Goal: Task Accomplishment & Management: Use online tool/utility

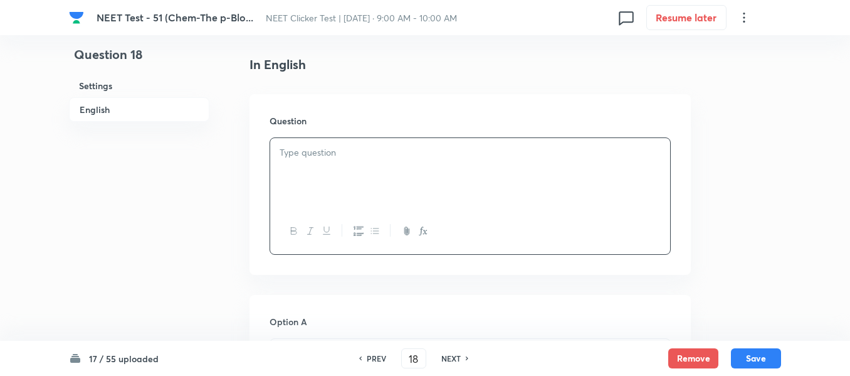
click at [368, 157] on p at bounding box center [470, 153] width 381 height 14
click at [354, 189] on div at bounding box center [470, 173] width 400 height 70
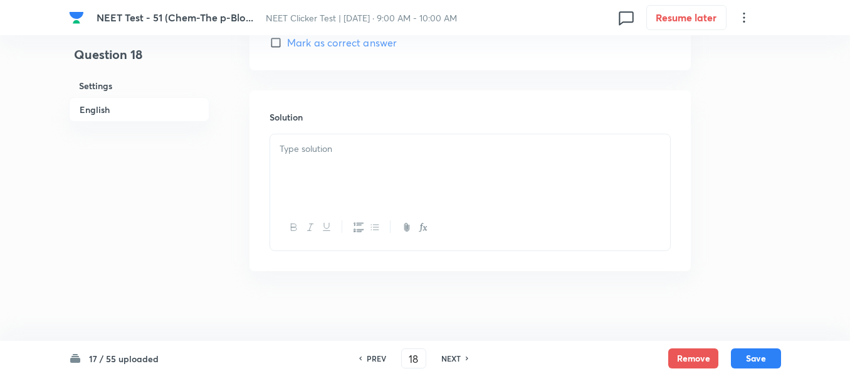
scroll to position [1323, 0]
click at [697, 359] on button "Remove" at bounding box center [694, 357] width 50 height 20
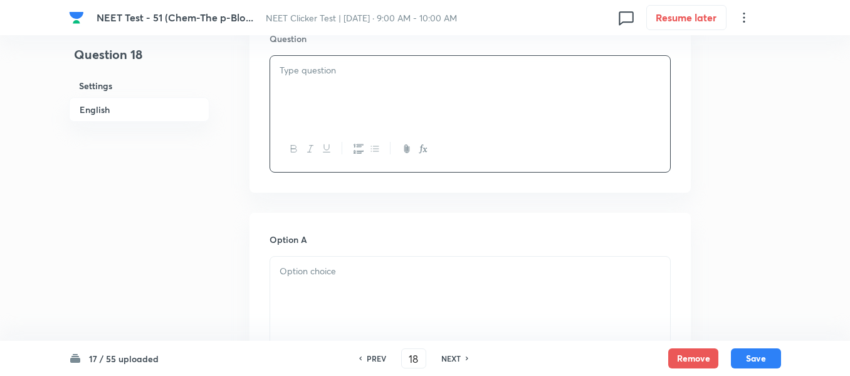
scroll to position [376, 0]
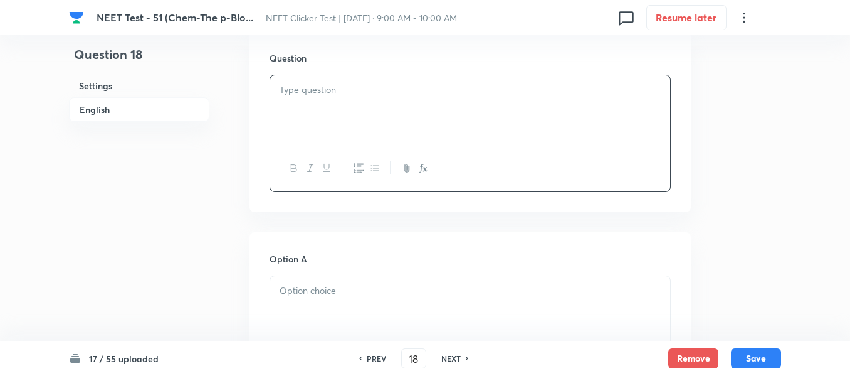
click at [380, 107] on div at bounding box center [470, 110] width 400 height 70
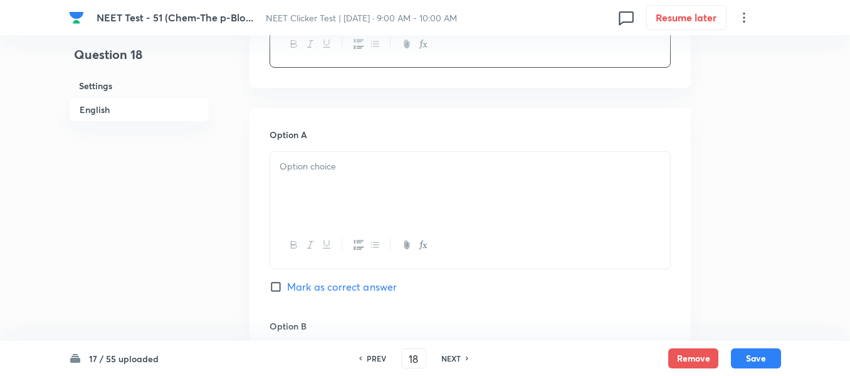
scroll to position [502, 0]
click at [393, 159] on p at bounding box center [470, 165] width 381 height 14
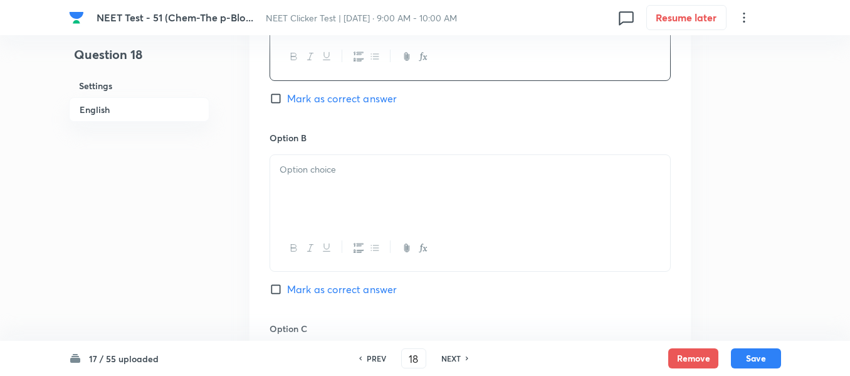
scroll to position [690, 0]
click at [361, 166] on p at bounding box center [470, 168] width 381 height 14
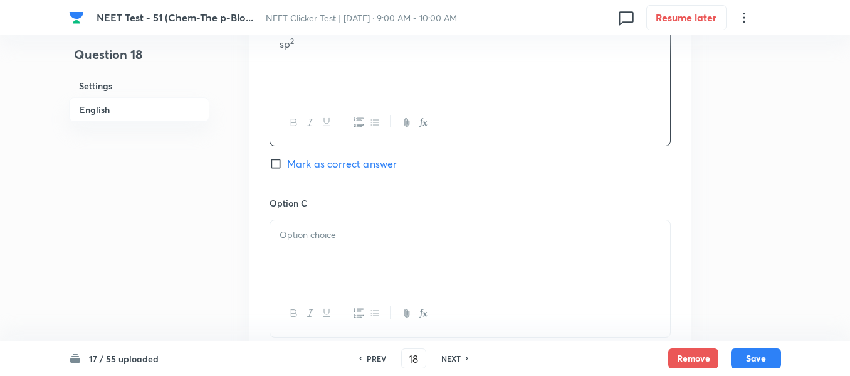
scroll to position [815, 0]
click at [356, 224] on div at bounding box center [470, 254] width 400 height 70
click at [291, 163] on span "Mark as correct answer" at bounding box center [342, 165] width 110 height 15
click at [287, 163] on input "Mark as correct answer" at bounding box center [279, 165] width 18 height 13
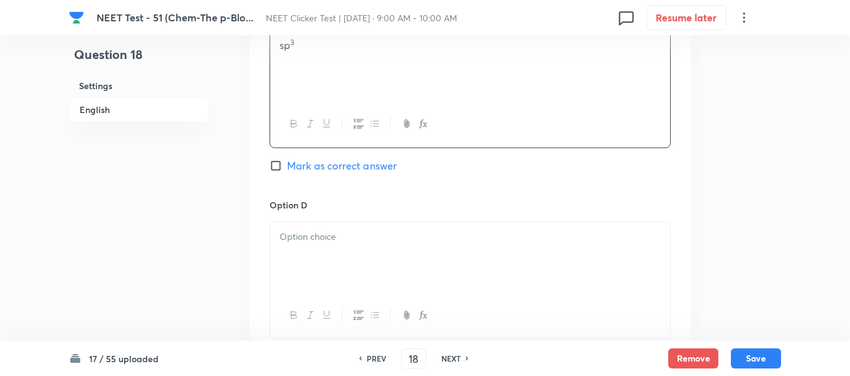
checkbox input "true"
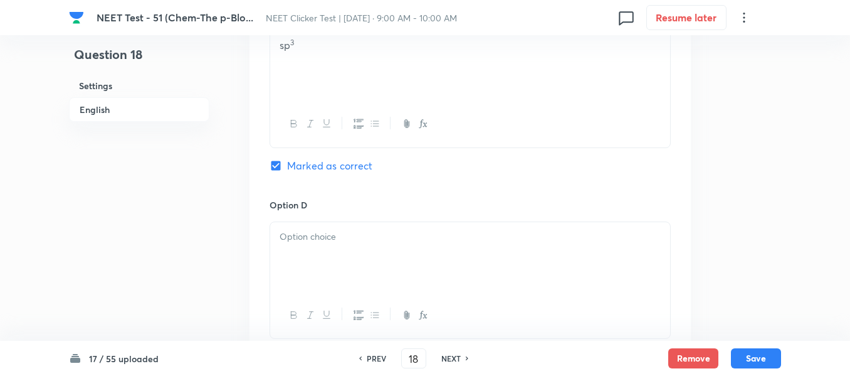
click at [381, 233] on p at bounding box center [470, 237] width 381 height 14
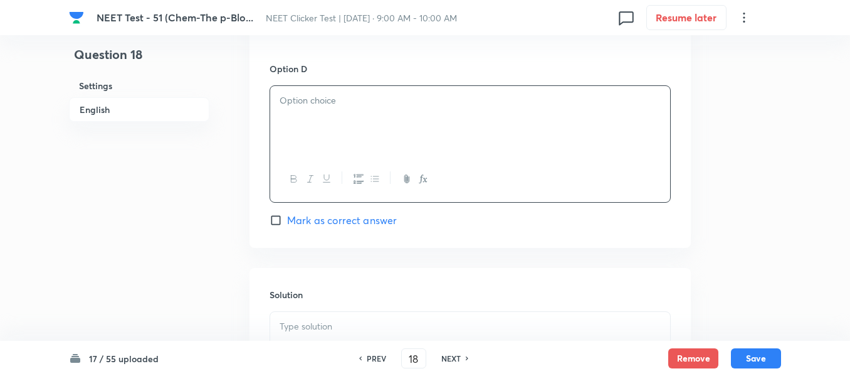
scroll to position [1192, 0]
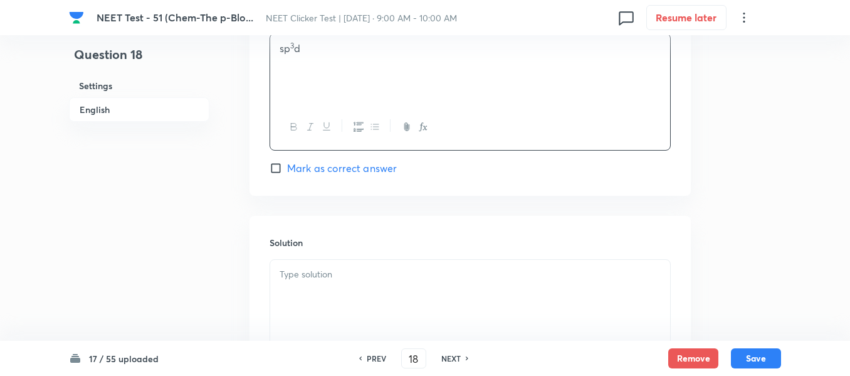
click at [317, 285] on div at bounding box center [470, 295] width 400 height 70
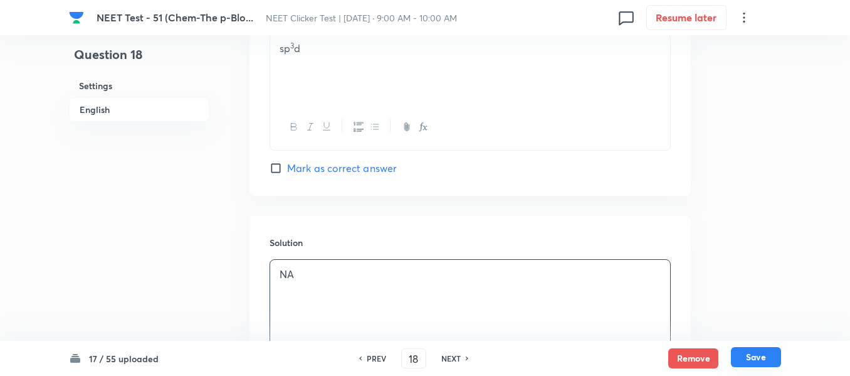
click at [756, 356] on button "Save" at bounding box center [756, 357] width 50 height 20
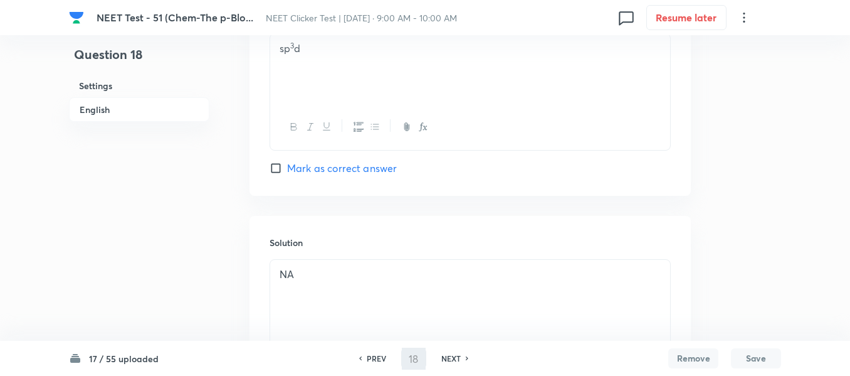
type input "19"
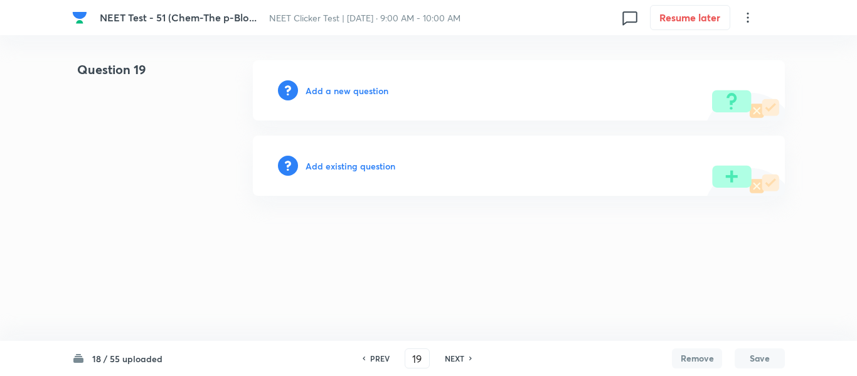
click at [329, 90] on h6 "Add a new question" at bounding box center [346, 90] width 83 height 13
click at [331, 89] on h6 "Choose a question type" at bounding box center [353, 90] width 97 height 13
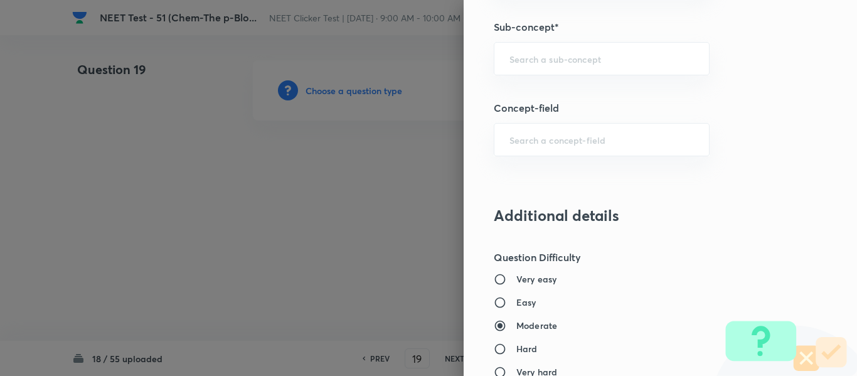
scroll to position [878, 0]
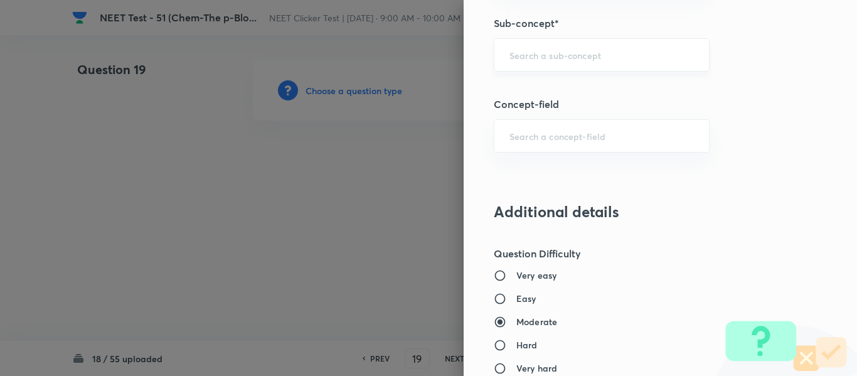
click at [586, 57] on input "text" at bounding box center [601, 55] width 184 height 12
paste input "Group 13: General Properties"
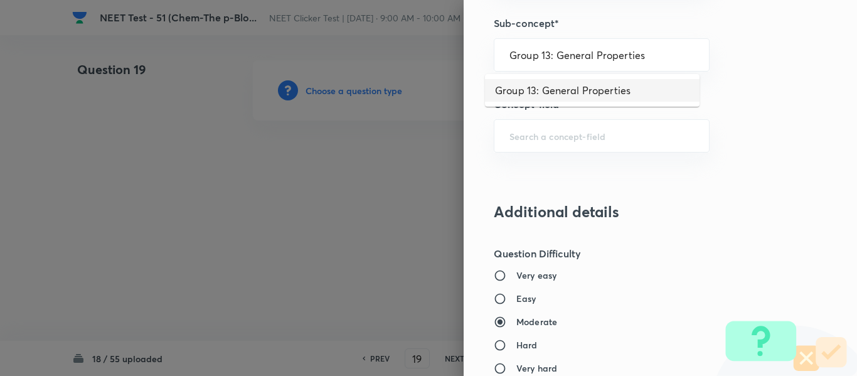
click at [579, 92] on li "Group 13: General Properties" at bounding box center [592, 90] width 214 height 23
type input "Group 13: General Properties"
type input "Chemistry"
type input "Inorganic Chemistry"
type input "P - Block Elements"
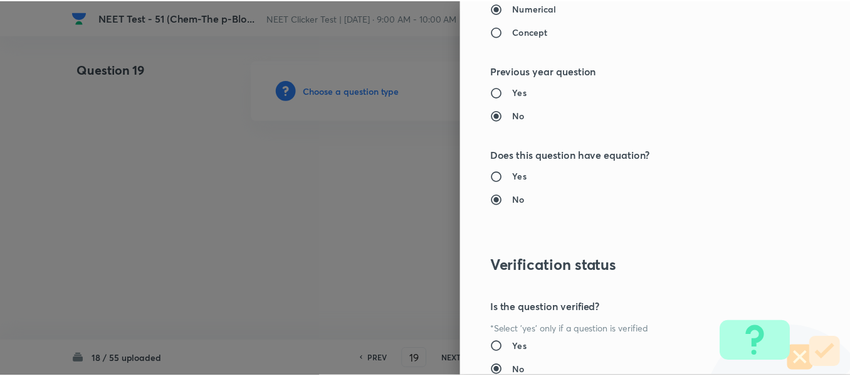
scroll to position [1418, 0]
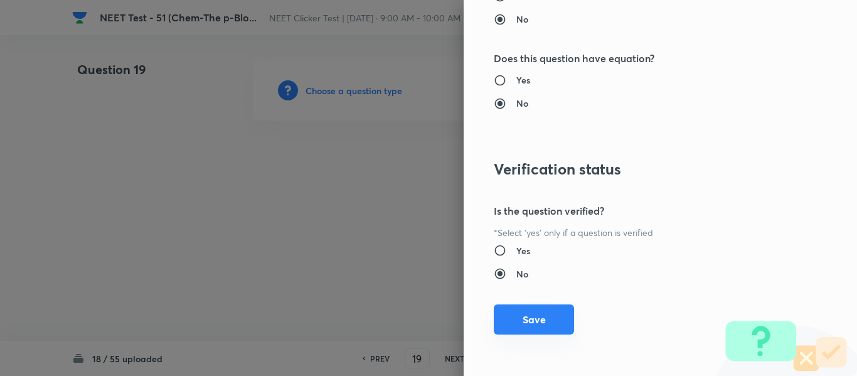
click at [526, 319] on button "Save" at bounding box center [534, 319] width 80 height 30
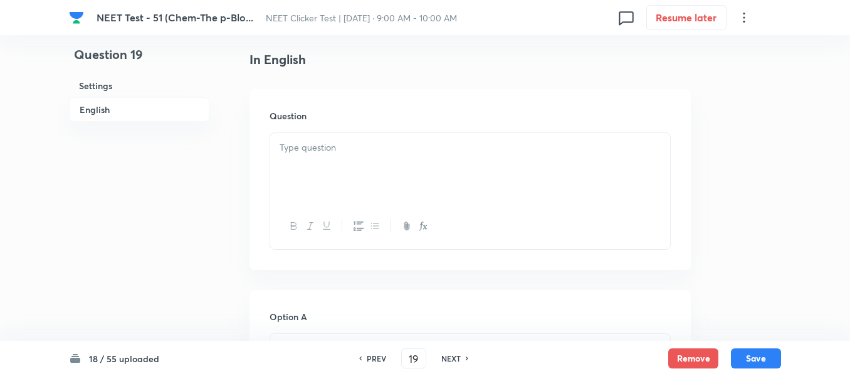
scroll to position [314, 0]
click at [410, 149] on p at bounding box center [470, 153] width 381 height 14
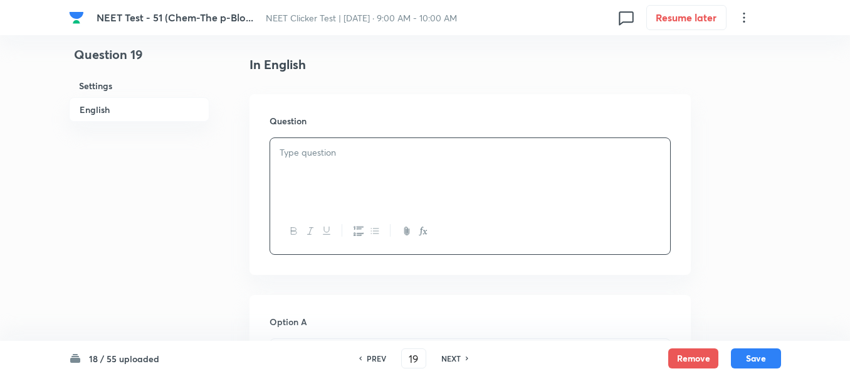
click at [368, 171] on div at bounding box center [470, 173] width 400 height 70
click at [451, 166] on div at bounding box center [470, 173] width 400 height 70
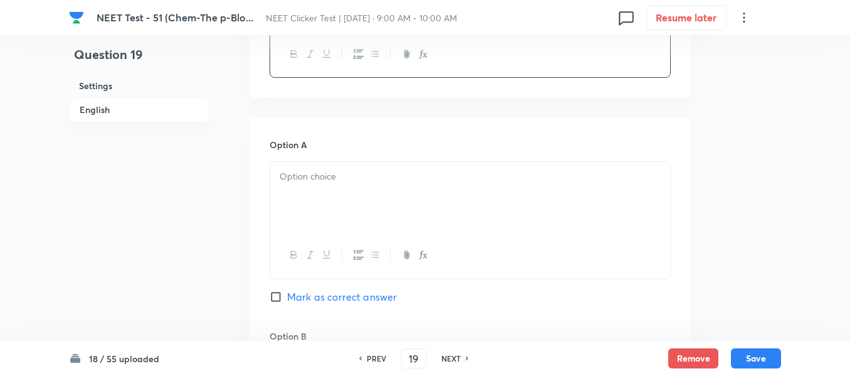
scroll to position [502, 0]
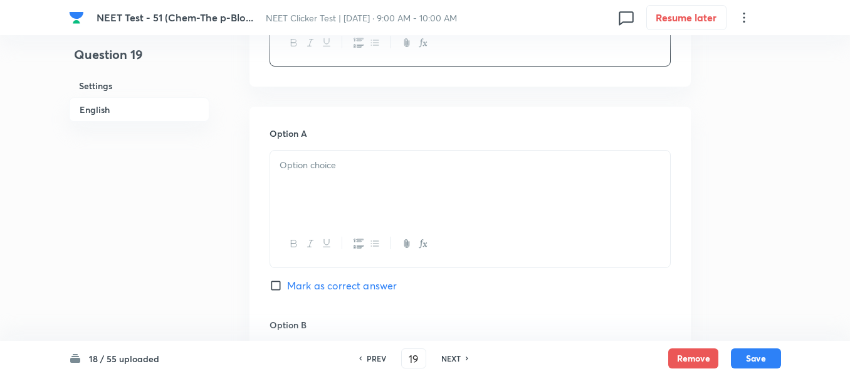
click at [442, 173] on div at bounding box center [470, 186] width 400 height 70
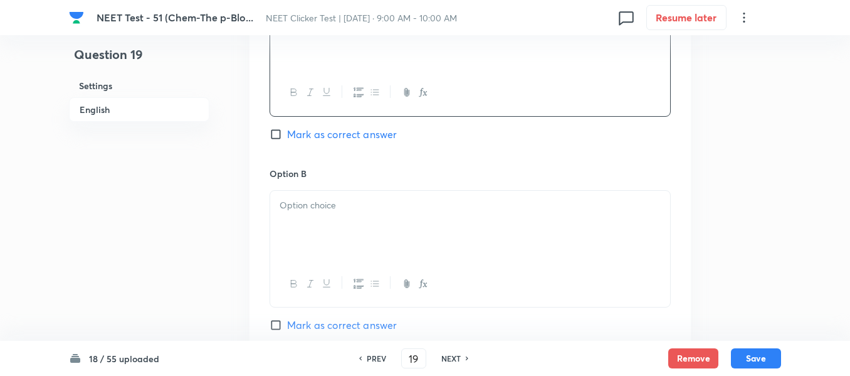
scroll to position [690, 0]
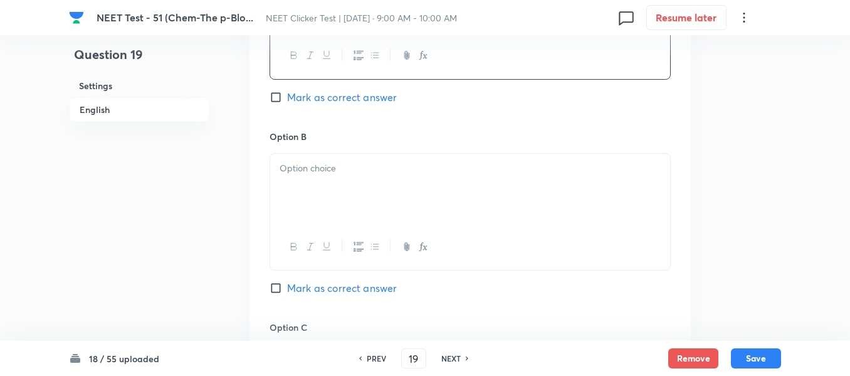
click at [427, 167] on p at bounding box center [470, 168] width 381 height 14
click at [387, 174] on p at bounding box center [470, 171] width 381 height 14
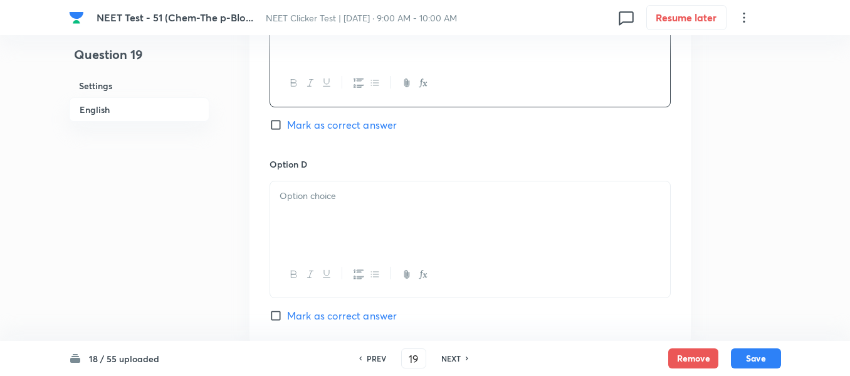
scroll to position [1066, 0]
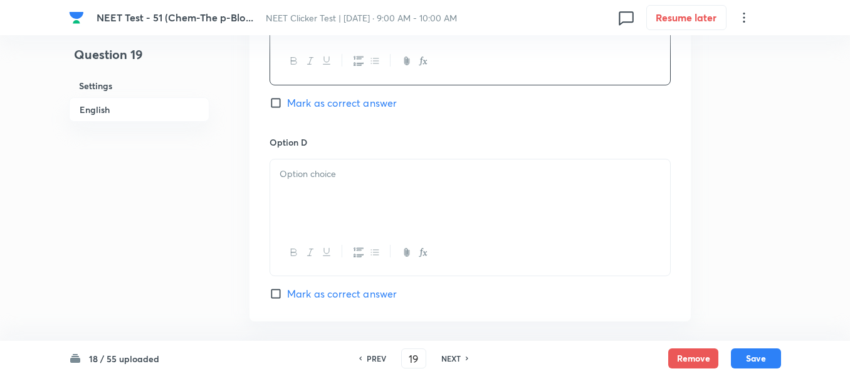
click at [399, 176] on p at bounding box center [470, 174] width 381 height 14
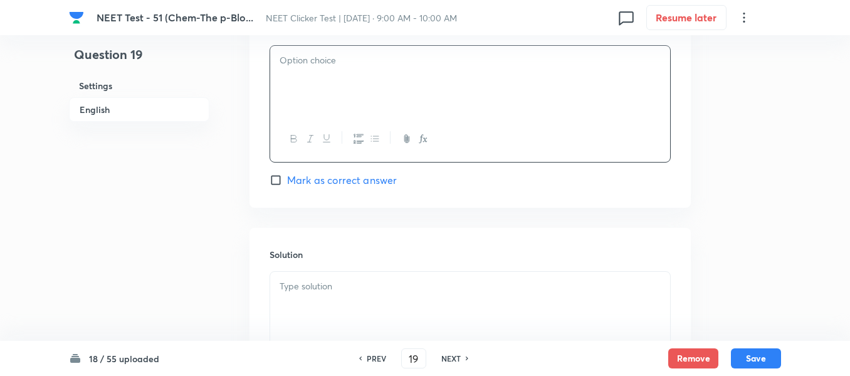
scroll to position [1192, 0]
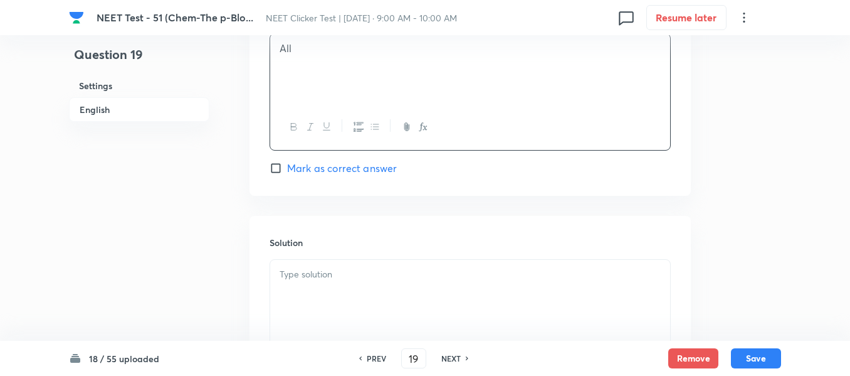
click at [356, 282] on div at bounding box center [470, 295] width 400 height 70
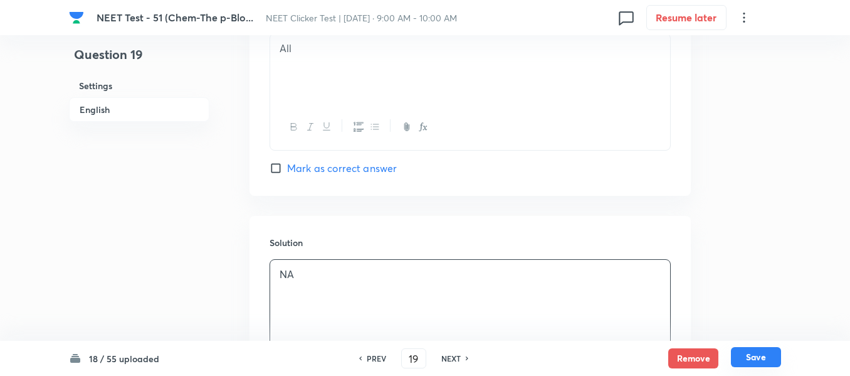
click at [754, 359] on button "Save" at bounding box center [756, 357] width 50 height 20
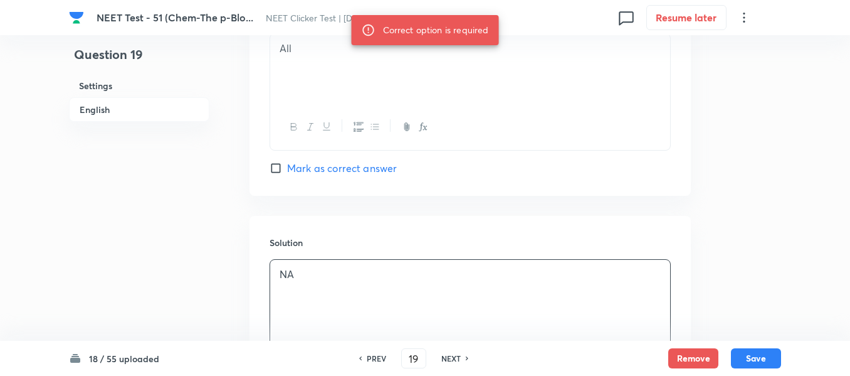
click at [96, 110] on h6 "English" at bounding box center [139, 109] width 140 height 24
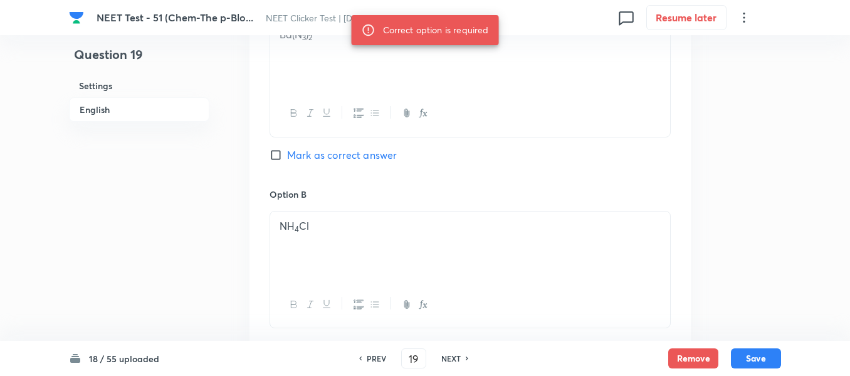
scroll to position [637, 0]
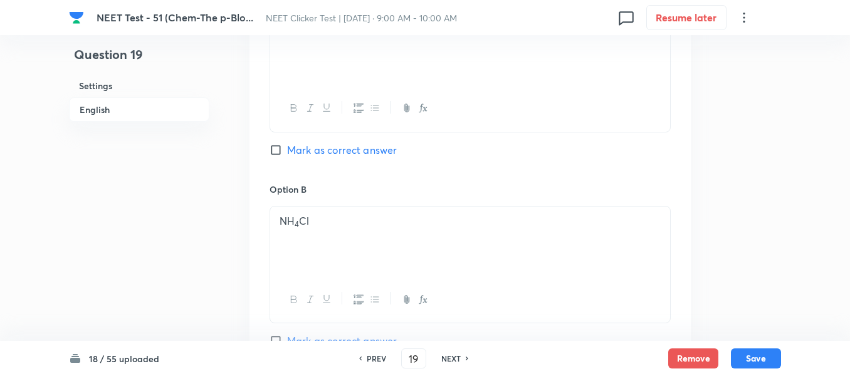
click at [280, 148] on input "Mark as correct answer" at bounding box center [279, 150] width 18 height 13
checkbox input "true"
click at [753, 356] on button "Save" at bounding box center [756, 357] width 50 height 20
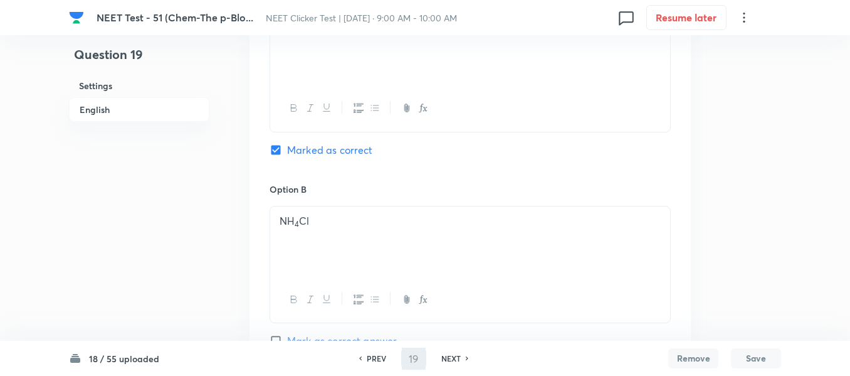
type input "20"
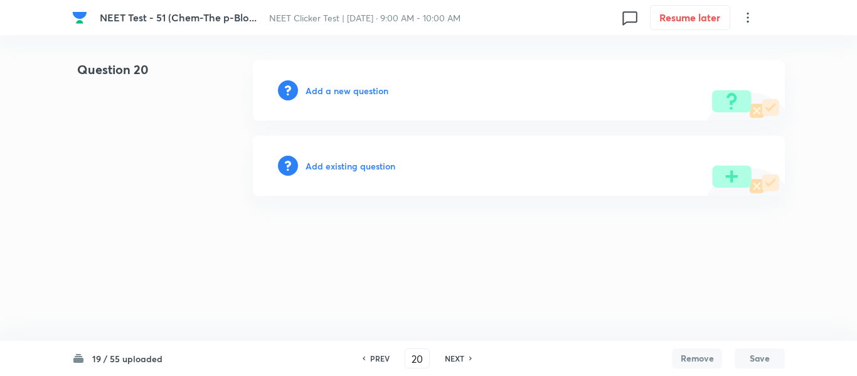
click at [329, 88] on h6 "Add a new question" at bounding box center [346, 90] width 83 height 13
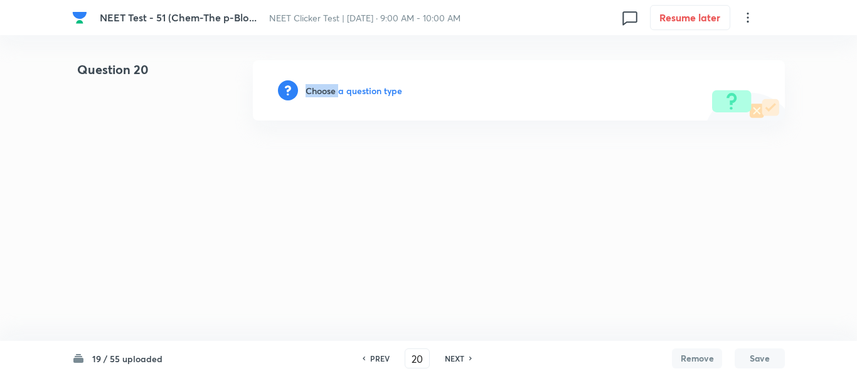
click at [329, 88] on h6 "Choose a question type" at bounding box center [353, 90] width 97 height 13
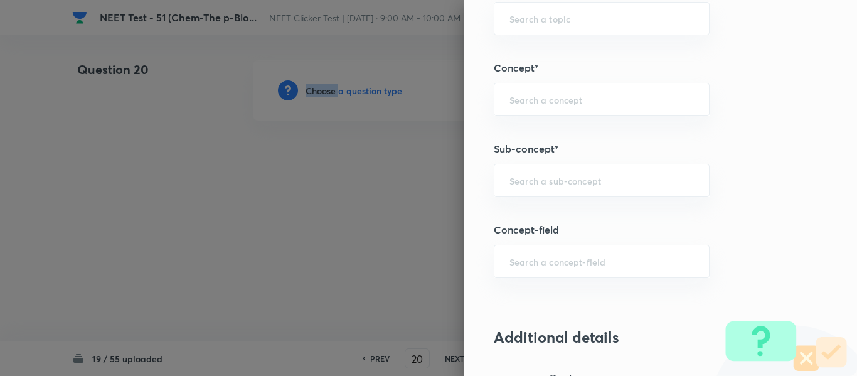
scroll to position [815, 0]
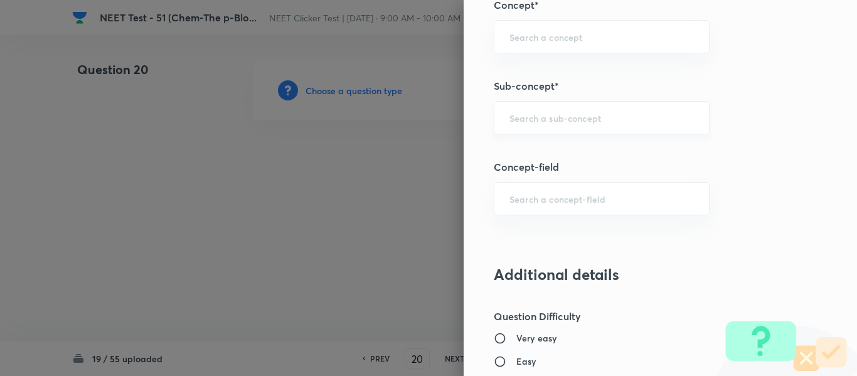
click at [554, 119] on input "text" at bounding box center [601, 118] width 184 height 12
paste input "Group 13: General Properties"
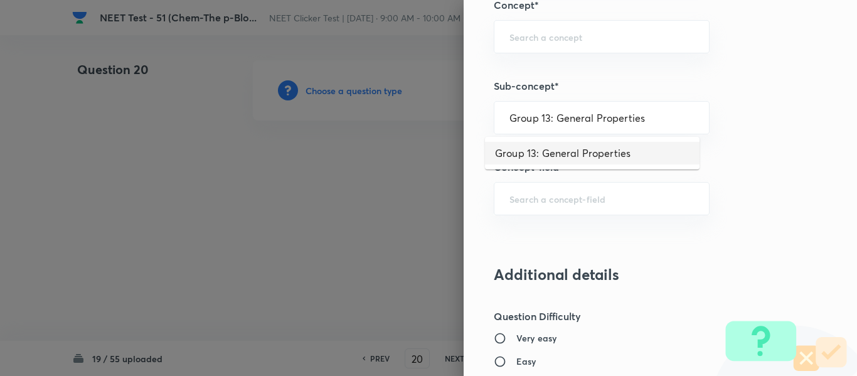
click at [546, 154] on li "Group 13: General Properties" at bounding box center [592, 153] width 214 height 23
type input "Group 13: General Properties"
type input "Chemistry"
type input "Inorganic Chemistry"
type input "P - Block Elements"
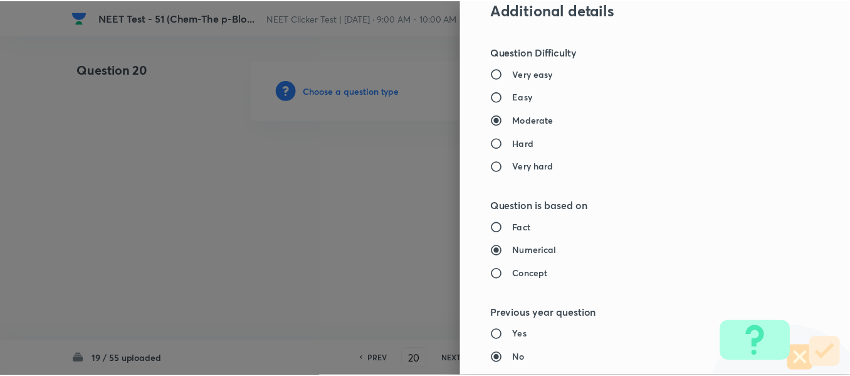
scroll to position [1418, 0]
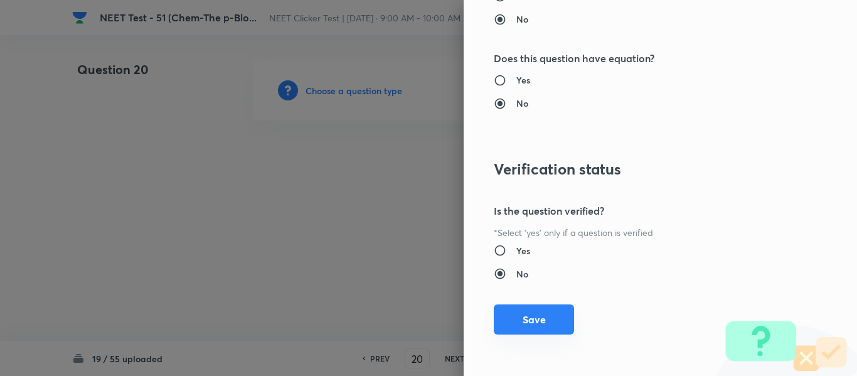
click at [531, 323] on button "Save" at bounding box center [534, 319] width 80 height 30
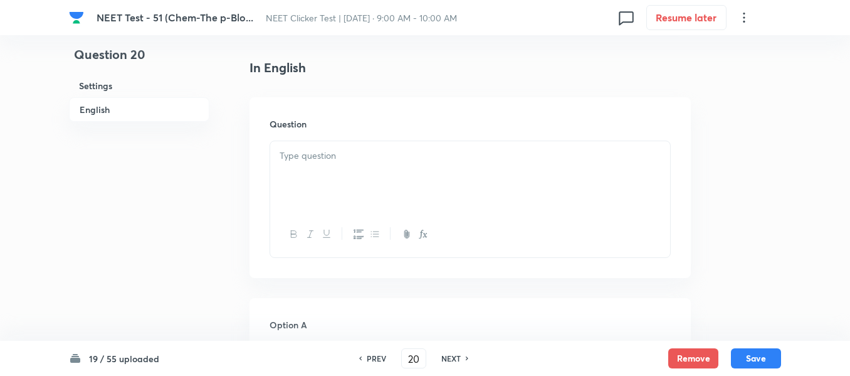
scroll to position [314, 0]
click at [396, 151] on p at bounding box center [470, 153] width 381 height 14
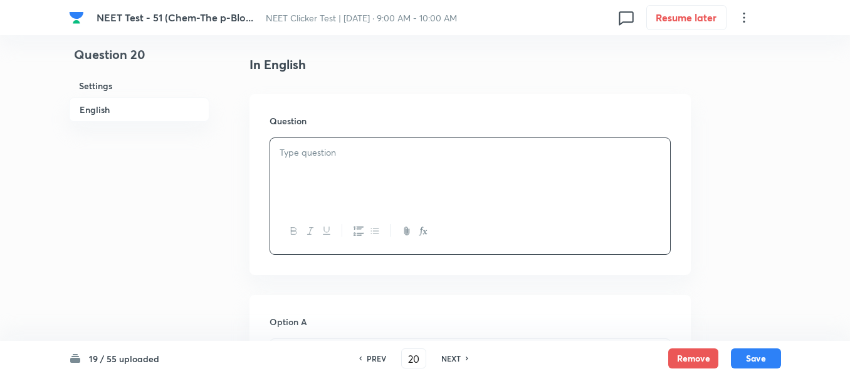
click at [505, 159] on p at bounding box center [470, 153] width 381 height 14
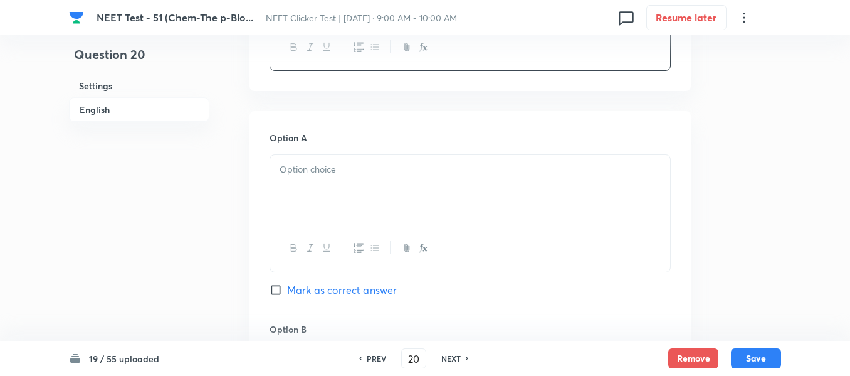
scroll to position [502, 0]
click at [435, 181] on div at bounding box center [470, 186] width 400 height 70
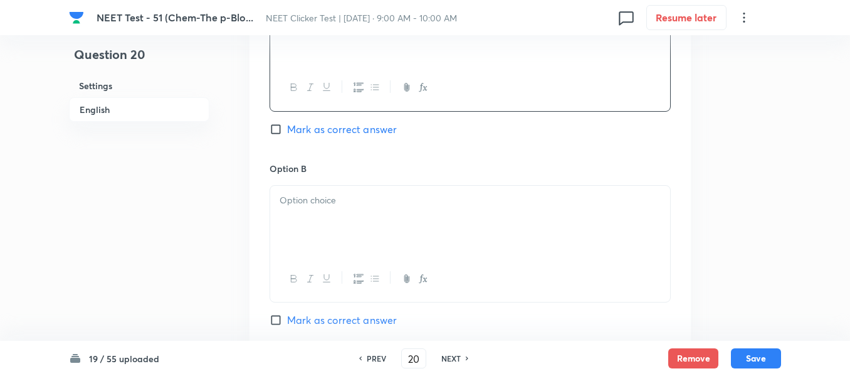
scroll to position [690, 0]
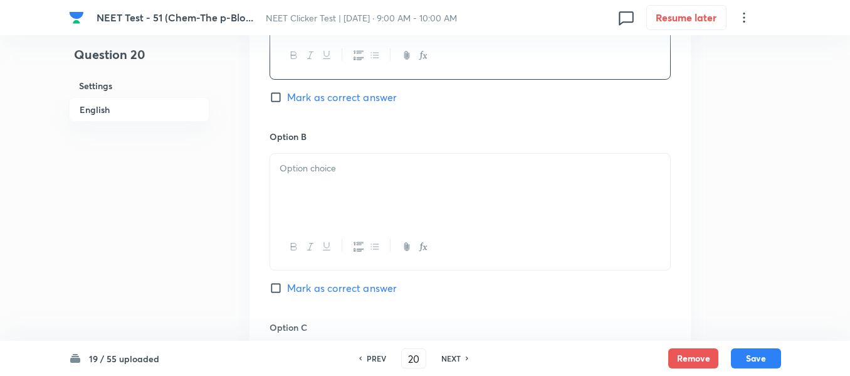
click at [389, 174] on p at bounding box center [470, 168] width 381 height 14
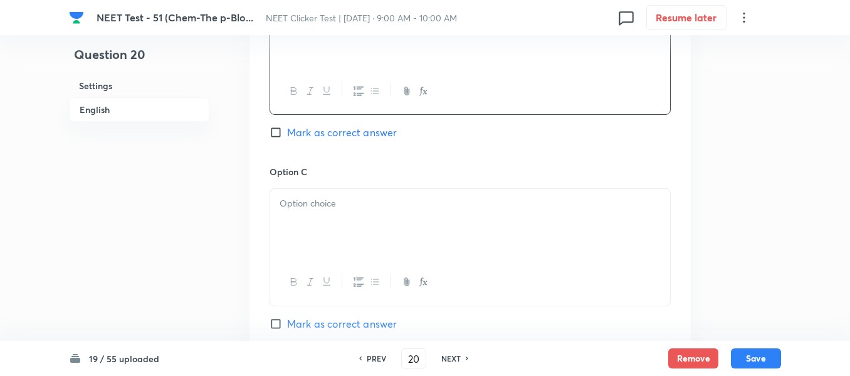
scroll to position [878, 0]
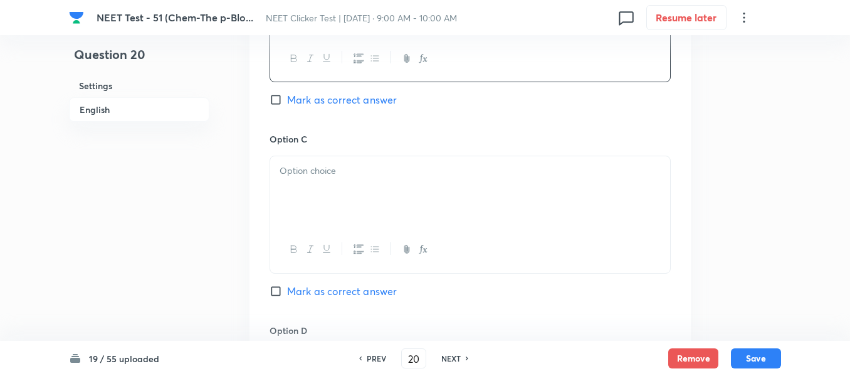
click at [376, 167] on p at bounding box center [470, 171] width 381 height 14
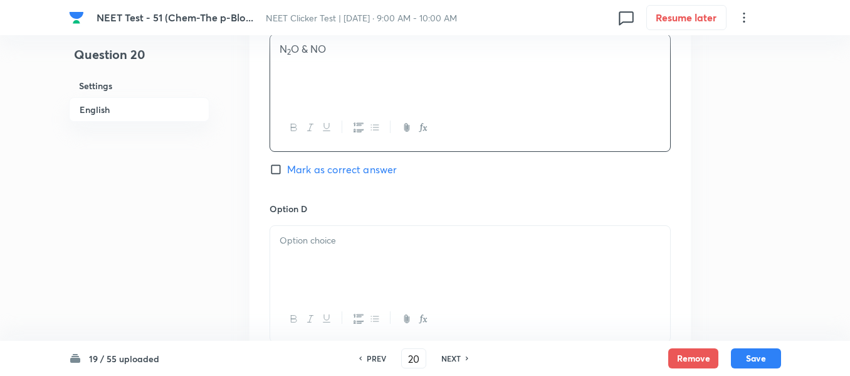
scroll to position [1003, 0]
click at [287, 164] on input "Mark as correct answer" at bounding box center [279, 165] width 18 height 13
checkbox input "true"
click at [385, 240] on p at bounding box center [470, 237] width 381 height 14
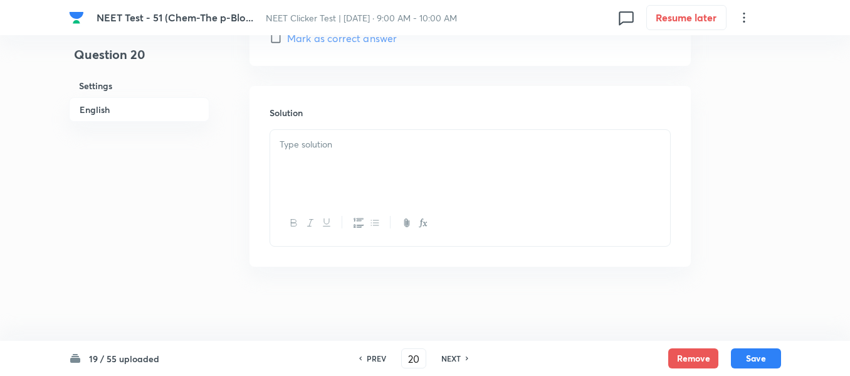
scroll to position [1323, 0]
click at [362, 162] on div at bounding box center [470, 164] width 400 height 70
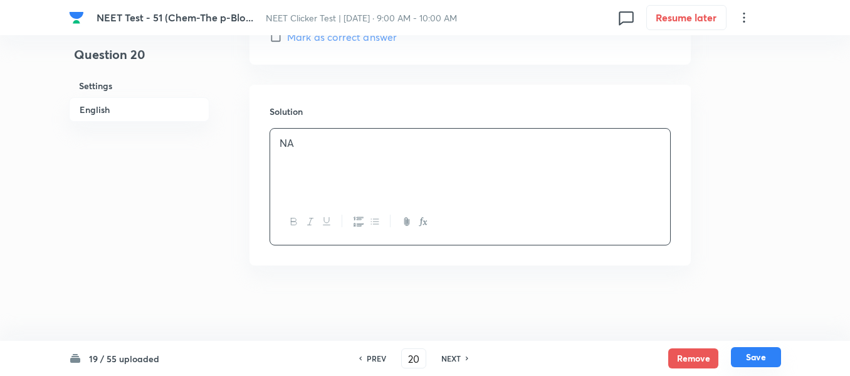
click at [755, 354] on button "Save" at bounding box center [756, 357] width 50 height 20
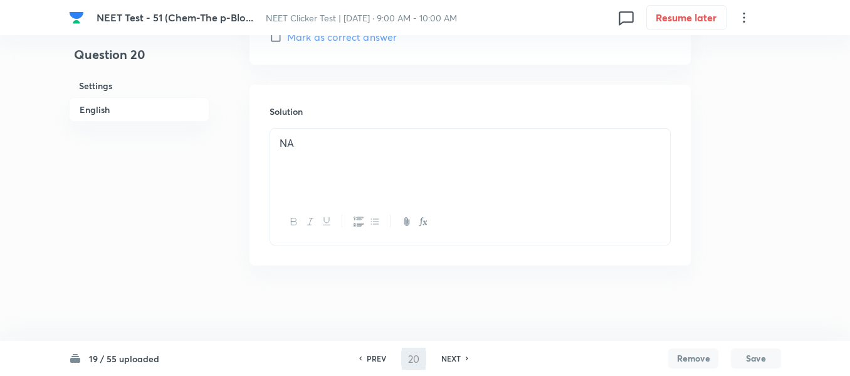
type input "21"
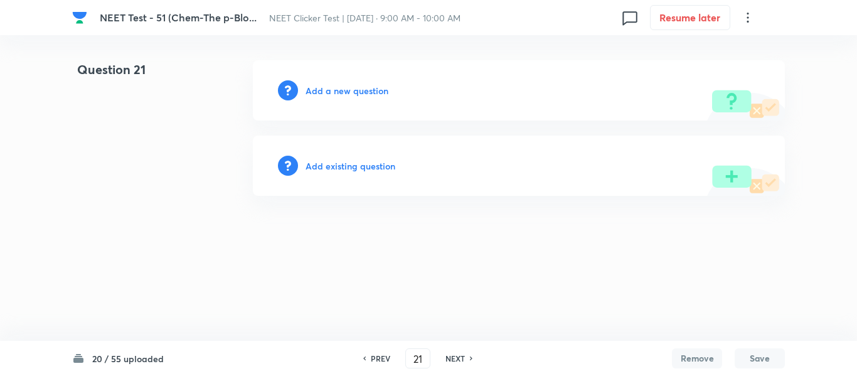
click at [327, 91] on h6 "Add a new question" at bounding box center [346, 90] width 83 height 13
click at [327, 91] on h6 "Choose a question type" at bounding box center [353, 90] width 97 height 13
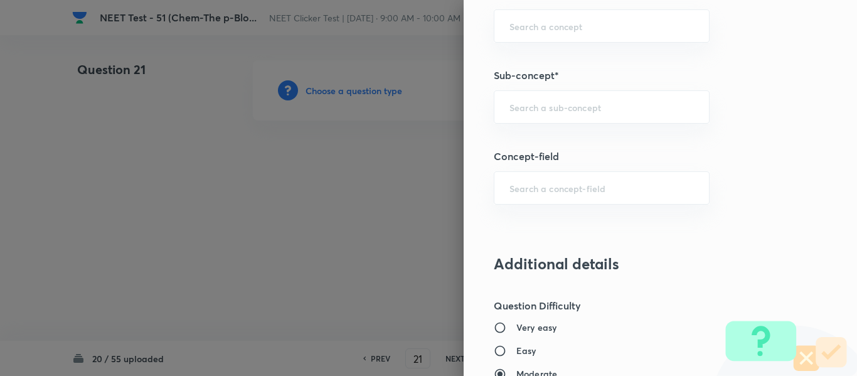
scroll to position [815, 0]
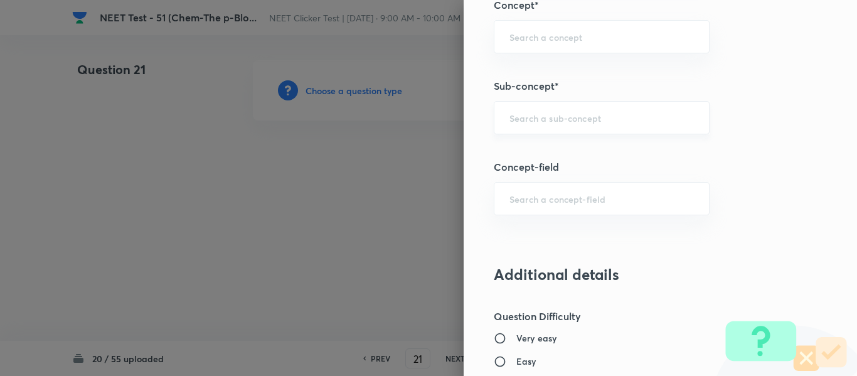
click at [542, 116] on input "text" at bounding box center [601, 118] width 184 height 12
type input "A"
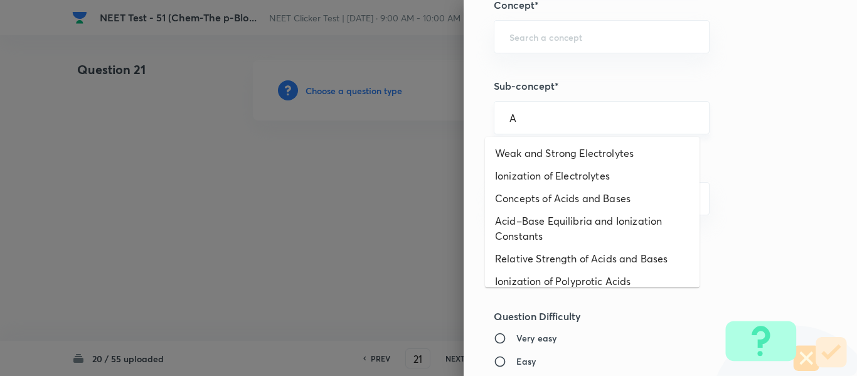
click at [542, 119] on input "A" at bounding box center [601, 118] width 184 height 12
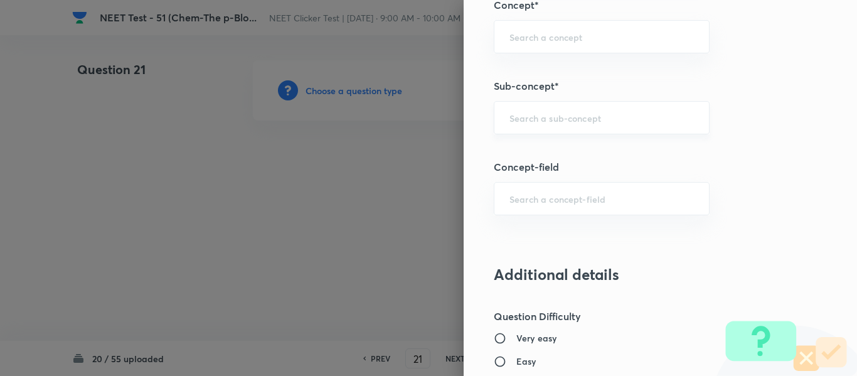
paste input "Group 13: General Properties"
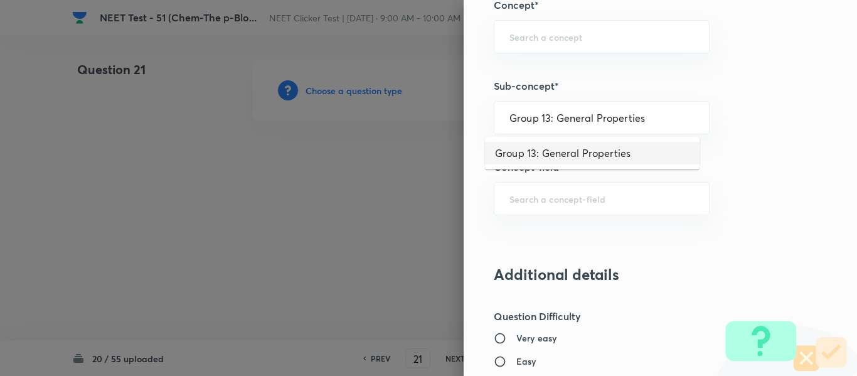
click at [553, 156] on li "Group 13: General Properties" at bounding box center [592, 153] width 214 height 23
type input "Group 13: General Properties"
type input "Chemistry"
type input "Inorganic Chemistry"
type input "P - Block Elements"
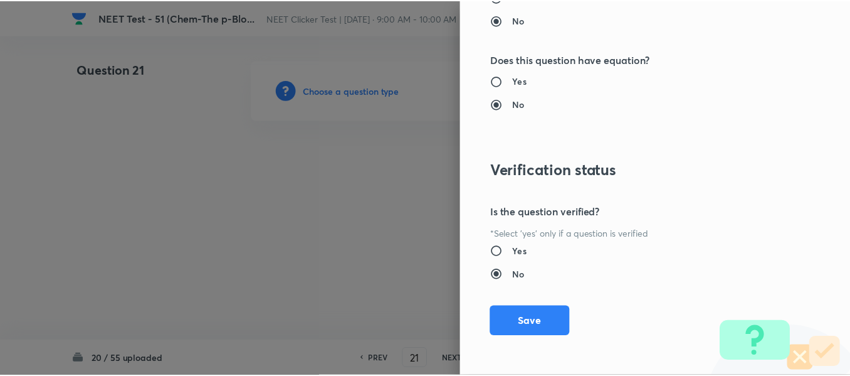
scroll to position [1418, 0]
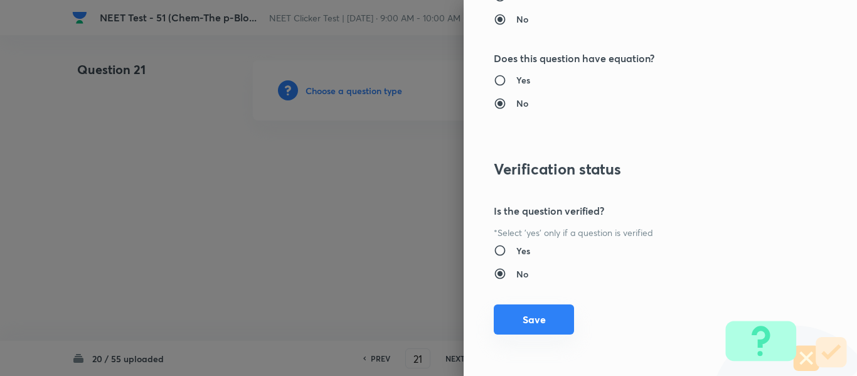
click at [528, 324] on button "Save" at bounding box center [534, 319] width 80 height 30
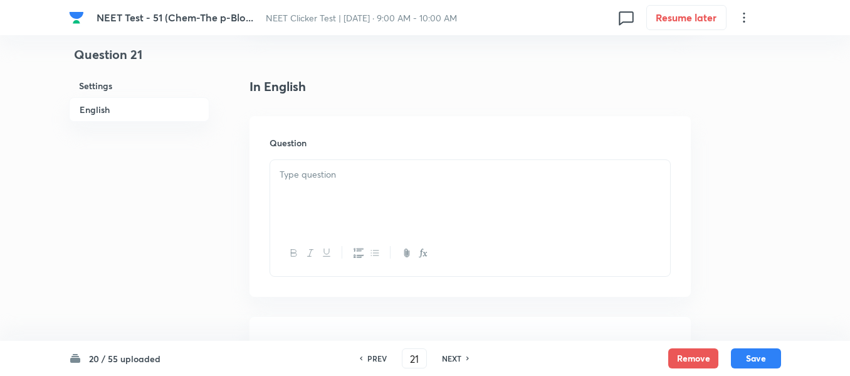
scroll to position [314, 0]
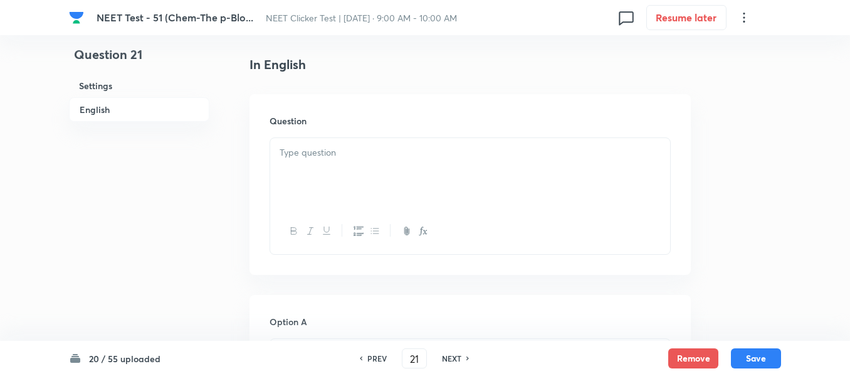
click at [391, 163] on div at bounding box center [470, 173] width 400 height 70
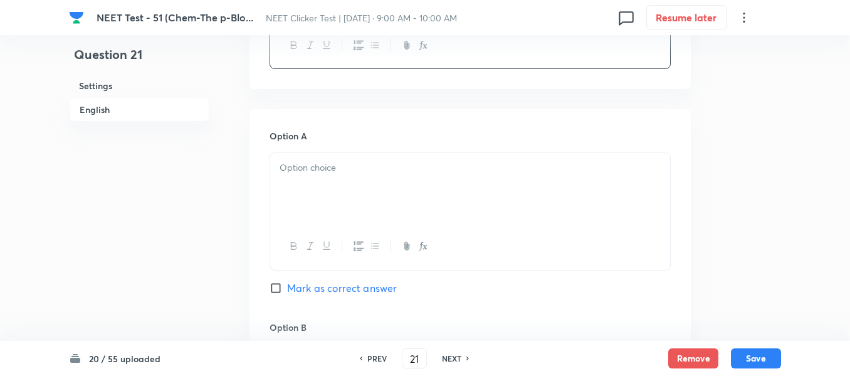
scroll to position [502, 0]
click at [413, 162] on p at bounding box center [470, 165] width 381 height 14
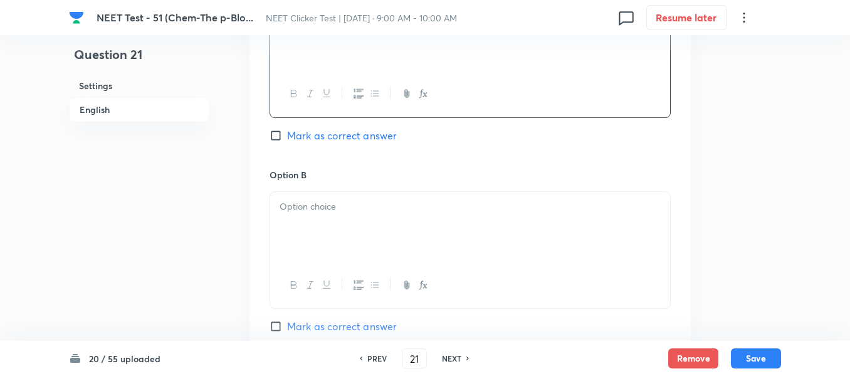
scroll to position [690, 0]
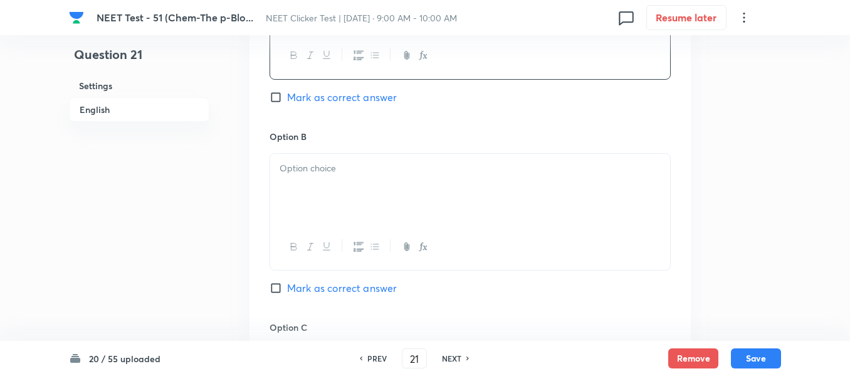
click at [393, 196] on div at bounding box center [470, 189] width 400 height 70
click at [357, 181] on div at bounding box center [470, 191] width 400 height 70
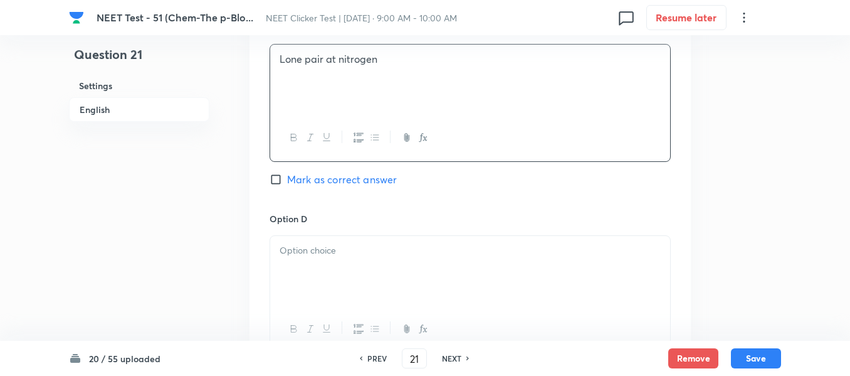
scroll to position [1066, 0]
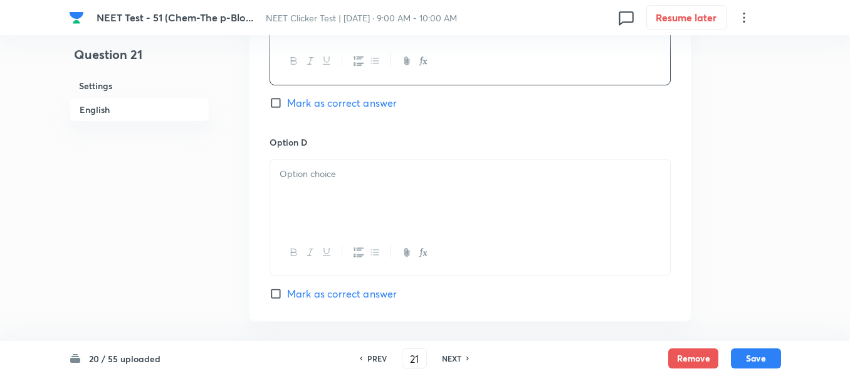
click at [279, 100] on input "Mark as correct answer" at bounding box center [279, 103] width 18 height 13
checkbox input "true"
click at [403, 198] on div at bounding box center [470, 194] width 400 height 70
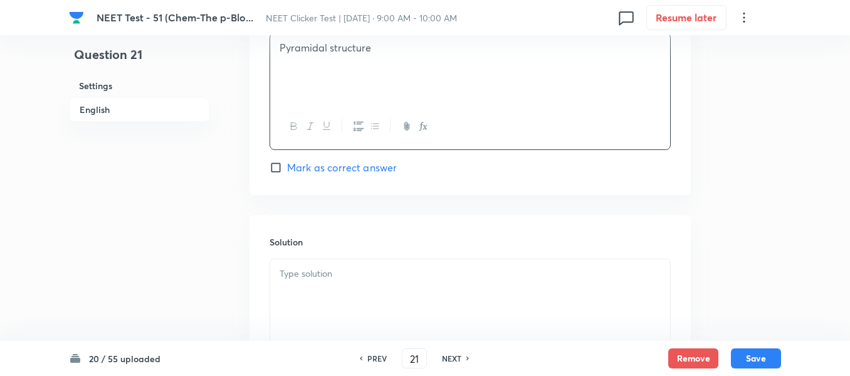
scroll to position [1254, 0]
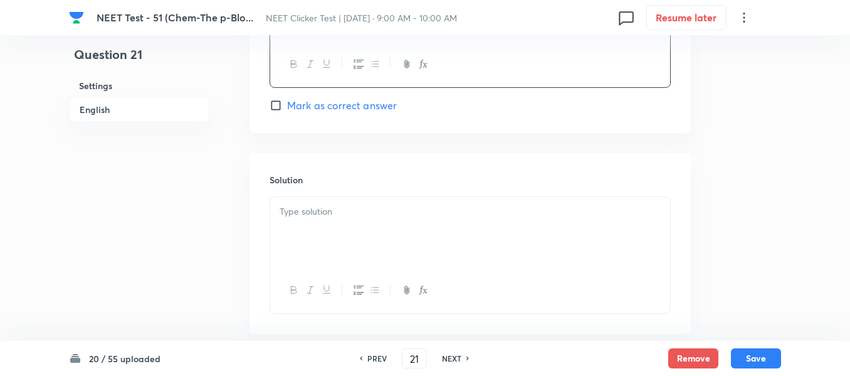
click at [356, 218] on p at bounding box center [470, 211] width 381 height 14
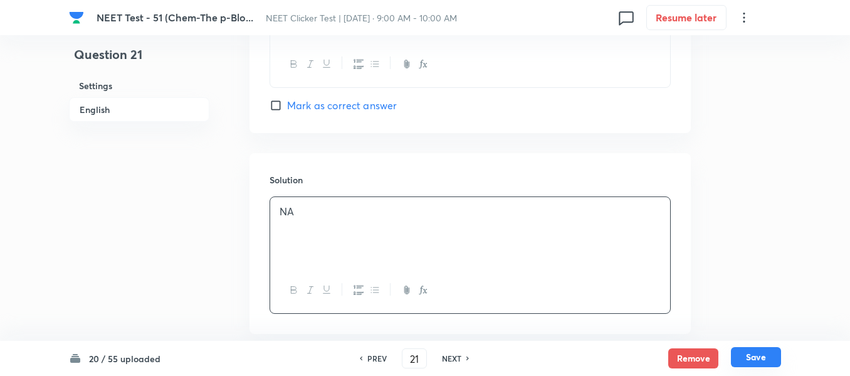
click at [750, 362] on button "Save" at bounding box center [756, 357] width 50 height 20
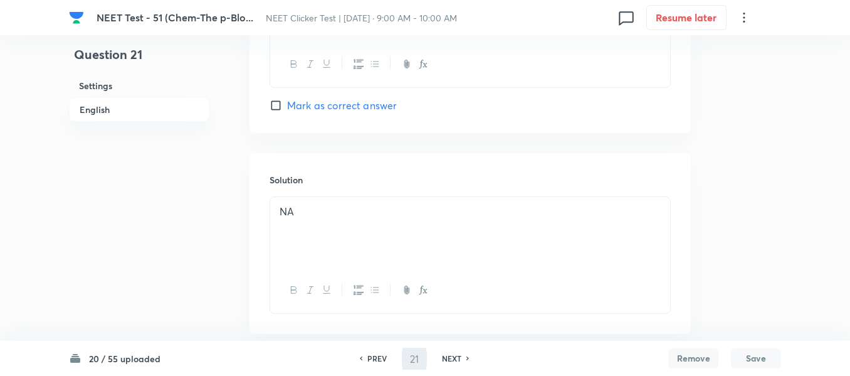
type input "22"
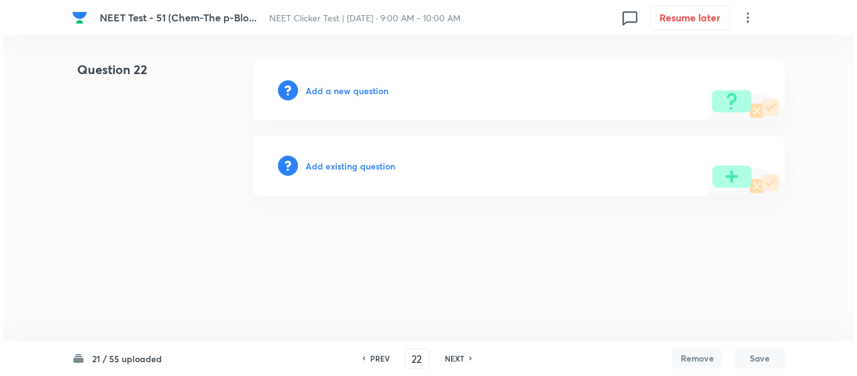
scroll to position [0, 0]
click at [330, 91] on h6 "Add a new question" at bounding box center [346, 90] width 83 height 13
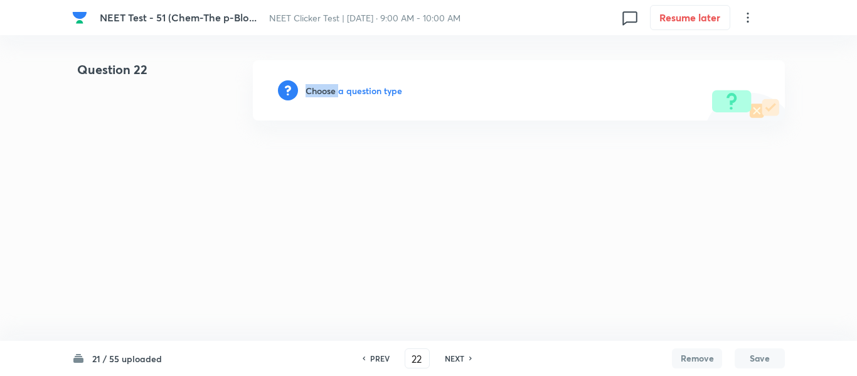
click at [330, 91] on h6 "Choose a question type" at bounding box center [353, 90] width 97 height 13
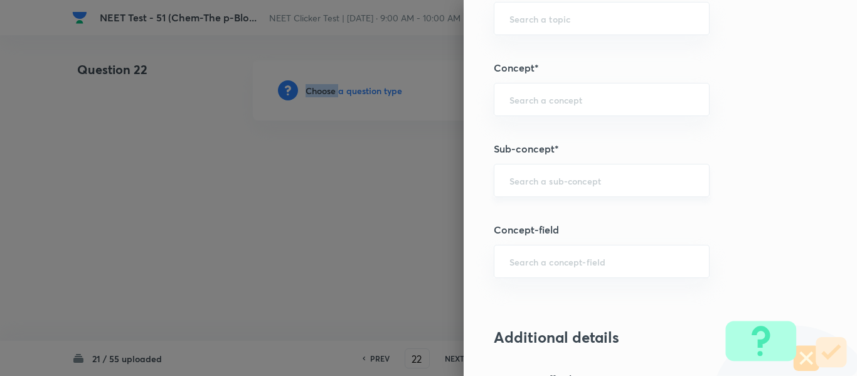
scroll to position [815, 0]
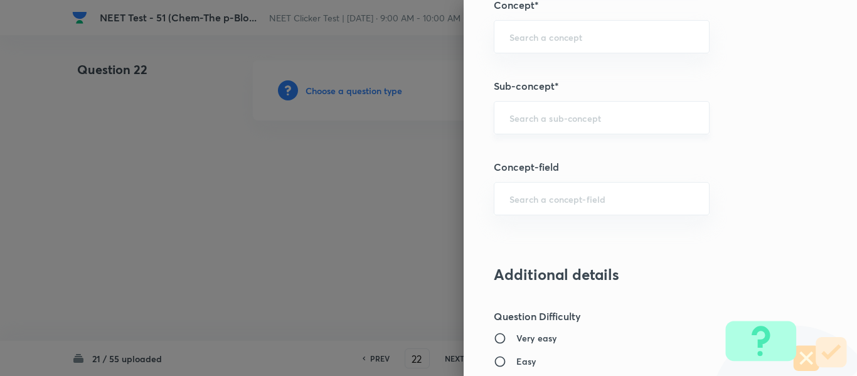
click at [564, 115] on input "text" at bounding box center [601, 118] width 184 height 12
paste input "Group 13: General Properties"
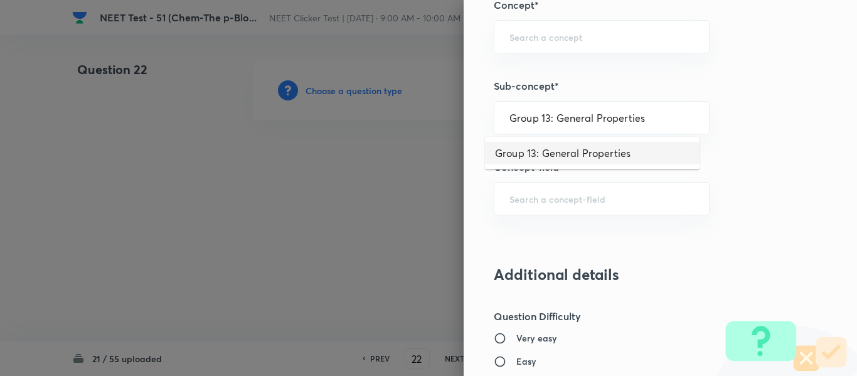
click at [560, 154] on li "Group 13: General Properties" at bounding box center [592, 153] width 214 height 23
type input "Group 13: General Properties"
type input "Chemistry"
type input "Inorganic Chemistry"
type input "P - Block Elements"
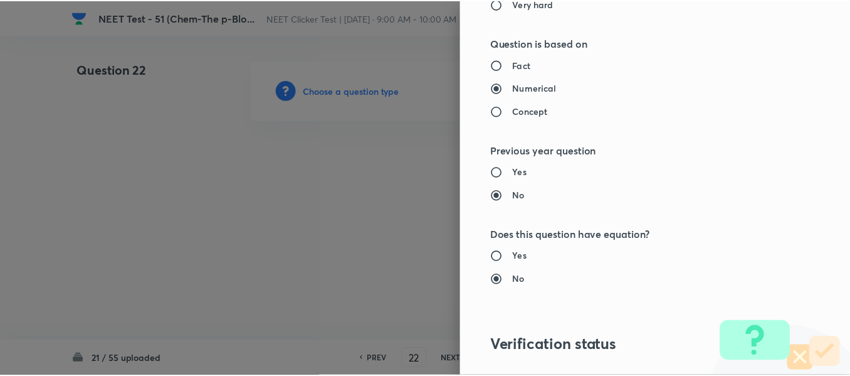
scroll to position [1418, 0]
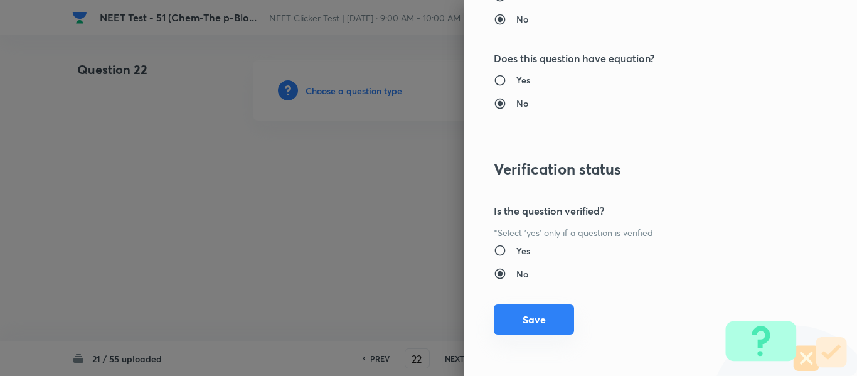
click at [529, 315] on button "Save" at bounding box center [534, 319] width 80 height 30
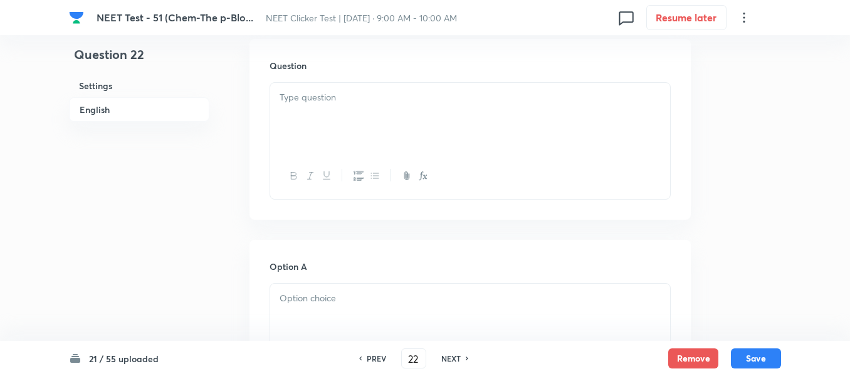
scroll to position [376, 0]
click at [433, 107] on div at bounding box center [470, 110] width 400 height 70
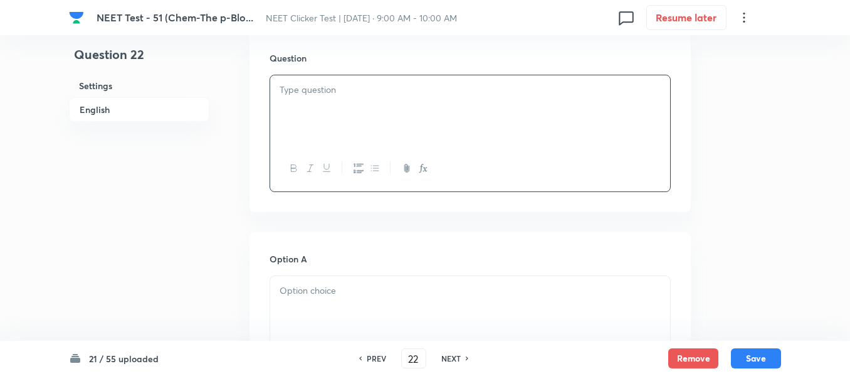
click at [470, 105] on div at bounding box center [470, 110] width 400 height 70
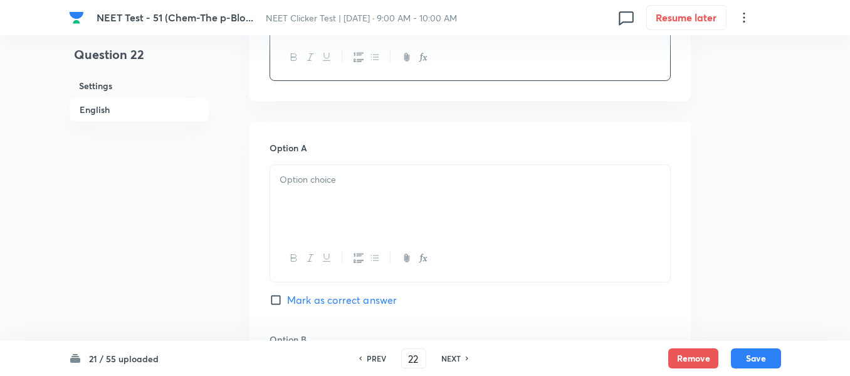
scroll to position [564, 0]
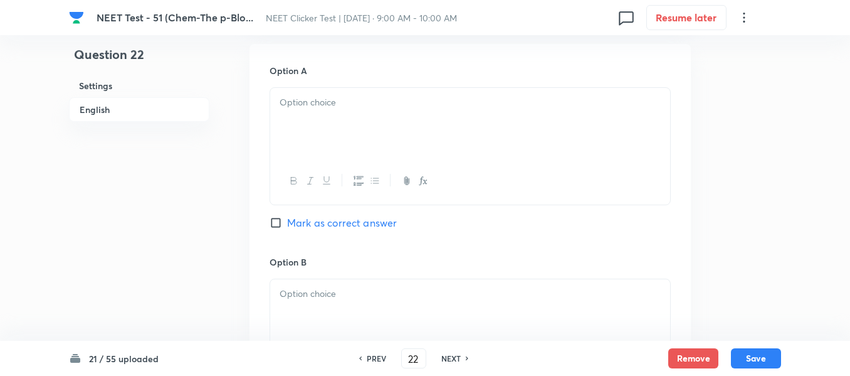
click at [327, 114] on div at bounding box center [470, 123] width 400 height 70
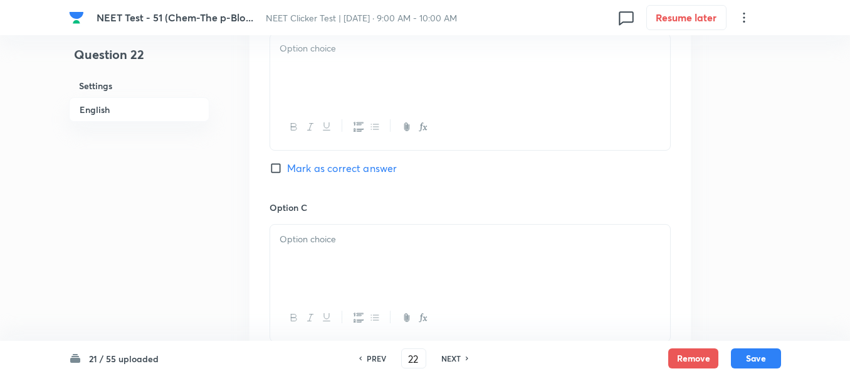
scroll to position [815, 0]
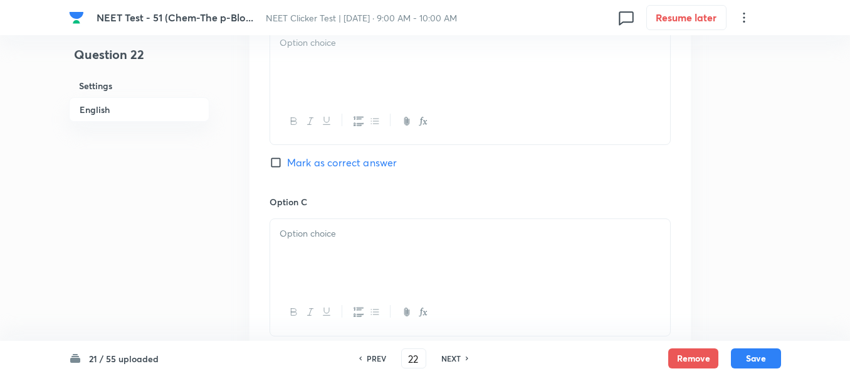
click at [433, 79] on div at bounding box center [470, 63] width 400 height 70
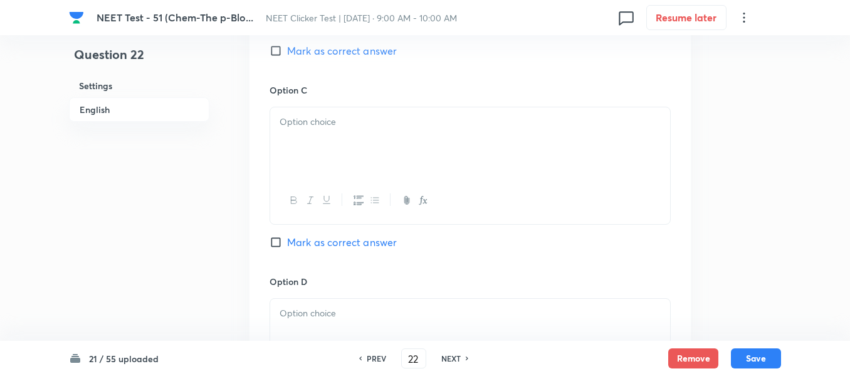
scroll to position [941, 0]
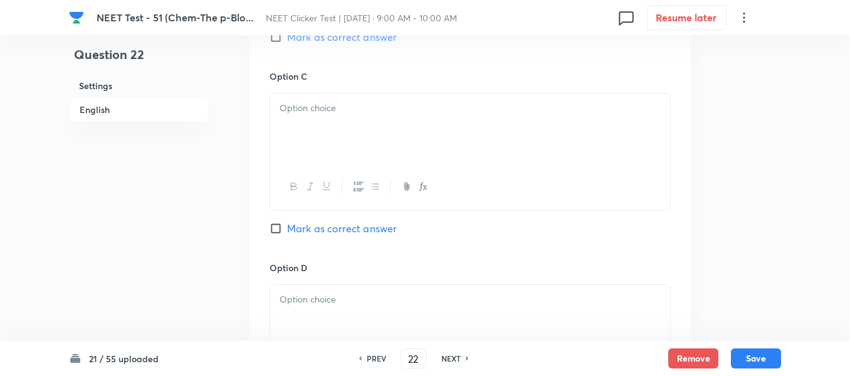
click at [420, 128] on div at bounding box center [470, 128] width 400 height 70
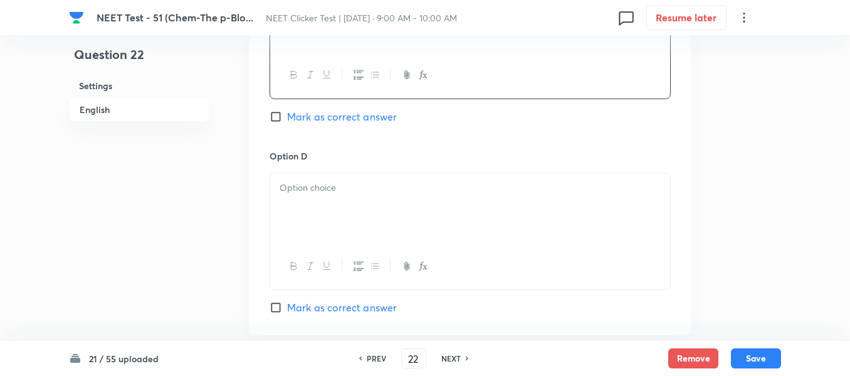
scroll to position [1129, 0]
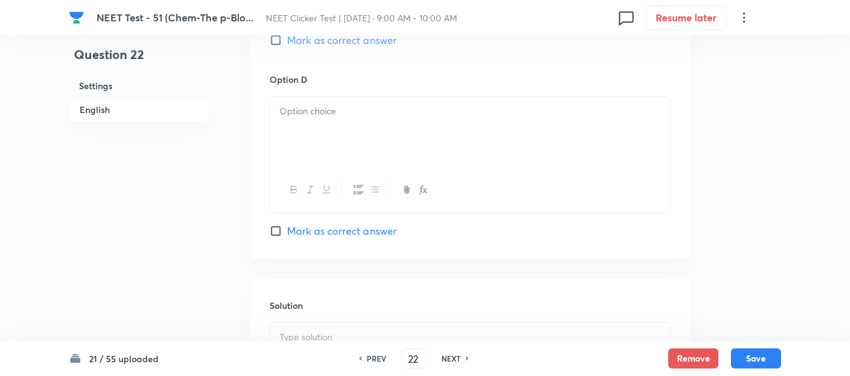
click at [386, 135] on div at bounding box center [470, 132] width 400 height 70
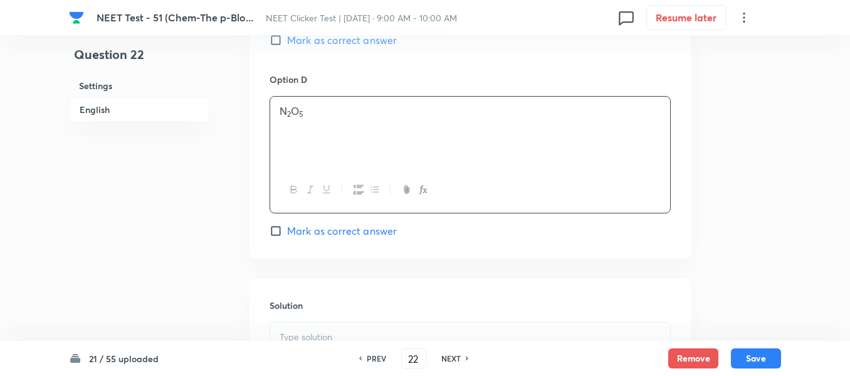
click at [285, 238] on label "Mark as correct answer" at bounding box center [333, 230] width 127 height 15
click at [285, 237] on input "Mark as correct answer" at bounding box center [279, 231] width 18 height 13
checkbox input "true"
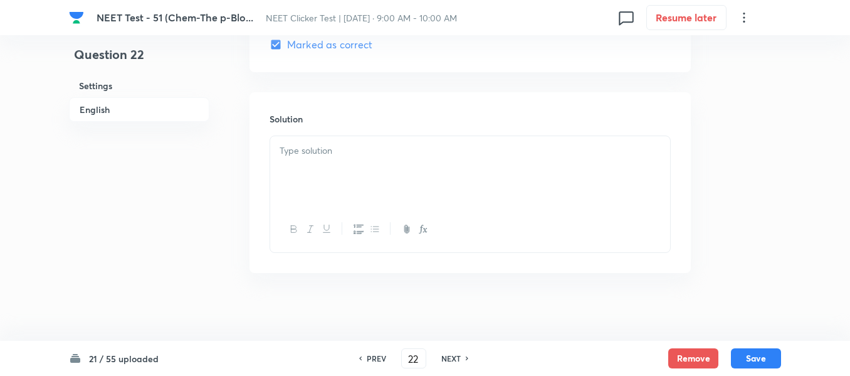
scroll to position [1317, 0]
click at [369, 166] on div at bounding box center [470, 169] width 400 height 70
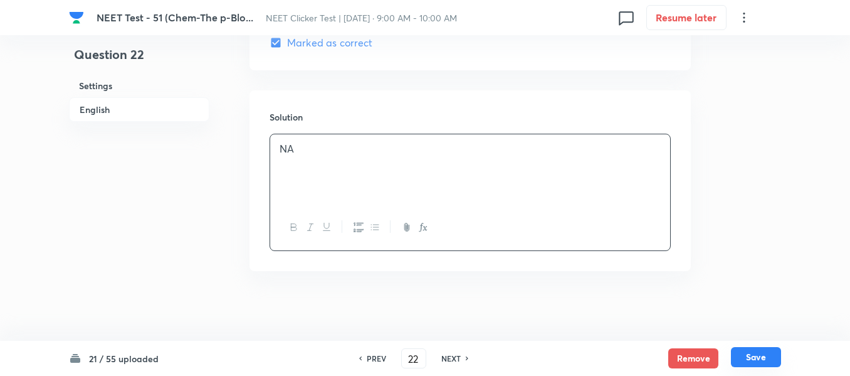
click at [752, 356] on button "Save" at bounding box center [756, 357] width 50 height 20
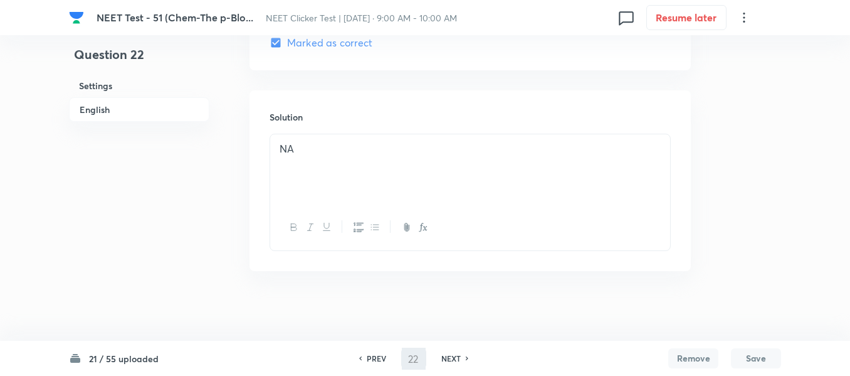
type input "23"
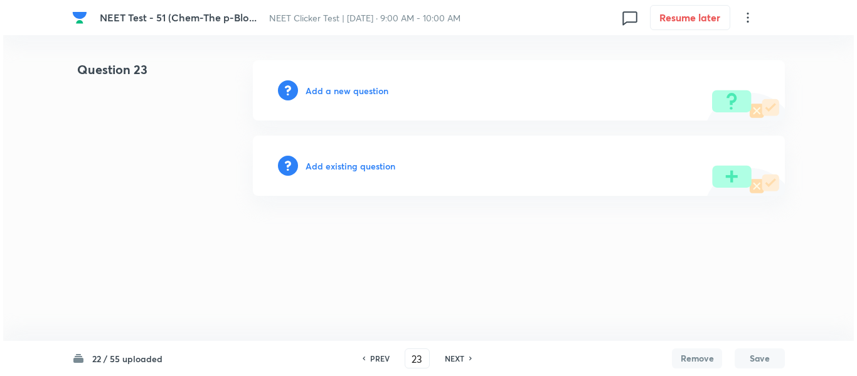
scroll to position [0, 0]
click at [324, 92] on h6 "Add a new question" at bounding box center [346, 90] width 83 height 13
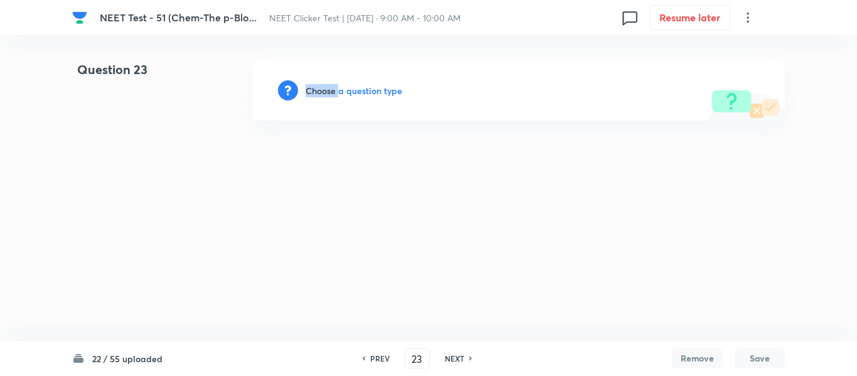
click at [324, 92] on h6 "Choose a question type" at bounding box center [353, 90] width 97 height 13
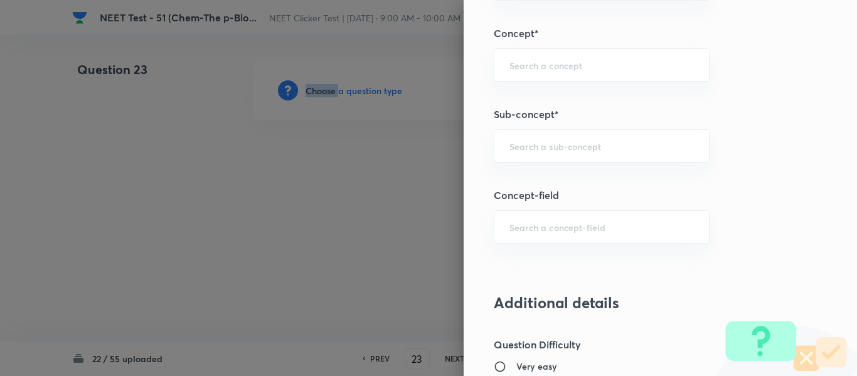
scroll to position [813, 0]
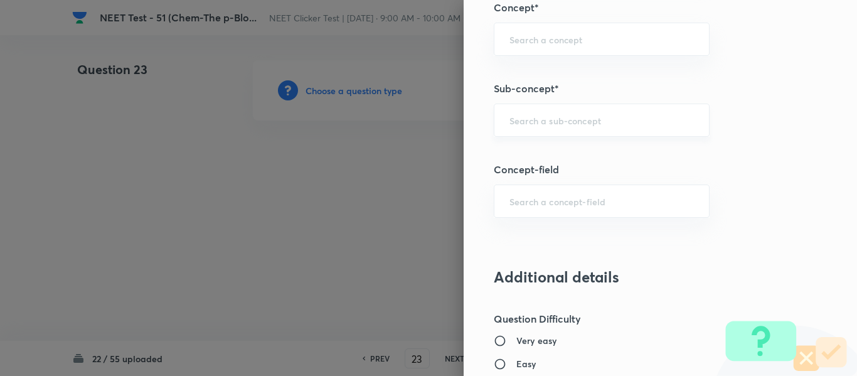
click at [553, 118] on input "text" at bounding box center [601, 120] width 184 height 12
paste input "Group 13: General Properties"
click at [550, 157] on li "Group 13: General Properties" at bounding box center [592, 155] width 214 height 23
type input "Group 13: General Properties"
type input "Chemistry"
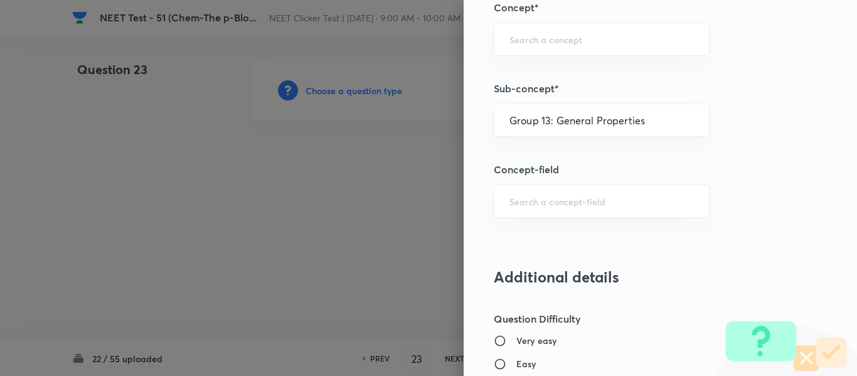
type input "Inorganic Chemistry"
type input "P - Block Elements"
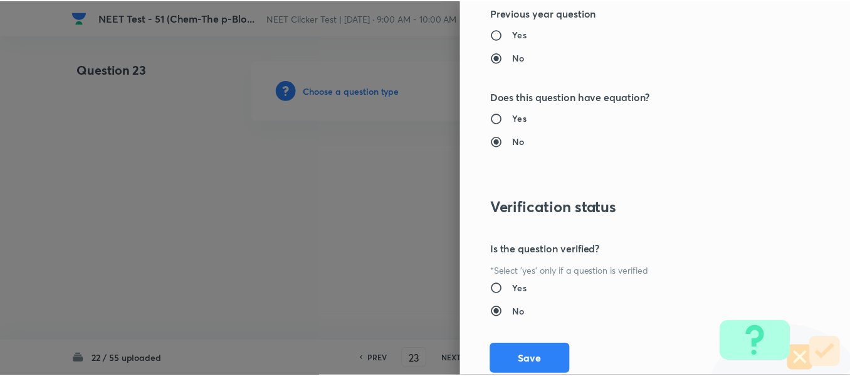
scroll to position [1418, 0]
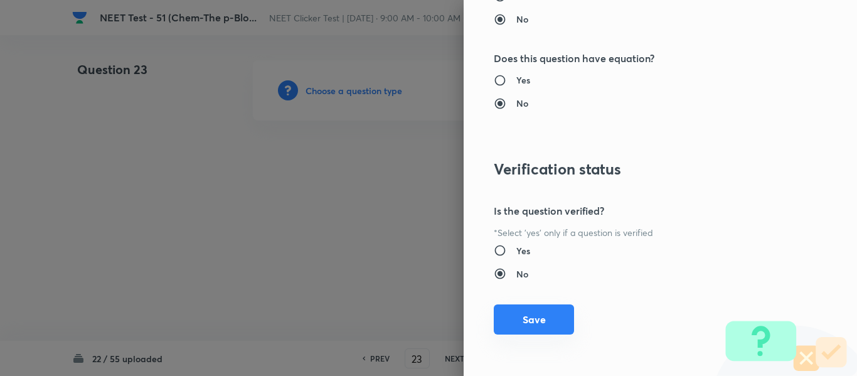
click at [522, 322] on button "Save" at bounding box center [534, 319] width 80 height 30
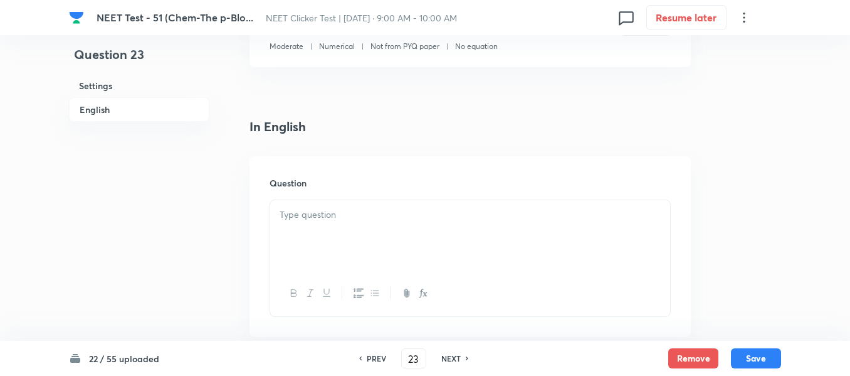
scroll to position [376, 0]
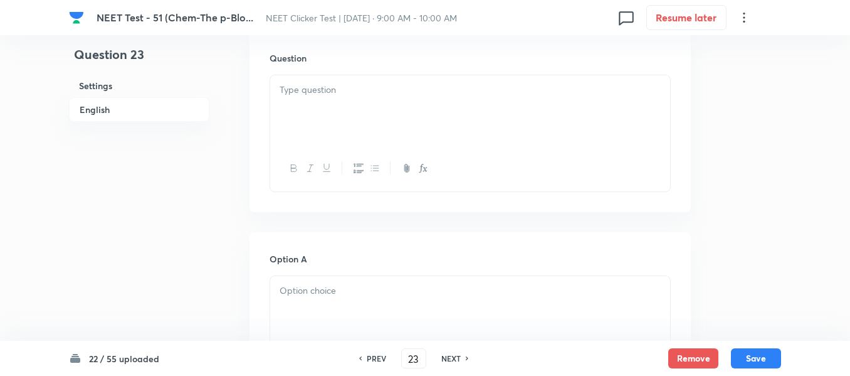
click at [361, 91] on p at bounding box center [470, 90] width 381 height 14
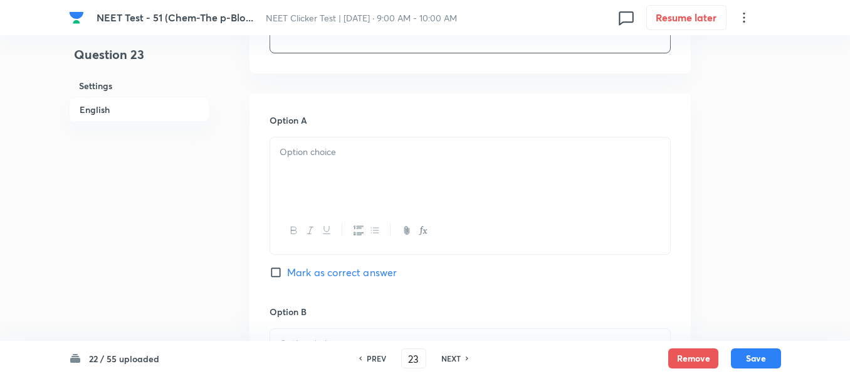
scroll to position [564, 0]
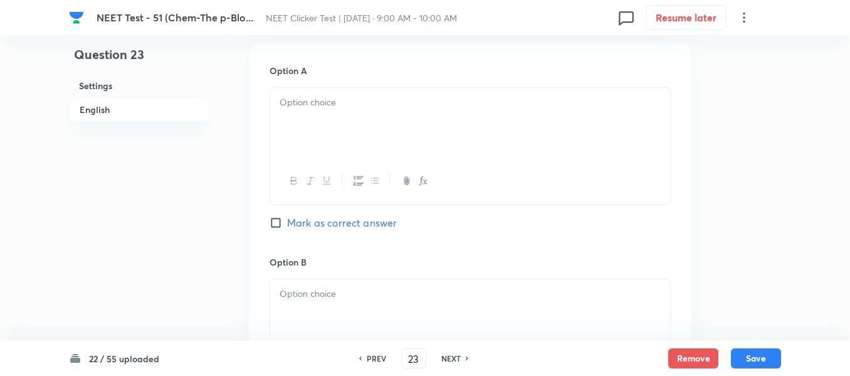
click at [373, 105] on p at bounding box center [470, 102] width 381 height 14
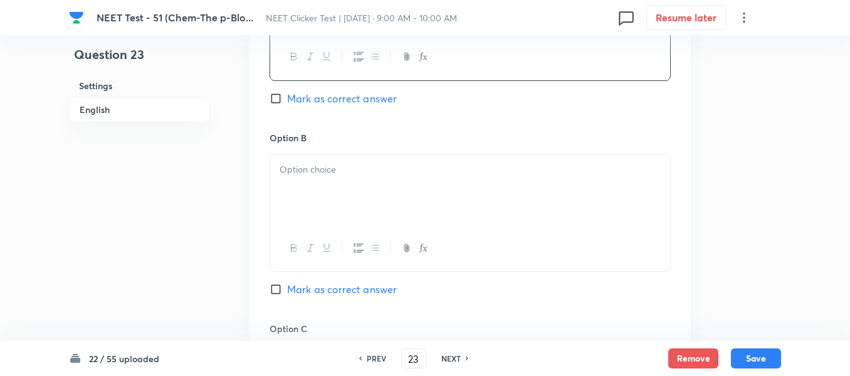
scroll to position [690, 0]
click at [391, 169] on p at bounding box center [470, 168] width 381 height 14
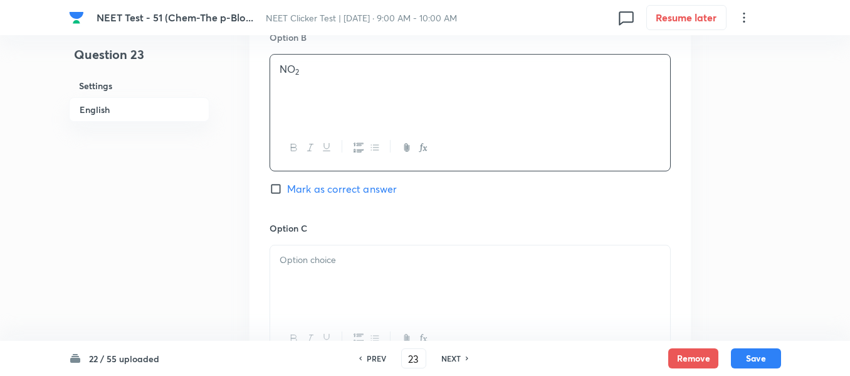
scroll to position [941, 0]
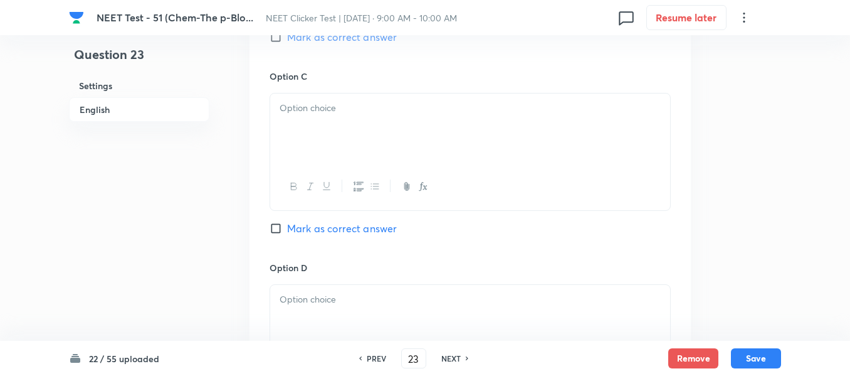
click at [366, 123] on div at bounding box center [470, 128] width 400 height 70
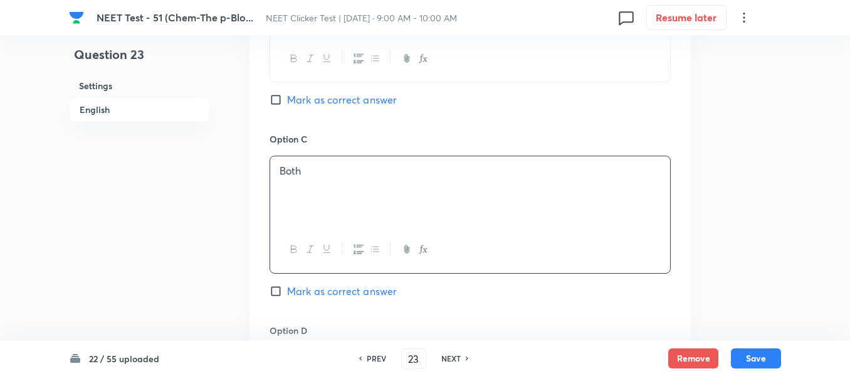
click at [275, 102] on input "Mark as correct answer" at bounding box center [279, 99] width 18 height 13
checkbox input "true"
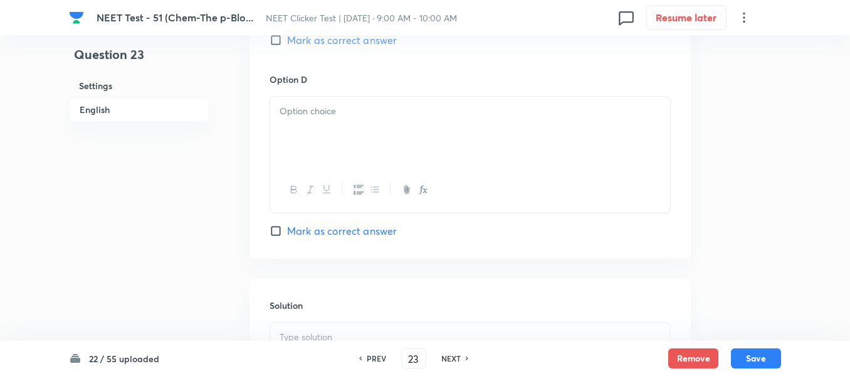
click at [362, 137] on div at bounding box center [470, 132] width 400 height 70
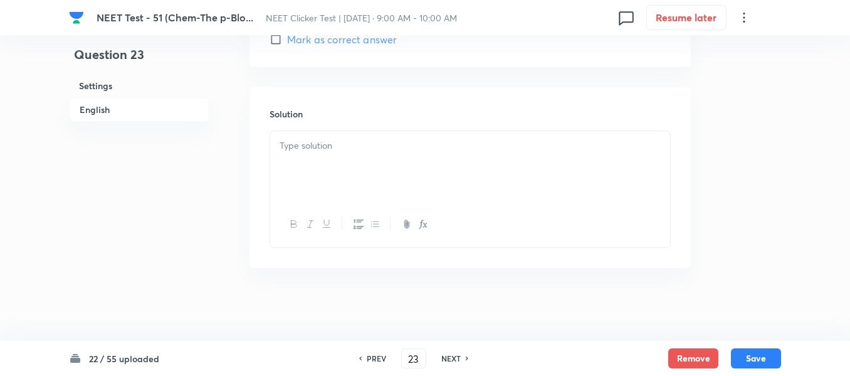
scroll to position [1323, 0]
click at [364, 137] on p at bounding box center [470, 143] width 381 height 14
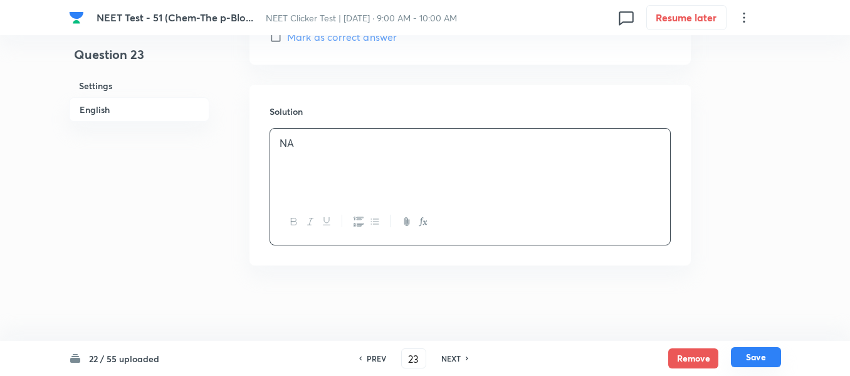
click at [751, 358] on button "Save" at bounding box center [756, 357] width 50 height 20
type input "24"
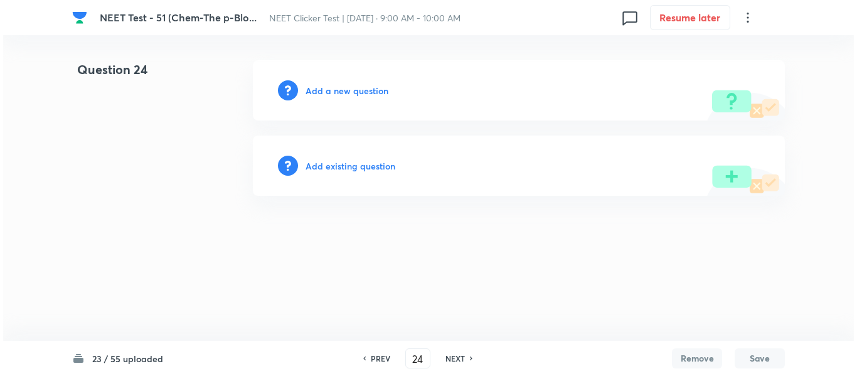
scroll to position [0, 0]
click at [325, 90] on h6 "Add a new question" at bounding box center [346, 90] width 83 height 13
click at [325, 90] on h6 "Choose a question type" at bounding box center [353, 90] width 97 height 13
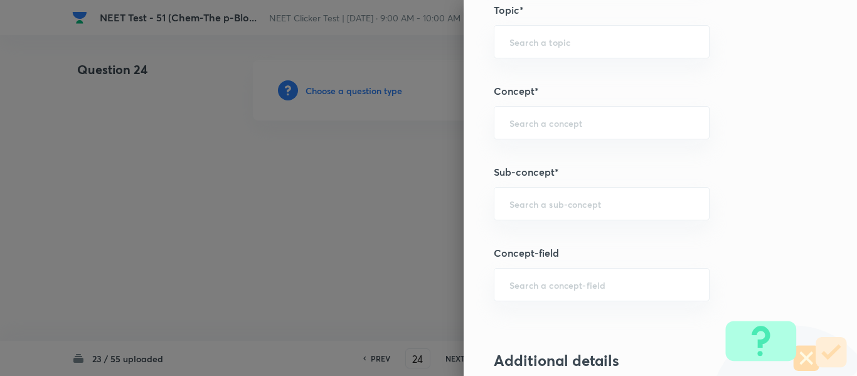
scroll to position [815, 0]
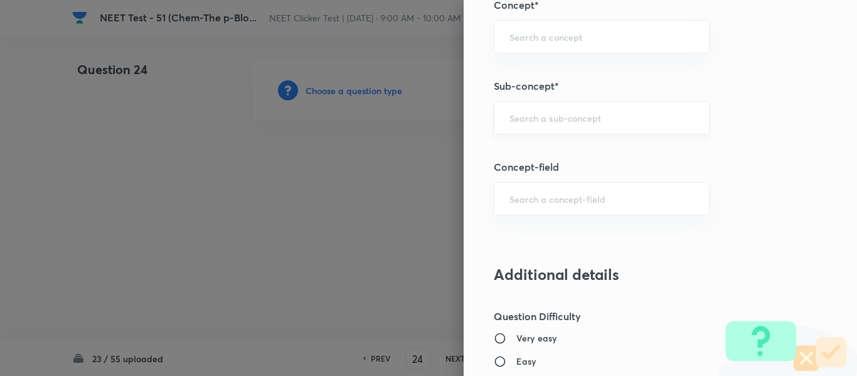
click at [555, 116] on input "text" at bounding box center [601, 118] width 184 height 12
paste input "Group 13: General Properties"
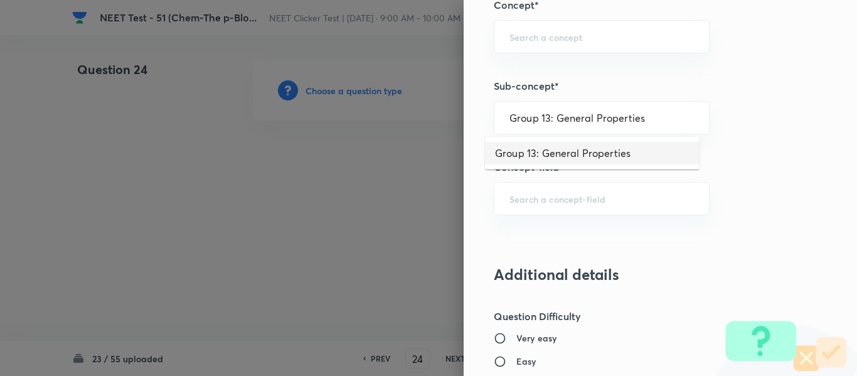
click at [550, 150] on li "Group 13: General Properties" at bounding box center [592, 153] width 214 height 23
type input "Group 13: General Properties"
type input "Chemistry"
type input "Inorganic Chemistry"
type input "P - Block Elements"
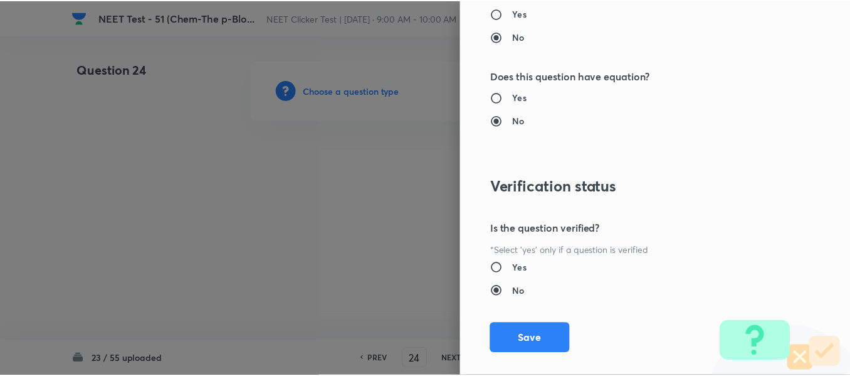
scroll to position [1418, 0]
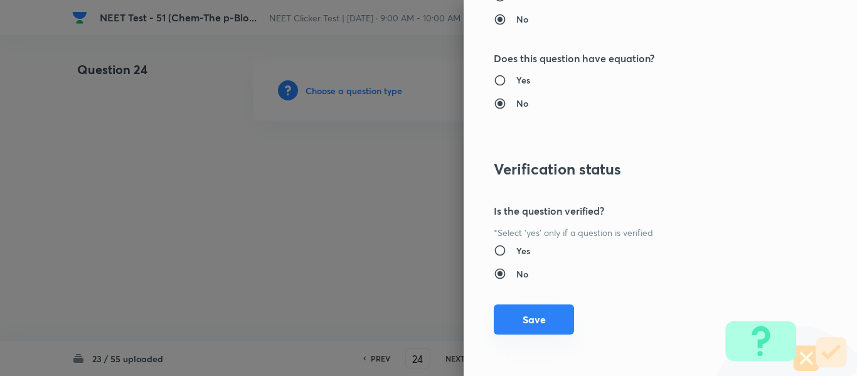
click at [523, 324] on button "Save" at bounding box center [534, 319] width 80 height 30
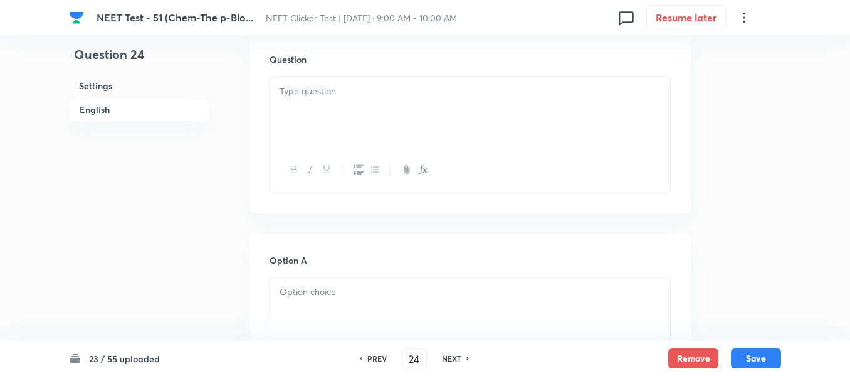
scroll to position [376, 0]
click at [385, 102] on div at bounding box center [470, 110] width 400 height 70
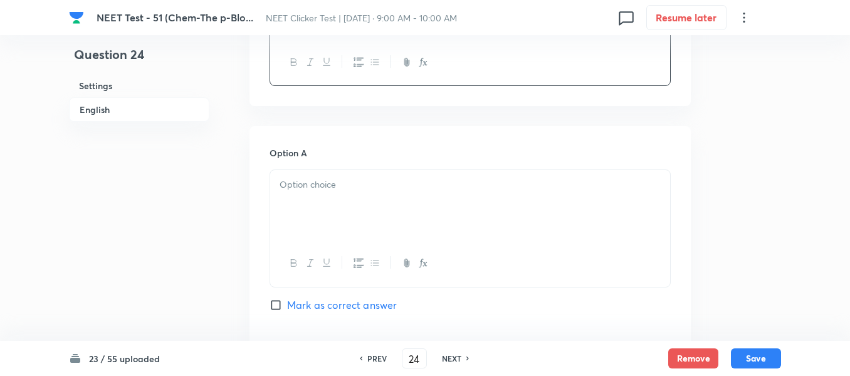
scroll to position [564, 0]
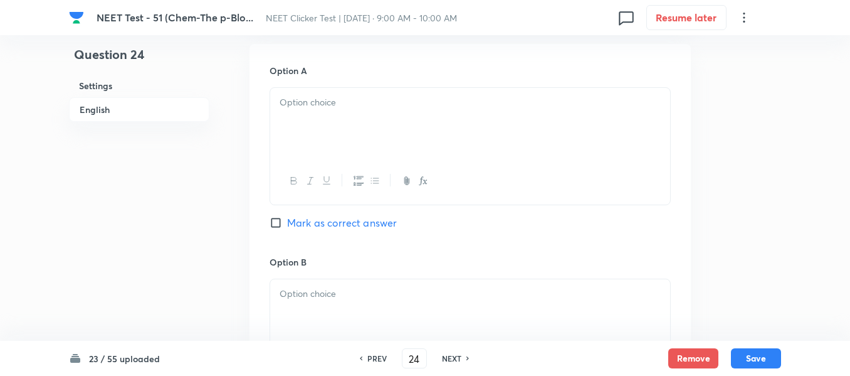
click at [411, 135] on div at bounding box center [470, 123] width 400 height 70
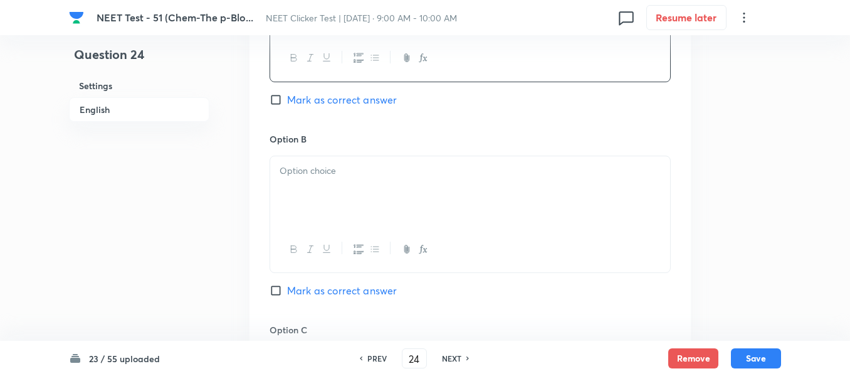
scroll to position [690, 0]
click at [440, 183] on div at bounding box center [470, 189] width 400 height 70
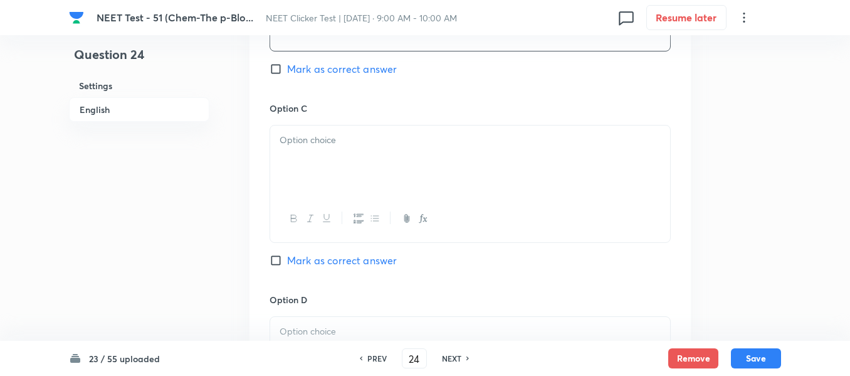
scroll to position [941, 0]
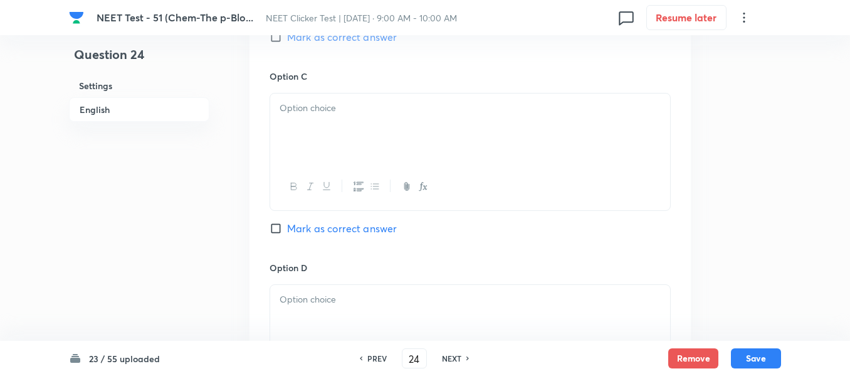
click at [380, 140] on div at bounding box center [470, 128] width 400 height 70
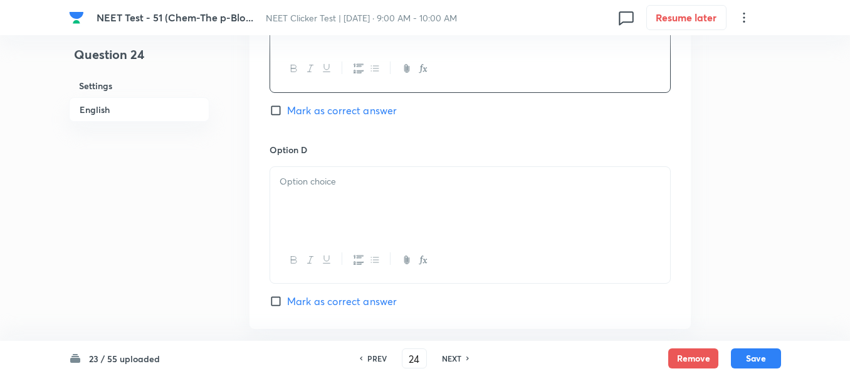
scroll to position [1066, 0]
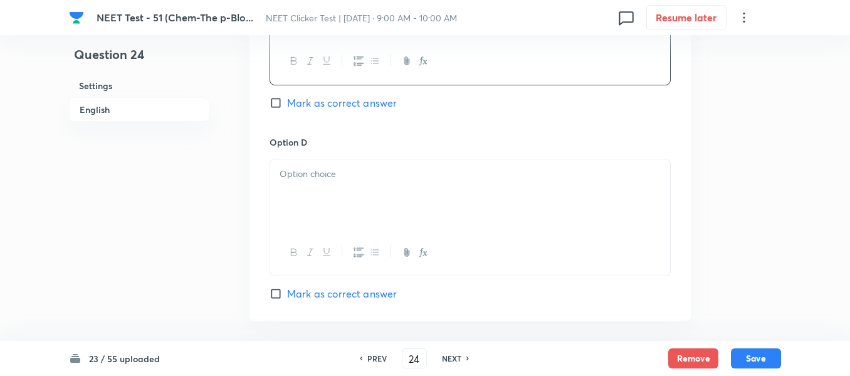
click at [371, 194] on div at bounding box center [470, 194] width 400 height 70
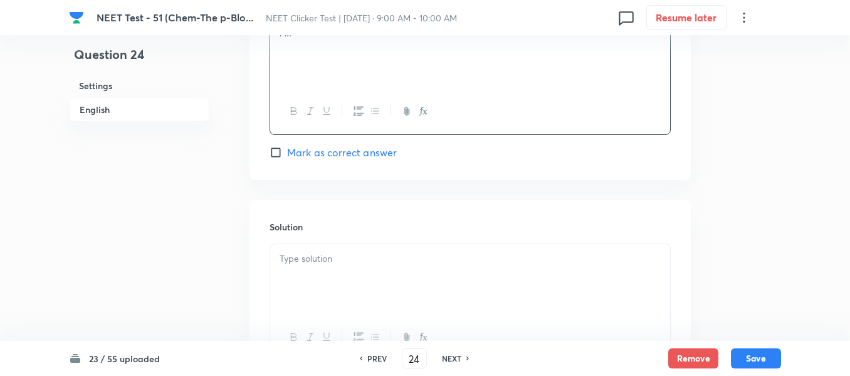
scroll to position [1254, 0]
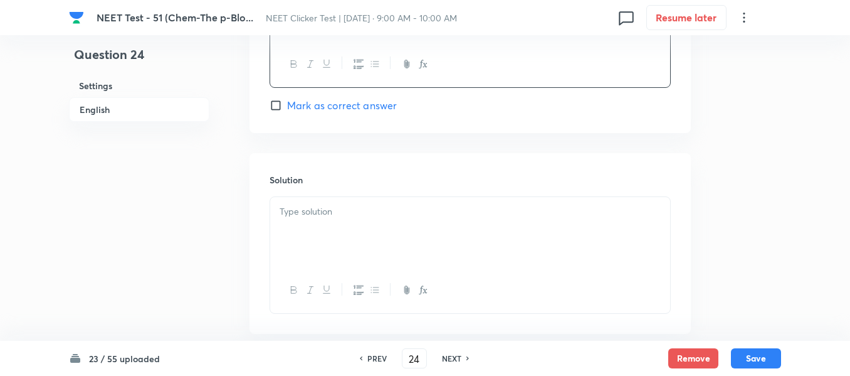
click at [282, 107] on input "Mark as correct answer" at bounding box center [279, 105] width 18 height 13
checkbox input "true"
click at [352, 223] on div at bounding box center [470, 232] width 400 height 70
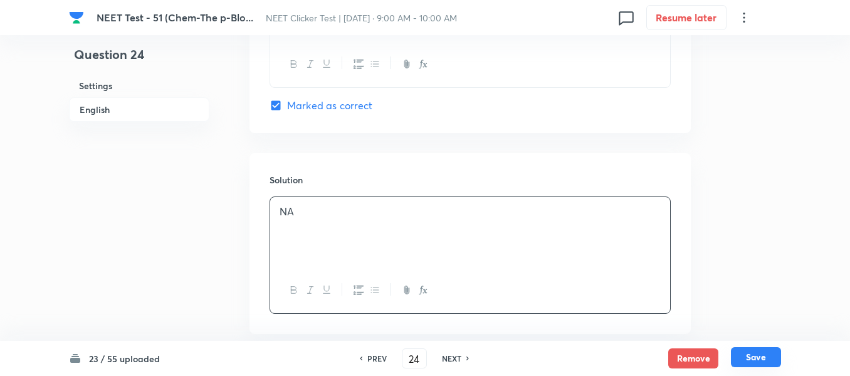
click at [753, 358] on button "Save" at bounding box center [756, 357] width 50 height 20
type input "25"
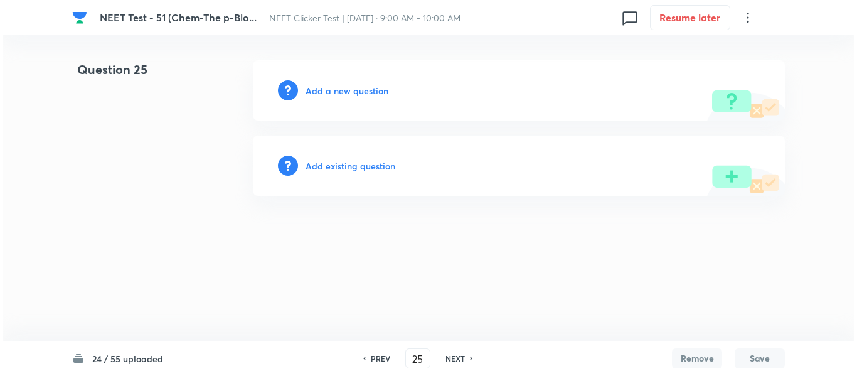
scroll to position [0, 0]
click at [334, 92] on h6 "Add a new question" at bounding box center [346, 90] width 83 height 13
click at [334, 92] on h6 "Choose a question type" at bounding box center [353, 90] width 97 height 13
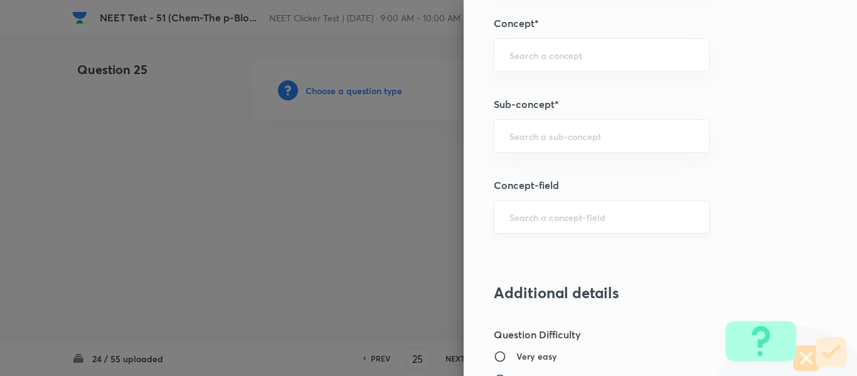
scroll to position [815, 0]
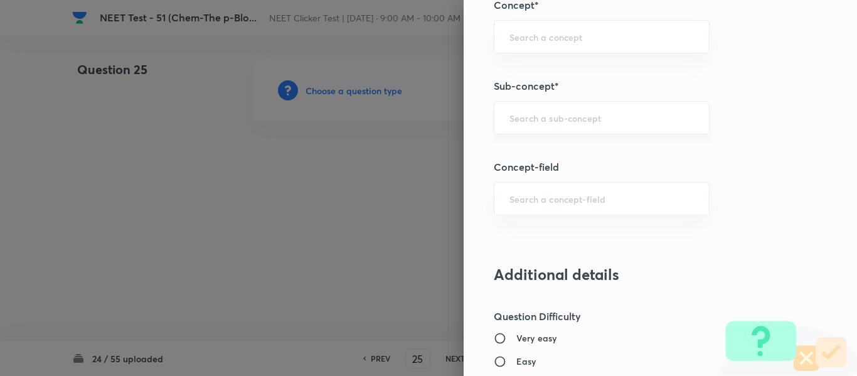
click at [584, 115] on input "text" at bounding box center [601, 118] width 184 height 12
paste input "Group 13: General Properties"
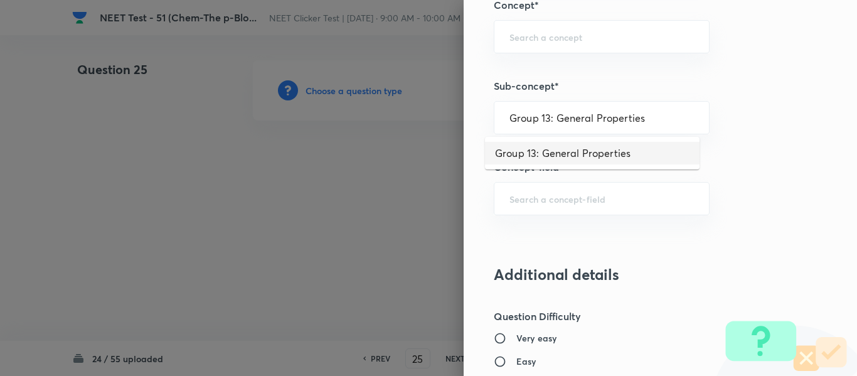
click at [572, 162] on li "Group 13: General Properties" at bounding box center [592, 153] width 214 height 23
type input "Group 13: General Properties"
type input "Chemistry"
type input "Inorganic Chemistry"
type input "P - Block Elements"
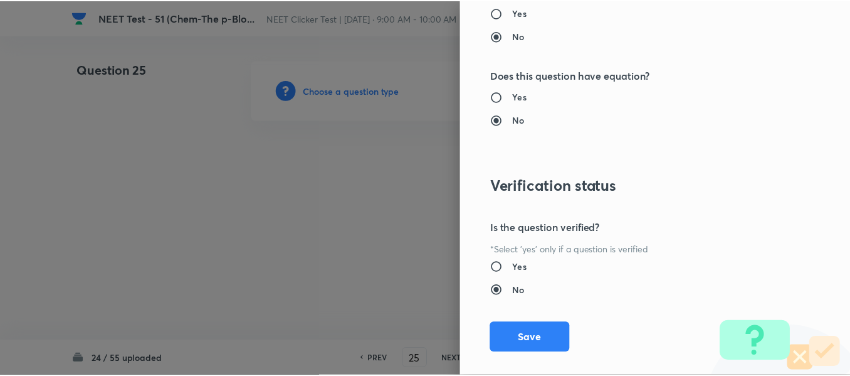
scroll to position [1418, 0]
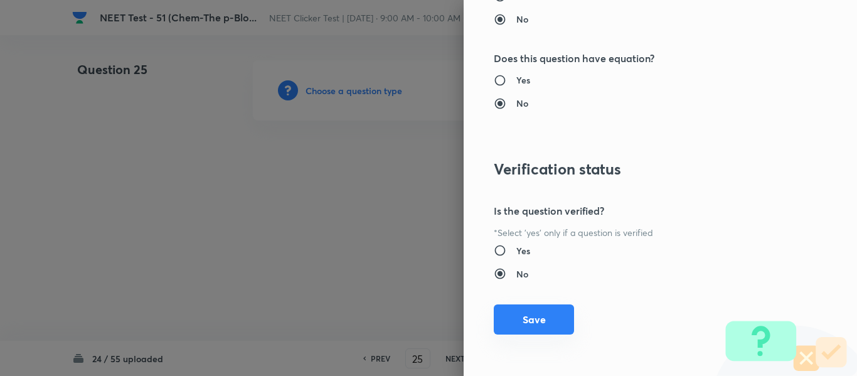
click at [524, 322] on button "Save" at bounding box center [534, 319] width 80 height 30
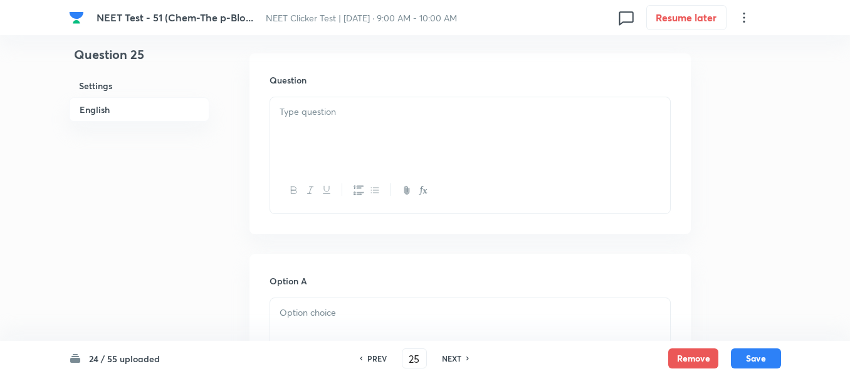
scroll to position [376, 0]
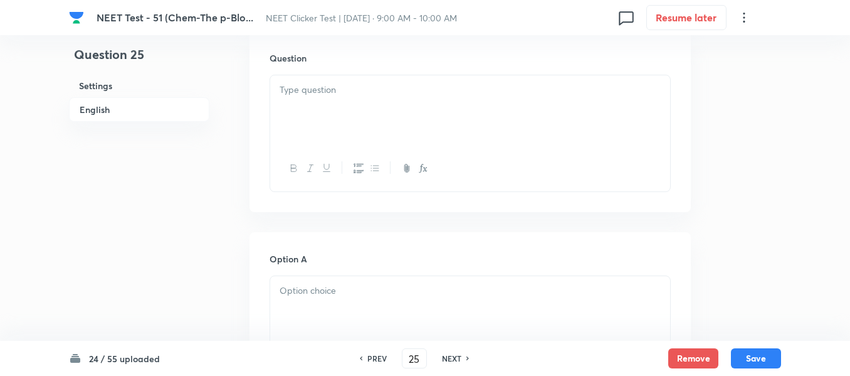
click at [361, 93] on p at bounding box center [470, 90] width 381 height 14
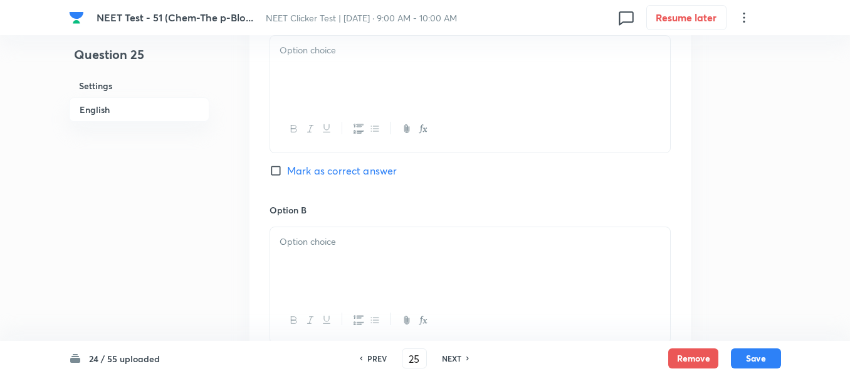
scroll to position [627, 0]
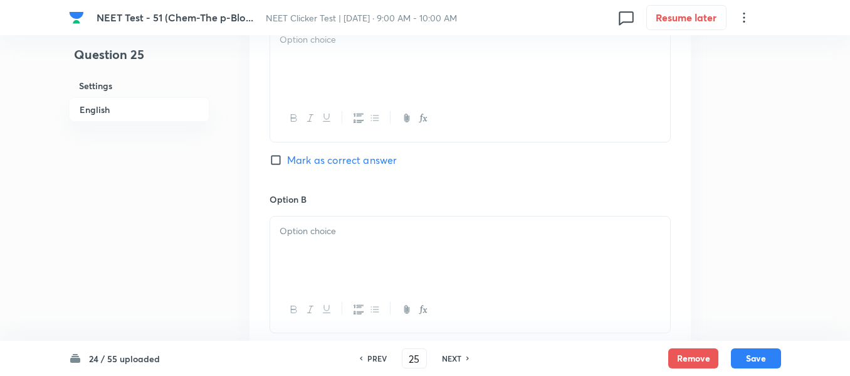
click at [487, 78] on div at bounding box center [470, 60] width 400 height 70
click at [416, 236] on p at bounding box center [470, 231] width 381 height 14
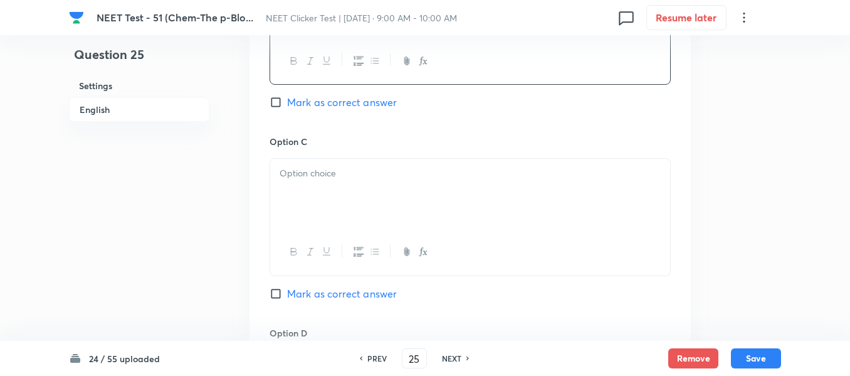
scroll to position [878, 0]
click at [447, 183] on div at bounding box center [470, 191] width 400 height 70
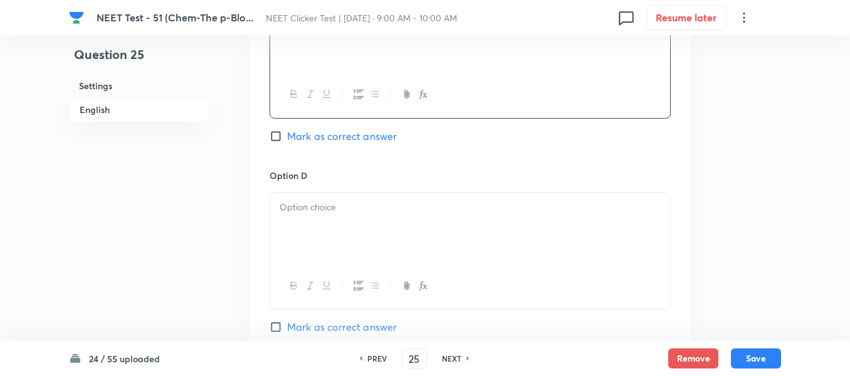
scroll to position [1129, 0]
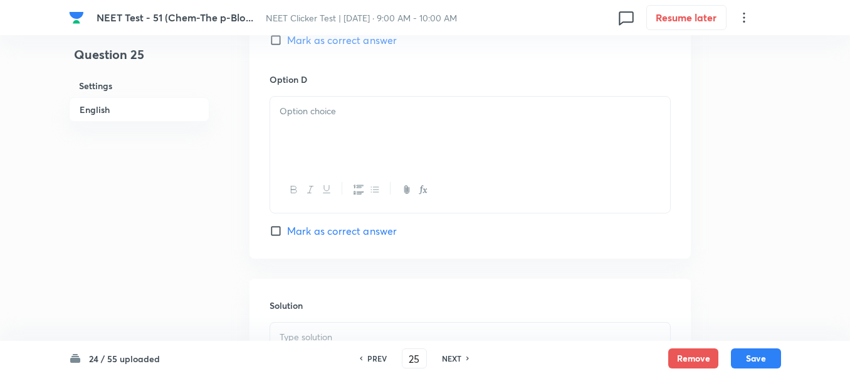
click at [448, 135] on div at bounding box center [470, 132] width 400 height 70
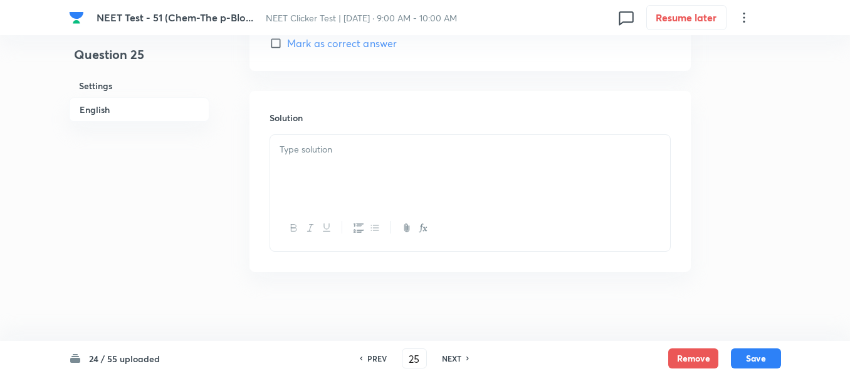
scroll to position [1317, 0]
click at [411, 156] on div at bounding box center [470, 169] width 400 height 70
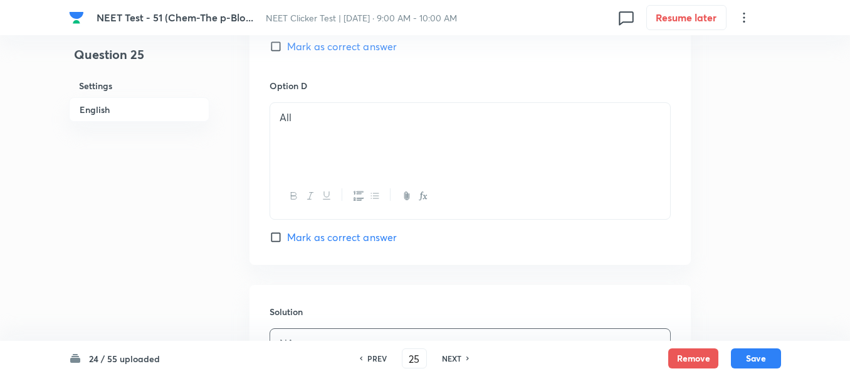
scroll to position [1066, 0]
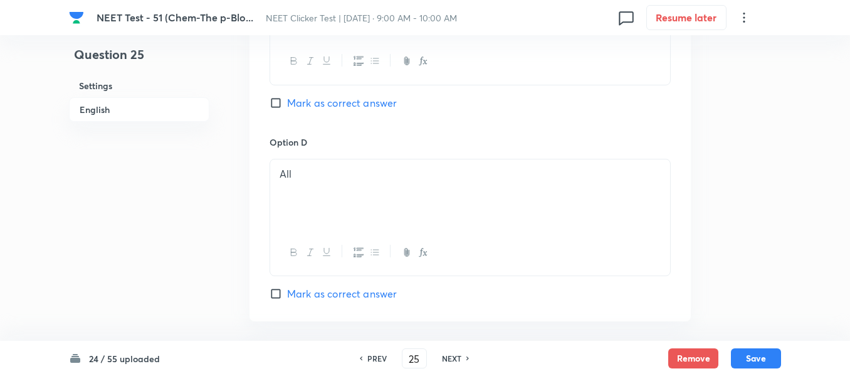
click at [275, 103] on input "Mark as correct answer" at bounding box center [279, 103] width 18 height 13
checkbox input "true"
click at [756, 357] on button "Save" at bounding box center [756, 357] width 50 height 20
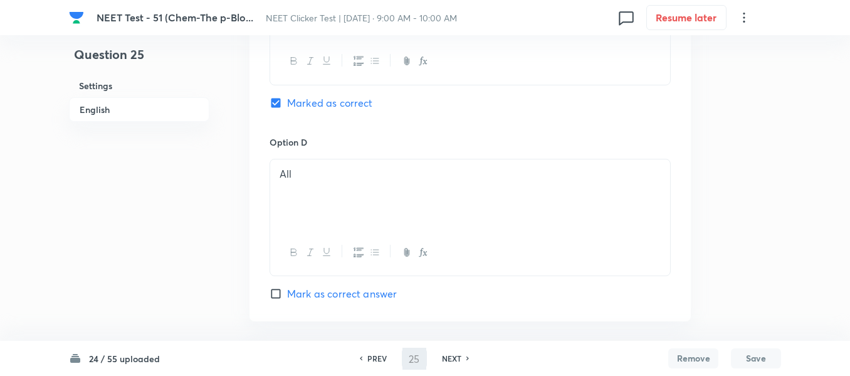
type input "26"
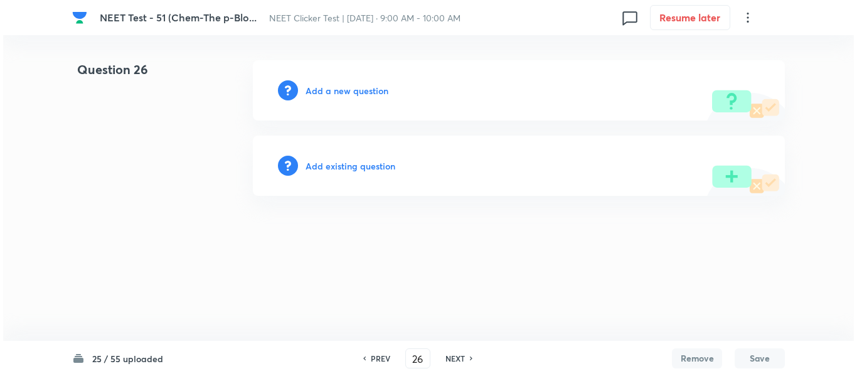
scroll to position [0, 0]
click at [329, 90] on h6 "Add a new question" at bounding box center [346, 90] width 83 height 13
click at [329, 90] on h6 "Choose a question type" at bounding box center [353, 90] width 97 height 13
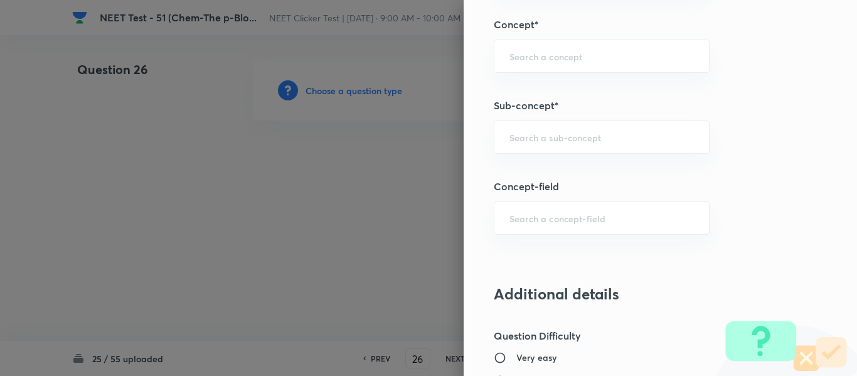
scroll to position [815, 0]
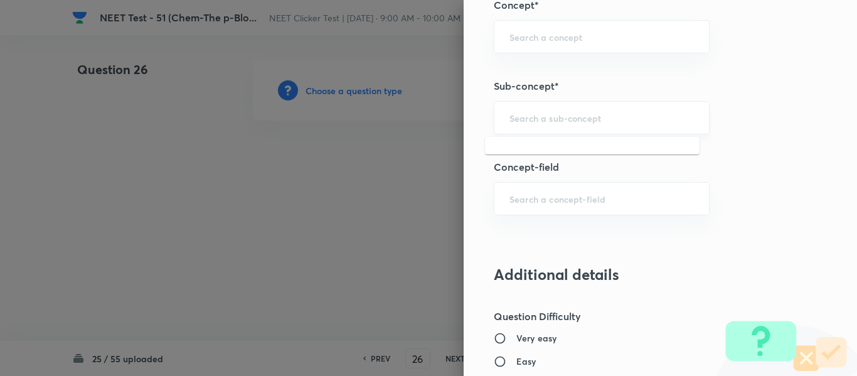
click at [575, 114] on input "text" at bounding box center [601, 118] width 184 height 12
paste input "Group 13: General Properties"
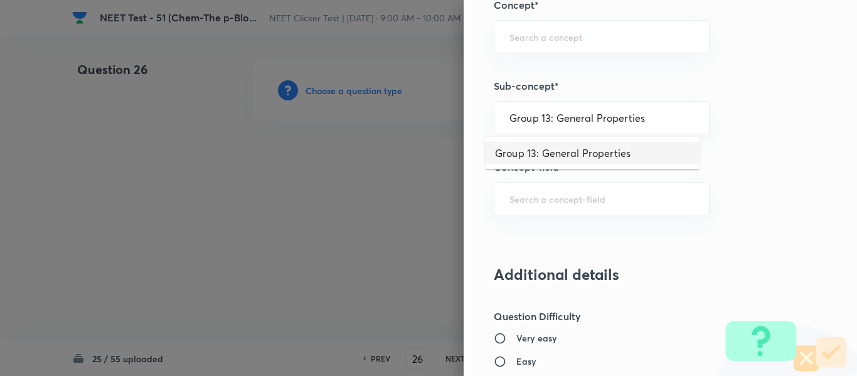
click at [559, 150] on li "Group 13: General Properties" at bounding box center [592, 153] width 214 height 23
type input "Group 13: General Properties"
type input "Chemistry"
type input "Inorganic Chemistry"
type input "P - Block Elements"
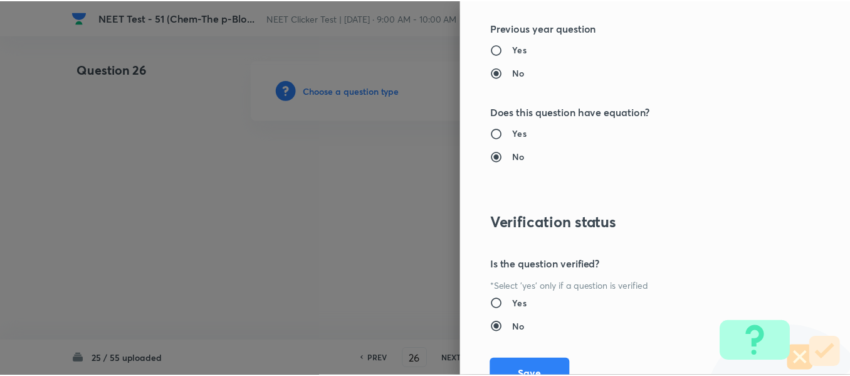
scroll to position [1418, 0]
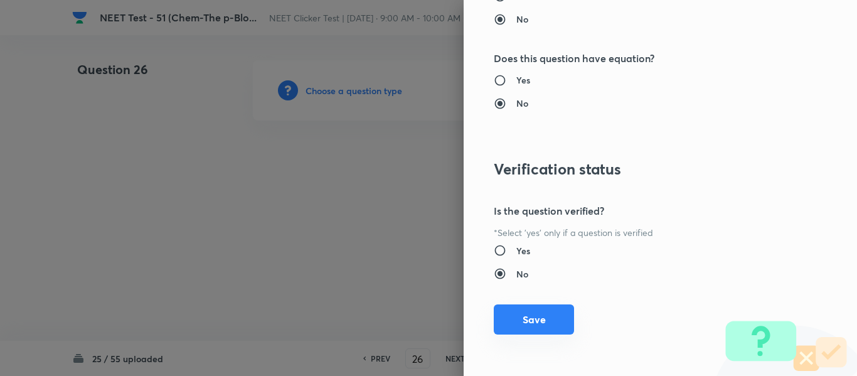
click at [524, 319] on button "Save" at bounding box center [534, 319] width 80 height 30
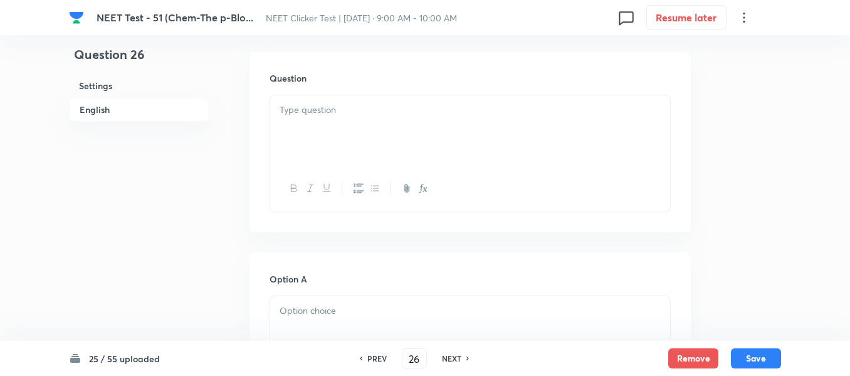
scroll to position [376, 0]
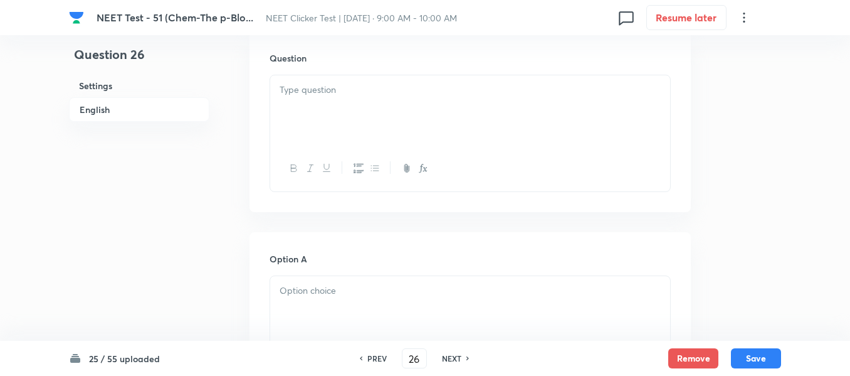
click at [468, 103] on div at bounding box center [470, 110] width 400 height 70
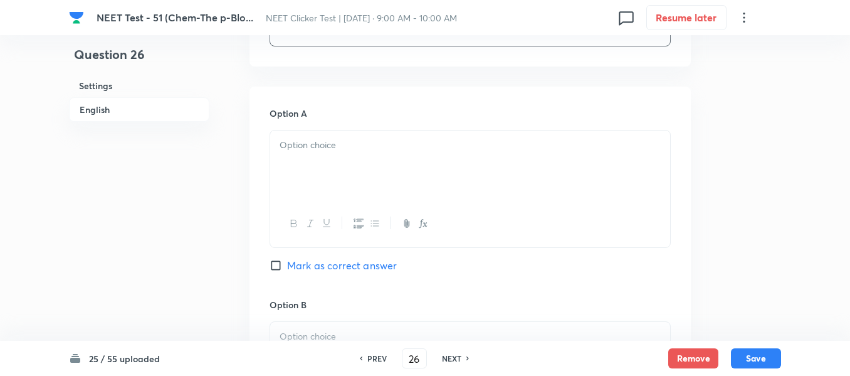
scroll to position [564, 0]
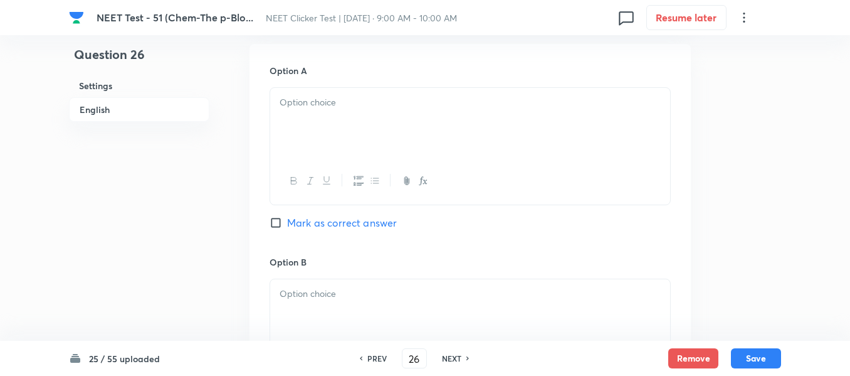
click at [371, 114] on div at bounding box center [470, 123] width 400 height 70
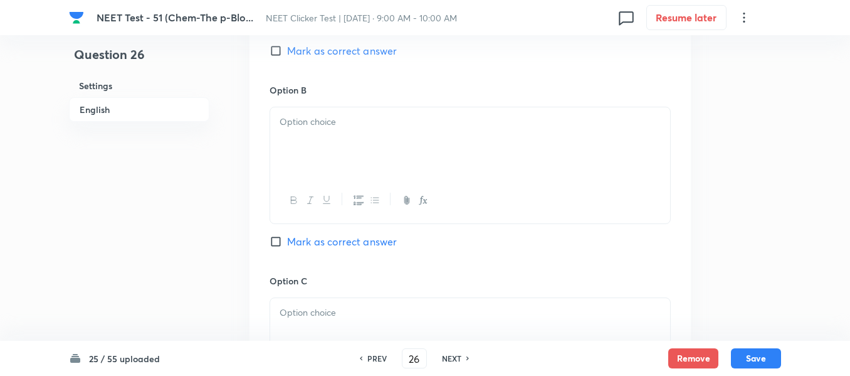
scroll to position [753, 0]
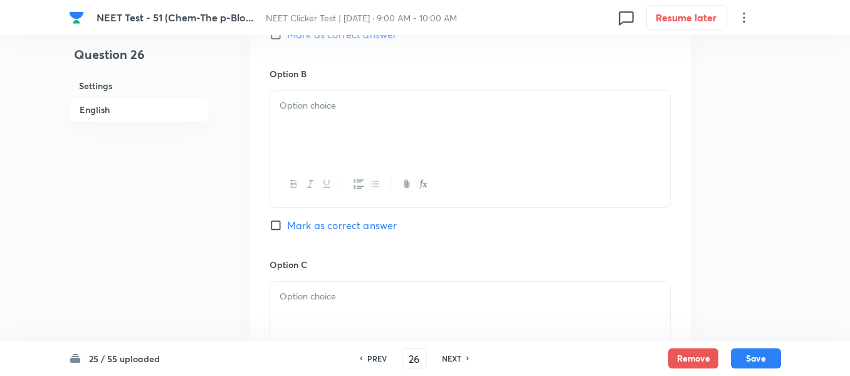
click at [392, 125] on div at bounding box center [470, 126] width 400 height 70
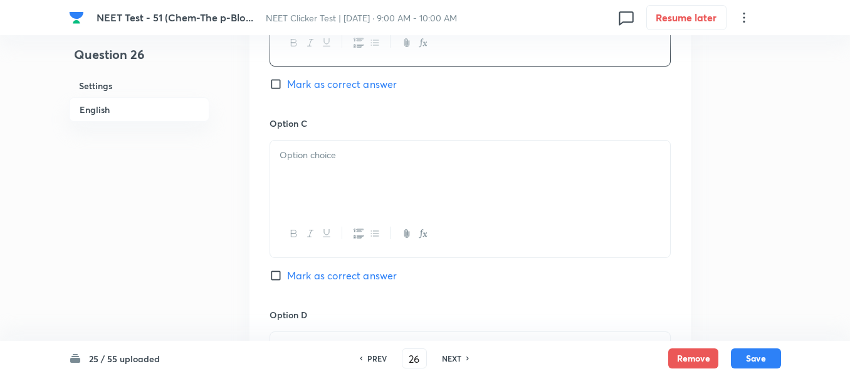
scroll to position [941, 0]
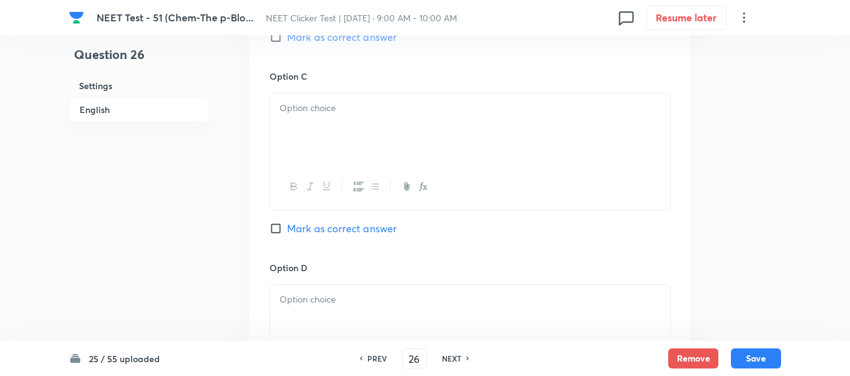
click at [437, 144] on div at bounding box center [470, 128] width 400 height 70
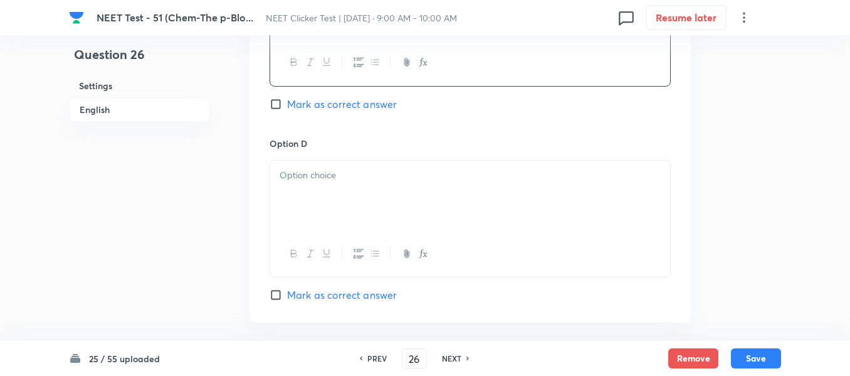
scroll to position [1066, 0]
click at [406, 163] on div at bounding box center [470, 194] width 400 height 70
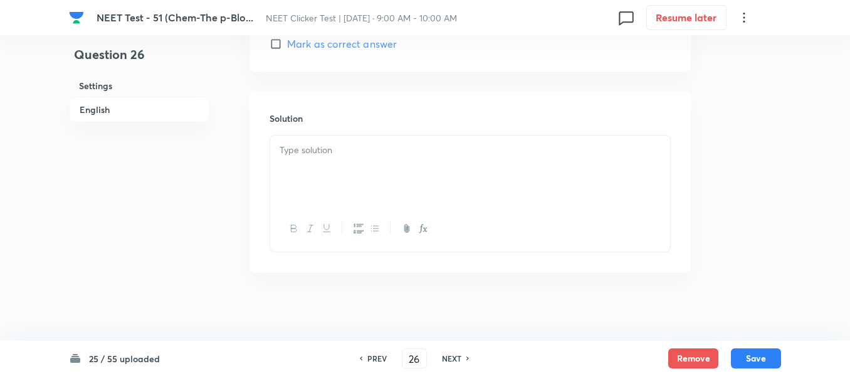
scroll to position [1317, 0]
click at [386, 164] on div at bounding box center [470, 169] width 400 height 70
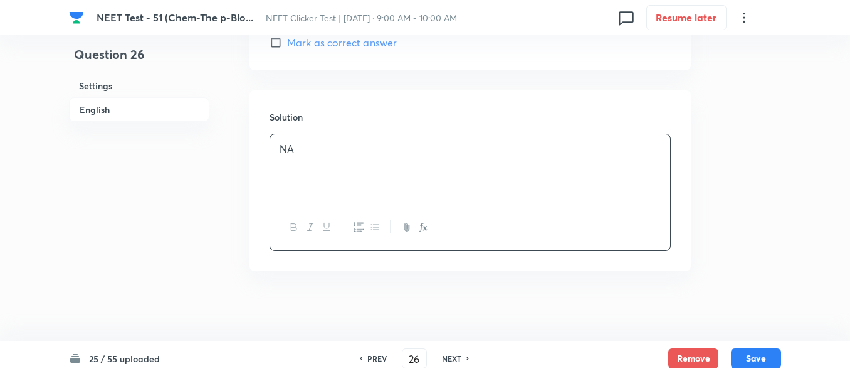
click at [98, 110] on h6 "English" at bounding box center [139, 109] width 140 height 24
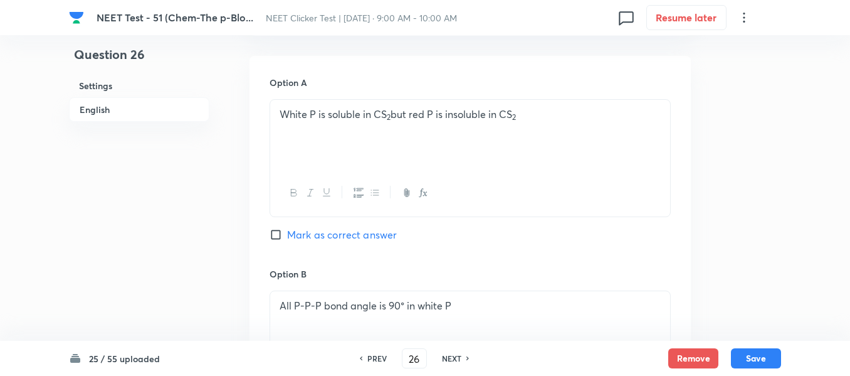
scroll to position [574, 0]
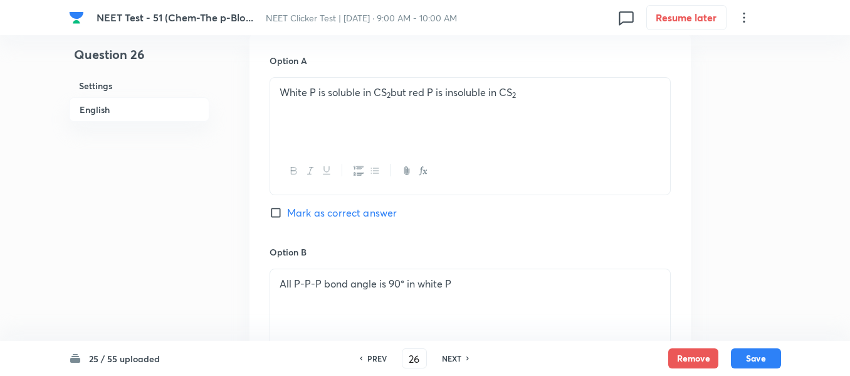
click at [273, 210] on input "Mark as correct answer" at bounding box center [279, 212] width 18 height 13
checkbox input "true"
click at [750, 357] on button "Save" at bounding box center [756, 357] width 50 height 20
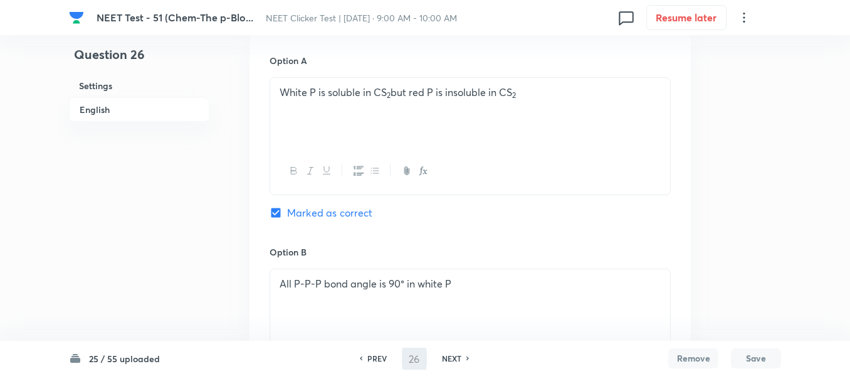
type input "27"
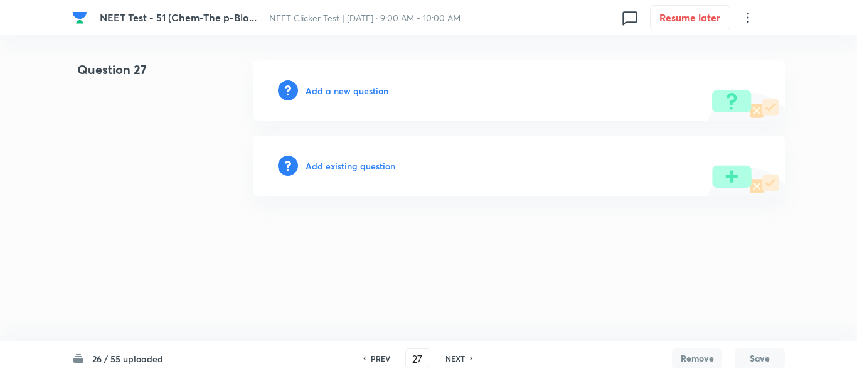
click at [322, 90] on h6 "Add a new question" at bounding box center [346, 90] width 83 height 13
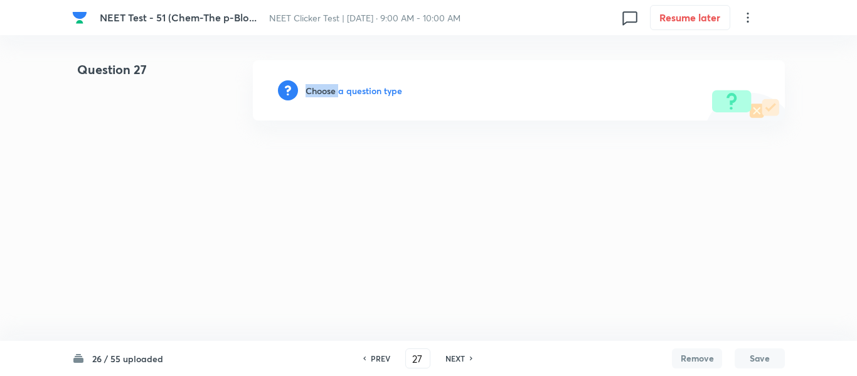
click at [322, 90] on h6 "Choose a question type" at bounding box center [353, 90] width 97 height 13
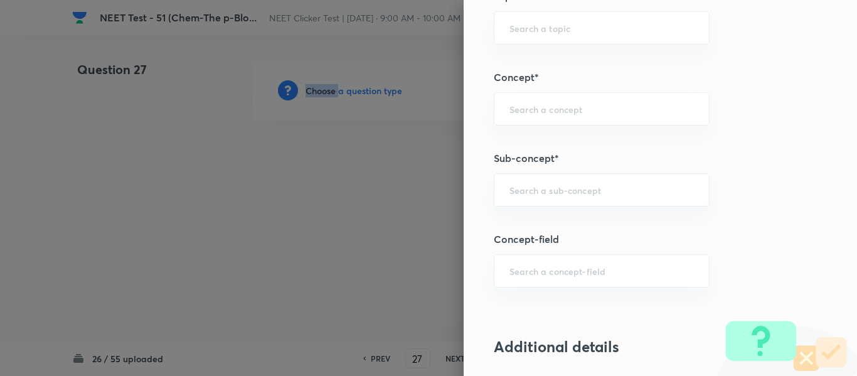
scroll to position [815, 0]
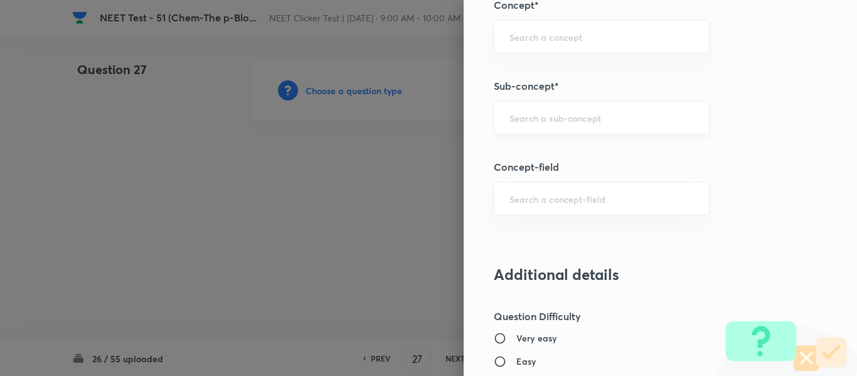
click at [566, 120] on input "text" at bounding box center [601, 118] width 184 height 12
type input "A"
paste input "Group 13: General Properties"
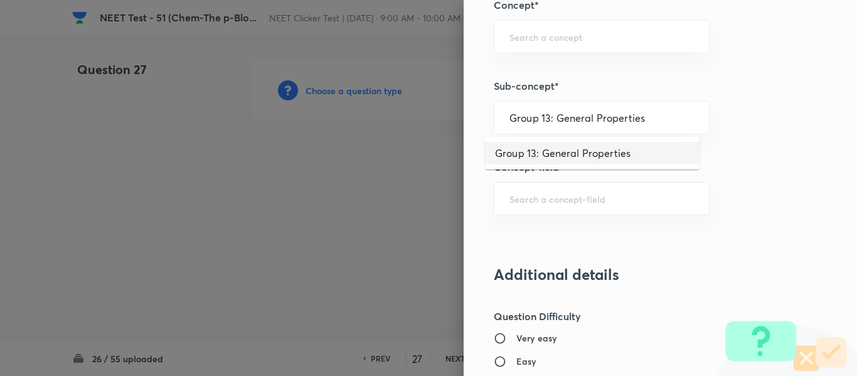
click at [551, 154] on li "Group 13: General Properties" at bounding box center [592, 153] width 214 height 23
type input "Group 13: General Properties"
type input "Chemistry"
type input "Inorganic Chemistry"
type input "P - Block Elements"
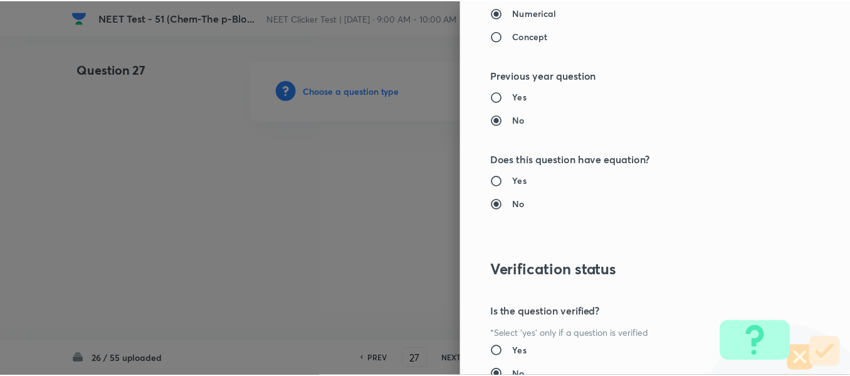
scroll to position [1418, 0]
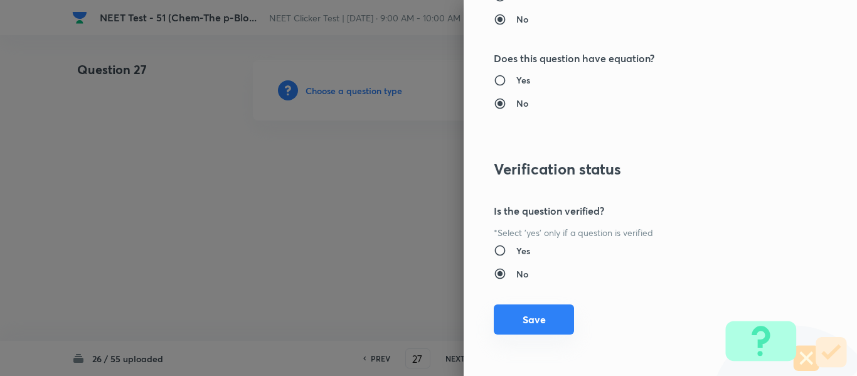
click at [527, 318] on button "Save" at bounding box center [534, 319] width 80 height 30
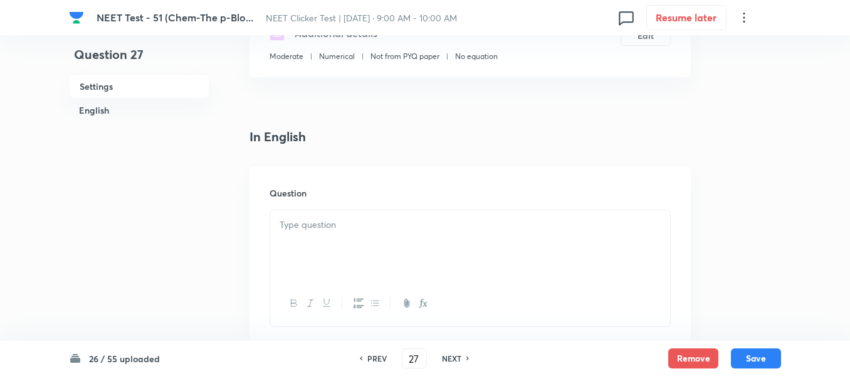
scroll to position [314, 0]
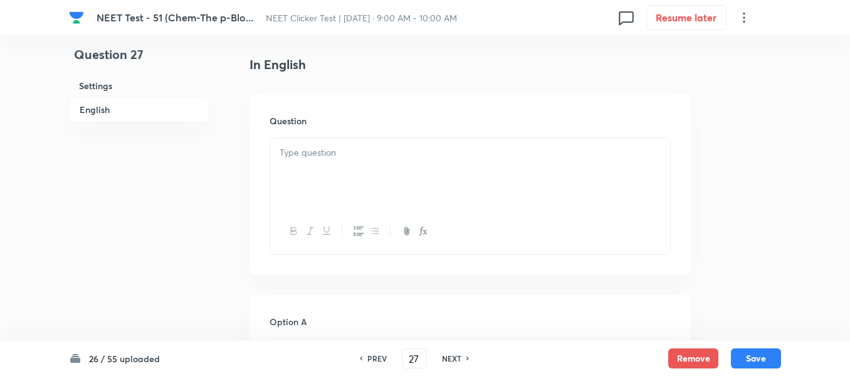
click at [364, 152] on p at bounding box center [470, 153] width 381 height 14
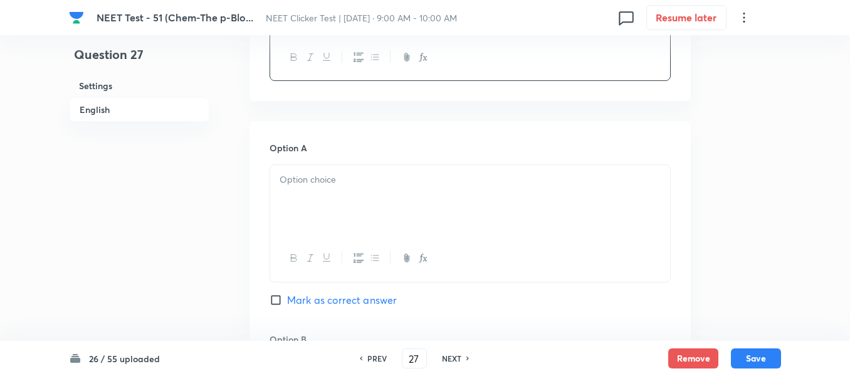
scroll to position [564, 0]
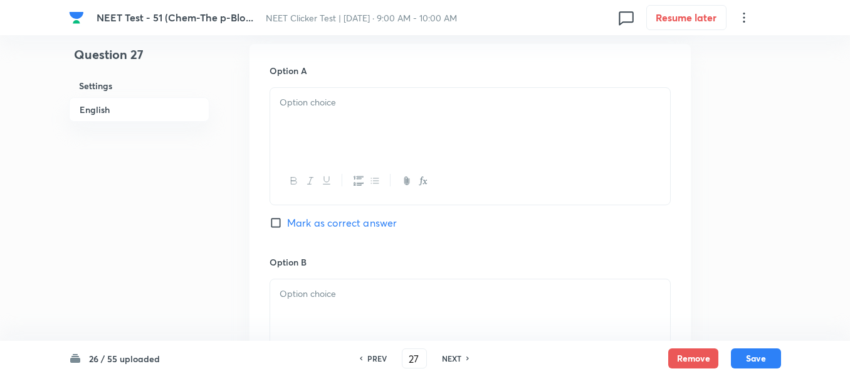
click at [405, 103] on p at bounding box center [470, 102] width 381 height 14
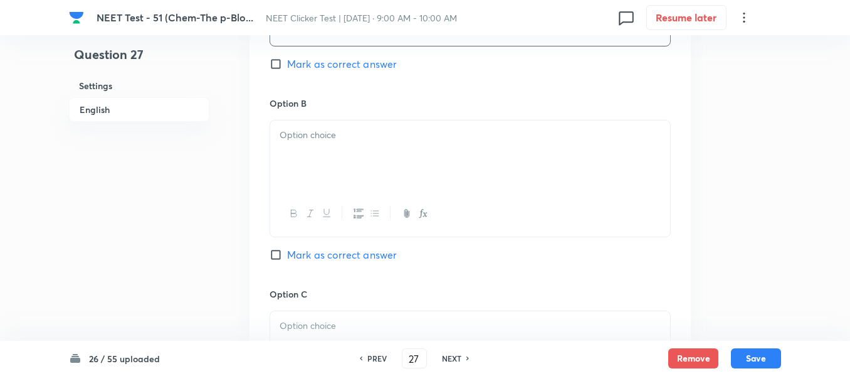
scroll to position [753, 0]
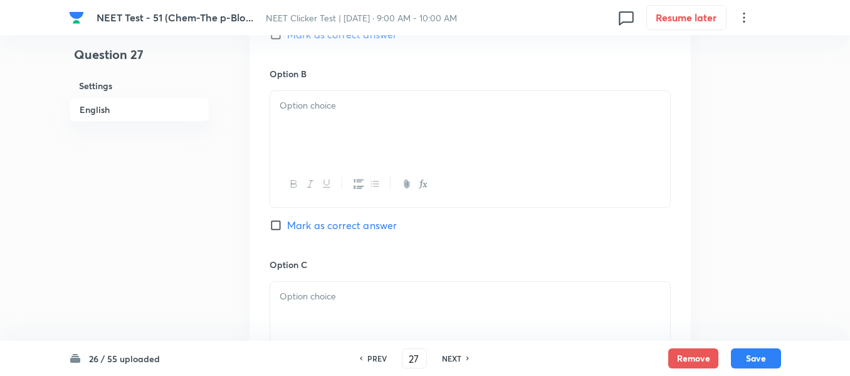
click at [421, 125] on div at bounding box center [470, 126] width 400 height 70
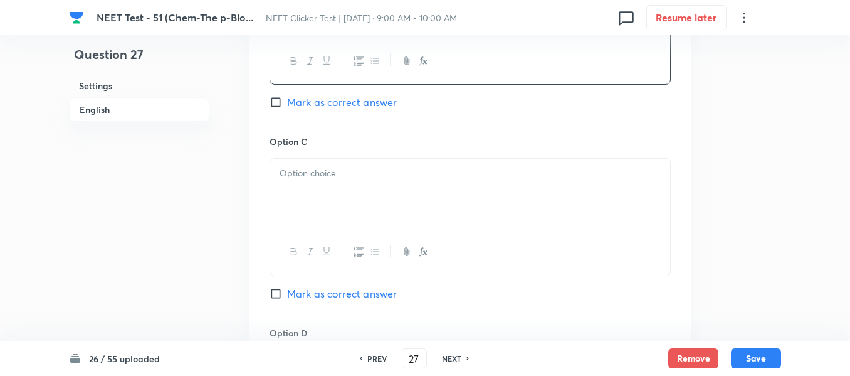
scroll to position [878, 0]
click at [384, 168] on p at bounding box center [470, 171] width 381 height 14
click at [384, 188] on div at bounding box center [470, 194] width 400 height 70
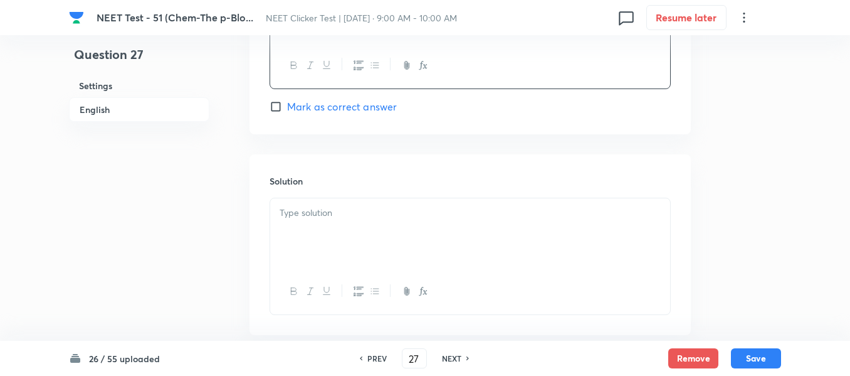
scroll to position [1317, 0]
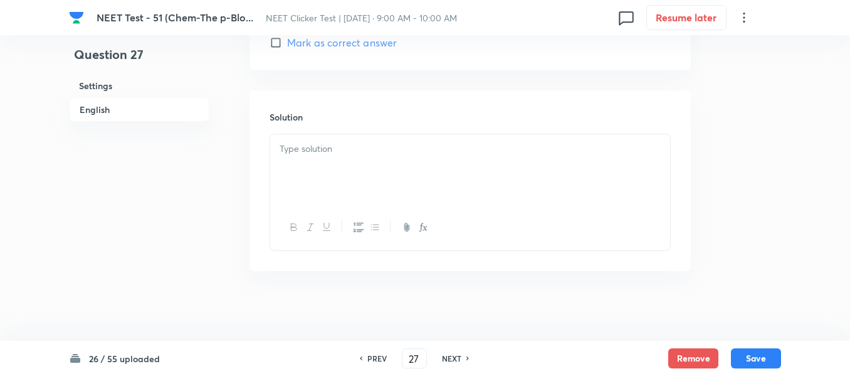
click at [359, 163] on div at bounding box center [470, 169] width 400 height 70
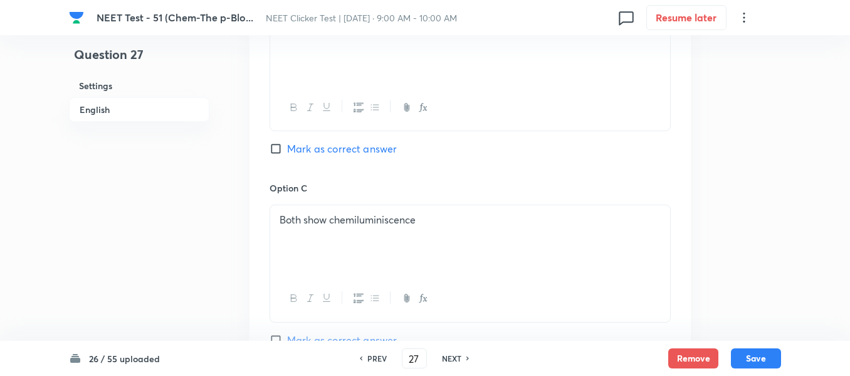
scroll to position [815, 0]
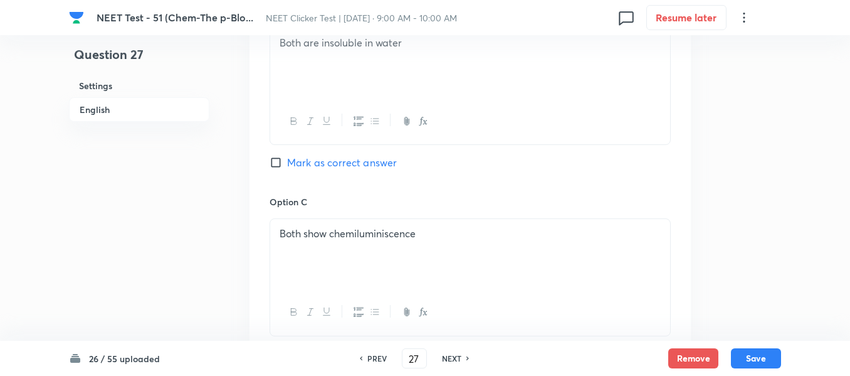
click at [280, 164] on input "Mark as correct answer" at bounding box center [279, 162] width 18 height 13
checkbox input "true"
click at [751, 356] on button "Save" at bounding box center [756, 357] width 50 height 20
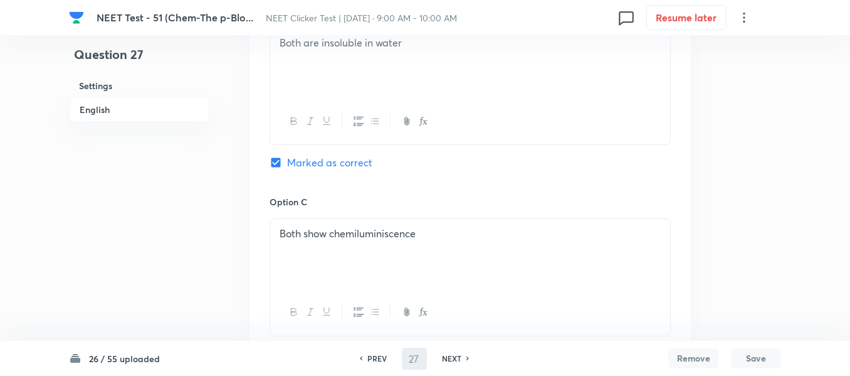
type input "28"
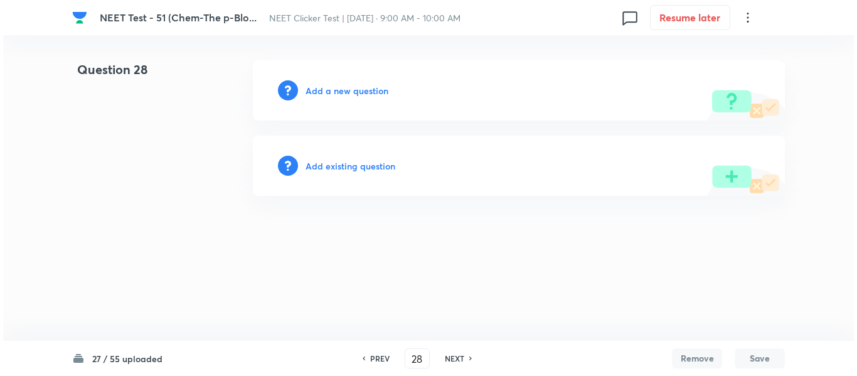
scroll to position [0, 0]
click at [324, 88] on h6 "Add a new question" at bounding box center [346, 90] width 83 height 13
click at [324, 88] on h6 "Choose a question type" at bounding box center [353, 90] width 97 height 13
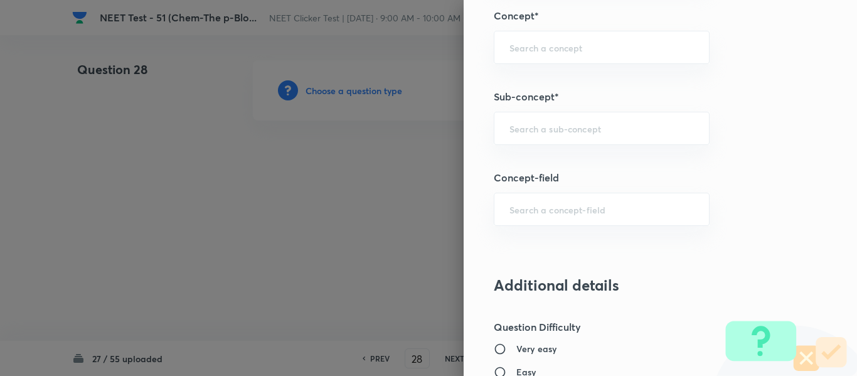
scroll to position [815, 0]
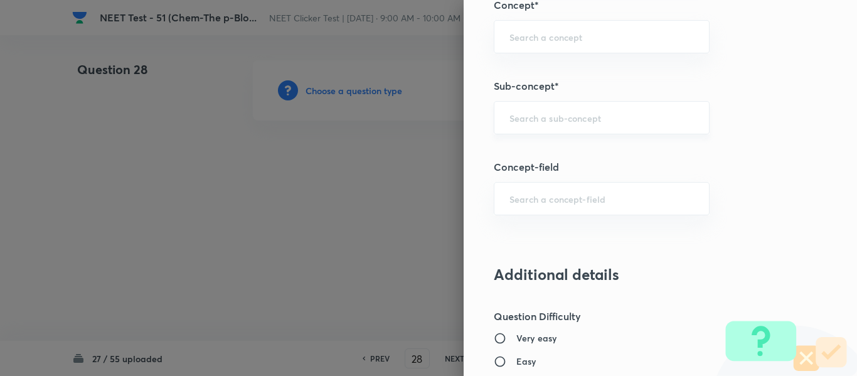
click at [615, 119] on input "text" at bounding box center [601, 118] width 184 height 12
paste input "Group 13: General Properties"
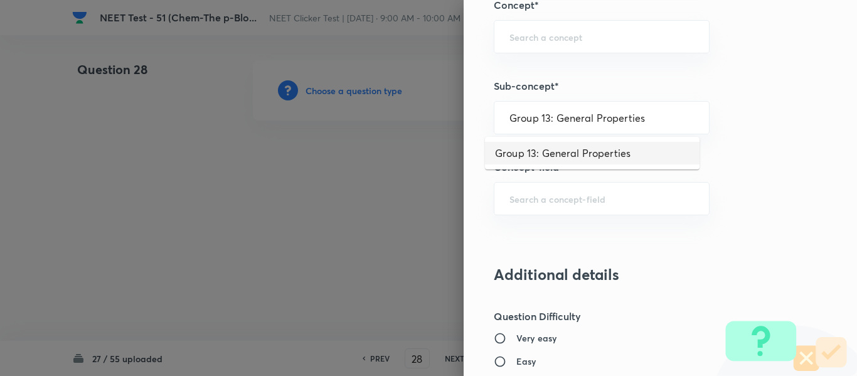
click at [607, 153] on li "Group 13: General Properties" at bounding box center [592, 153] width 214 height 23
type input "Group 13: General Properties"
type input "Chemistry"
type input "Inorganic Chemistry"
type input "P - Block Elements"
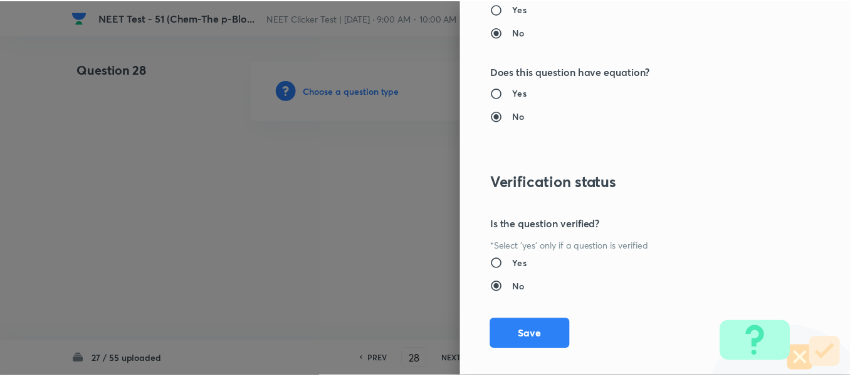
scroll to position [1418, 0]
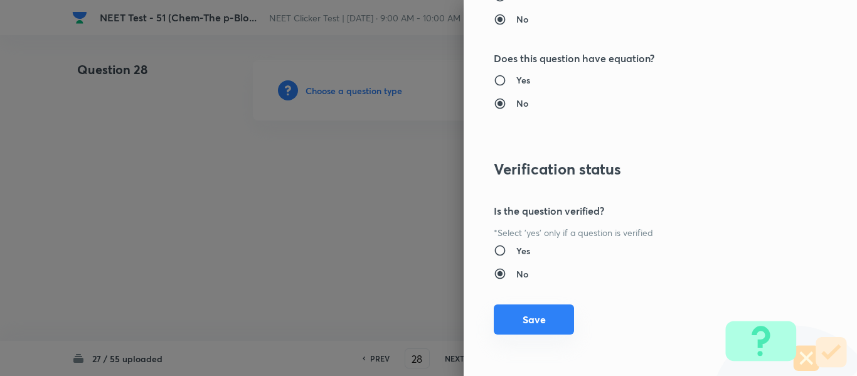
click at [524, 322] on button "Save" at bounding box center [534, 319] width 80 height 30
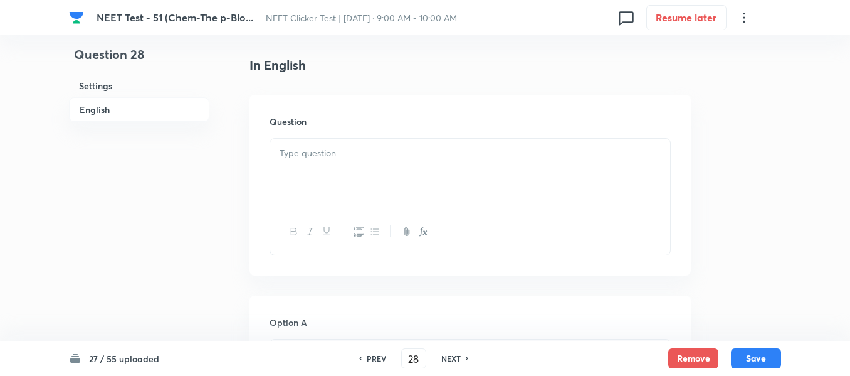
scroll to position [314, 0]
click at [442, 149] on p at bounding box center [470, 153] width 381 height 14
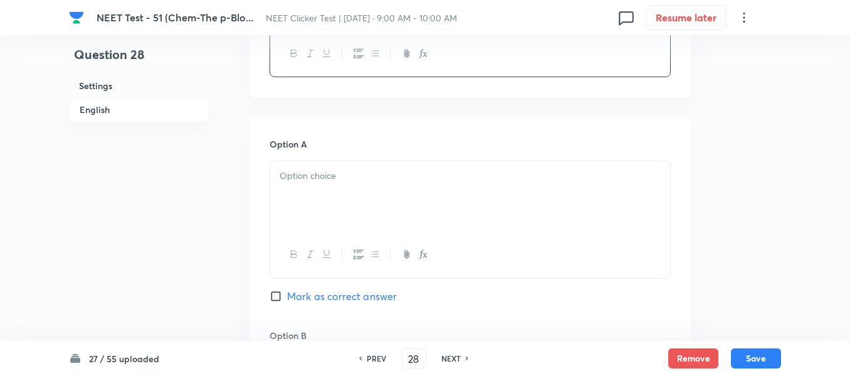
scroll to position [502, 0]
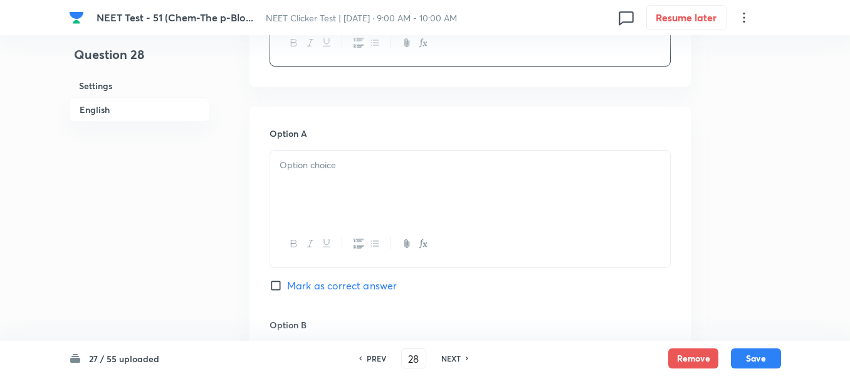
click at [398, 166] on p at bounding box center [470, 165] width 381 height 14
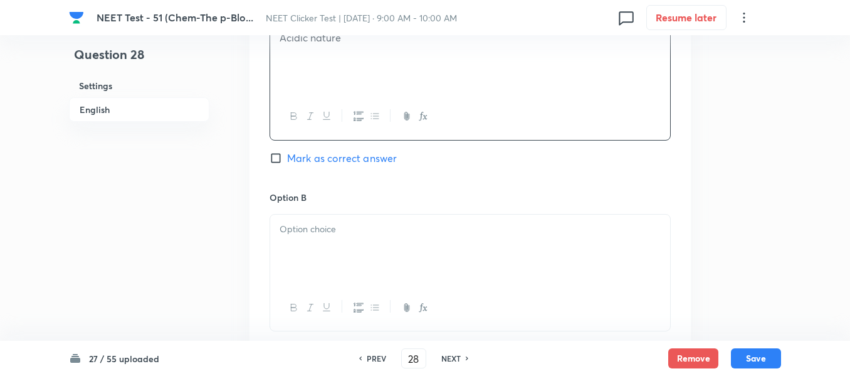
scroll to position [690, 0]
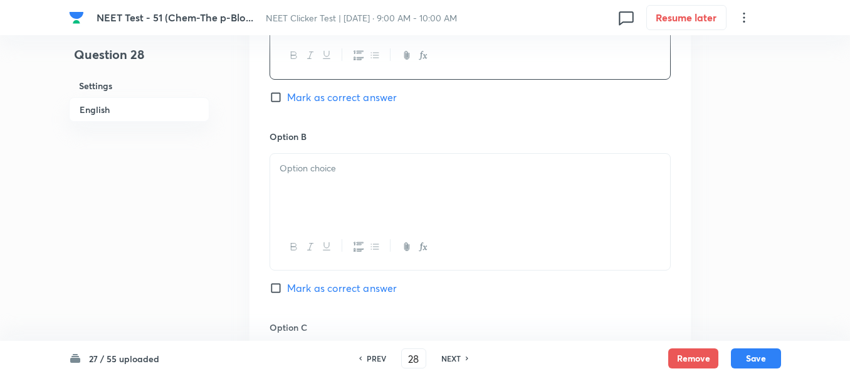
click at [378, 165] on p at bounding box center [470, 168] width 381 height 14
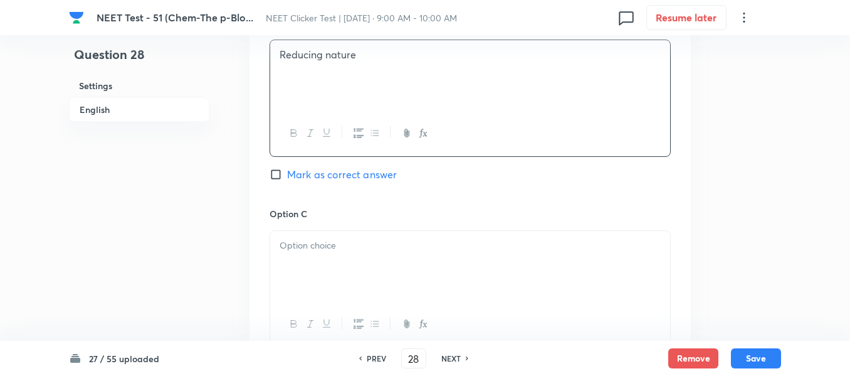
scroll to position [941, 0]
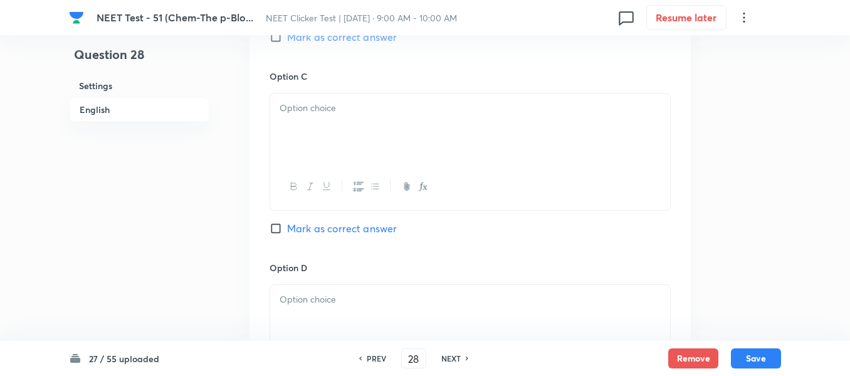
click at [388, 140] on div at bounding box center [470, 128] width 400 height 70
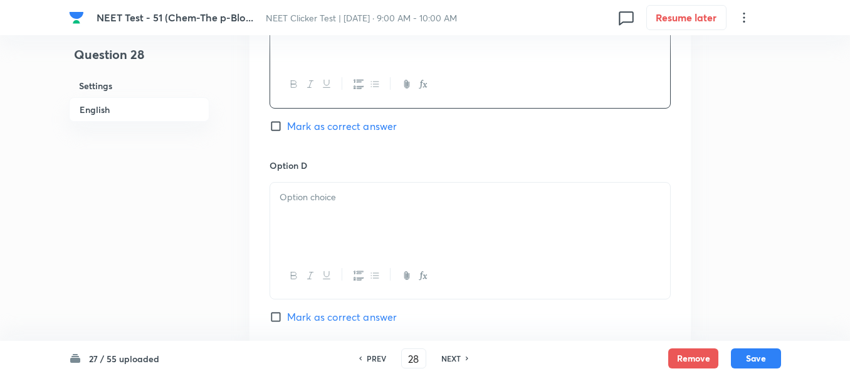
scroll to position [1066, 0]
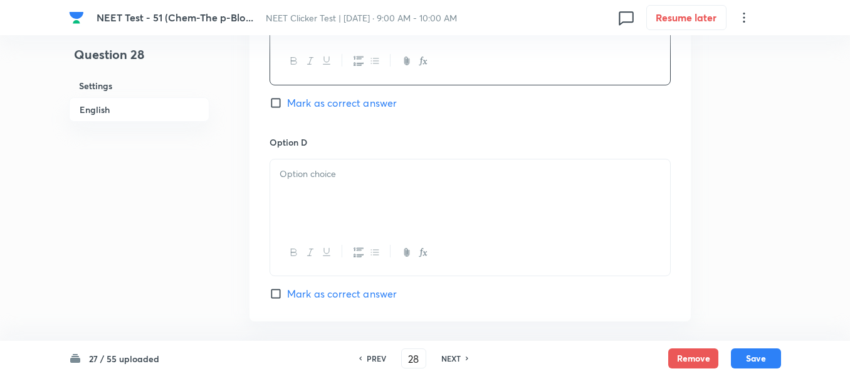
click at [285, 107] on input "Mark as correct answer" at bounding box center [279, 103] width 18 height 13
checkbox input "true"
click at [352, 175] on p at bounding box center [470, 174] width 381 height 14
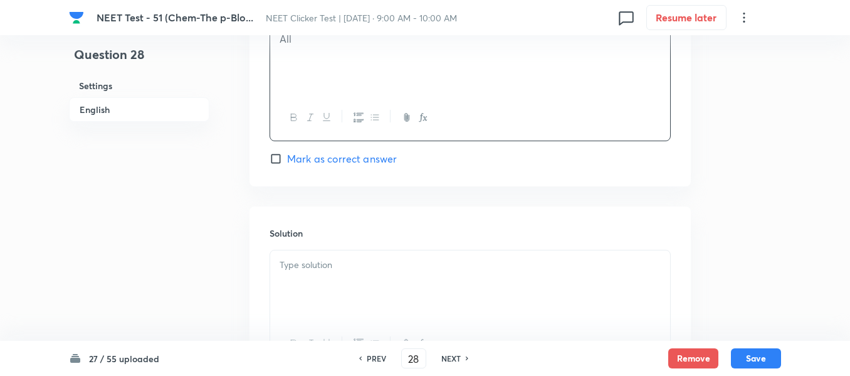
scroll to position [1317, 0]
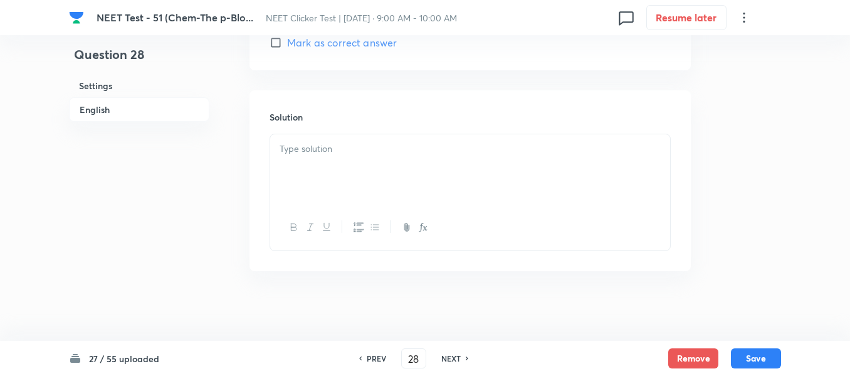
click at [354, 167] on div at bounding box center [470, 169] width 400 height 70
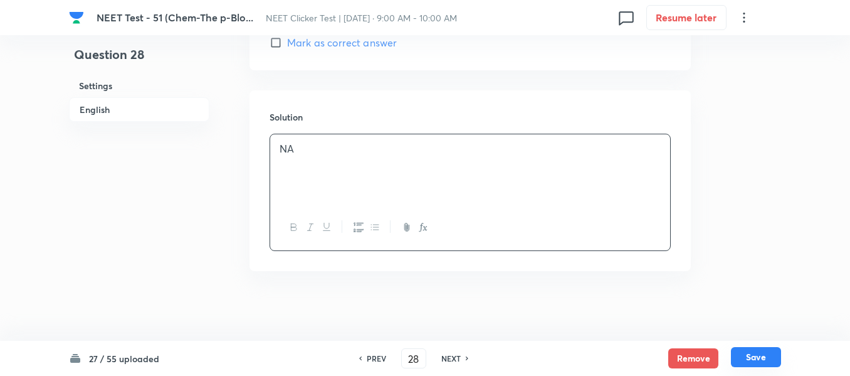
click at [755, 355] on button "Save" at bounding box center [756, 357] width 50 height 20
type input "29"
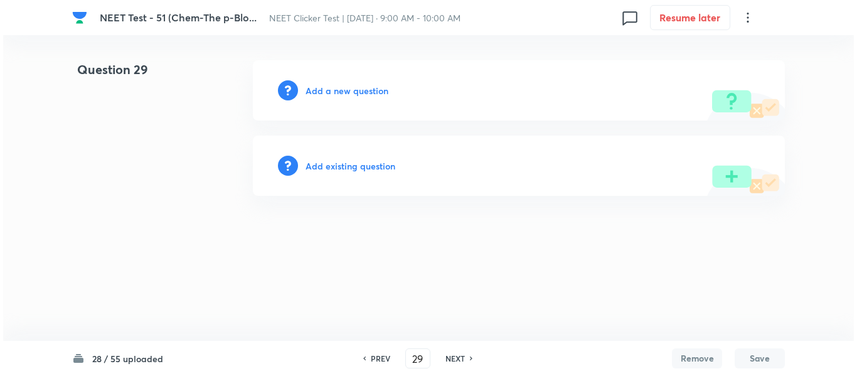
scroll to position [0, 0]
click at [329, 90] on h6 "Add a new question" at bounding box center [346, 90] width 83 height 13
click at [329, 90] on h6 "Choose a question type" at bounding box center [353, 90] width 97 height 13
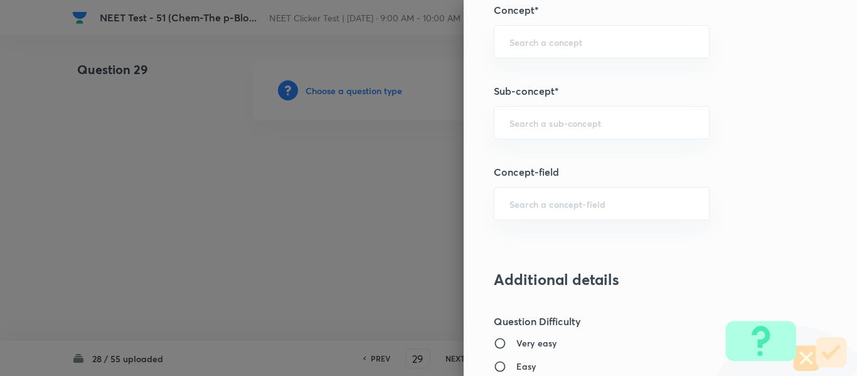
scroll to position [815, 0]
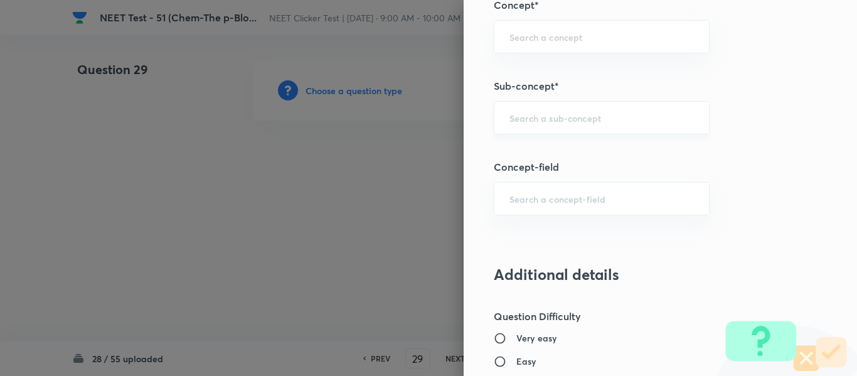
click at [543, 122] on input "text" at bounding box center [601, 118] width 184 height 12
paste input "Which is incorrect ?"
type input "Which is incorrect ?"
paste input "Group 13: General Properties"
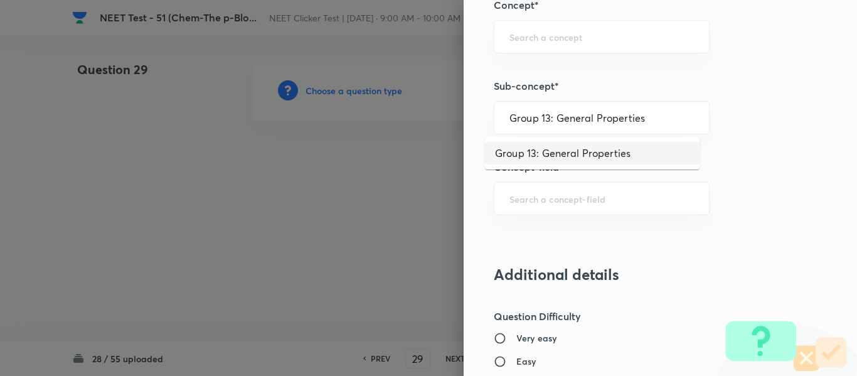
click at [543, 151] on li "Group 13: General Properties" at bounding box center [592, 153] width 214 height 23
type input "Group 13: General Properties"
type input "Chemistry"
type input "Inorganic Chemistry"
type input "P - Block Elements"
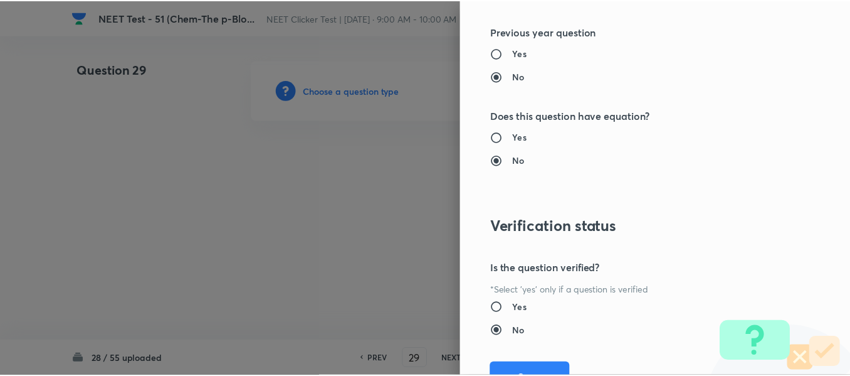
scroll to position [1418, 0]
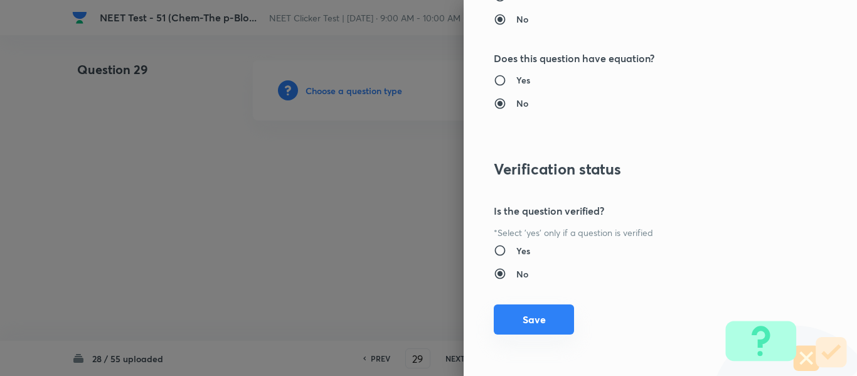
drag, startPoint x: 513, startPoint y: 322, endPoint x: 522, endPoint y: 314, distance: 11.6
click at [515, 320] on button "Save" at bounding box center [534, 319] width 80 height 30
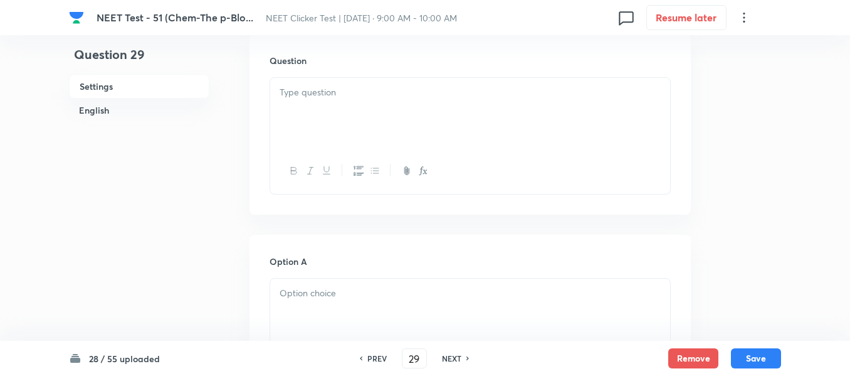
scroll to position [376, 0]
click at [488, 102] on div at bounding box center [470, 110] width 400 height 70
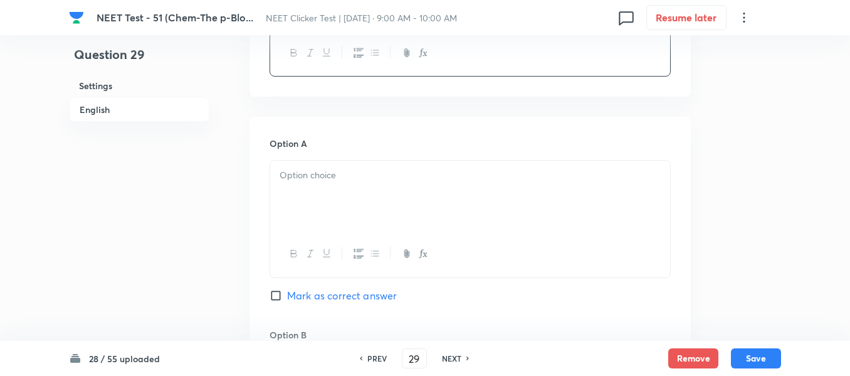
scroll to position [564, 0]
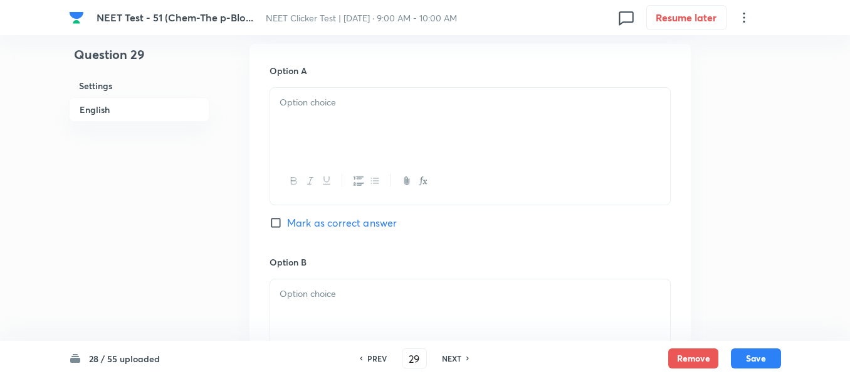
click at [490, 108] on p at bounding box center [470, 102] width 381 height 14
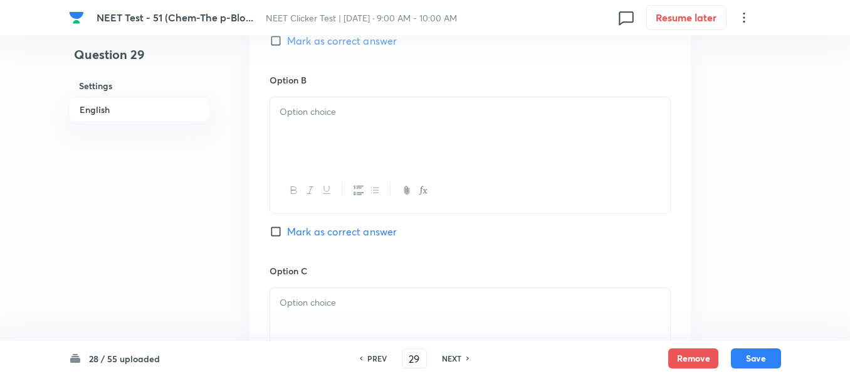
scroll to position [753, 0]
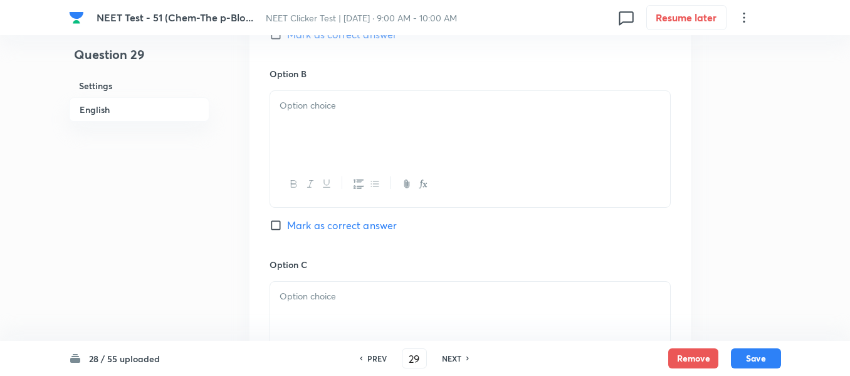
click at [401, 120] on div at bounding box center [470, 126] width 400 height 70
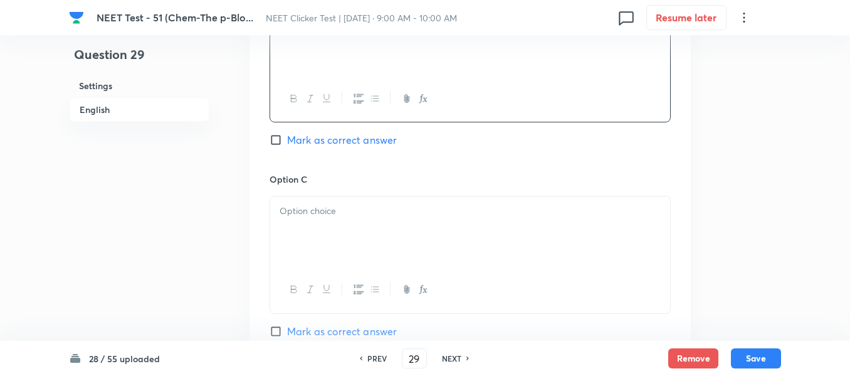
scroll to position [878, 0]
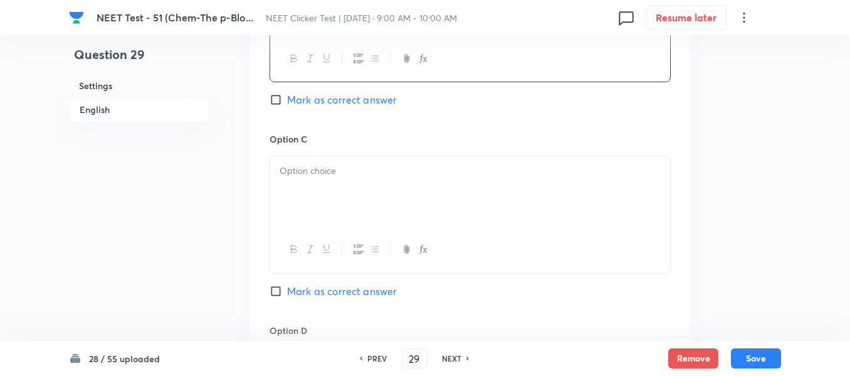
click at [397, 173] on p at bounding box center [470, 171] width 381 height 14
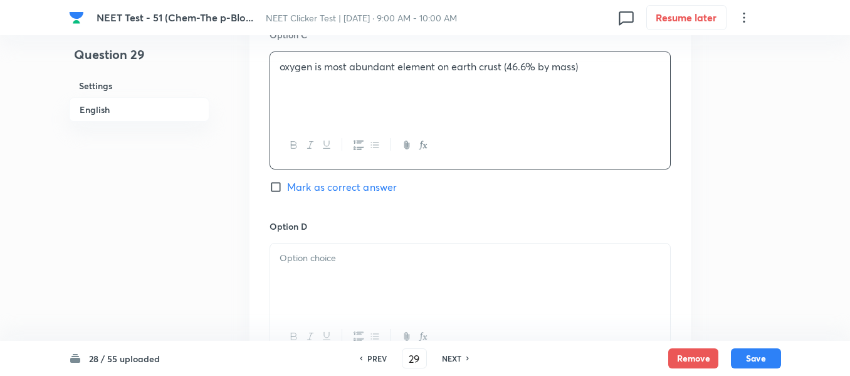
scroll to position [1003, 0]
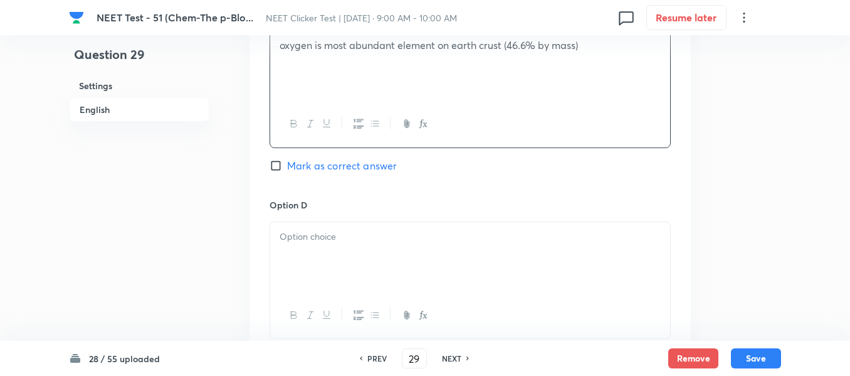
click at [365, 230] on p at bounding box center [470, 237] width 381 height 14
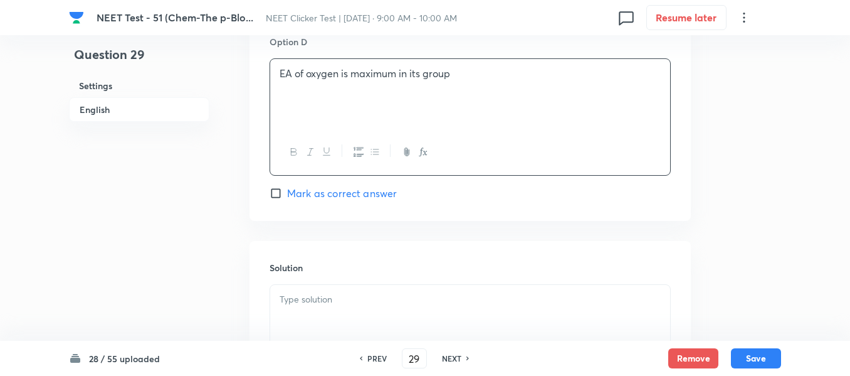
scroll to position [1192, 0]
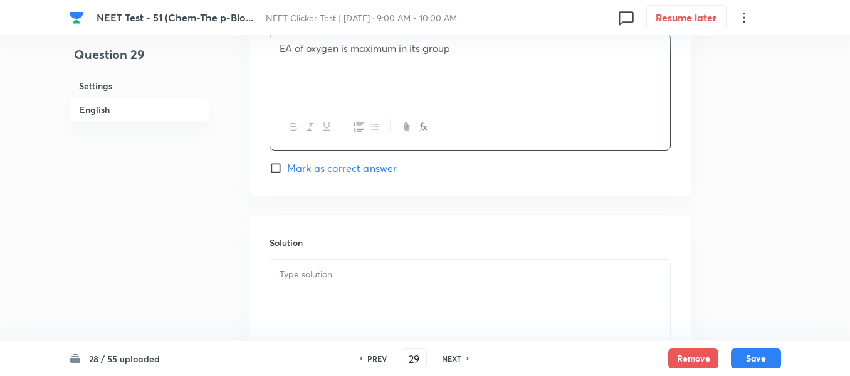
click at [282, 169] on input "Mark as correct answer" at bounding box center [279, 168] width 18 height 13
checkbox input "true"
click at [381, 287] on div at bounding box center [470, 295] width 400 height 70
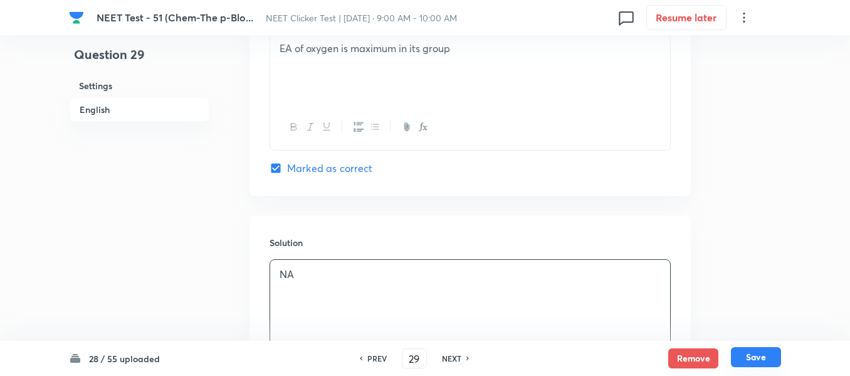
click at [752, 359] on button "Save" at bounding box center [756, 357] width 50 height 20
type input "30"
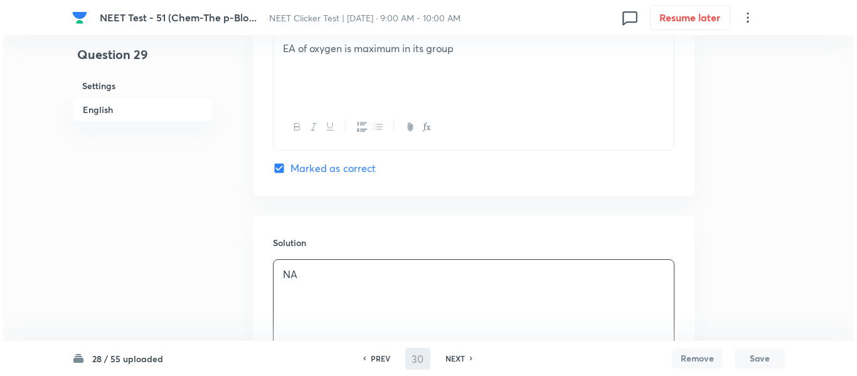
scroll to position [0, 0]
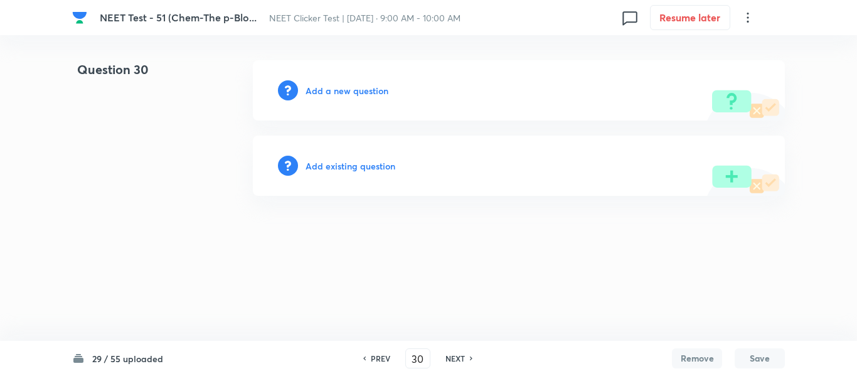
click at [337, 88] on h6 "Add a new question" at bounding box center [346, 90] width 83 height 13
click at [325, 93] on h6 "Choose a question type" at bounding box center [353, 90] width 97 height 13
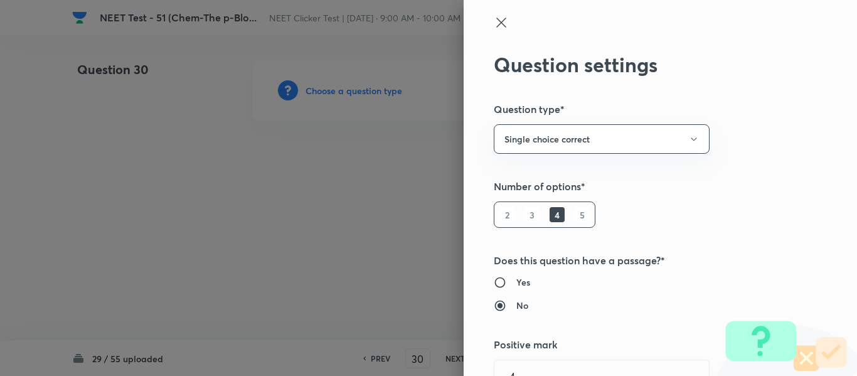
type input "Chemistry"
type input "Inorganic Chemistry"
type input "P - Block Elements"
type input "Group 13: General Properties"
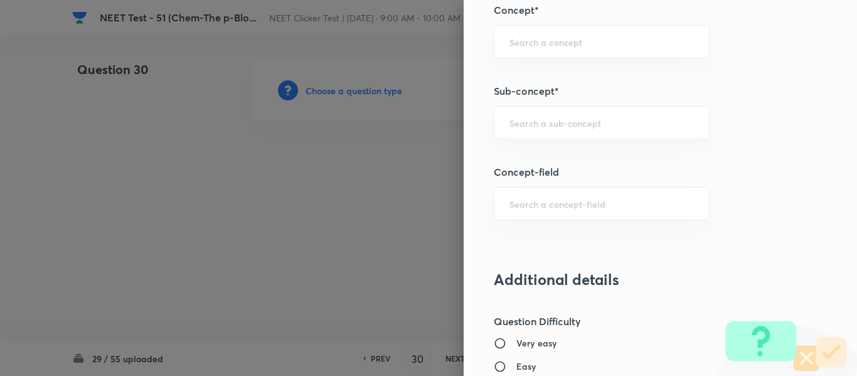
scroll to position [815, 0]
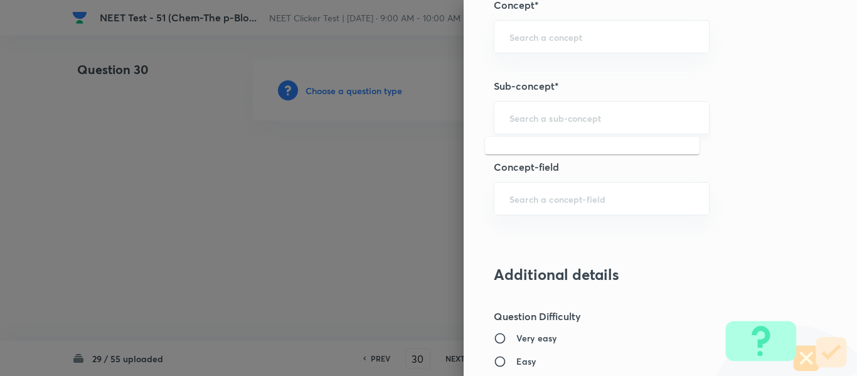
click at [581, 112] on input "text" at bounding box center [601, 118] width 184 height 12
paste input "Group 13: General Properties"
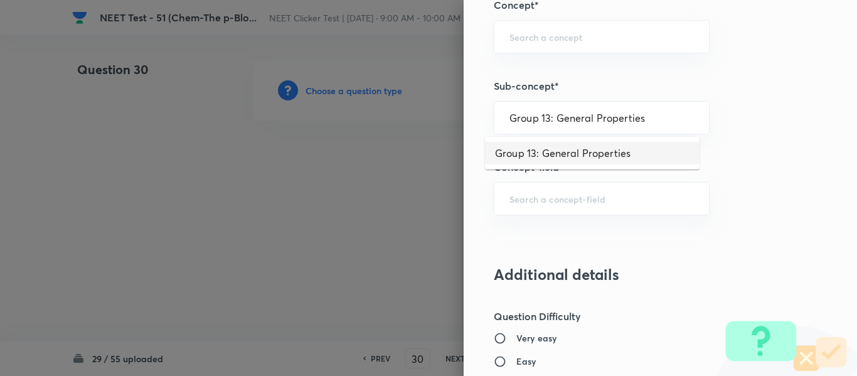
click at [568, 151] on li "Group 13: General Properties" at bounding box center [592, 153] width 214 height 23
type input "Group 13: General Properties"
type input "Chemistry"
type input "Inorganic Chemistry"
type input "P - Block Elements"
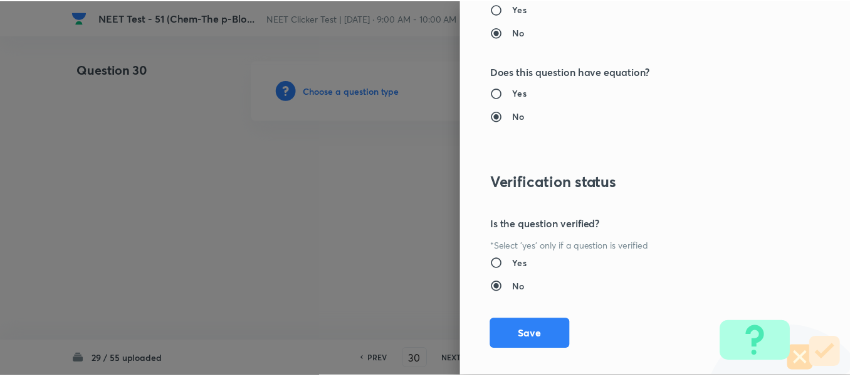
scroll to position [1418, 0]
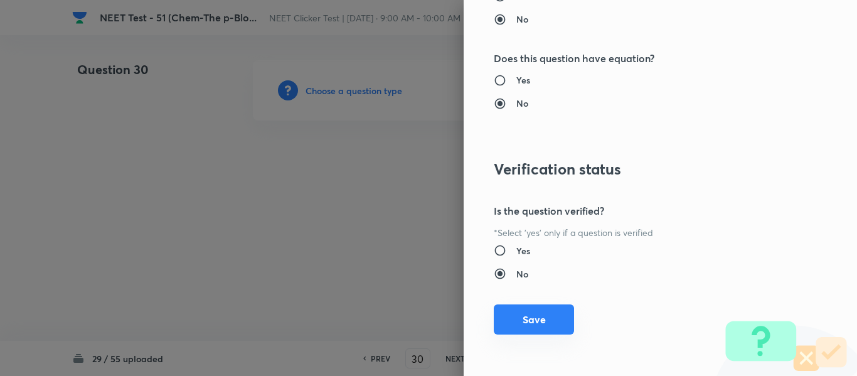
click at [523, 319] on button "Save" at bounding box center [534, 319] width 80 height 30
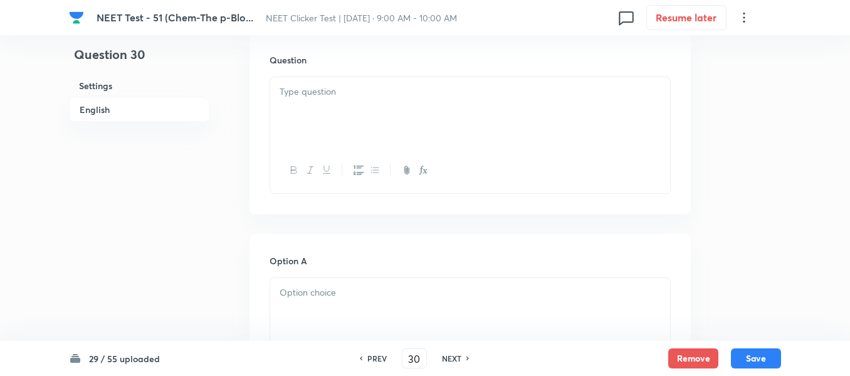
scroll to position [376, 0]
click at [444, 102] on div at bounding box center [470, 110] width 400 height 70
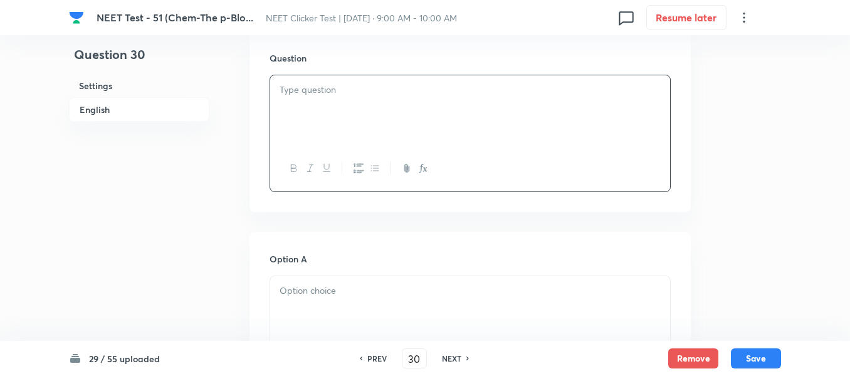
click at [444, 101] on div at bounding box center [470, 110] width 400 height 70
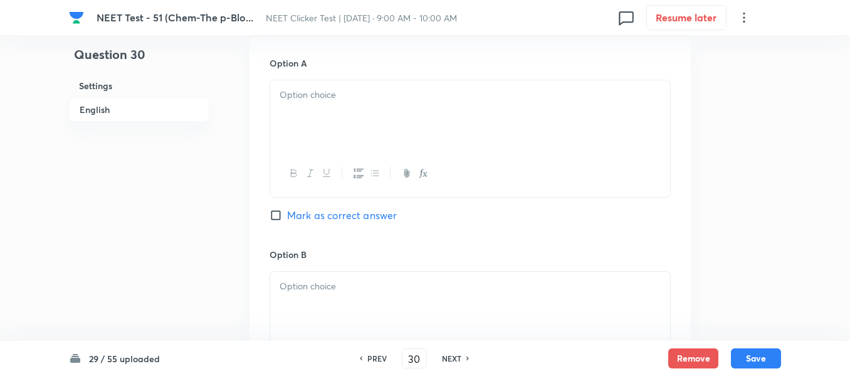
scroll to position [502, 0]
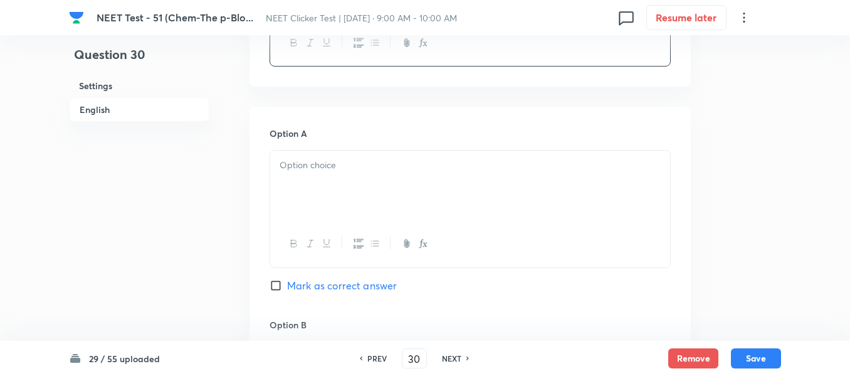
click at [419, 166] on p at bounding box center [470, 165] width 381 height 14
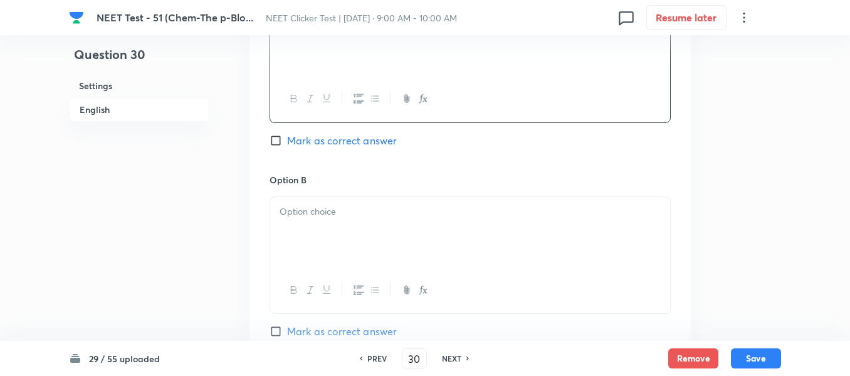
scroll to position [690, 0]
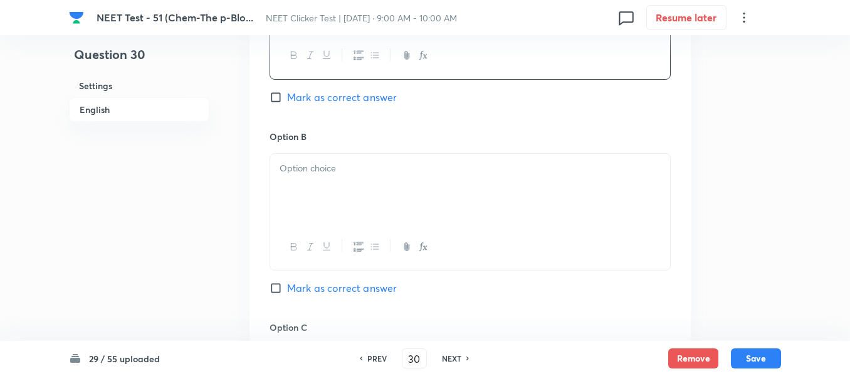
click at [373, 177] on div at bounding box center [470, 189] width 400 height 70
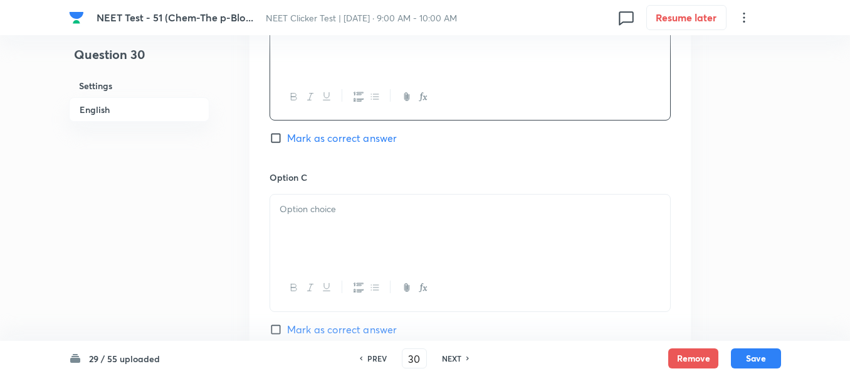
scroll to position [878, 0]
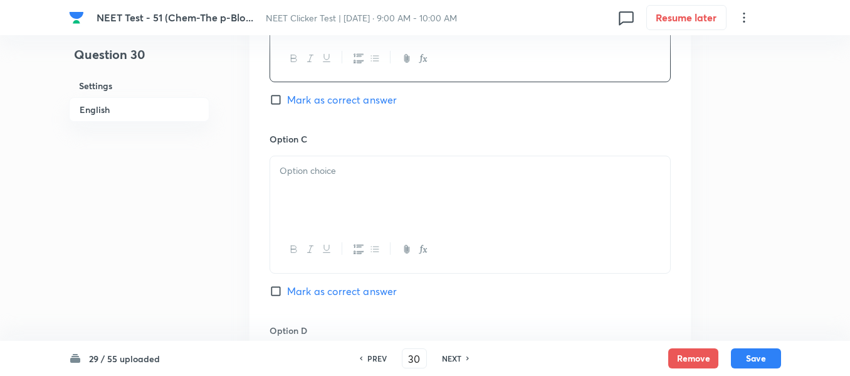
click at [383, 189] on div at bounding box center [470, 191] width 400 height 70
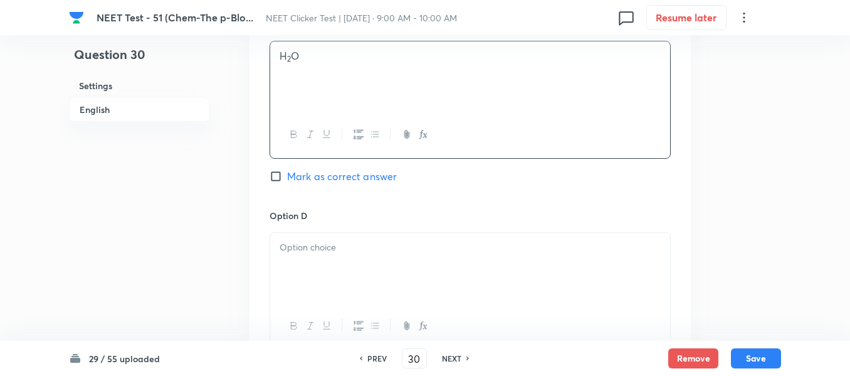
scroll to position [1003, 0]
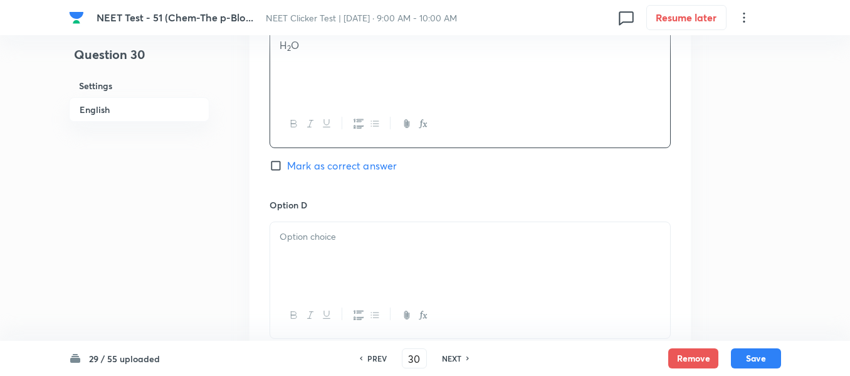
click at [290, 166] on span "Mark as correct answer" at bounding box center [342, 165] width 110 height 15
click at [287, 166] on input "Mark as correct answer" at bounding box center [279, 165] width 18 height 13
checkbox input "true"
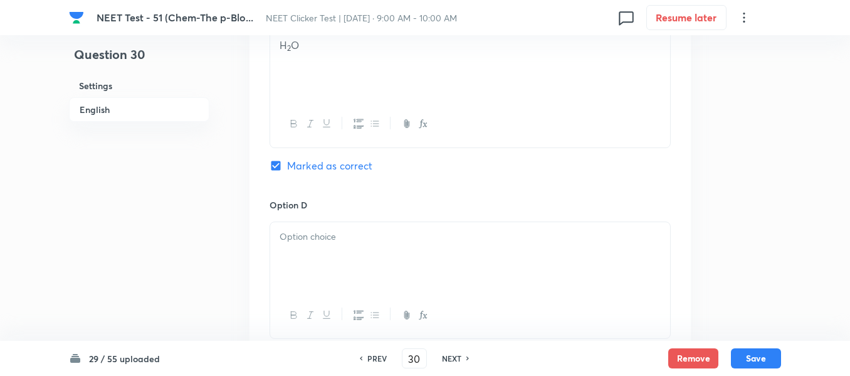
click at [379, 248] on div at bounding box center [470, 257] width 400 height 70
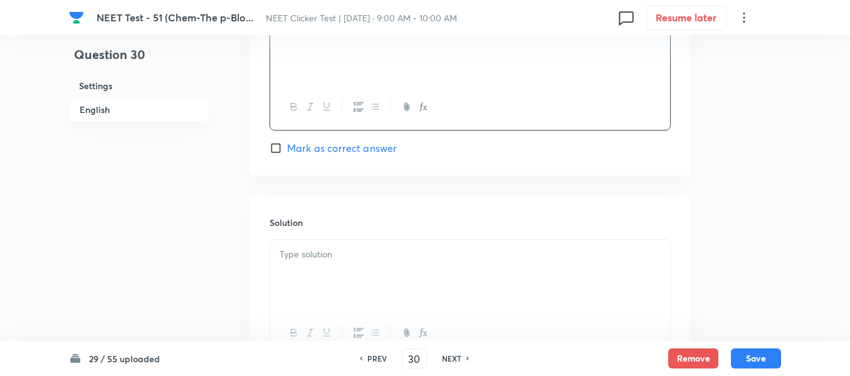
scroll to position [1254, 0]
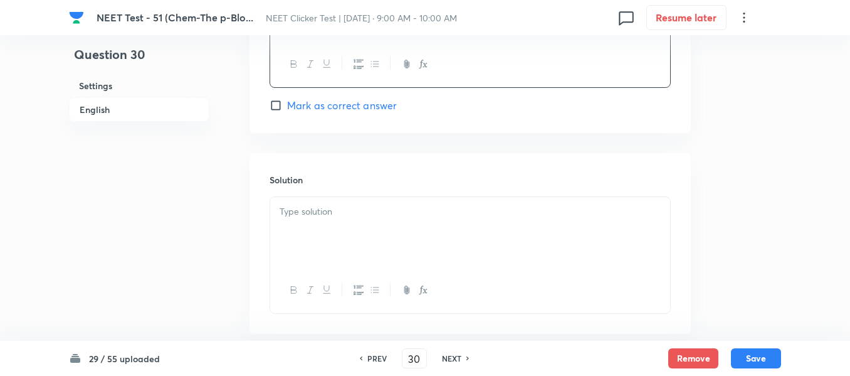
click at [374, 221] on div at bounding box center [470, 232] width 400 height 70
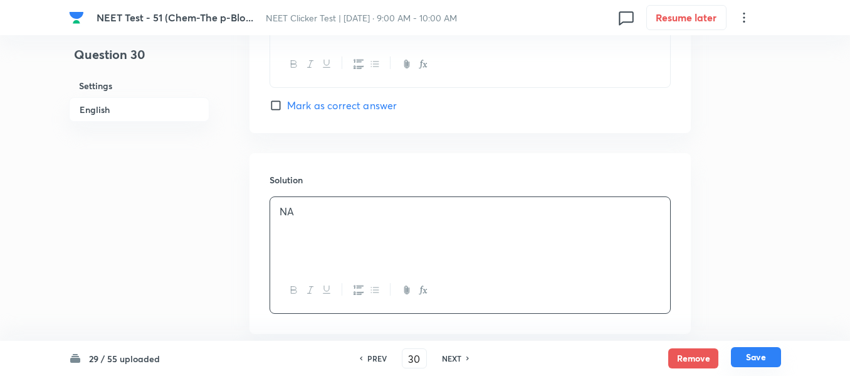
click at [758, 356] on button "Save" at bounding box center [756, 357] width 50 height 20
type input "31"
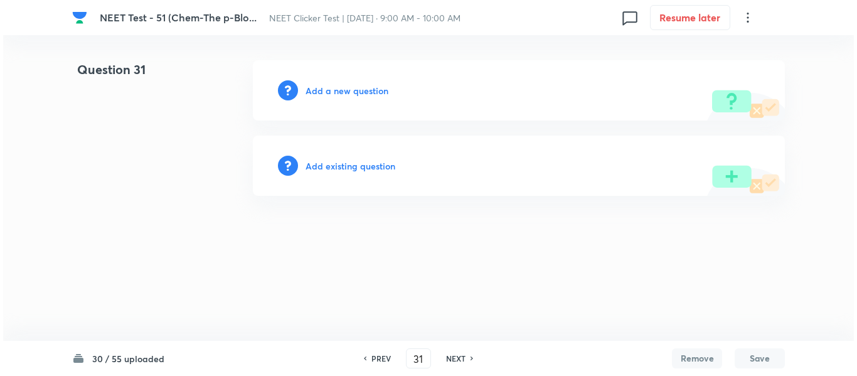
scroll to position [0, 0]
click at [329, 92] on h6 "Add a new question" at bounding box center [346, 90] width 83 height 13
click at [329, 92] on h6 "Choose a question type" at bounding box center [353, 90] width 97 height 13
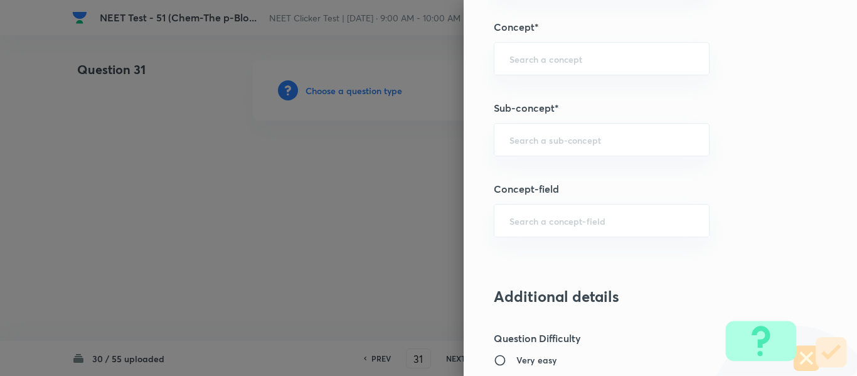
scroll to position [815, 0]
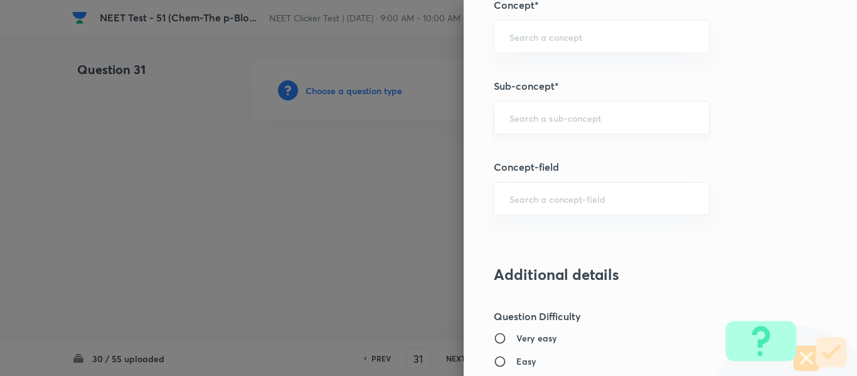
click at [558, 120] on input "text" at bounding box center [601, 118] width 184 height 12
paste input "Group 13: General Properties"
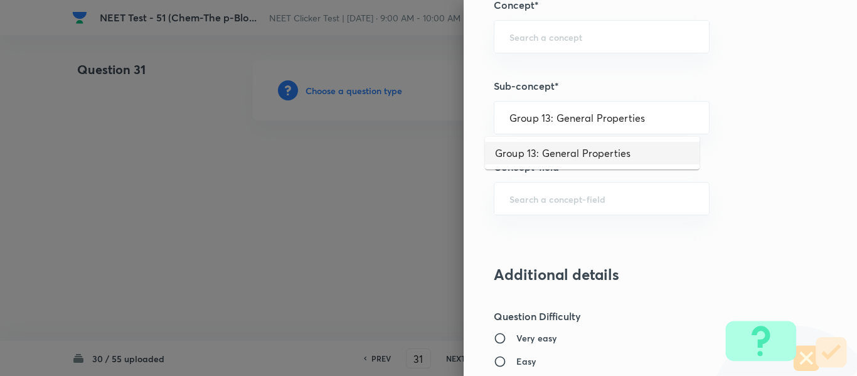
click at [564, 156] on li "Group 13: General Properties" at bounding box center [592, 153] width 214 height 23
type input "Group 13: General Properties"
type input "Chemistry"
type input "Inorganic Chemistry"
type input "P - Block Elements"
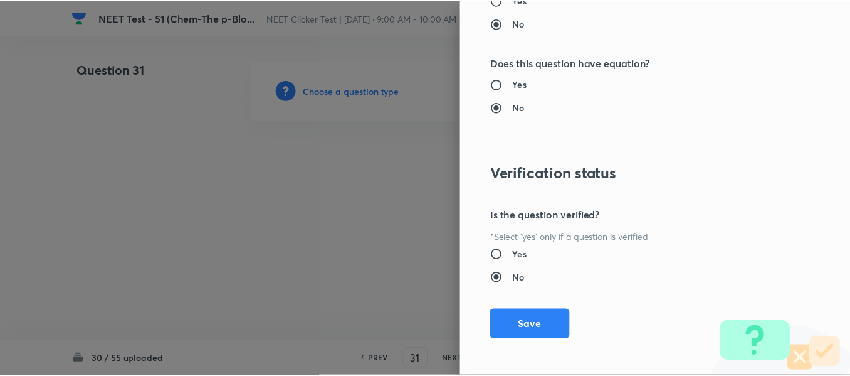
scroll to position [1418, 0]
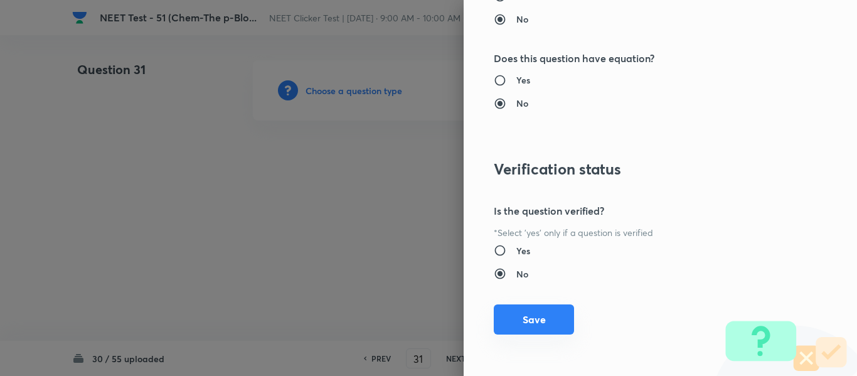
click at [525, 323] on button "Save" at bounding box center [534, 319] width 80 height 30
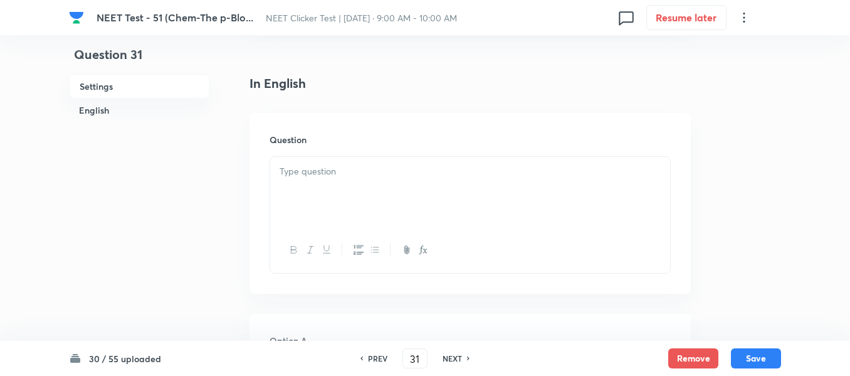
scroll to position [314, 0]
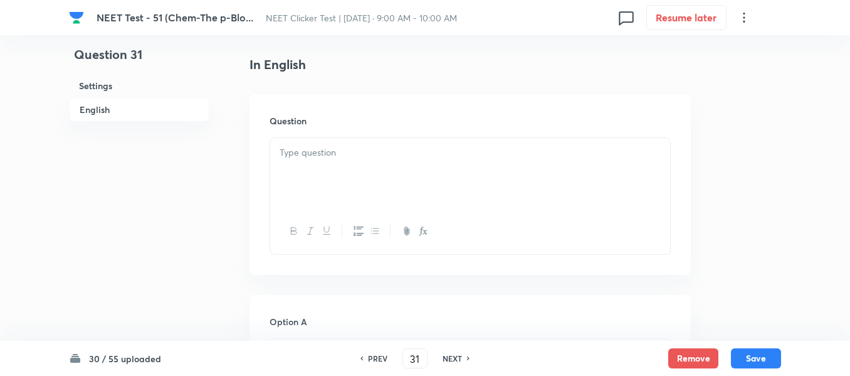
click at [376, 151] on p at bounding box center [470, 153] width 381 height 14
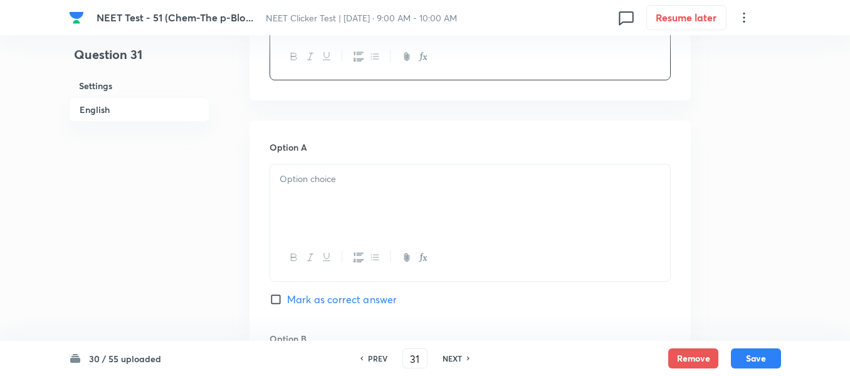
scroll to position [502, 0]
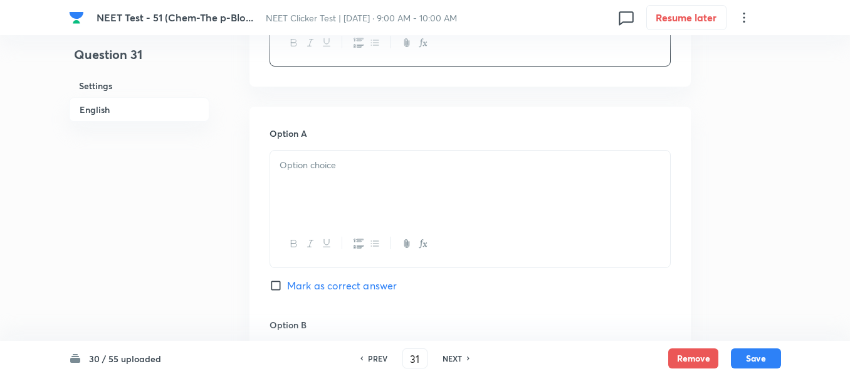
click at [398, 156] on div at bounding box center [470, 186] width 400 height 70
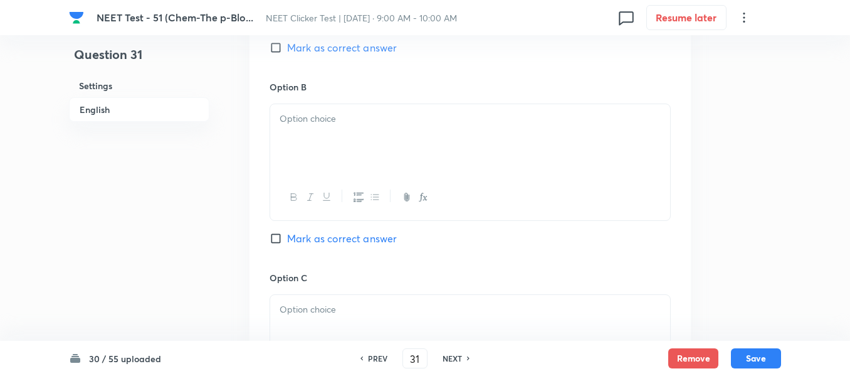
scroll to position [753, 0]
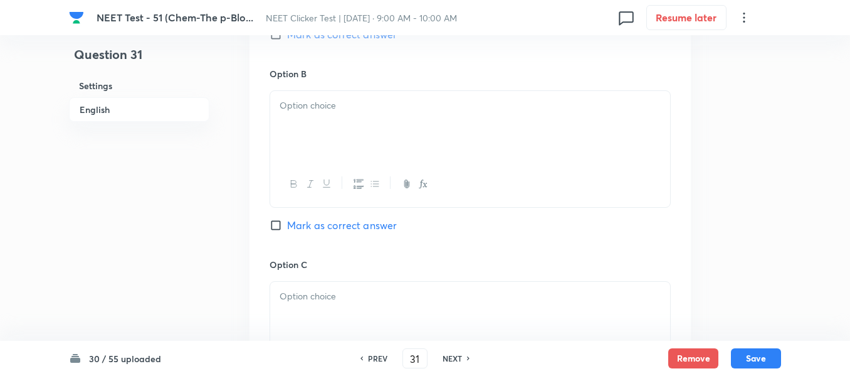
click at [351, 122] on div at bounding box center [470, 126] width 400 height 70
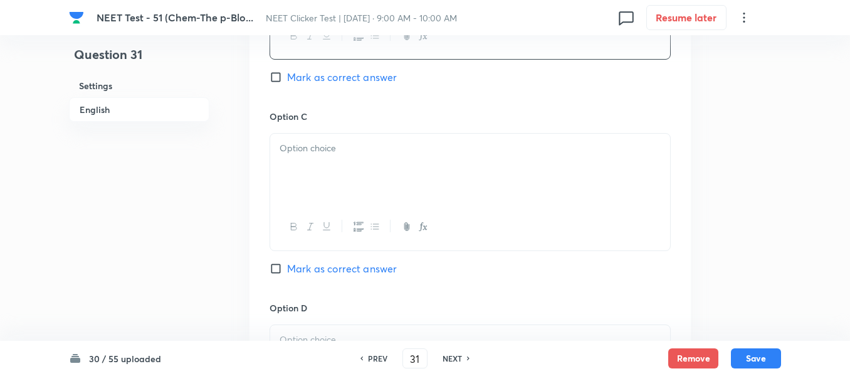
scroll to position [941, 0]
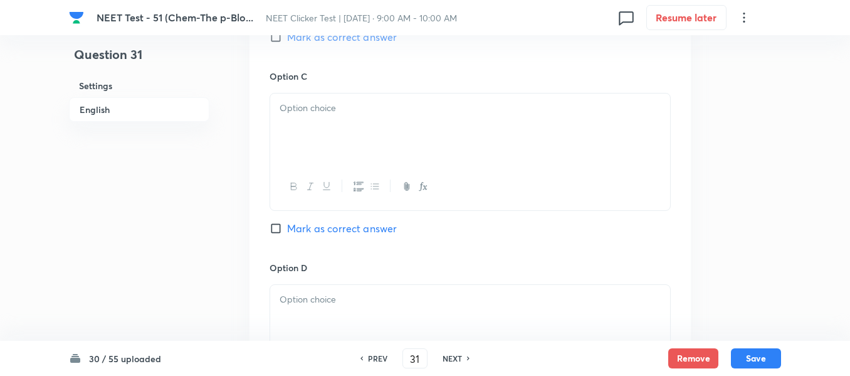
click at [394, 127] on div at bounding box center [470, 128] width 400 height 70
click at [371, 125] on div at bounding box center [470, 132] width 400 height 70
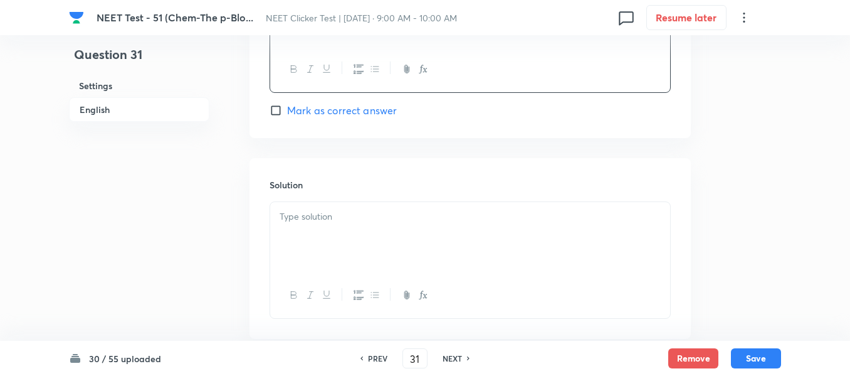
scroll to position [1254, 0]
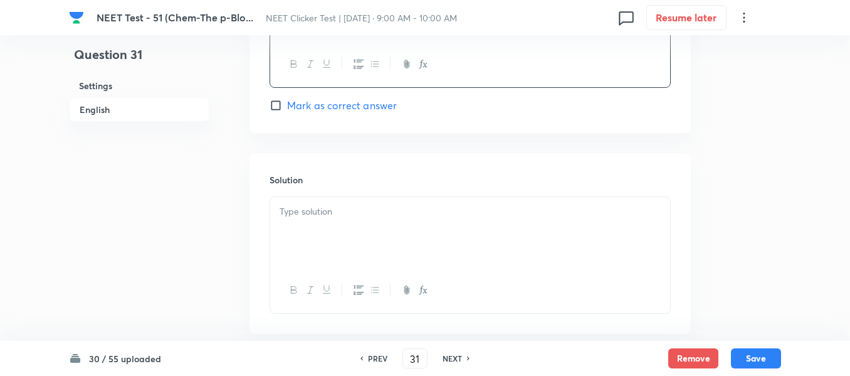
click at [275, 107] on input "Mark as correct answer" at bounding box center [279, 105] width 18 height 13
checkbox input "true"
click at [389, 240] on div at bounding box center [470, 232] width 400 height 70
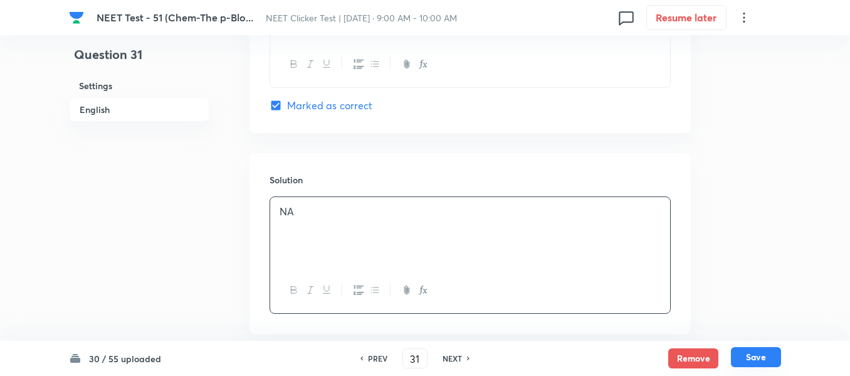
click at [763, 358] on button "Save" at bounding box center [756, 357] width 50 height 20
type input "32"
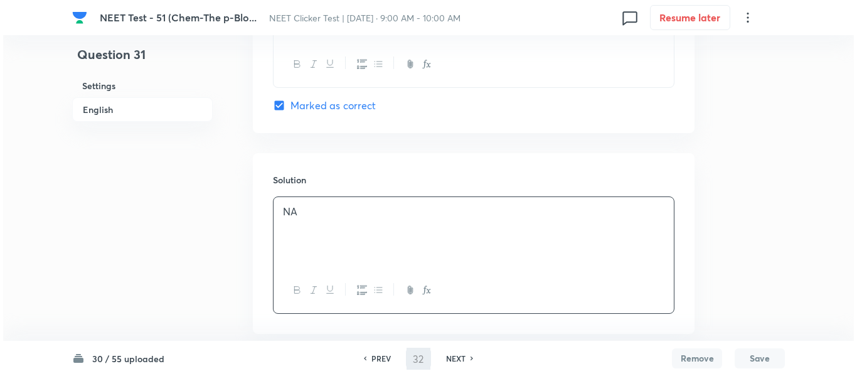
scroll to position [0, 0]
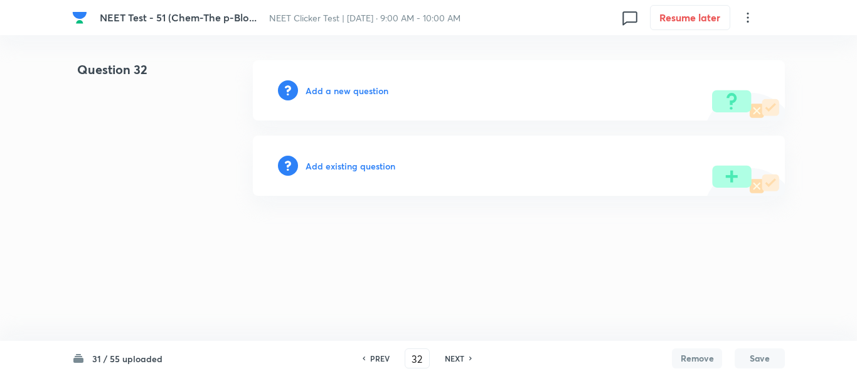
click at [330, 91] on h6 "Add a new question" at bounding box center [346, 90] width 83 height 13
click at [330, 91] on h6 "Choose a question type" at bounding box center [353, 90] width 97 height 13
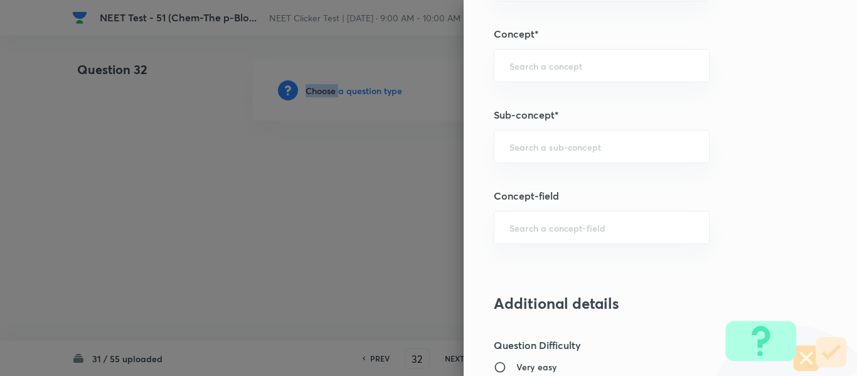
scroll to position [815, 0]
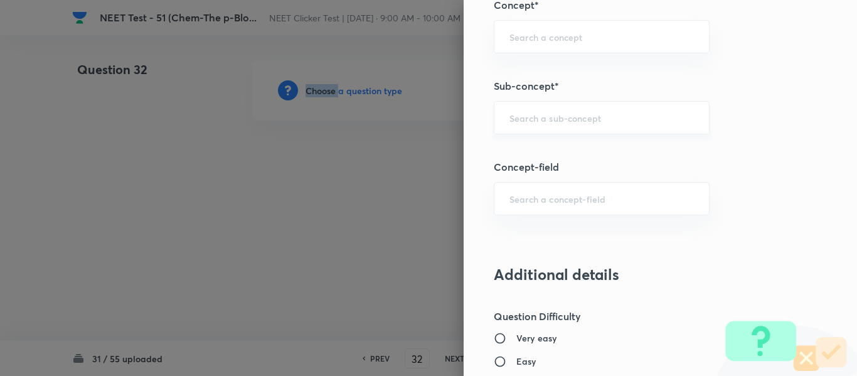
click at [581, 119] on input "text" at bounding box center [601, 118] width 184 height 12
type input "A"
paste input "Group 13: General Properties"
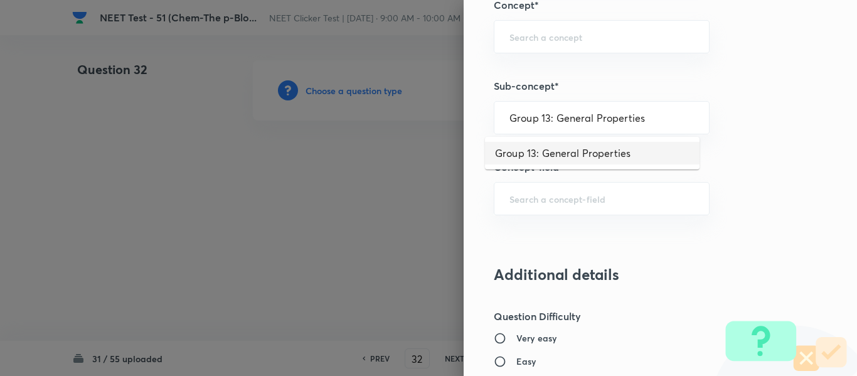
click at [556, 153] on li "Group 13: General Properties" at bounding box center [592, 153] width 214 height 23
type input "Group 13: General Properties"
type input "Chemistry"
type input "Inorganic Chemistry"
type input "P - Block Elements"
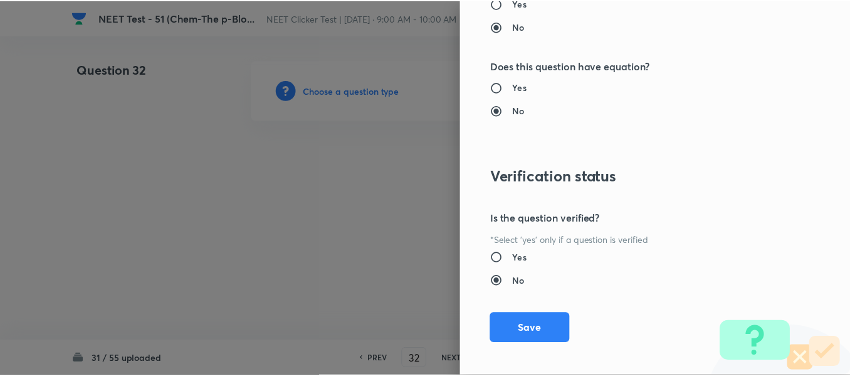
scroll to position [1418, 0]
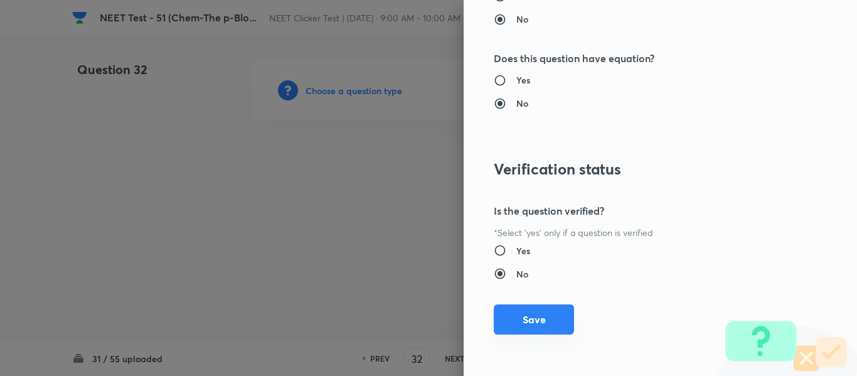
click at [528, 322] on button "Save" at bounding box center [534, 319] width 80 height 30
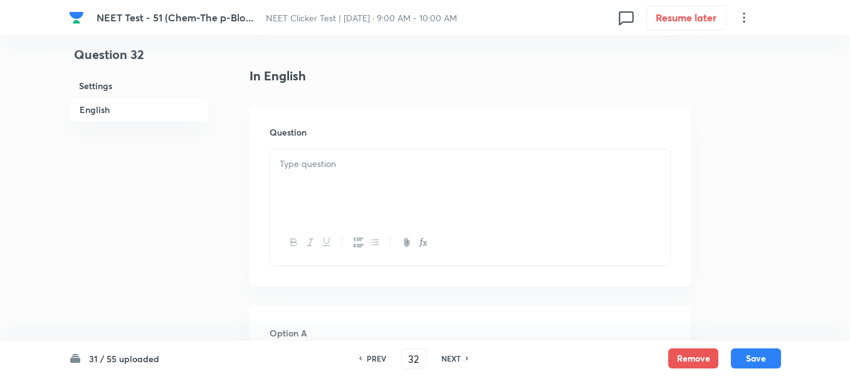
scroll to position [314, 0]
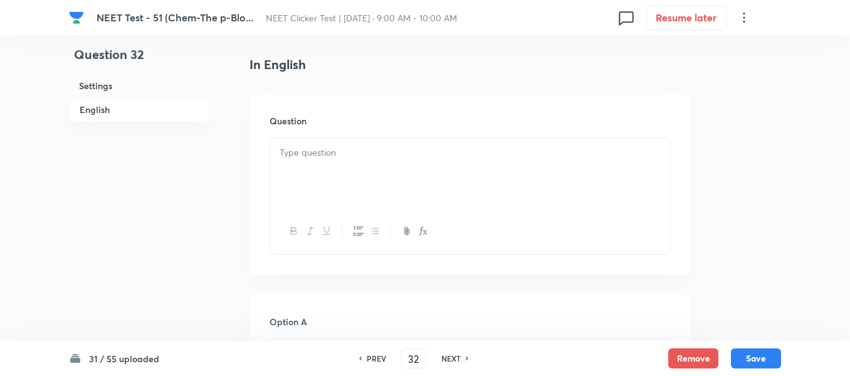
click at [422, 142] on div at bounding box center [470, 173] width 400 height 70
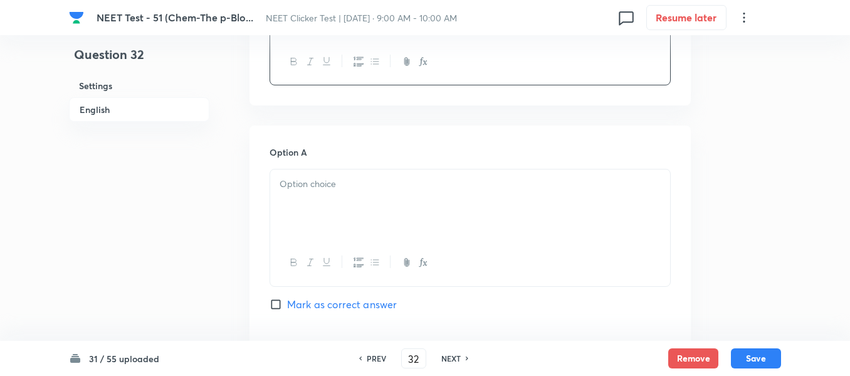
scroll to position [502, 0]
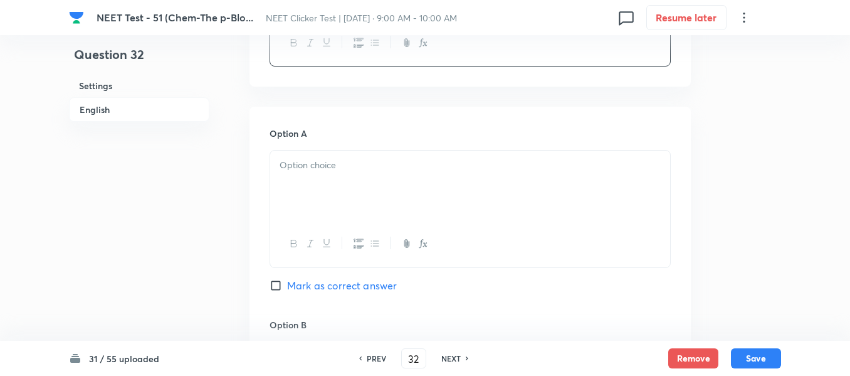
click at [478, 161] on p at bounding box center [470, 165] width 381 height 14
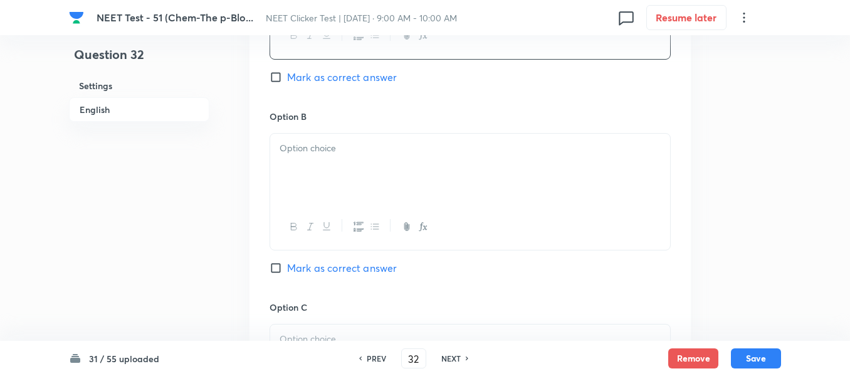
scroll to position [753, 0]
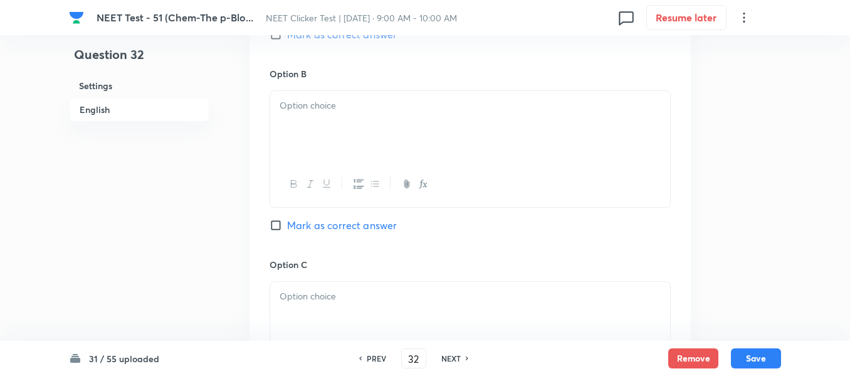
click at [365, 113] on div at bounding box center [470, 126] width 400 height 70
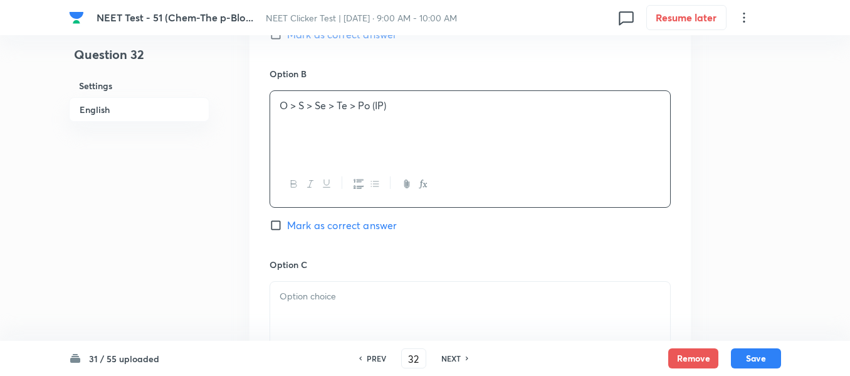
click at [295, 219] on span "Mark as correct answer" at bounding box center [342, 225] width 110 height 15
click at [287, 219] on input "Mark as correct answer" at bounding box center [279, 225] width 18 height 13
checkbox input "true"
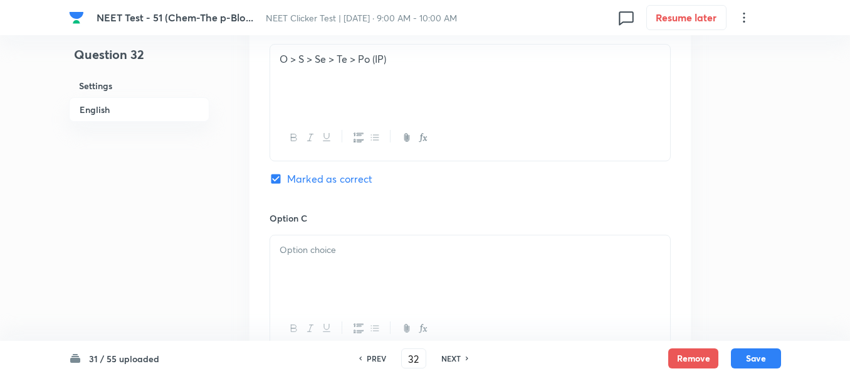
scroll to position [941, 0]
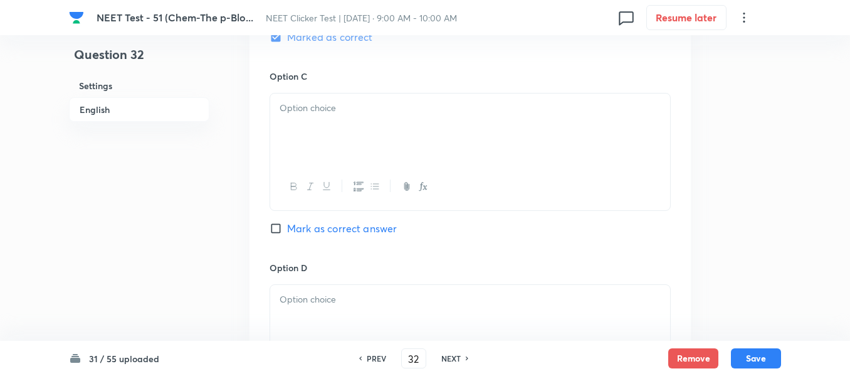
click at [399, 125] on div at bounding box center [470, 128] width 400 height 70
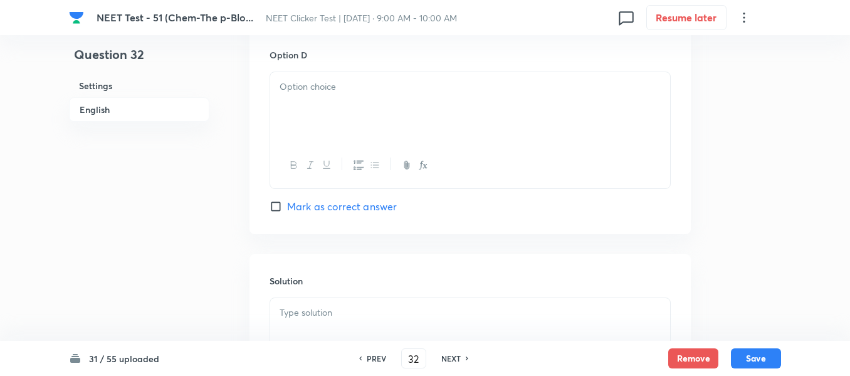
scroll to position [1192, 0]
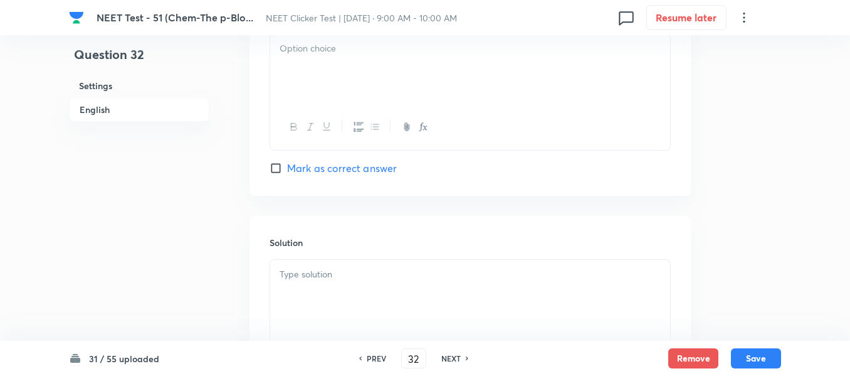
click at [388, 82] on div at bounding box center [470, 69] width 400 height 70
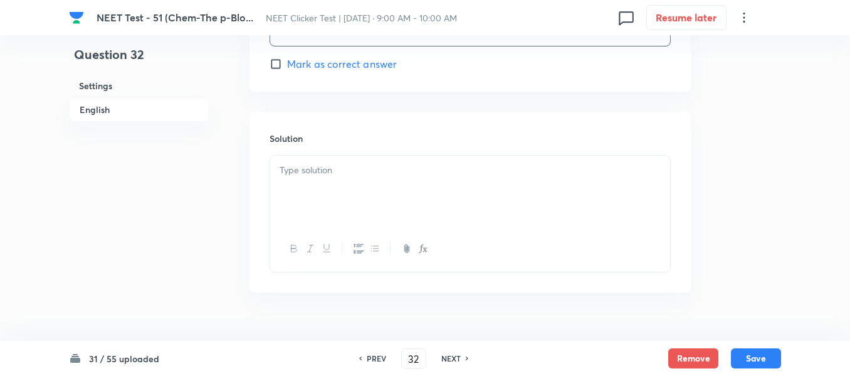
scroll to position [1323, 0]
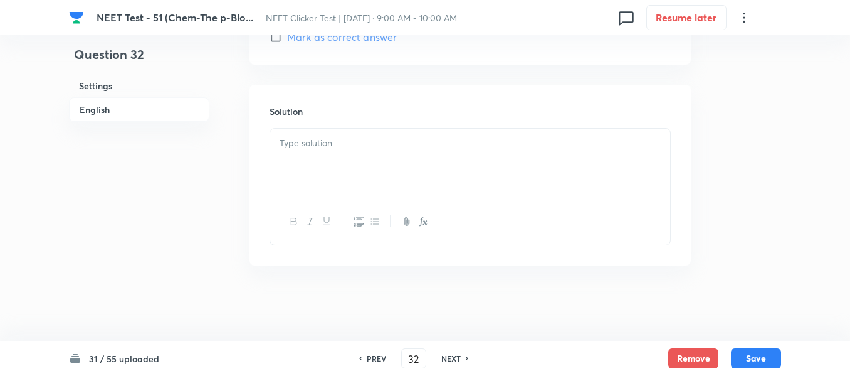
click at [387, 130] on div at bounding box center [470, 164] width 400 height 70
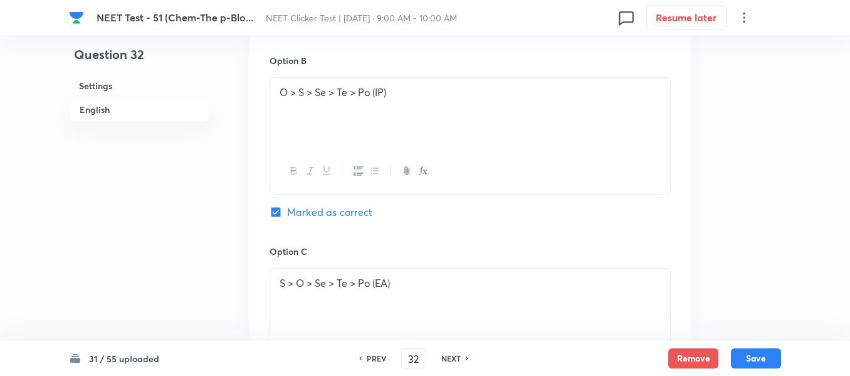
scroll to position [696, 0]
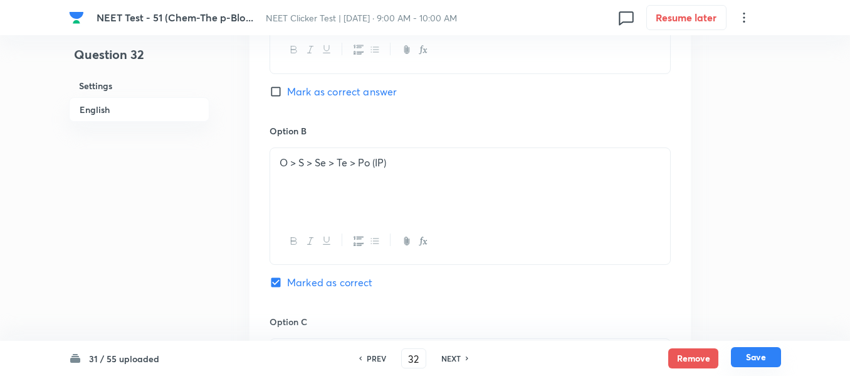
click at [763, 359] on button "Save" at bounding box center [756, 357] width 50 height 20
type input "33"
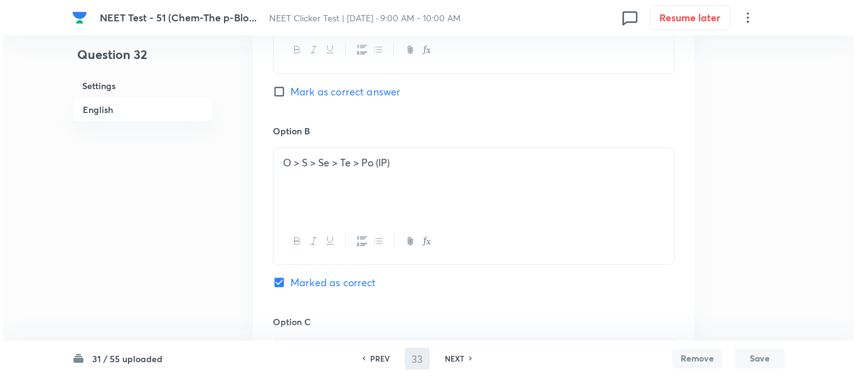
scroll to position [0, 0]
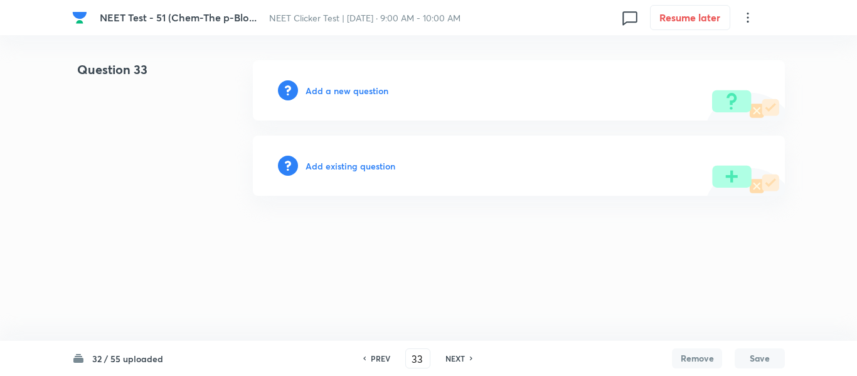
click at [325, 90] on h6 "Add a new question" at bounding box center [346, 90] width 83 height 13
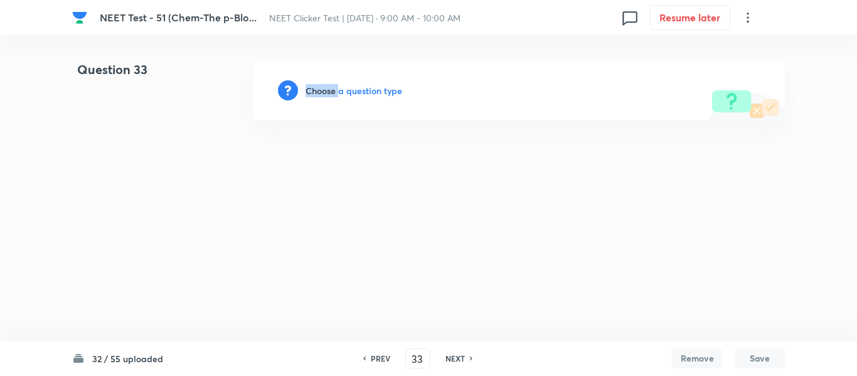
click at [325, 90] on h6 "Choose a question type" at bounding box center [353, 90] width 97 height 13
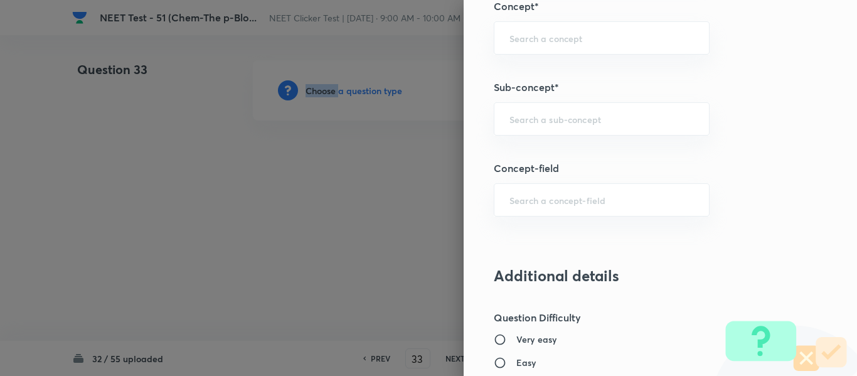
scroll to position [815, 0]
click at [563, 117] on input "text" at bounding box center [601, 118] width 184 height 12
paste input "Group 13: General Properties"
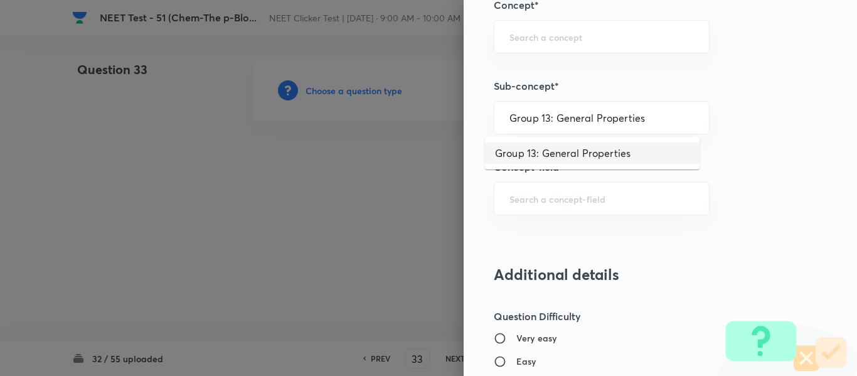
click at [551, 154] on li "Group 13: General Properties" at bounding box center [592, 153] width 214 height 23
type input "Group 13: General Properties"
type input "Chemistry"
type input "Inorganic Chemistry"
type input "P - Block Elements"
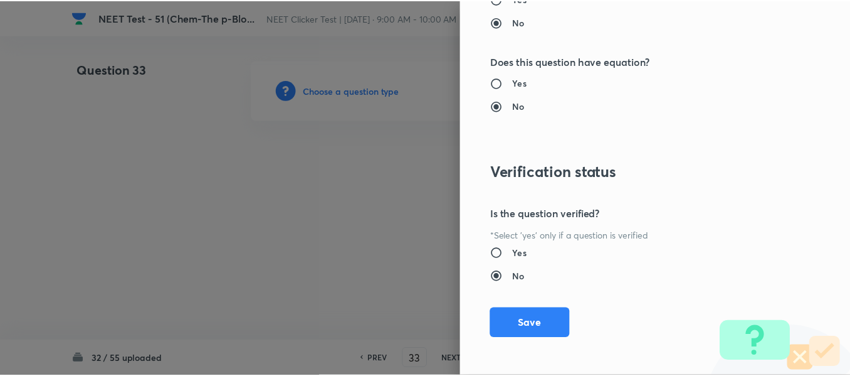
scroll to position [1418, 0]
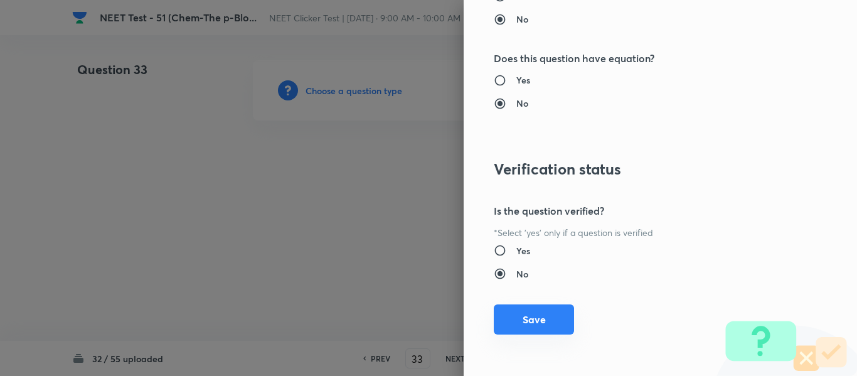
click at [532, 319] on button "Save" at bounding box center [534, 319] width 80 height 30
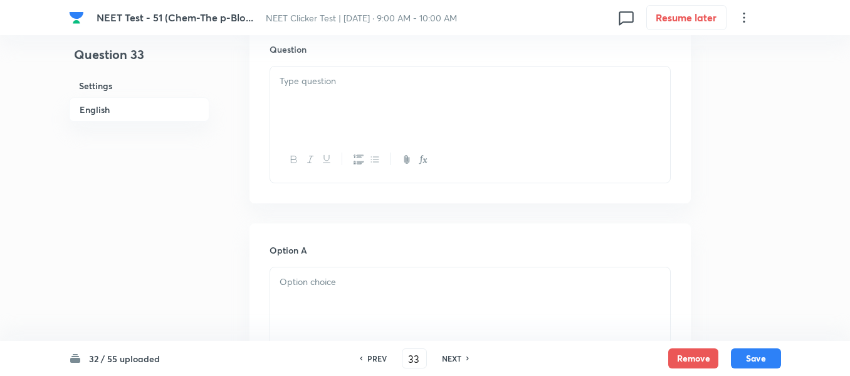
scroll to position [314, 0]
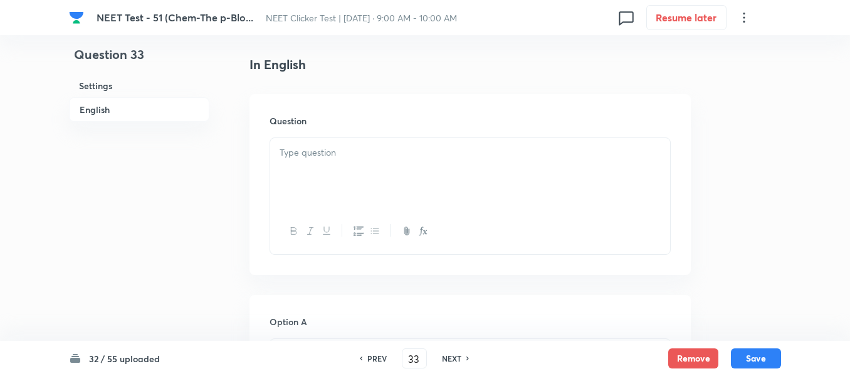
click at [462, 151] on p at bounding box center [470, 153] width 381 height 14
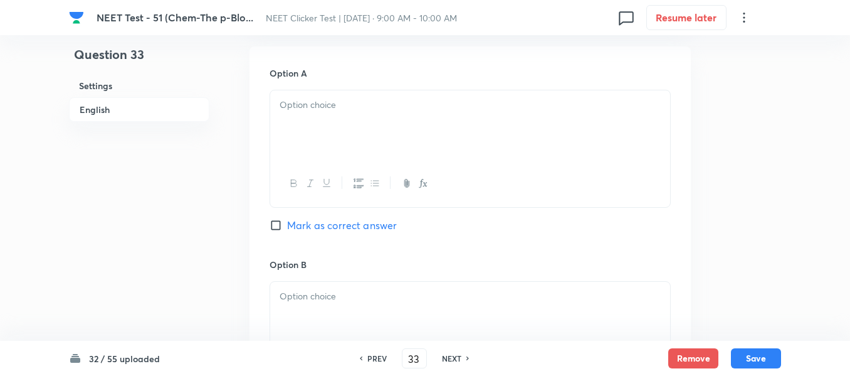
scroll to position [564, 0]
click at [395, 112] on div at bounding box center [470, 123] width 400 height 70
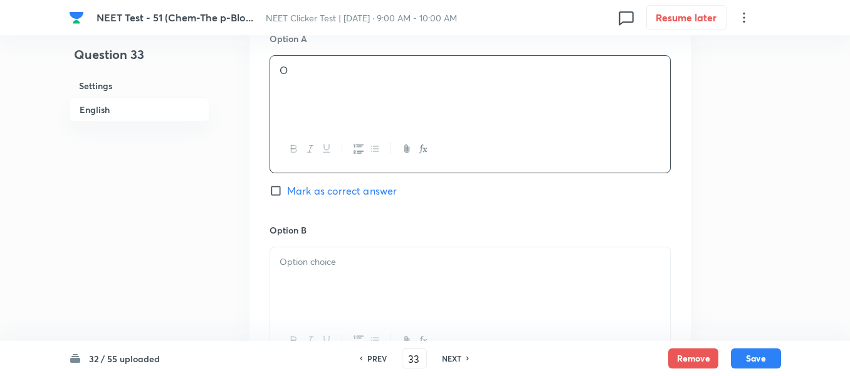
scroll to position [627, 0]
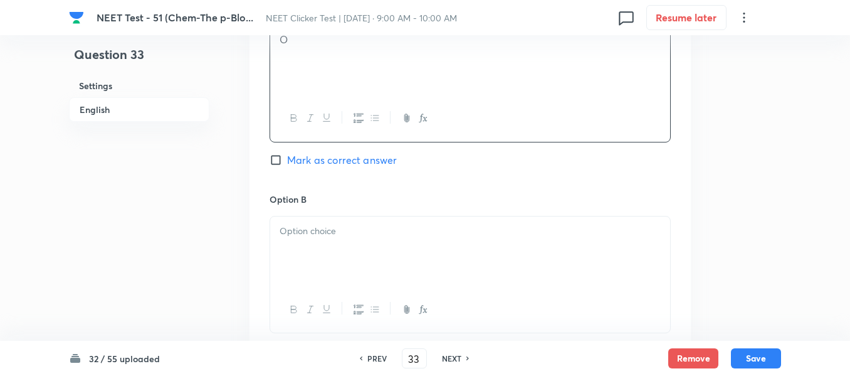
click at [276, 163] on input "Mark as correct answer" at bounding box center [279, 160] width 18 height 13
checkbox input "true"
click at [379, 233] on p at bounding box center [470, 231] width 381 height 14
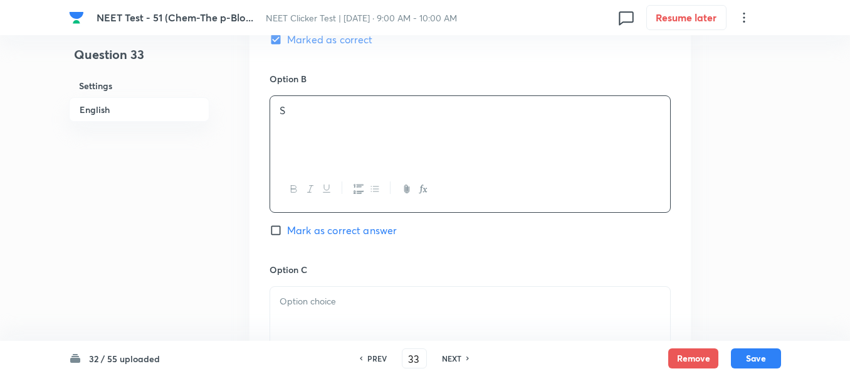
scroll to position [815, 0]
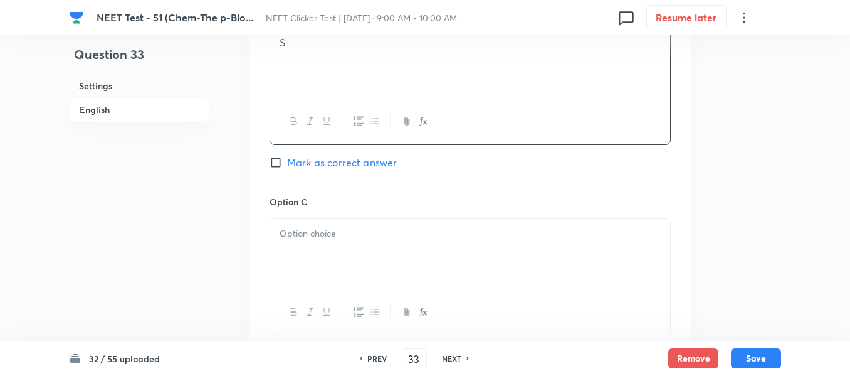
click at [362, 242] on div at bounding box center [470, 254] width 400 height 70
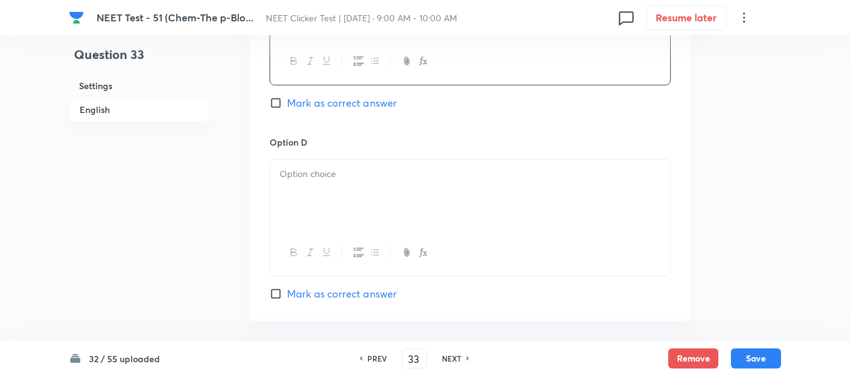
click at [361, 179] on p at bounding box center [470, 174] width 381 height 14
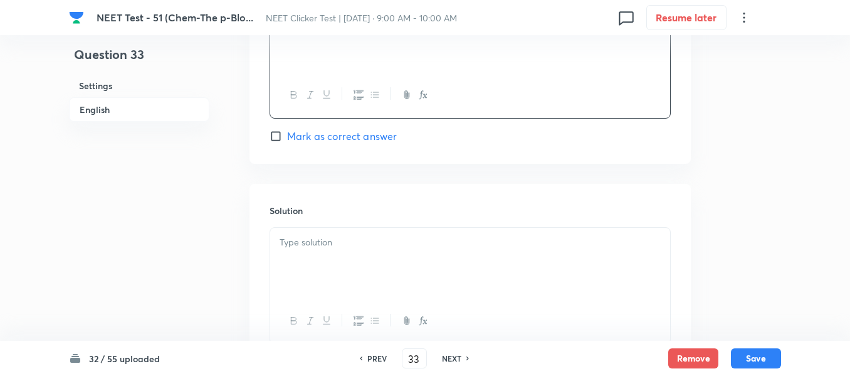
scroll to position [1254, 0]
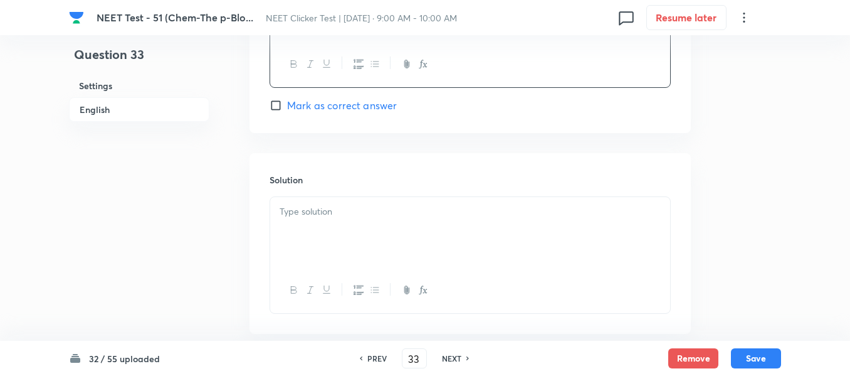
click at [336, 213] on p at bounding box center [470, 211] width 381 height 14
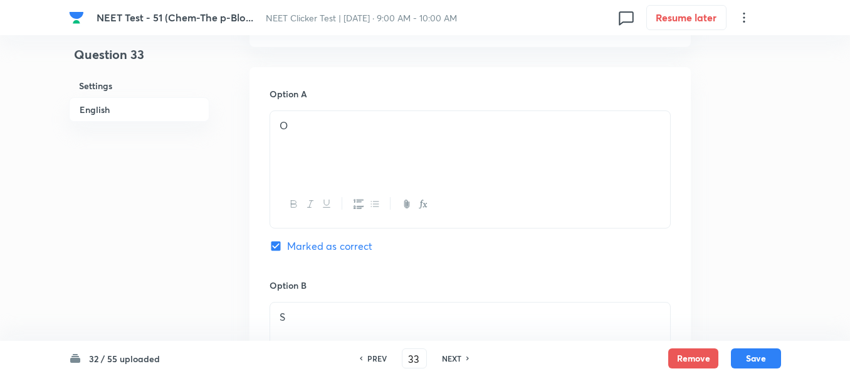
scroll to position [502, 0]
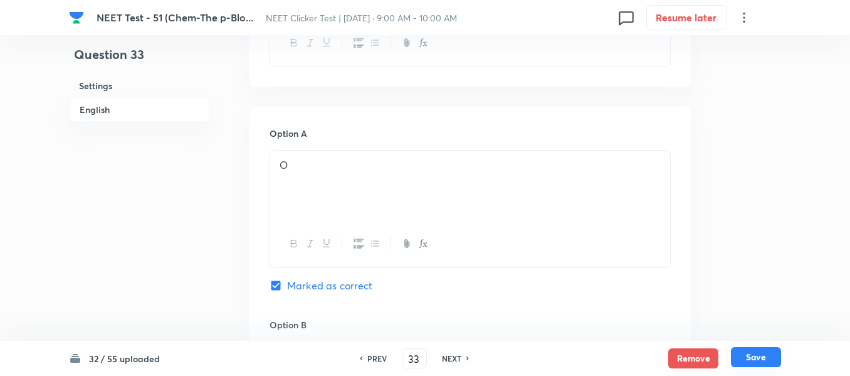
click at [757, 358] on button "Save" at bounding box center [756, 357] width 50 height 20
type input "34"
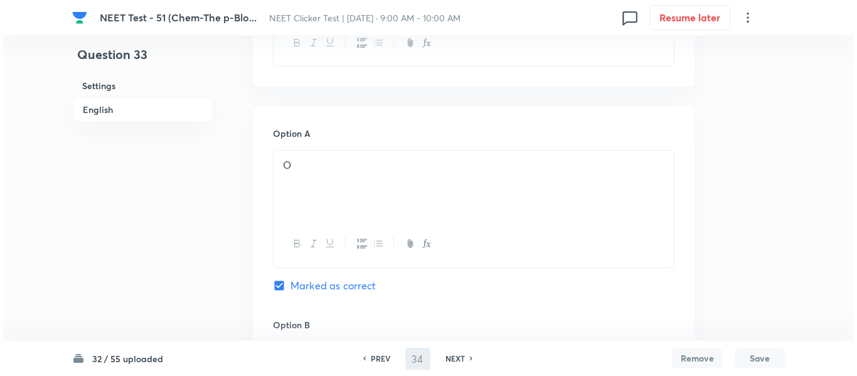
scroll to position [0, 0]
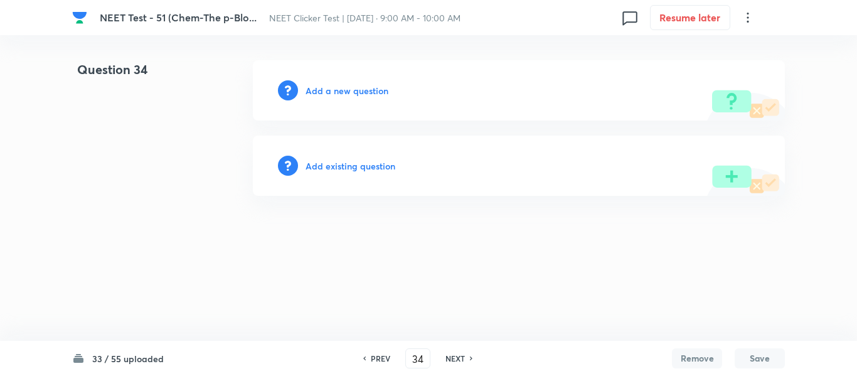
click at [325, 91] on h6 "Add a new question" at bounding box center [346, 90] width 83 height 13
click at [325, 91] on h6 "Choose a question type" at bounding box center [353, 90] width 97 height 13
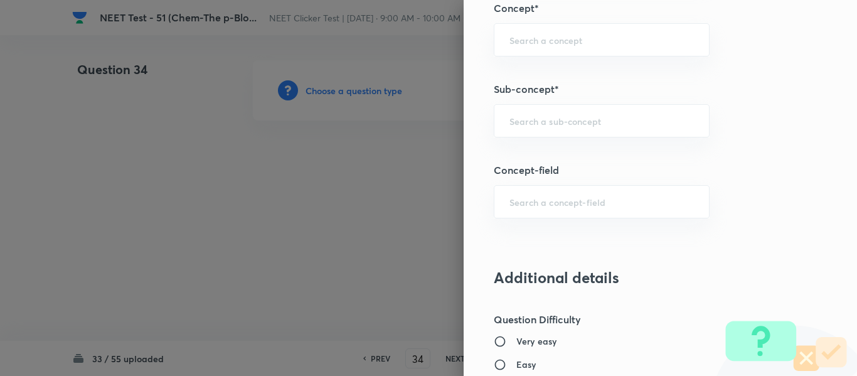
scroll to position [815, 0]
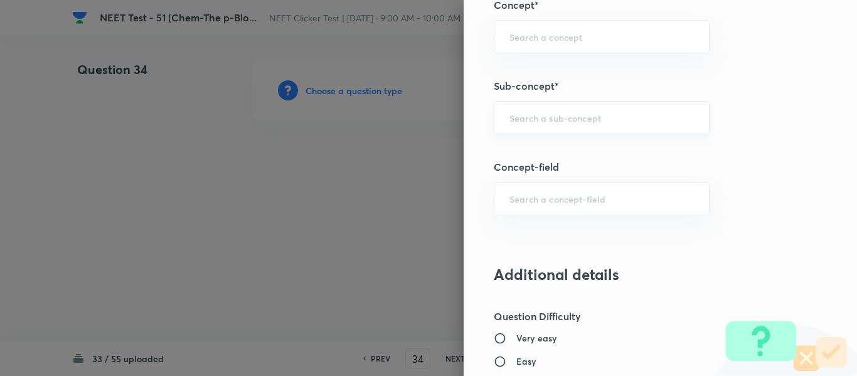
click at [579, 119] on input "text" at bounding box center [601, 118] width 184 height 12
paste input "Group 13: General Properties"
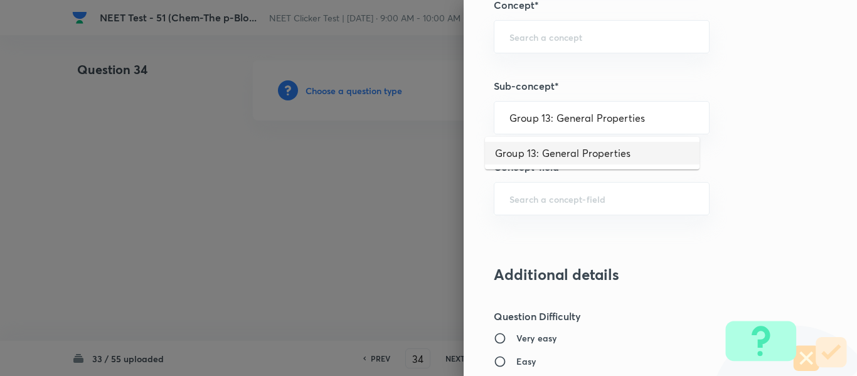
click at [560, 157] on li "Group 13: General Properties" at bounding box center [592, 153] width 214 height 23
type input "Group 13: General Properties"
type input "Chemistry"
type input "Inorganic Chemistry"
type input "P - Block Elements"
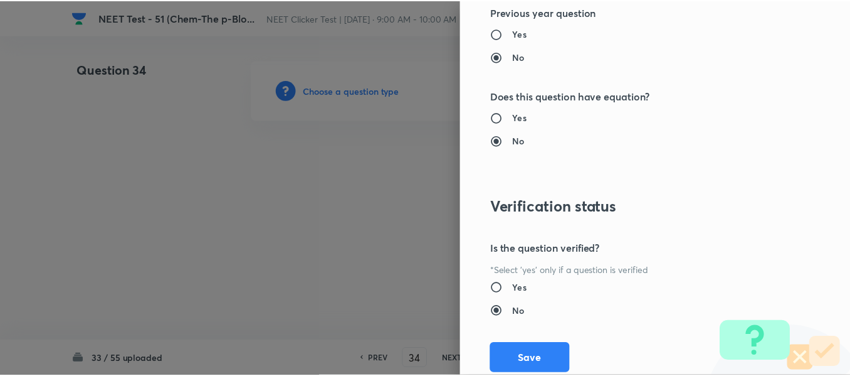
scroll to position [1418, 0]
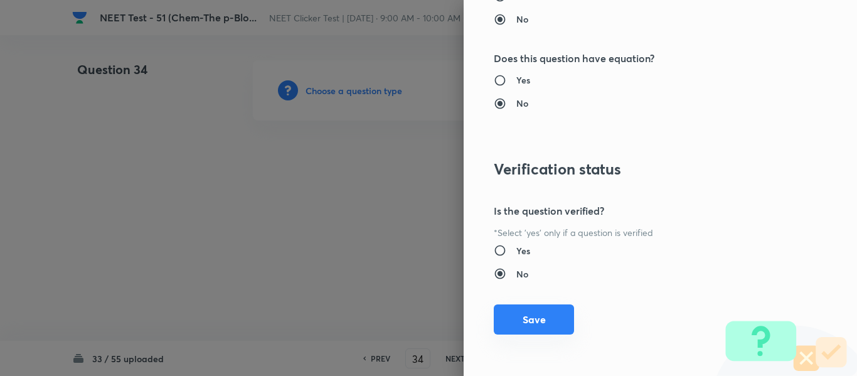
click at [536, 320] on button "Save" at bounding box center [534, 319] width 80 height 30
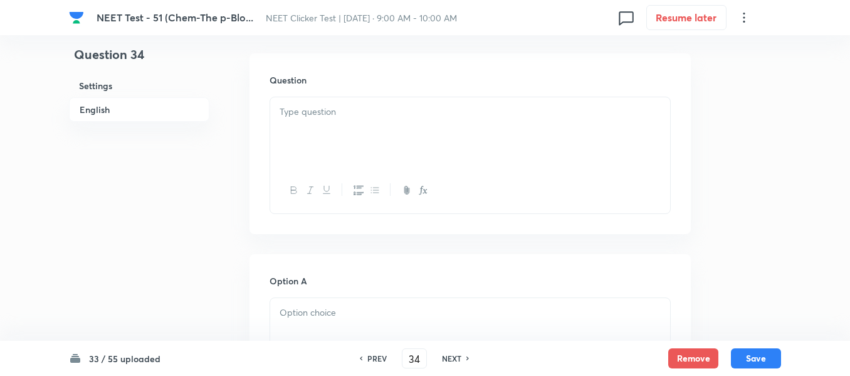
scroll to position [376, 0]
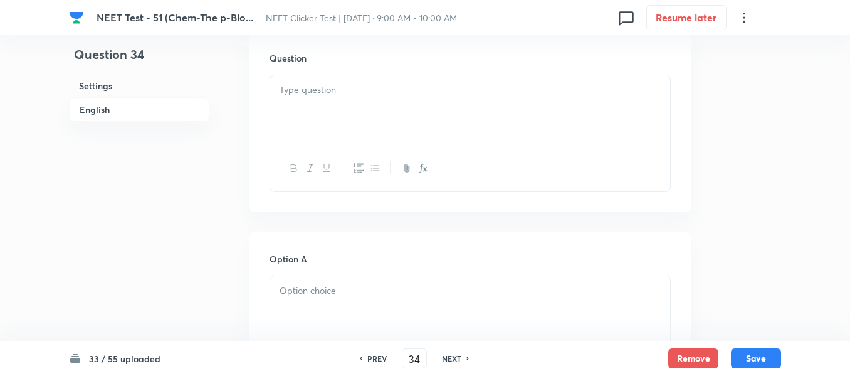
click at [399, 105] on div at bounding box center [470, 110] width 400 height 70
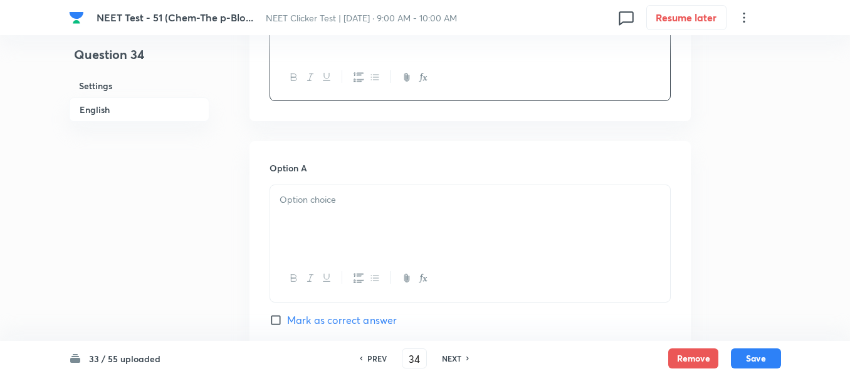
scroll to position [564, 0]
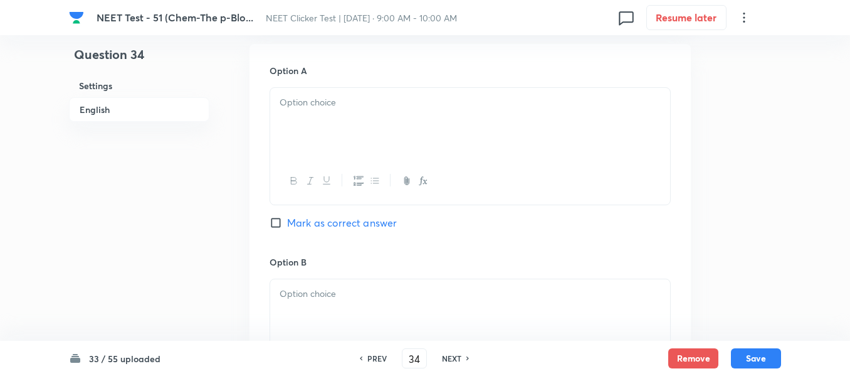
click at [411, 107] on p at bounding box center [470, 102] width 381 height 14
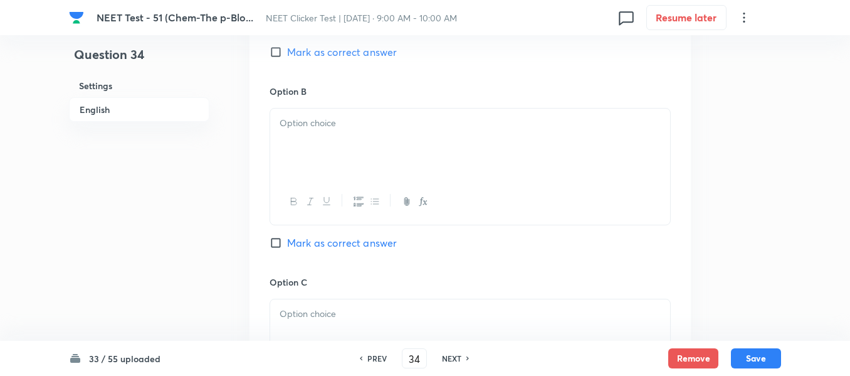
scroll to position [753, 0]
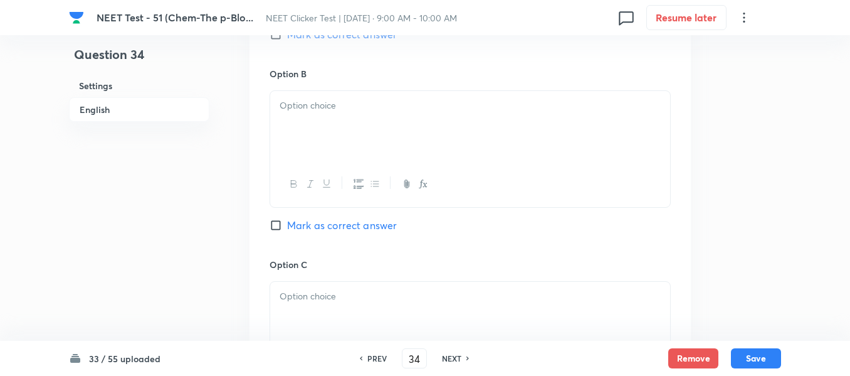
click at [415, 102] on p at bounding box center [470, 105] width 381 height 14
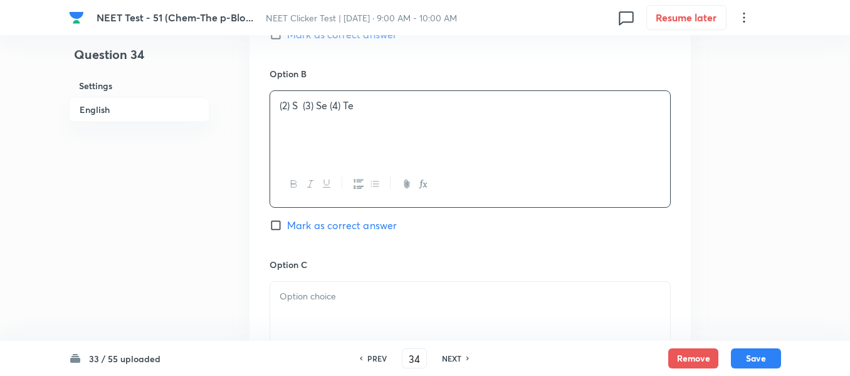
click at [318, 105] on p "(2) S (3) Se (4) Te" at bounding box center [470, 105] width 381 height 14
click at [313, 105] on p "(2) S" at bounding box center [470, 105] width 381 height 14
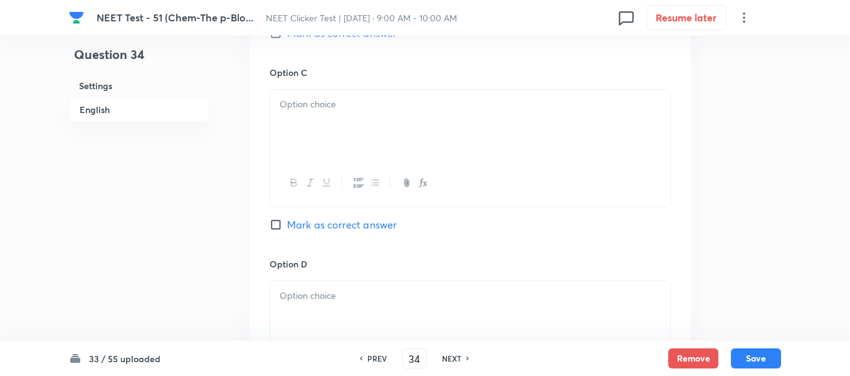
scroll to position [1003, 0]
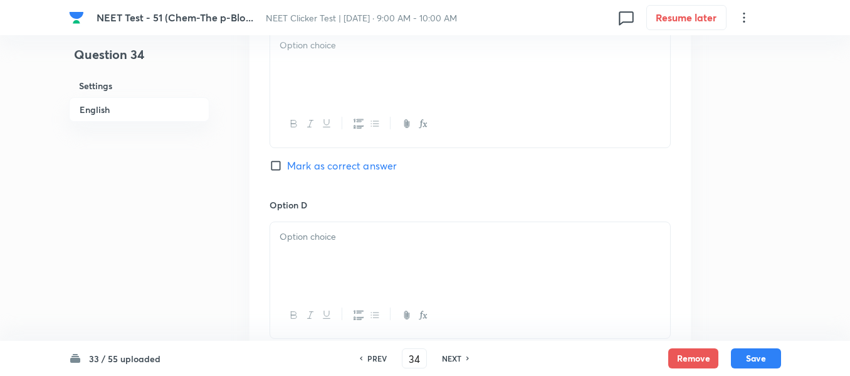
click at [392, 61] on div at bounding box center [470, 66] width 400 height 70
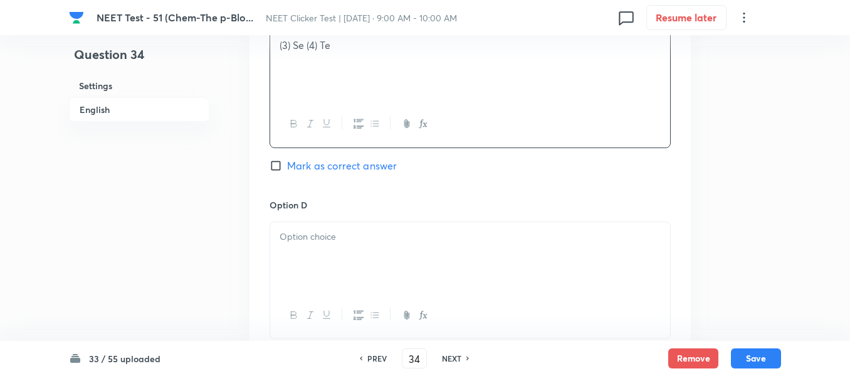
click at [310, 46] on p "(3) Se (4) Te" at bounding box center [470, 45] width 381 height 14
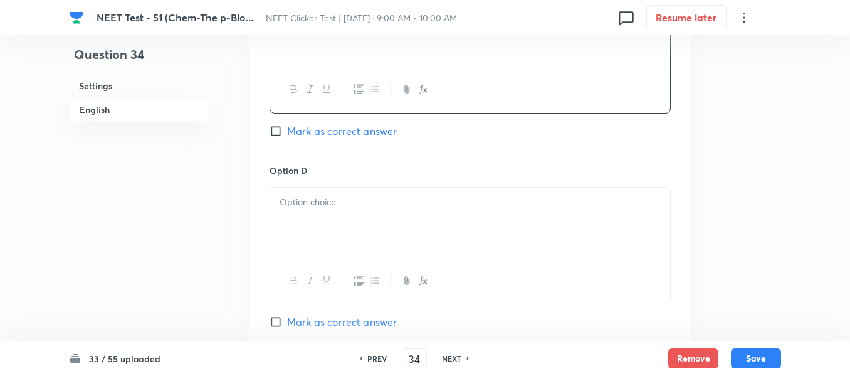
scroll to position [1129, 0]
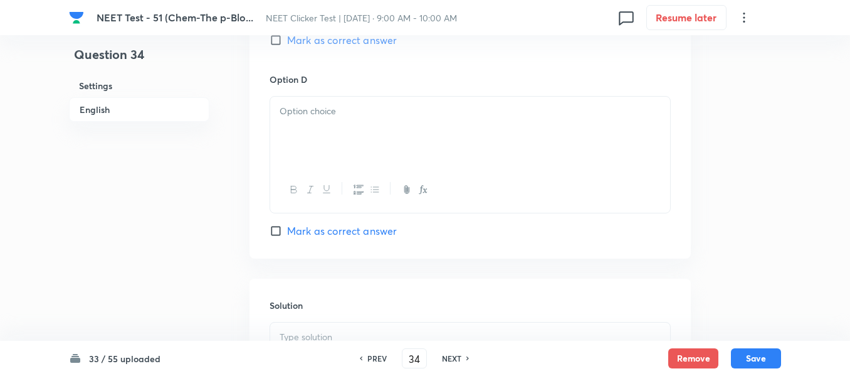
click at [403, 115] on p at bounding box center [470, 111] width 381 height 14
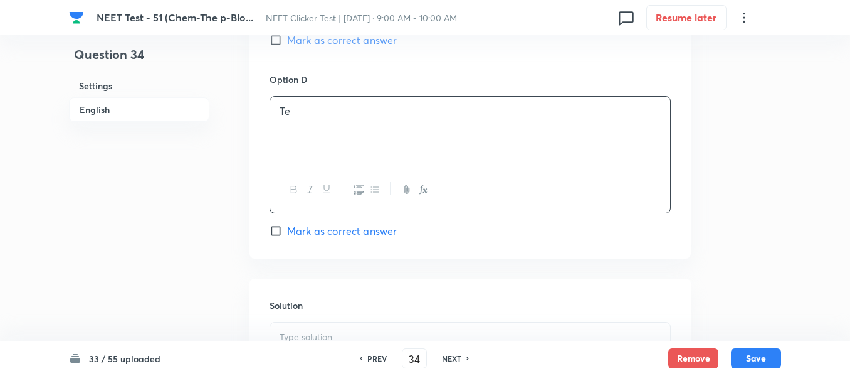
click at [290, 232] on span "Mark as correct answer" at bounding box center [342, 230] width 110 height 15
click at [287, 232] on input "Mark as correct answer" at bounding box center [279, 231] width 18 height 13
checkbox input "true"
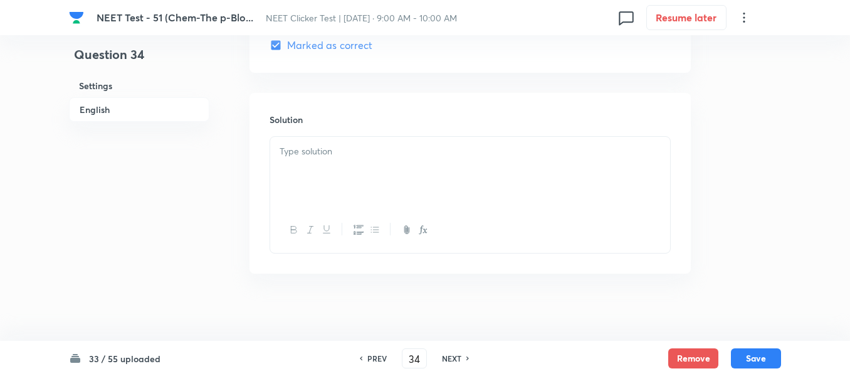
scroll to position [1323, 0]
click at [367, 155] on div at bounding box center [470, 164] width 400 height 70
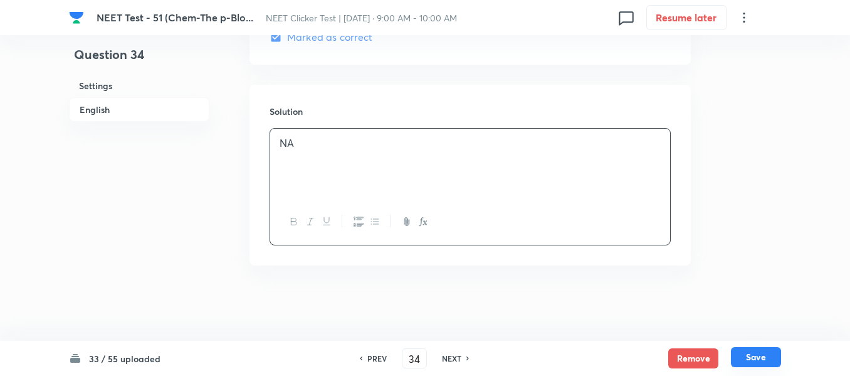
click at [756, 357] on button "Save" at bounding box center [756, 357] width 50 height 20
type input "35"
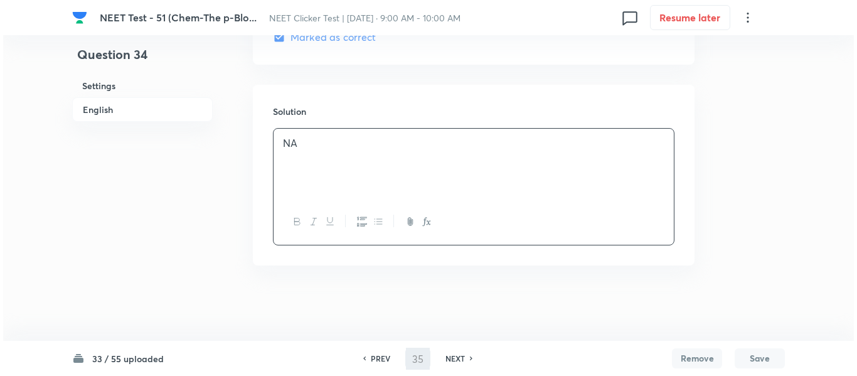
scroll to position [0, 0]
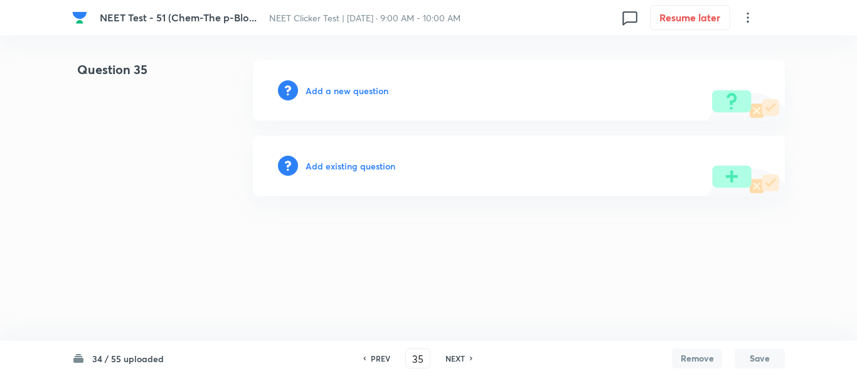
click at [334, 91] on h6 "Add a new question" at bounding box center [346, 90] width 83 height 13
click at [334, 91] on h6 "Choose a question type" at bounding box center [353, 90] width 97 height 13
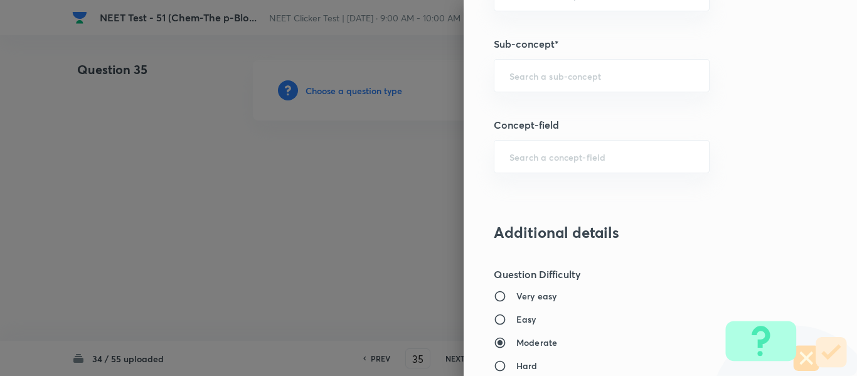
scroll to position [878, 0]
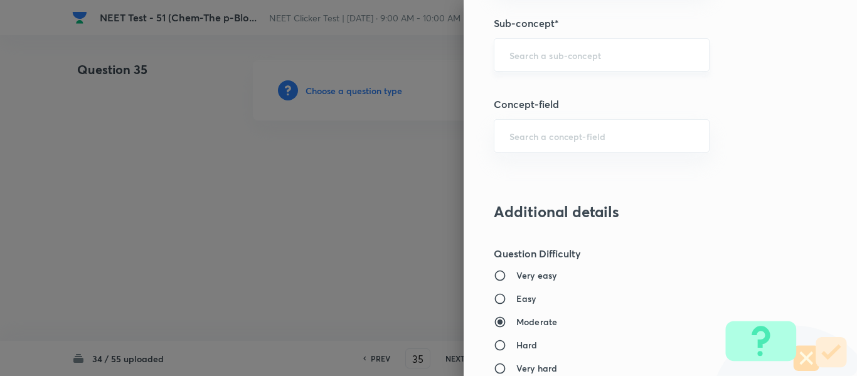
click at [579, 53] on input "text" at bounding box center [601, 55] width 184 height 12
paste input "Group 13: General Properties"
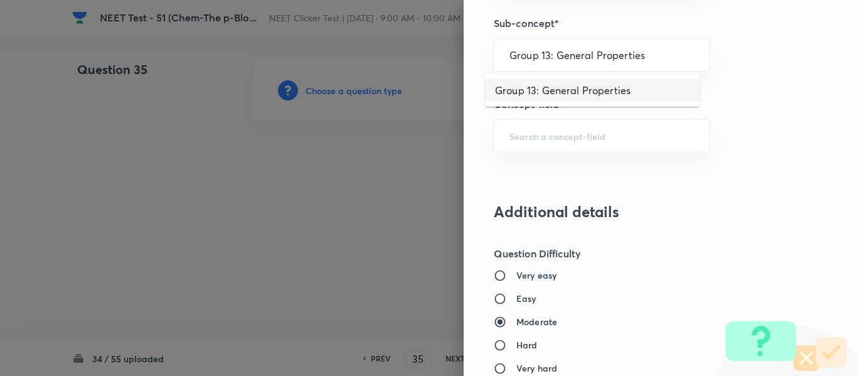
click at [569, 87] on li "Group 13: General Properties" at bounding box center [592, 90] width 214 height 23
type input "Group 13: General Properties"
type input "Chemistry"
type input "Inorganic Chemistry"
type input "P - Block Elements"
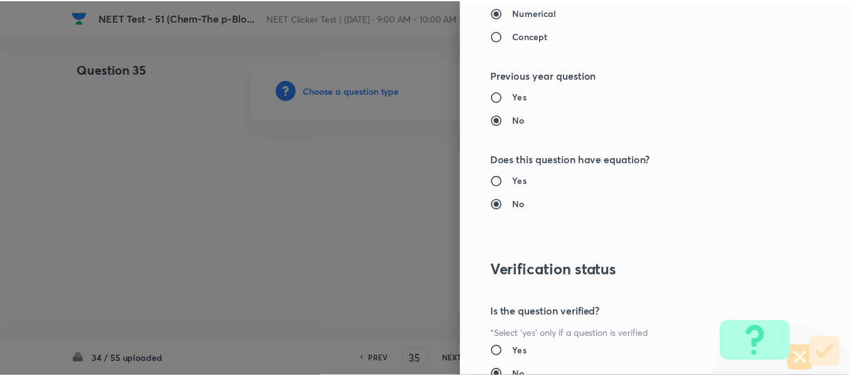
scroll to position [1418, 0]
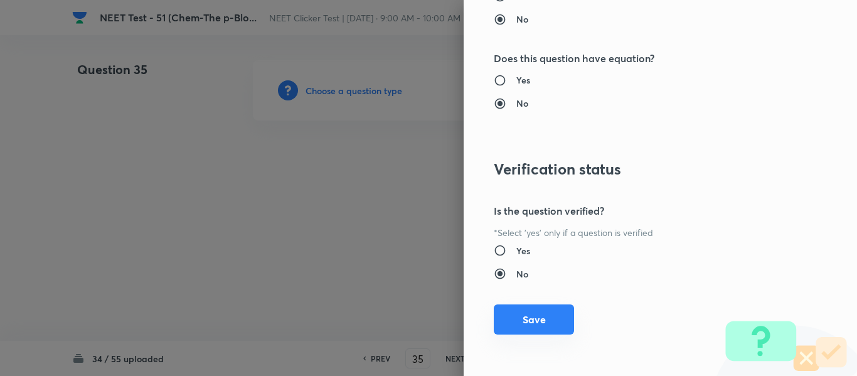
click at [531, 321] on button "Save" at bounding box center [534, 319] width 80 height 30
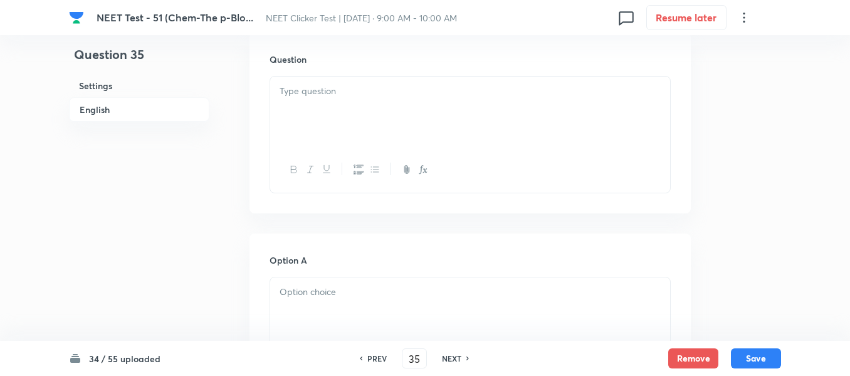
scroll to position [376, 0]
click at [457, 105] on div at bounding box center [470, 110] width 400 height 70
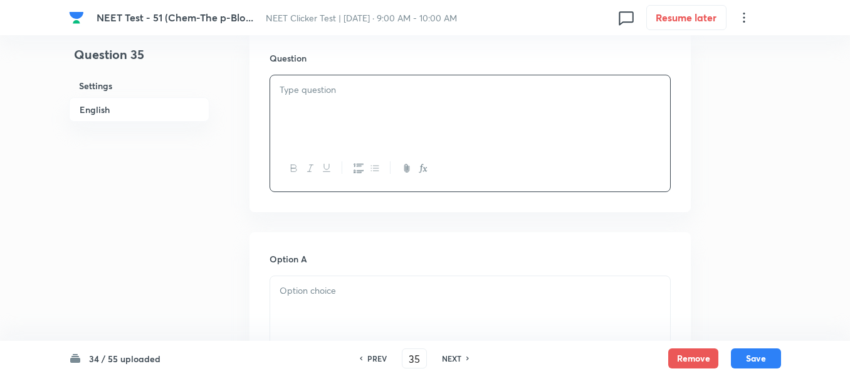
click at [463, 90] on p at bounding box center [470, 90] width 381 height 14
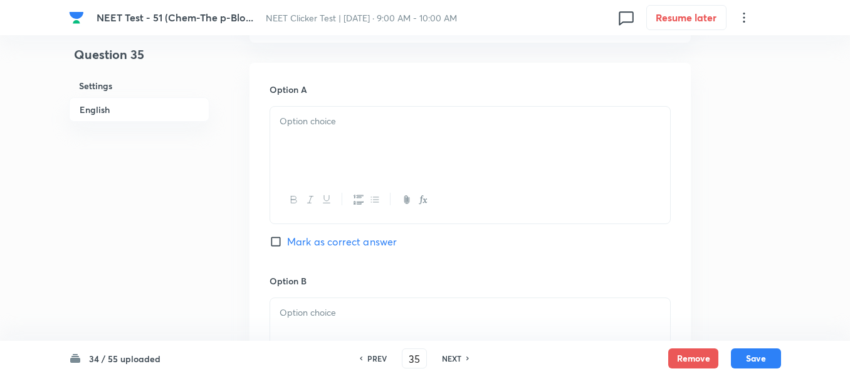
scroll to position [564, 0]
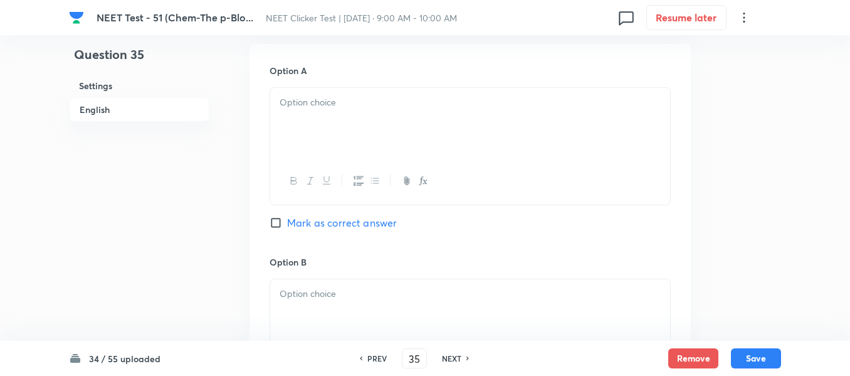
click at [392, 118] on div at bounding box center [470, 123] width 400 height 70
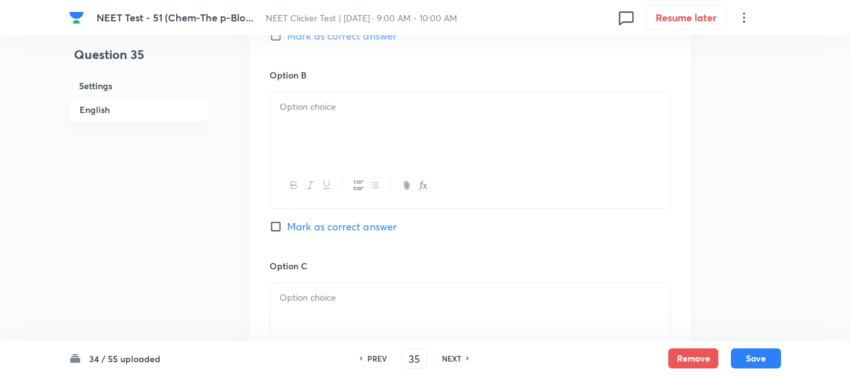
scroll to position [753, 0]
click at [398, 147] on div at bounding box center [470, 126] width 400 height 70
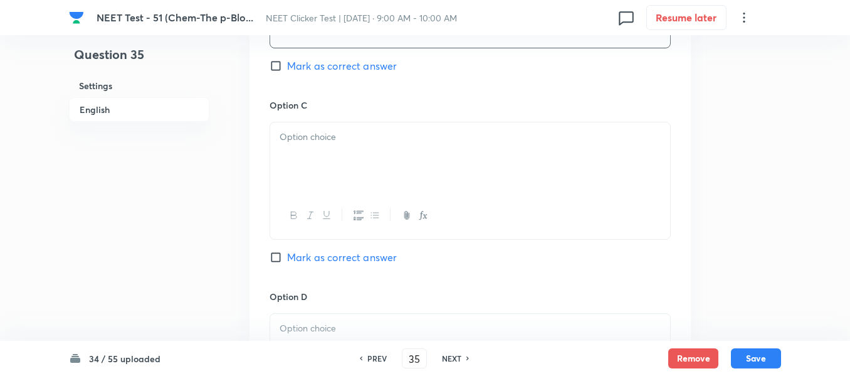
scroll to position [941, 0]
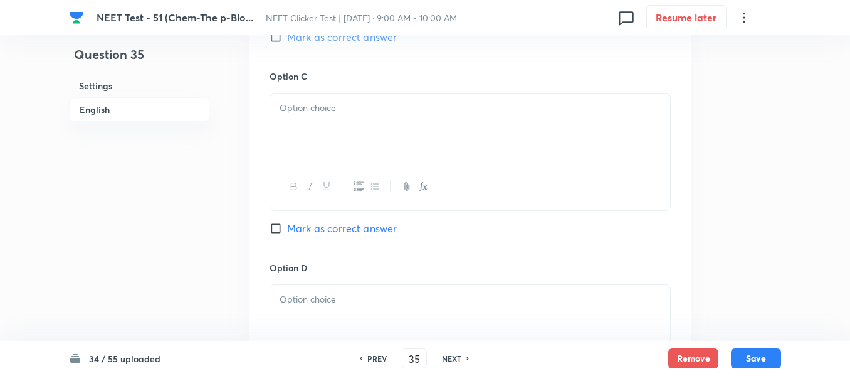
click at [344, 127] on div at bounding box center [470, 128] width 400 height 70
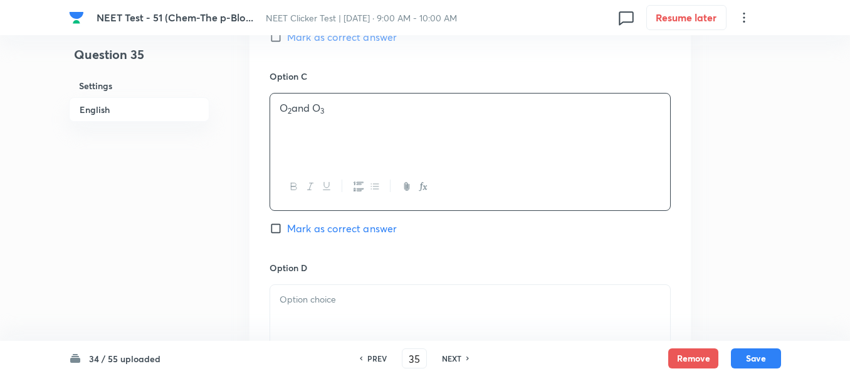
click at [285, 228] on input "Mark as correct answer" at bounding box center [279, 228] width 18 height 13
checkbox input "true"
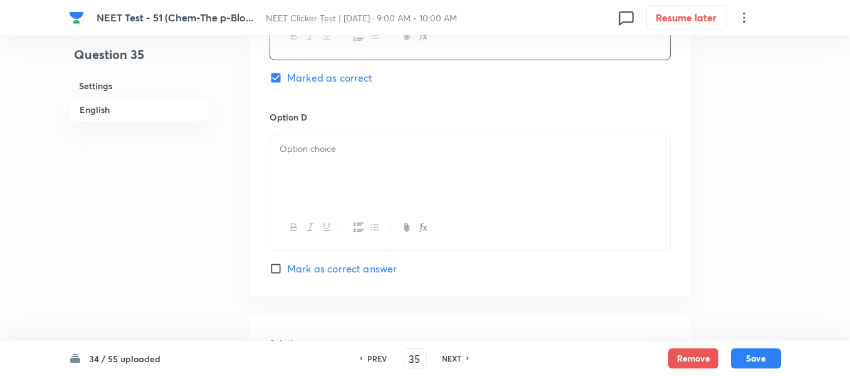
scroll to position [1129, 0]
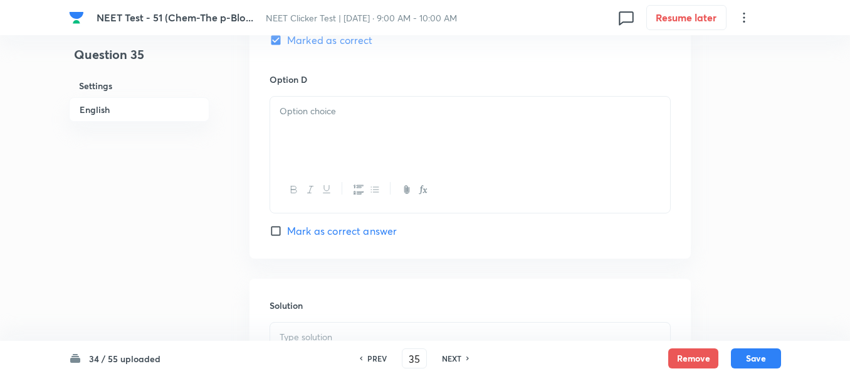
click at [405, 135] on div at bounding box center [470, 132] width 400 height 70
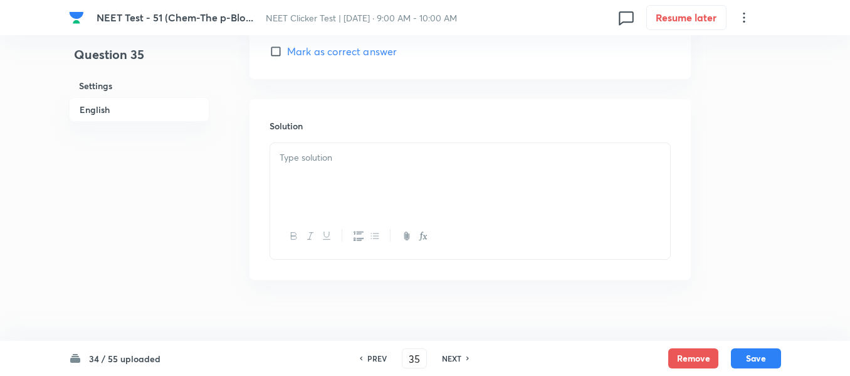
scroll to position [1317, 0]
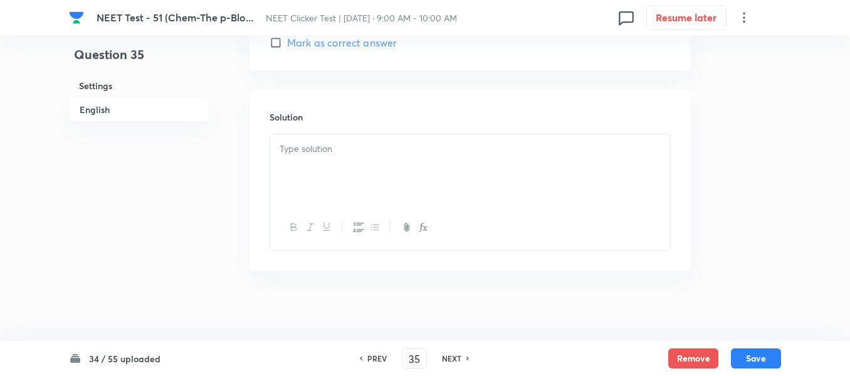
click at [379, 167] on div at bounding box center [470, 169] width 400 height 70
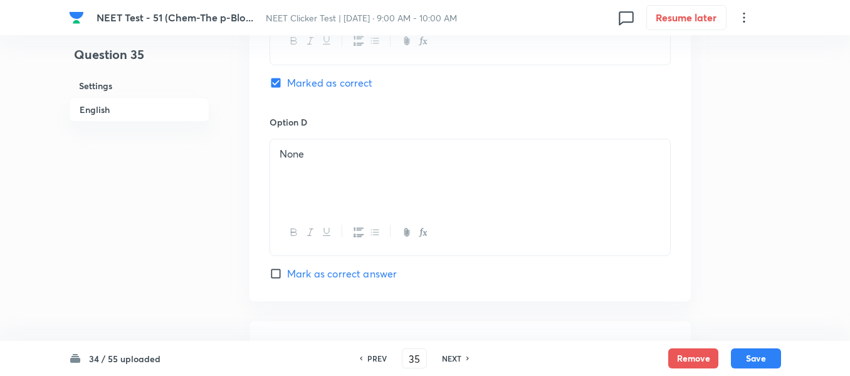
scroll to position [1066, 0]
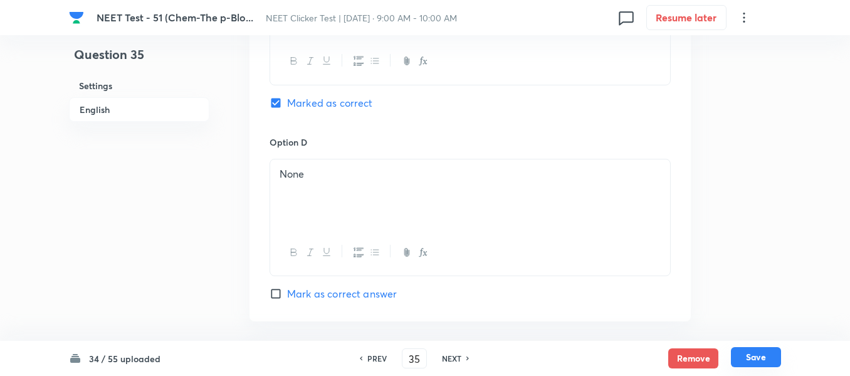
click at [755, 356] on button "Save" at bounding box center [756, 357] width 50 height 20
type input "36"
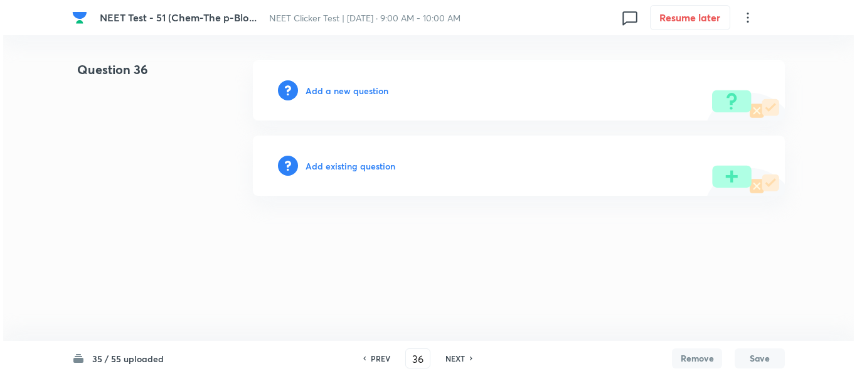
scroll to position [0, 0]
click at [328, 90] on h6 "Add a new question" at bounding box center [346, 90] width 83 height 13
click at [328, 90] on h6 "Choose a question type" at bounding box center [353, 90] width 97 height 13
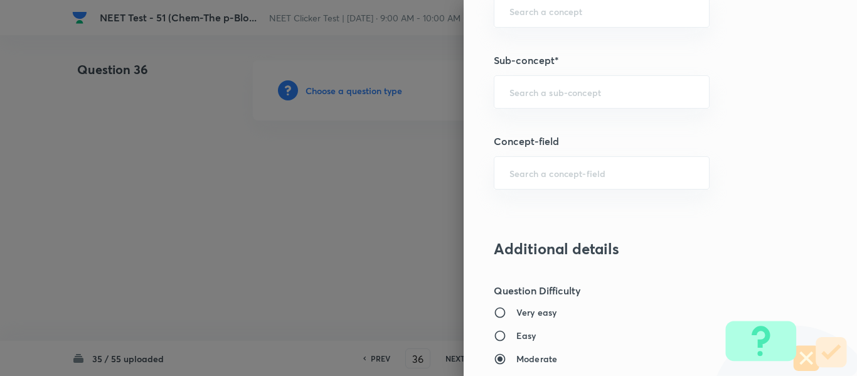
scroll to position [878, 0]
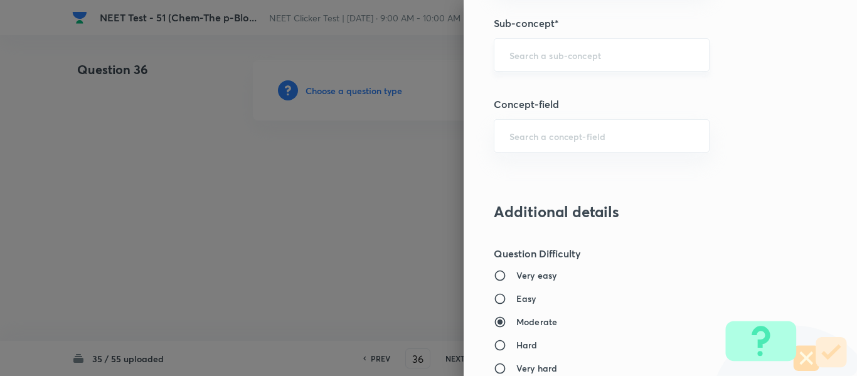
click at [559, 51] on input "text" at bounding box center [601, 55] width 184 height 12
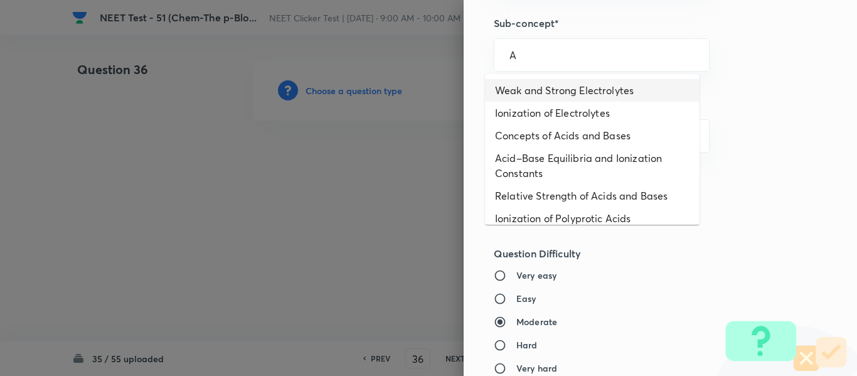
click at [546, 92] on li "Weak and Strong Electrolytes" at bounding box center [592, 90] width 214 height 23
type input "Weak and Strong Electrolytes"
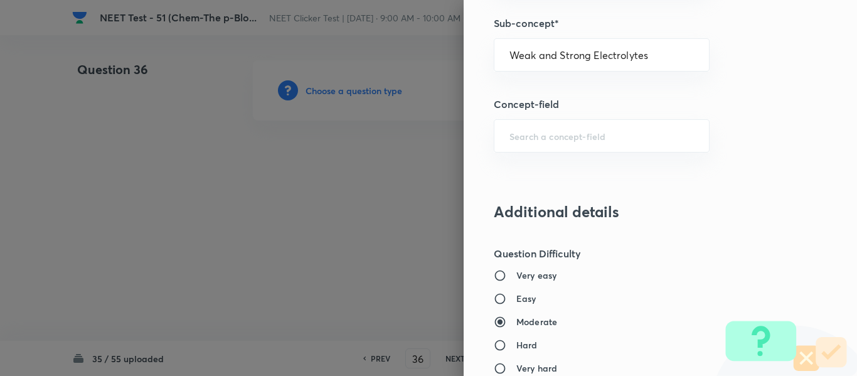
type input "Chemistry"
type input "Physical Chemistry"
type input "Ionic Equilibrium"
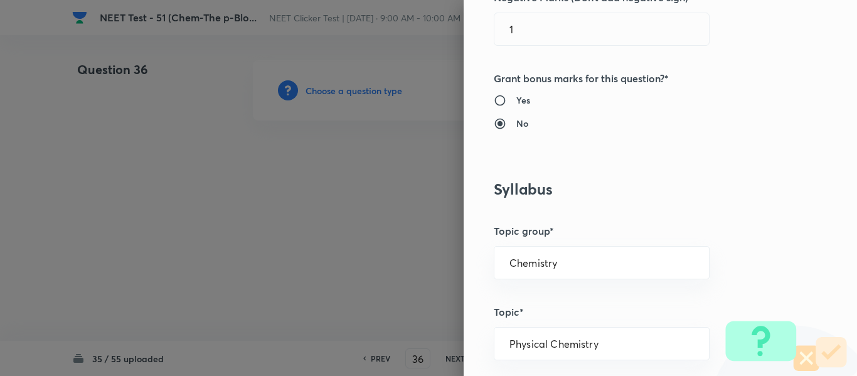
scroll to position [0, 0]
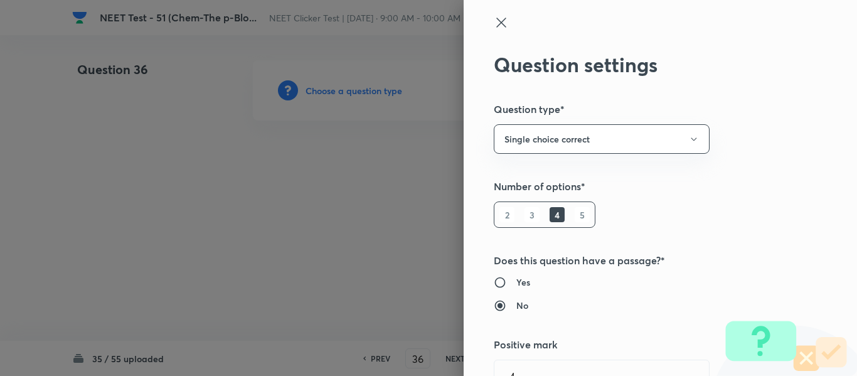
click at [494, 23] on icon at bounding box center [501, 22] width 15 height 15
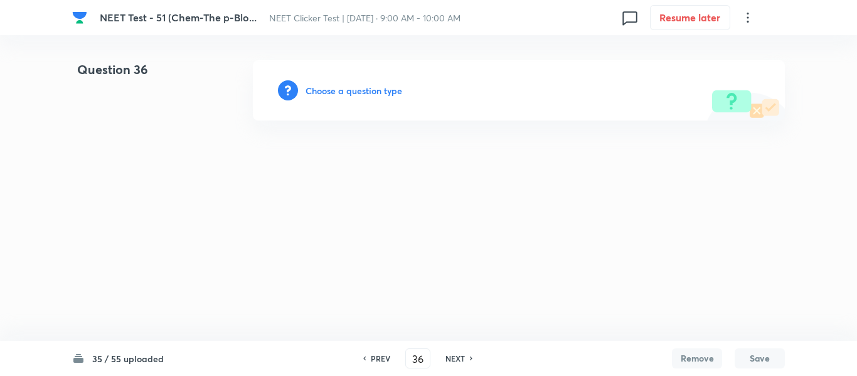
click at [326, 88] on h6 "Choose a question type" at bounding box center [353, 90] width 97 height 13
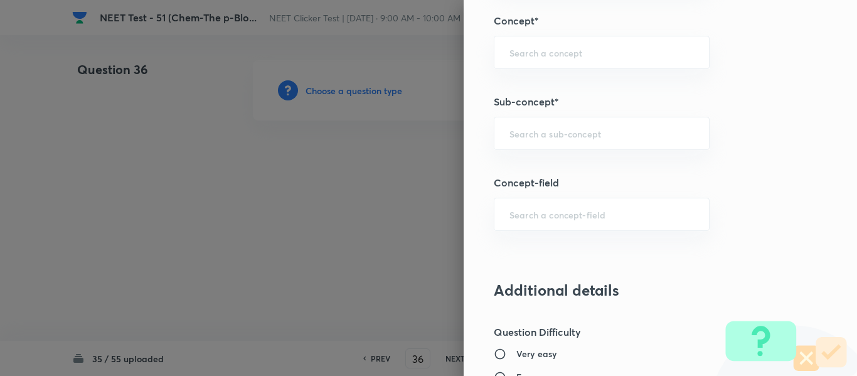
scroll to position [813, 0]
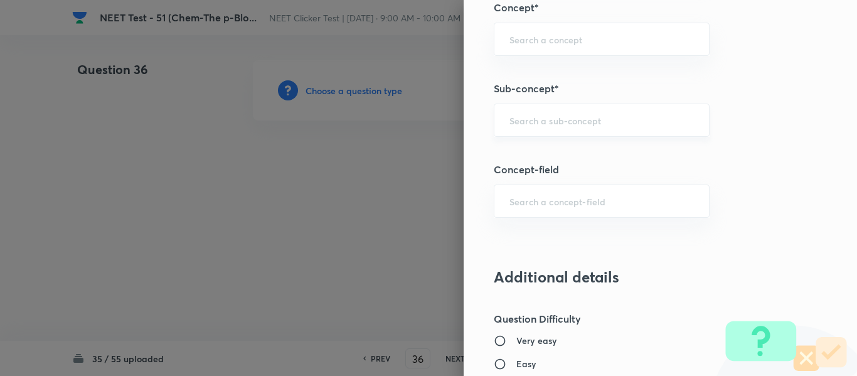
click at [579, 120] on input "text" at bounding box center [601, 120] width 184 height 12
paste input "Group 13: General Properties"
click at [557, 153] on li "Group 13: General Properties" at bounding box center [592, 155] width 214 height 23
type input "Group 13: General Properties"
type input "Chemistry"
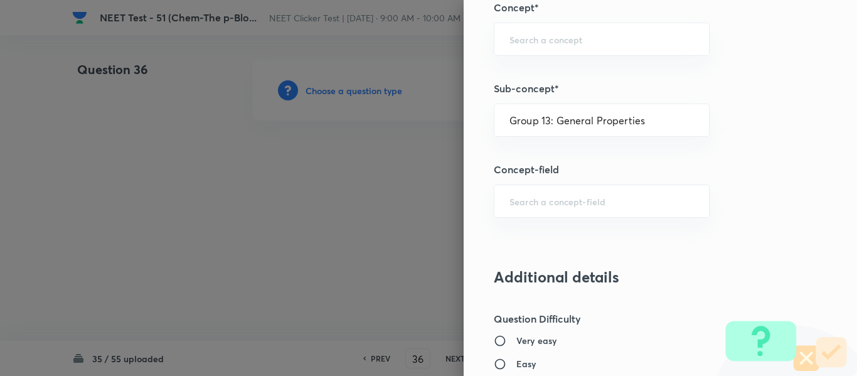
type input "Inorganic Chemistry"
type input "P - Block Elements"
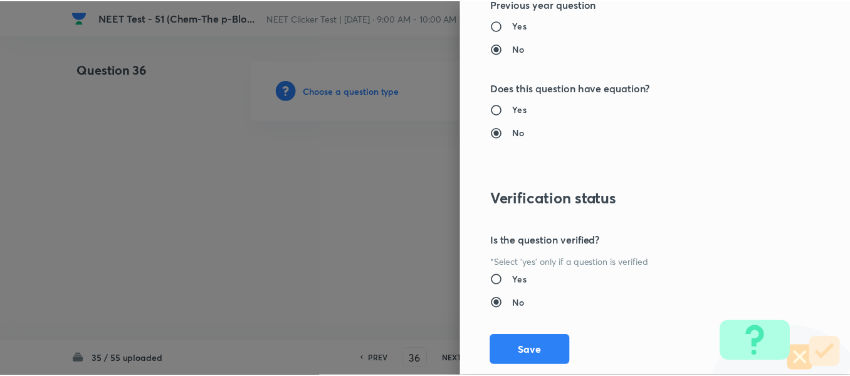
scroll to position [1418, 0]
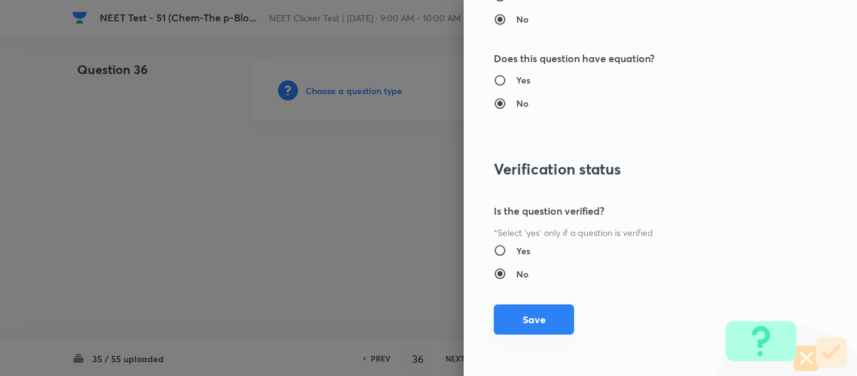
click at [526, 322] on button "Save" at bounding box center [534, 319] width 80 height 30
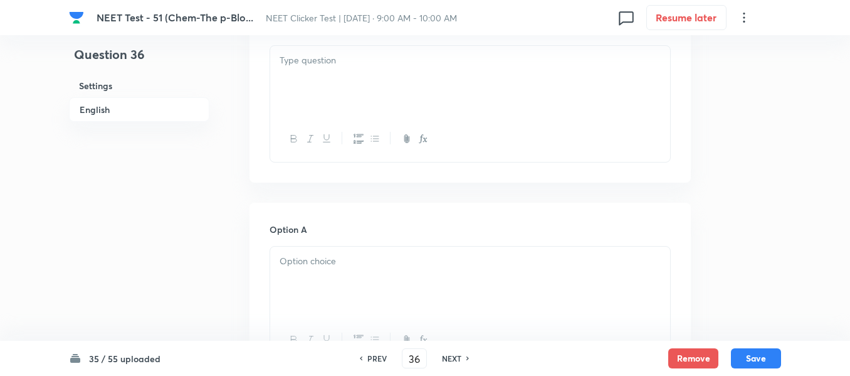
scroll to position [376, 0]
click at [400, 94] on p at bounding box center [470, 90] width 381 height 14
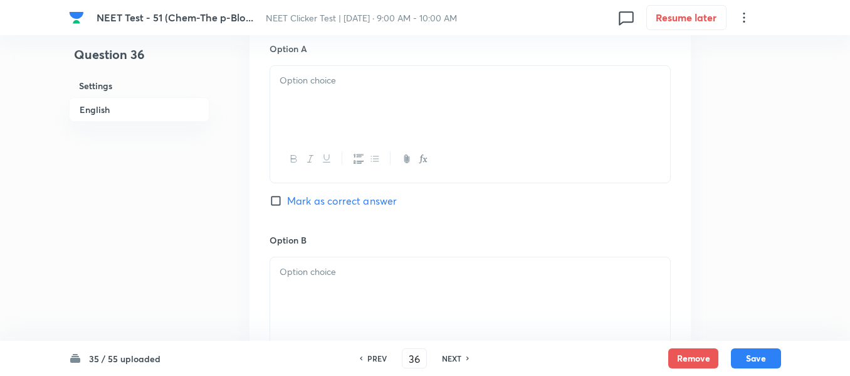
scroll to position [564, 0]
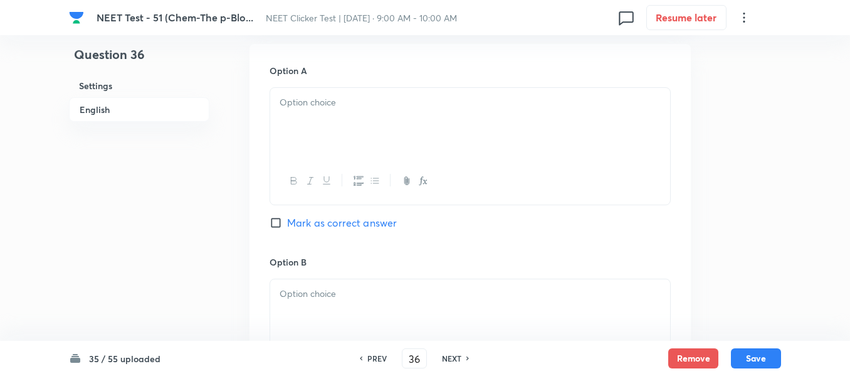
click at [389, 110] on p at bounding box center [470, 102] width 381 height 14
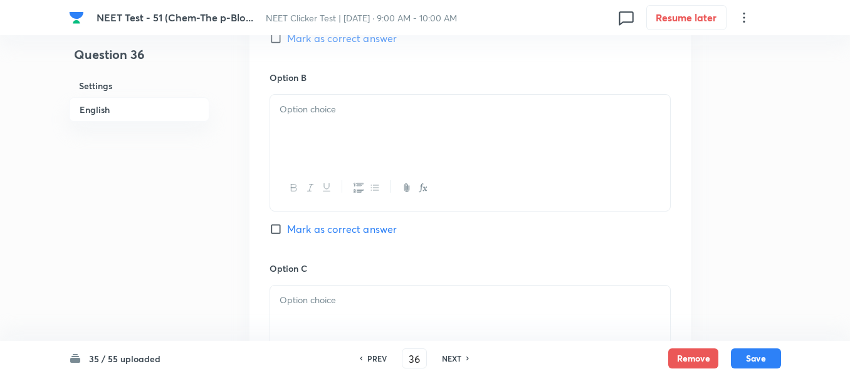
scroll to position [753, 0]
click at [415, 136] on div at bounding box center [470, 126] width 400 height 70
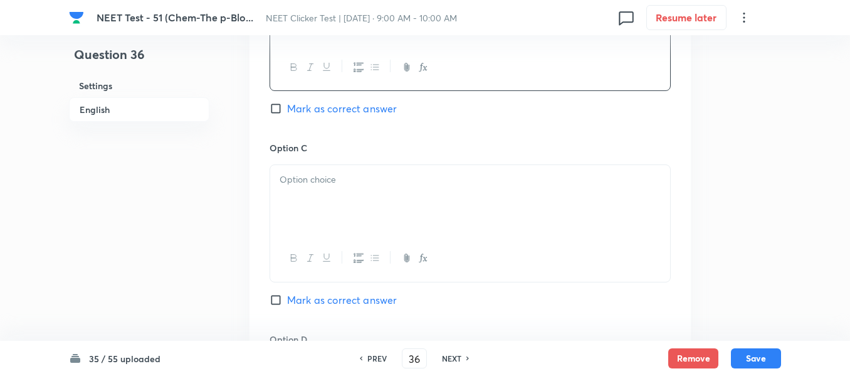
scroll to position [941, 0]
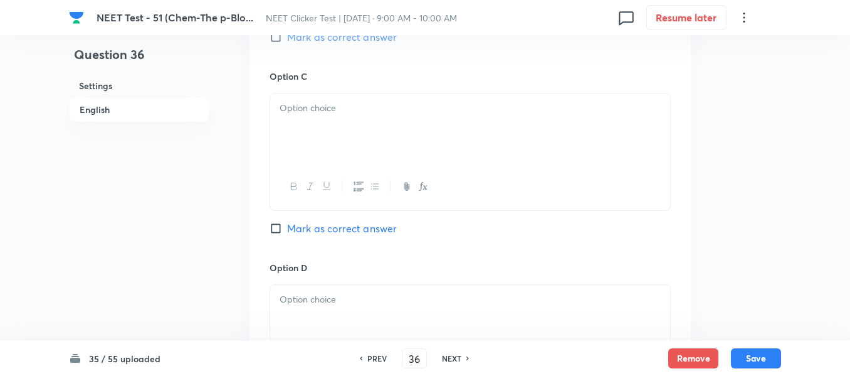
click at [391, 130] on div at bounding box center [470, 128] width 400 height 70
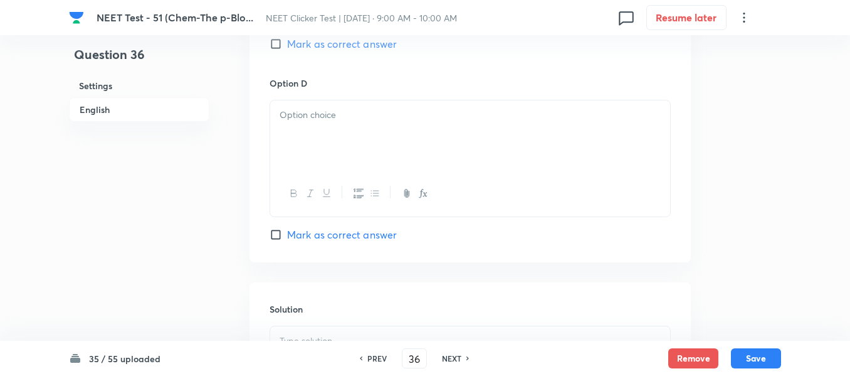
scroll to position [1129, 0]
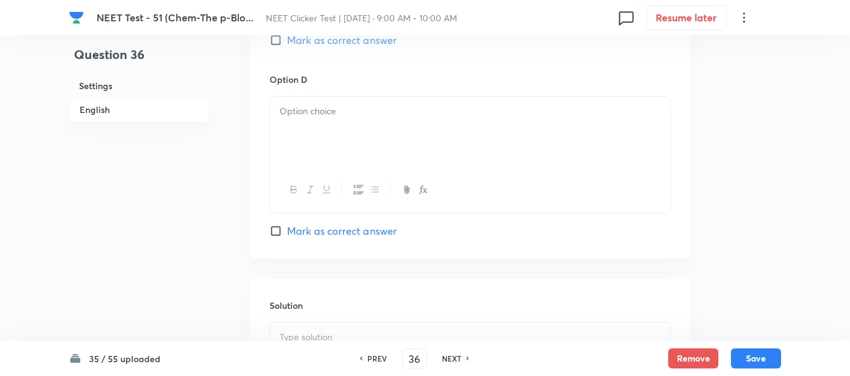
click at [352, 118] on p at bounding box center [470, 111] width 381 height 14
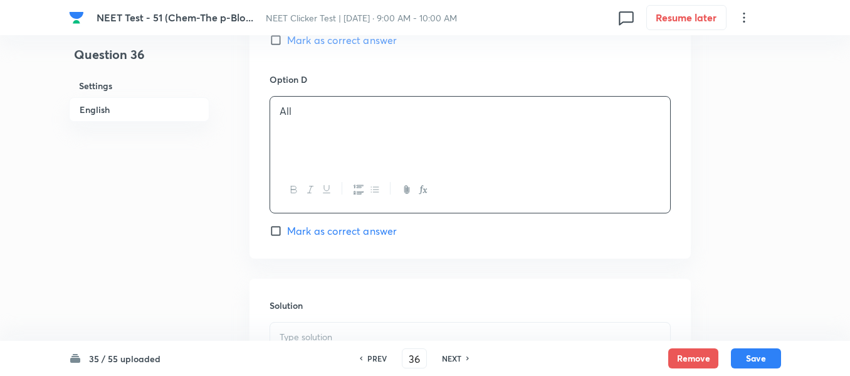
click at [283, 230] on input "Mark as correct answer" at bounding box center [279, 231] width 18 height 13
checkbox input "true"
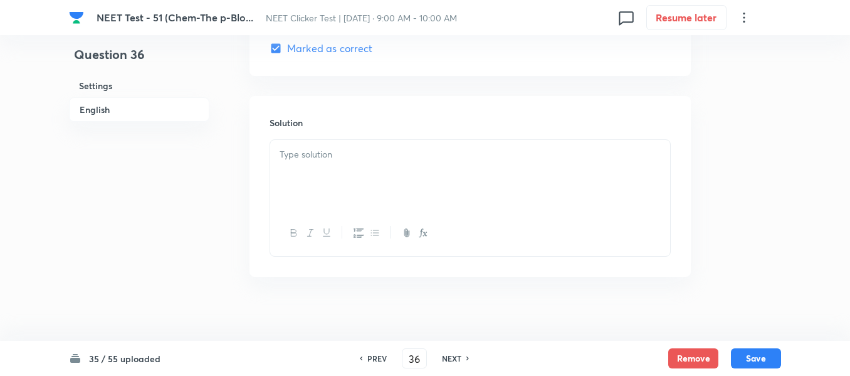
scroll to position [1317, 0]
click at [357, 155] on p at bounding box center [470, 149] width 381 height 14
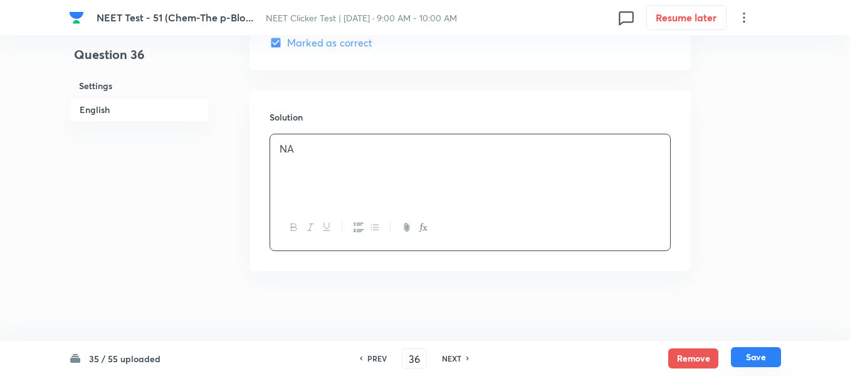
click at [765, 358] on button "Save" at bounding box center [756, 357] width 50 height 20
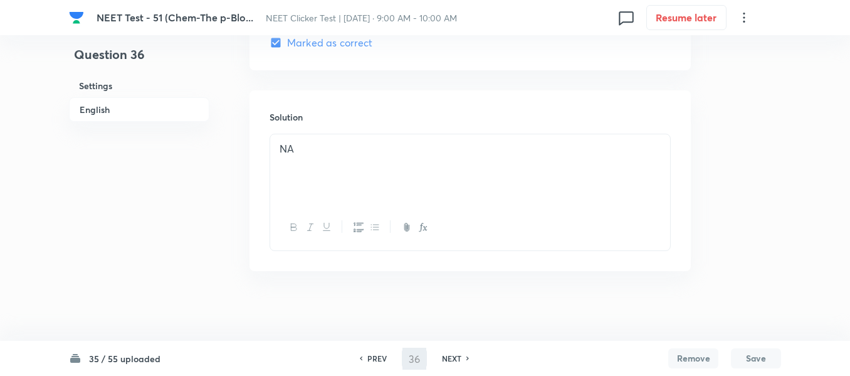
type input "37"
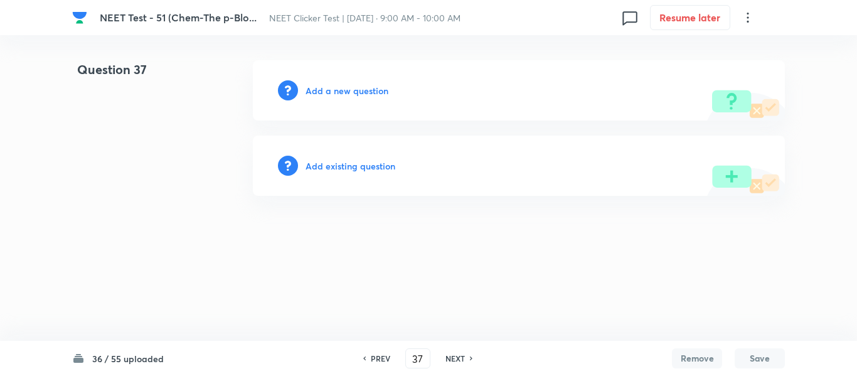
click at [325, 92] on h6 "Add a new question" at bounding box center [346, 90] width 83 height 13
click at [325, 92] on h6 "Choose a question type" at bounding box center [353, 90] width 97 height 13
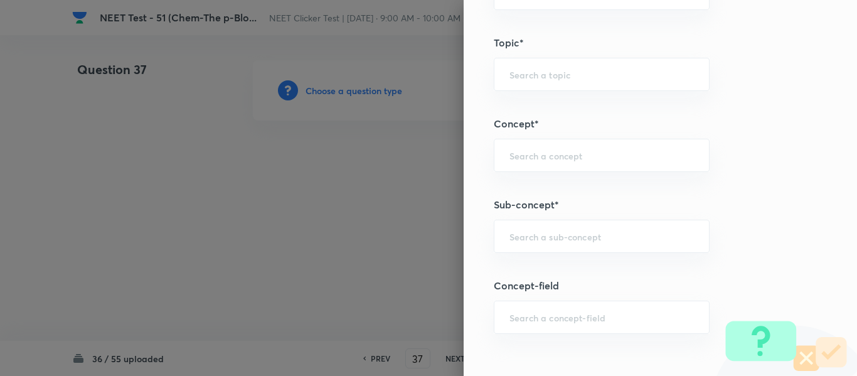
scroll to position [753, 0]
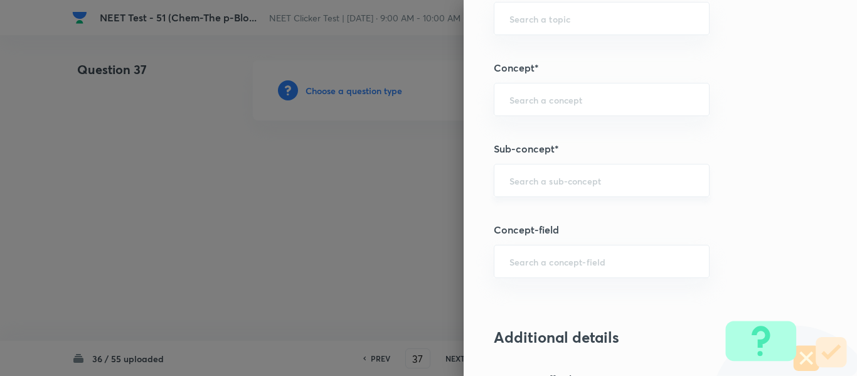
click at [564, 177] on input "text" at bounding box center [601, 180] width 184 height 12
paste input "Group 13: General Properties"
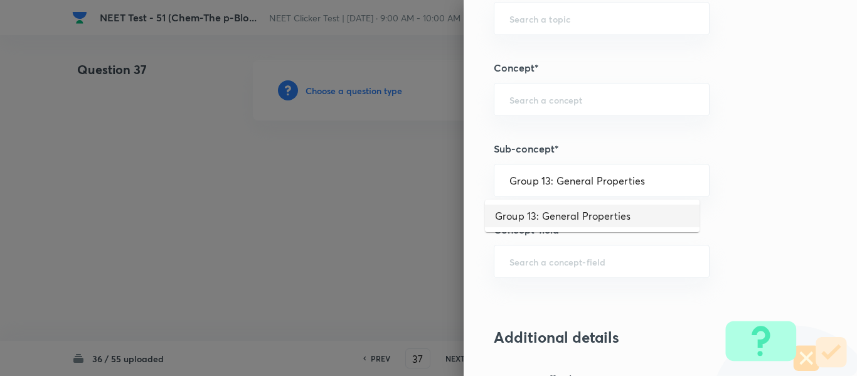
click at [574, 214] on li "Group 13: General Properties" at bounding box center [592, 215] width 214 height 23
type input "Group 13: General Properties"
type input "Chemistry"
type input "Inorganic Chemistry"
type input "P - Block Elements"
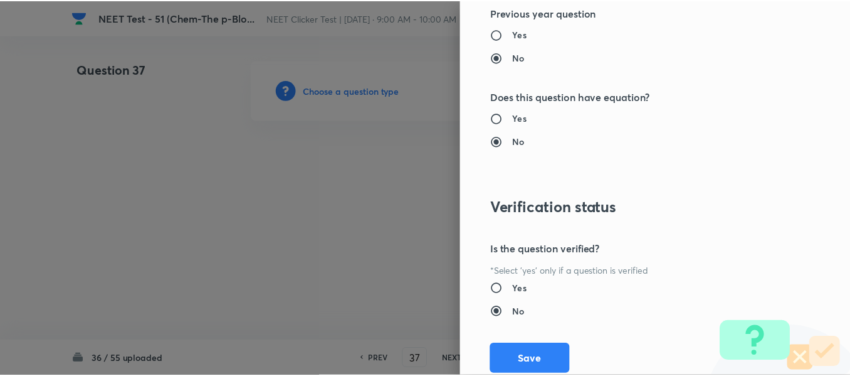
scroll to position [1418, 0]
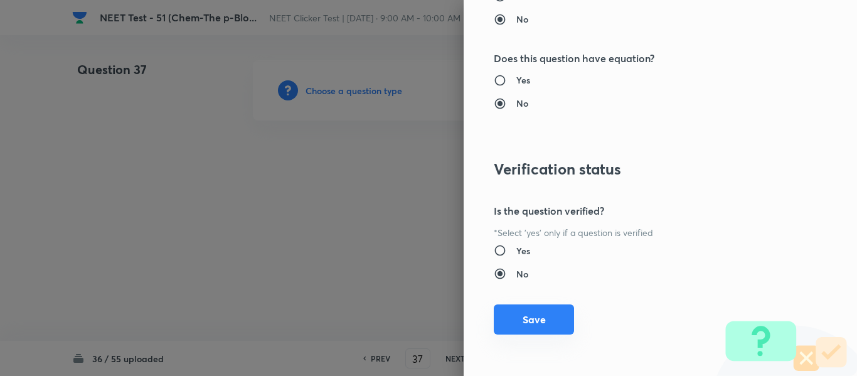
click at [524, 319] on button "Save" at bounding box center [534, 319] width 80 height 30
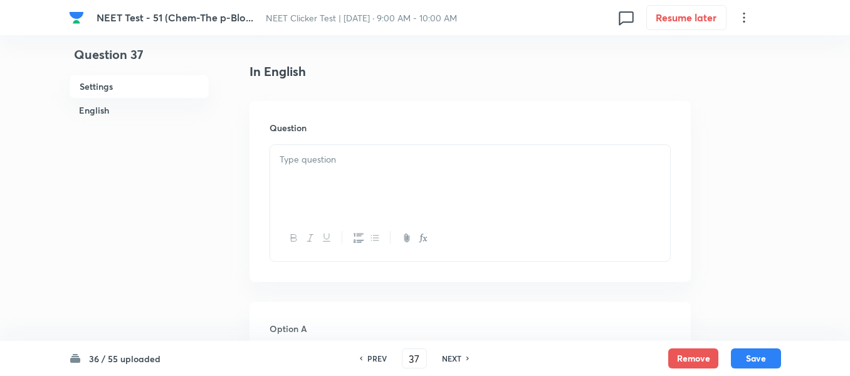
scroll to position [376, 0]
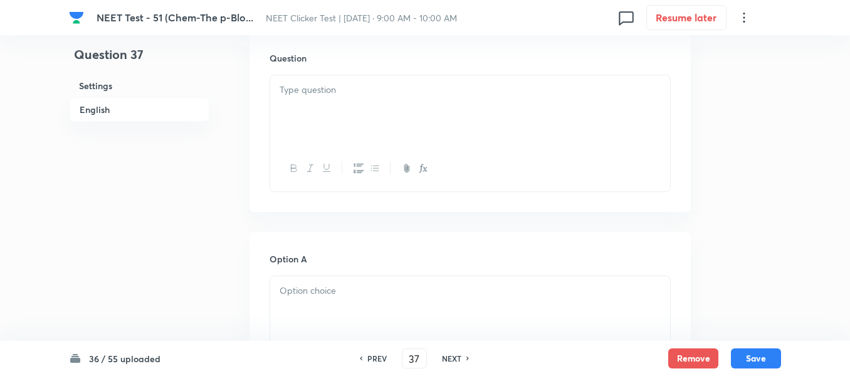
click at [430, 111] on div at bounding box center [470, 110] width 400 height 70
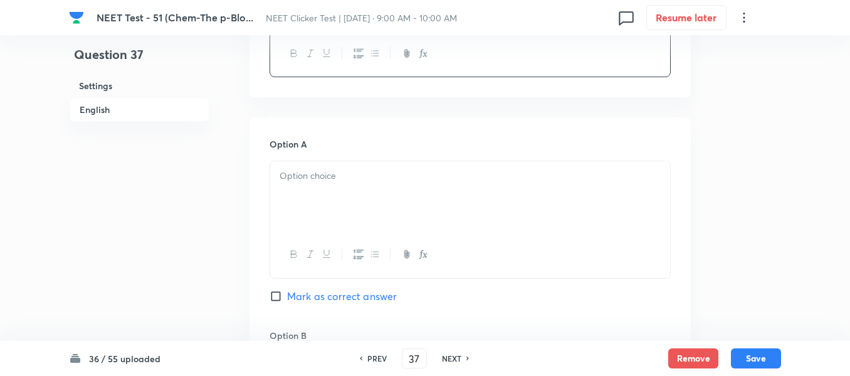
scroll to position [502, 0]
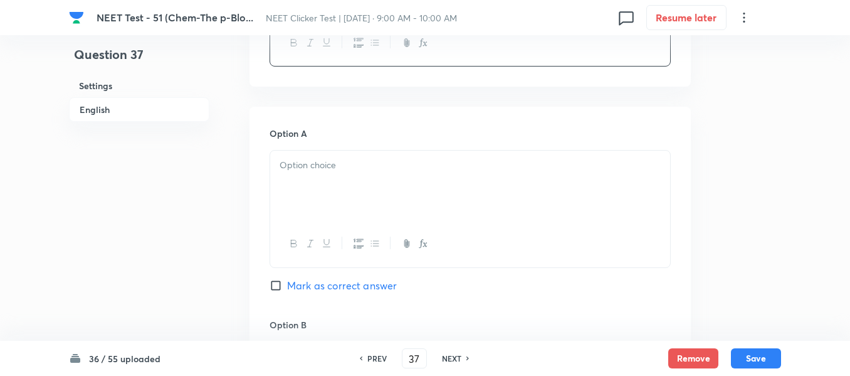
click at [379, 165] on p at bounding box center [470, 165] width 381 height 14
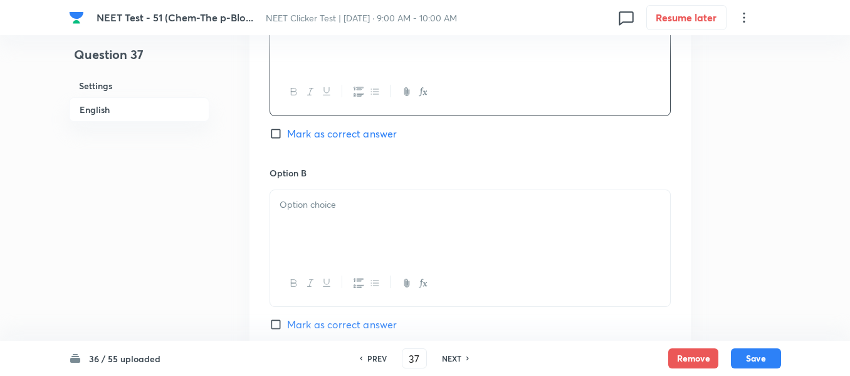
scroll to position [690, 0]
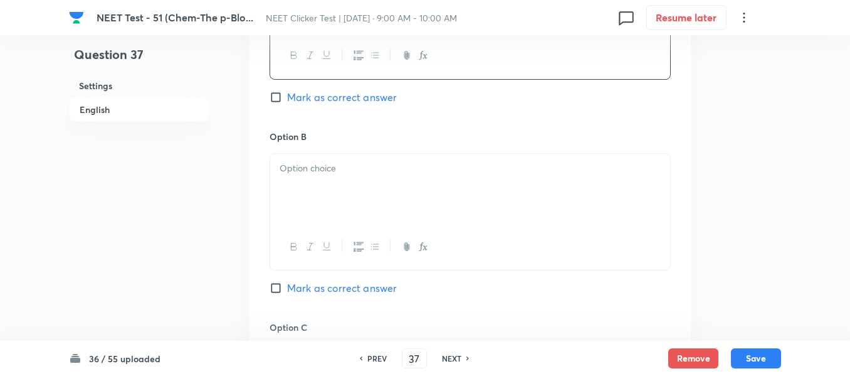
click at [413, 169] on p at bounding box center [470, 168] width 381 height 14
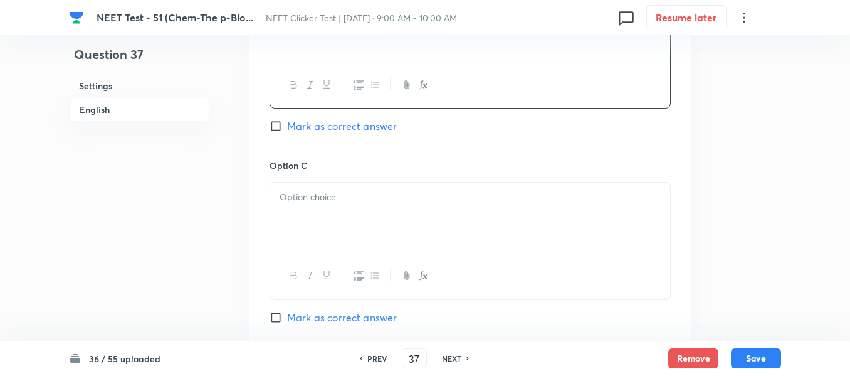
scroll to position [878, 0]
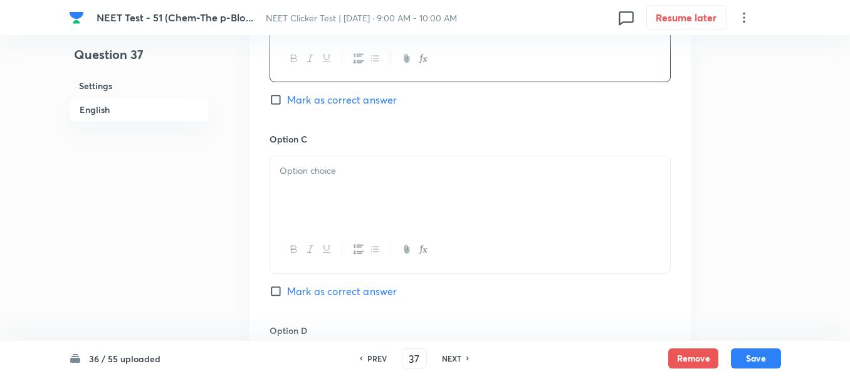
click at [405, 182] on div at bounding box center [470, 191] width 400 height 70
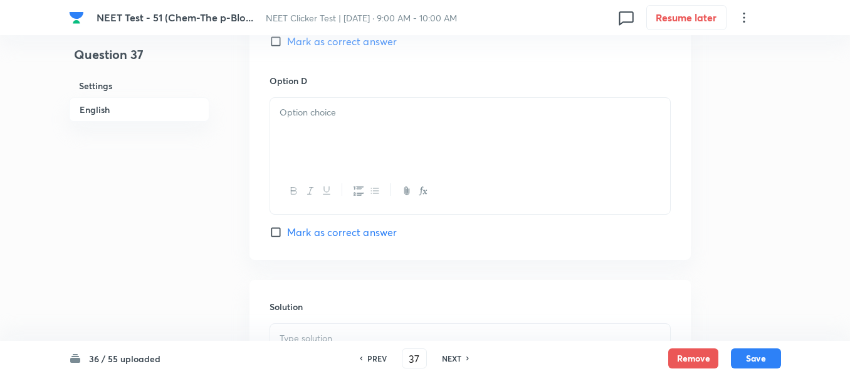
scroll to position [1129, 0]
click at [412, 144] on div at bounding box center [470, 132] width 400 height 70
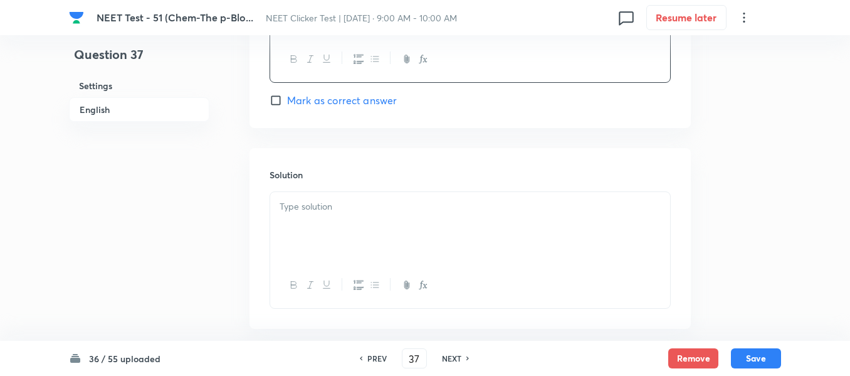
scroll to position [1317, 0]
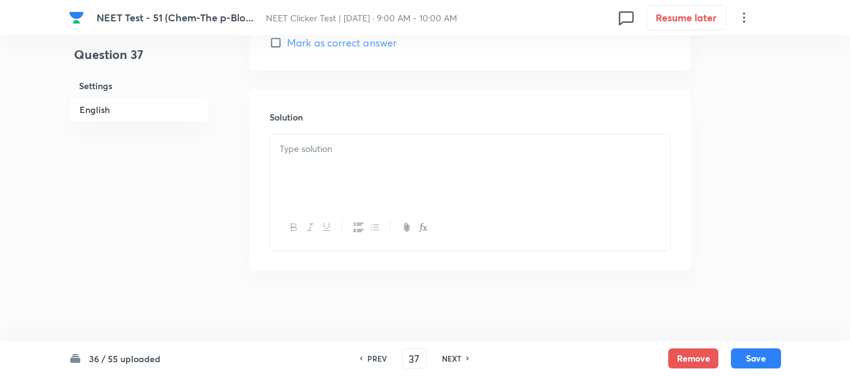
click at [335, 156] on div at bounding box center [470, 169] width 400 height 70
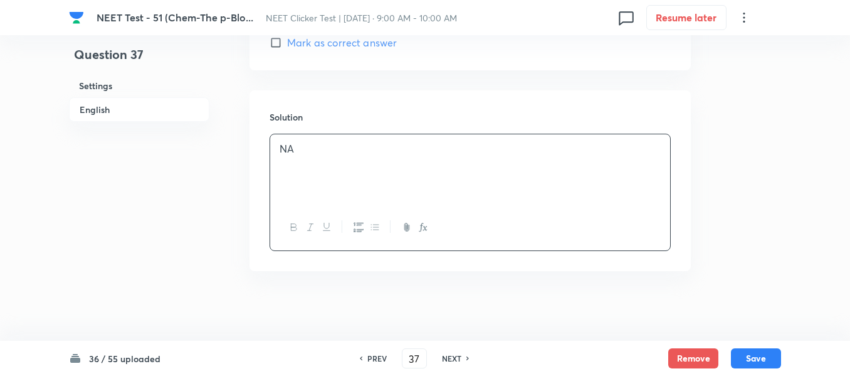
click at [98, 108] on h6 "English" at bounding box center [139, 109] width 140 height 24
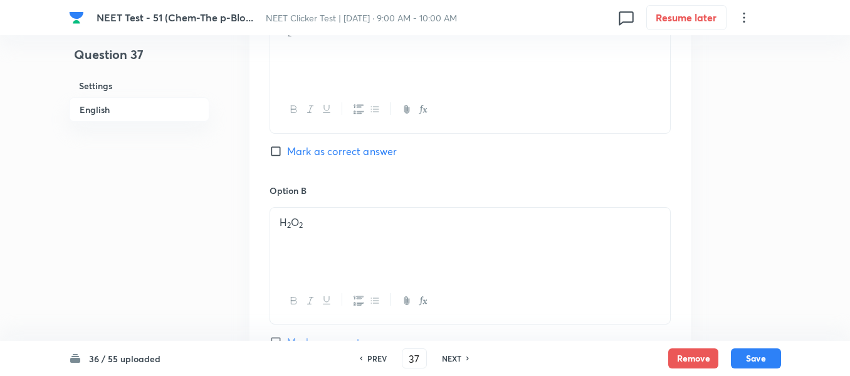
scroll to position [637, 0]
click at [285, 149] on input "Mark as correct answer" at bounding box center [279, 150] width 18 height 13
checkbox input "true"
click at [765, 356] on button "Save" at bounding box center [756, 357] width 50 height 20
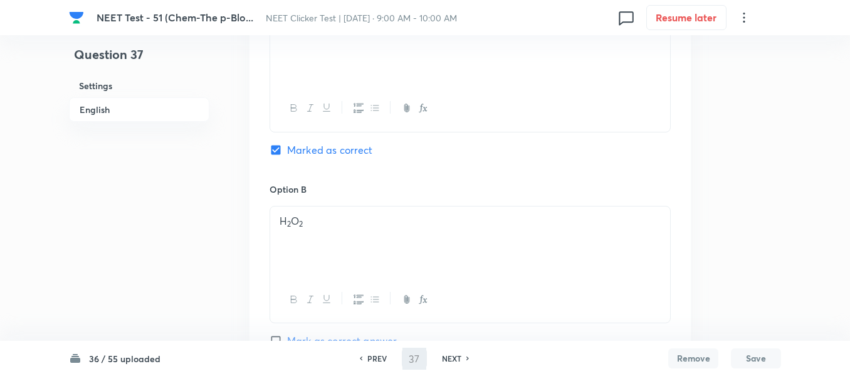
type input "38"
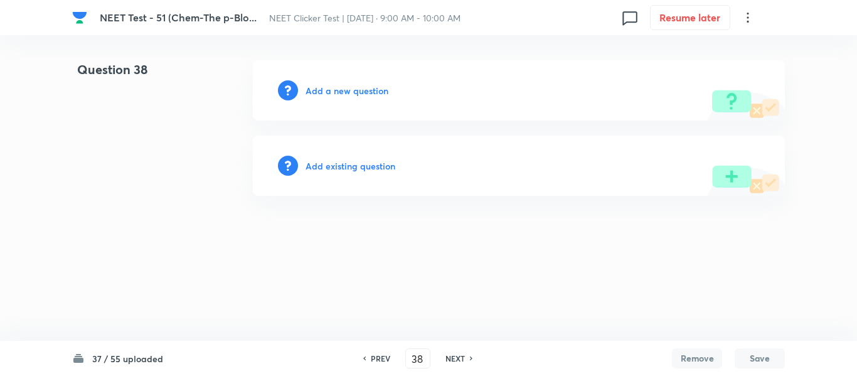
click at [327, 92] on h6 "Add a new question" at bounding box center [346, 90] width 83 height 13
click at [327, 92] on h6 "Choose a question type" at bounding box center [353, 90] width 97 height 13
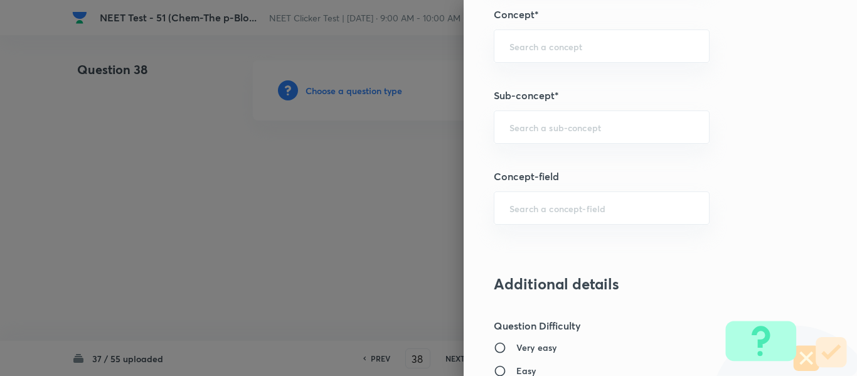
scroll to position [878, 0]
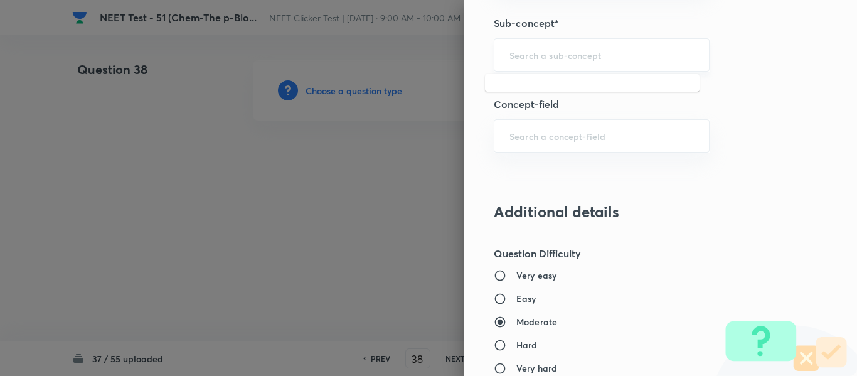
click at [598, 53] on input "text" at bounding box center [601, 55] width 184 height 12
type input "A"
paste input "Group 13: General Properties"
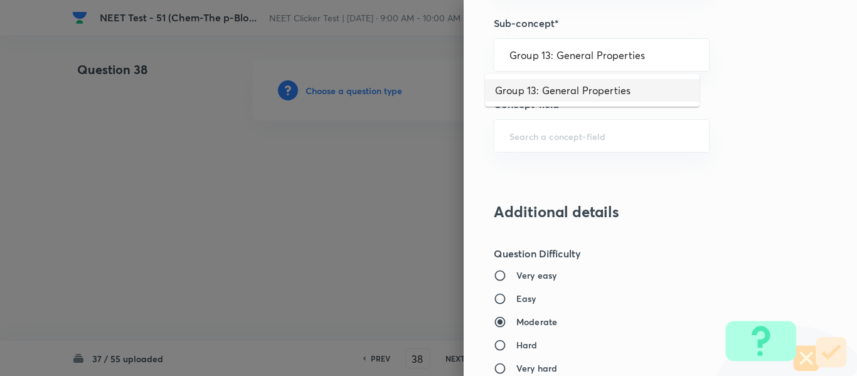
click at [559, 90] on li "Group 13: General Properties" at bounding box center [592, 90] width 214 height 23
type input "Group 13: General Properties"
type input "Chemistry"
type input "Inorganic Chemistry"
type input "P - Block Elements"
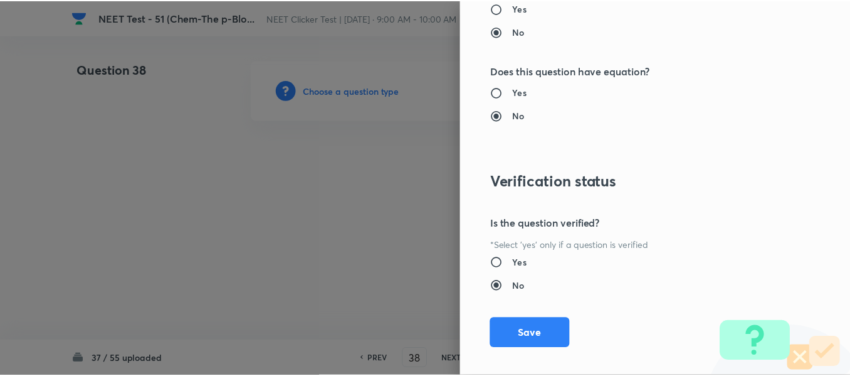
scroll to position [1418, 0]
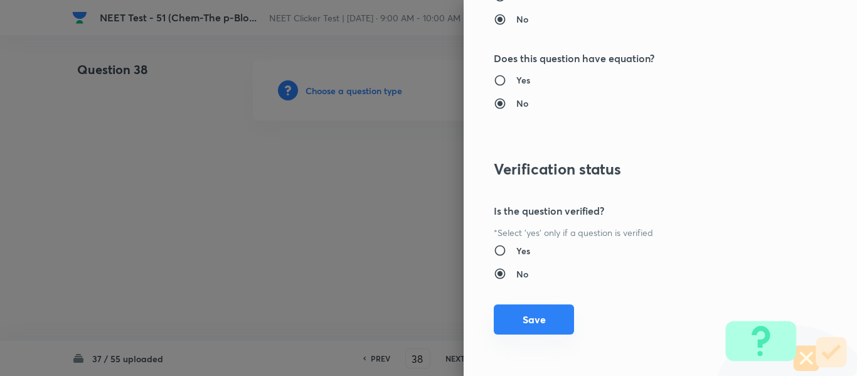
click at [529, 315] on button "Save" at bounding box center [534, 319] width 80 height 30
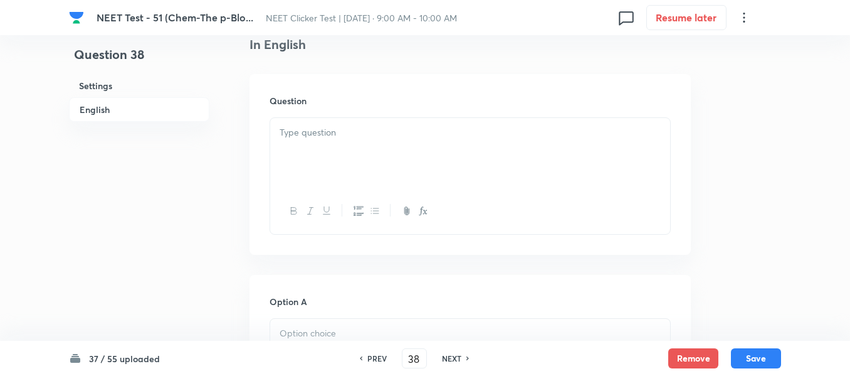
scroll to position [376, 0]
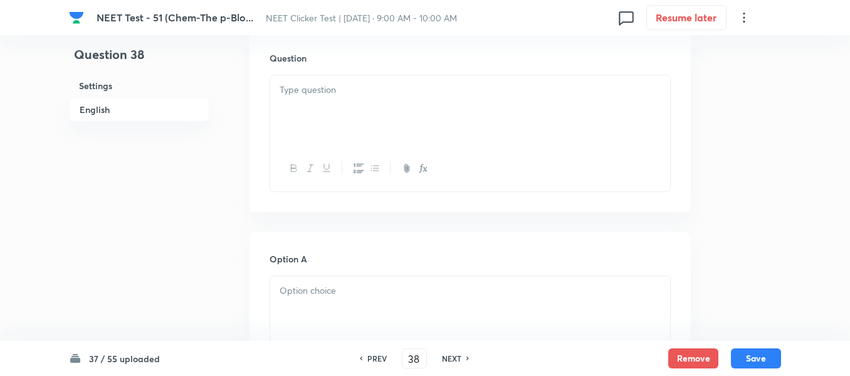
click at [455, 105] on div at bounding box center [470, 110] width 400 height 70
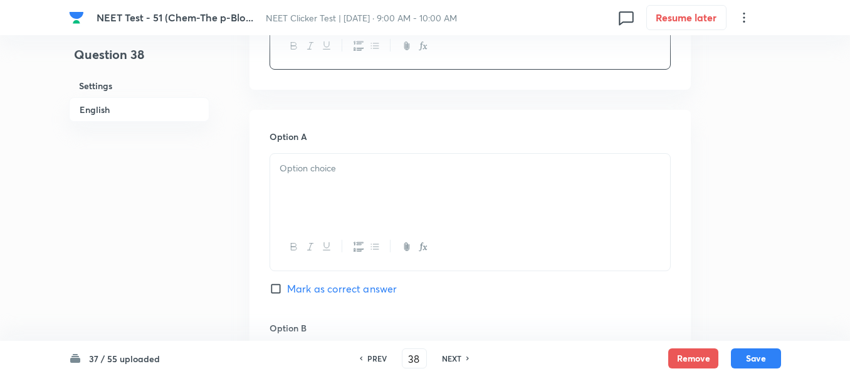
scroll to position [564, 0]
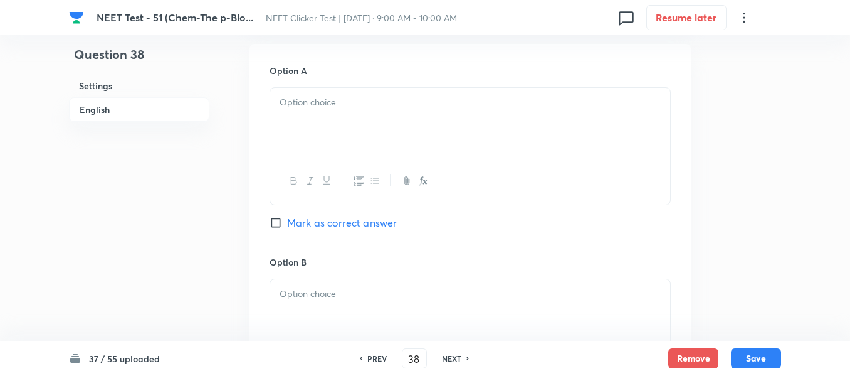
click at [438, 115] on div at bounding box center [470, 123] width 400 height 70
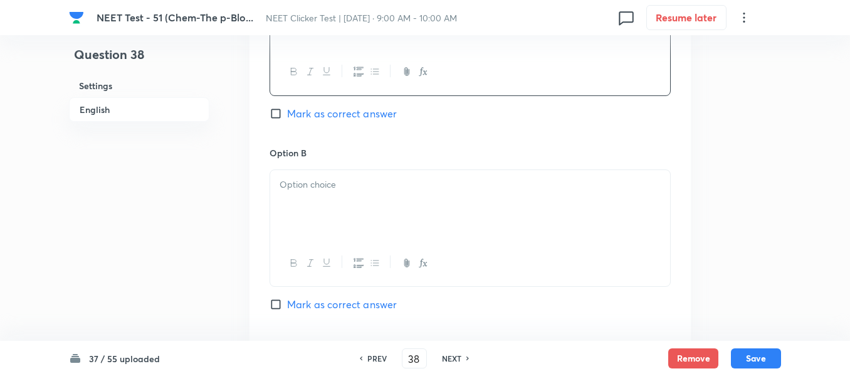
scroll to position [690, 0]
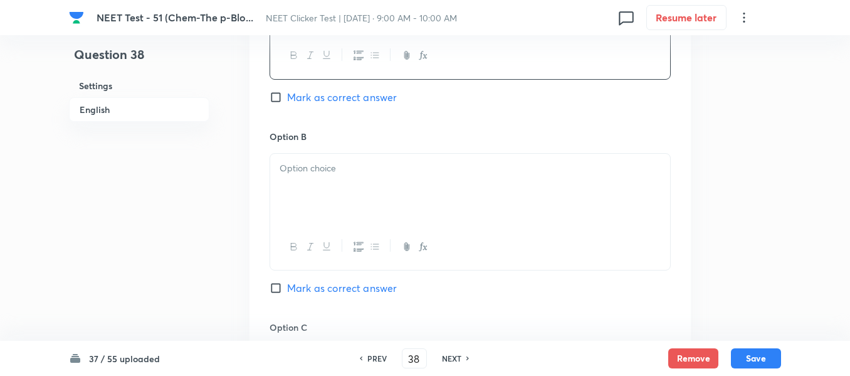
click at [438, 170] on p at bounding box center [470, 168] width 381 height 14
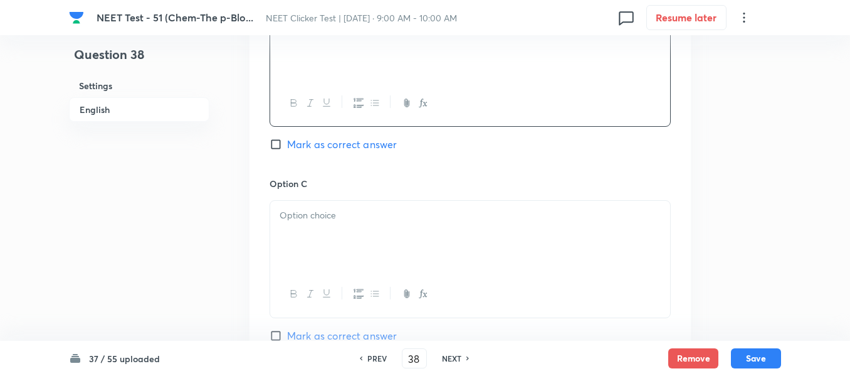
scroll to position [878, 0]
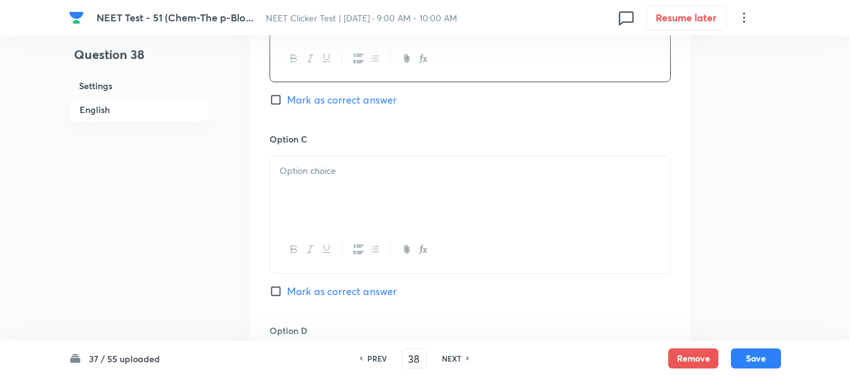
click at [452, 182] on div at bounding box center [470, 191] width 400 height 70
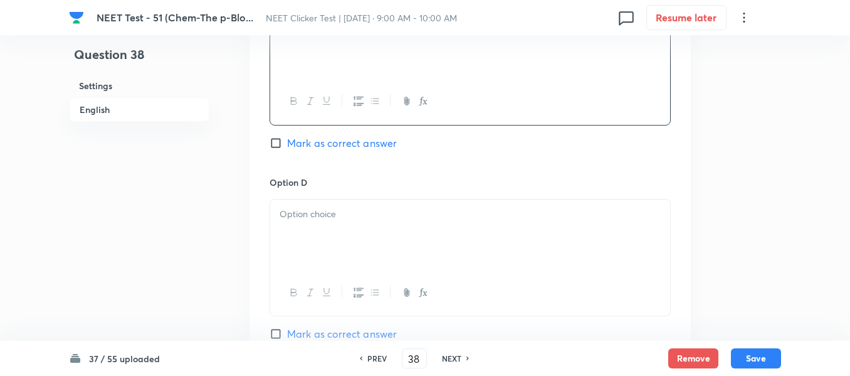
scroll to position [1066, 0]
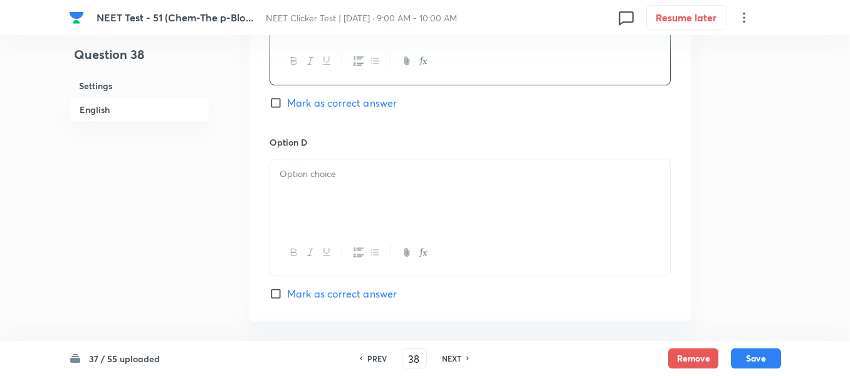
click at [280, 101] on input "Mark as correct answer" at bounding box center [279, 103] width 18 height 13
checkbox input "true"
click at [407, 177] on p at bounding box center [470, 174] width 381 height 14
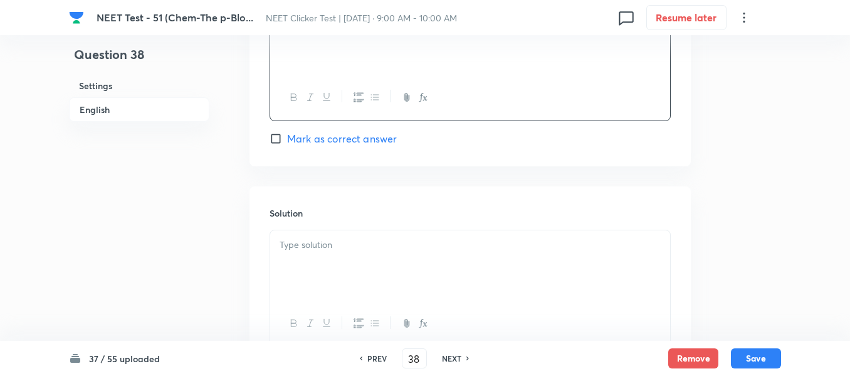
scroll to position [1254, 0]
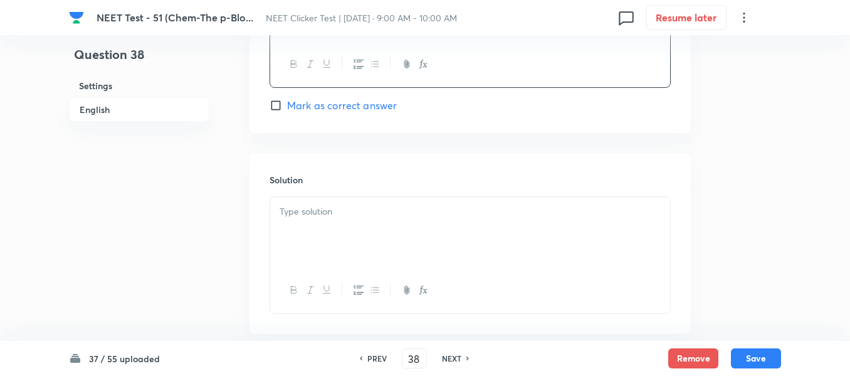
click at [361, 226] on div at bounding box center [470, 232] width 400 height 70
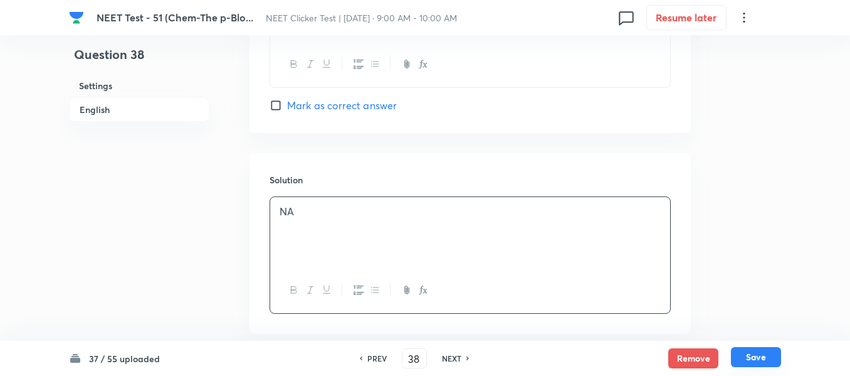
click at [768, 361] on button "Save" at bounding box center [756, 357] width 50 height 20
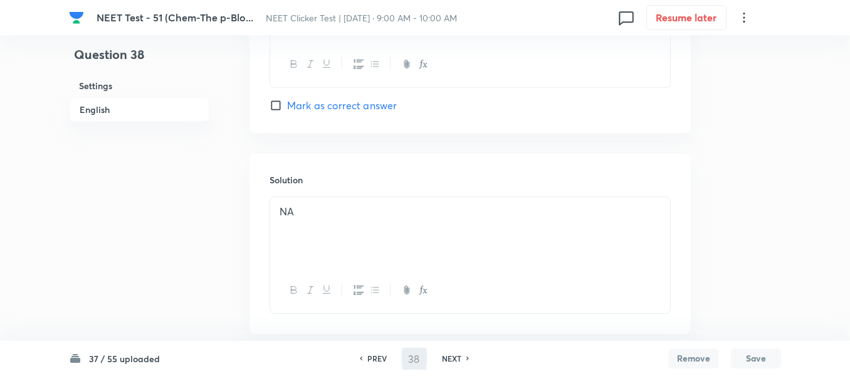
type input "39"
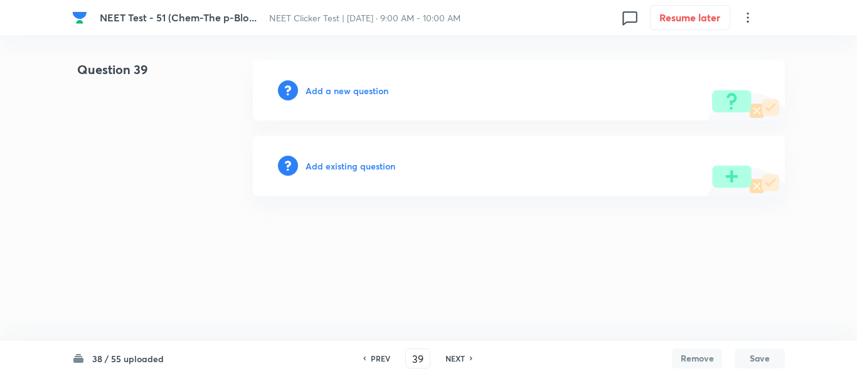
click at [336, 90] on h6 "Add a new question" at bounding box center [346, 90] width 83 height 13
click at [336, 90] on h6 "Choose a question type" at bounding box center [353, 90] width 97 height 13
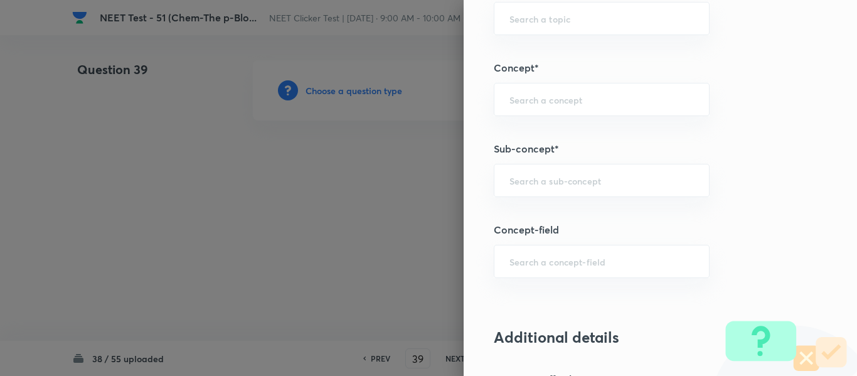
scroll to position [815, 0]
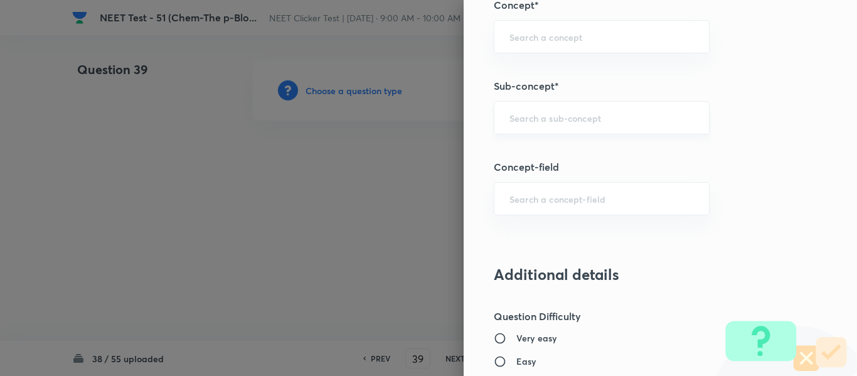
click at [574, 114] on input "text" at bounding box center [601, 118] width 184 height 12
paste input "Group 13: General Properties"
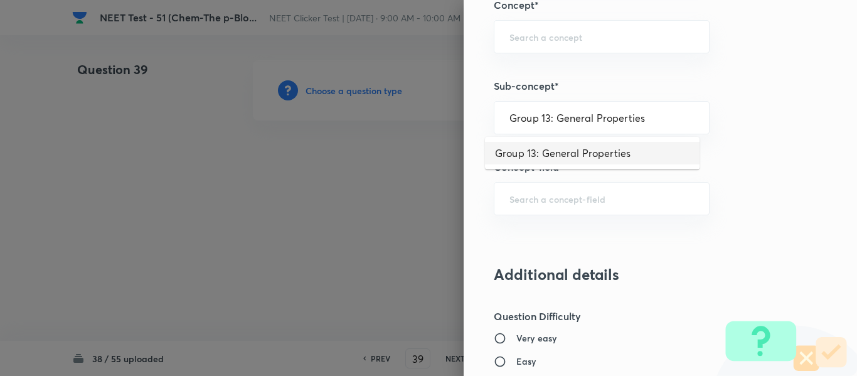
click at [567, 149] on li "Group 13: General Properties" at bounding box center [592, 153] width 214 height 23
type input "Group 13: General Properties"
type input "Chemistry"
type input "Inorganic Chemistry"
type input "P - Block Elements"
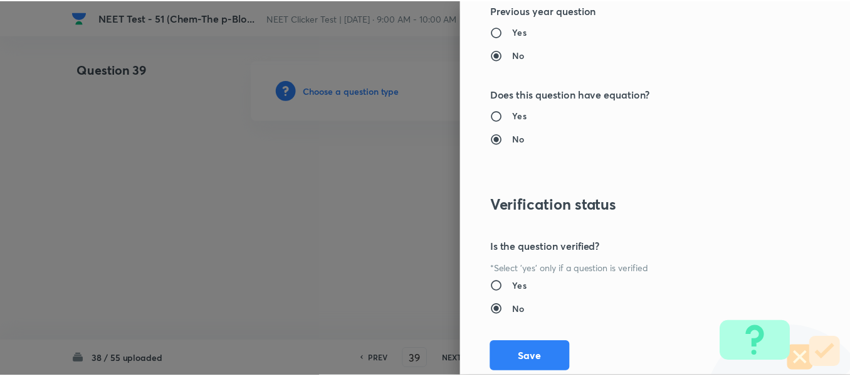
scroll to position [1418, 0]
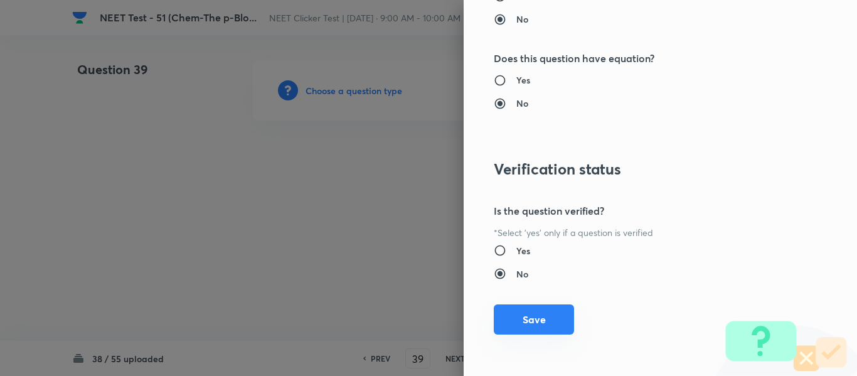
click at [511, 323] on button "Save" at bounding box center [534, 319] width 80 height 30
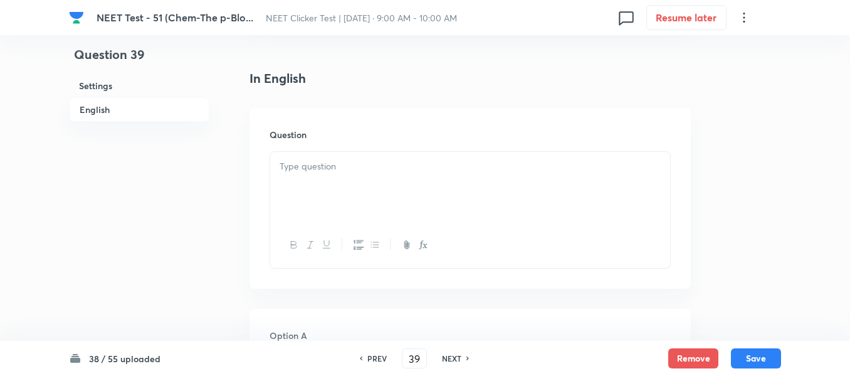
scroll to position [314, 0]
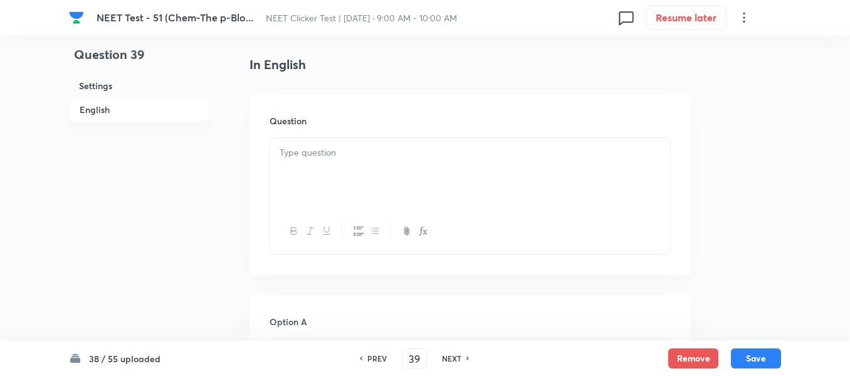
click at [477, 146] on p at bounding box center [470, 153] width 381 height 14
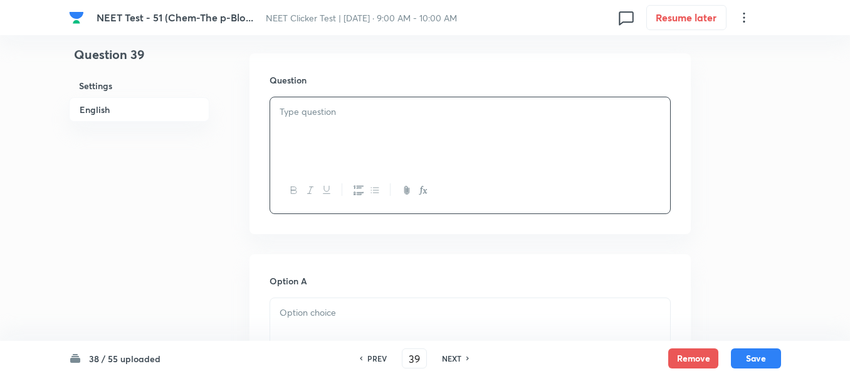
scroll to position [376, 0]
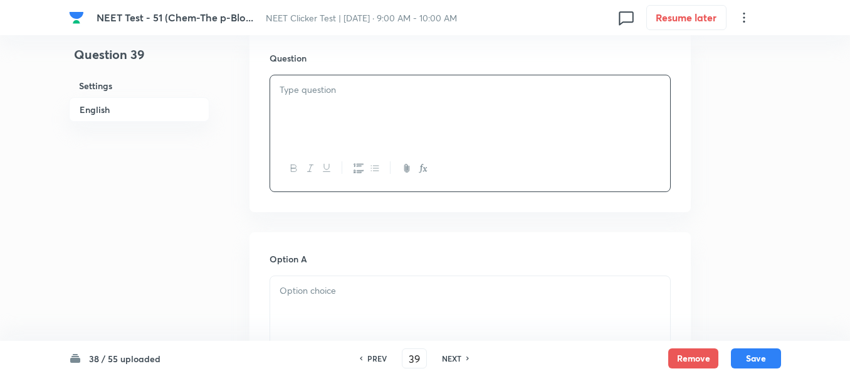
click at [475, 98] on div at bounding box center [470, 110] width 400 height 70
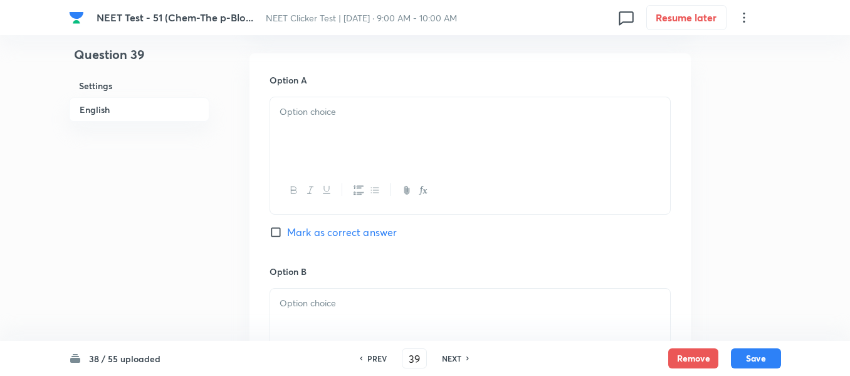
scroll to position [564, 0]
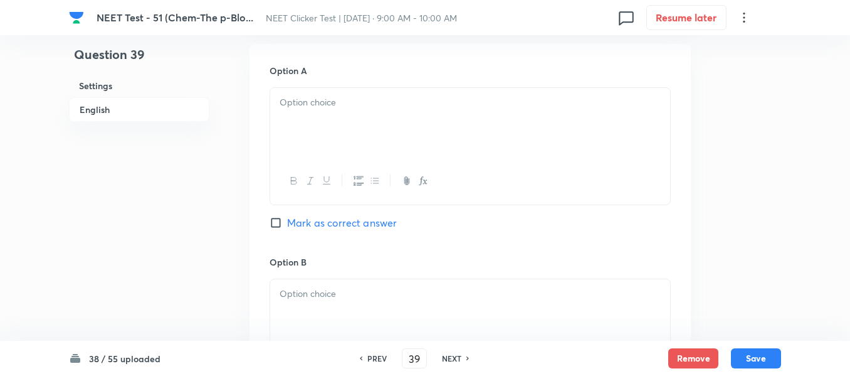
click at [405, 114] on div at bounding box center [470, 123] width 400 height 70
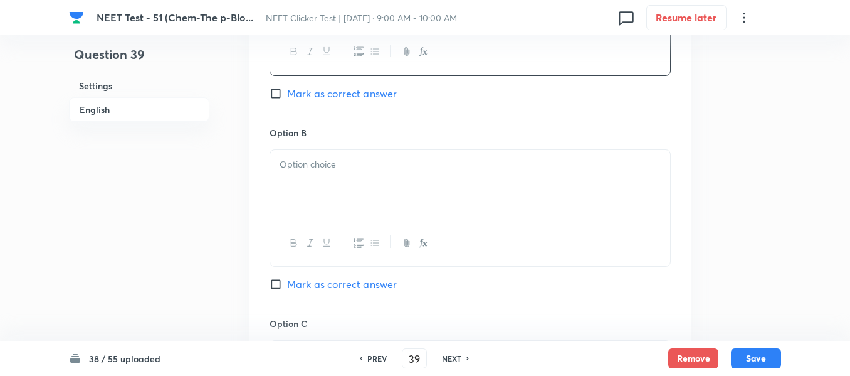
scroll to position [753, 0]
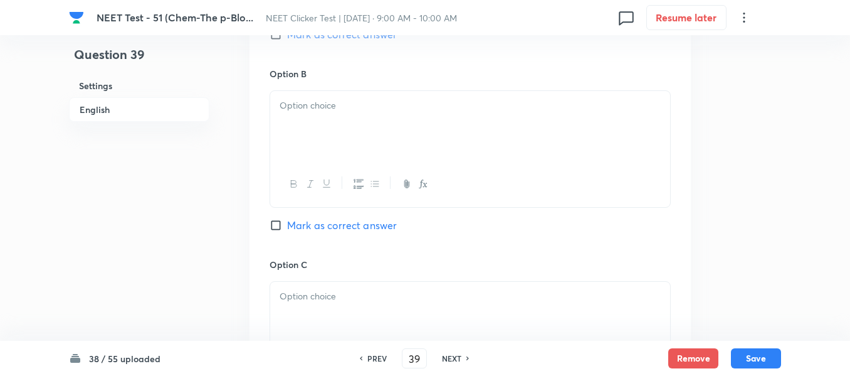
click at [432, 120] on div at bounding box center [470, 126] width 400 height 70
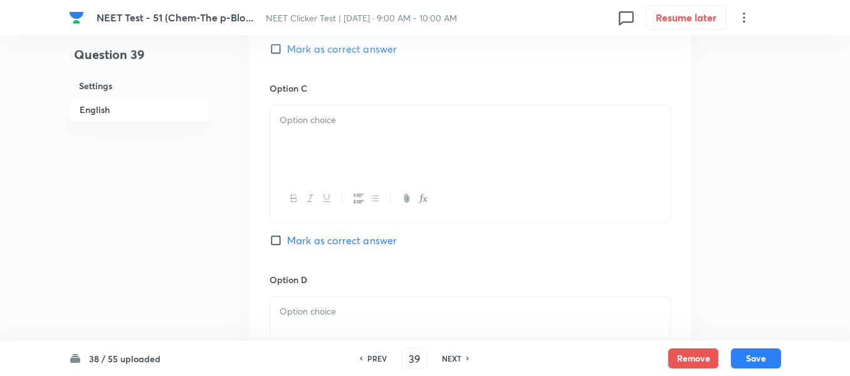
scroll to position [941, 0]
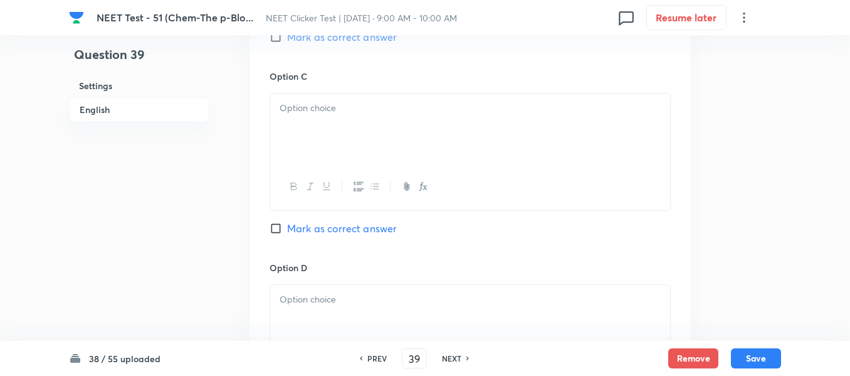
click at [396, 122] on div at bounding box center [470, 128] width 400 height 70
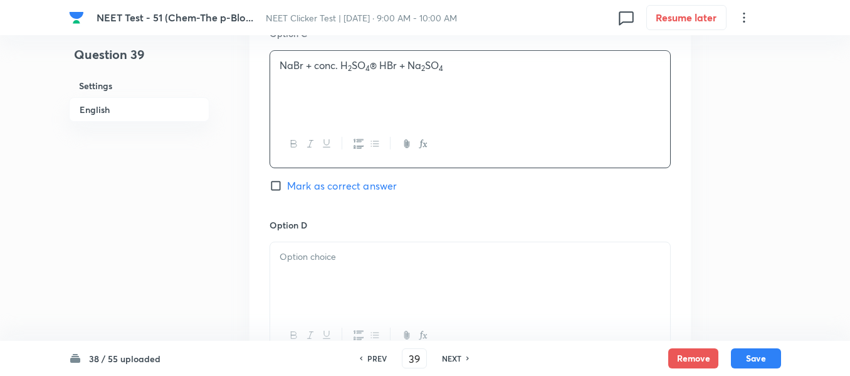
scroll to position [1066, 0]
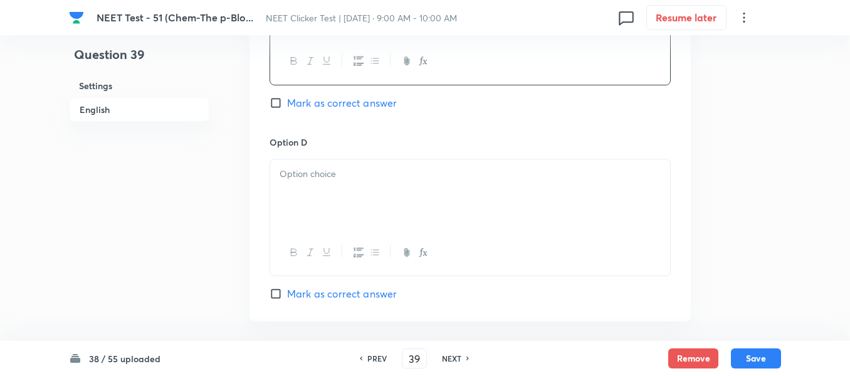
click at [426, 183] on div at bounding box center [470, 194] width 400 height 70
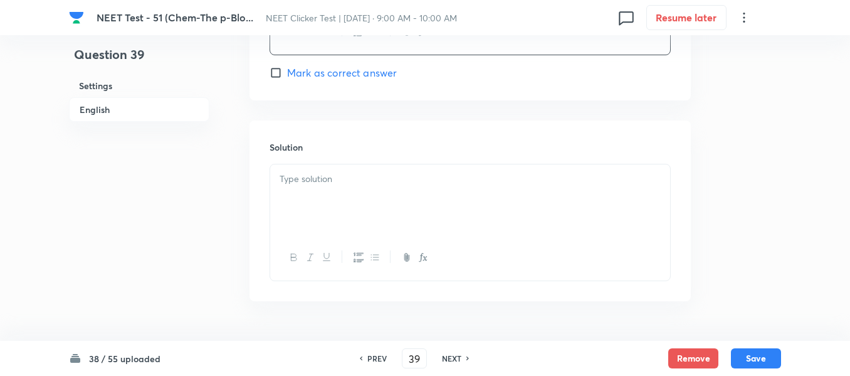
scroll to position [1317, 0]
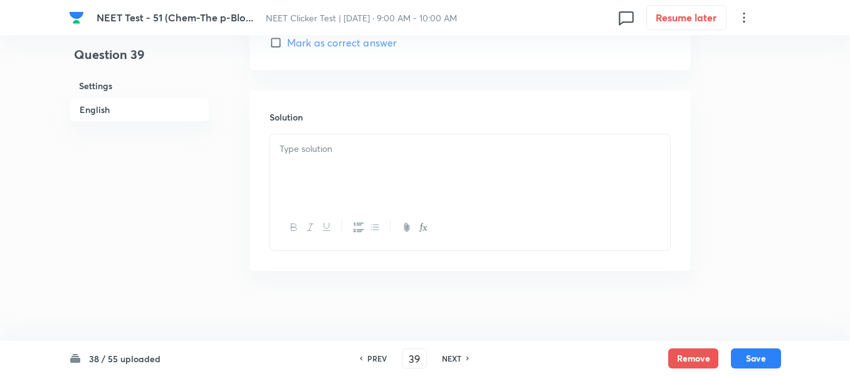
click at [362, 181] on div at bounding box center [470, 169] width 400 height 70
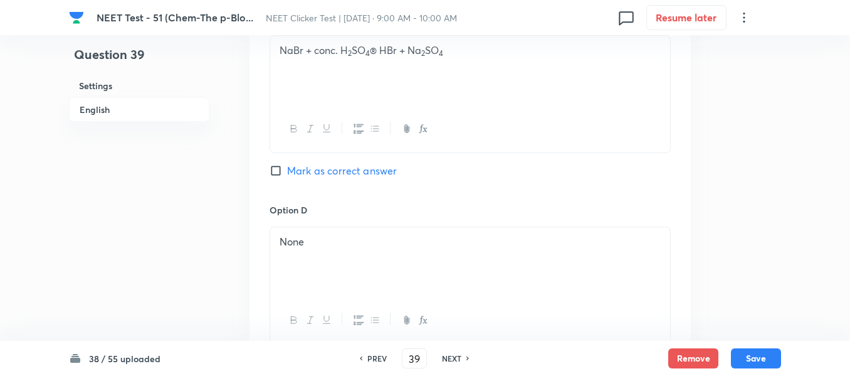
scroll to position [878, 0]
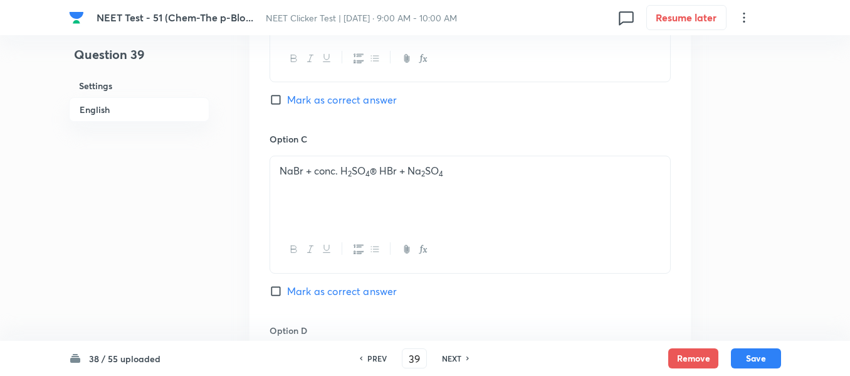
click at [282, 298] on label "Mark as correct answer" at bounding box center [333, 290] width 127 height 15
click at [282, 297] on input "Mark as correct answer" at bounding box center [279, 291] width 18 height 13
checkbox input "true"
click at [743, 358] on button "Save" at bounding box center [756, 357] width 50 height 20
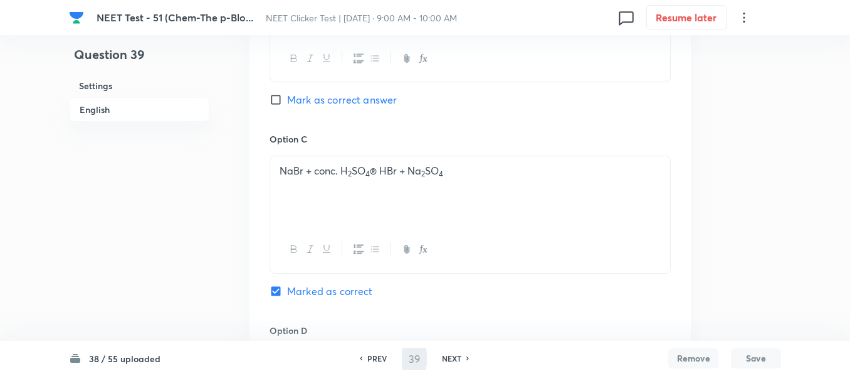
type input "40"
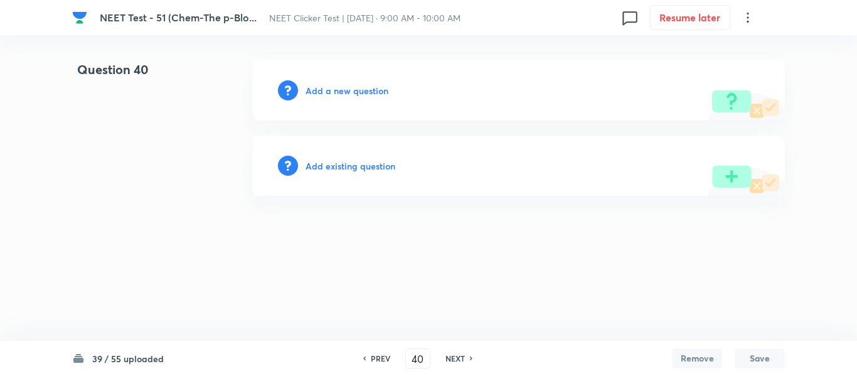
click at [334, 92] on h6 "Add a new question" at bounding box center [346, 90] width 83 height 13
click at [334, 92] on h6 "Choose a question type" at bounding box center [353, 90] width 97 height 13
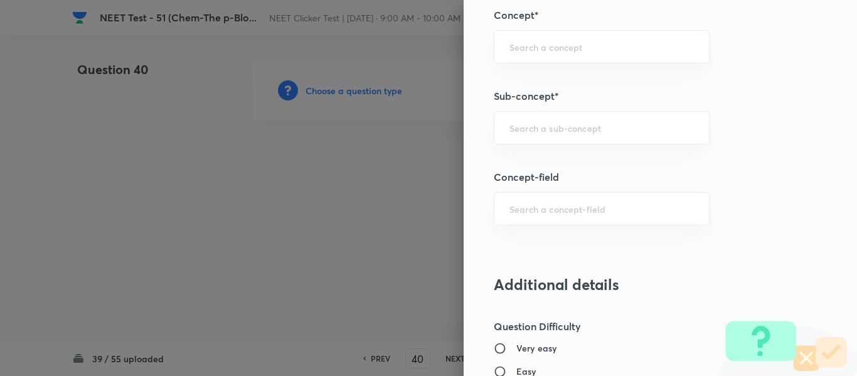
scroll to position [815, 0]
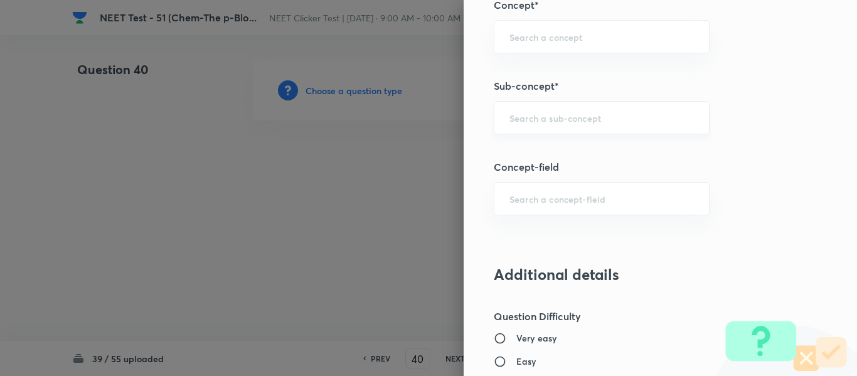
click at [581, 117] on input "text" at bounding box center [601, 118] width 184 height 12
paste input "Group 13: General Properties"
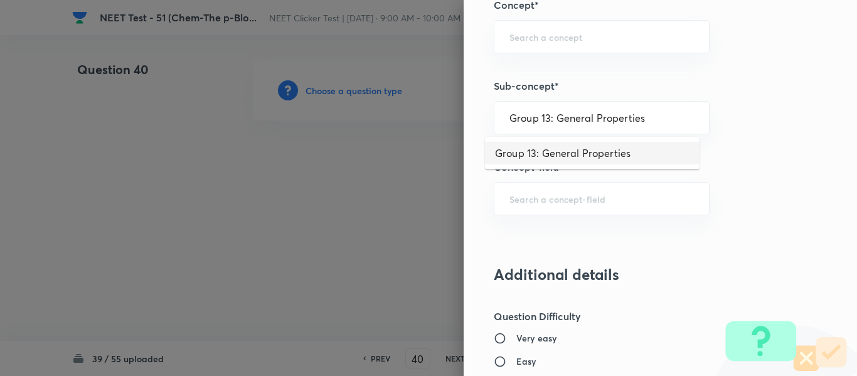
click at [564, 153] on li "Group 13: General Properties" at bounding box center [592, 153] width 214 height 23
type input "Group 13: General Properties"
type input "Chemistry"
type input "Inorganic Chemistry"
type input "P - Block Elements"
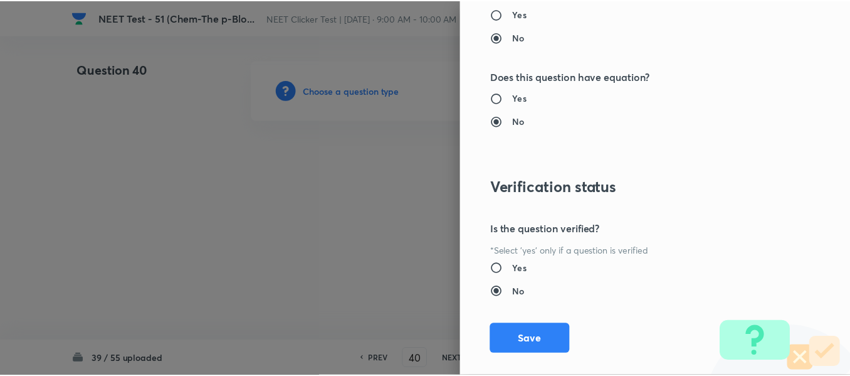
scroll to position [1418, 0]
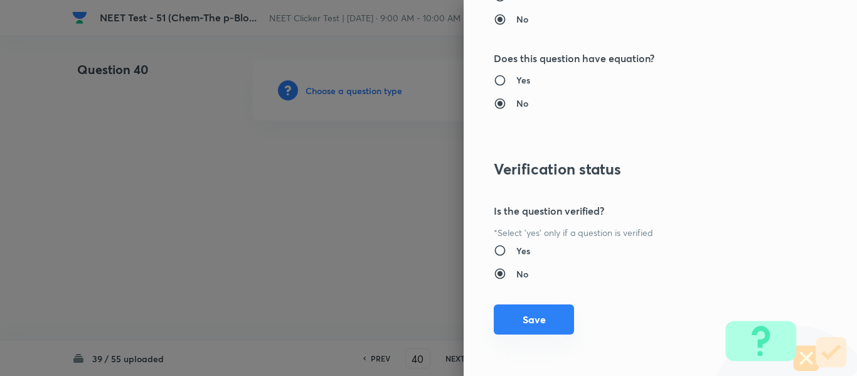
click at [527, 317] on button "Save" at bounding box center [534, 319] width 80 height 30
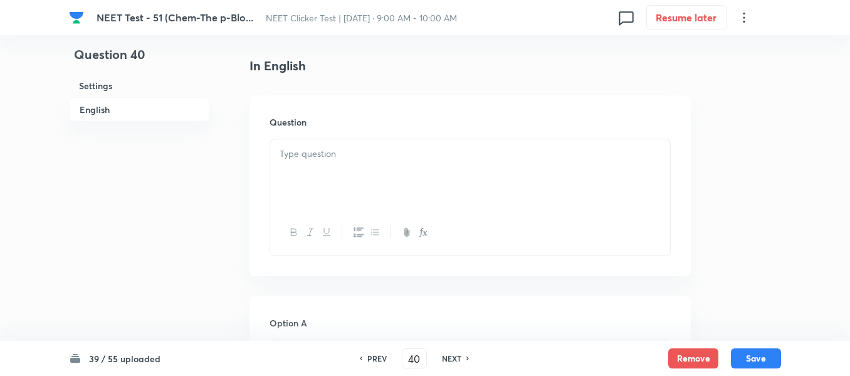
scroll to position [314, 0]
click at [423, 174] on div at bounding box center [470, 173] width 400 height 70
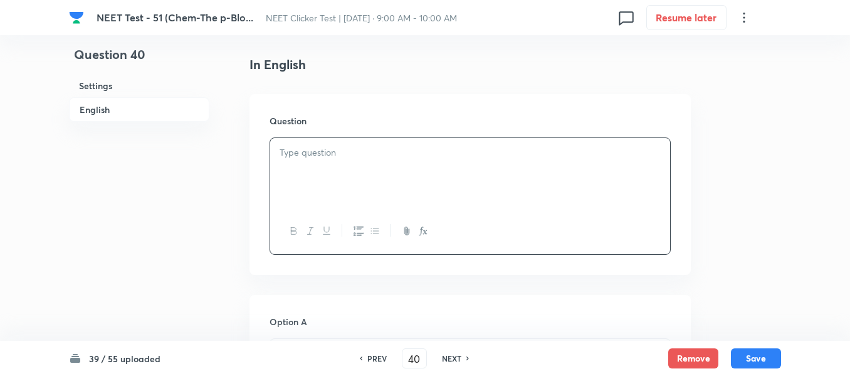
click at [484, 175] on div at bounding box center [470, 173] width 400 height 70
click at [375, 159] on p at bounding box center [470, 153] width 381 height 14
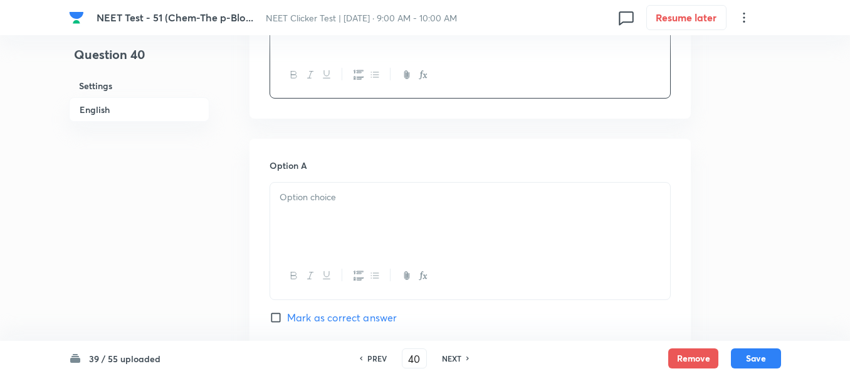
scroll to position [502, 0]
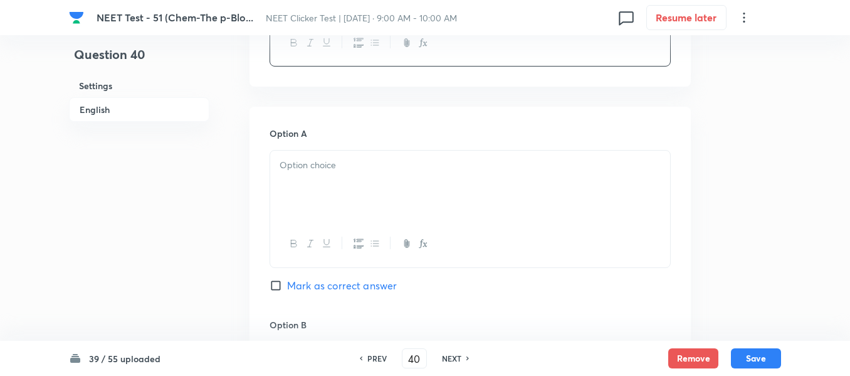
click at [410, 166] on p at bounding box center [470, 165] width 381 height 14
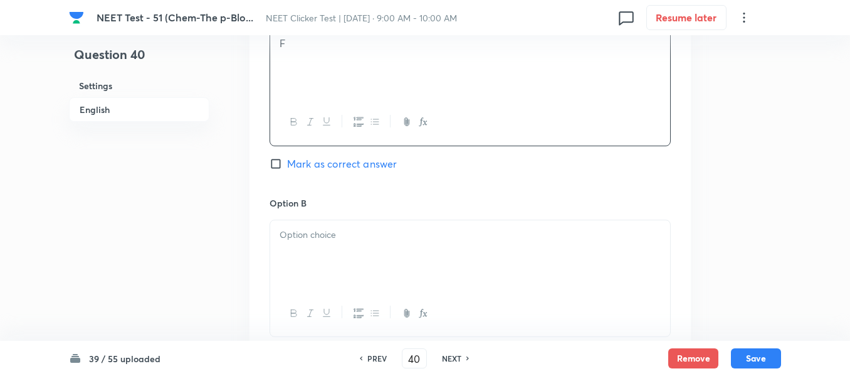
scroll to position [690, 0]
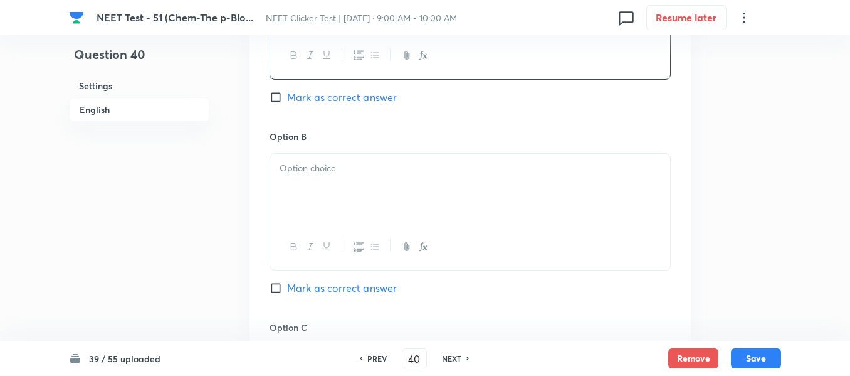
click at [396, 171] on p at bounding box center [470, 168] width 381 height 14
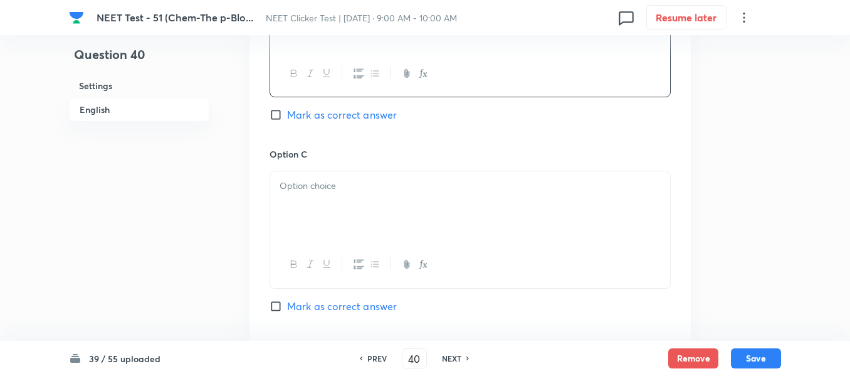
scroll to position [878, 0]
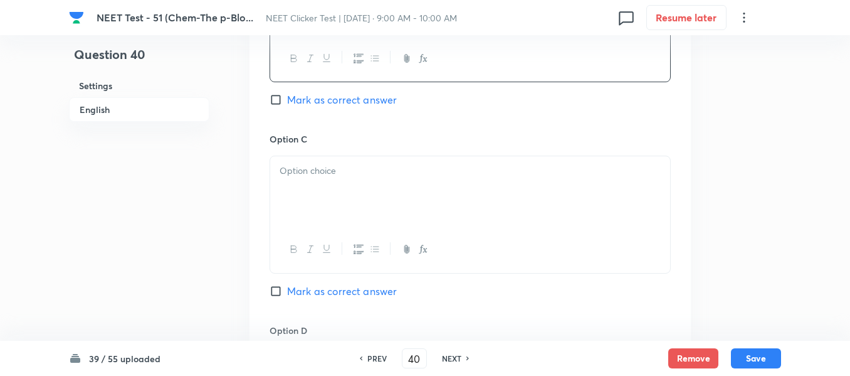
click at [282, 97] on input "Mark as correct answer" at bounding box center [279, 99] width 18 height 13
checkbox input "true"
click at [423, 189] on div at bounding box center [470, 191] width 400 height 70
click at [415, 189] on div at bounding box center [470, 194] width 400 height 70
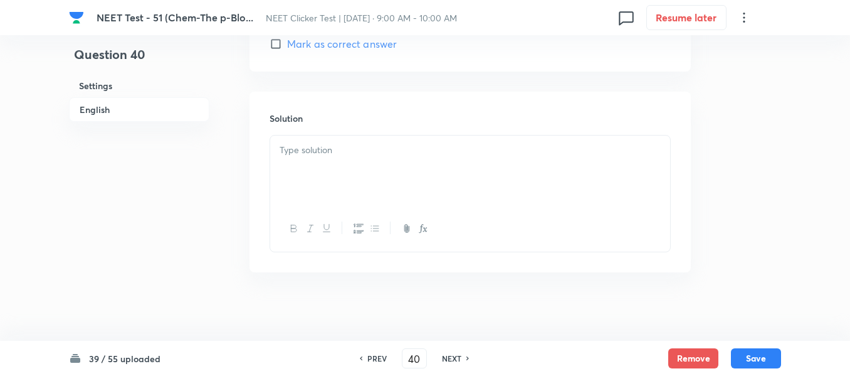
scroll to position [1323, 0]
click at [360, 165] on div at bounding box center [470, 164] width 400 height 70
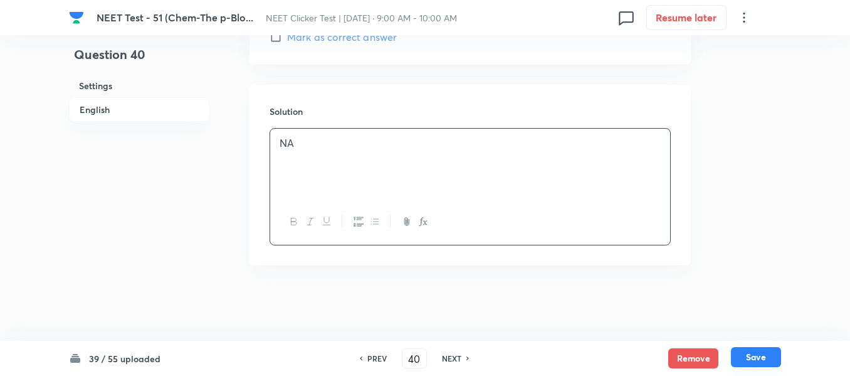
click at [763, 355] on button "Save" at bounding box center [756, 357] width 50 height 20
type input "41"
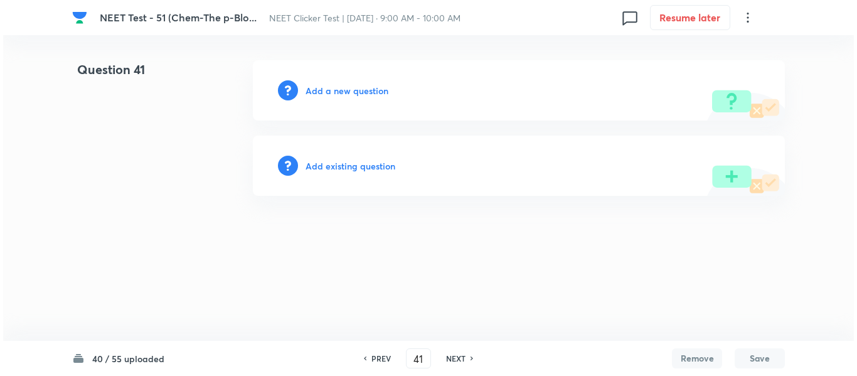
scroll to position [0, 0]
click at [329, 92] on h6 "Add a new question" at bounding box center [346, 90] width 83 height 13
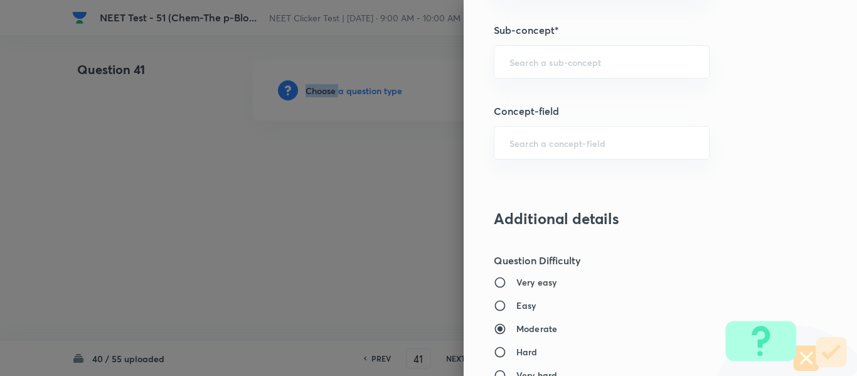
scroll to position [878, 0]
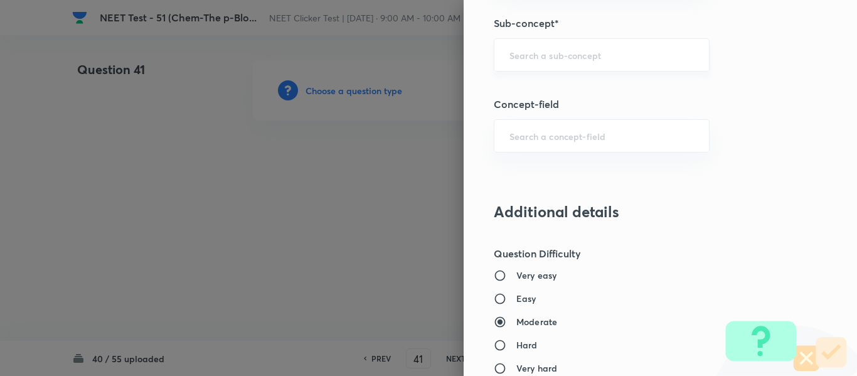
click at [558, 55] on input "text" at bounding box center [601, 55] width 184 height 12
paste input "Group 13: General Properties"
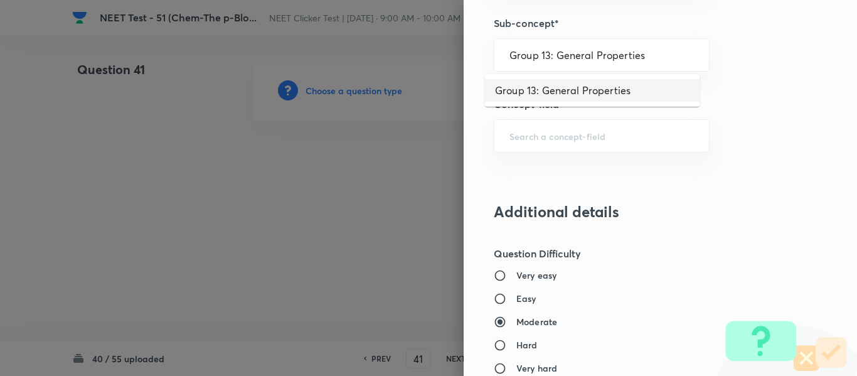
click at [558, 88] on li "Group 13: General Properties" at bounding box center [592, 90] width 214 height 23
type input "Group 13: General Properties"
type input "Chemistry"
type input "Inorganic Chemistry"
type input "P - Block Elements"
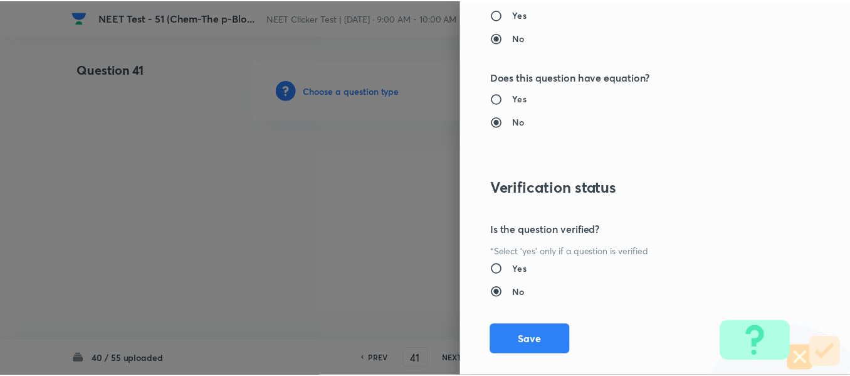
scroll to position [1418, 0]
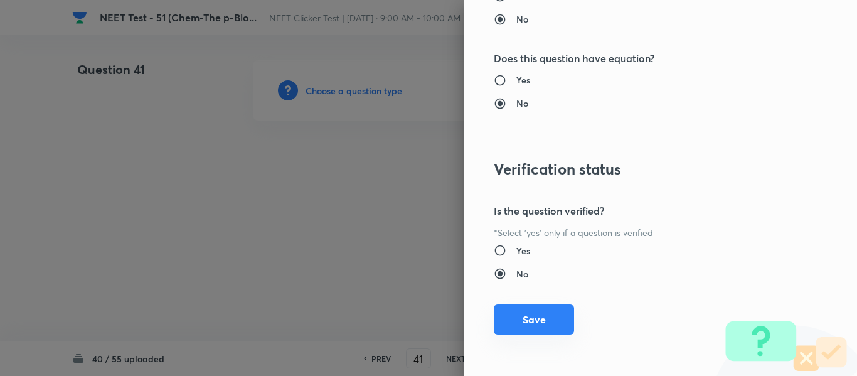
click at [530, 326] on button "Save" at bounding box center [534, 319] width 80 height 30
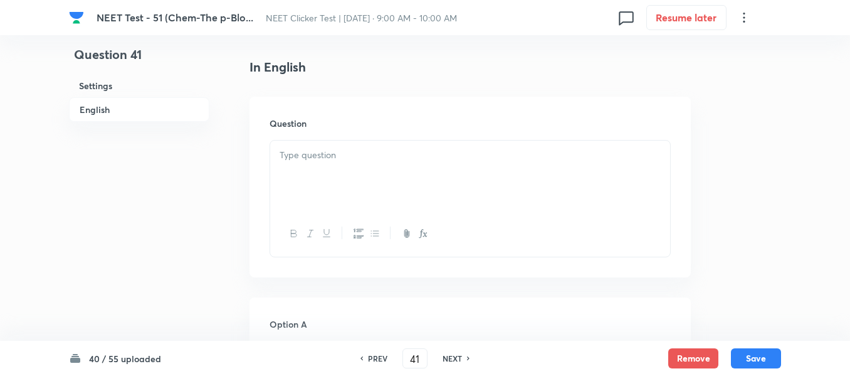
scroll to position [314, 0]
click at [451, 158] on p at bounding box center [470, 153] width 381 height 14
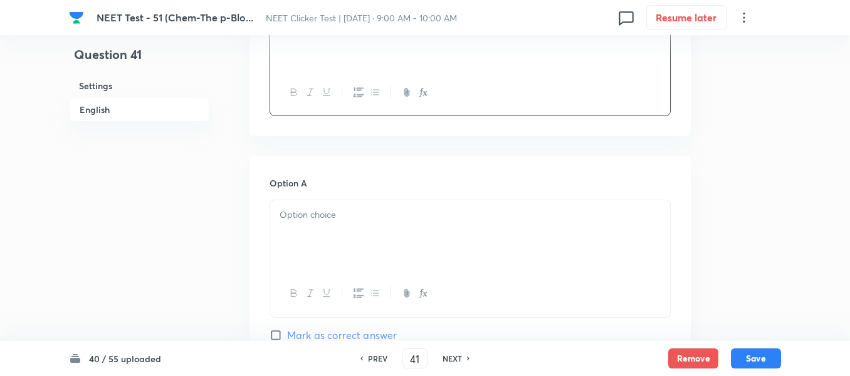
scroll to position [502, 0]
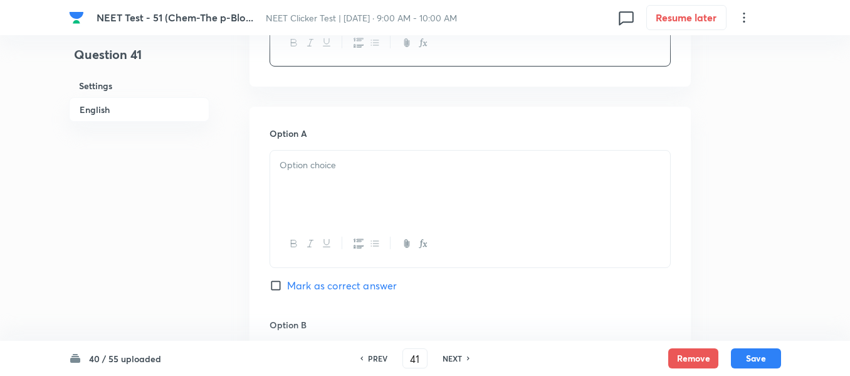
click at [424, 170] on p at bounding box center [470, 165] width 381 height 14
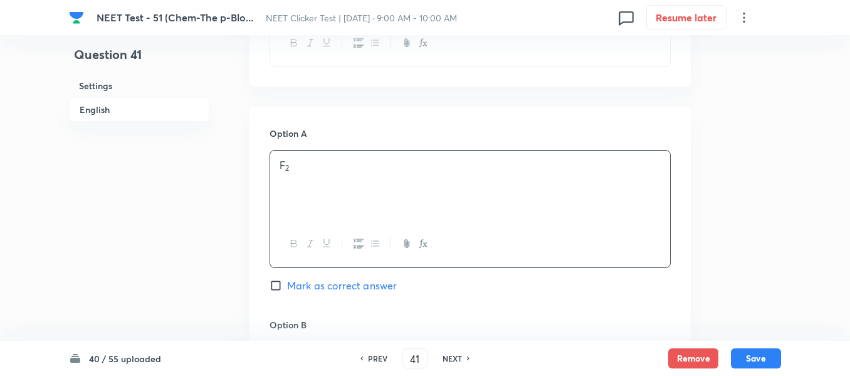
click at [283, 279] on input "Mark as correct answer" at bounding box center [279, 285] width 18 height 13
checkbox input "true"
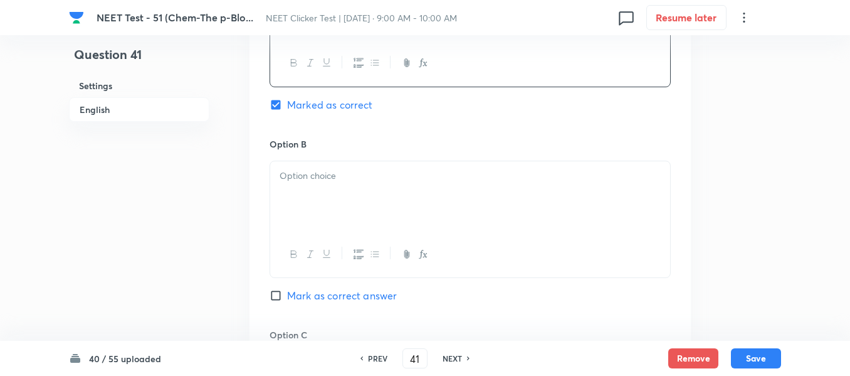
scroll to position [690, 0]
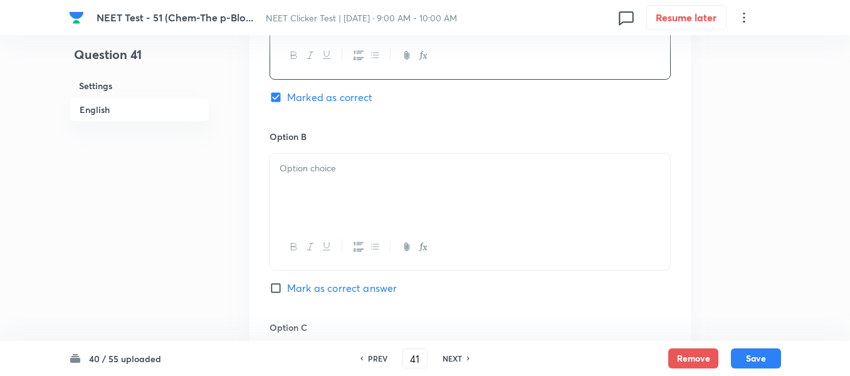
click at [374, 167] on p at bounding box center [470, 168] width 381 height 14
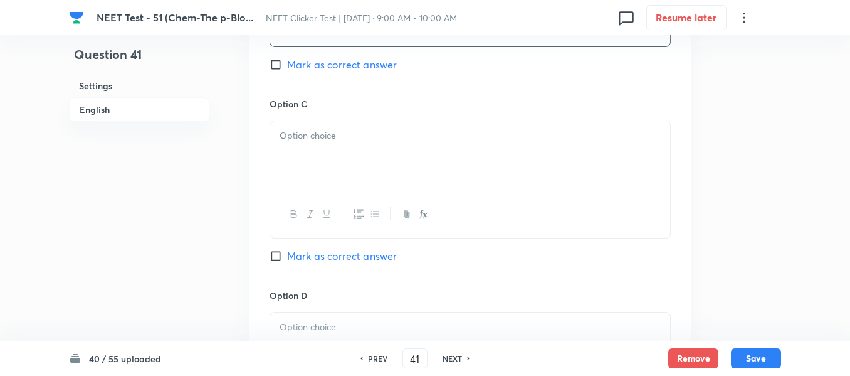
scroll to position [941, 0]
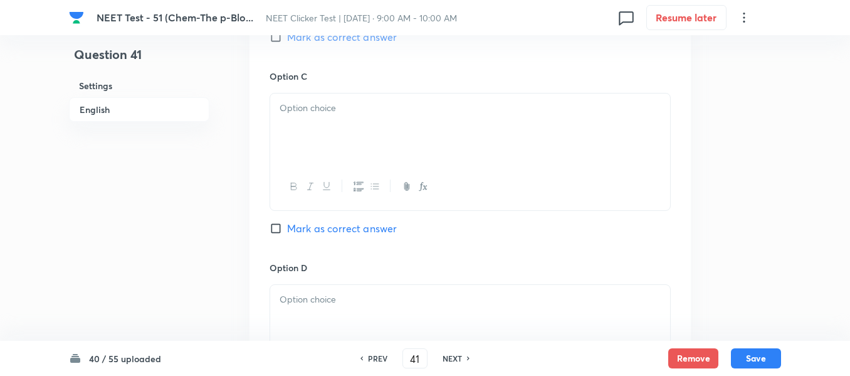
click at [393, 115] on div at bounding box center [470, 128] width 400 height 70
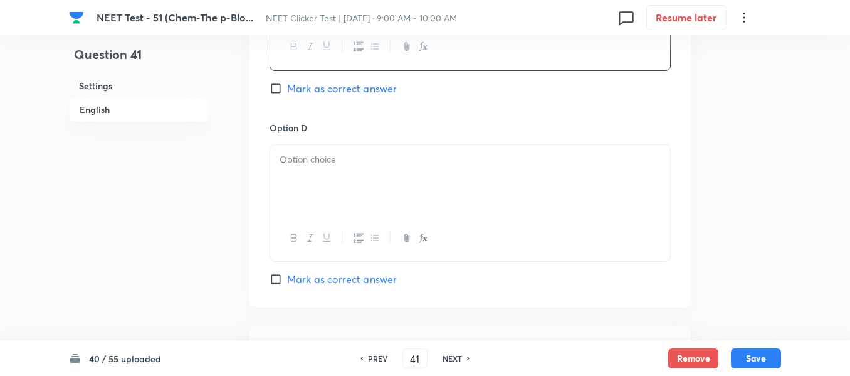
scroll to position [1192, 0]
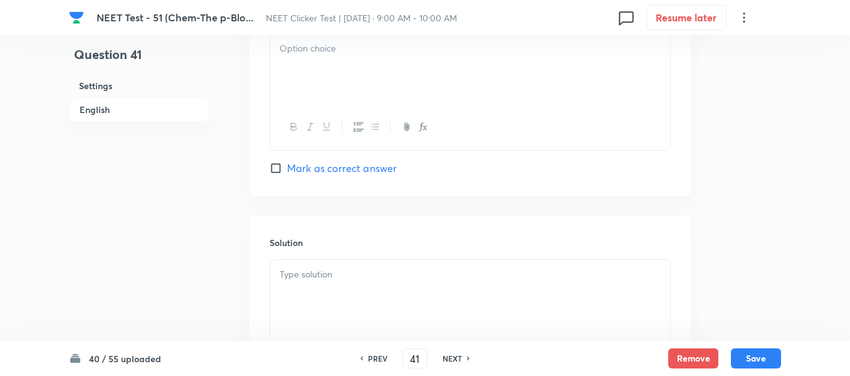
click at [384, 88] on div at bounding box center [470, 69] width 400 height 70
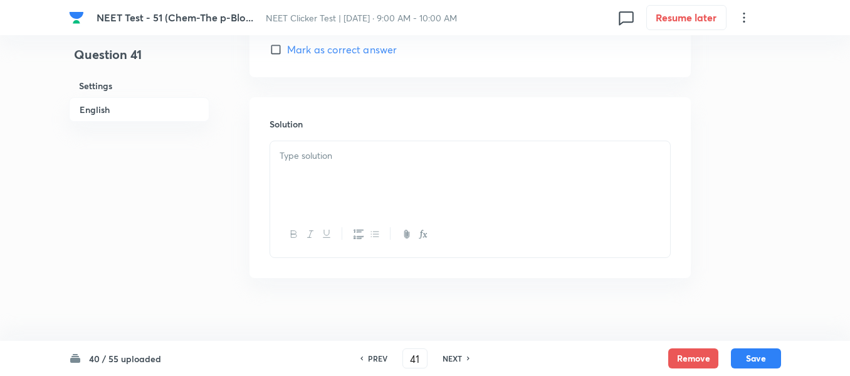
scroll to position [1323, 0]
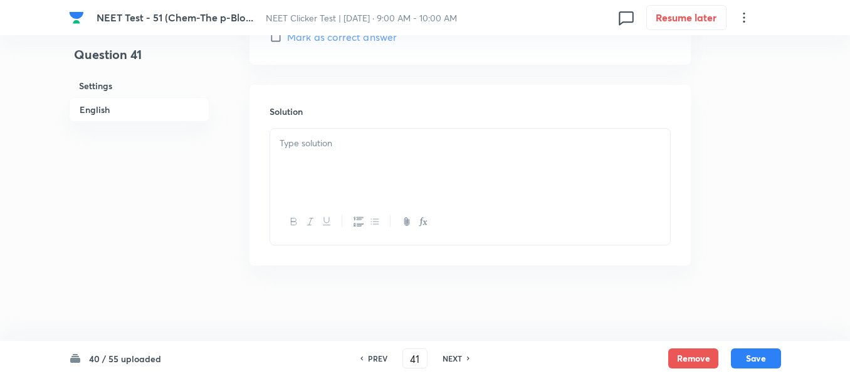
click at [369, 145] on p at bounding box center [470, 143] width 381 height 14
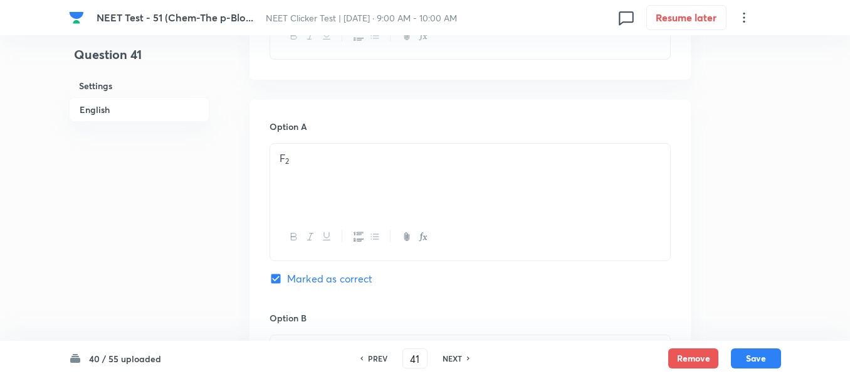
scroll to position [507, 0]
click at [755, 359] on button "Save" at bounding box center [756, 357] width 50 height 20
type input "42"
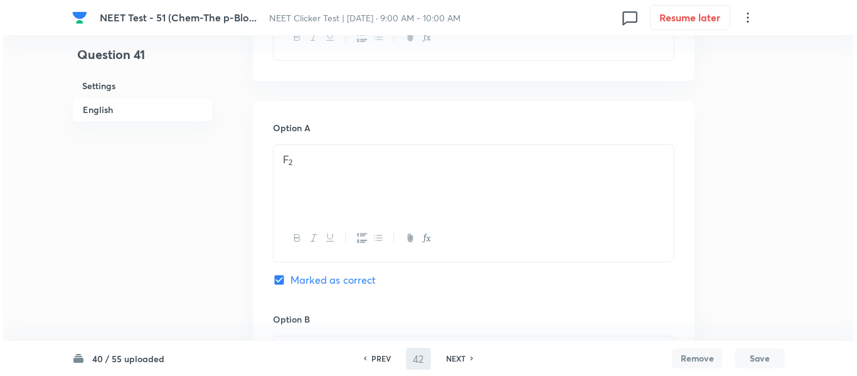
scroll to position [0, 0]
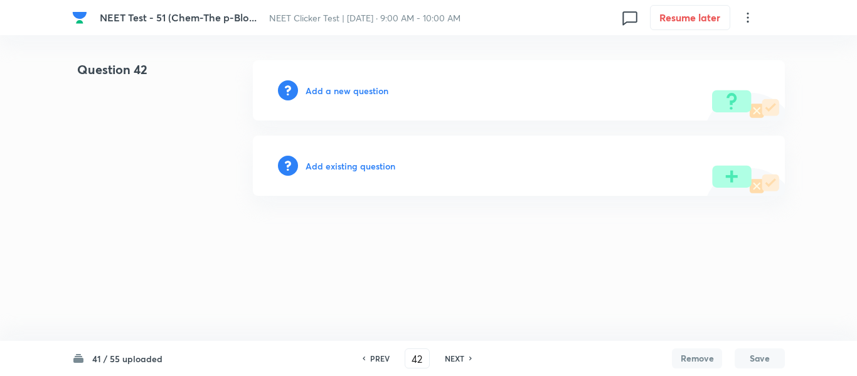
click at [330, 87] on h6 "Add a new question" at bounding box center [346, 90] width 83 height 13
click at [330, 87] on h6 "Choose a question type" at bounding box center [353, 90] width 97 height 13
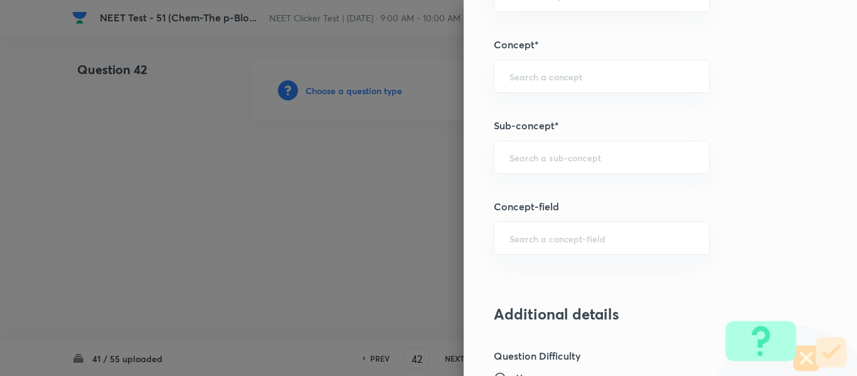
scroll to position [815, 0]
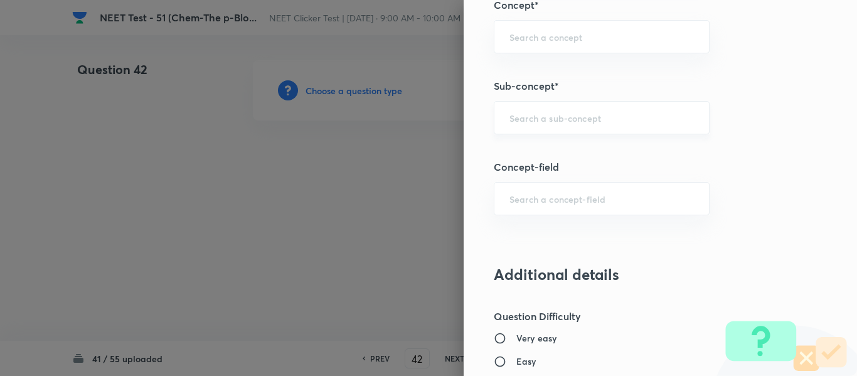
click at [579, 119] on input "text" at bounding box center [601, 118] width 184 height 12
paste input "Group 13: General Properties"
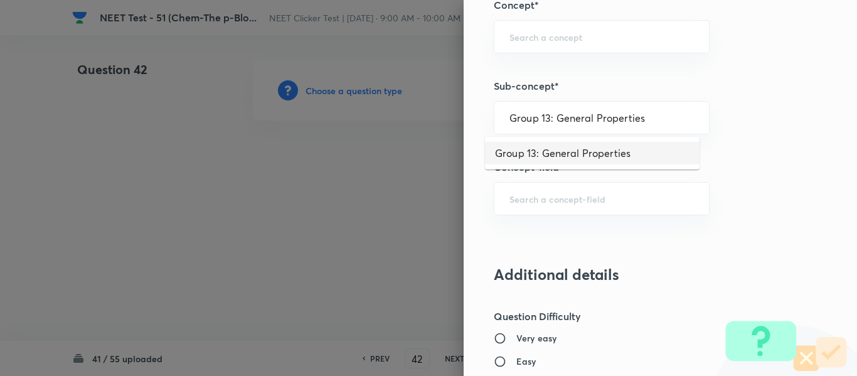
click at [561, 151] on li "Group 13: General Properties" at bounding box center [592, 153] width 214 height 23
type input "Group 13: General Properties"
type input "Chemistry"
type input "Inorganic Chemistry"
type input "P - Block Elements"
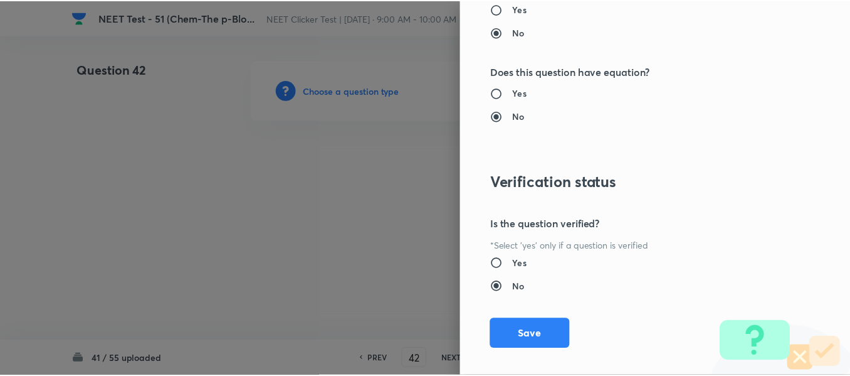
scroll to position [1418, 0]
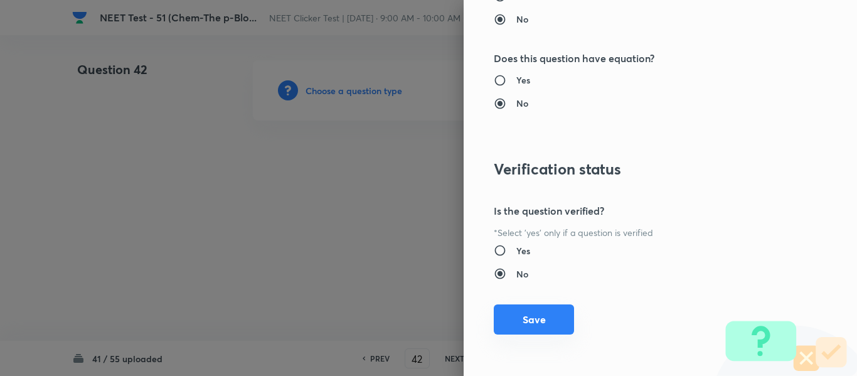
click at [521, 322] on button "Save" at bounding box center [534, 319] width 80 height 30
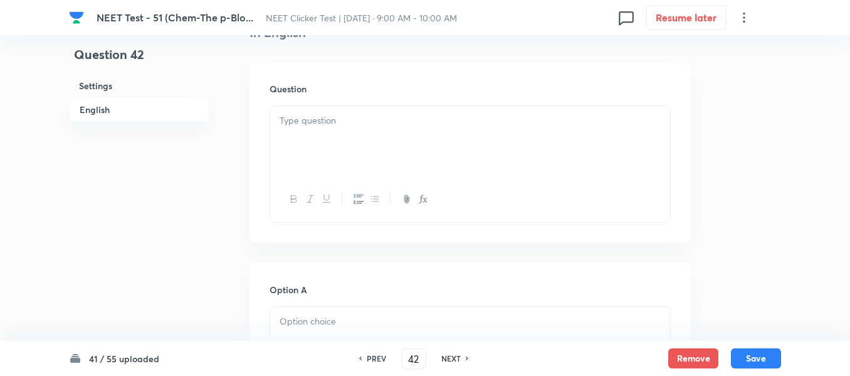
scroll to position [376, 0]
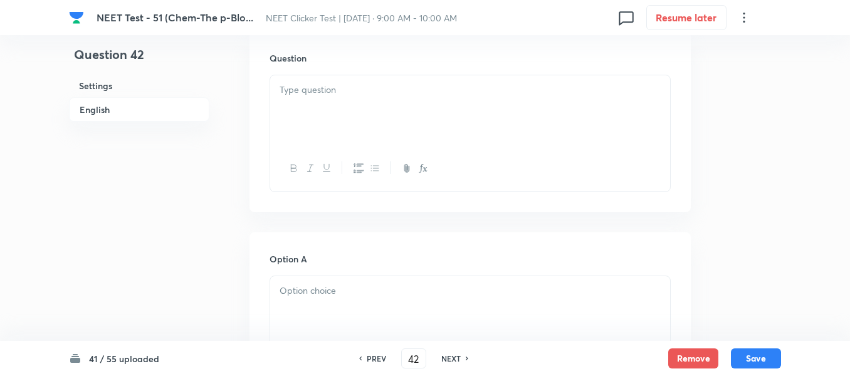
click at [411, 97] on p at bounding box center [470, 90] width 381 height 14
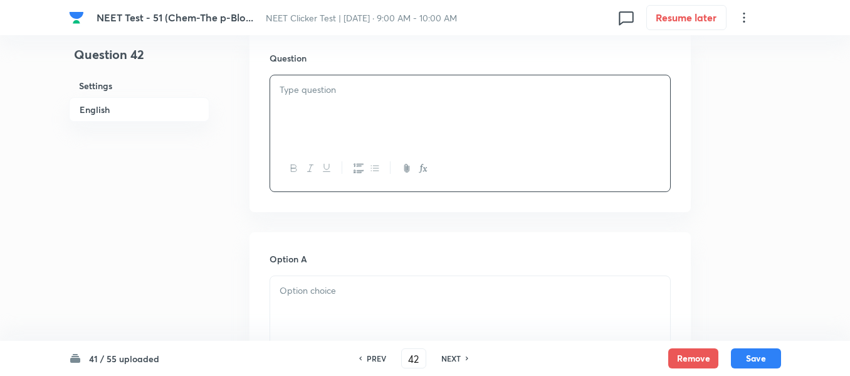
click at [425, 96] on p at bounding box center [470, 90] width 381 height 14
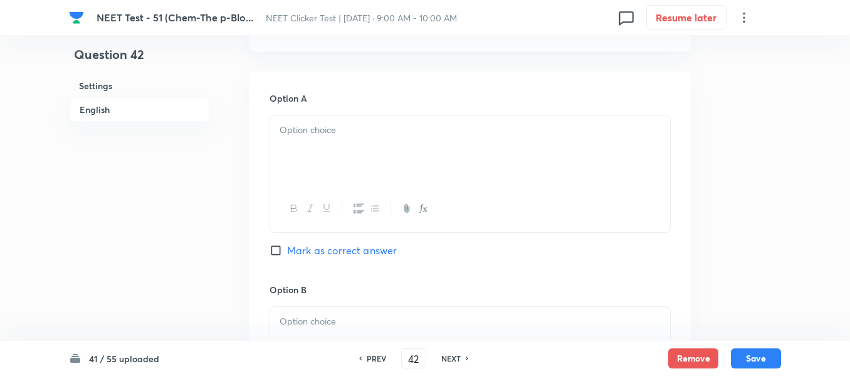
scroll to position [564, 0]
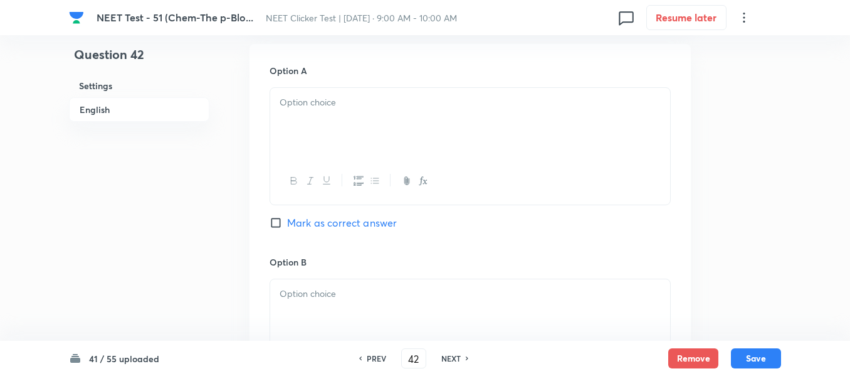
click at [401, 129] on div at bounding box center [470, 123] width 400 height 70
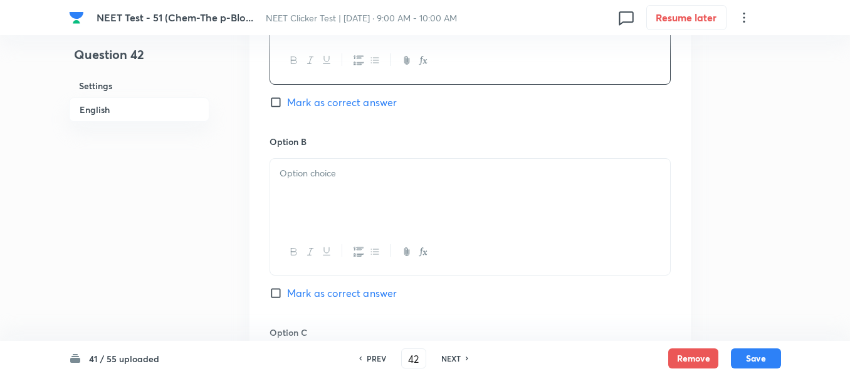
scroll to position [690, 0]
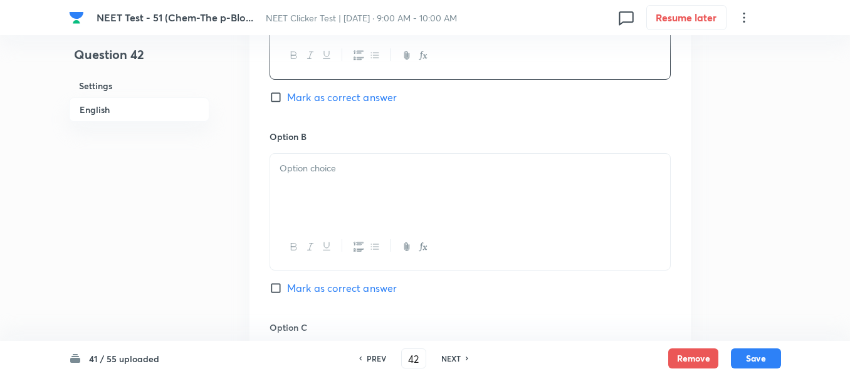
click at [431, 171] on p at bounding box center [470, 168] width 381 height 14
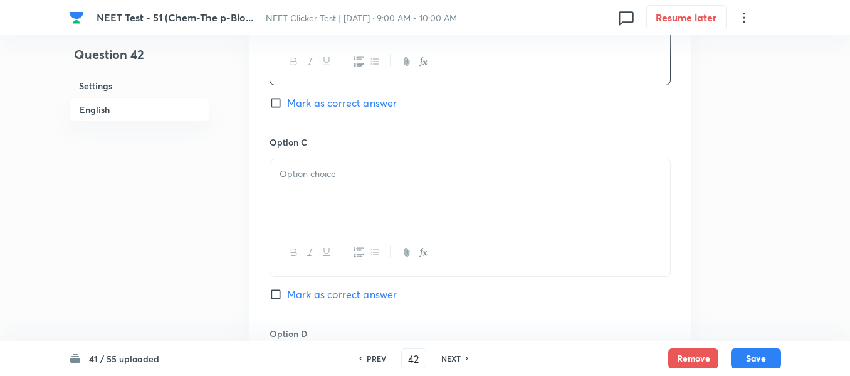
scroll to position [878, 0]
click at [464, 159] on div at bounding box center [470, 191] width 400 height 70
click at [404, 189] on div at bounding box center [470, 194] width 400 height 70
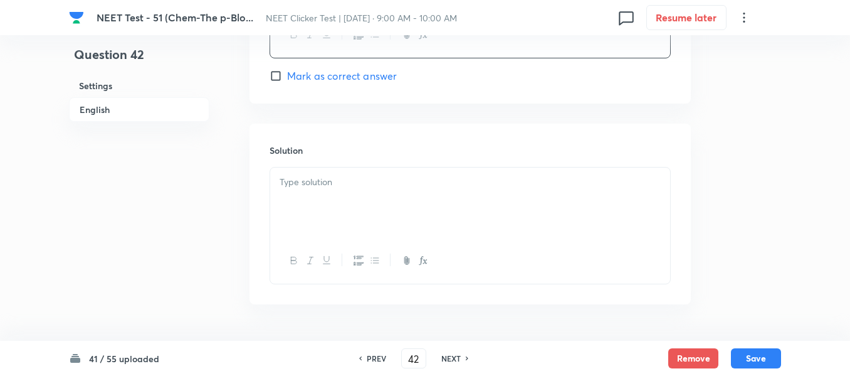
scroll to position [1317, 0]
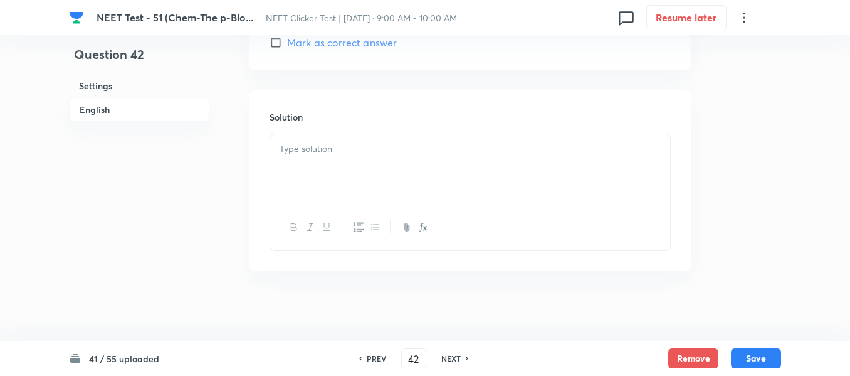
click at [351, 153] on p at bounding box center [470, 149] width 381 height 14
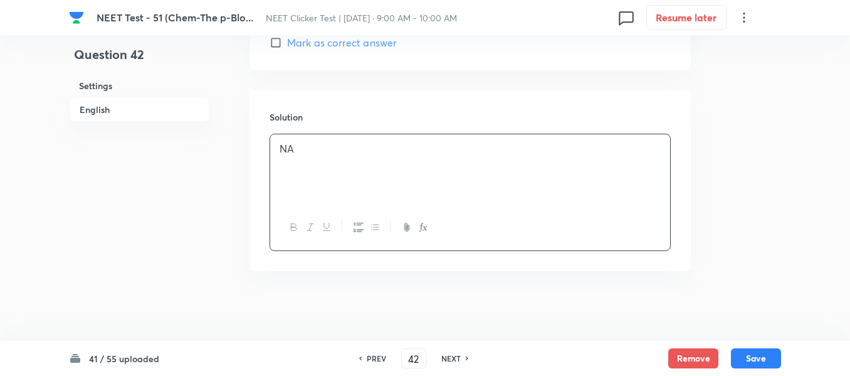
click at [90, 107] on h6 "English" at bounding box center [139, 109] width 140 height 24
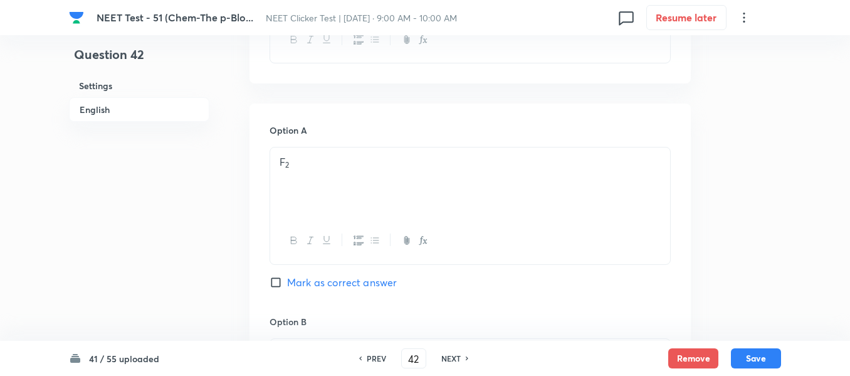
scroll to position [512, 0]
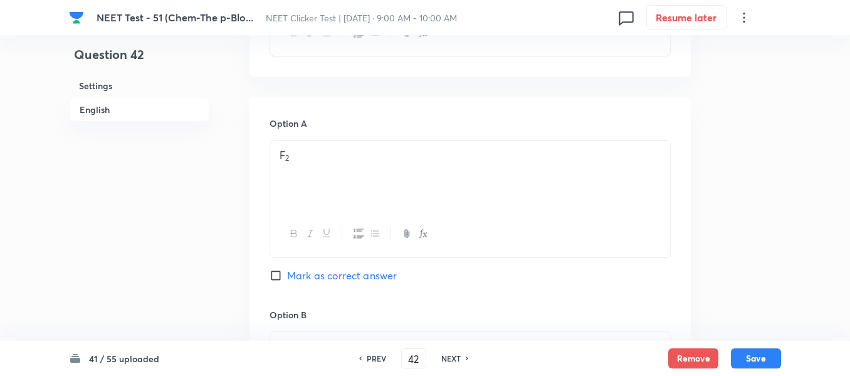
click at [275, 276] on input "Mark as correct answer" at bounding box center [279, 275] width 18 height 13
checkbox input "true"
click at [758, 352] on button "Save" at bounding box center [756, 357] width 50 height 20
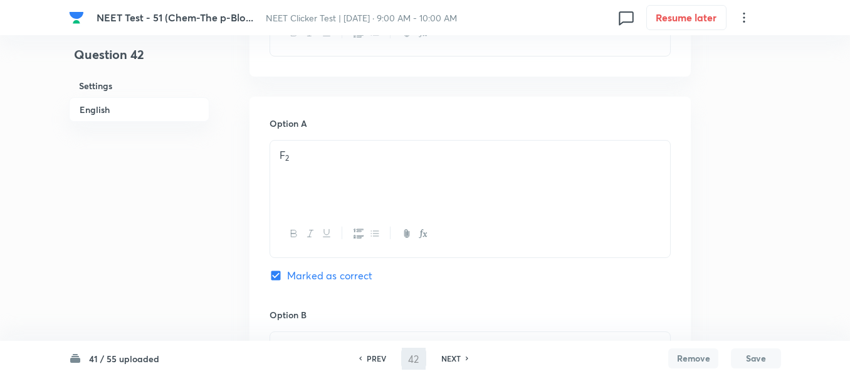
type input "43"
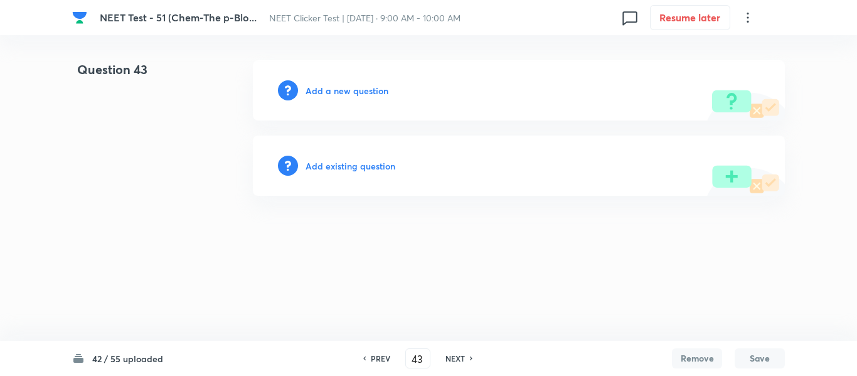
click at [331, 91] on h6 "Add a new question" at bounding box center [346, 90] width 83 height 13
click at [332, 90] on h6 "Choose a question type" at bounding box center [353, 90] width 97 height 13
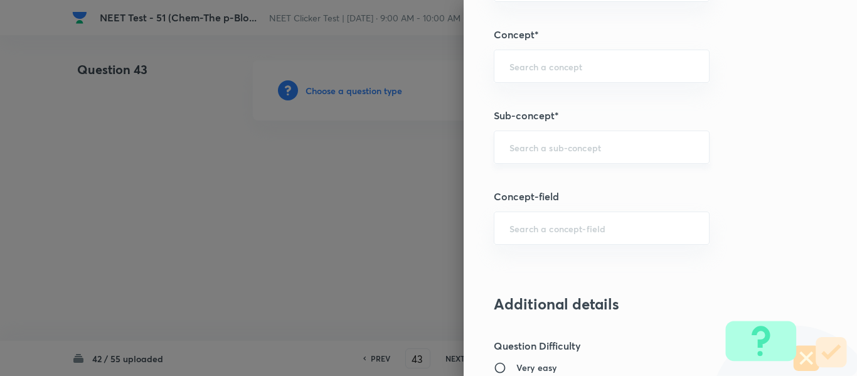
scroll to position [815, 0]
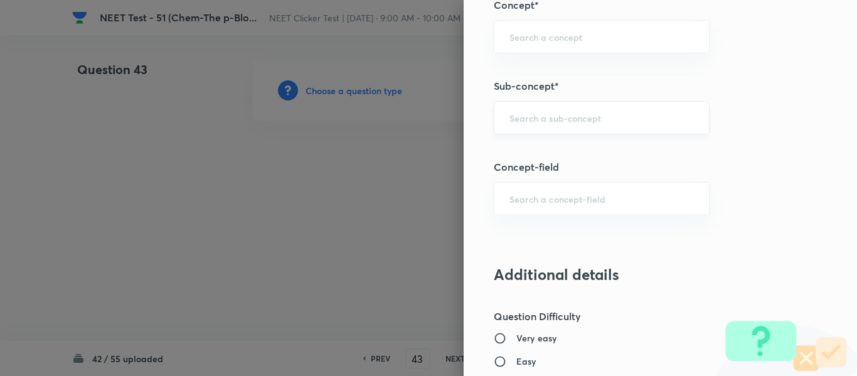
click at [560, 121] on input "text" at bounding box center [601, 118] width 184 height 12
paste input "Group 13: General Properties"
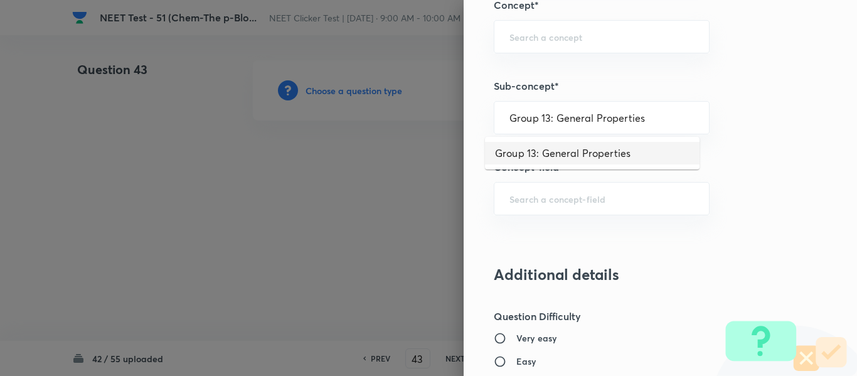
click at [553, 152] on li "Group 13: General Properties" at bounding box center [592, 153] width 214 height 23
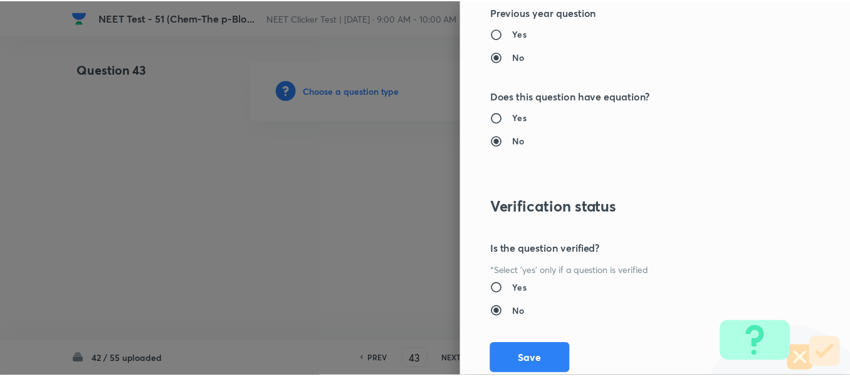
scroll to position [1418, 0]
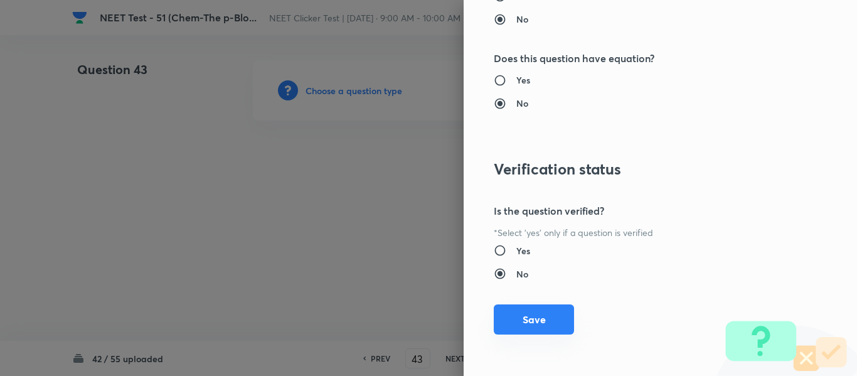
click at [530, 329] on button "Save" at bounding box center [534, 319] width 80 height 30
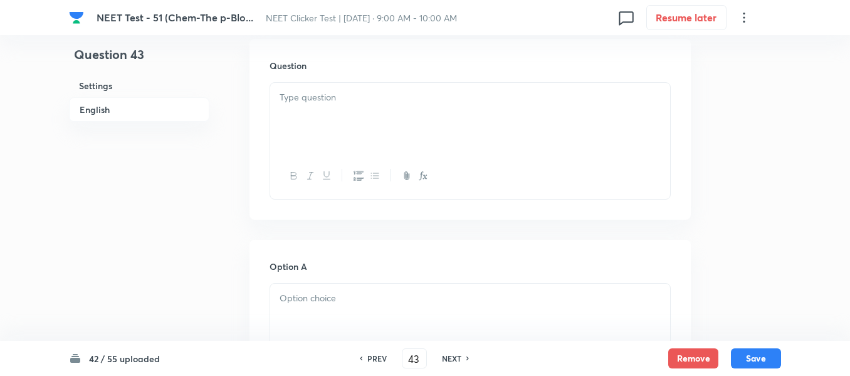
scroll to position [376, 0]
click at [400, 98] on div at bounding box center [470, 110] width 400 height 70
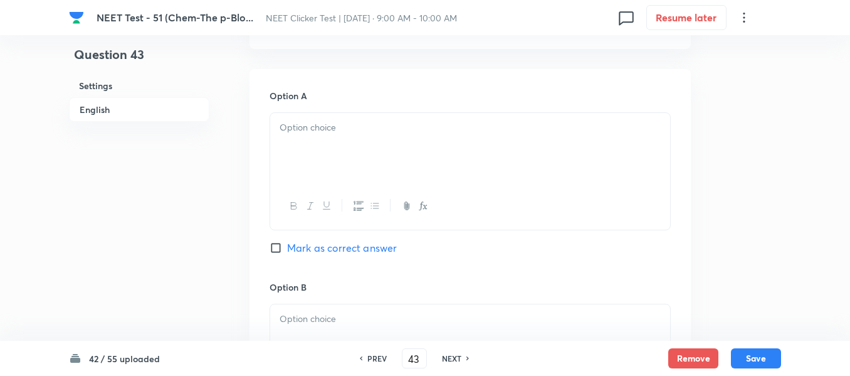
scroll to position [564, 0]
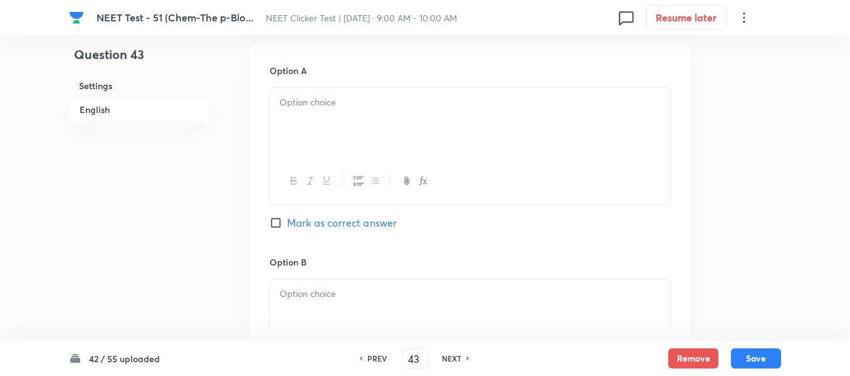
click at [413, 123] on div at bounding box center [470, 123] width 400 height 70
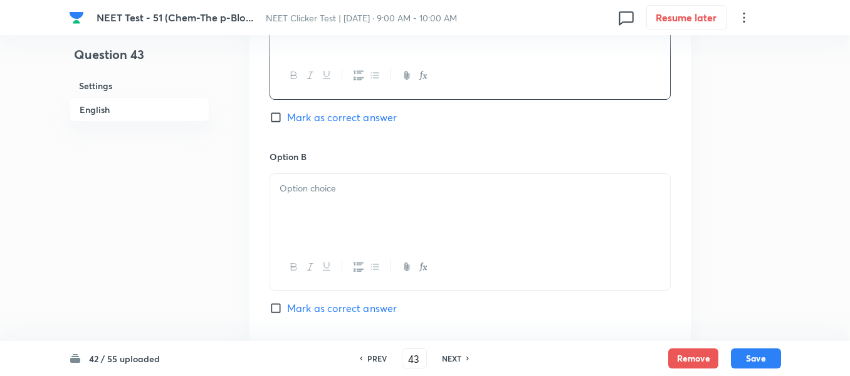
scroll to position [690, 0]
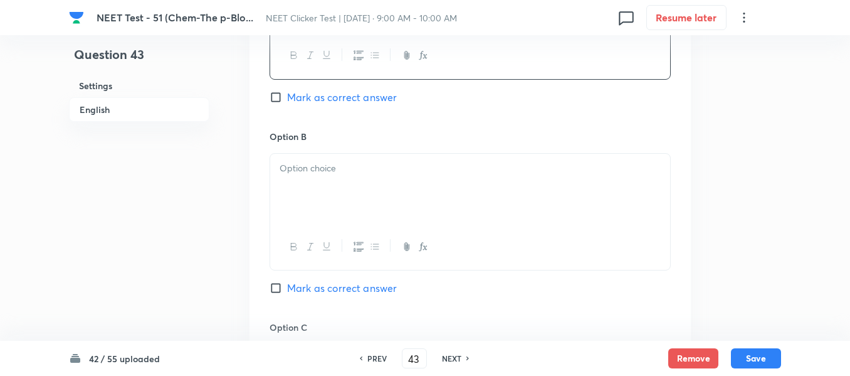
click at [430, 177] on div at bounding box center [470, 189] width 400 height 70
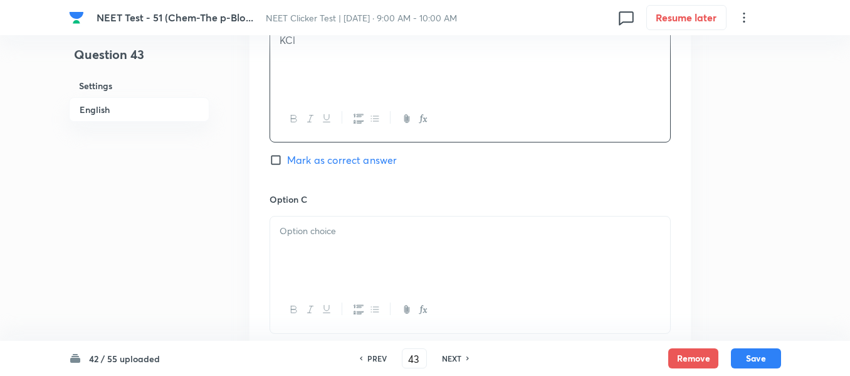
scroll to position [941, 0]
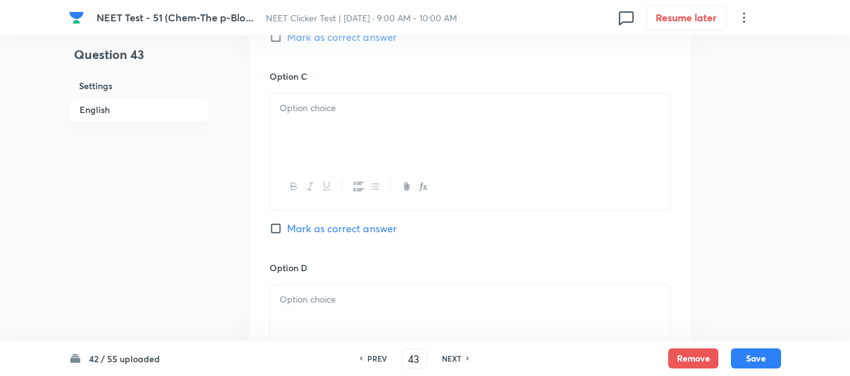
click at [425, 137] on div at bounding box center [470, 128] width 400 height 70
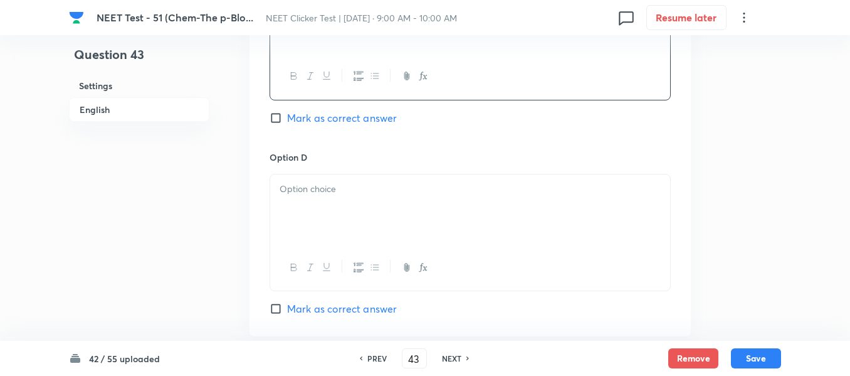
scroll to position [1129, 0]
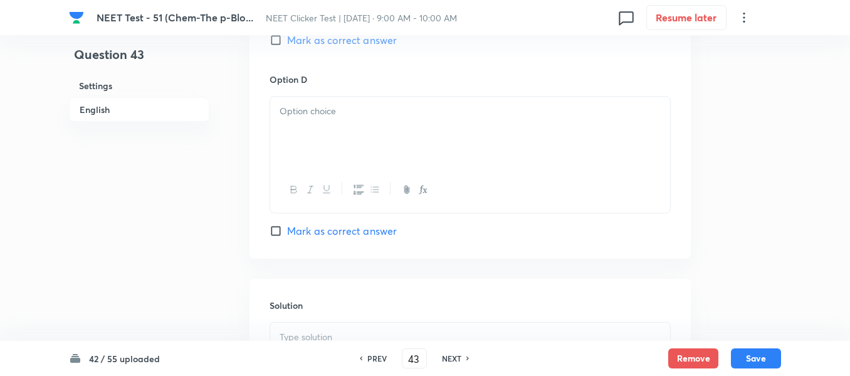
click at [424, 139] on div at bounding box center [470, 132] width 400 height 70
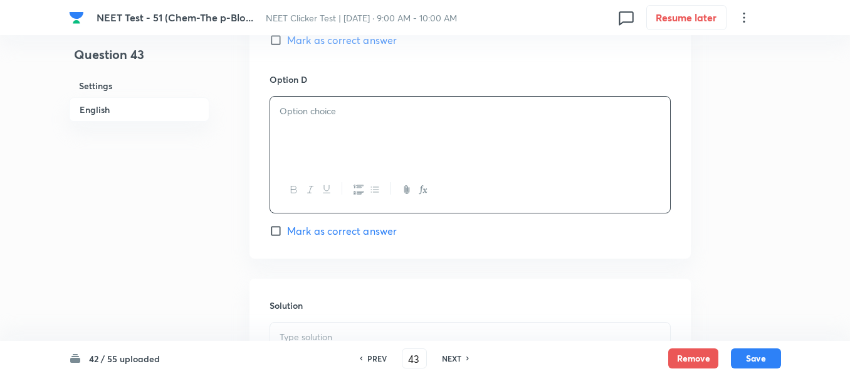
click at [405, 131] on div at bounding box center [470, 132] width 400 height 70
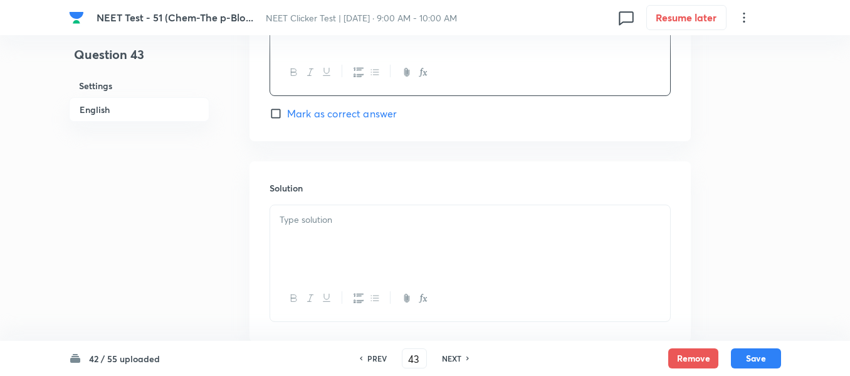
scroll to position [1254, 0]
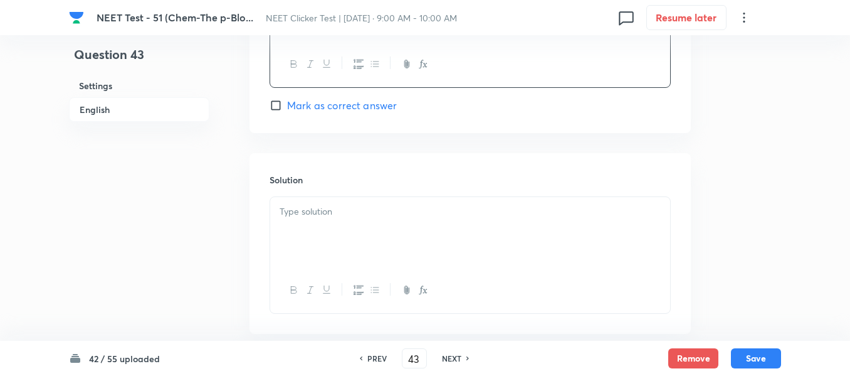
click at [347, 215] on p at bounding box center [470, 211] width 381 height 14
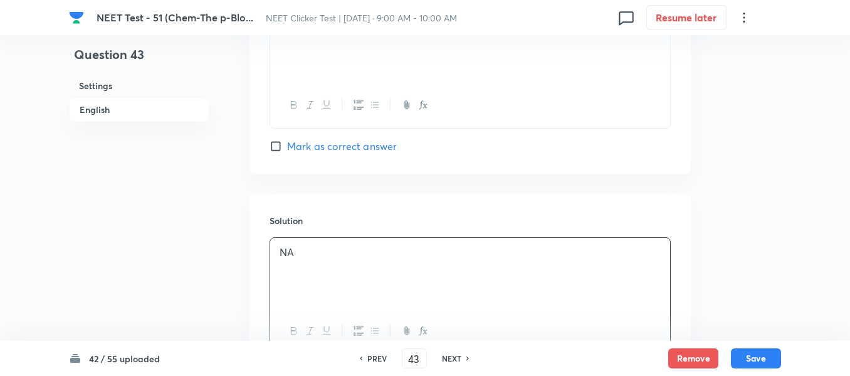
scroll to position [1192, 0]
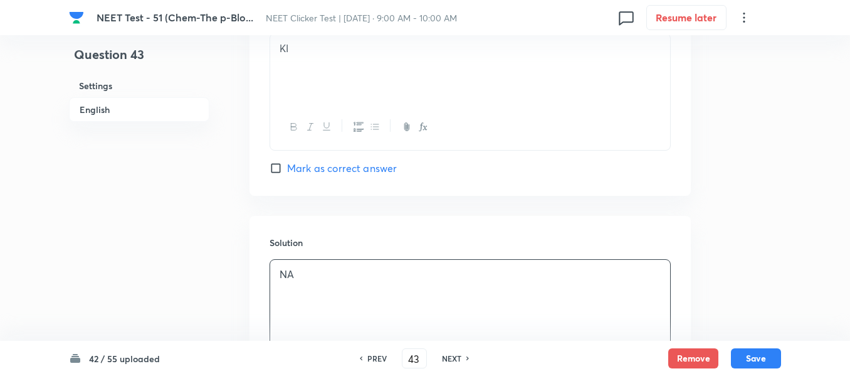
click at [283, 168] on input "Mark as correct answer" at bounding box center [279, 168] width 18 height 13
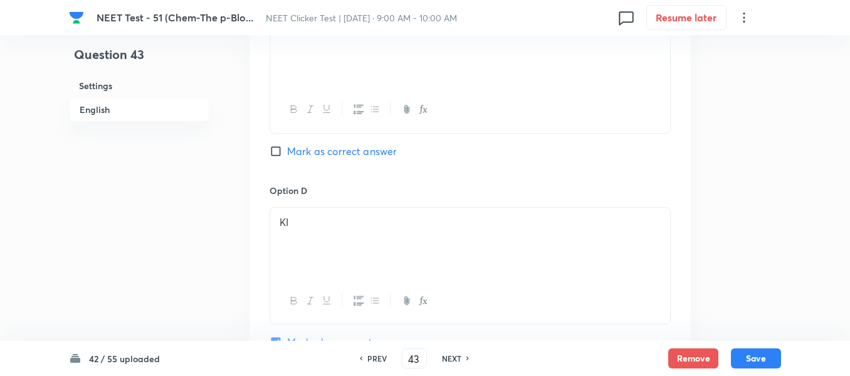
scroll to position [1003, 0]
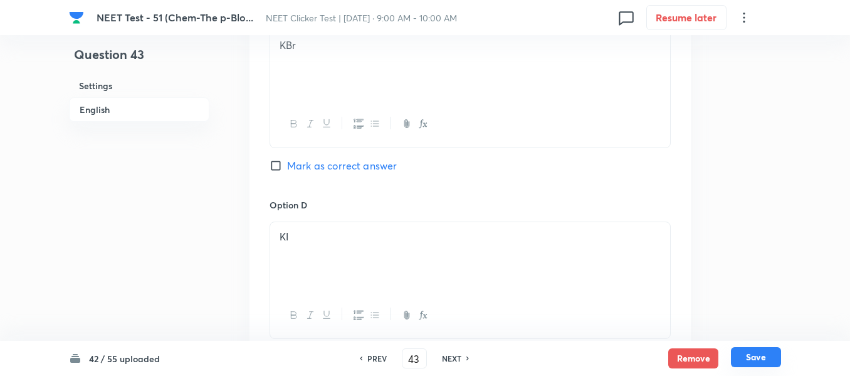
click at [758, 355] on button "Save" at bounding box center [756, 357] width 50 height 20
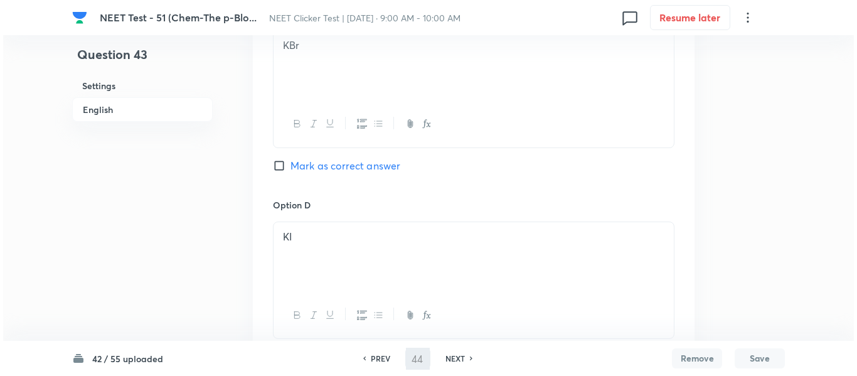
scroll to position [0, 0]
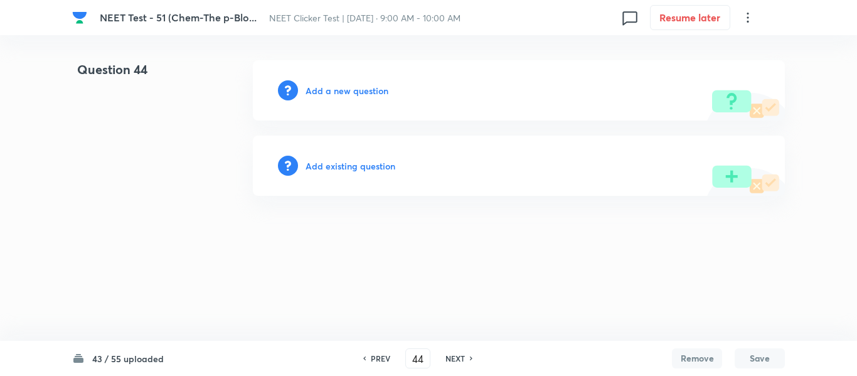
click at [329, 93] on h6 "Add a new question" at bounding box center [346, 90] width 83 height 13
click at [329, 93] on h6 "Choose a question type" at bounding box center [353, 90] width 97 height 13
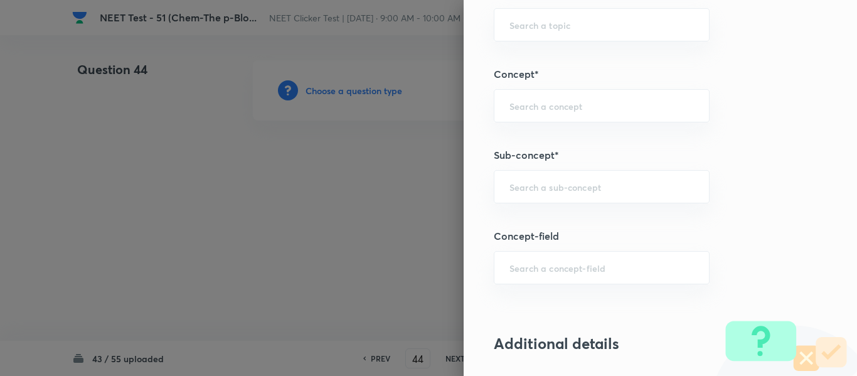
scroll to position [815, 0]
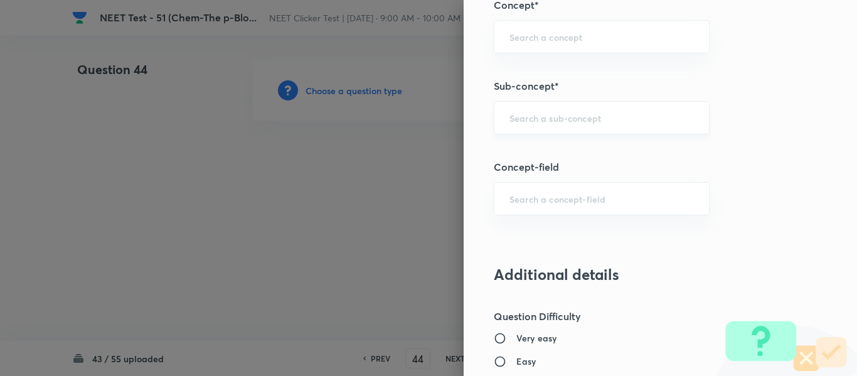
click at [571, 119] on input "text" at bounding box center [601, 118] width 184 height 12
paste input "Group 13: General Properties"
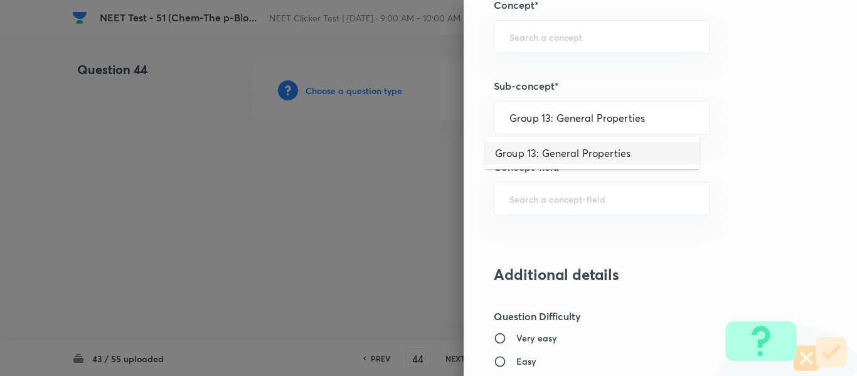
click at [561, 152] on li "Group 13: General Properties" at bounding box center [592, 153] width 214 height 23
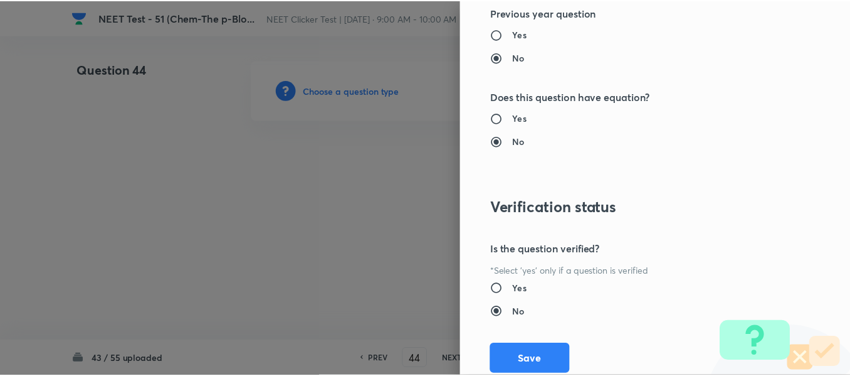
scroll to position [1418, 0]
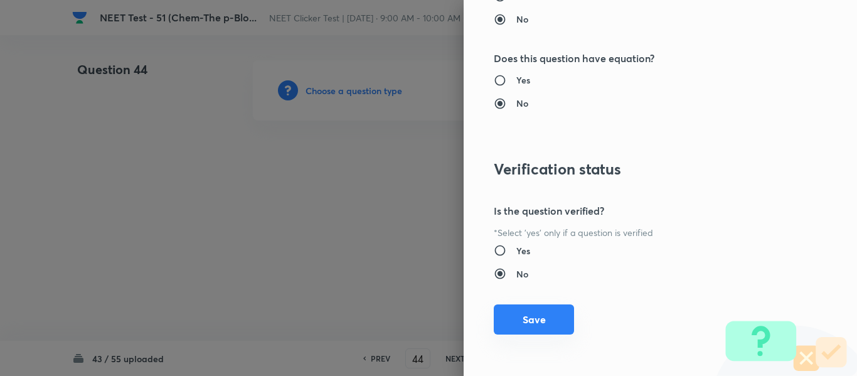
click at [521, 328] on button "Save" at bounding box center [534, 319] width 80 height 30
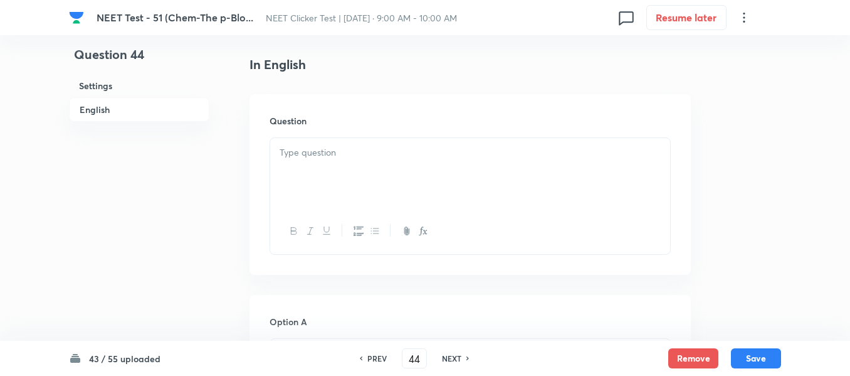
scroll to position [376, 0]
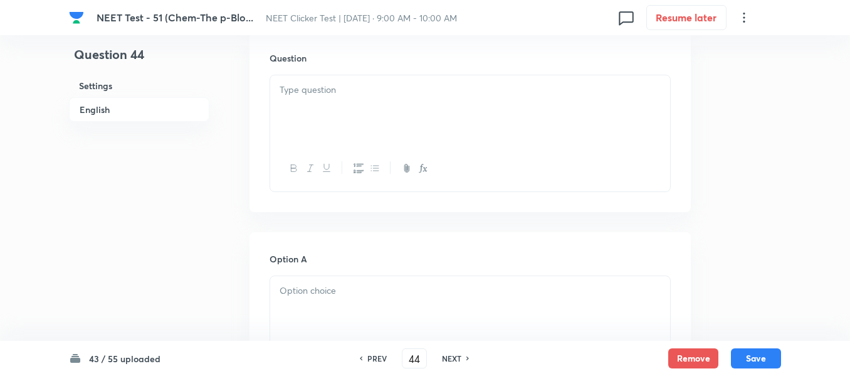
click at [394, 97] on div at bounding box center [470, 110] width 400 height 70
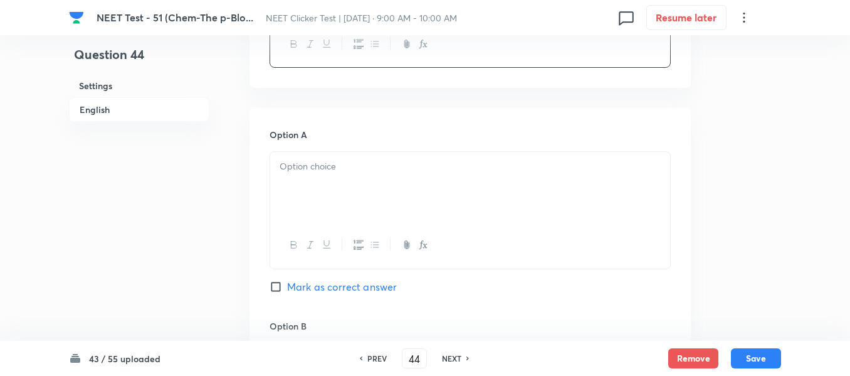
scroll to position [502, 0]
click at [381, 156] on div at bounding box center [470, 186] width 400 height 70
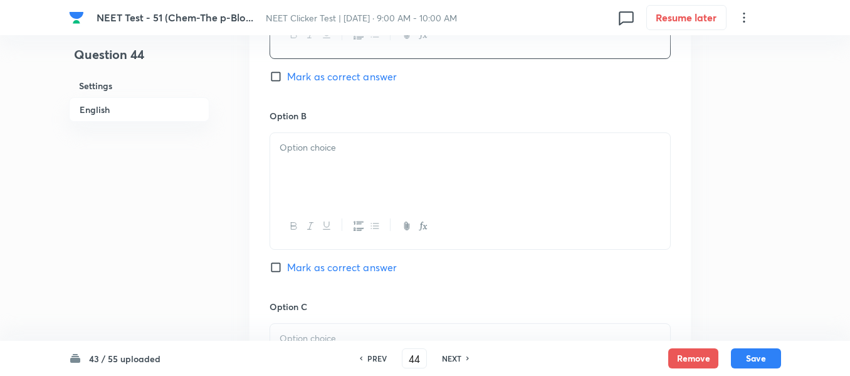
scroll to position [753, 0]
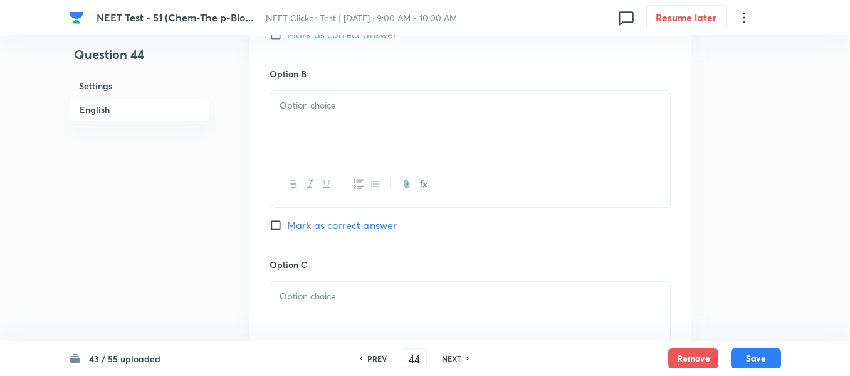
click at [389, 120] on div at bounding box center [470, 126] width 400 height 70
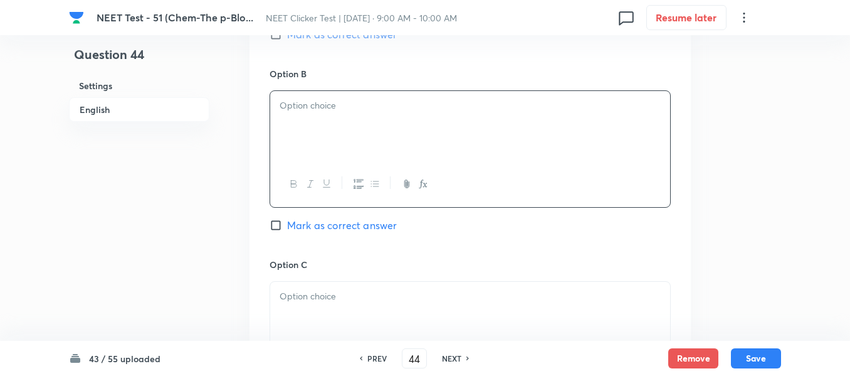
click at [385, 125] on div at bounding box center [470, 126] width 400 height 70
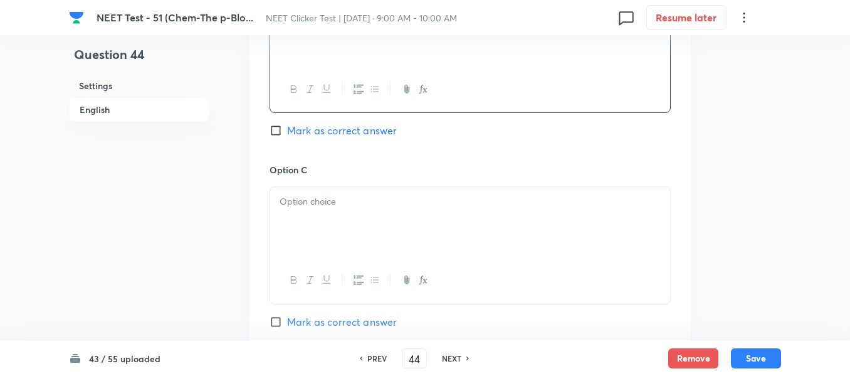
scroll to position [878, 0]
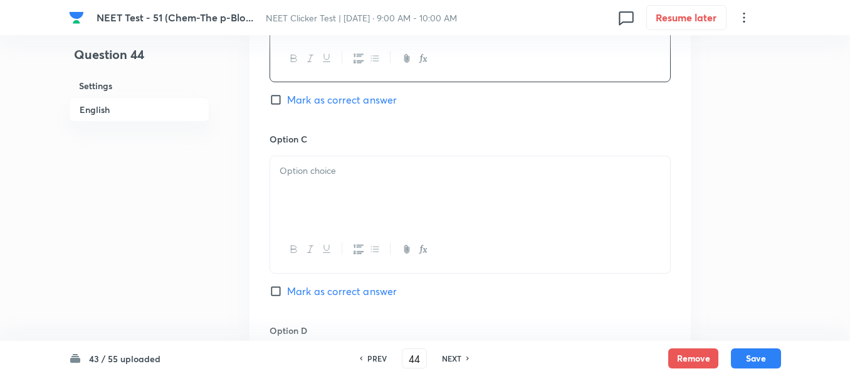
click at [386, 167] on p at bounding box center [470, 171] width 381 height 14
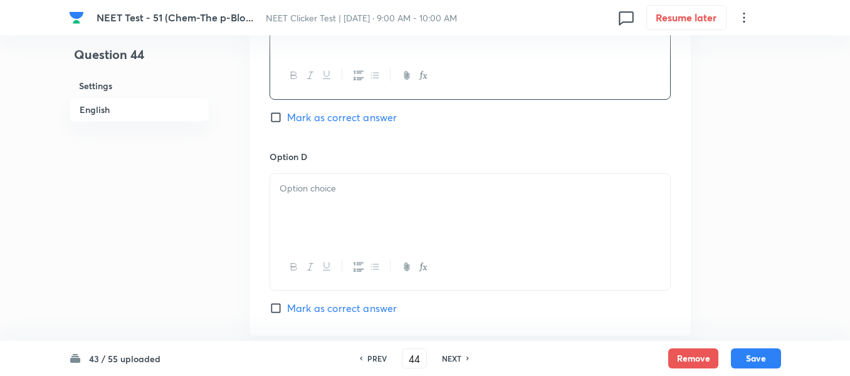
scroll to position [1066, 0]
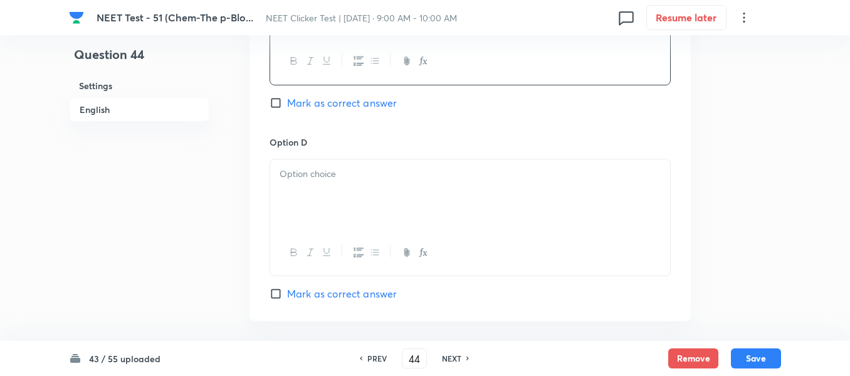
click at [437, 188] on div at bounding box center [470, 194] width 400 height 70
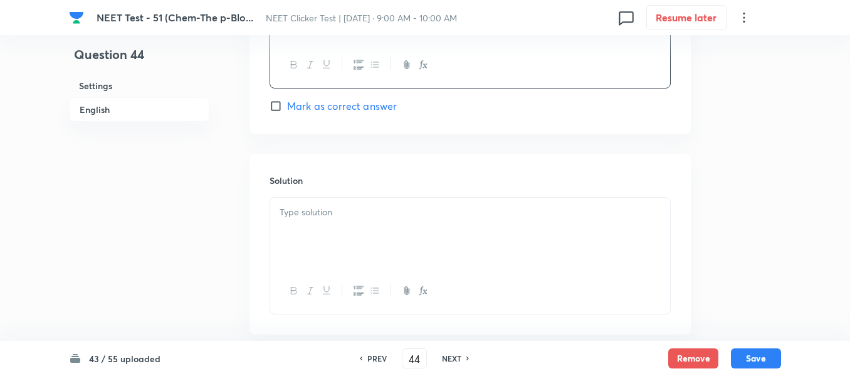
scroll to position [1317, 0]
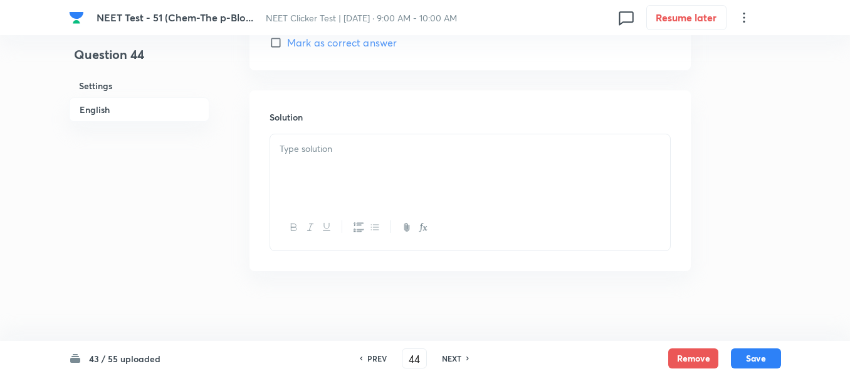
click at [393, 153] on p at bounding box center [470, 149] width 381 height 14
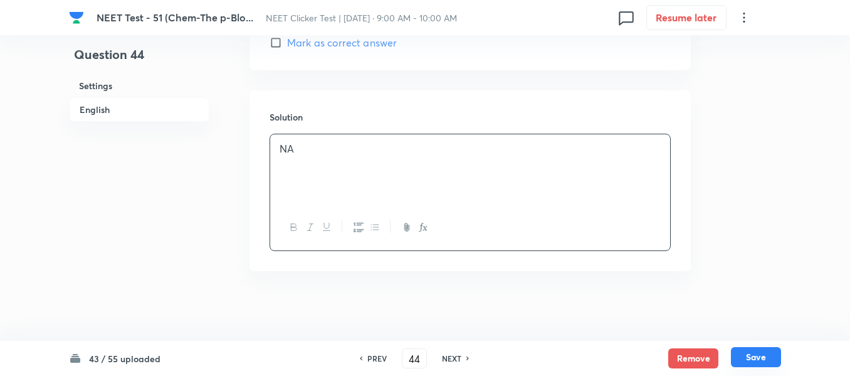
click at [755, 354] on button "Save" at bounding box center [756, 357] width 50 height 20
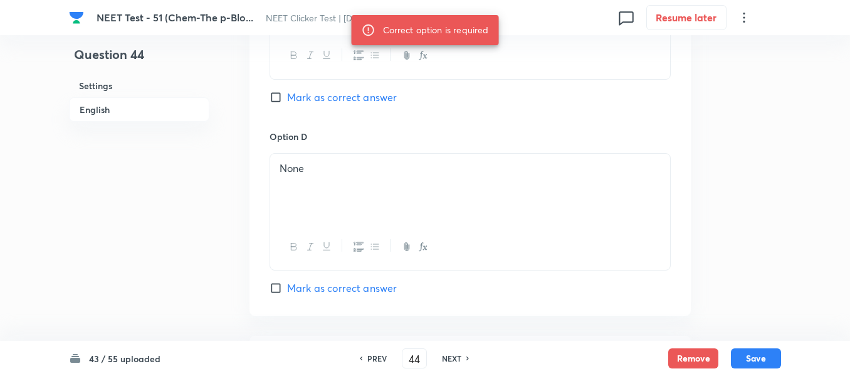
scroll to position [1066, 0]
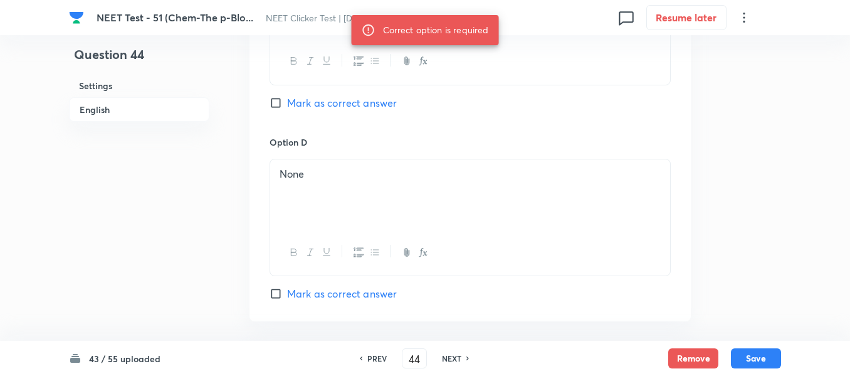
click at [282, 103] on input "Mark as correct answer" at bounding box center [279, 103] width 18 height 13
click at [760, 364] on button "Save" at bounding box center [756, 357] width 50 height 20
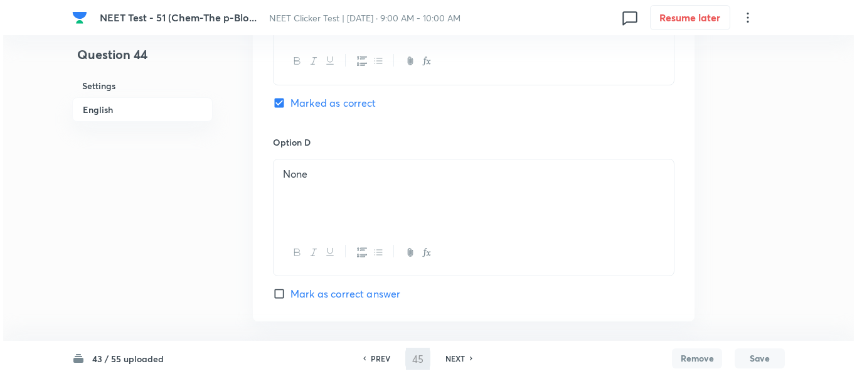
scroll to position [0, 0]
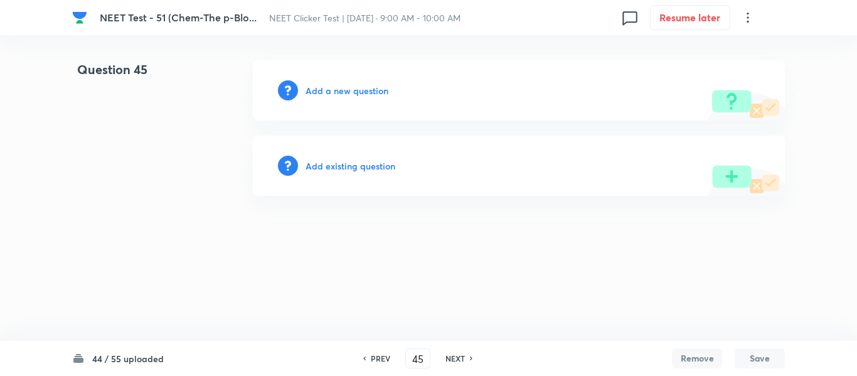
click at [334, 94] on h6 "Add a new question" at bounding box center [346, 90] width 83 height 13
click at [334, 94] on h6 "Choose a question type" at bounding box center [353, 90] width 97 height 13
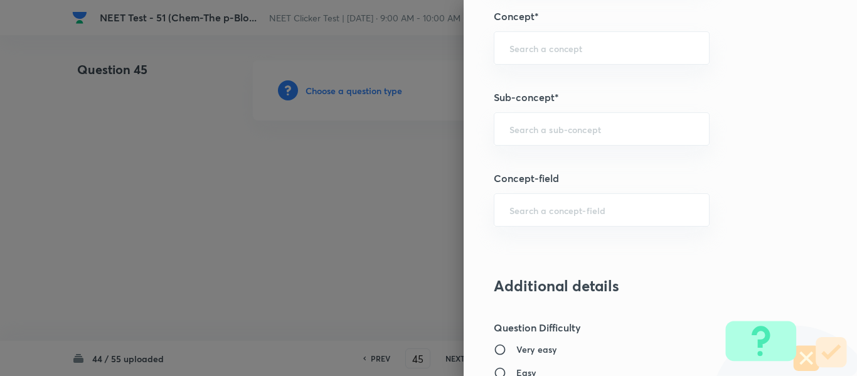
scroll to position [815, 0]
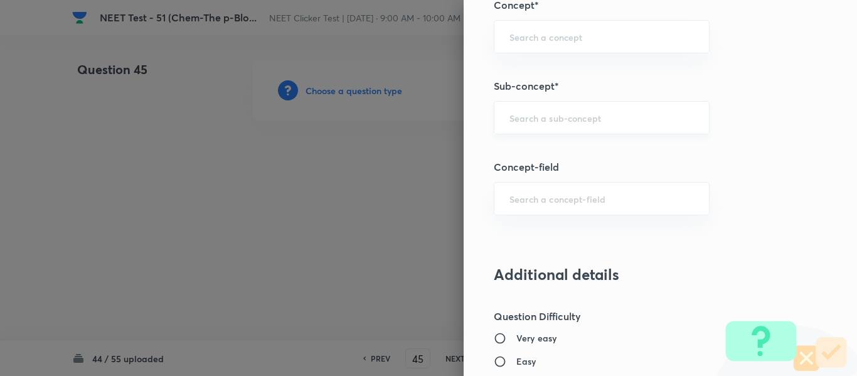
click at [578, 118] on input "text" at bounding box center [601, 118] width 184 height 12
paste input "Group 13: General Properties"
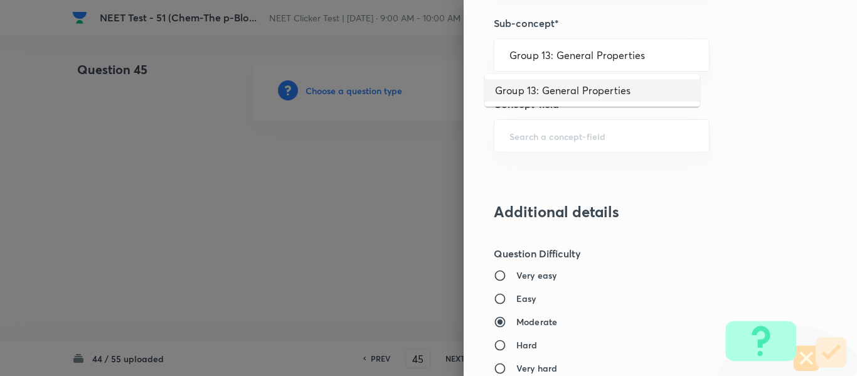
click at [576, 91] on li "Group 13: General Properties" at bounding box center [592, 90] width 214 height 23
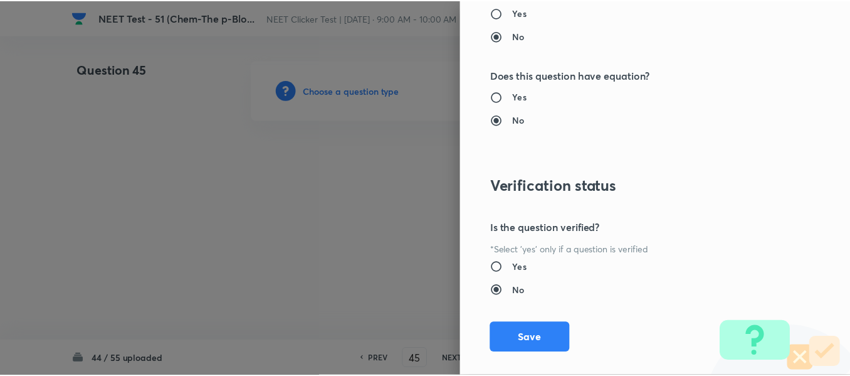
scroll to position [1418, 0]
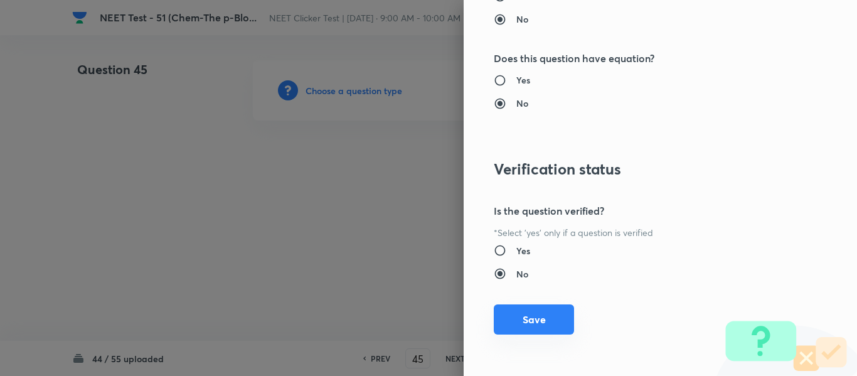
click at [528, 327] on button "Save" at bounding box center [534, 319] width 80 height 30
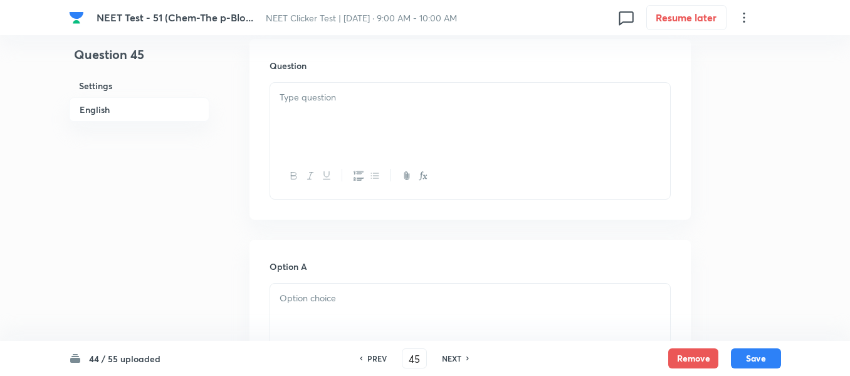
scroll to position [376, 0]
click at [357, 105] on div at bounding box center [470, 110] width 400 height 70
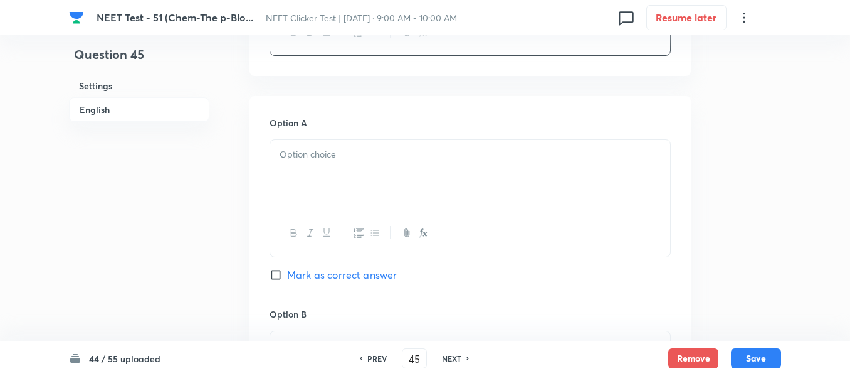
scroll to position [564, 0]
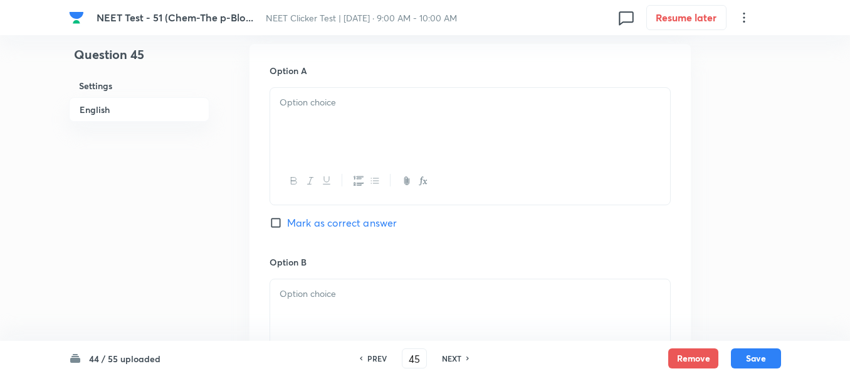
click at [388, 114] on div at bounding box center [470, 123] width 400 height 70
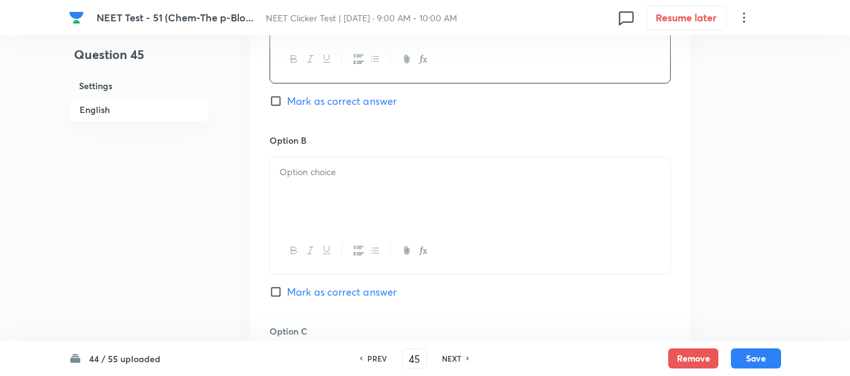
scroll to position [690, 0]
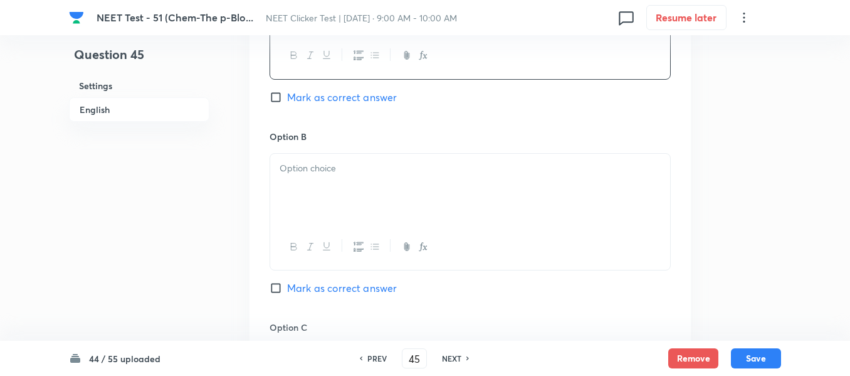
click at [408, 171] on p at bounding box center [470, 168] width 381 height 14
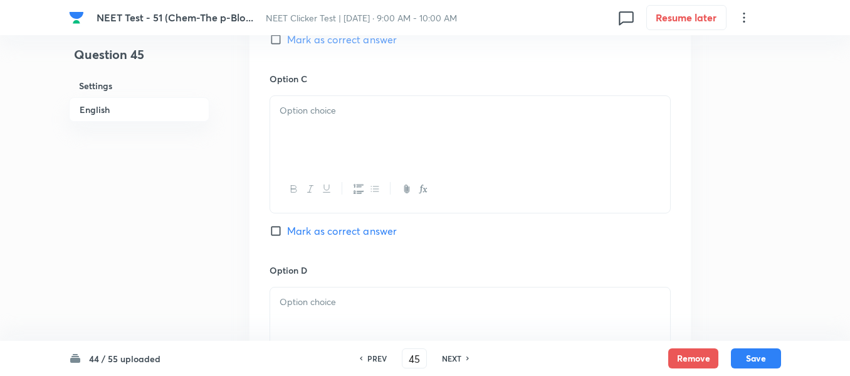
scroll to position [941, 0]
click at [398, 137] on div at bounding box center [470, 128] width 400 height 70
click at [370, 118] on p at bounding box center [470, 111] width 381 height 14
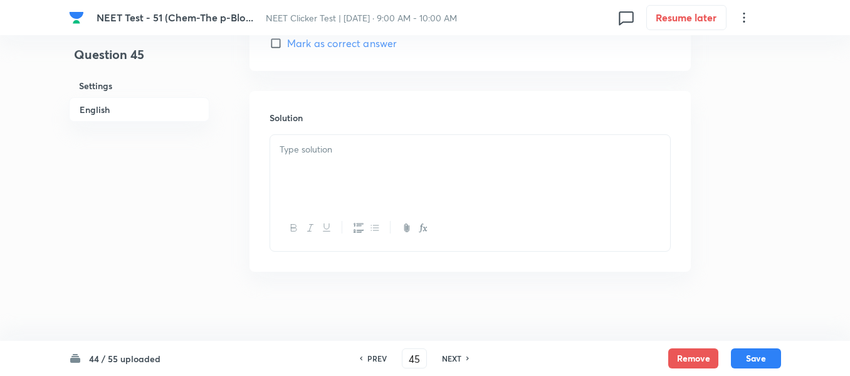
scroll to position [1317, 0]
click at [366, 171] on div at bounding box center [470, 169] width 400 height 70
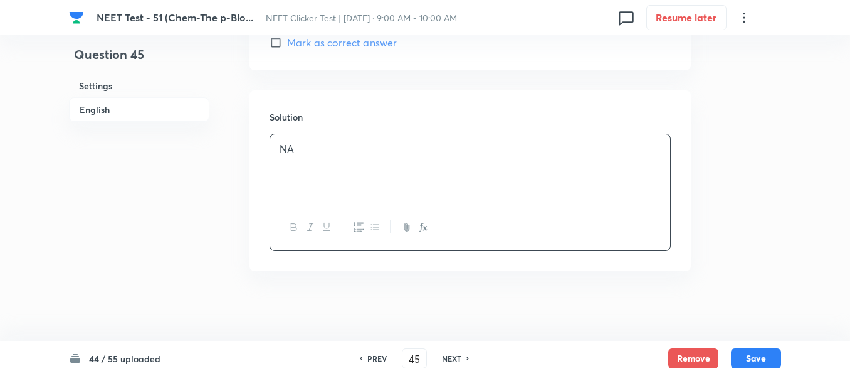
click at [105, 106] on h6 "English" at bounding box center [139, 109] width 140 height 24
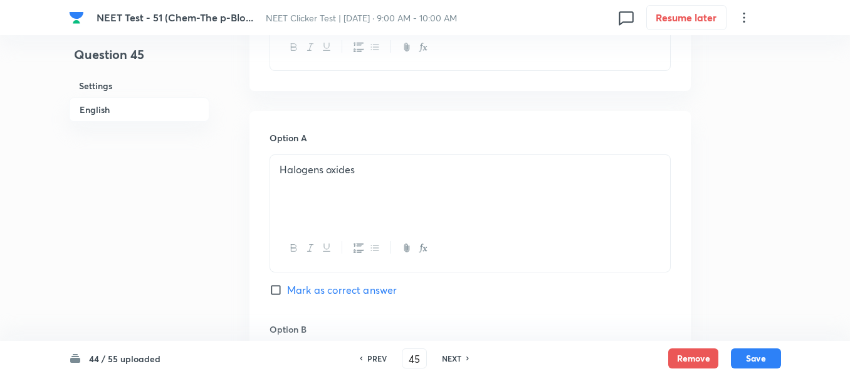
scroll to position [512, 0]
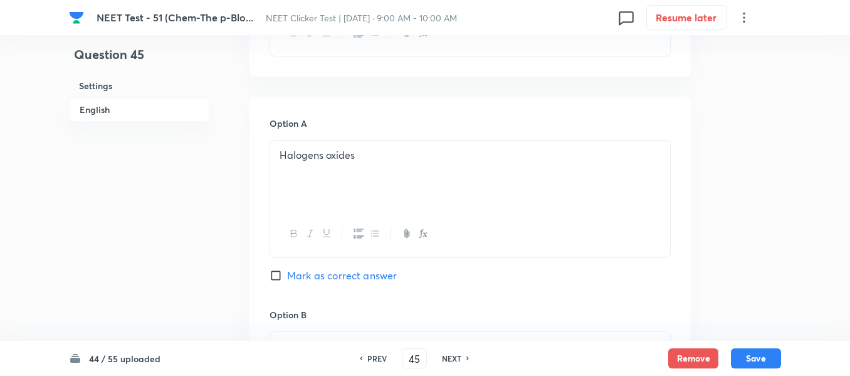
click at [273, 276] on input "Mark as correct answer" at bounding box center [279, 275] width 18 height 13
click at [754, 353] on button "Save" at bounding box center [756, 357] width 50 height 20
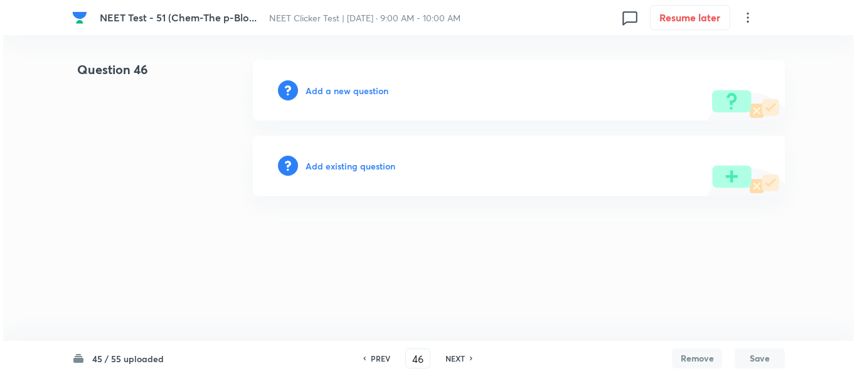
scroll to position [0, 0]
click at [336, 91] on h6 "Add a new question" at bounding box center [346, 90] width 83 height 13
click at [336, 91] on h6 "Choose a question type" at bounding box center [353, 90] width 97 height 13
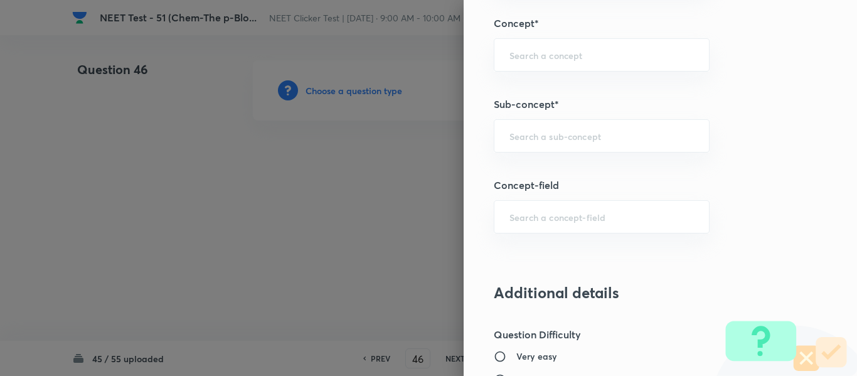
scroll to position [815, 0]
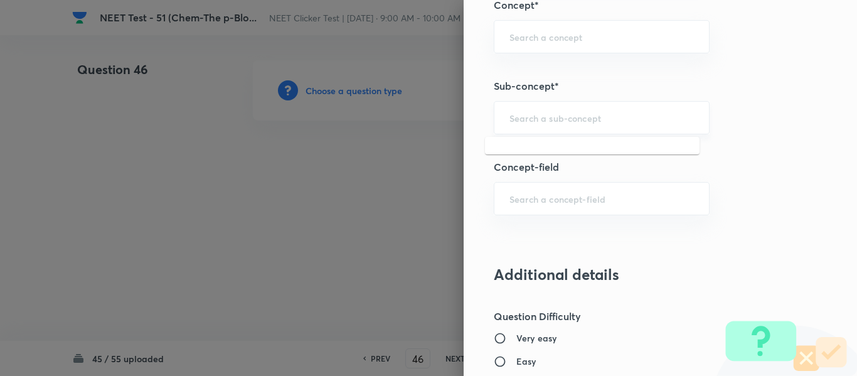
click at [583, 119] on input "text" at bounding box center [601, 118] width 184 height 12
paste input "Group 13: General Properties"
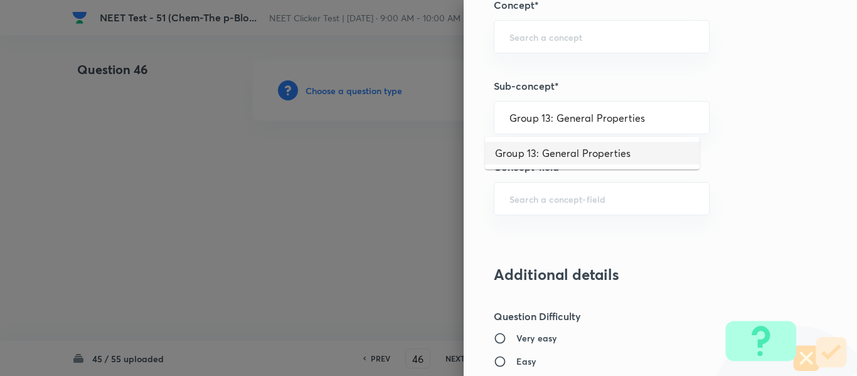
click at [568, 156] on li "Group 13: General Properties" at bounding box center [592, 153] width 214 height 23
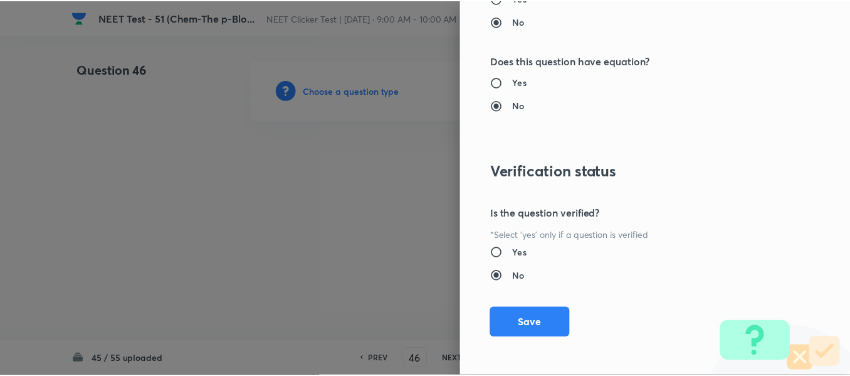
scroll to position [1418, 0]
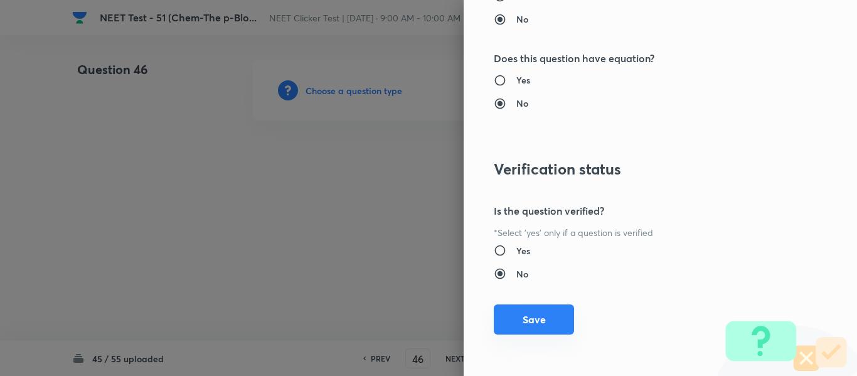
click at [524, 329] on button "Save" at bounding box center [534, 319] width 80 height 30
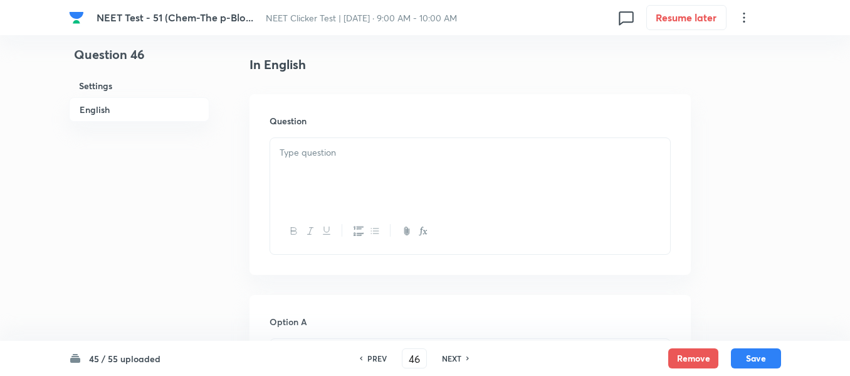
scroll to position [376, 0]
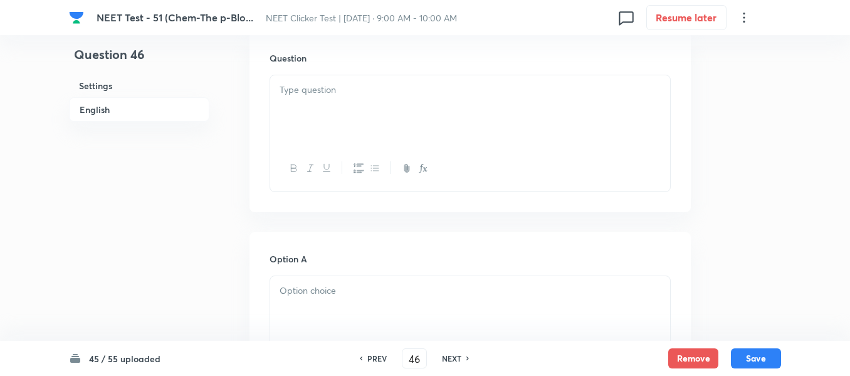
click at [396, 105] on div at bounding box center [470, 110] width 400 height 70
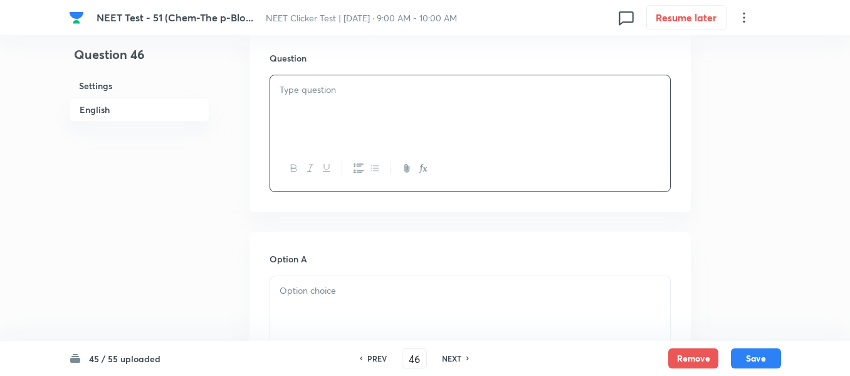
click at [396, 105] on div at bounding box center [470, 110] width 400 height 70
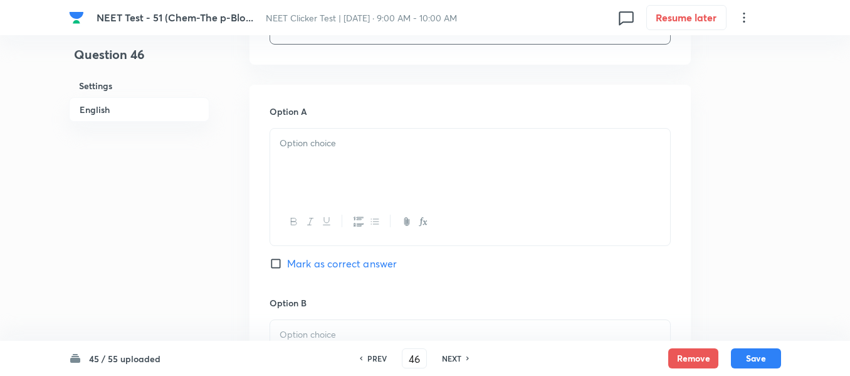
scroll to position [564, 0]
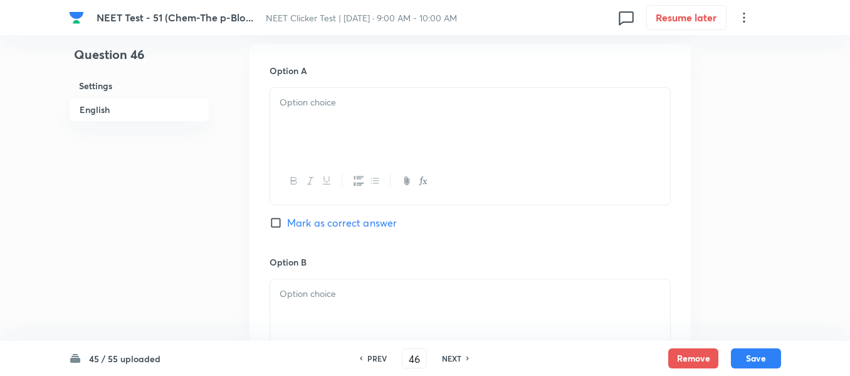
click at [428, 105] on p at bounding box center [470, 102] width 381 height 14
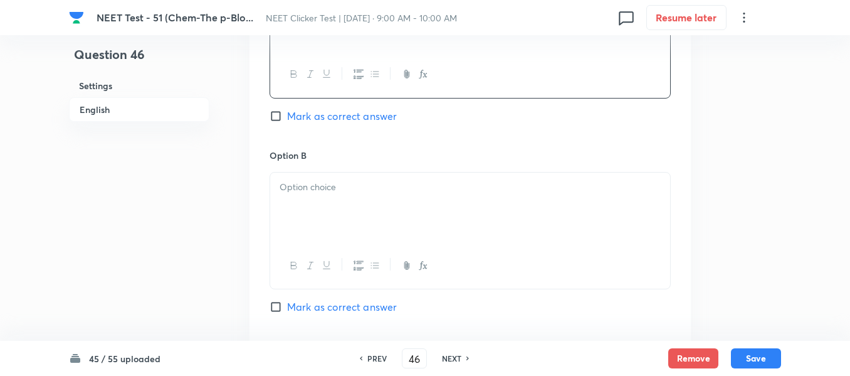
scroll to position [690, 0]
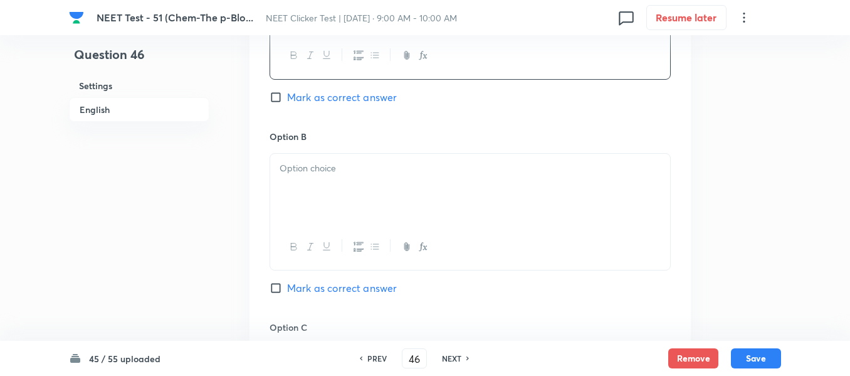
click at [474, 166] on p at bounding box center [470, 168] width 381 height 14
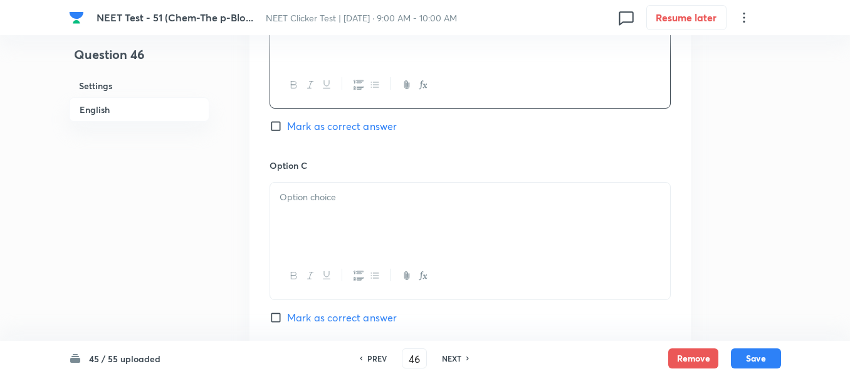
scroll to position [878, 0]
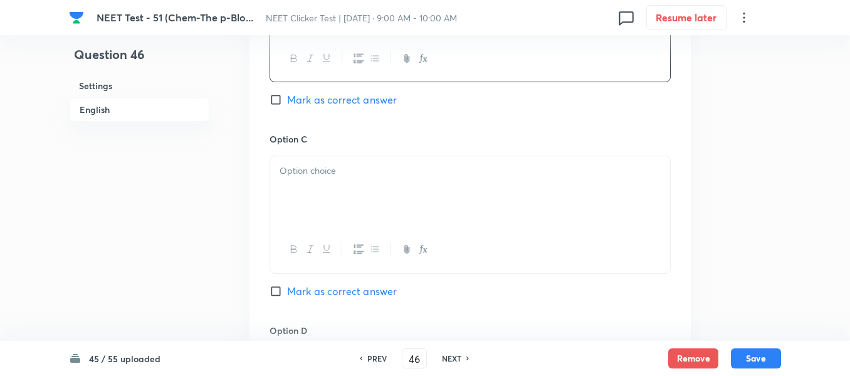
click at [404, 166] on p at bounding box center [470, 171] width 381 height 14
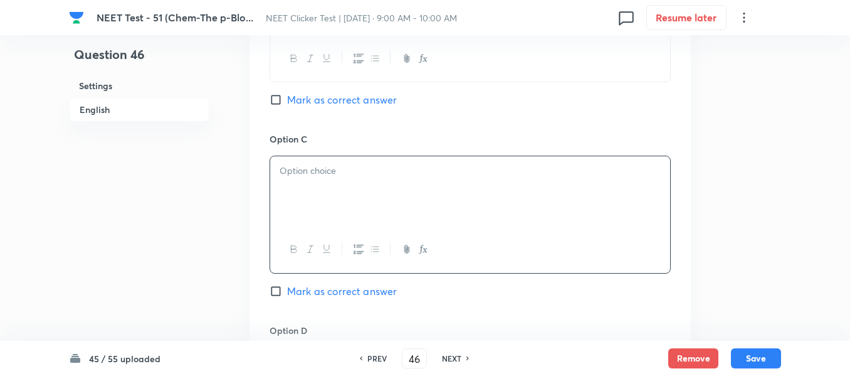
click at [404, 166] on p at bounding box center [470, 171] width 381 height 14
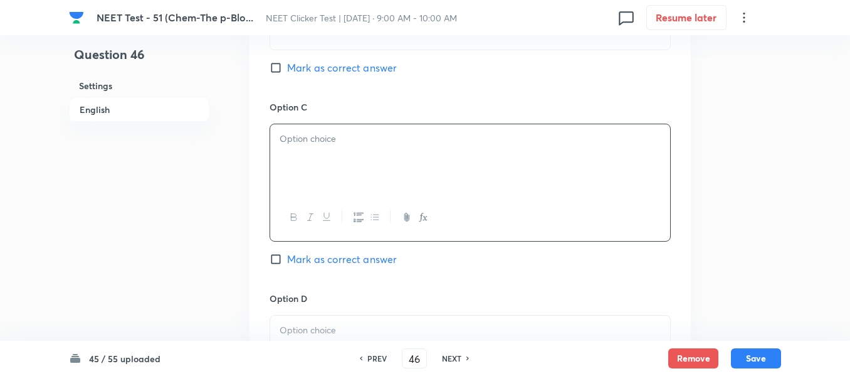
scroll to position [941, 0]
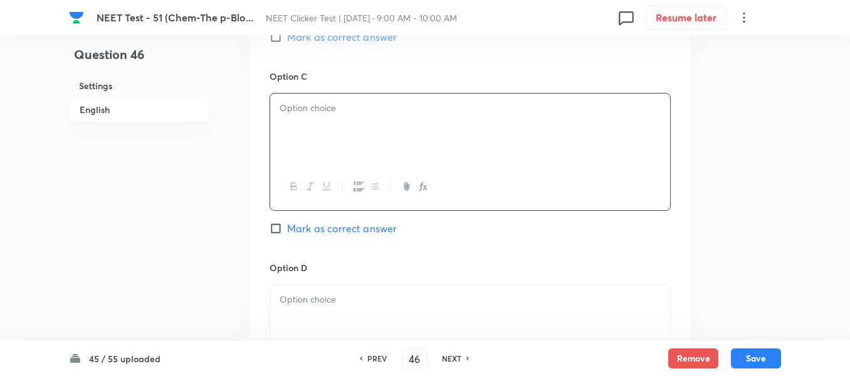
click at [419, 130] on div at bounding box center [470, 128] width 400 height 70
click at [425, 131] on div at bounding box center [470, 128] width 400 height 70
click at [376, 129] on div at bounding box center [470, 128] width 400 height 70
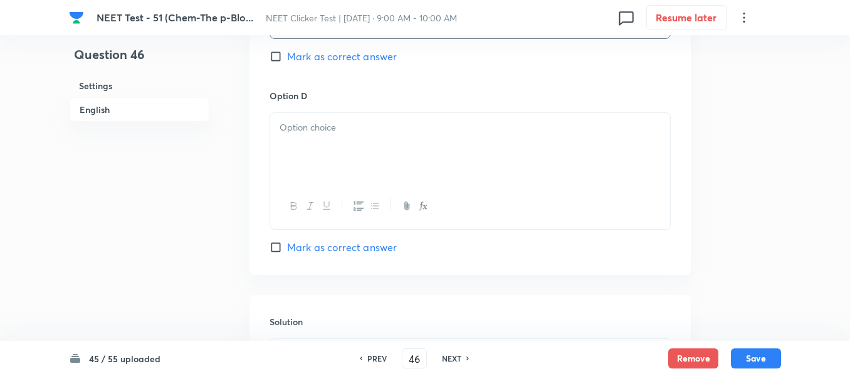
scroll to position [1129, 0]
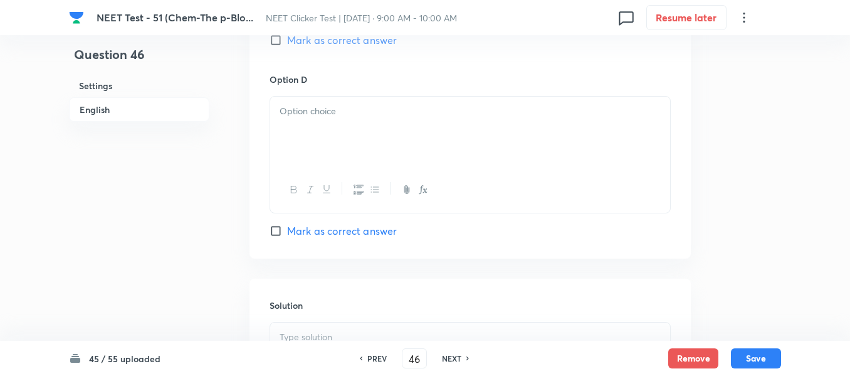
click at [417, 139] on div at bounding box center [470, 132] width 400 height 70
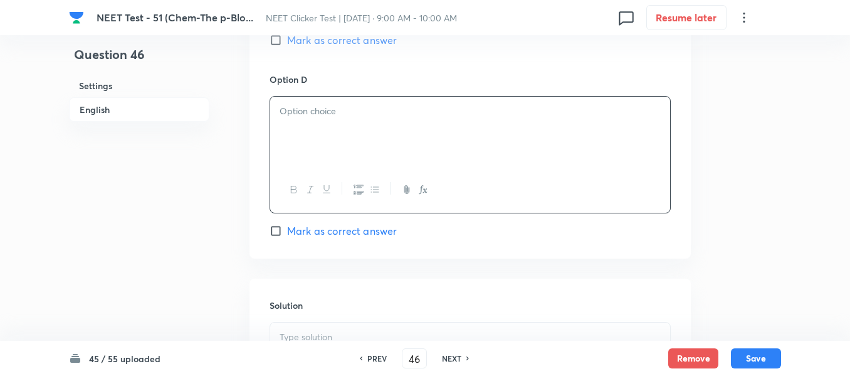
click at [275, 43] on input "Mark as correct answer" at bounding box center [279, 40] width 18 height 13
click at [421, 115] on p at bounding box center [470, 111] width 381 height 14
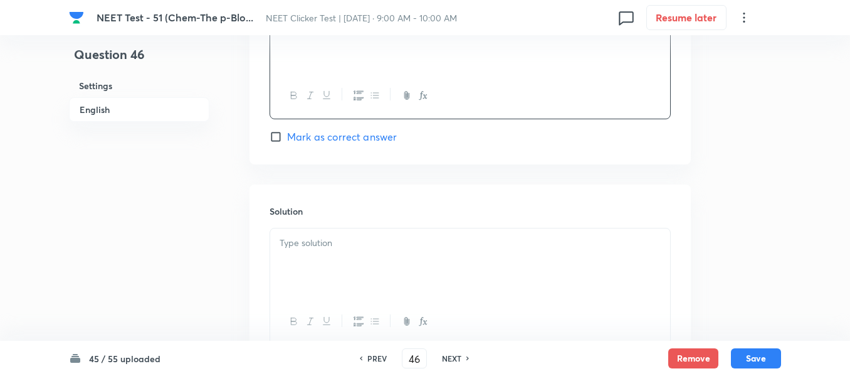
scroll to position [1317, 0]
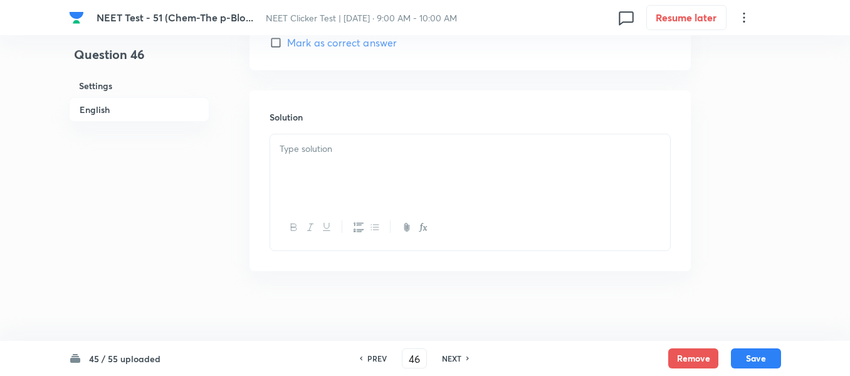
click at [346, 163] on div at bounding box center [470, 169] width 400 height 70
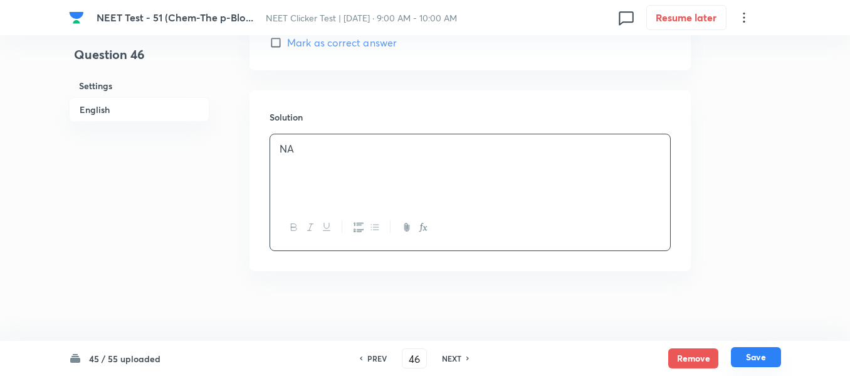
click at [753, 359] on button "Save" at bounding box center [756, 357] width 50 height 20
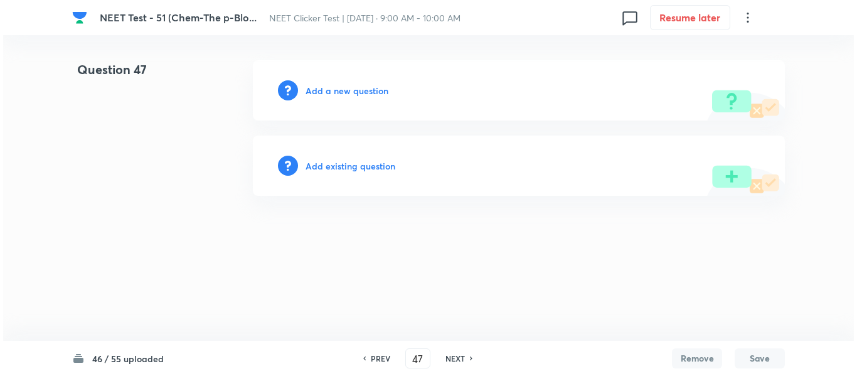
scroll to position [0, 0]
click at [336, 93] on h6 "Add a new question" at bounding box center [346, 90] width 83 height 13
click at [334, 93] on h6 "Choose a question type" at bounding box center [353, 90] width 97 height 13
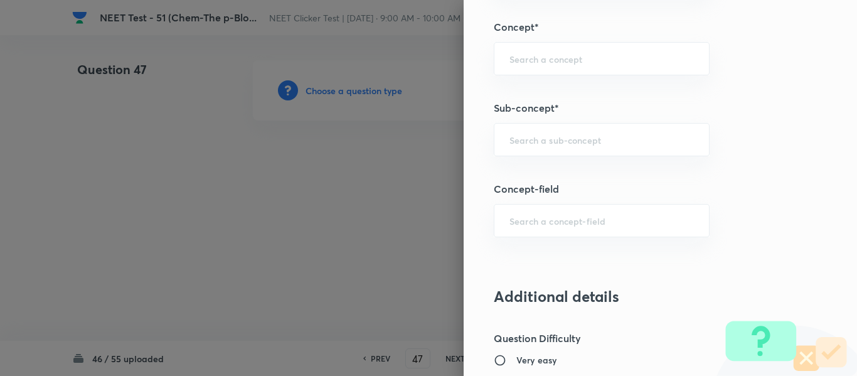
scroll to position [815, 0]
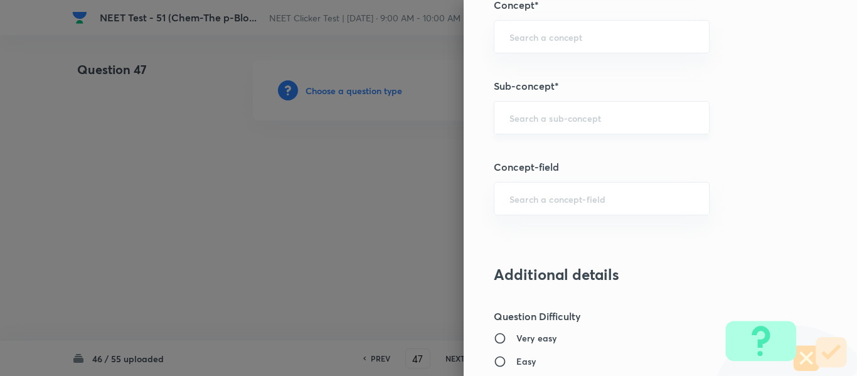
click at [568, 116] on input "text" at bounding box center [601, 118] width 184 height 12
paste input "Group 13: General Properties"
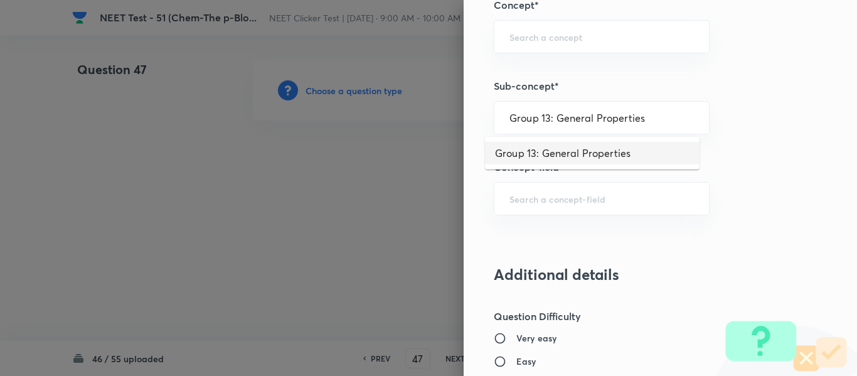
click at [578, 157] on li "Group 13: General Properties" at bounding box center [592, 153] width 214 height 23
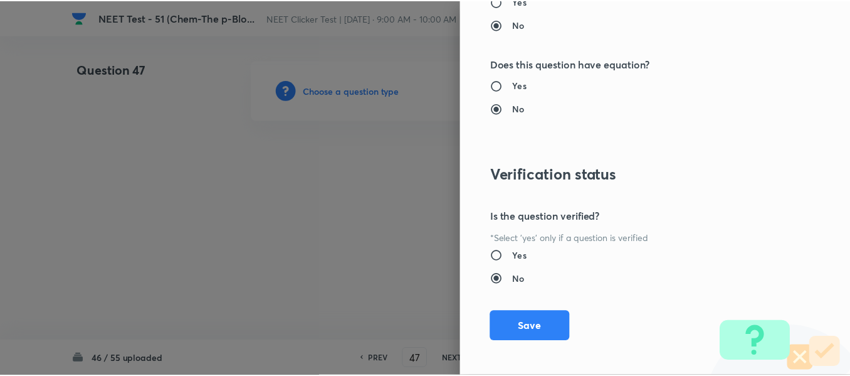
scroll to position [1418, 0]
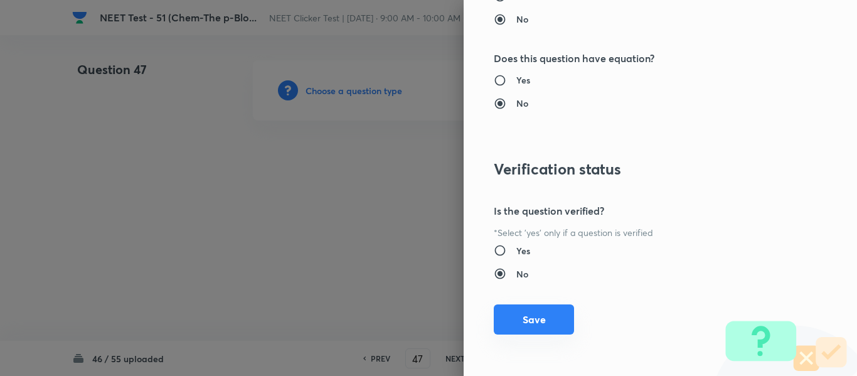
click at [533, 322] on button "Save" at bounding box center [534, 319] width 80 height 30
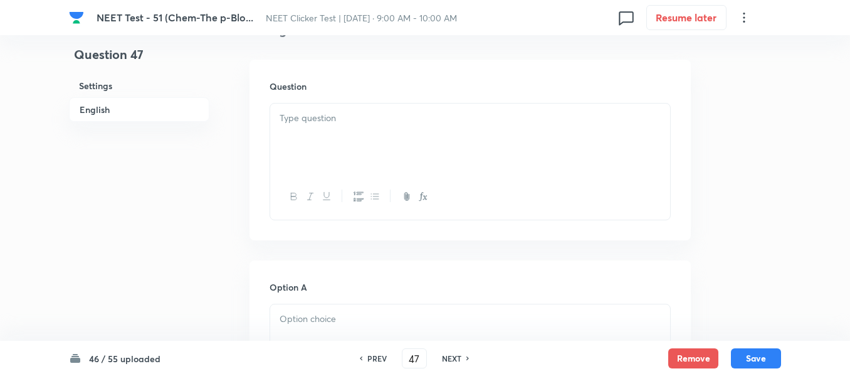
scroll to position [376, 0]
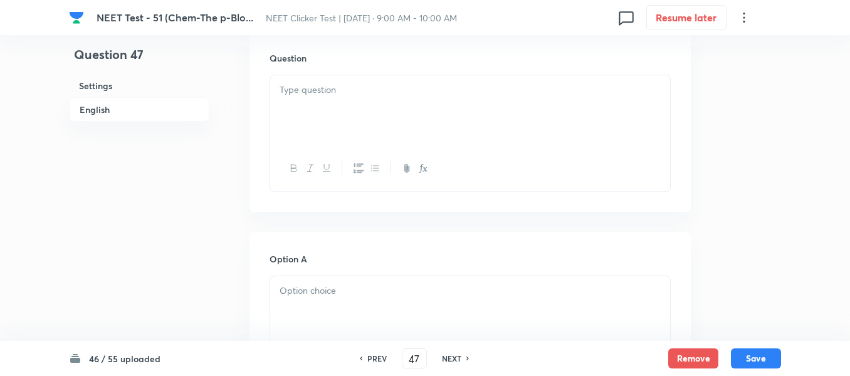
click at [430, 117] on div at bounding box center [470, 110] width 400 height 70
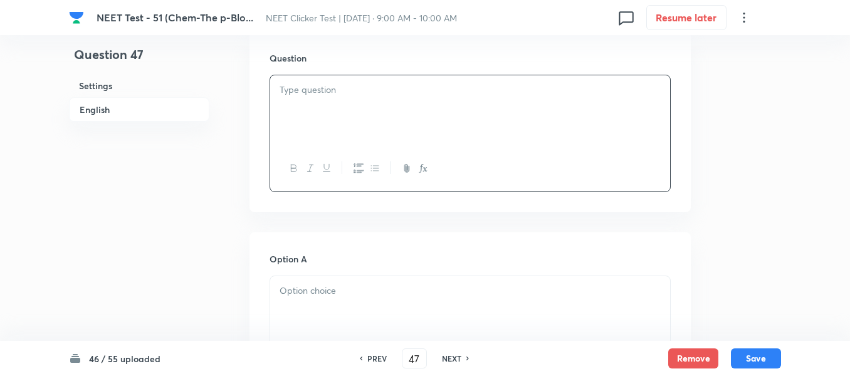
click at [527, 113] on div at bounding box center [470, 110] width 400 height 70
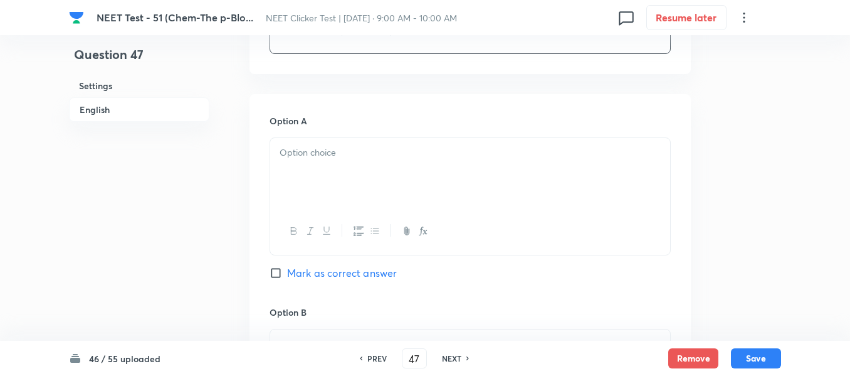
scroll to position [564, 0]
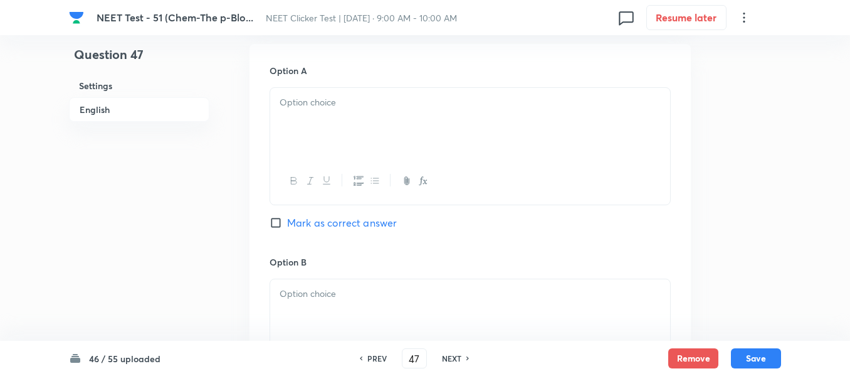
click at [399, 104] on p at bounding box center [470, 102] width 381 height 14
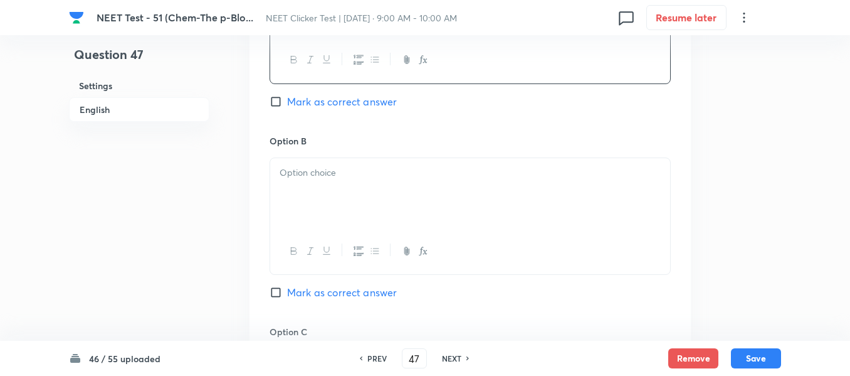
scroll to position [690, 0]
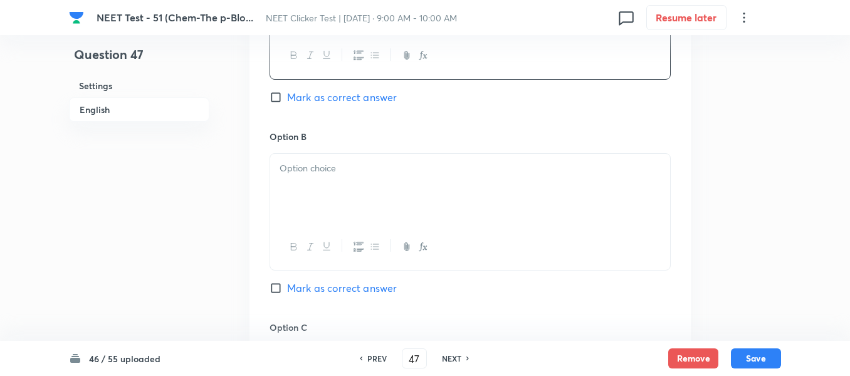
click at [279, 95] on input "Mark as correct answer" at bounding box center [279, 97] width 18 height 13
click at [435, 162] on p at bounding box center [470, 168] width 381 height 14
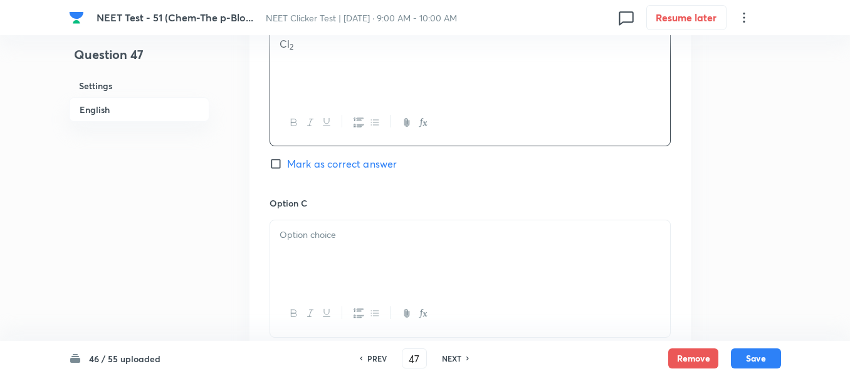
scroll to position [815, 0]
click at [393, 226] on div at bounding box center [470, 254] width 400 height 70
click at [347, 241] on p at bounding box center [470, 237] width 381 height 14
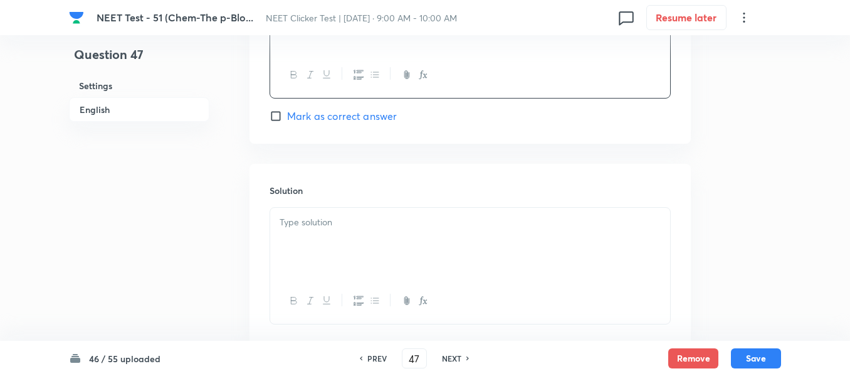
scroll to position [1254, 0]
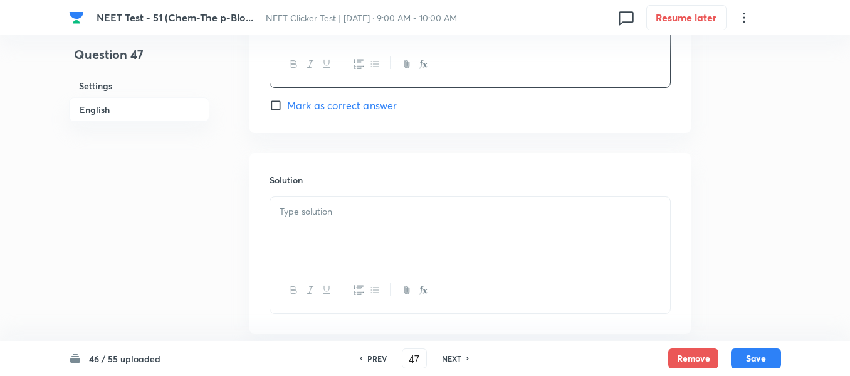
click at [372, 214] on p at bounding box center [470, 211] width 381 height 14
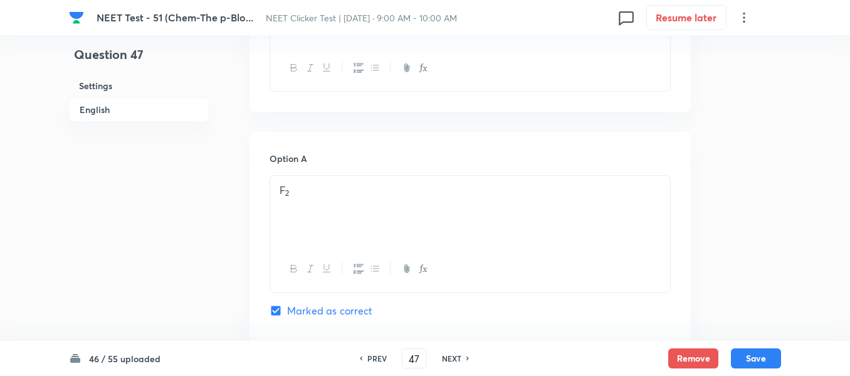
scroll to position [439, 0]
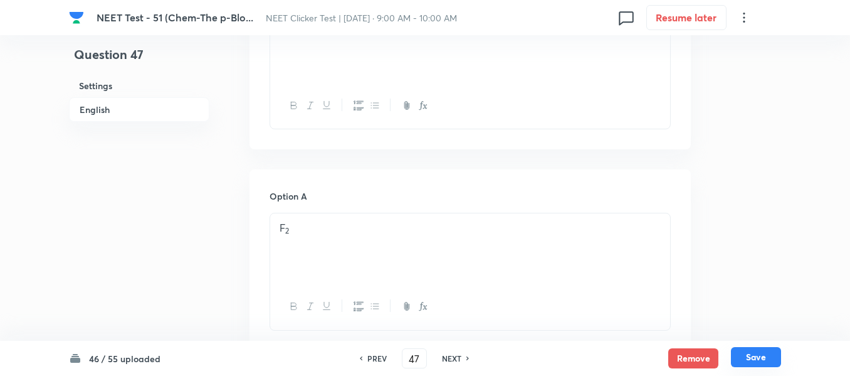
click at [760, 356] on button "Save" at bounding box center [756, 357] width 50 height 20
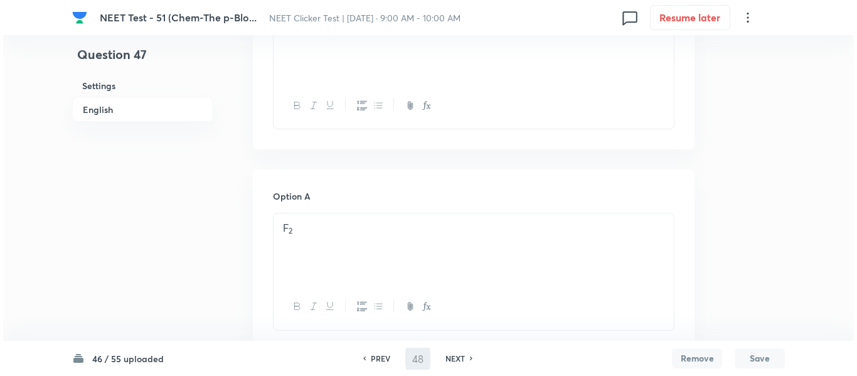
scroll to position [0, 0]
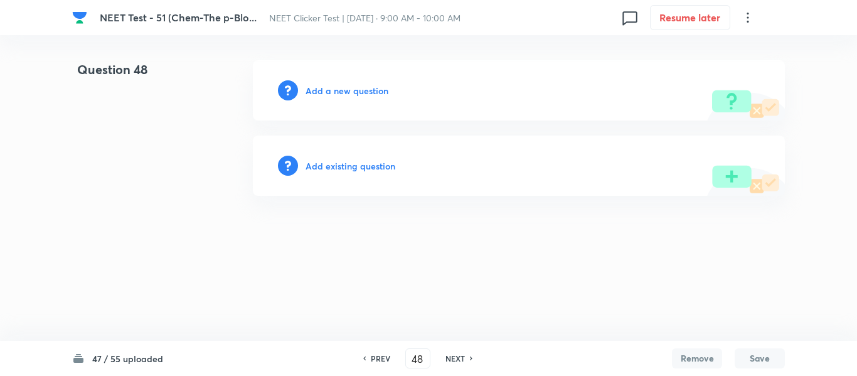
click at [330, 93] on h6 "Add a new question" at bounding box center [346, 90] width 83 height 13
click at [330, 93] on h6 "Choose a question type" at bounding box center [353, 90] width 97 height 13
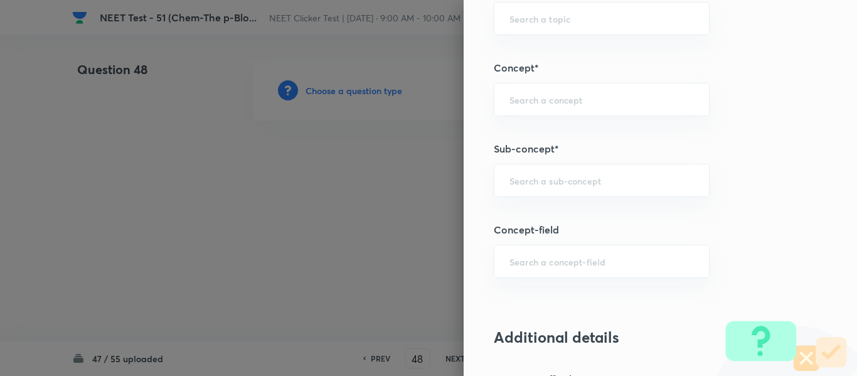
scroll to position [815, 0]
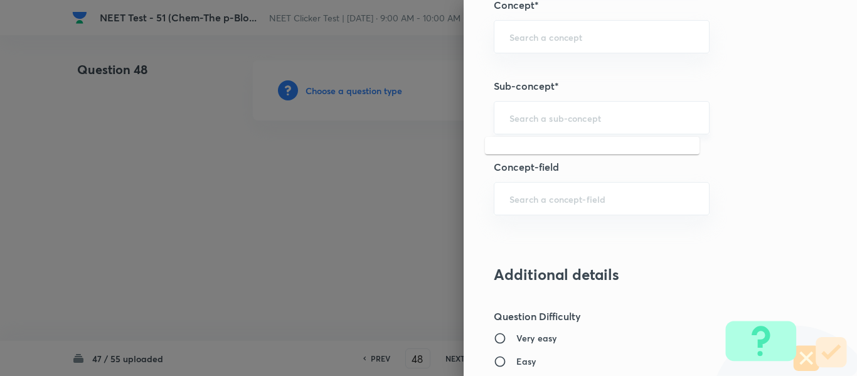
click at [559, 119] on input "text" at bounding box center [601, 118] width 184 height 12
paste input "Group 13: General Properties"
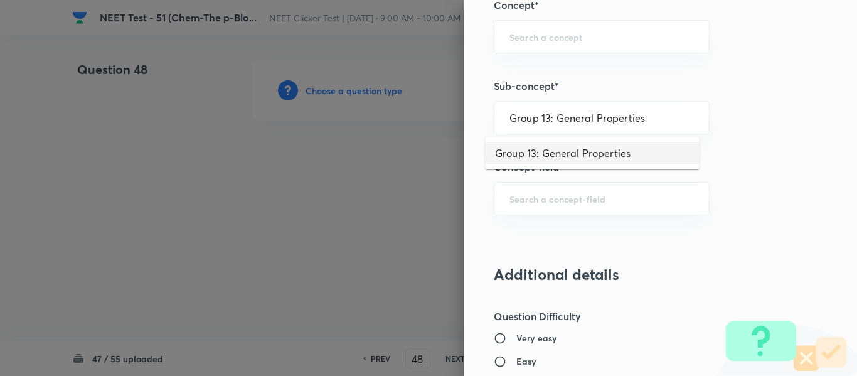
click at [555, 154] on li "Group 13: General Properties" at bounding box center [592, 153] width 214 height 23
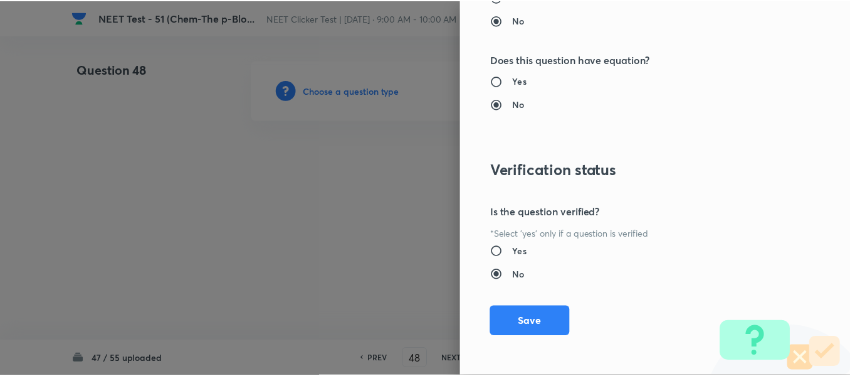
scroll to position [1418, 0]
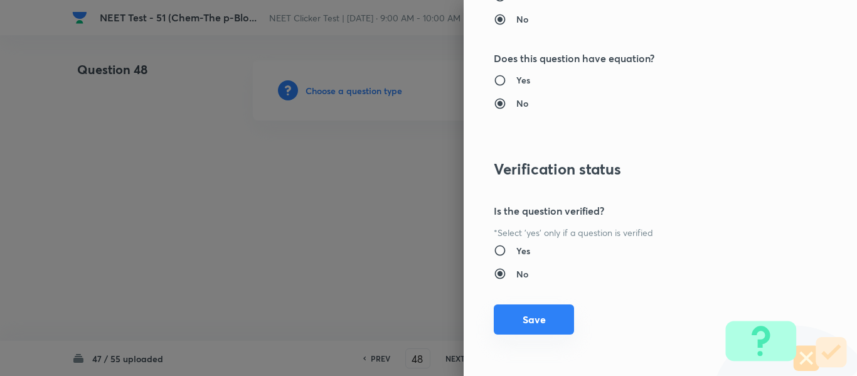
click at [521, 320] on button "Save" at bounding box center [534, 319] width 80 height 30
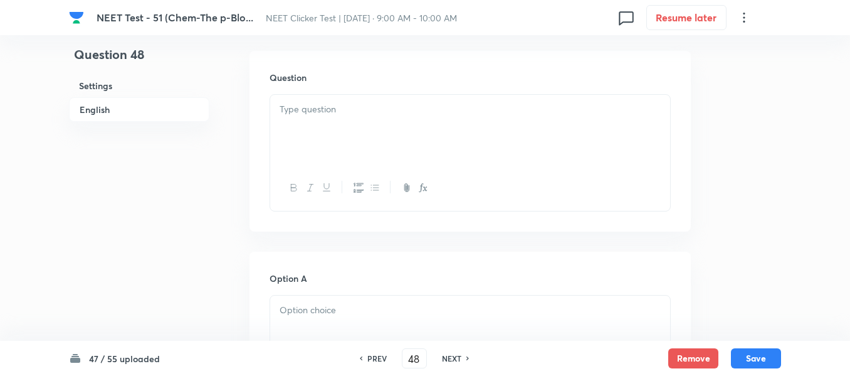
scroll to position [376, 0]
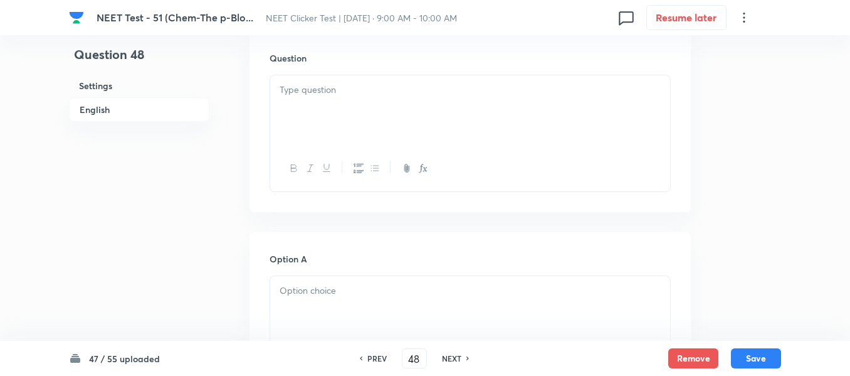
click at [470, 96] on p at bounding box center [470, 90] width 381 height 14
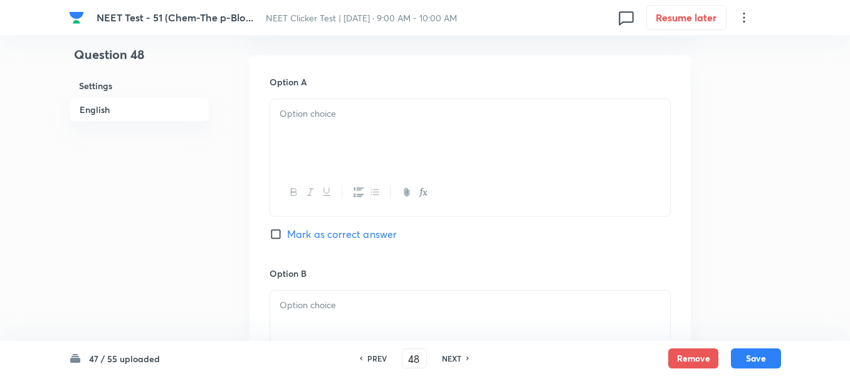
scroll to position [564, 0]
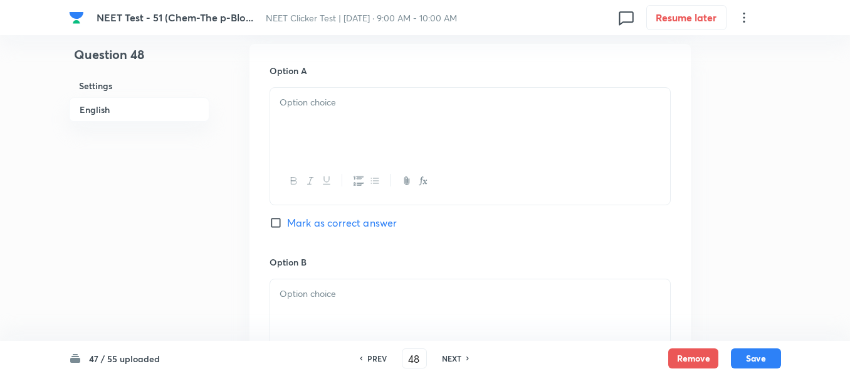
click at [505, 112] on div at bounding box center [470, 123] width 400 height 70
click at [374, 125] on div at bounding box center [470, 126] width 400 height 70
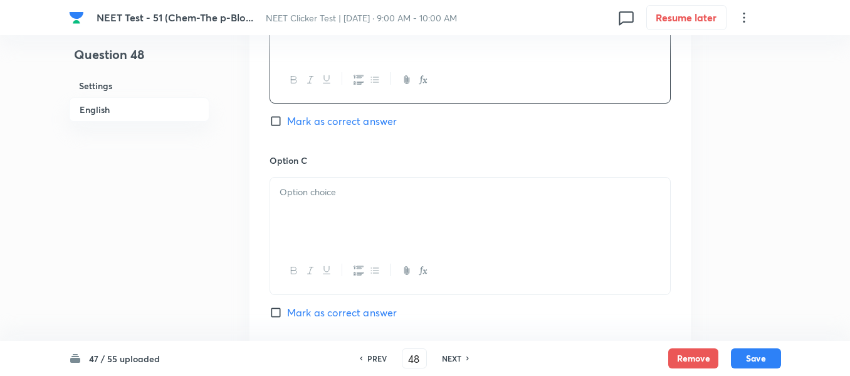
scroll to position [878, 0]
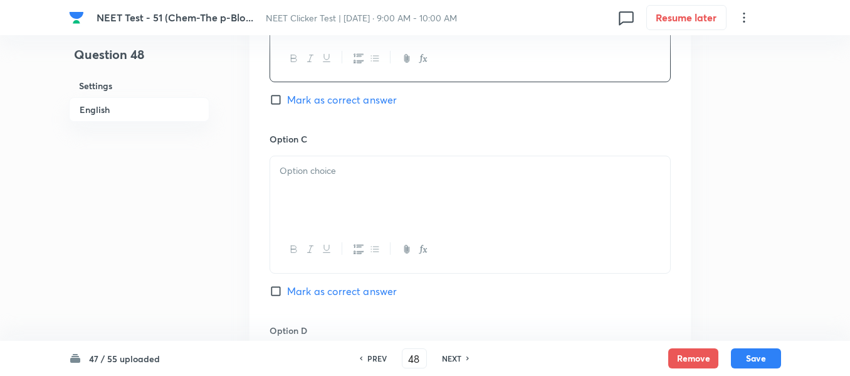
click at [402, 183] on div at bounding box center [470, 191] width 400 height 70
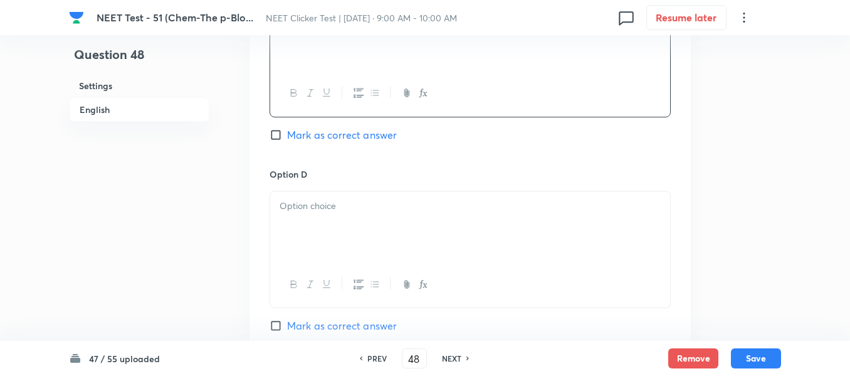
scroll to position [1066, 0]
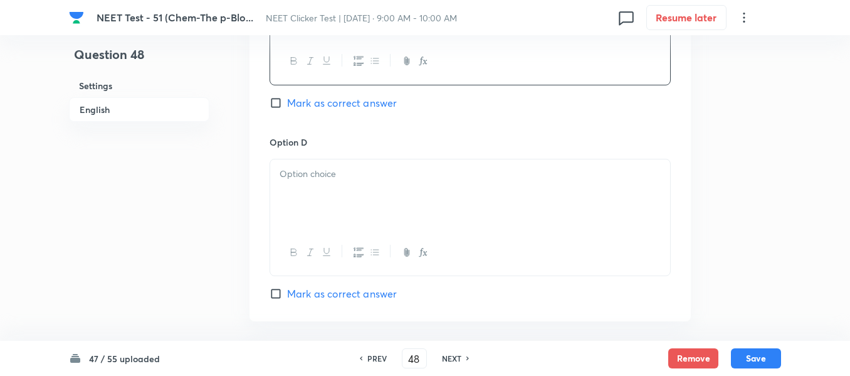
click at [362, 176] on p at bounding box center [470, 174] width 381 height 14
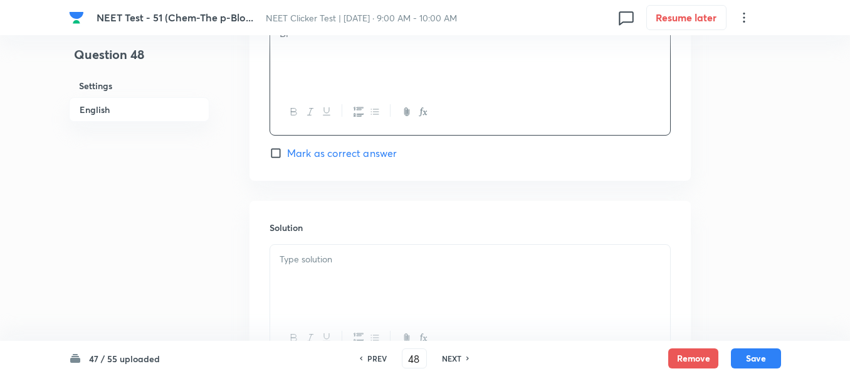
scroll to position [1317, 0]
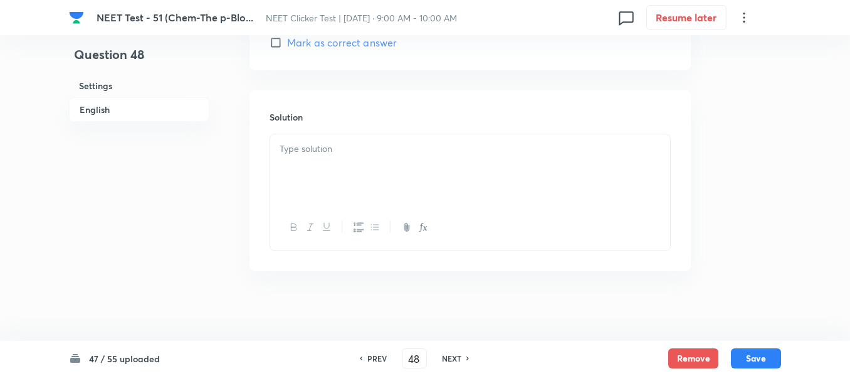
click at [361, 171] on div at bounding box center [470, 169] width 400 height 70
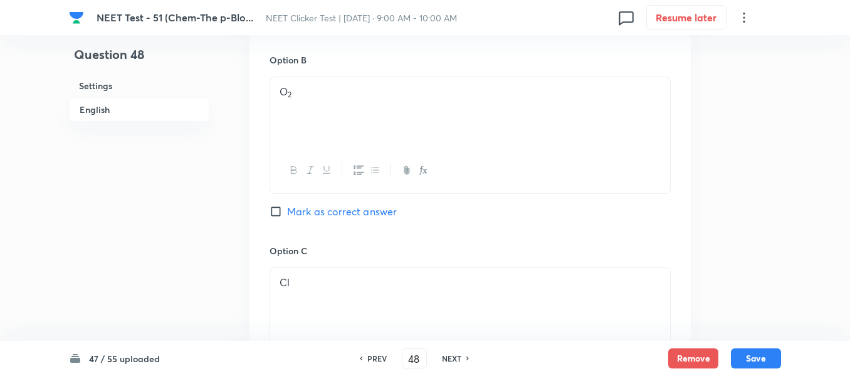
scroll to position [690, 0]
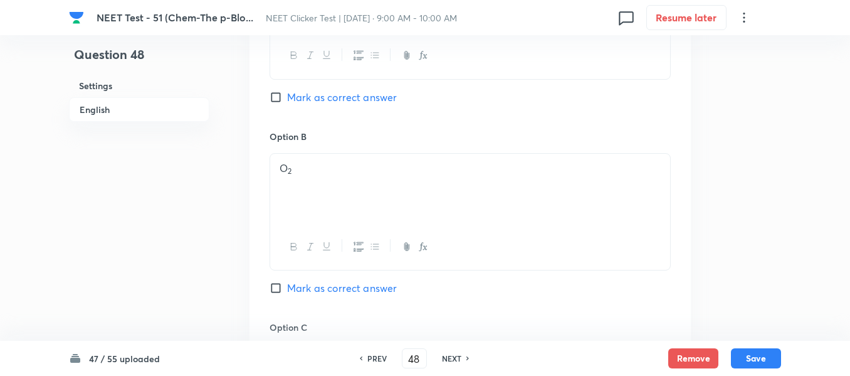
click at [278, 290] on input "Mark as correct answer" at bounding box center [279, 288] width 18 height 13
click at [755, 360] on button "Save" at bounding box center [756, 357] width 50 height 20
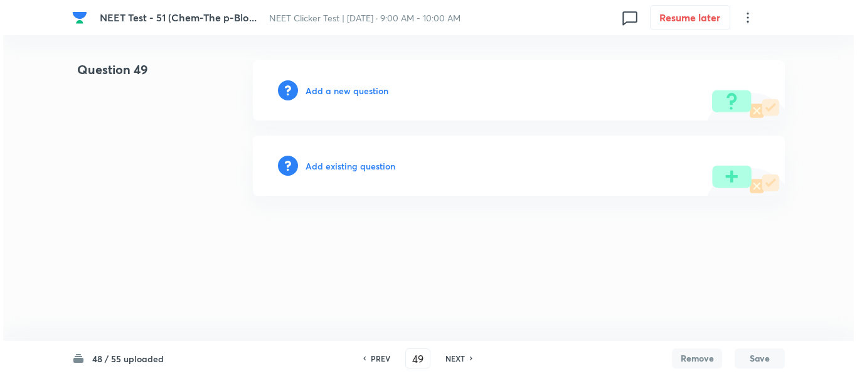
scroll to position [0, 0]
click at [328, 88] on h6 "Add a new question" at bounding box center [346, 90] width 83 height 13
click at [328, 88] on h6 "Choose a question type" at bounding box center [353, 90] width 97 height 13
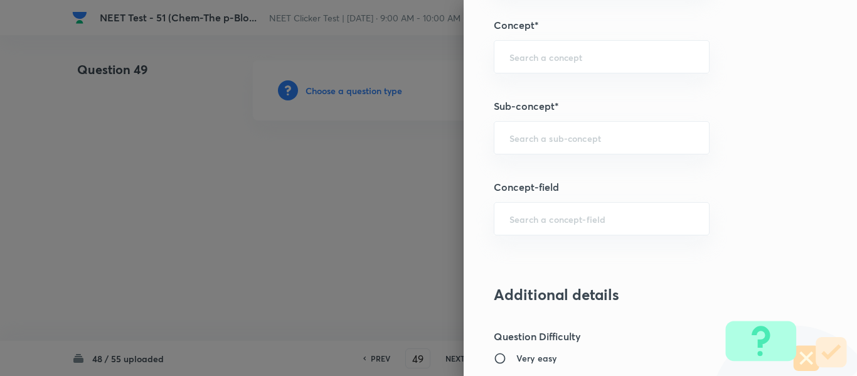
scroll to position [815, 0]
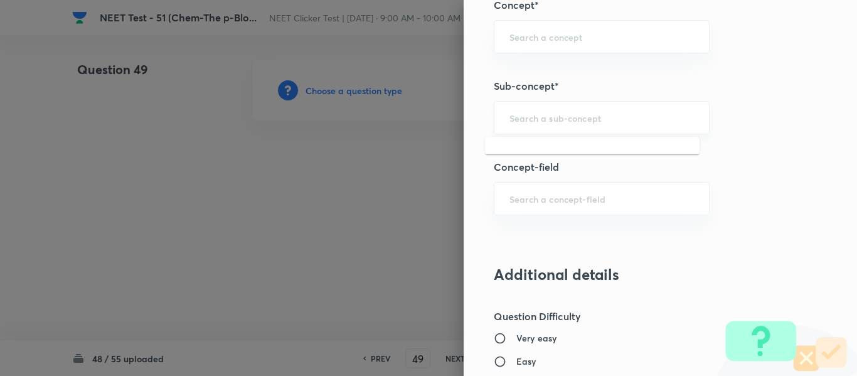
click at [567, 119] on input "text" at bounding box center [601, 118] width 184 height 12
paste input "Group 13: General Properties"
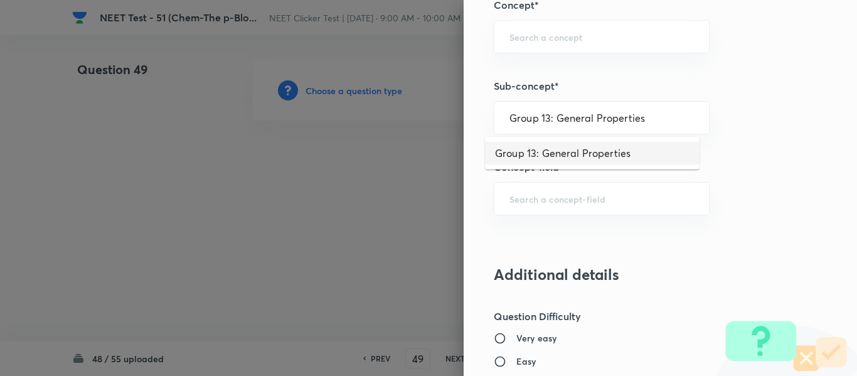
click at [555, 155] on li "Group 13: General Properties" at bounding box center [592, 153] width 214 height 23
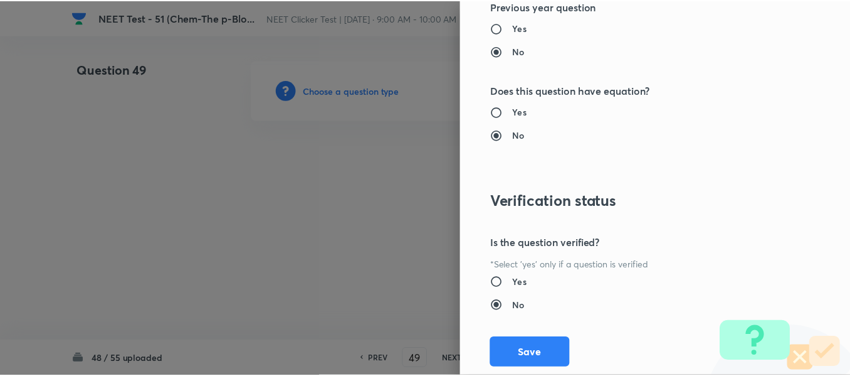
scroll to position [1418, 0]
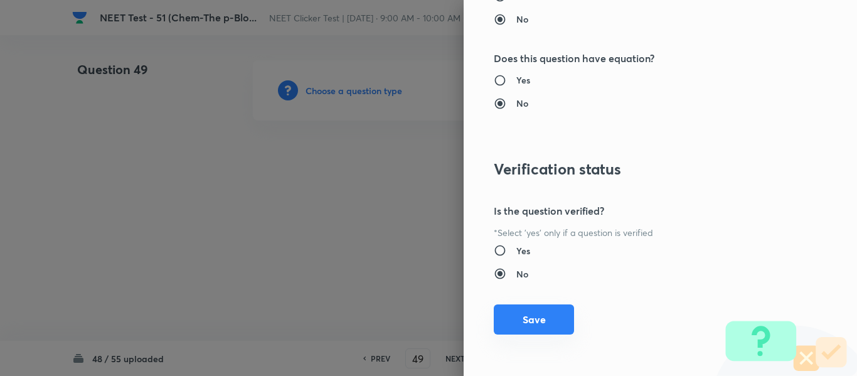
click at [526, 325] on button "Save" at bounding box center [534, 319] width 80 height 30
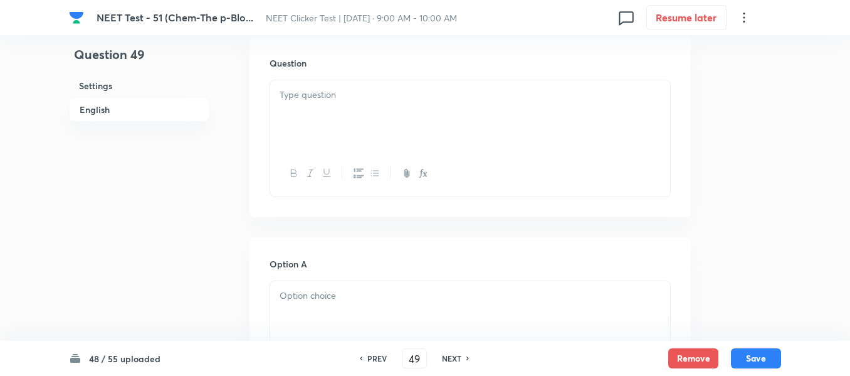
scroll to position [376, 0]
click at [411, 95] on p at bounding box center [470, 90] width 381 height 14
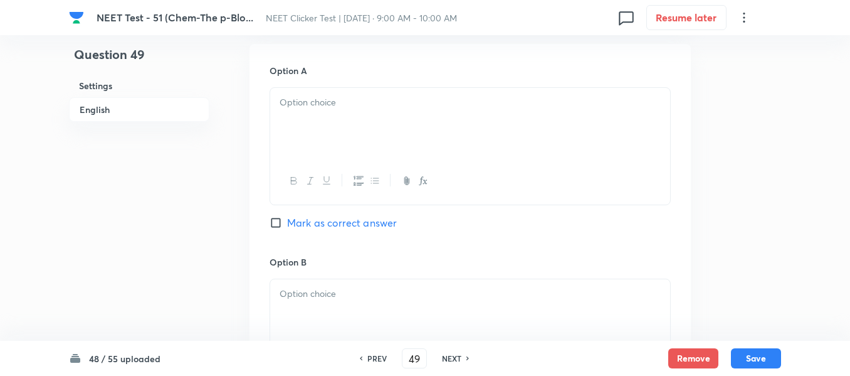
click at [409, 111] on div at bounding box center [470, 123] width 400 height 70
click at [410, 128] on div at bounding box center [470, 126] width 400 height 70
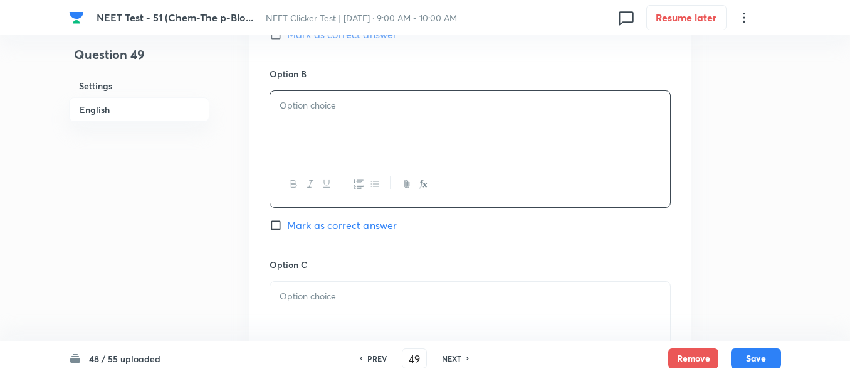
click at [359, 125] on div at bounding box center [470, 126] width 400 height 70
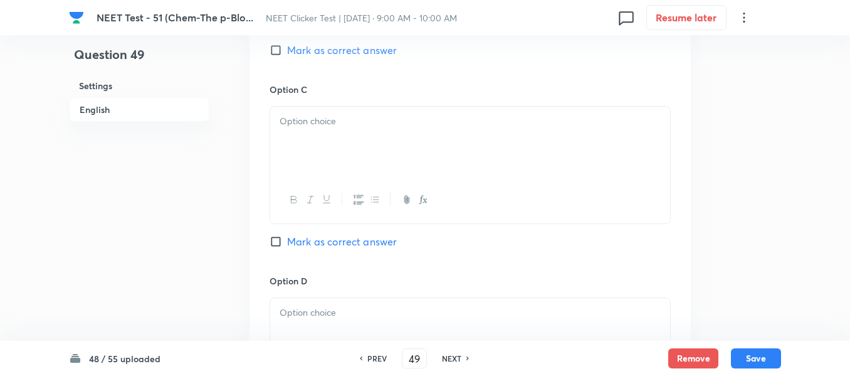
scroll to position [941, 0]
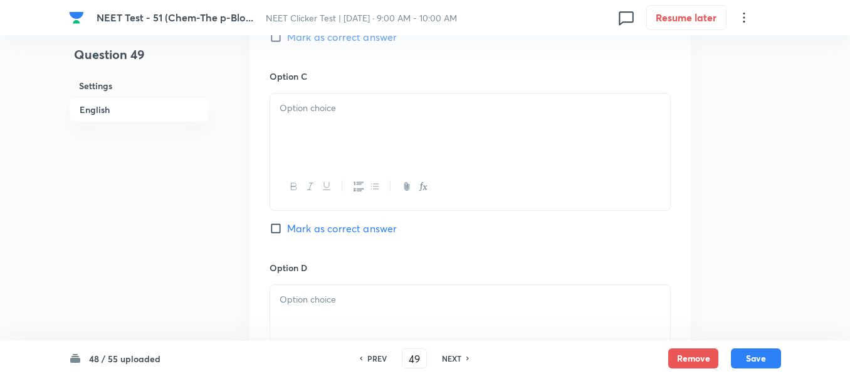
click at [394, 137] on div at bounding box center [470, 128] width 400 height 70
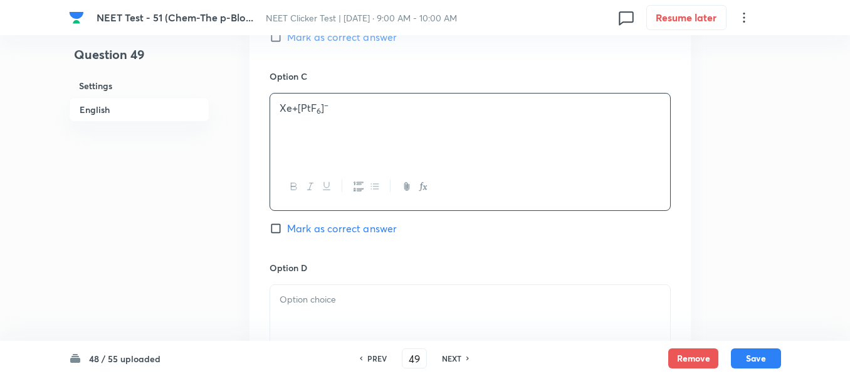
click at [285, 230] on input "Mark as correct answer" at bounding box center [279, 228] width 18 height 13
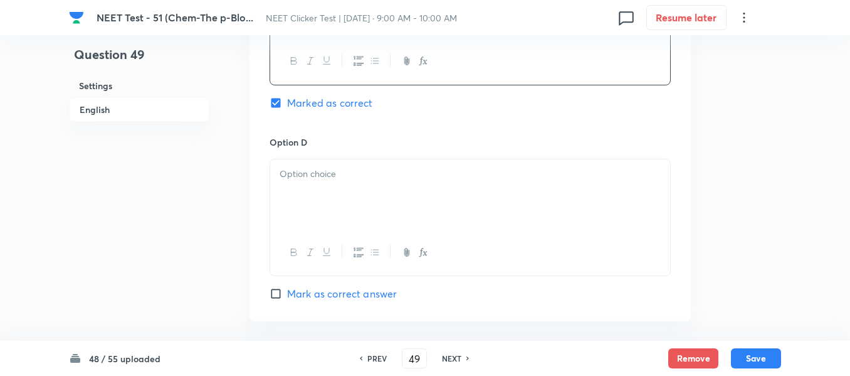
click at [358, 179] on p at bounding box center [470, 174] width 381 height 14
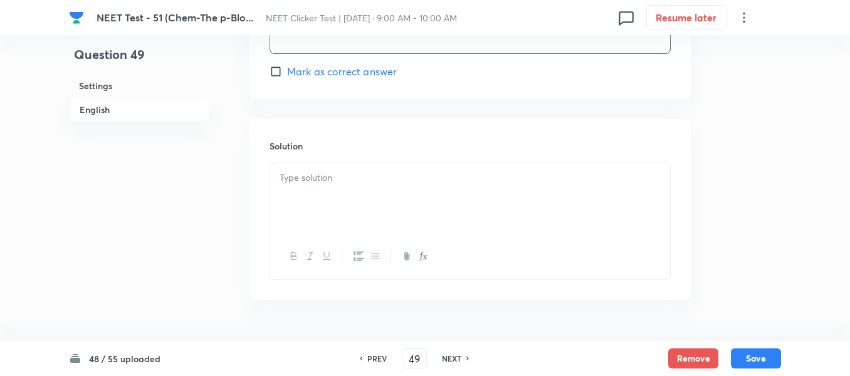
scroll to position [1317, 0]
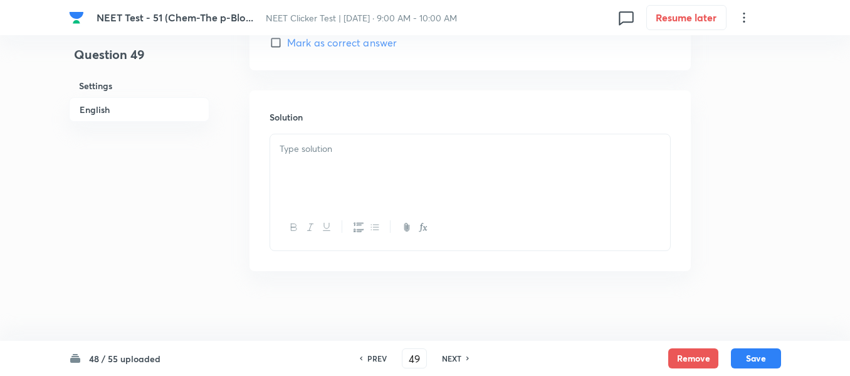
click at [386, 160] on div at bounding box center [470, 169] width 400 height 70
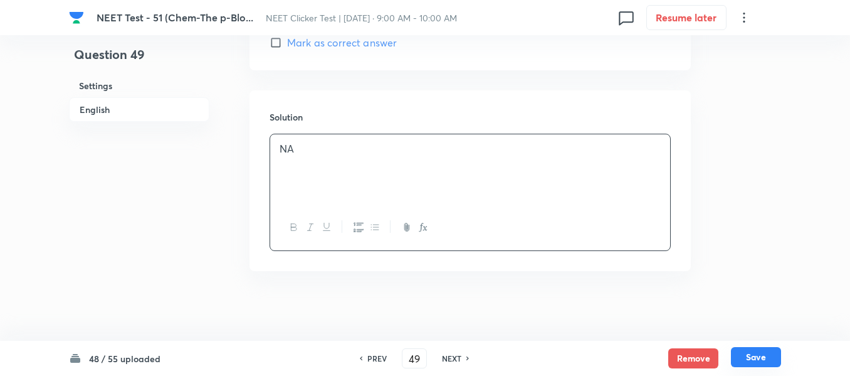
click at [754, 362] on button "Save" at bounding box center [756, 357] width 50 height 20
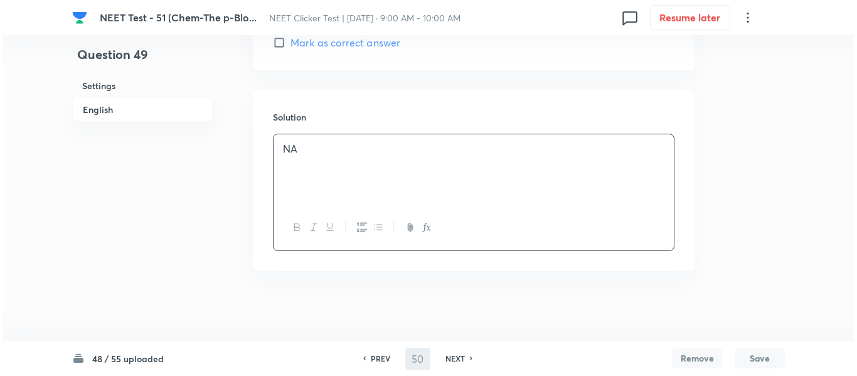
scroll to position [0, 0]
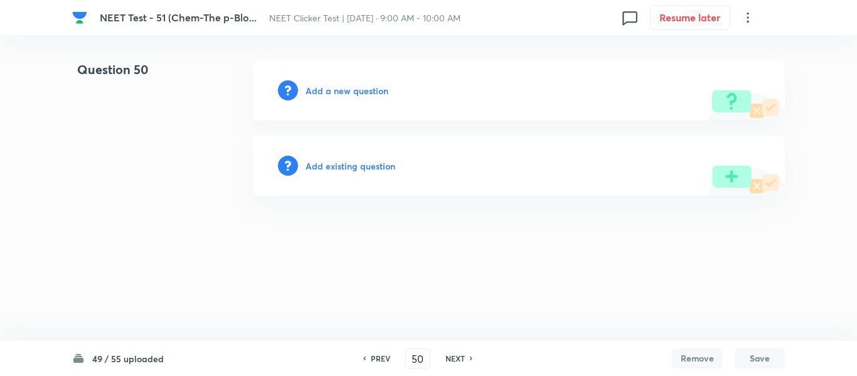
click at [331, 88] on h6 "Add a new question" at bounding box center [346, 90] width 83 height 13
click at [331, 88] on h6 "Choose a question type" at bounding box center [353, 90] width 97 height 13
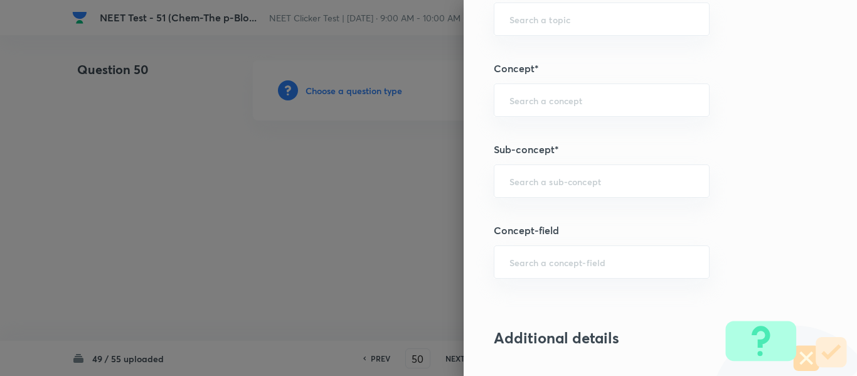
scroll to position [753, 0]
click at [602, 184] on input "text" at bounding box center [601, 180] width 184 height 12
paste input "Group 13: General Properties"
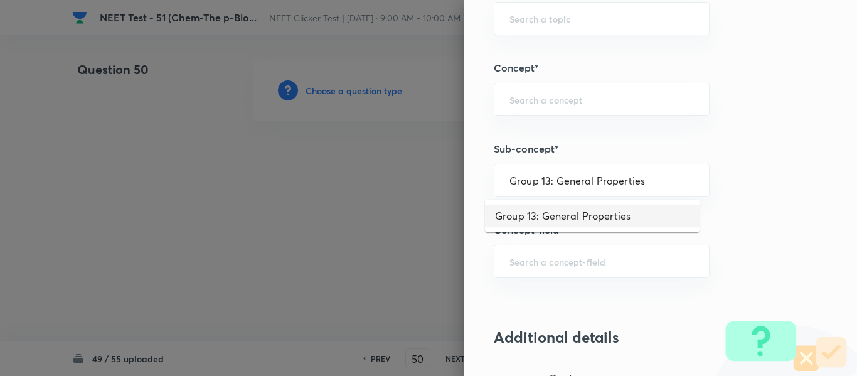
click at [569, 211] on li "Group 13: General Properties" at bounding box center [592, 215] width 214 height 23
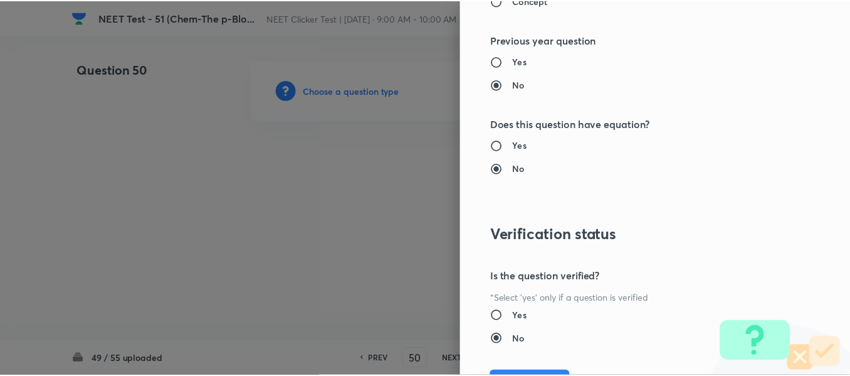
scroll to position [1418, 0]
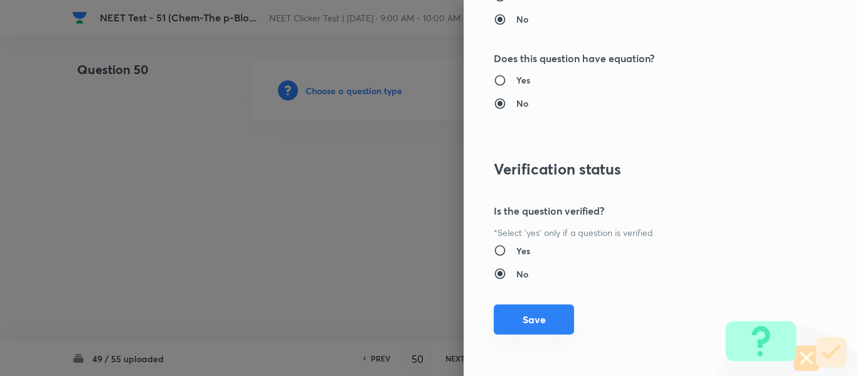
click at [531, 314] on button "Save" at bounding box center [534, 319] width 80 height 30
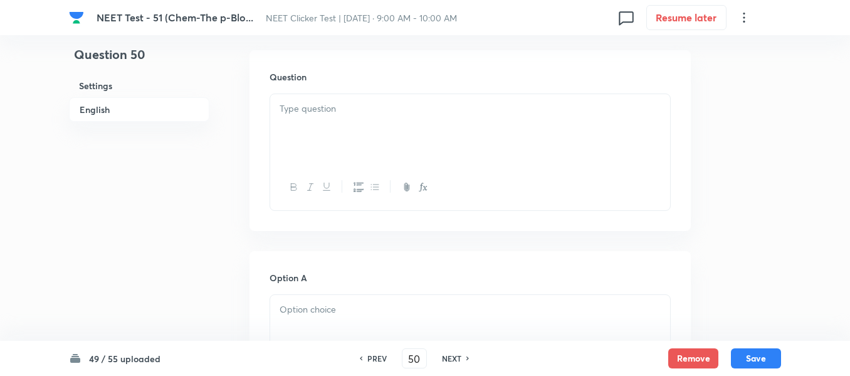
scroll to position [376, 0]
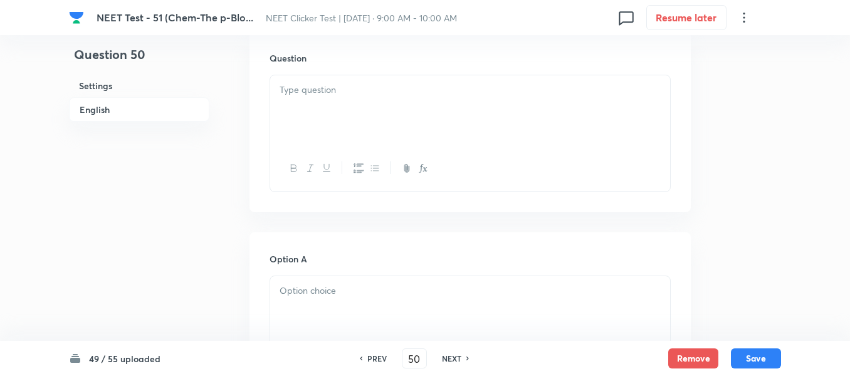
click at [396, 108] on div at bounding box center [470, 110] width 400 height 70
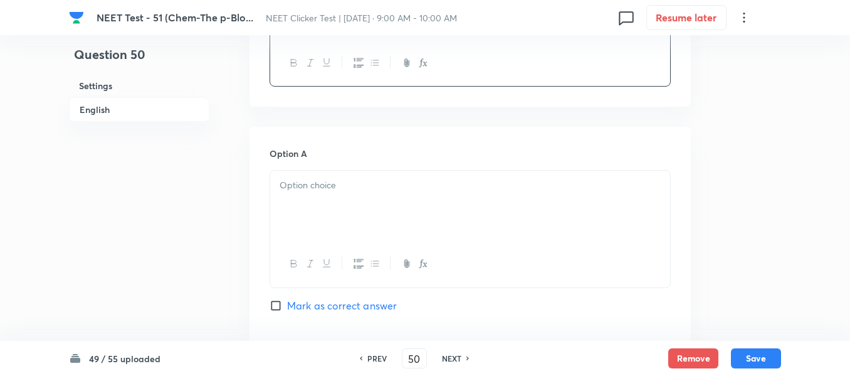
scroll to position [564, 0]
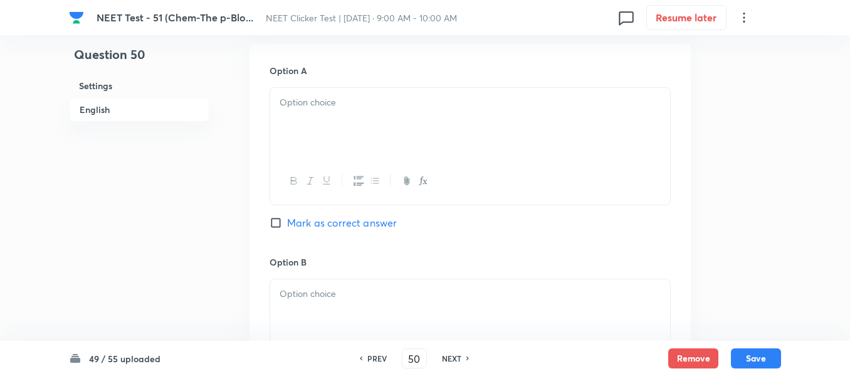
click at [435, 122] on div at bounding box center [470, 123] width 400 height 70
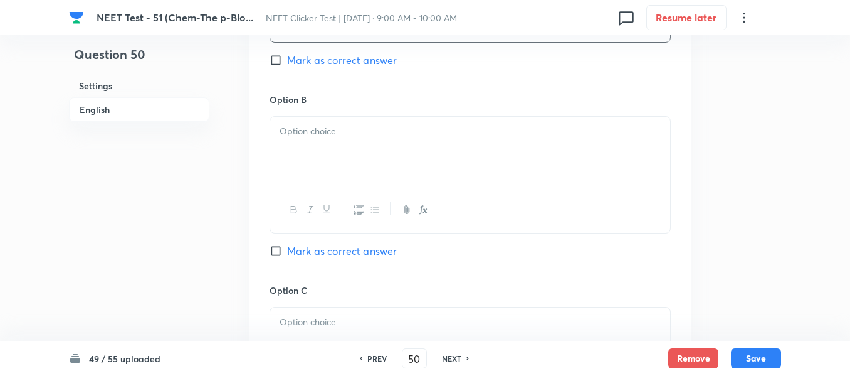
scroll to position [753, 0]
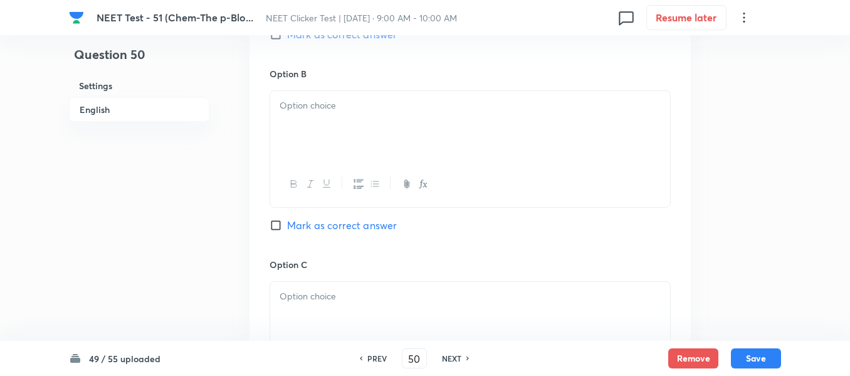
click at [465, 125] on div at bounding box center [470, 126] width 400 height 70
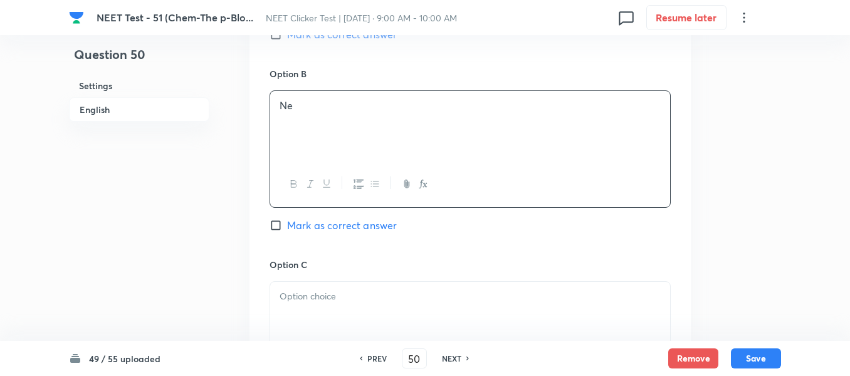
scroll to position [878, 0]
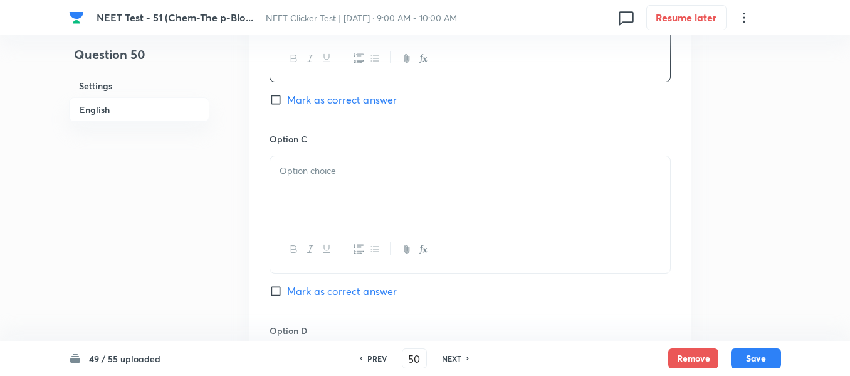
click at [445, 177] on p at bounding box center [470, 171] width 381 height 14
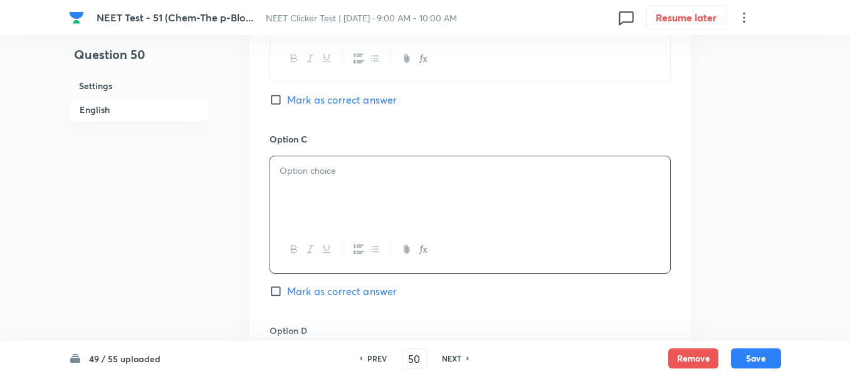
click at [445, 177] on p at bounding box center [470, 171] width 381 height 14
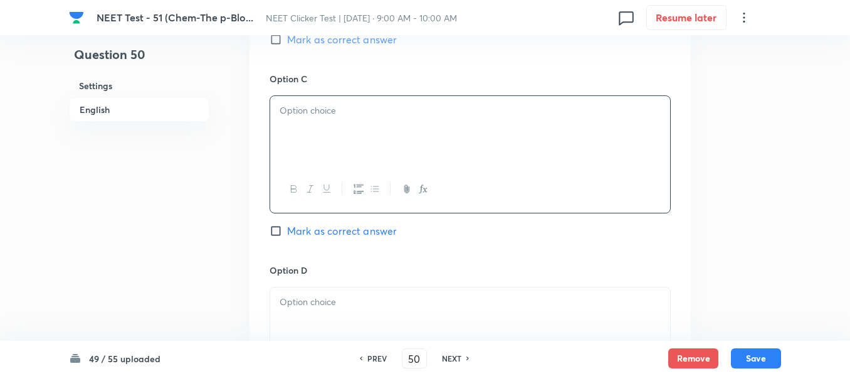
scroll to position [941, 0]
click at [415, 131] on div at bounding box center [470, 128] width 400 height 70
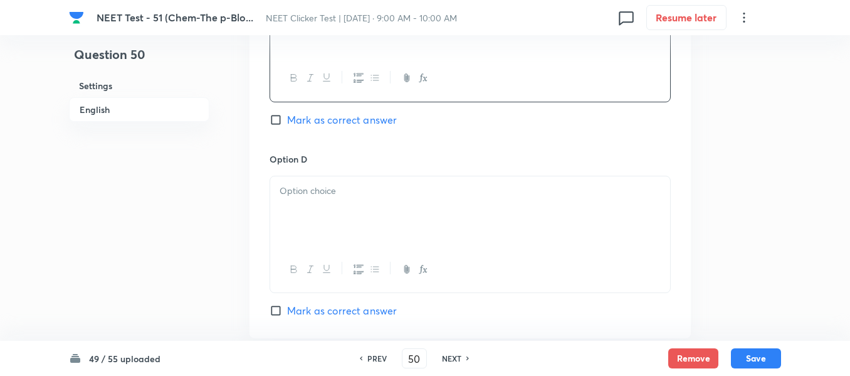
scroll to position [1066, 0]
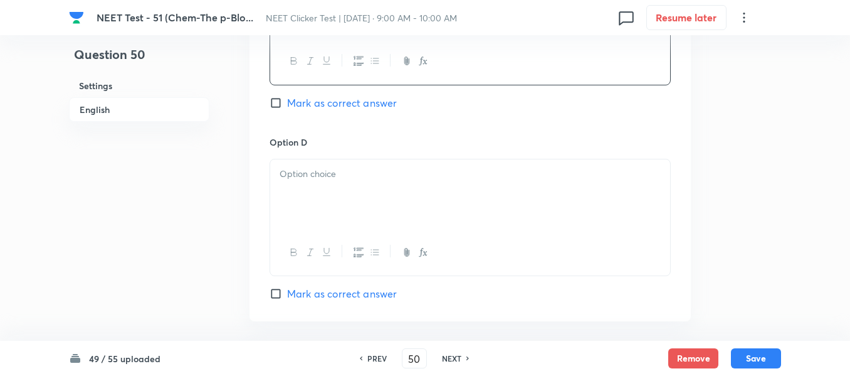
click at [357, 179] on p at bounding box center [470, 174] width 381 height 14
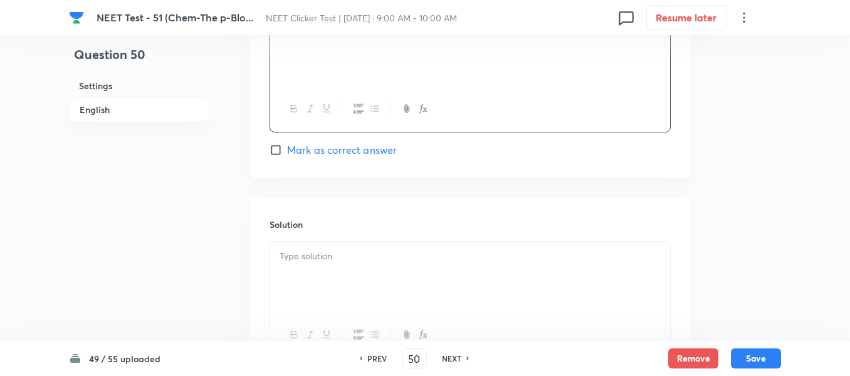
scroll to position [1254, 0]
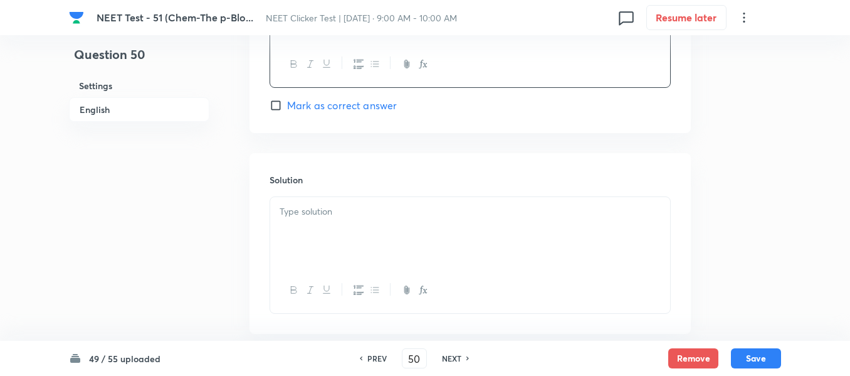
click at [341, 206] on p at bounding box center [470, 211] width 381 height 14
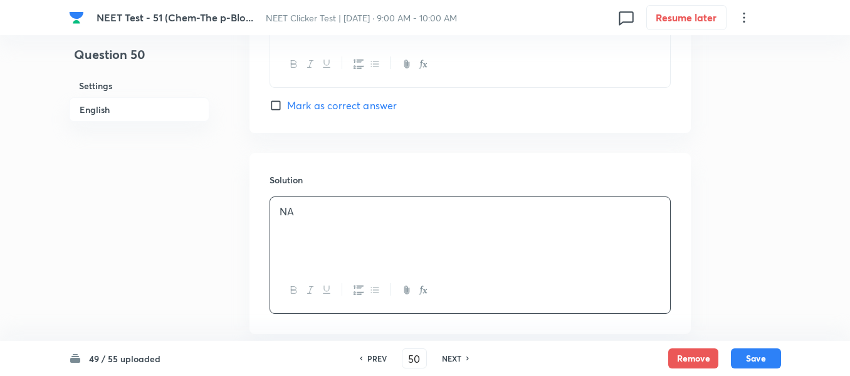
click at [100, 109] on h6 "English" at bounding box center [139, 109] width 140 height 24
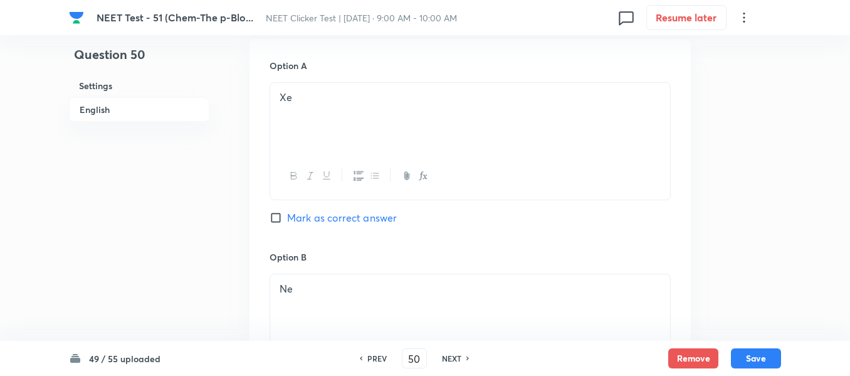
scroll to position [574, 0]
click at [273, 216] on input "Mark as correct answer" at bounding box center [279, 212] width 18 height 13
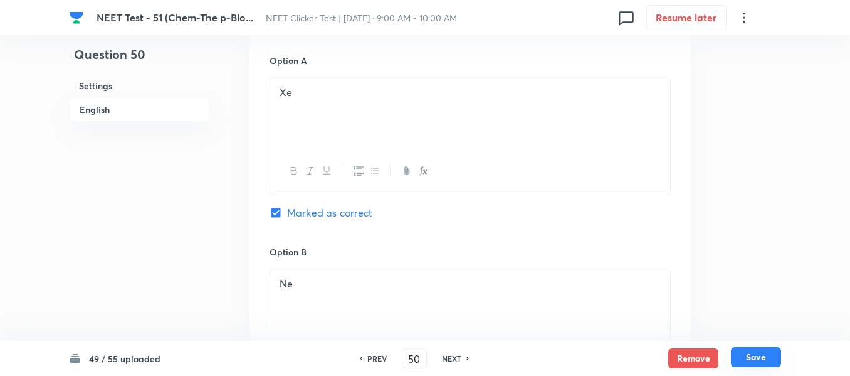
click at [757, 359] on button "Save" at bounding box center [756, 357] width 50 height 20
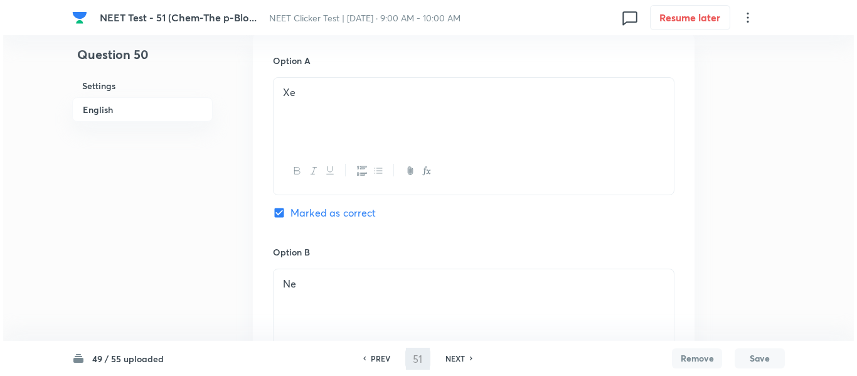
scroll to position [0, 0]
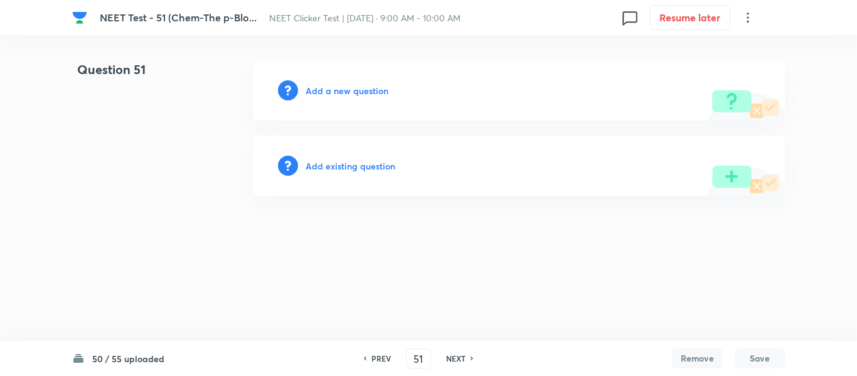
click at [333, 92] on h6 "Add a new question" at bounding box center [346, 90] width 83 height 13
click at [333, 92] on h6 "Choose a question type" at bounding box center [353, 90] width 97 height 13
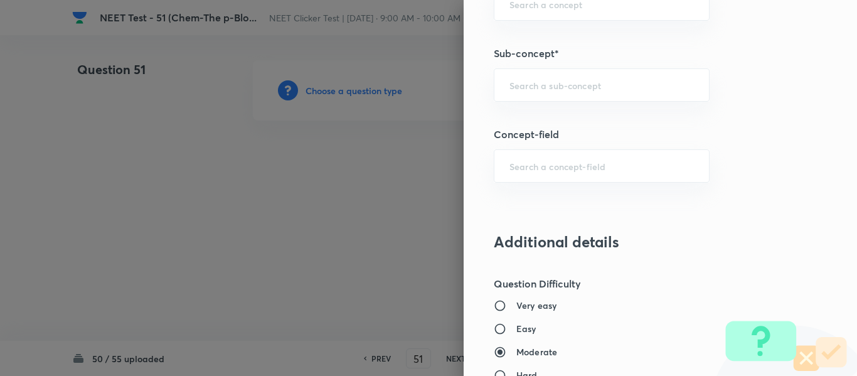
scroll to position [878, 0]
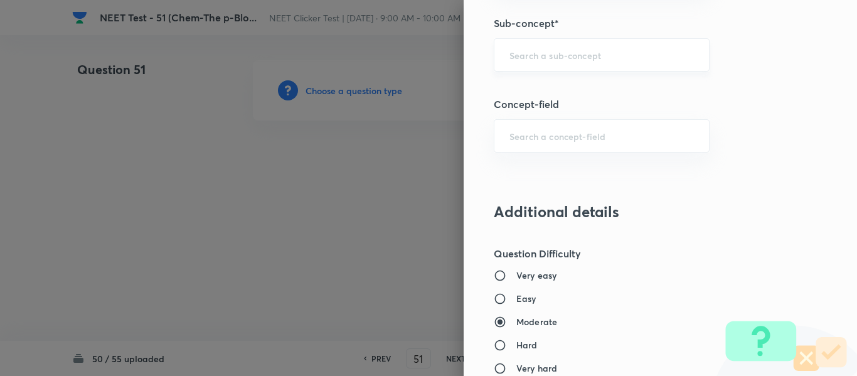
click at [554, 51] on input "text" at bounding box center [601, 55] width 184 height 12
paste input "Group 13: General Properties"
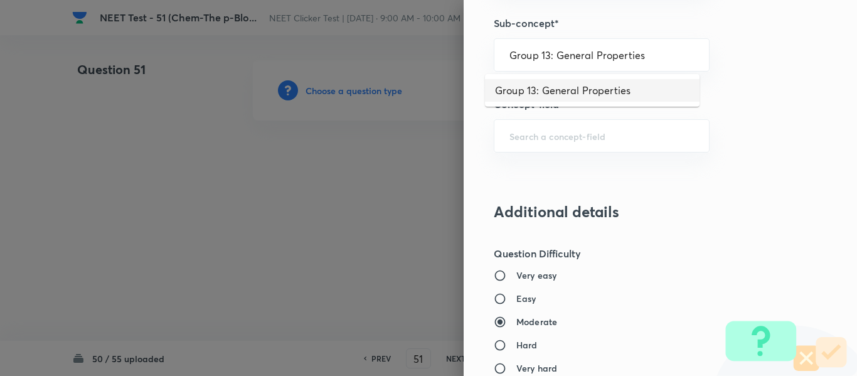
click at [558, 87] on li "Group 13: General Properties" at bounding box center [592, 90] width 214 height 23
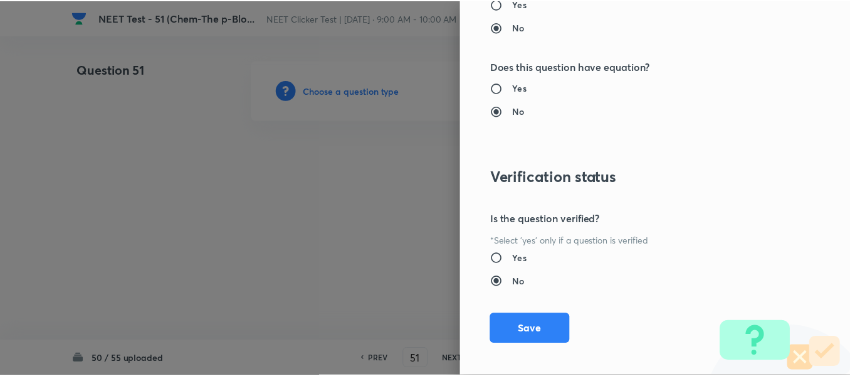
scroll to position [1418, 0]
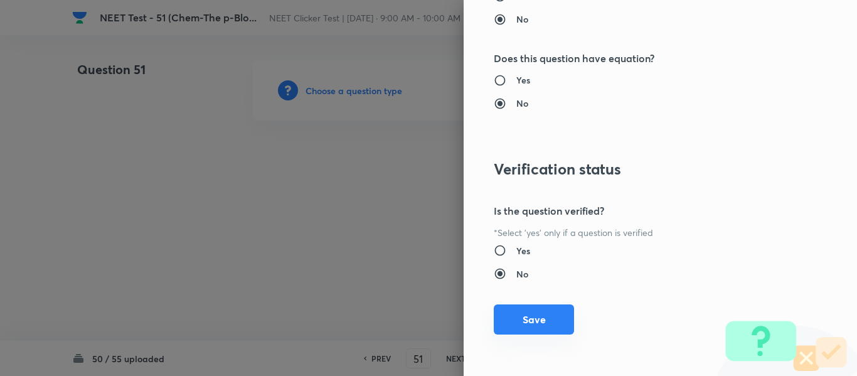
click at [524, 324] on button "Save" at bounding box center [534, 319] width 80 height 30
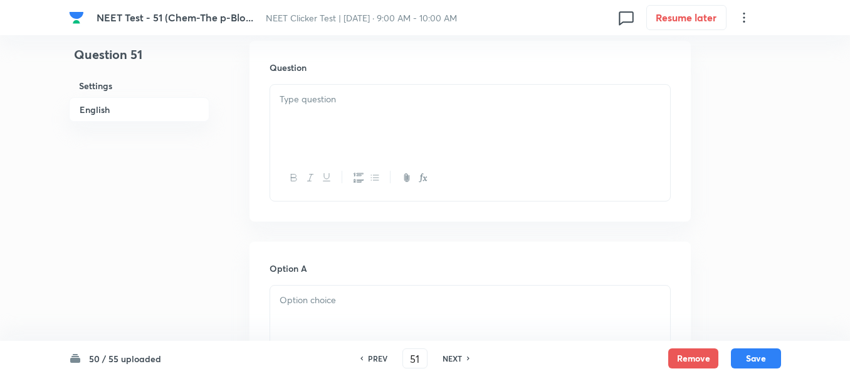
scroll to position [314, 0]
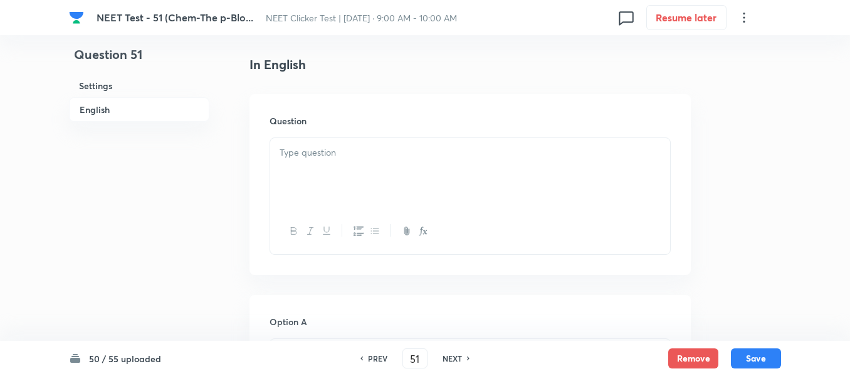
click at [469, 159] on p at bounding box center [470, 153] width 381 height 14
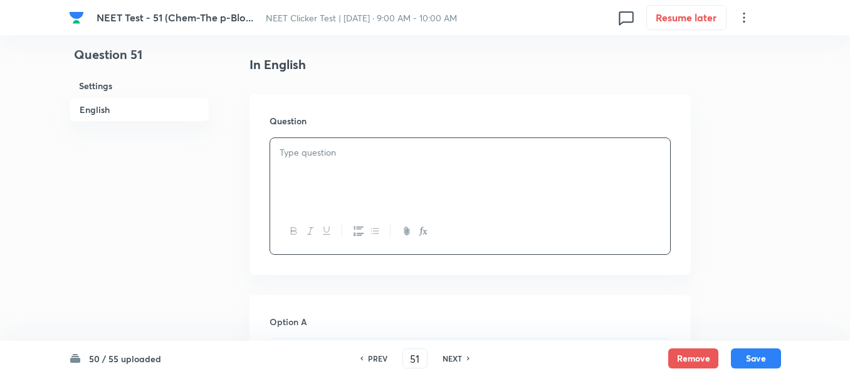
click at [388, 169] on div at bounding box center [470, 173] width 400 height 70
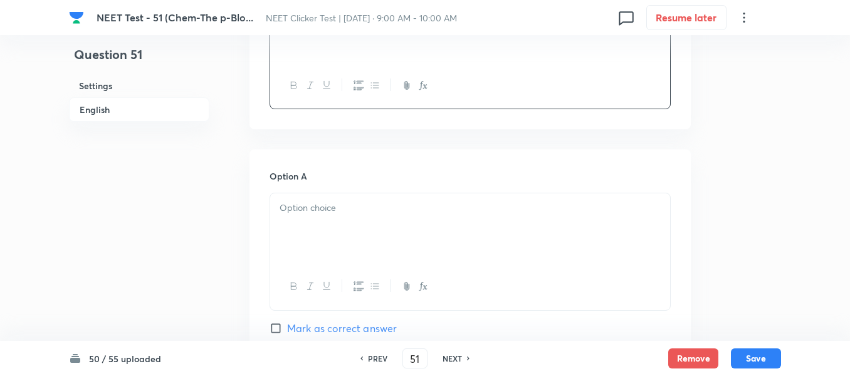
scroll to position [502, 0]
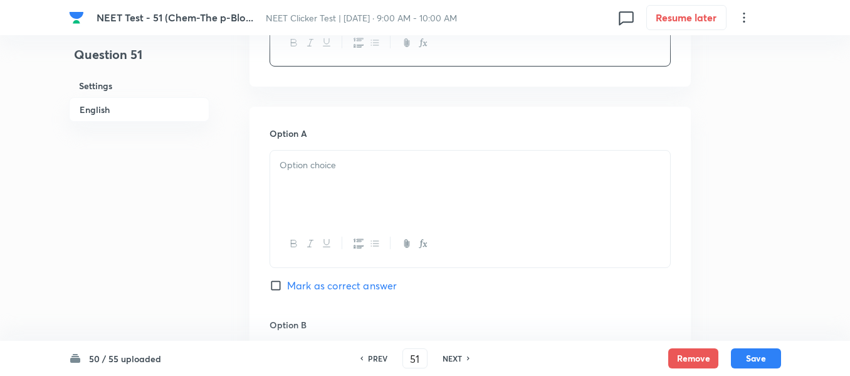
click at [362, 172] on p at bounding box center [470, 165] width 381 height 14
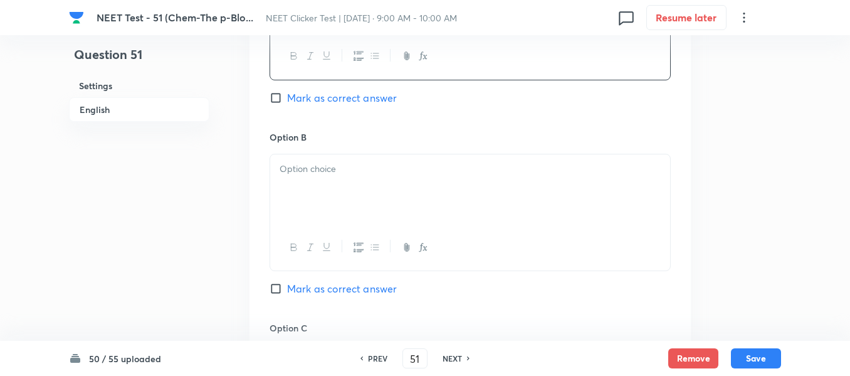
scroll to position [690, 0]
click at [284, 98] on input "Mark as correct answer" at bounding box center [279, 97] width 18 height 13
click at [386, 163] on p at bounding box center [470, 168] width 381 height 14
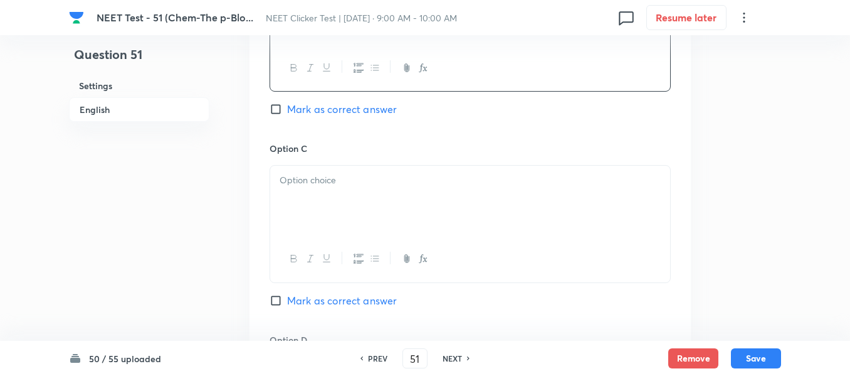
scroll to position [878, 0]
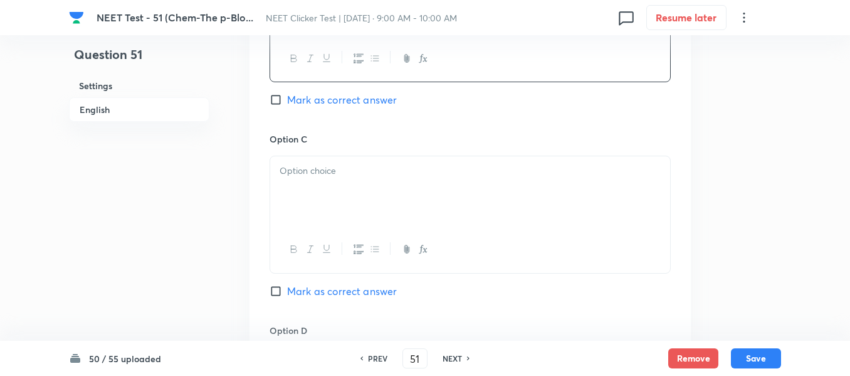
click at [368, 171] on p at bounding box center [470, 171] width 381 height 14
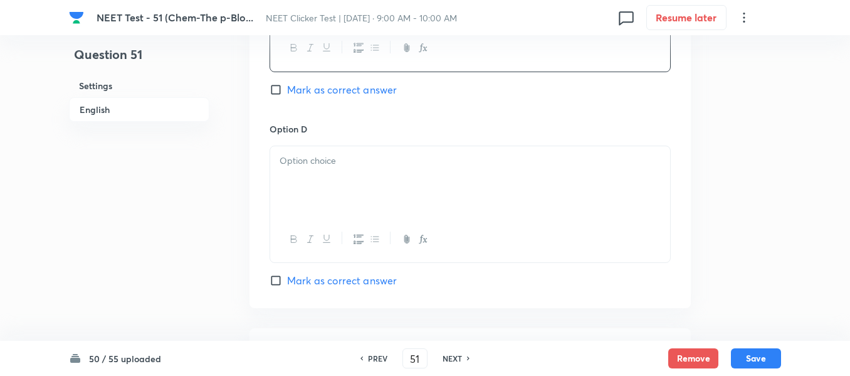
scroll to position [1129, 0]
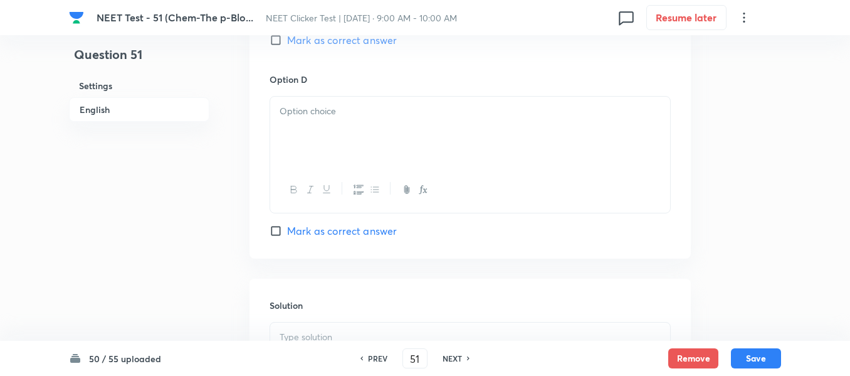
click at [360, 147] on div at bounding box center [470, 132] width 400 height 70
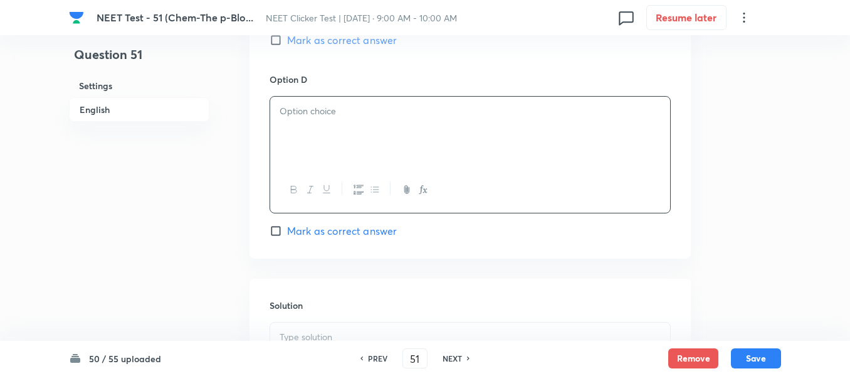
click at [406, 124] on div at bounding box center [470, 132] width 400 height 70
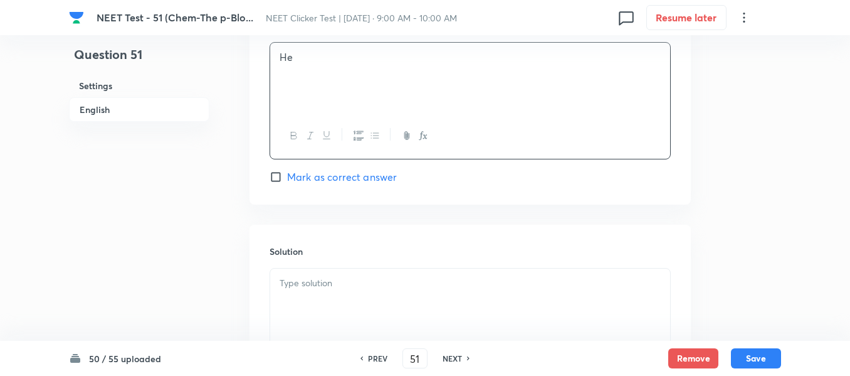
scroll to position [1254, 0]
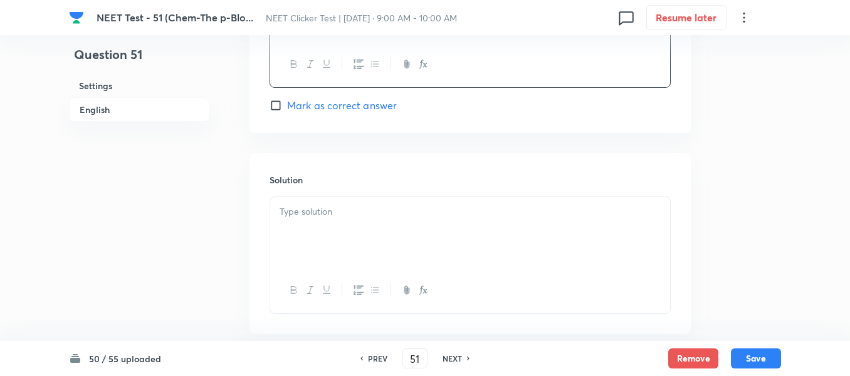
click at [328, 215] on p at bounding box center [470, 211] width 381 height 14
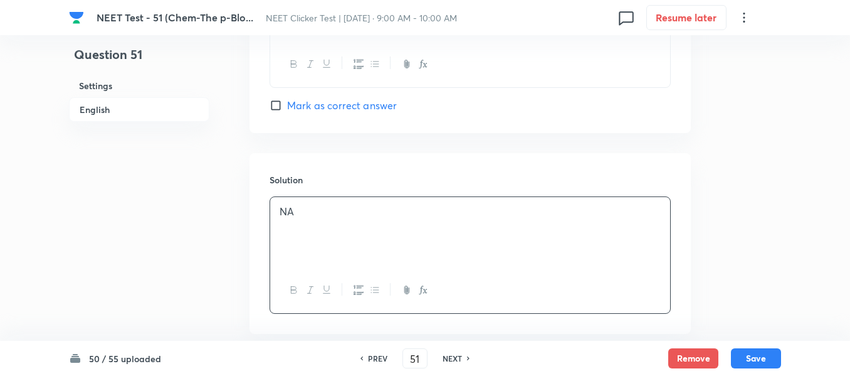
click at [100, 109] on h6 "English" at bounding box center [139, 109] width 140 height 24
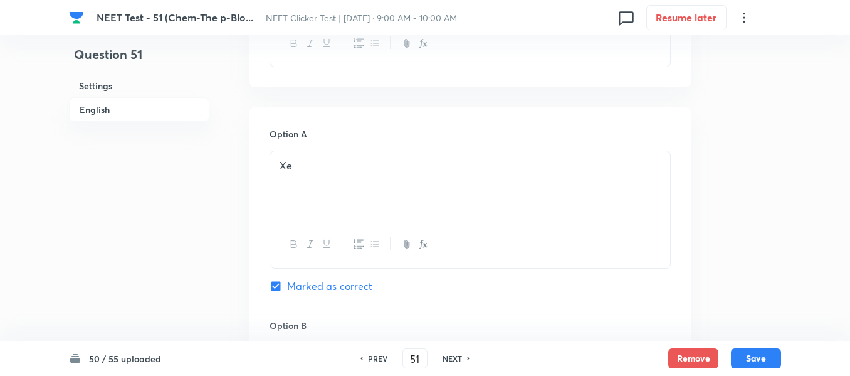
scroll to position [512, 0]
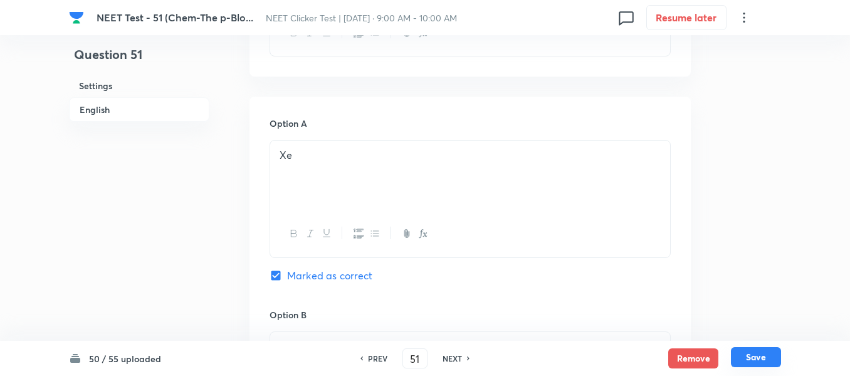
click at [758, 355] on button "Save" at bounding box center [756, 357] width 50 height 20
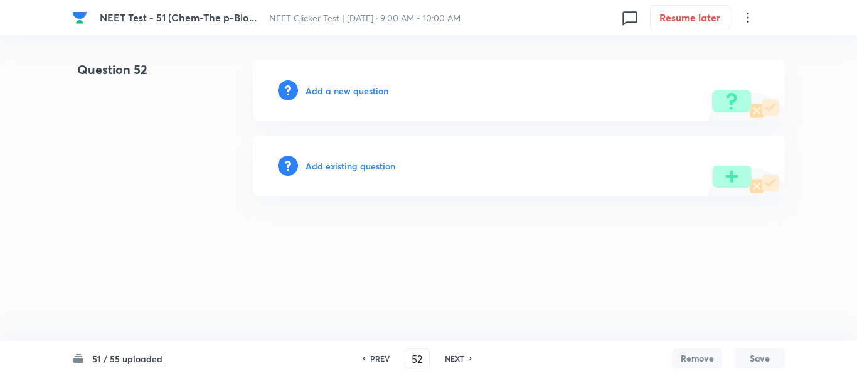
click at [375, 361] on h6 "PREV" at bounding box center [379, 357] width 19 height 11
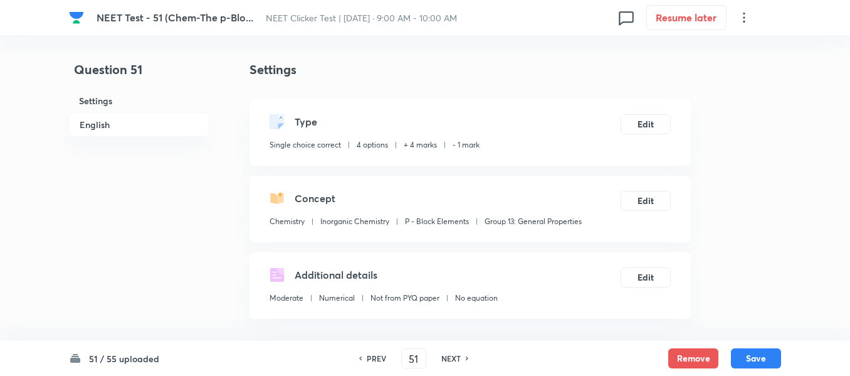
click at [375, 361] on h6 "PREV" at bounding box center [376, 357] width 19 height 11
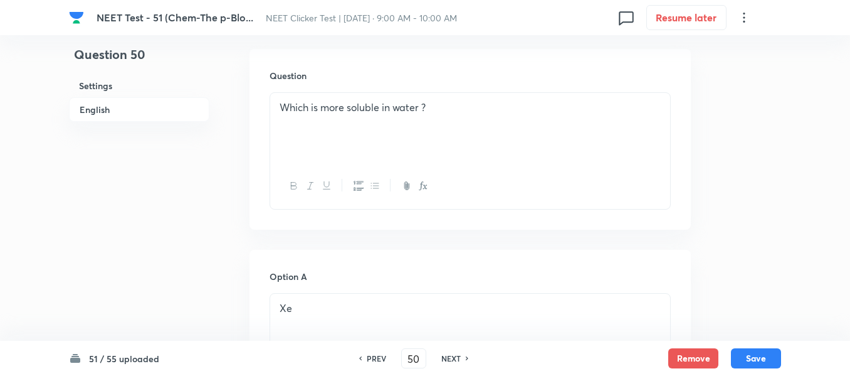
scroll to position [376, 0]
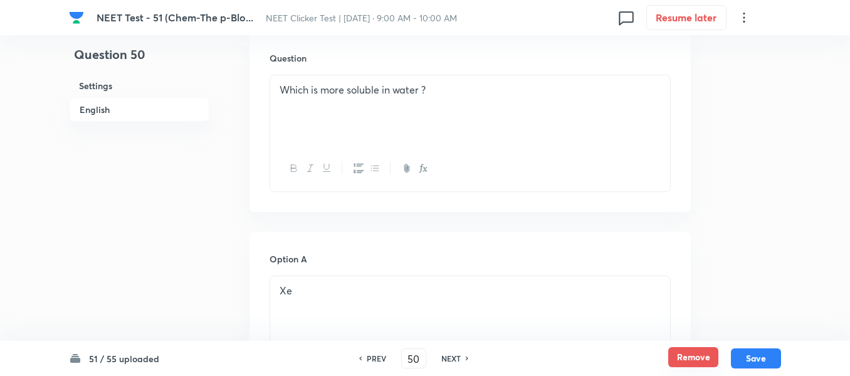
click at [689, 356] on button "Remove" at bounding box center [694, 357] width 50 height 20
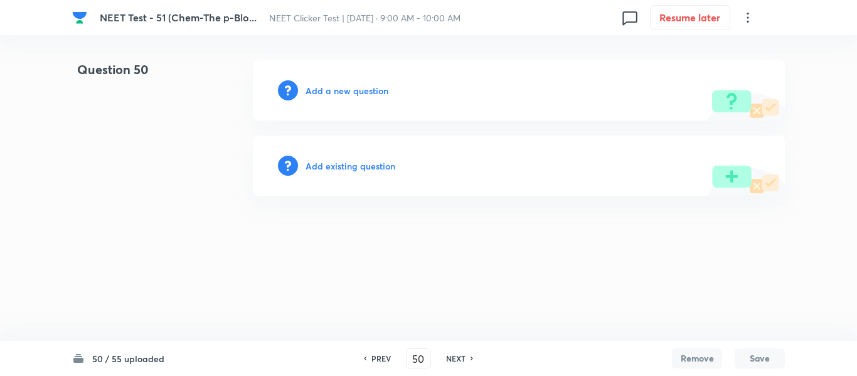
click at [380, 360] on h6 "PREV" at bounding box center [380, 357] width 19 height 11
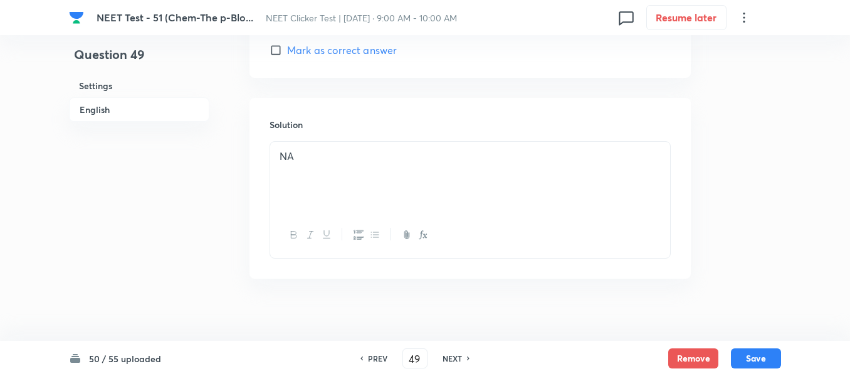
scroll to position [1317, 0]
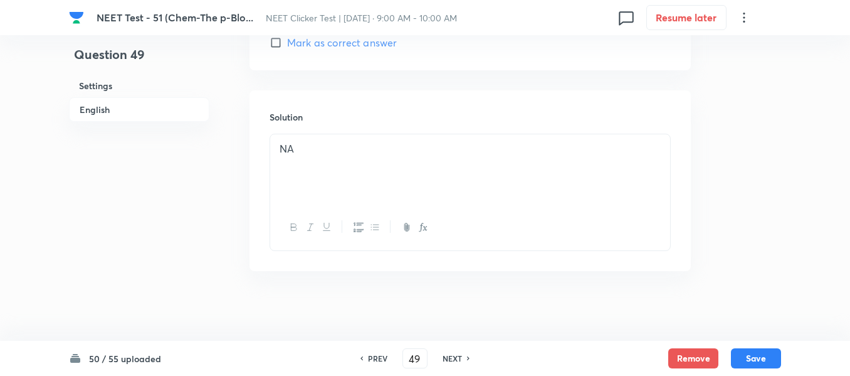
click at [371, 361] on h6 "PREV" at bounding box center [377, 357] width 19 height 11
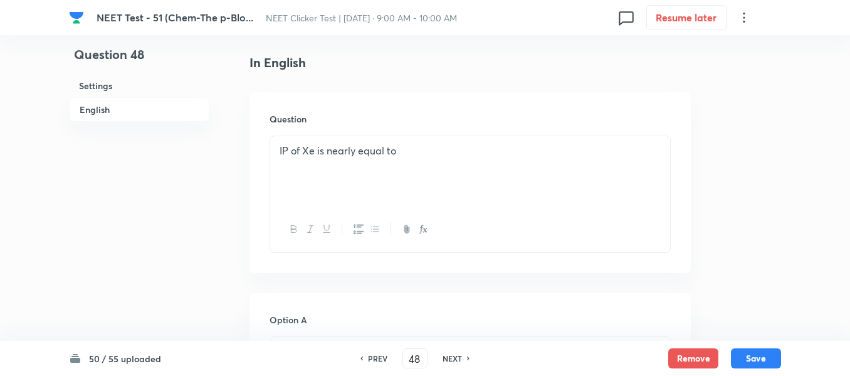
scroll to position [314, 0]
click at [460, 357] on h6 "NEXT" at bounding box center [452, 357] width 19 height 11
click at [456, 359] on h6 "NEXT" at bounding box center [452, 357] width 19 height 11
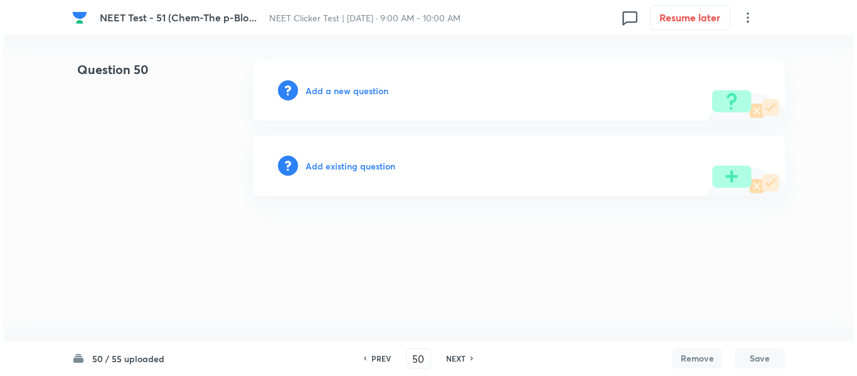
scroll to position [0, 0]
click at [342, 92] on h6 "Add a new question" at bounding box center [346, 90] width 83 height 13
click at [342, 92] on h6 "Choose a question type" at bounding box center [353, 90] width 97 height 13
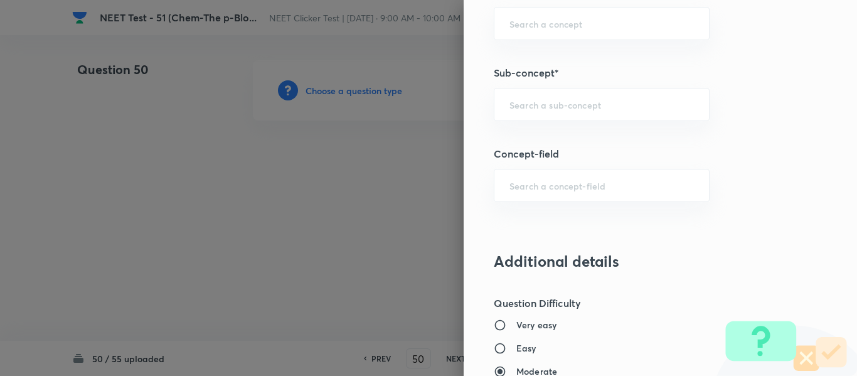
scroll to position [878, 0]
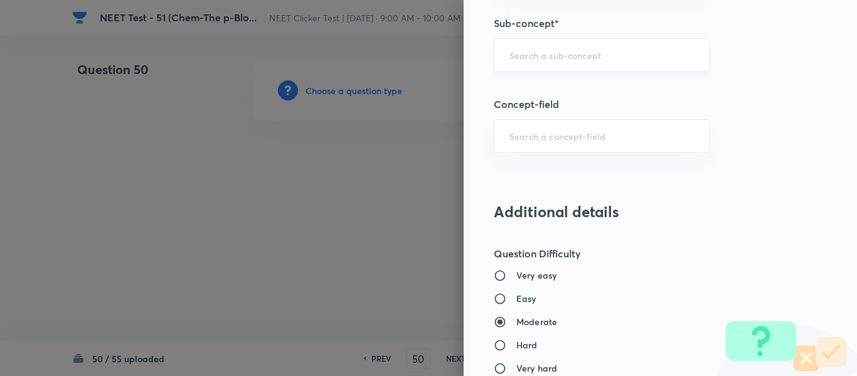
click at [594, 58] on input "text" at bounding box center [601, 55] width 184 height 12
paste input "Group 13: General Properties"
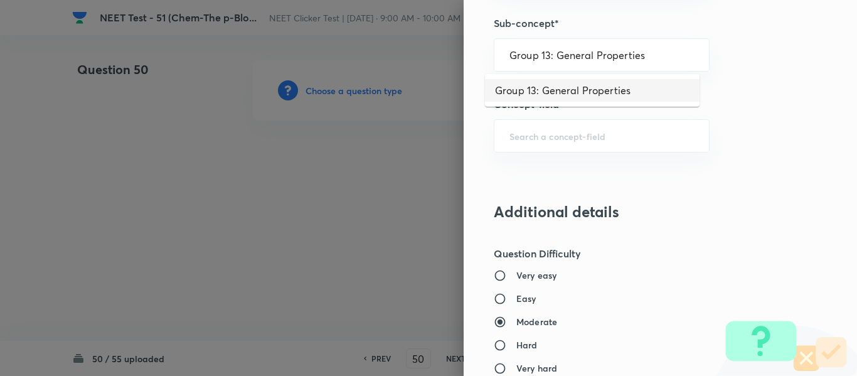
click at [582, 92] on li "Group 13: General Properties" at bounding box center [592, 90] width 214 height 23
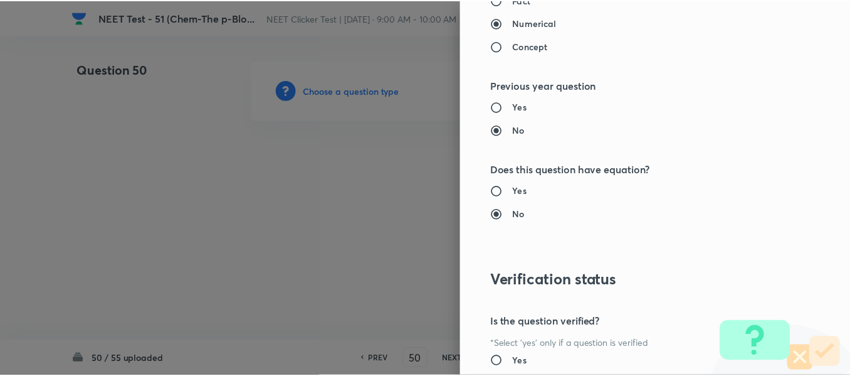
scroll to position [1418, 0]
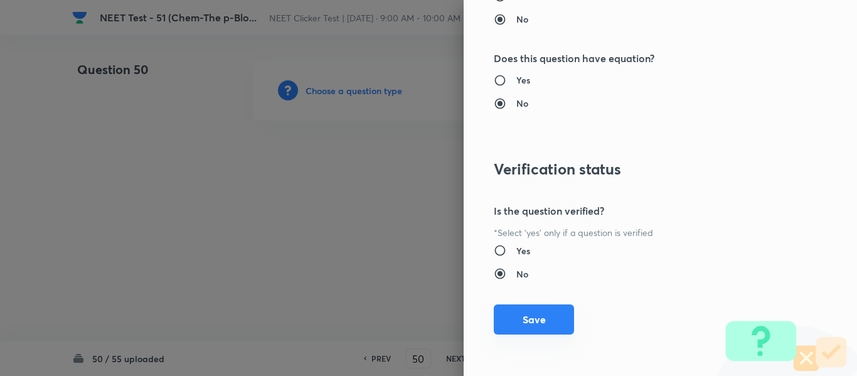
click at [524, 319] on button "Save" at bounding box center [534, 319] width 80 height 30
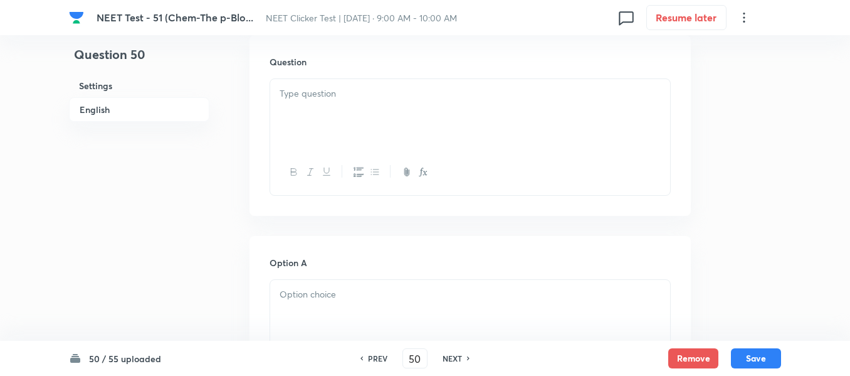
scroll to position [376, 0]
click at [432, 99] on div at bounding box center [470, 110] width 400 height 70
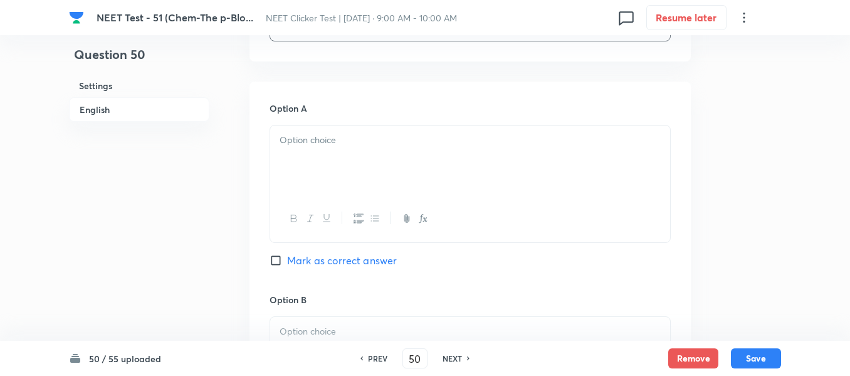
scroll to position [564, 0]
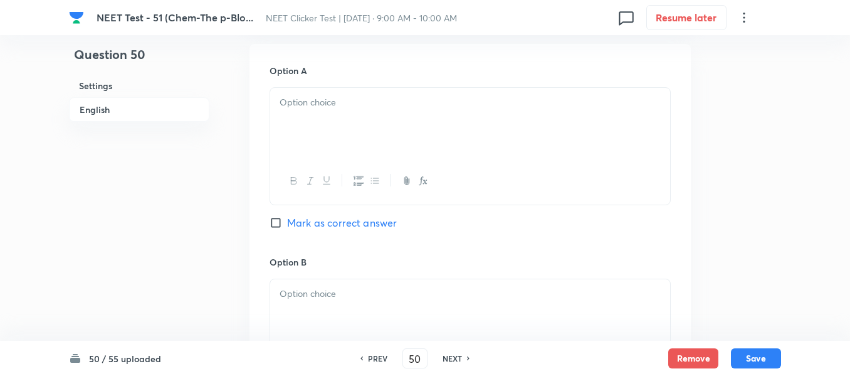
click at [511, 119] on div at bounding box center [470, 123] width 400 height 70
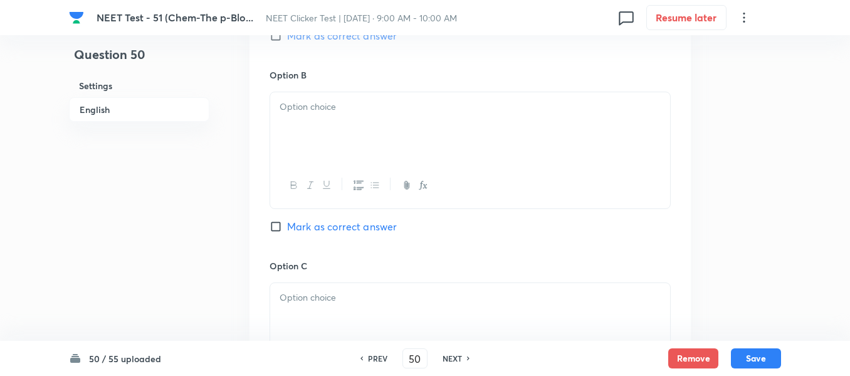
scroll to position [753, 0]
click at [410, 135] on div at bounding box center [470, 126] width 400 height 70
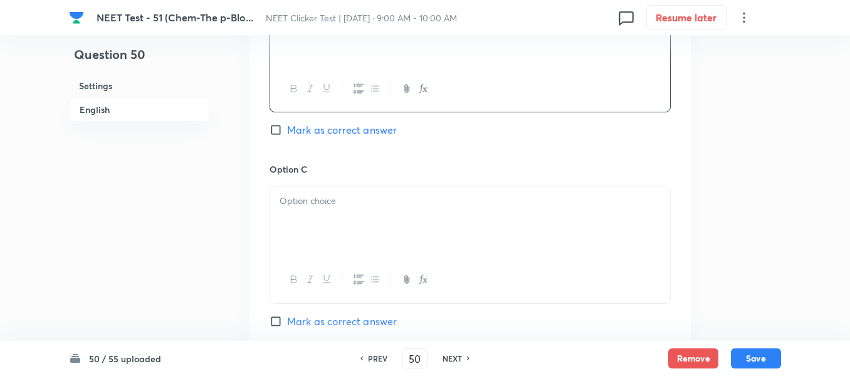
scroll to position [941, 0]
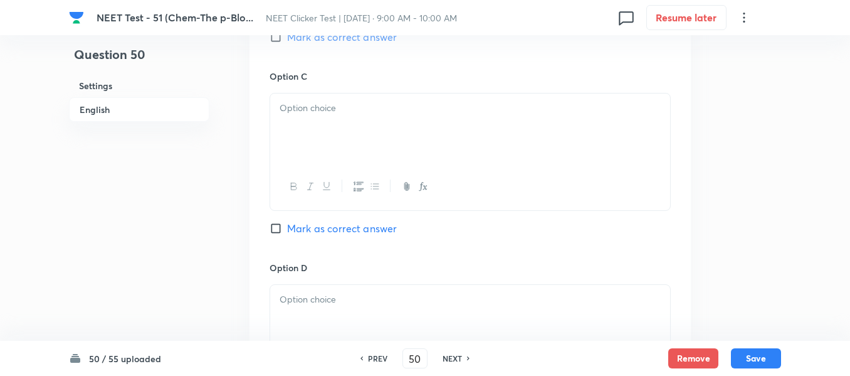
click at [374, 146] on div at bounding box center [470, 128] width 400 height 70
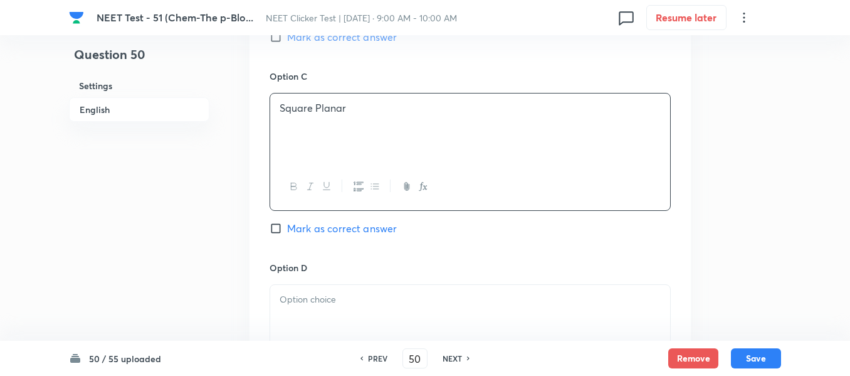
drag, startPoint x: 278, startPoint y: 230, endPoint x: 381, endPoint y: 108, distance: 159.8
click at [279, 230] on input "Mark as correct answer" at bounding box center [279, 228] width 18 height 13
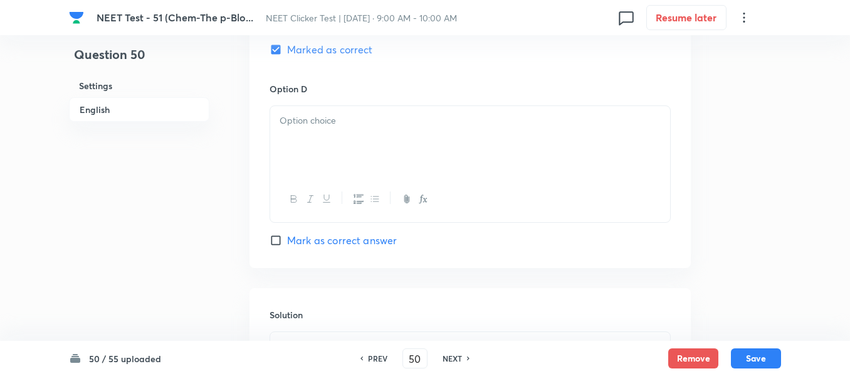
scroll to position [1192, 0]
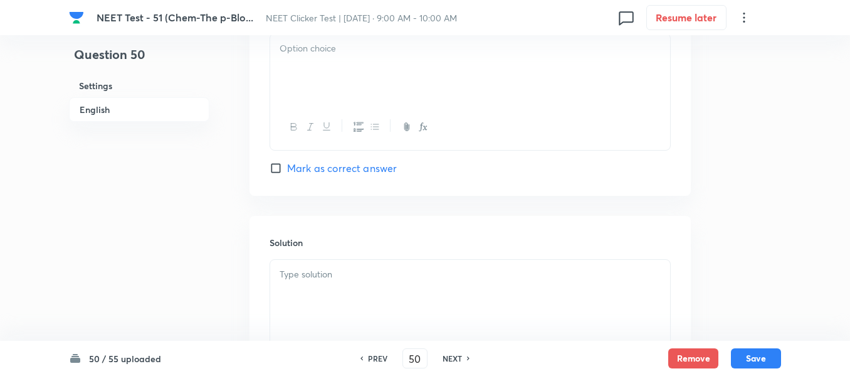
click at [371, 61] on div at bounding box center [470, 69] width 400 height 70
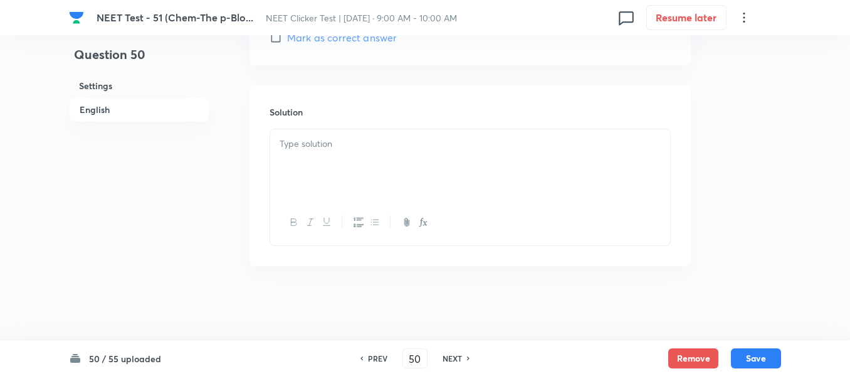
scroll to position [1323, 0]
click at [374, 158] on div at bounding box center [470, 164] width 400 height 70
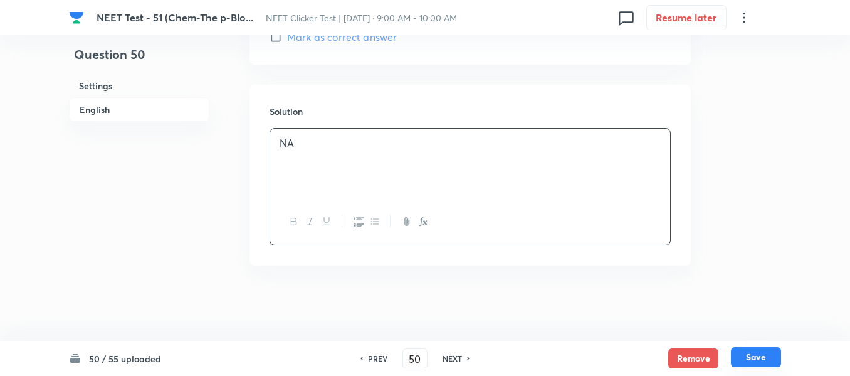
click at [753, 357] on button "Save" at bounding box center [756, 357] width 50 height 20
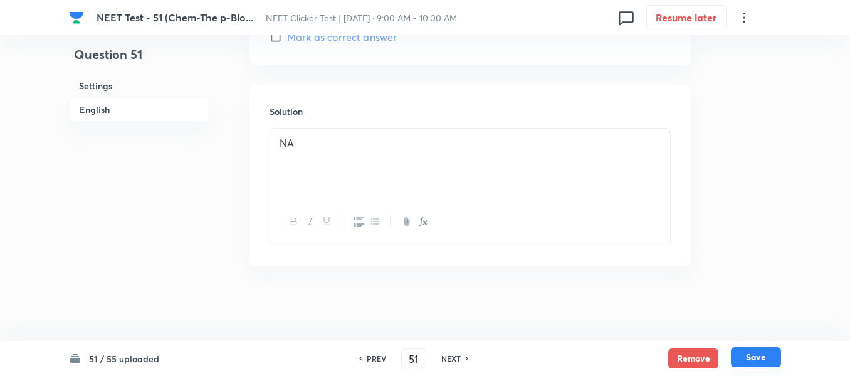
click at [756, 356] on button "Save" at bounding box center [756, 357] width 50 height 20
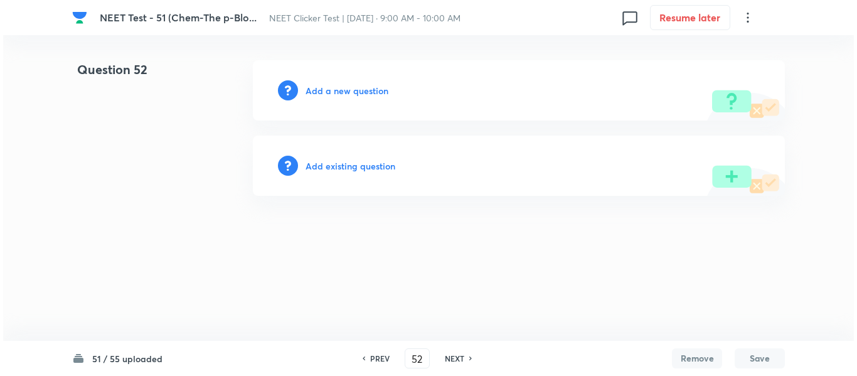
scroll to position [0, 0]
click at [332, 91] on h6 "Add a new question" at bounding box center [346, 90] width 83 height 13
click at [332, 91] on h6 "Choose a question type" at bounding box center [353, 90] width 97 height 13
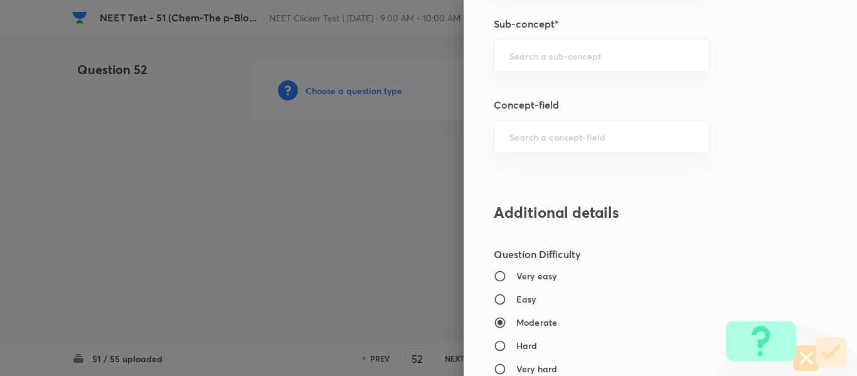
scroll to position [878, 0]
click at [575, 56] on input "text" at bounding box center [601, 55] width 184 height 12
paste input "Group 13: General Properties"
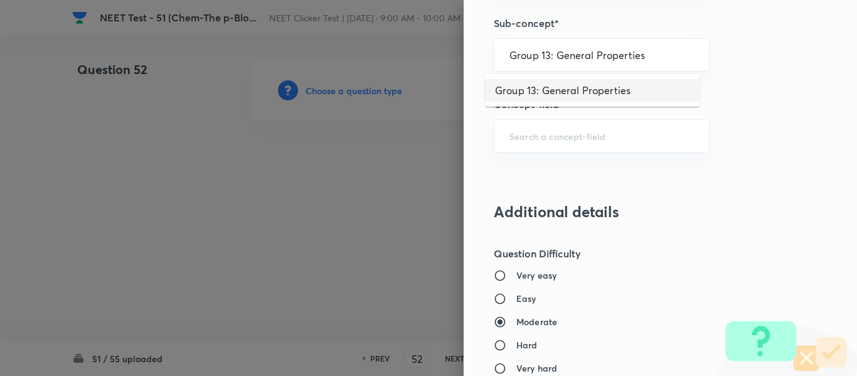
click at [569, 92] on li "Group 13: General Properties" at bounding box center [592, 90] width 214 height 23
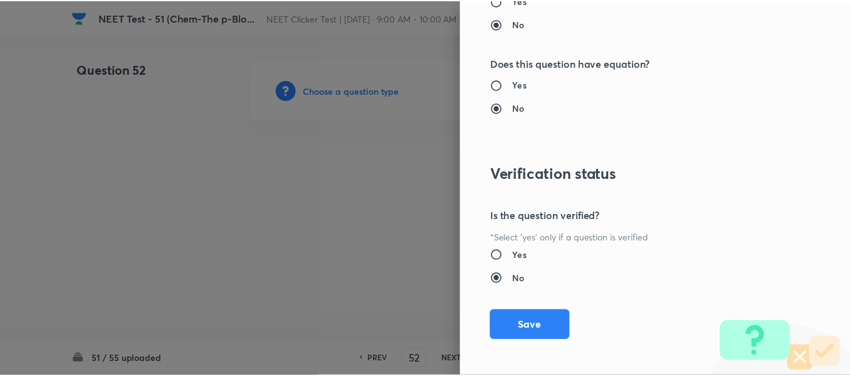
scroll to position [1418, 0]
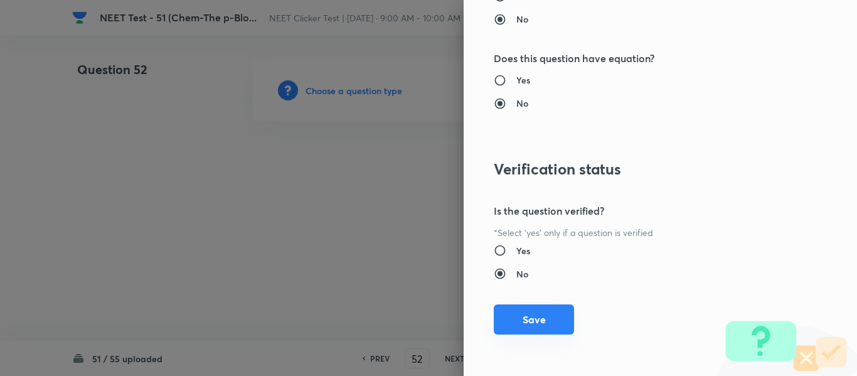
click at [521, 317] on button "Save" at bounding box center [534, 319] width 80 height 30
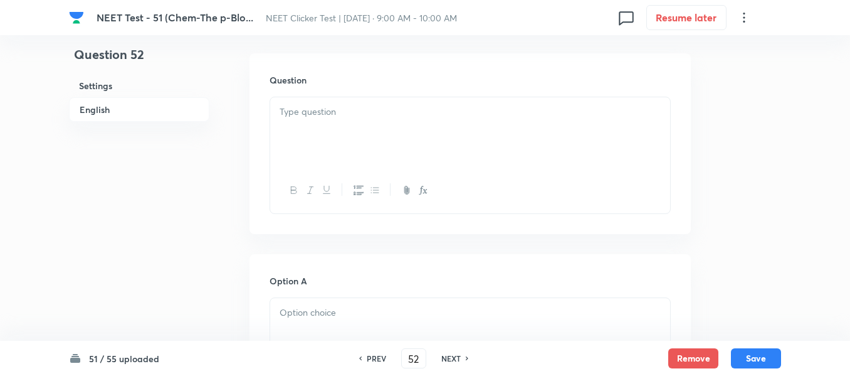
scroll to position [376, 0]
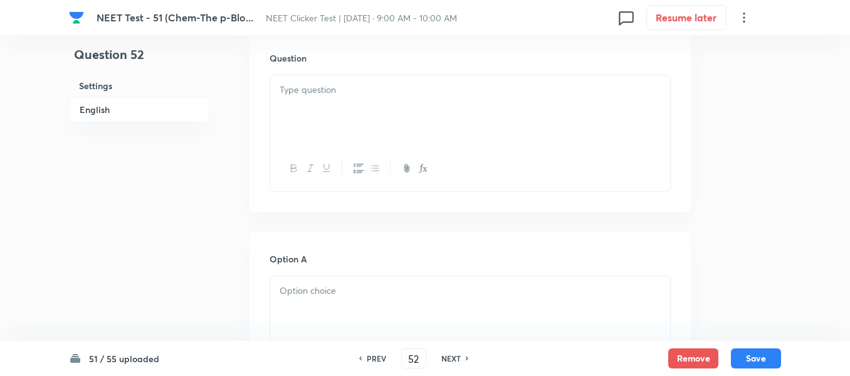
click at [455, 110] on div at bounding box center [470, 110] width 400 height 70
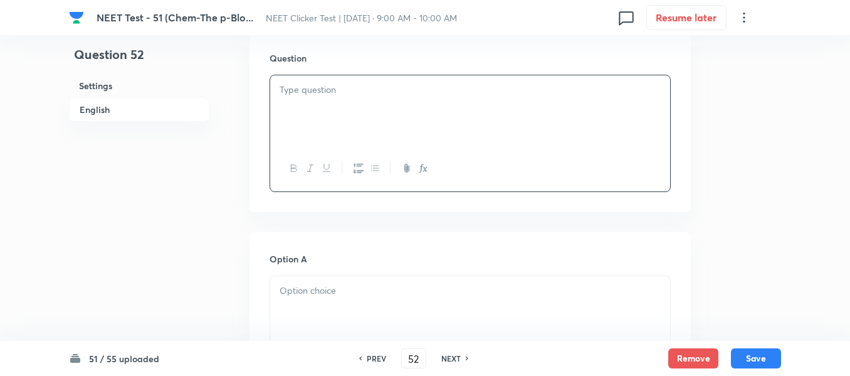
click at [482, 107] on div at bounding box center [470, 110] width 400 height 70
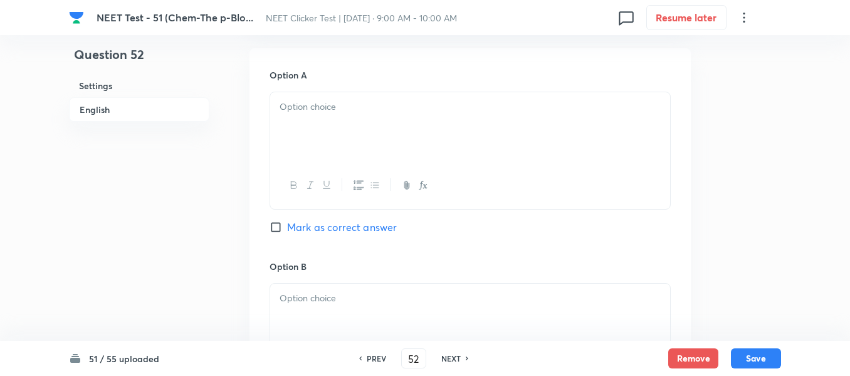
scroll to position [564, 0]
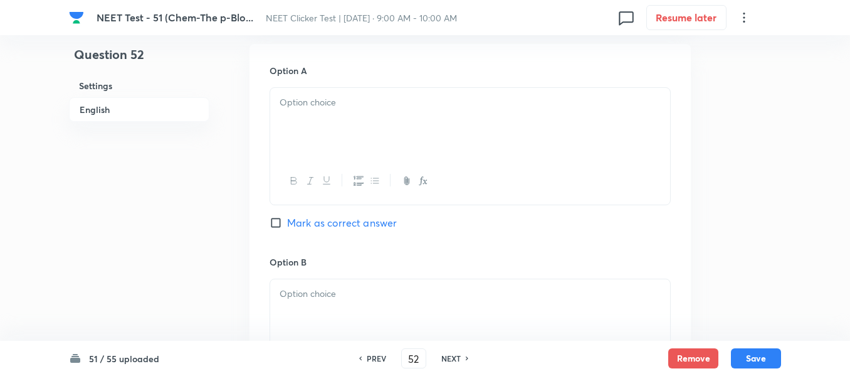
click at [459, 115] on div at bounding box center [470, 123] width 400 height 70
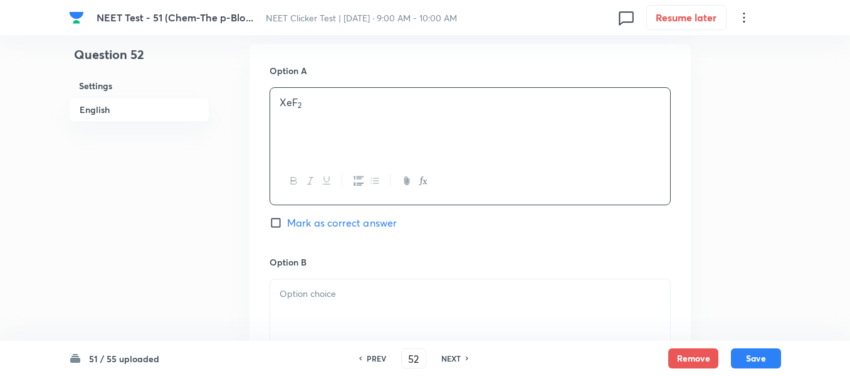
click at [278, 222] on input "Mark as correct answer" at bounding box center [279, 222] width 18 height 13
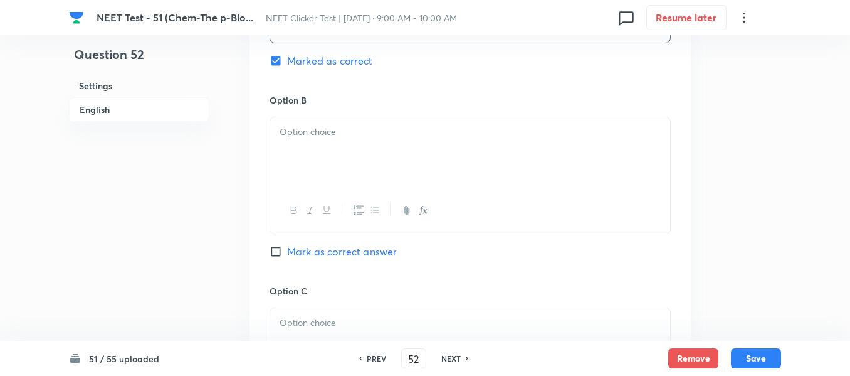
scroll to position [753, 0]
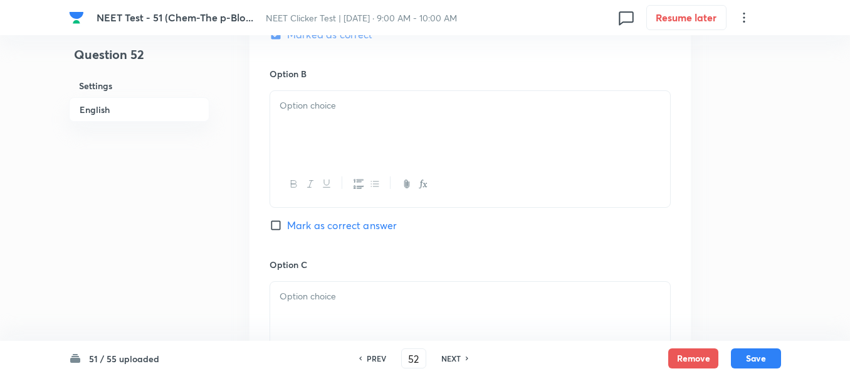
click at [448, 133] on div at bounding box center [470, 126] width 400 height 70
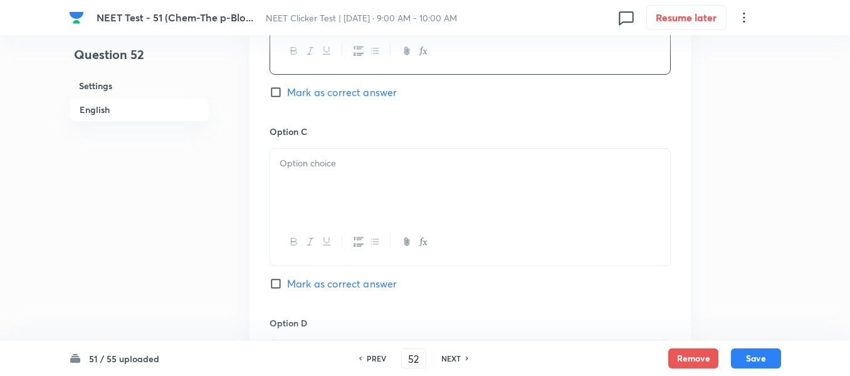
scroll to position [941, 0]
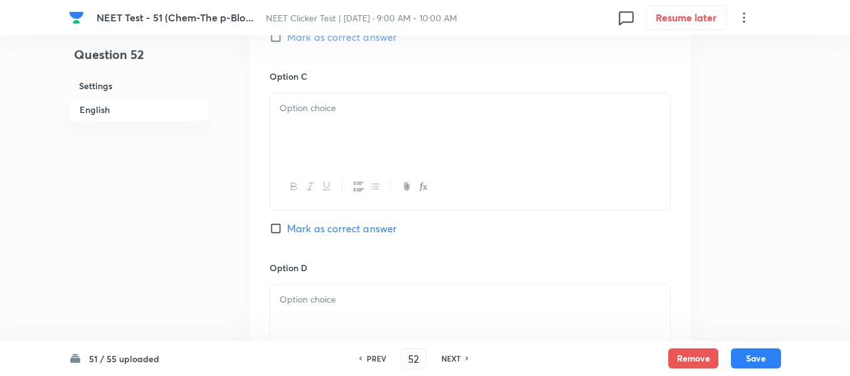
click at [408, 130] on div at bounding box center [470, 128] width 400 height 70
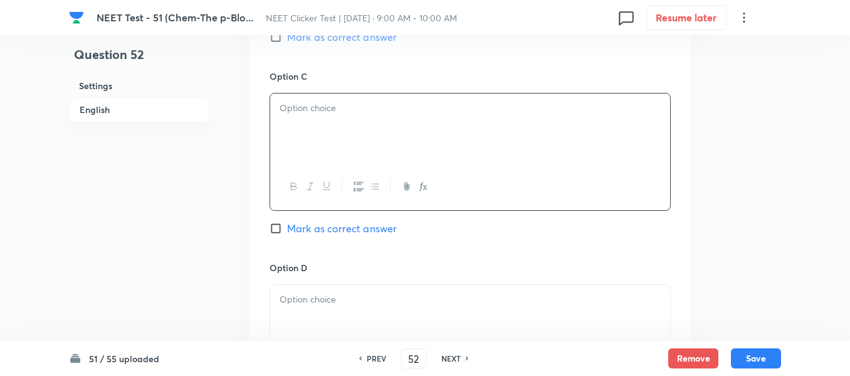
scroll to position [1003, 0]
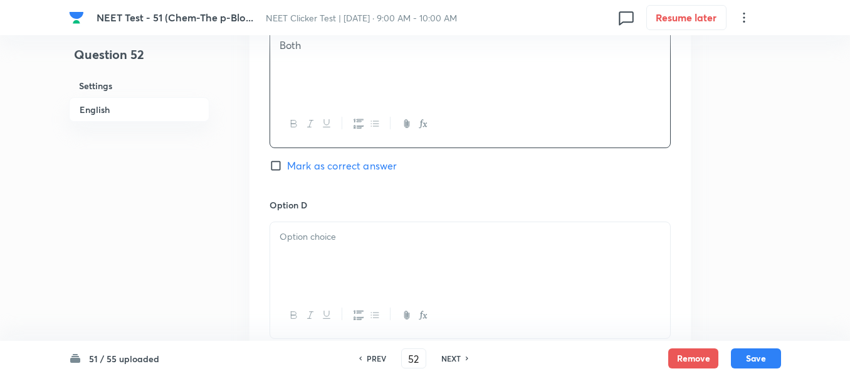
click at [404, 248] on div at bounding box center [470, 257] width 400 height 70
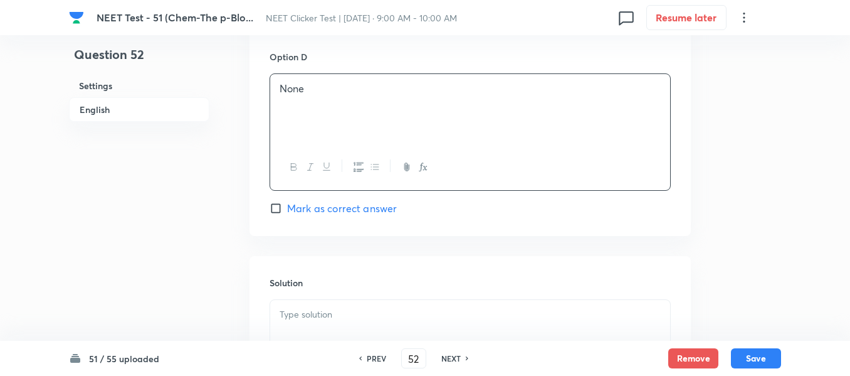
scroll to position [1192, 0]
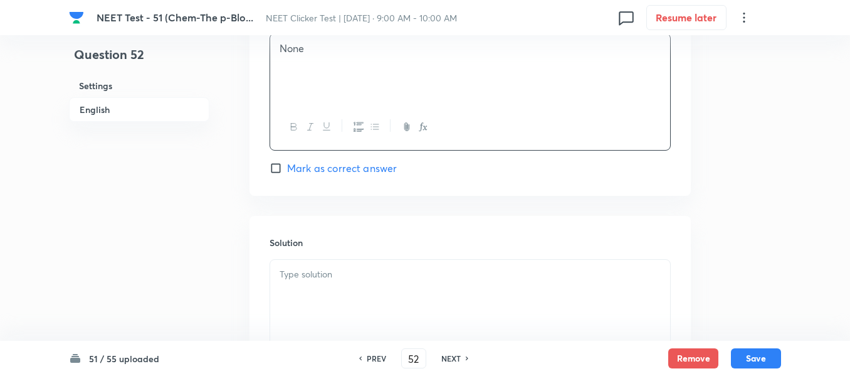
click at [346, 269] on p at bounding box center [470, 274] width 381 height 14
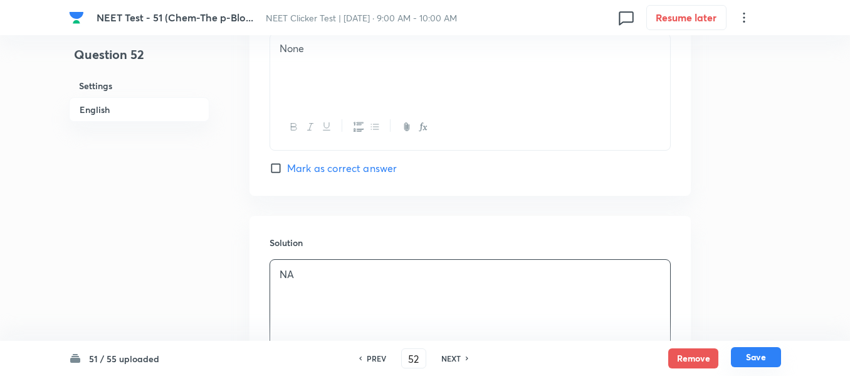
click at [754, 360] on button "Save" at bounding box center [756, 357] width 50 height 20
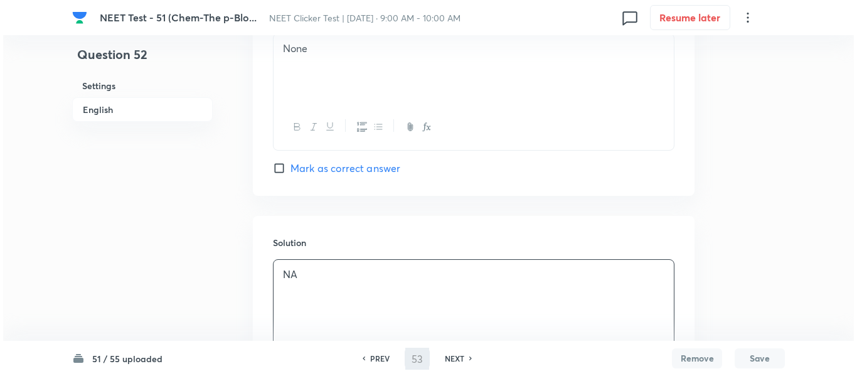
scroll to position [0, 0]
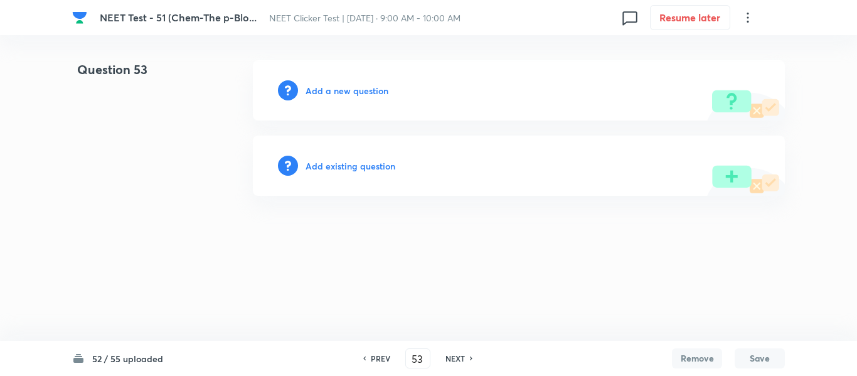
click at [334, 90] on h6 "Add a new question" at bounding box center [346, 90] width 83 height 13
click at [334, 90] on h6 "Choose a question type" at bounding box center [353, 90] width 97 height 13
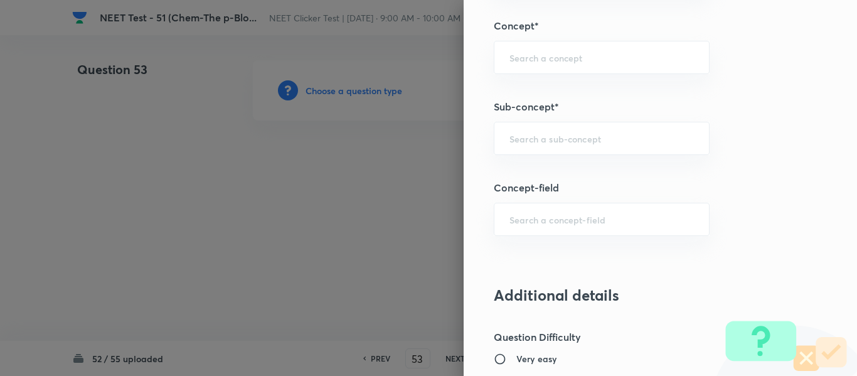
scroll to position [815, 0]
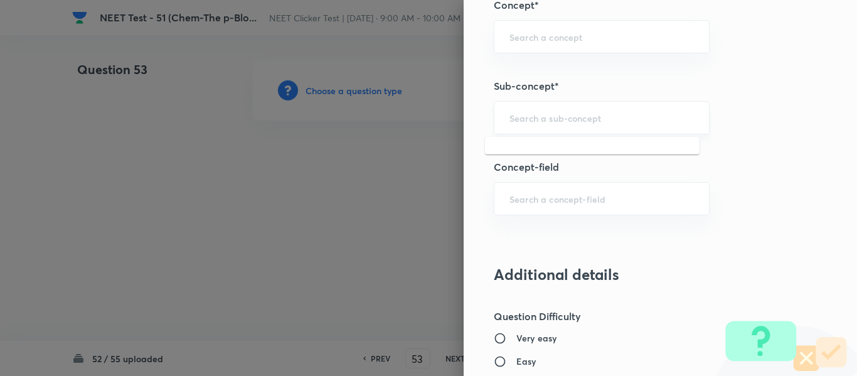
click at [591, 119] on input "text" at bounding box center [601, 118] width 184 height 12
paste input "Group 13: General Properties"
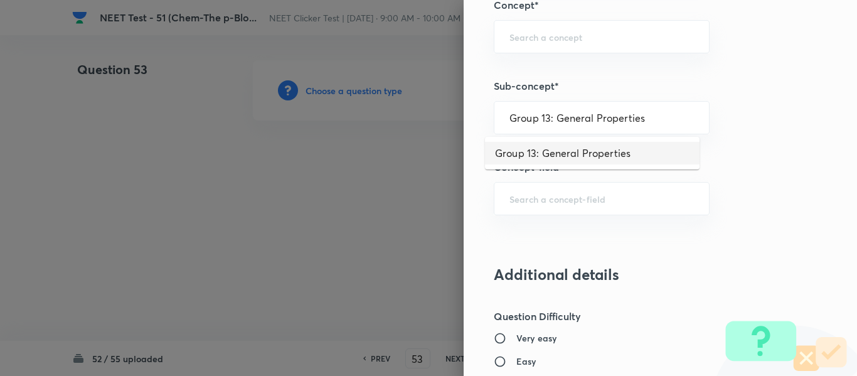
click at [574, 154] on li "Group 13: General Properties" at bounding box center [592, 153] width 214 height 23
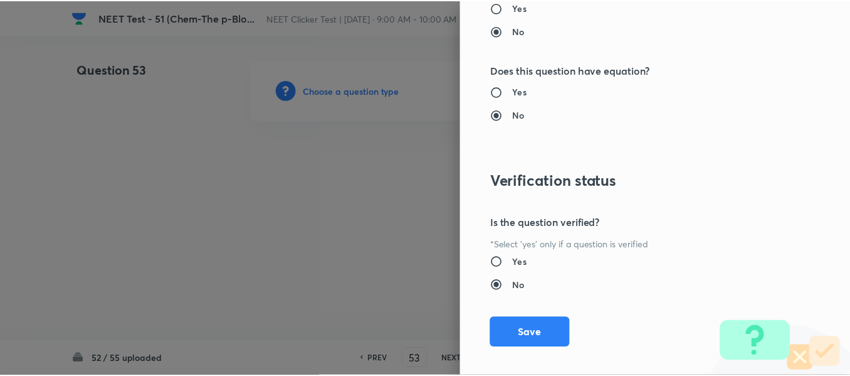
scroll to position [1418, 0]
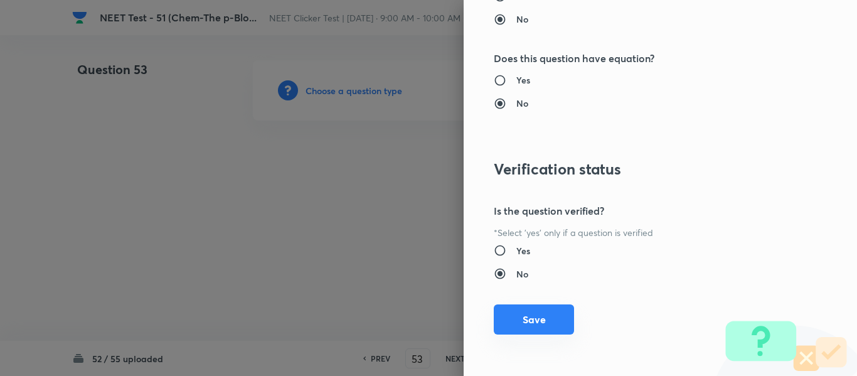
click at [522, 321] on button "Save" at bounding box center [534, 319] width 80 height 30
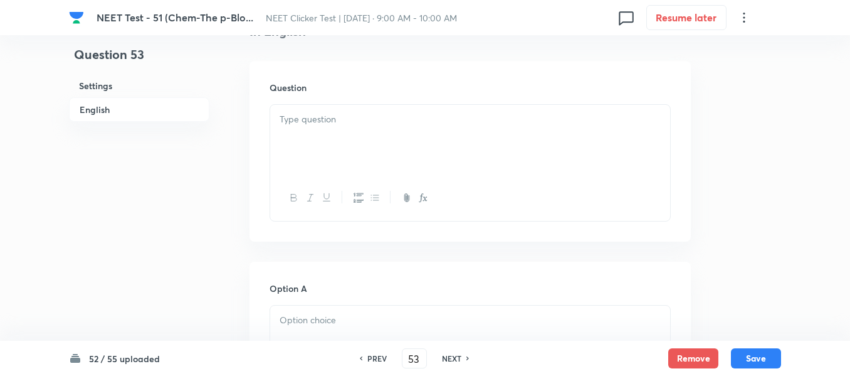
scroll to position [376, 0]
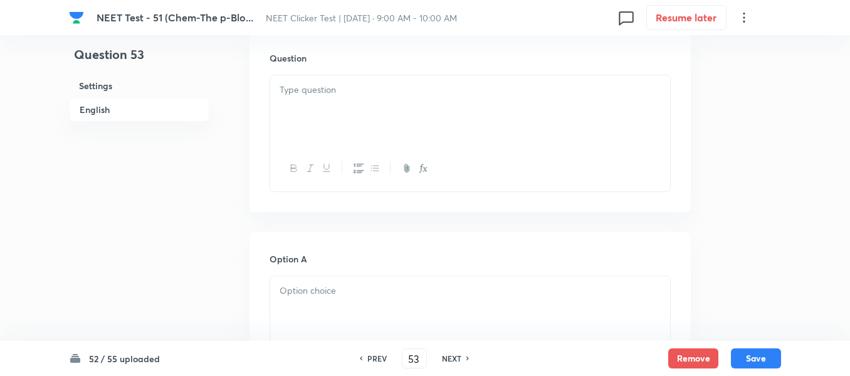
click at [458, 104] on div at bounding box center [470, 110] width 400 height 70
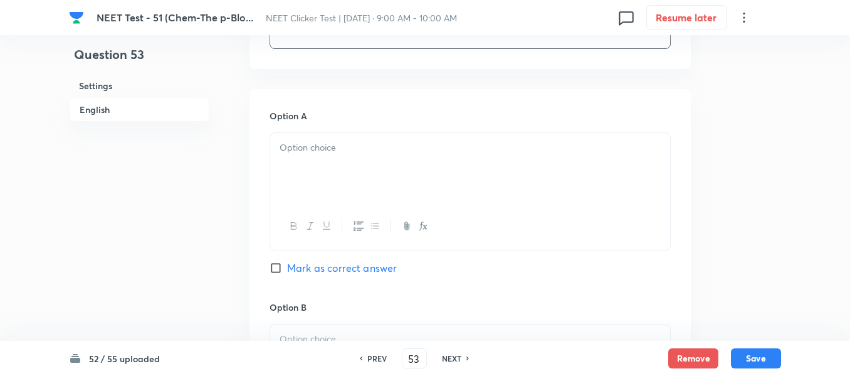
scroll to position [564, 0]
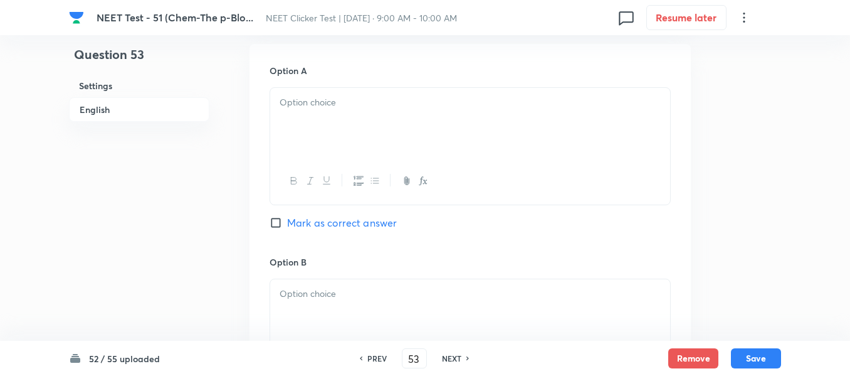
click at [495, 108] on p at bounding box center [470, 102] width 381 height 14
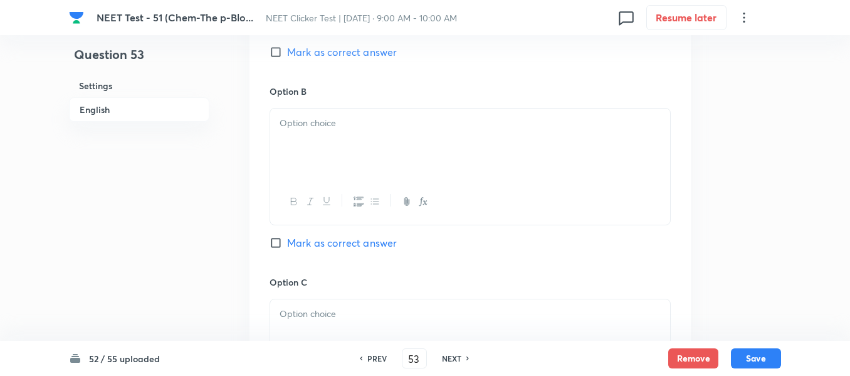
scroll to position [753, 0]
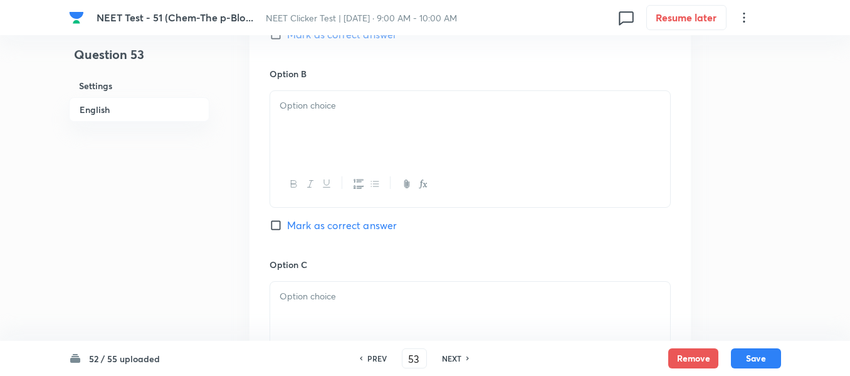
click at [425, 129] on div at bounding box center [470, 126] width 400 height 70
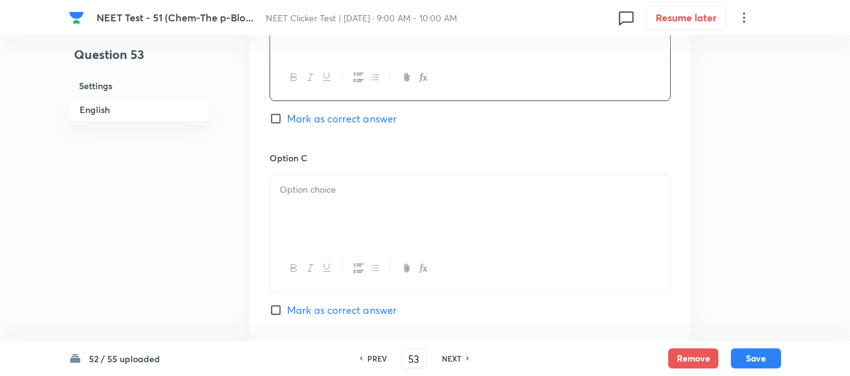
scroll to position [878, 0]
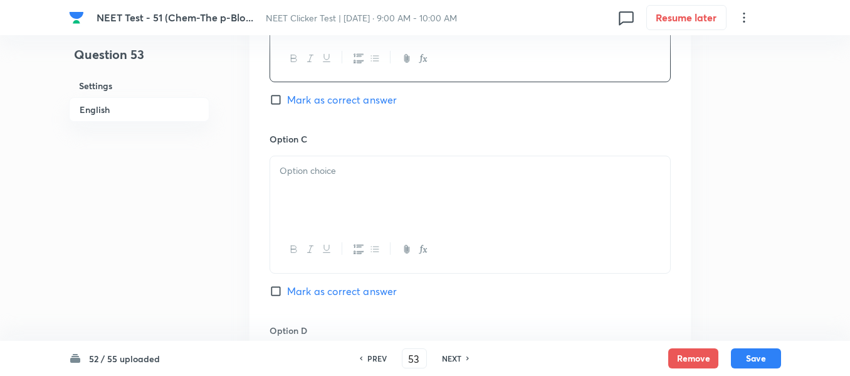
click at [401, 184] on div at bounding box center [470, 191] width 400 height 70
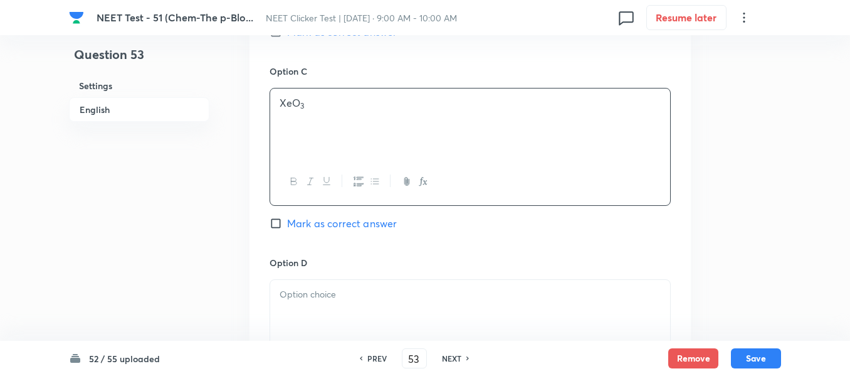
scroll to position [1003, 0]
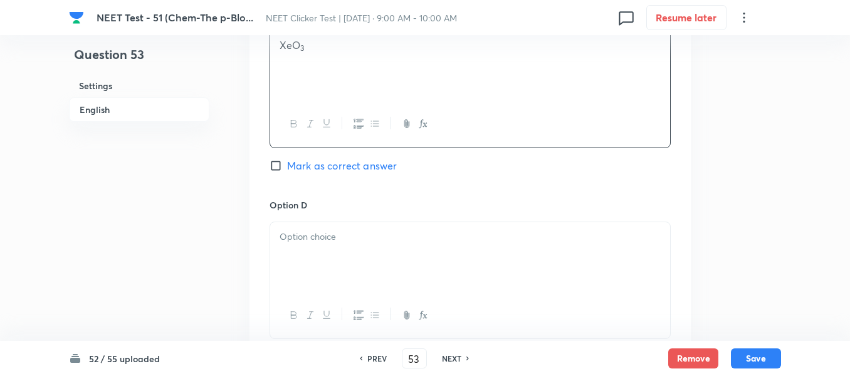
click at [286, 166] on input "Mark as correct answer" at bounding box center [279, 165] width 18 height 13
click at [442, 250] on div at bounding box center [470, 257] width 400 height 70
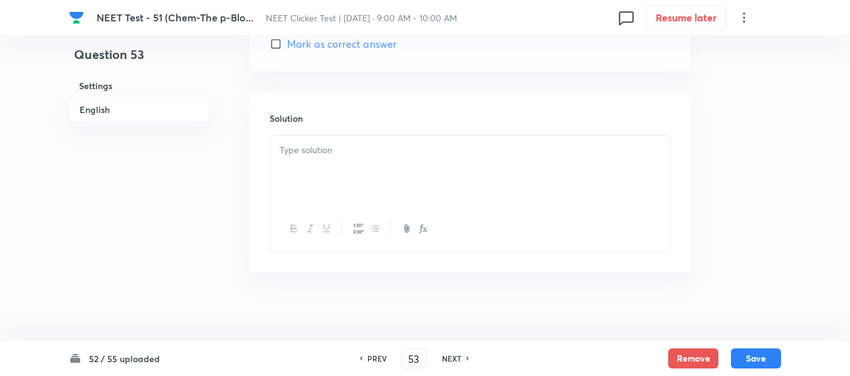
scroll to position [1317, 0]
click at [376, 167] on div at bounding box center [470, 169] width 400 height 70
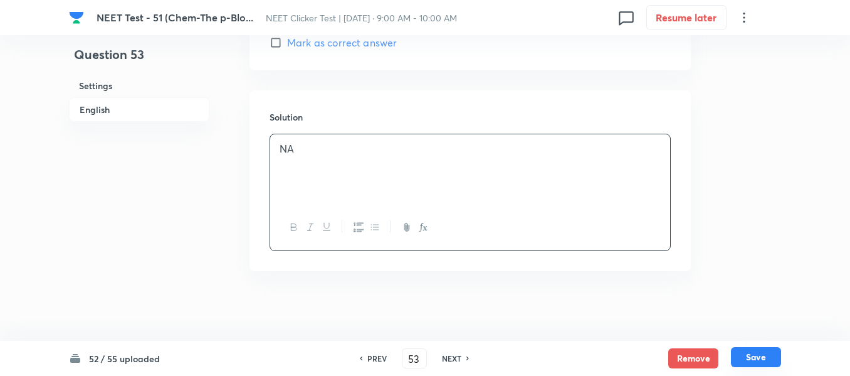
click at [753, 355] on button "Save" at bounding box center [756, 357] width 50 height 20
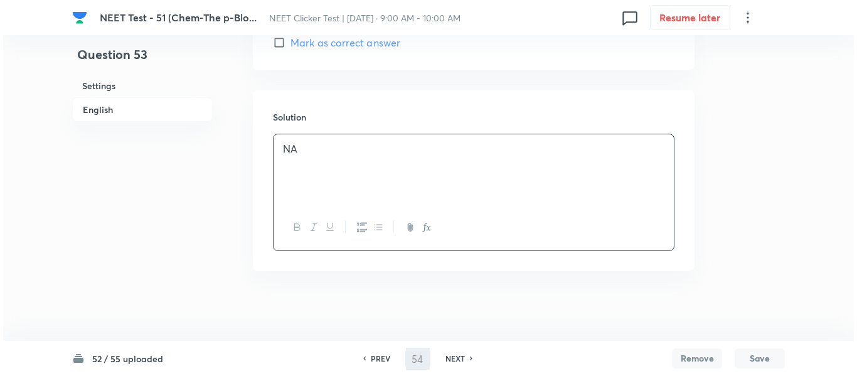
scroll to position [0, 0]
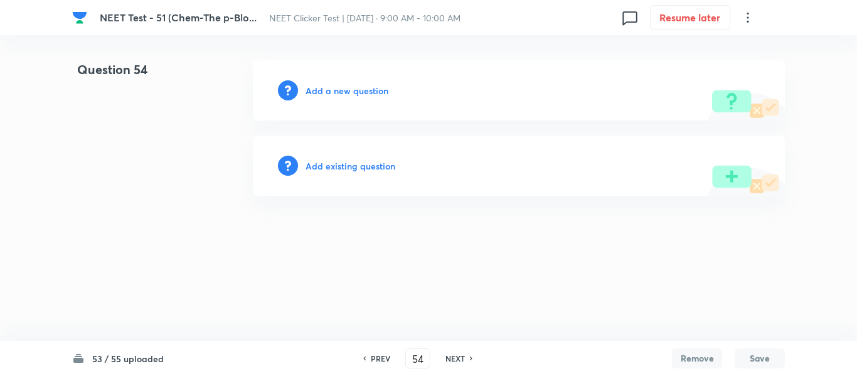
click at [335, 93] on h6 "Add a new question" at bounding box center [346, 90] width 83 height 13
click at [335, 93] on h6 "Choose a question type" at bounding box center [353, 90] width 97 height 13
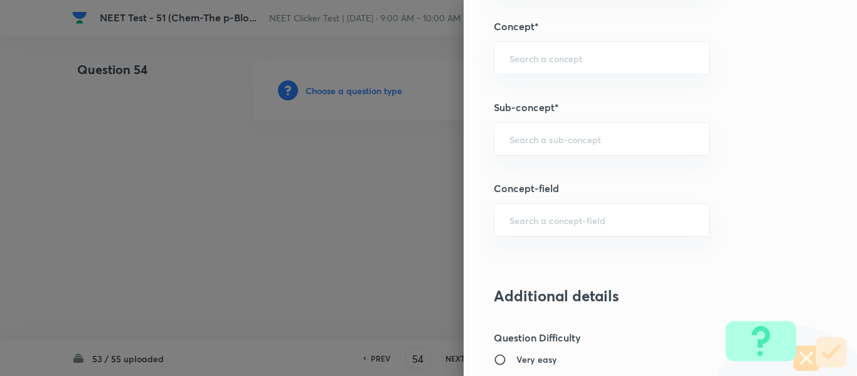
scroll to position [815, 0]
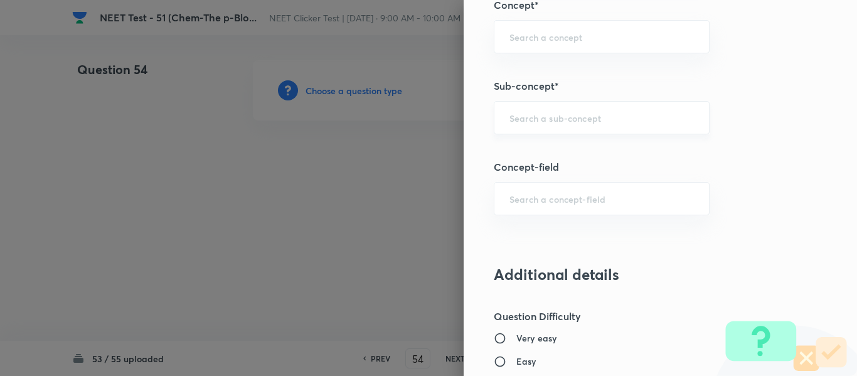
click at [570, 123] on input "text" at bounding box center [601, 118] width 184 height 12
paste input "Group 13: General Properties"
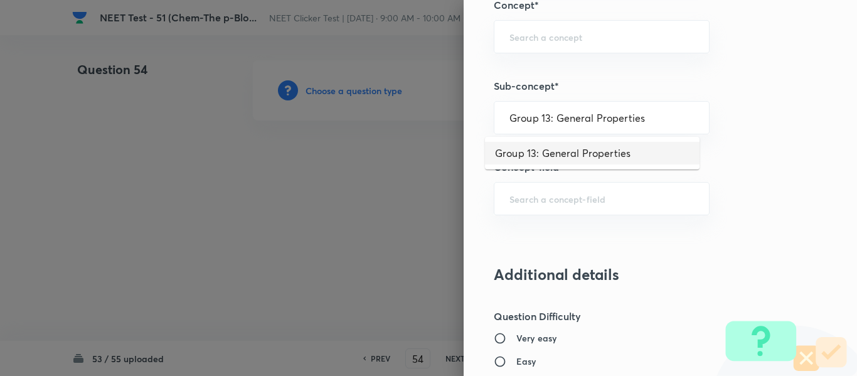
click at [563, 149] on li "Group 13: General Properties" at bounding box center [592, 153] width 214 height 23
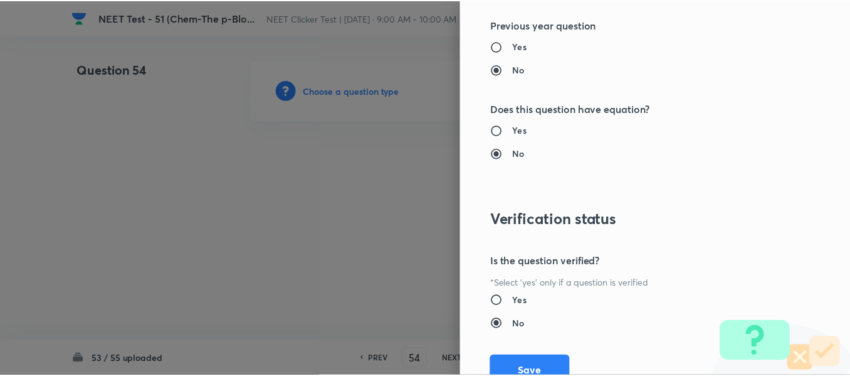
scroll to position [1418, 0]
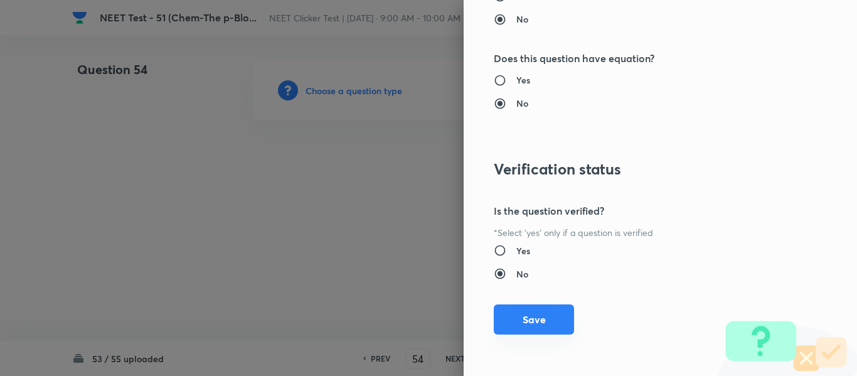
click at [514, 324] on button "Save" at bounding box center [534, 319] width 80 height 30
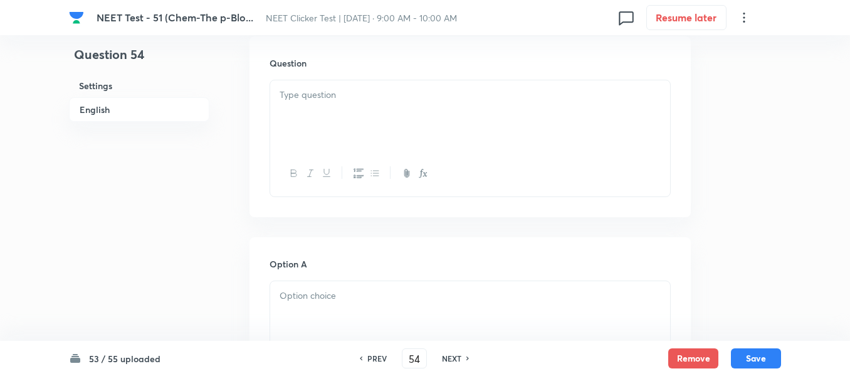
scroll to position [376, 0]
click at [453, 120] on div at bounding box center [470, 110] width 400 height 70
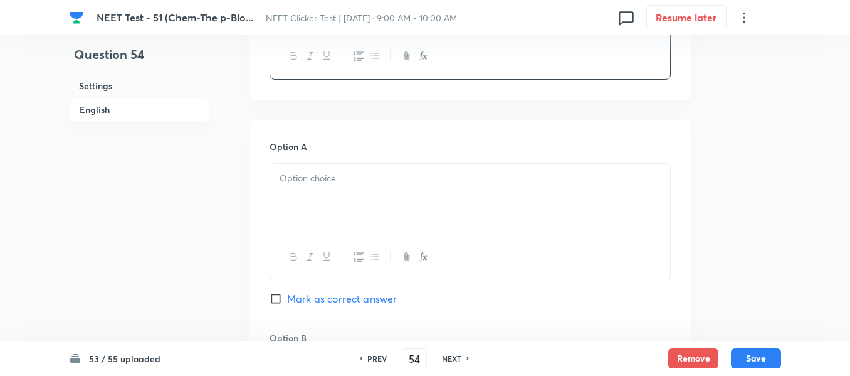
scroll to position [502, 0]
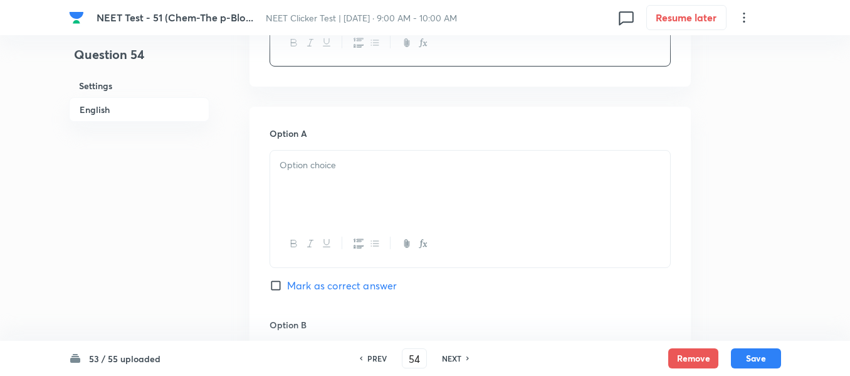
click at [381, 180] on div at bounding box center [470, 186] width 400 height 70
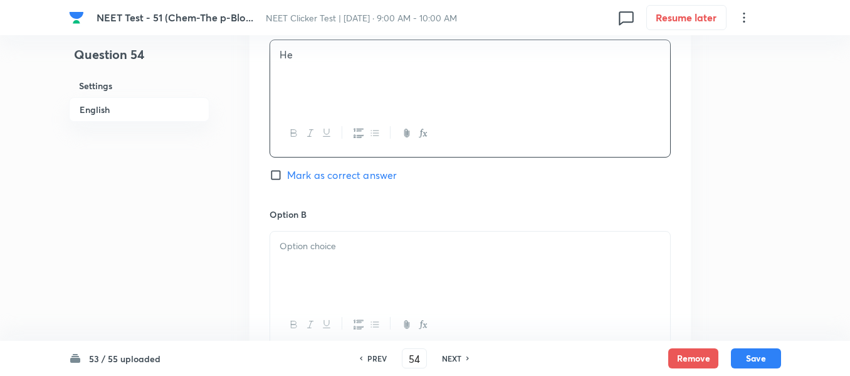
scroll to position [627, 0]
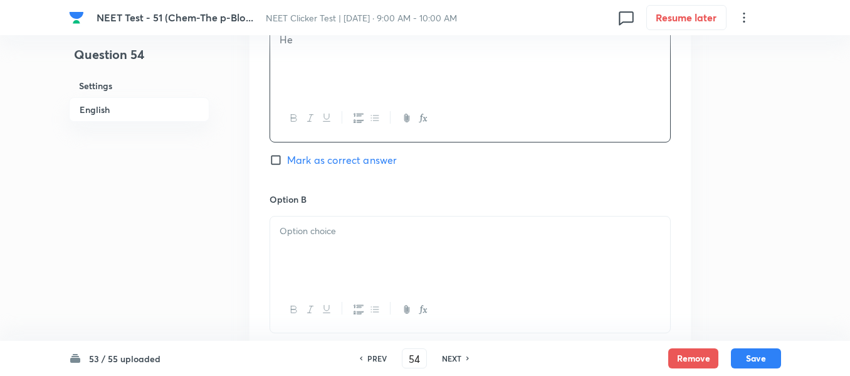
click at [271, 159] on input "Mark as correct answer" at bounding box center [279, 160] width 18 height 13
click at [374, 246] on div at bounding box center [470, 251] width 400 height 70
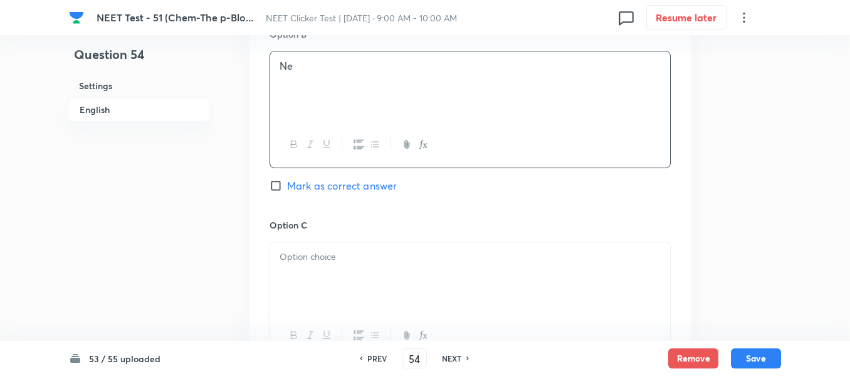
scroll to position [815, 0]
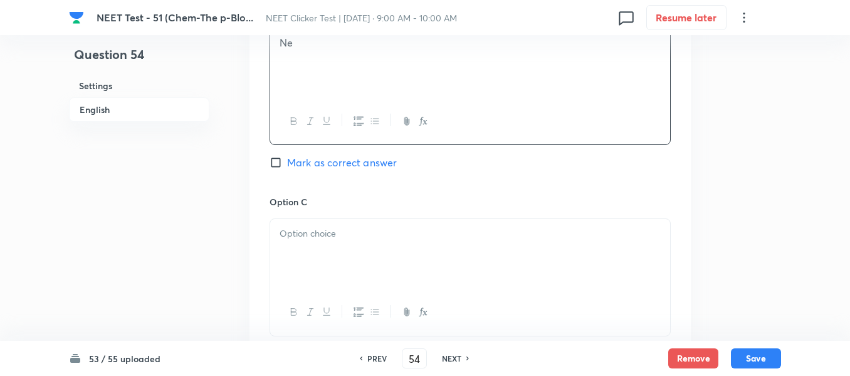
click at [412, 228] on p at bounding box center [470, 233] width 381 height 14
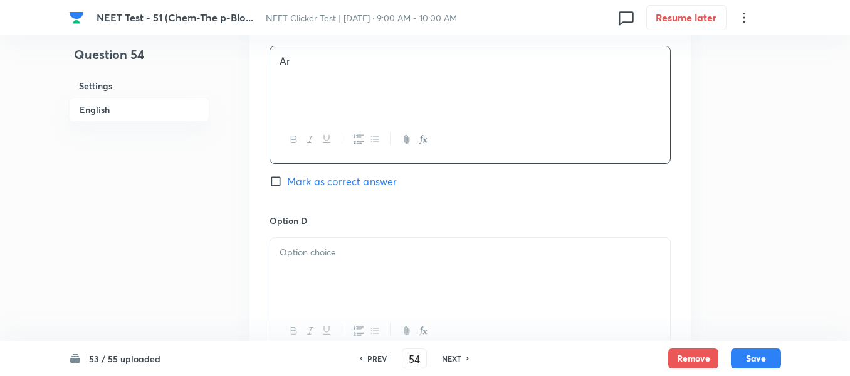
scroll to position [1003, 0]
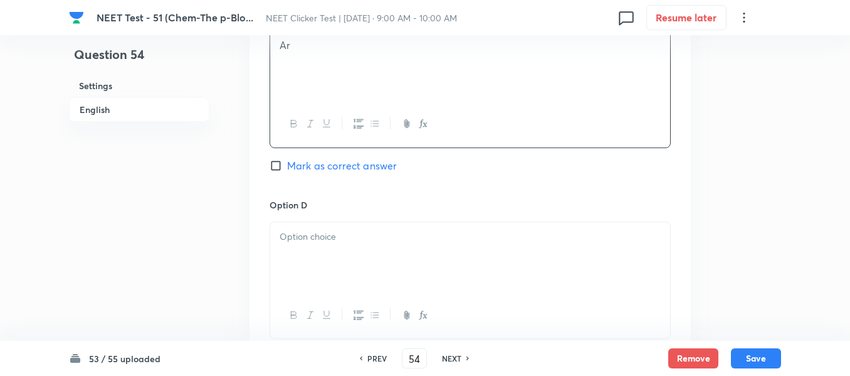
click at [412, 243] on div at bounding box center [470, 257] width 400 height 70
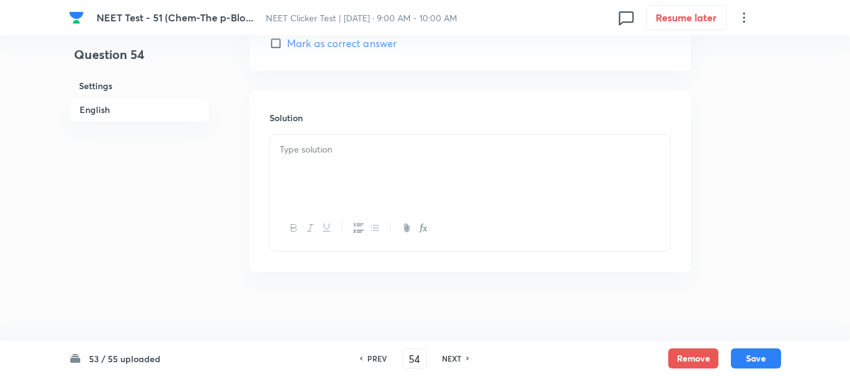
scroll to position [1317, 0]
click at [404, 172] on div at bounding box center [470, 169] width 400 height 70
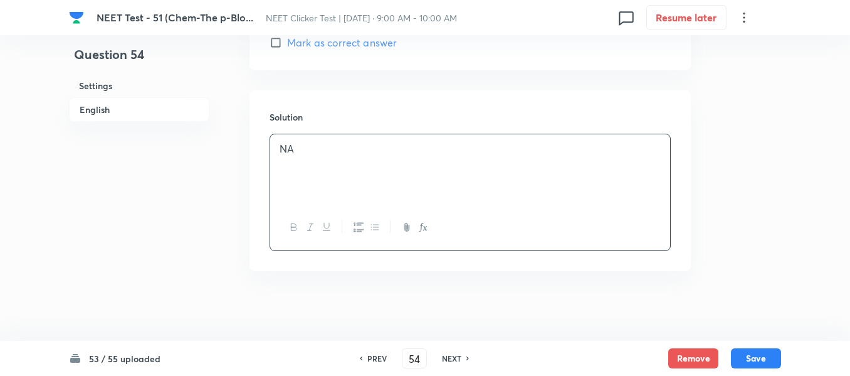
click at [96, 110] on h6 "English" at bounding box center [139, 109] width 140 height 24
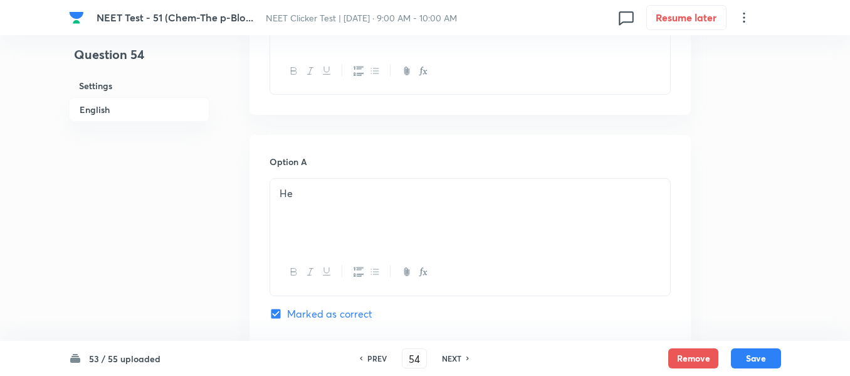
scroll to position [512, 0]
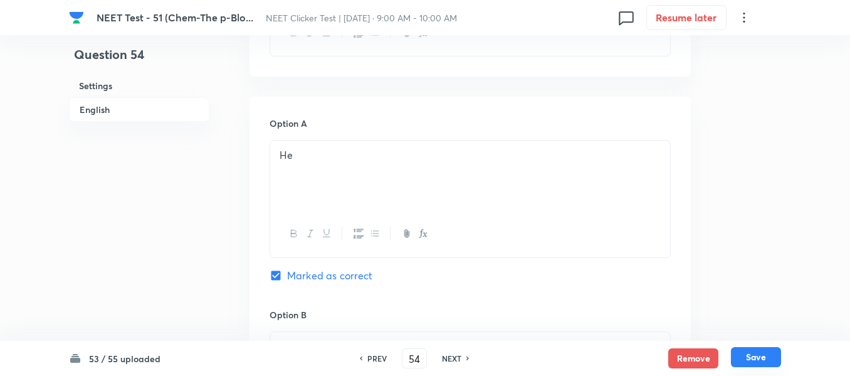
click at [756, 359] on button "Save" at bounding box center [756, 357] width 50 height 20
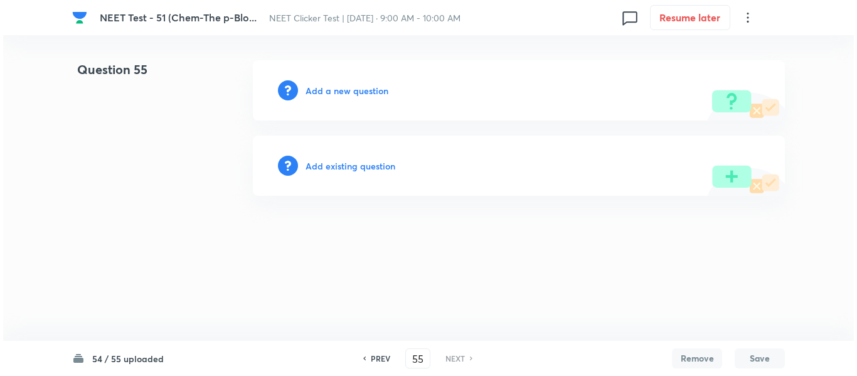
scroll to position [0, 0]
click at [329, 93] on h6 "Add a new question" at bounding box center [346, 90] width 83 height 13
click at [329, 93] on h6 "Choose a question type" at bounding box center [353, 90] width 97 height 13
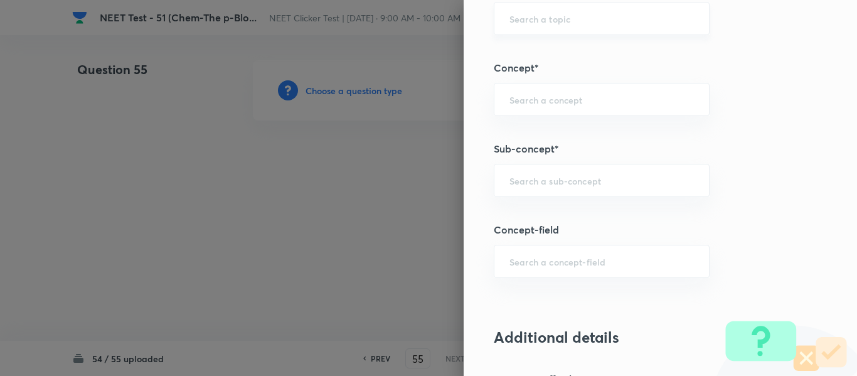
scroll to position [815, 0]
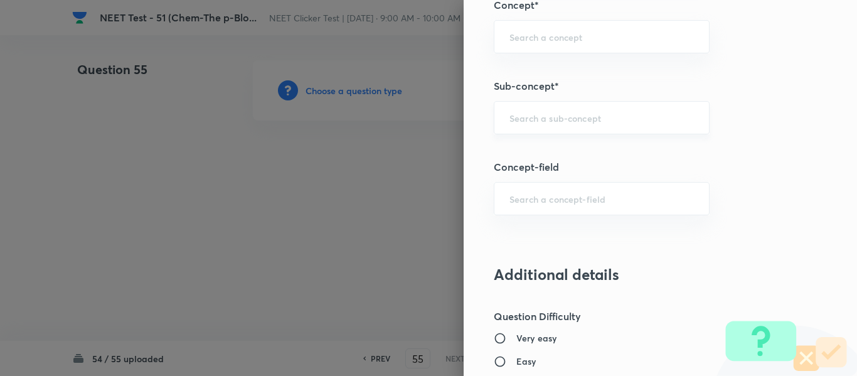
click at [547, 119] on input "text" at bounding box center [601, 118] width 184 height 12
paste input "Group 13: General Properties"
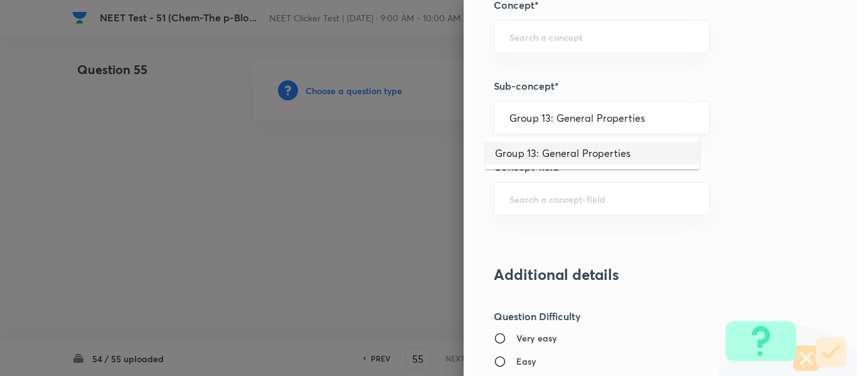
click at [557, 148] on li "Group 13: General Properties" at bounding box center [592, 153] width 214 height 23
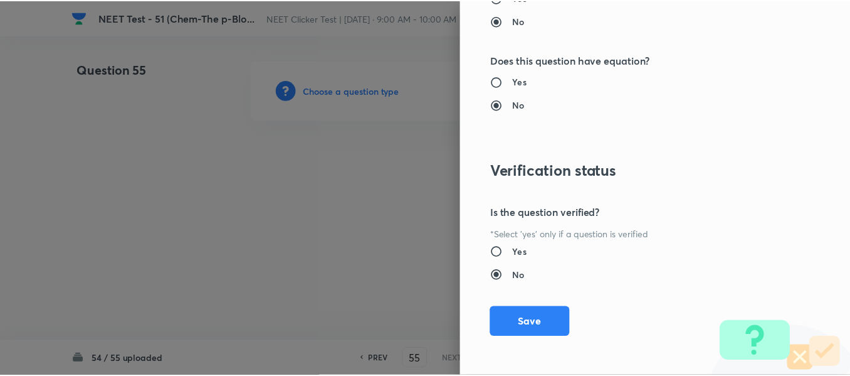
scroll to position [1418, 0]
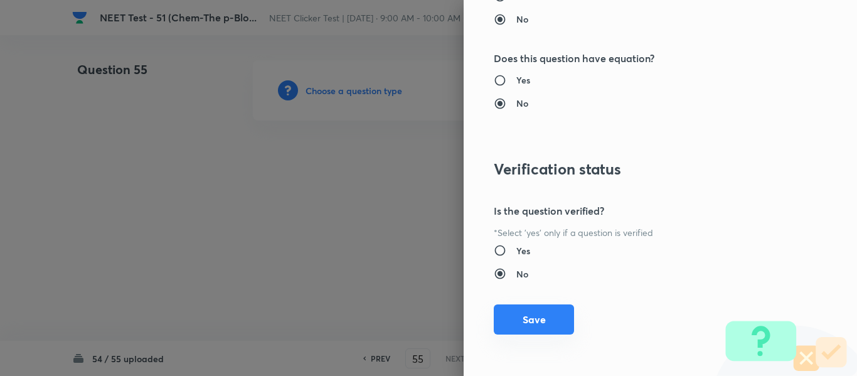
click at [533, 320] on button "Save" at bounding box center [534, 319] width 80 height 30
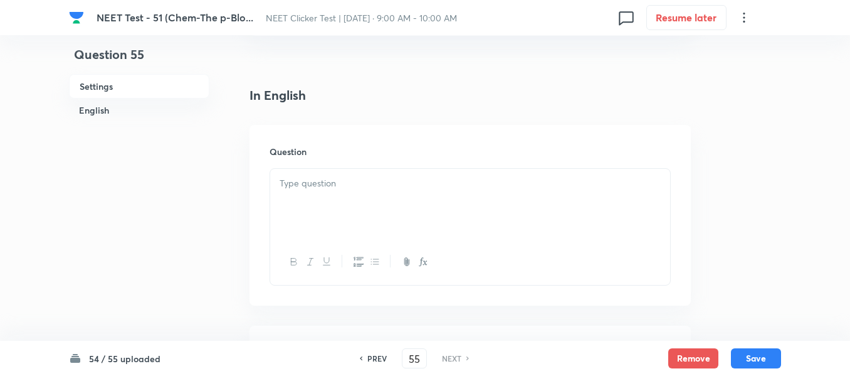
scroll to position [314, 0]
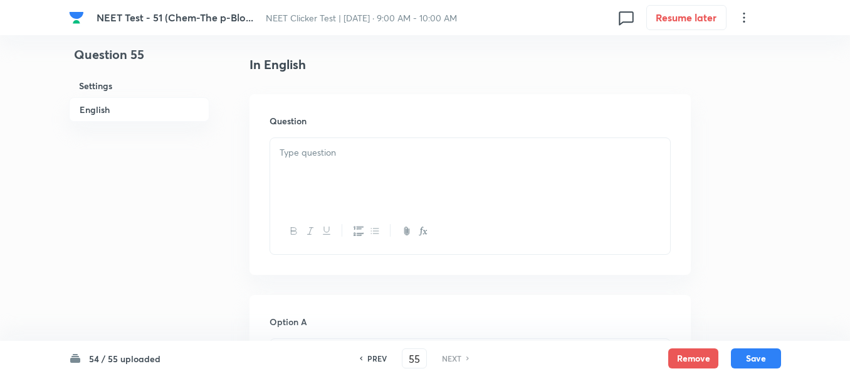
click at [475, 167] on div at bounding box center [470, 173] width 400 height 70
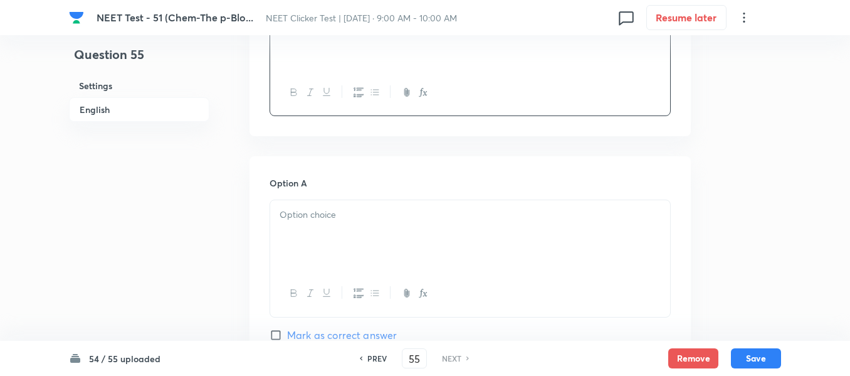
scroll to position [502, 0]
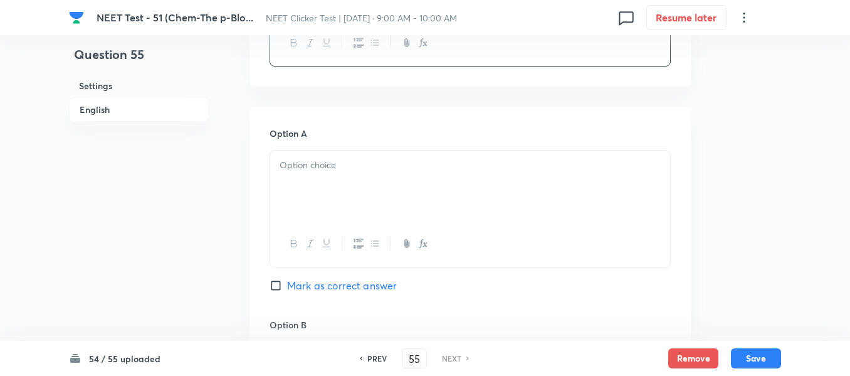
click at [385, 171] on p at bounding box center [470, 165] width 381 height 14
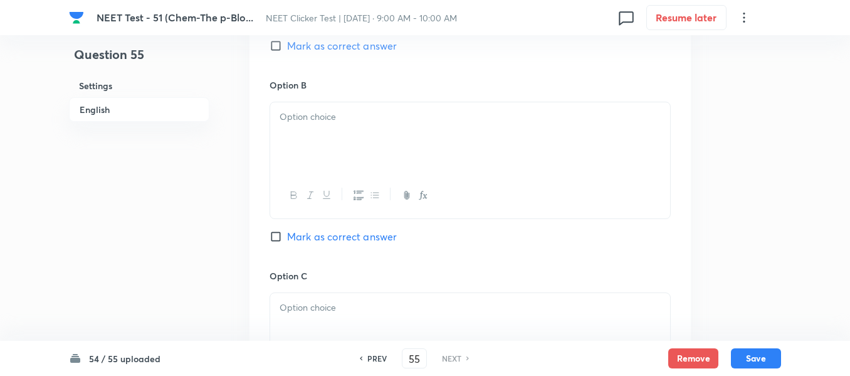
scroll to position [753, 0]
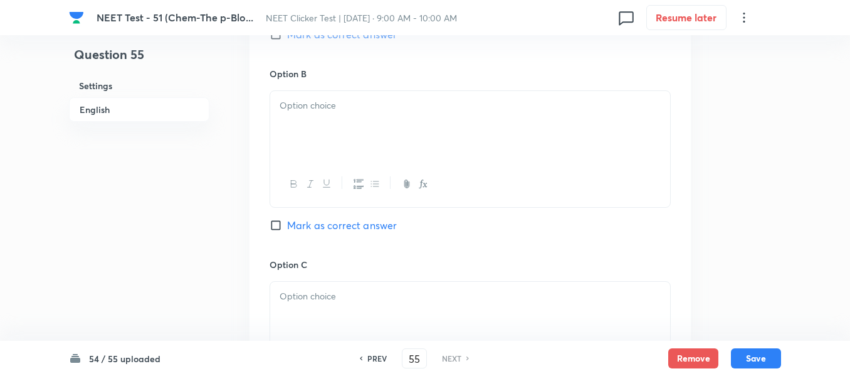
click at [416, 128] on div at bounding box center [470, 126] width 400 height 70
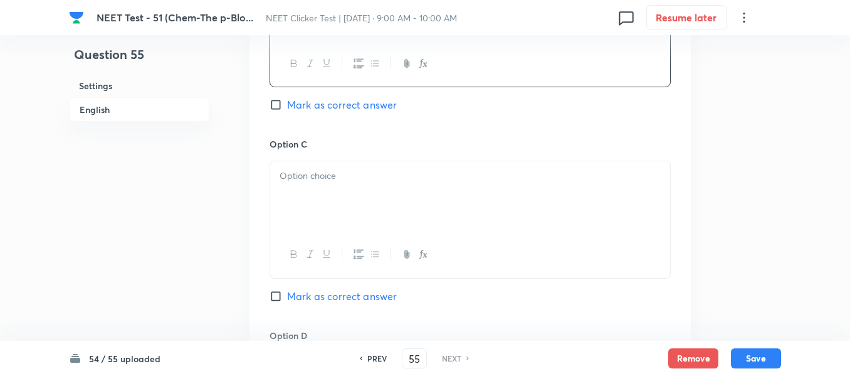
scroll to position [878, 0]
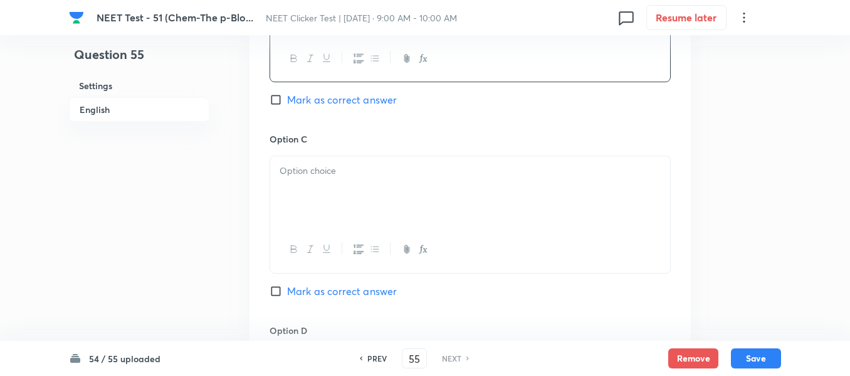
click at [394, 174] on p at bounding box center [470, 171] width 381 height 14
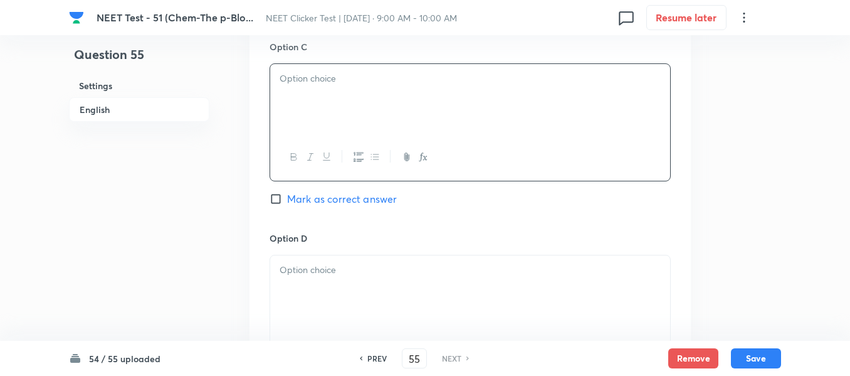
scroll to position [1003, 0]
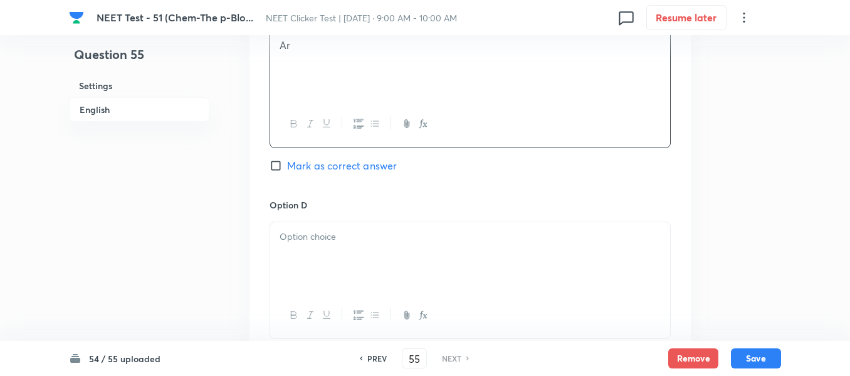
click at [431, 240] on p at bounding box center [470, 237] width 381 height 14
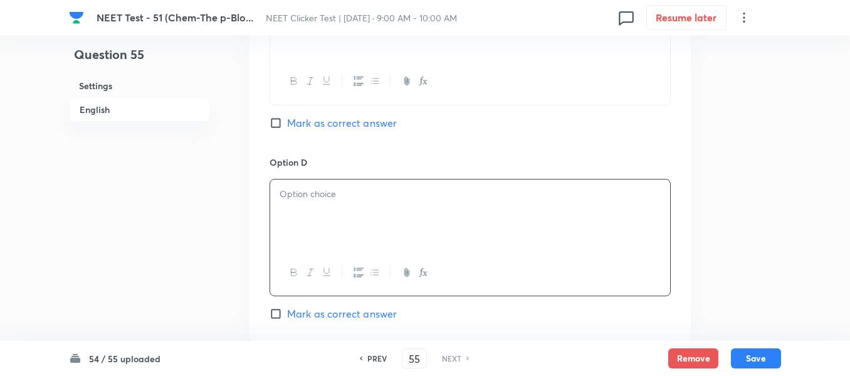
scroll to position [1066, 0]
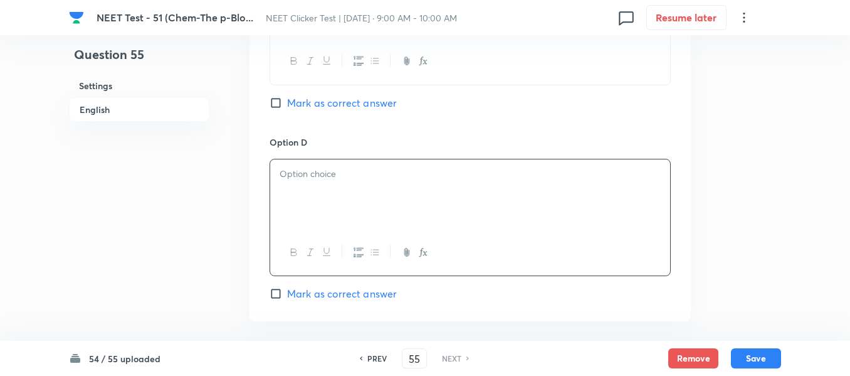
click at [407, 176] on p at bounding box center [470, 174] width 381 height 14
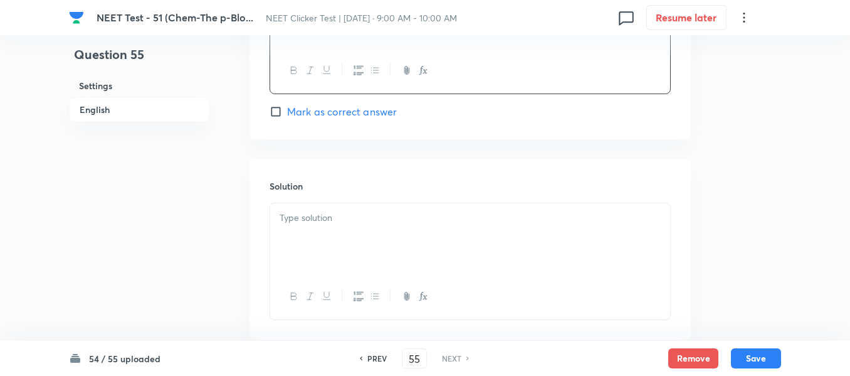
scroll to position [1317, 0]
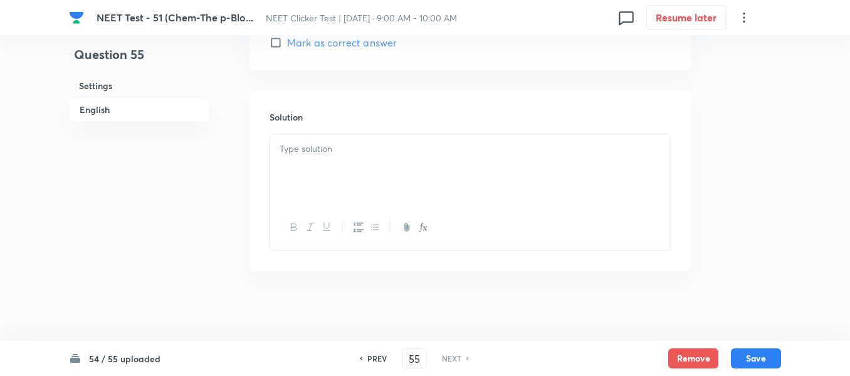
click at [366, 167] on div at bounding box center [470, 169] width 400 height 70
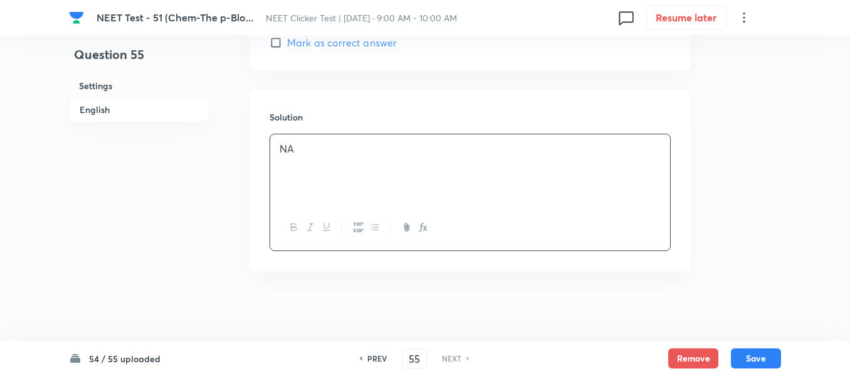
drag, startPoint x: 87, startPoint y: 100, endPoint x: 171, endPoint y: 151, distance: 99.1
click at [87, 100] on h6 "English" at bounding box center [139, 109] width 140 height 24
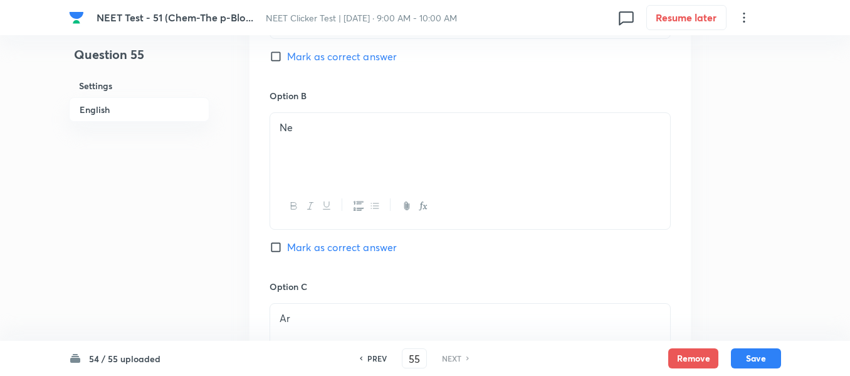
scroll to position [763, 0]
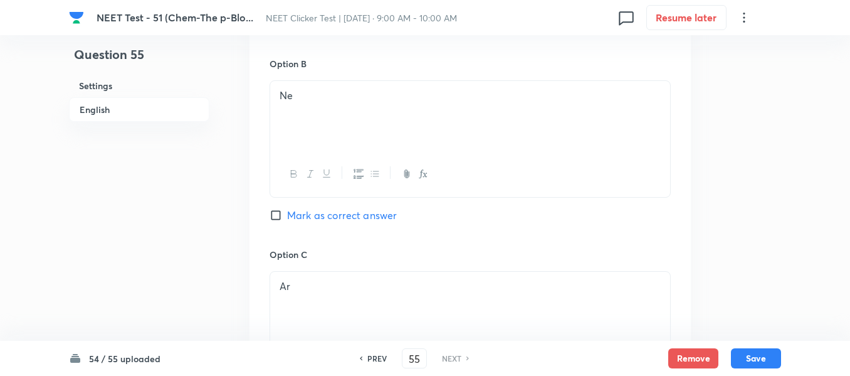
click at [281, 213] on input "Mark as correct answer" at bounding box center [279, 215] width 18 height 13
click at [759, 354] on button "Save" at bounding box center [756, 357] width 50 height 20
click at [757, 360] on button "Save" at bounding box center [756, 357] width 50 height 20
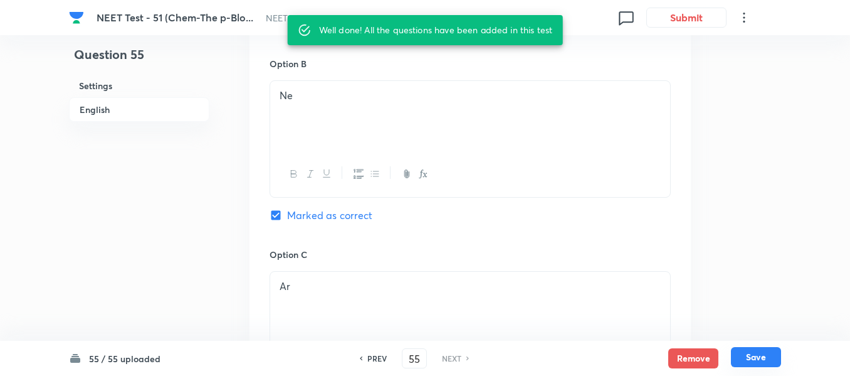
click at [756, 359] on button "Save" at bounding box center [756, 357] width 50 height 20
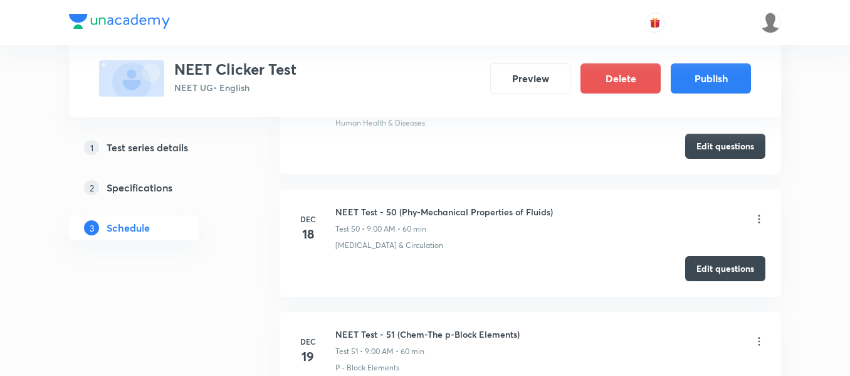
scroll to position [6847, 0]
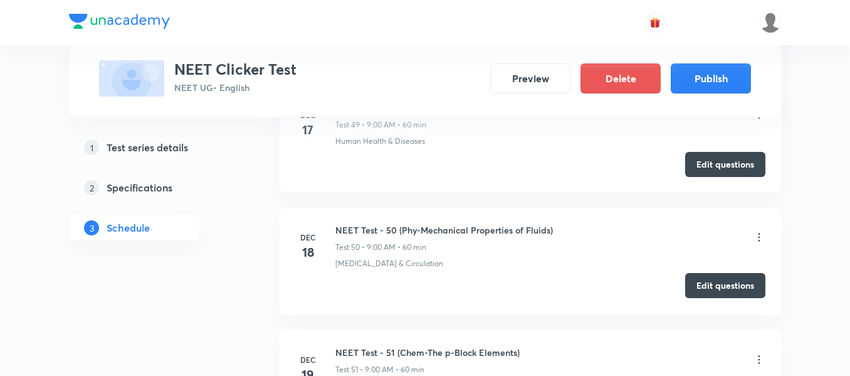
click at [730, 288] on button "Edit questions" at bounding box center [725, 285] width 80 height 25
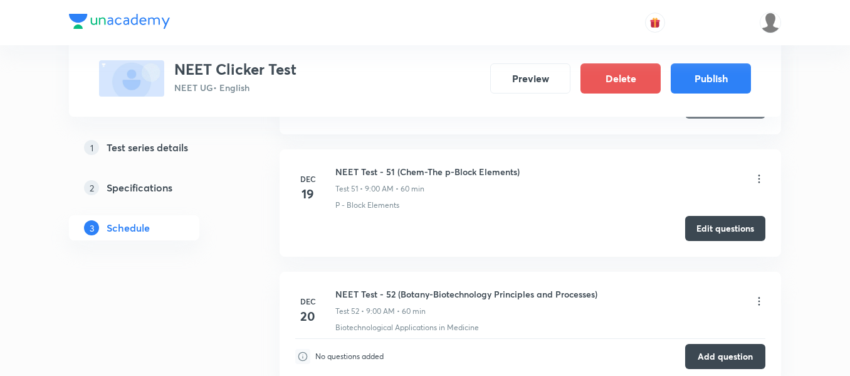
scroll to position [7035, 0]
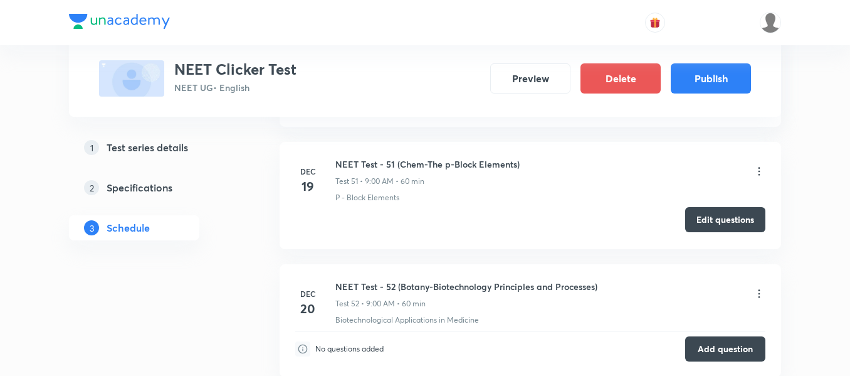
click at [724, 218] on button "Edit questions" at bounding box center [725, 219] width 80 height 25
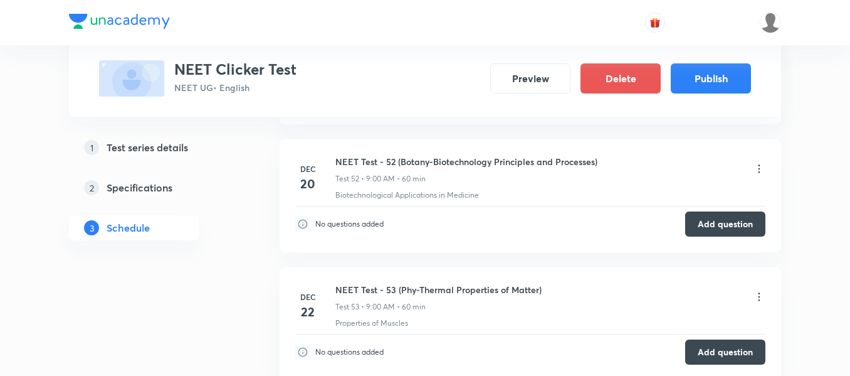
scroll to position [7160, 0]
click at [721, 221] on button "Add question" at bounding box center [725, 221] width 80 height 25
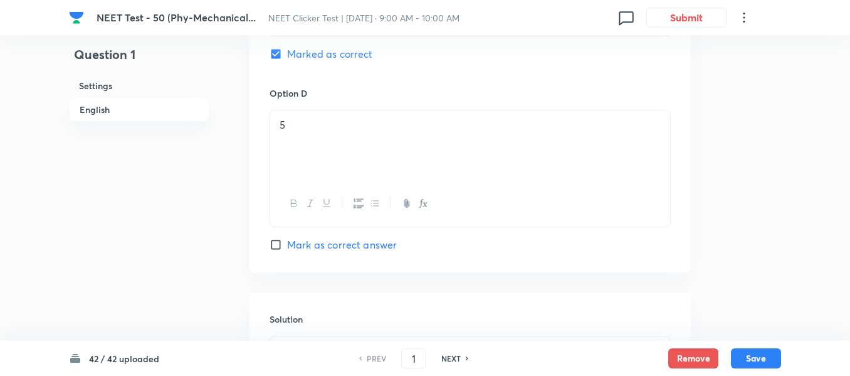
scroll to position [1192, 0]
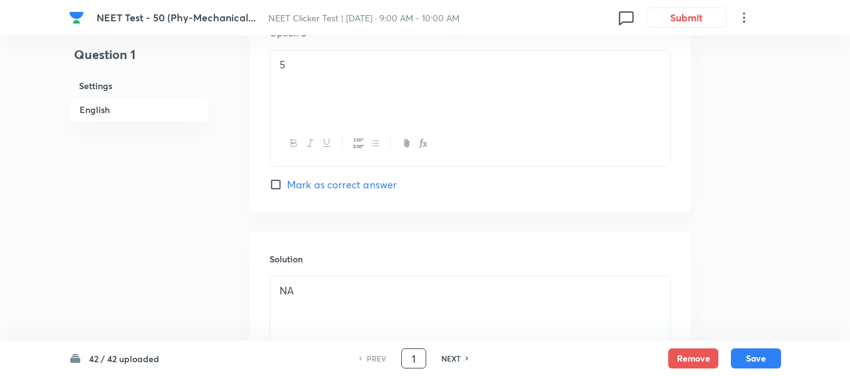
drag, startPoint x: 420, startPoint y: 355, endPoint x: 398, endPoint y: 365, distance: 24.1
click at [398, 365] on div "PREV 1 ​ NEXT" at bounding box center [414, 358] width 162 height 20
type input "40"
checkbox input "true"
checkbox input "false"
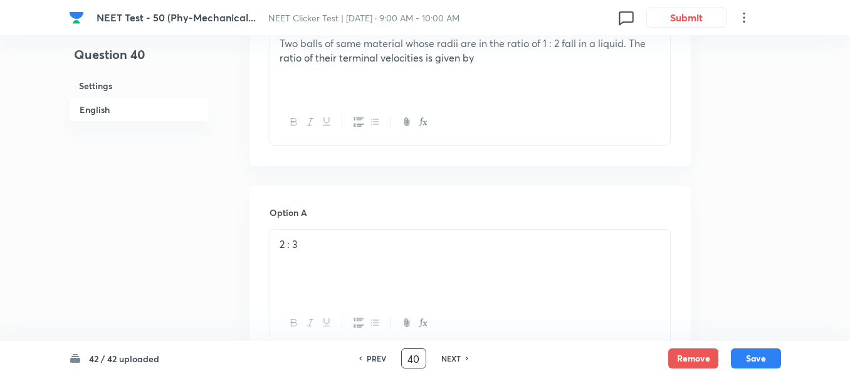
scroll to position [376, 0]
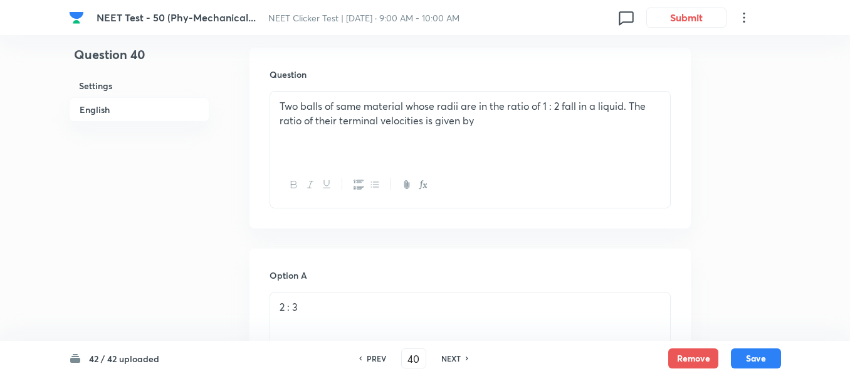
click at [456, 359] on h6 "NEXT" at bounding box center [451, 357] width 19 height 11
checkbox input "false"
type input "41"
click at [456, 359] on h6 "NEXT" at bounding box center [451, 357] width 19 height 11
checkbox input "false"
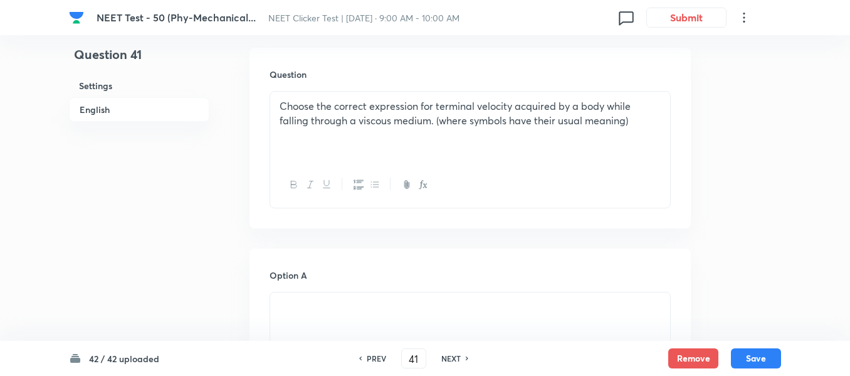
type input "42"
checkbox input "true"
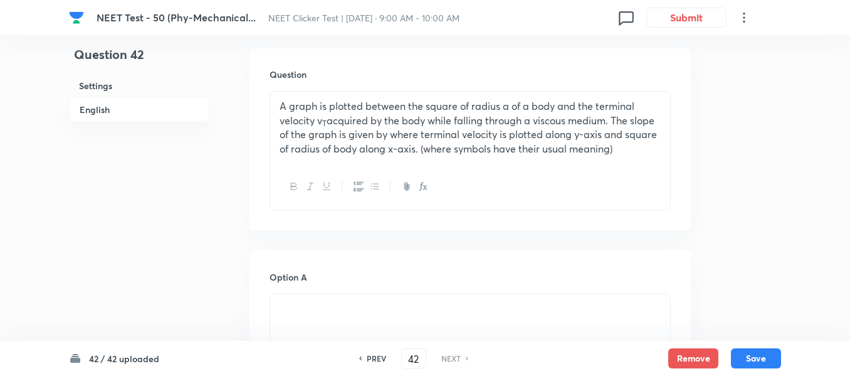
click at [456, 359] on h6 "NEXT" at bounding box center [451, 357] width 19 height 11
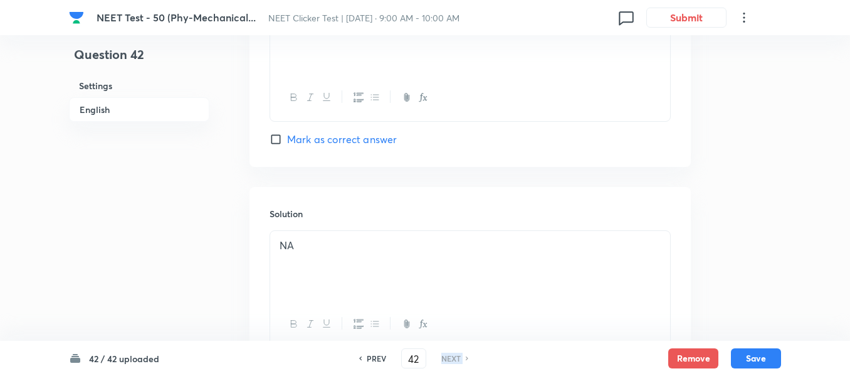
scroll to position [1341, 0]
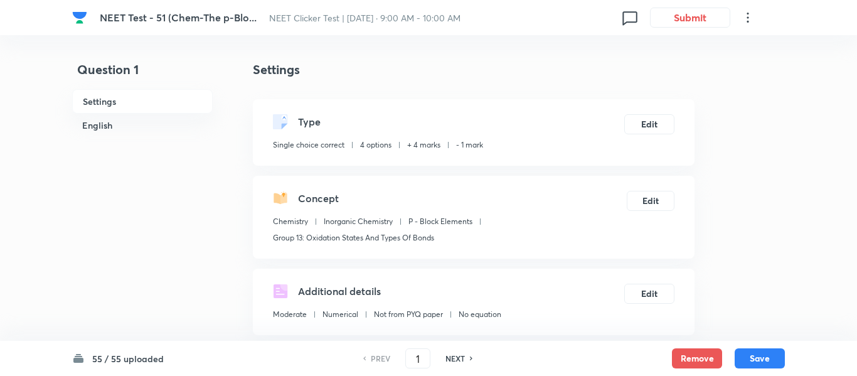
checkbox input "true"
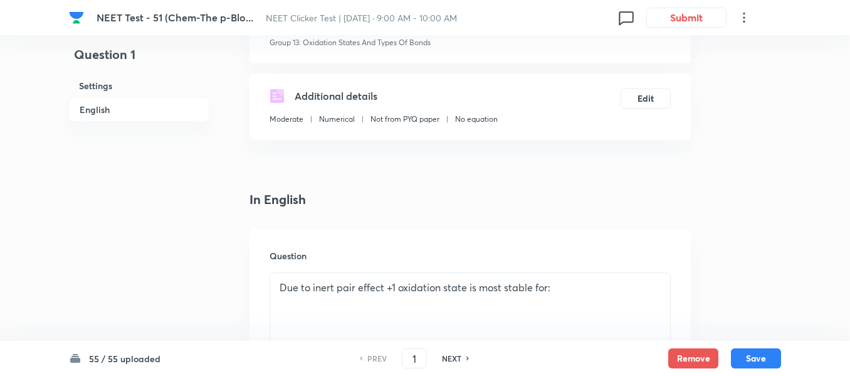
scroll to position [376, 0]
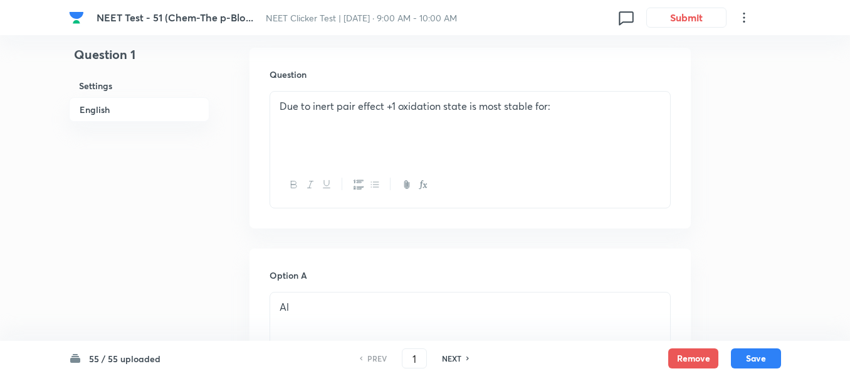
click at [452, 355] on h6 "NEXT" at bounding box center [451, 357] width 19 height 11
type input "2"
checkbox input "false"
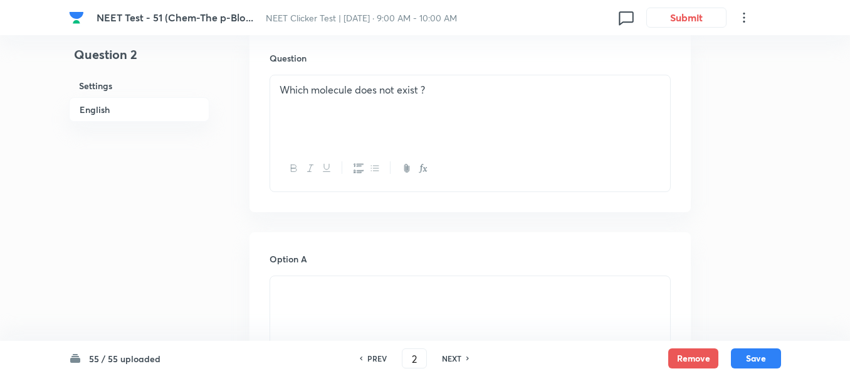
click at [452, 355] on h6 "NEXT" at bounding box center [451, 357] width 19 height 11
checkbox input "false"
type input "3"
click at [452, 355] on h6 "NEXT" at bounding box center [451, 357] width 19 height 11
checkbox input "false"
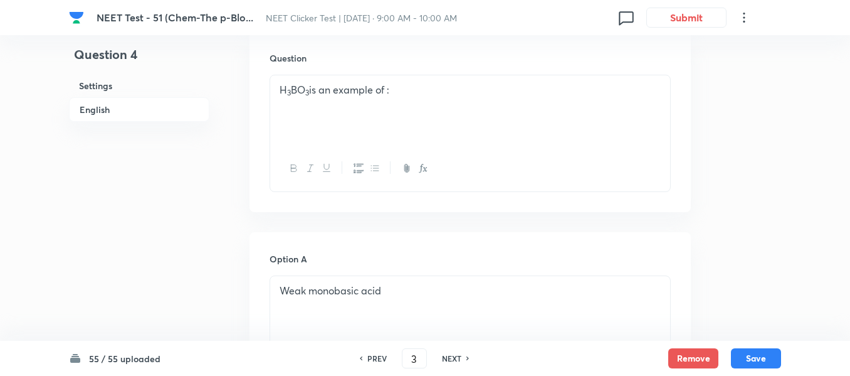
type input "4"
click at [450, 355] on h6 "NEXT" at bounding box center [451, 357] width 19 height 11
checkbox input "false"
type input "5"
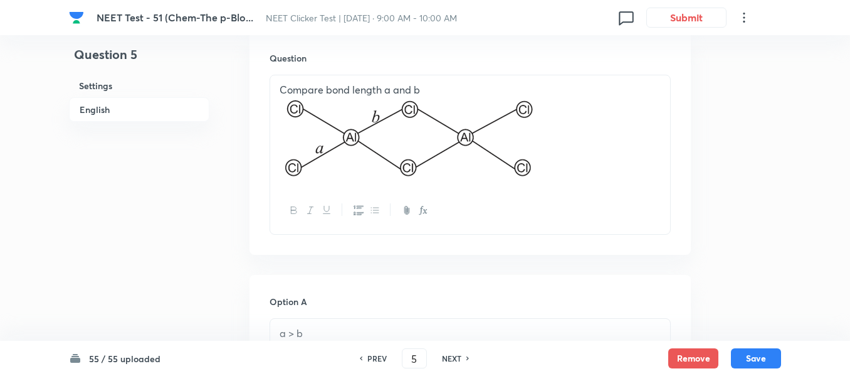
click at [450, 355] on h6 "NEXT" at bounding box center [451, 357] width 19 height 11
checkbox input "false"
type input "6"
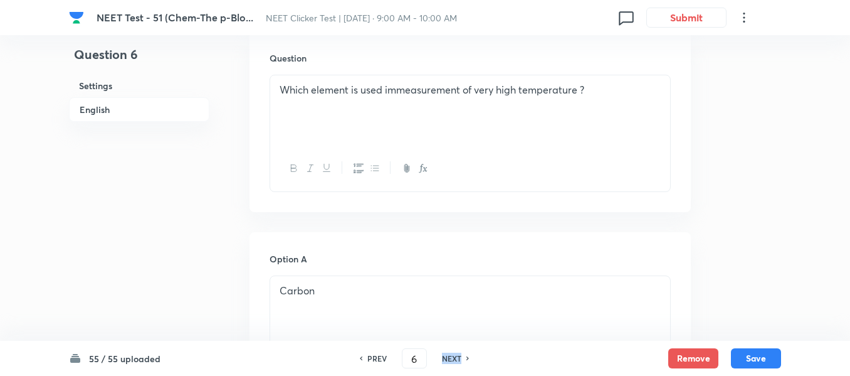
click at [450, 355] on h6 "NEXT" at bounding box center [451, 357] width 19 height 11
checkbox input "false"
type input "7"
click at [450, 355] on h6 "NEXT" at bounding box center [451, 357] width 19 height 11
checkbox input "false"
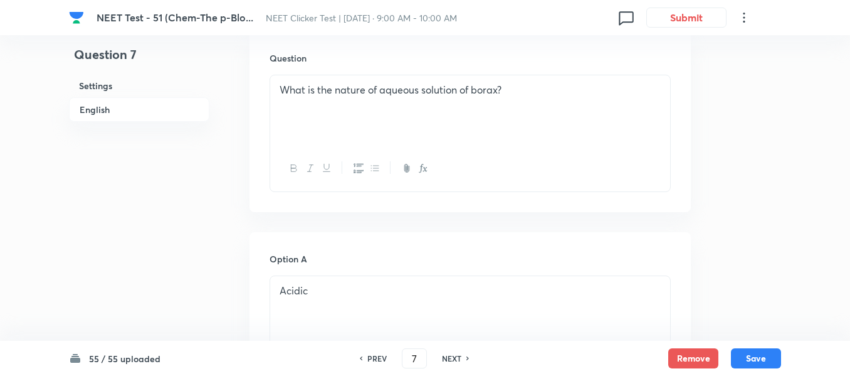
type input "8"
checkbox input "true"
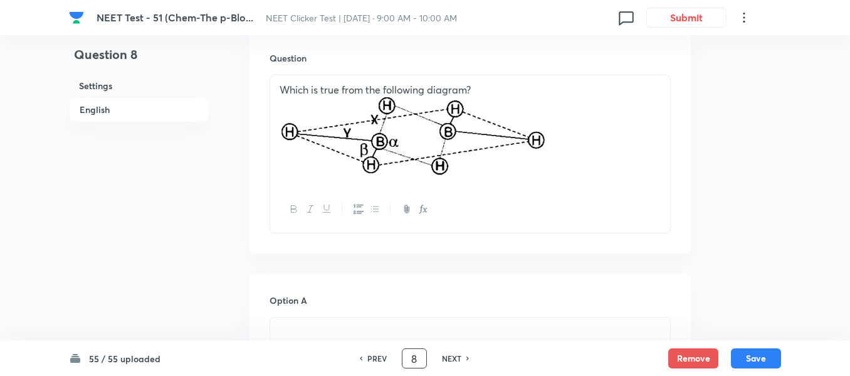
drag, startPoint x: 418, startPoint y: 357, endPoint x: 411, endPoint y: 357, distance: 7.6
click at [411, 357] on input "8" at bounding box center [415, 358] width 24 height 22
type input "50"
checkbox input "false"
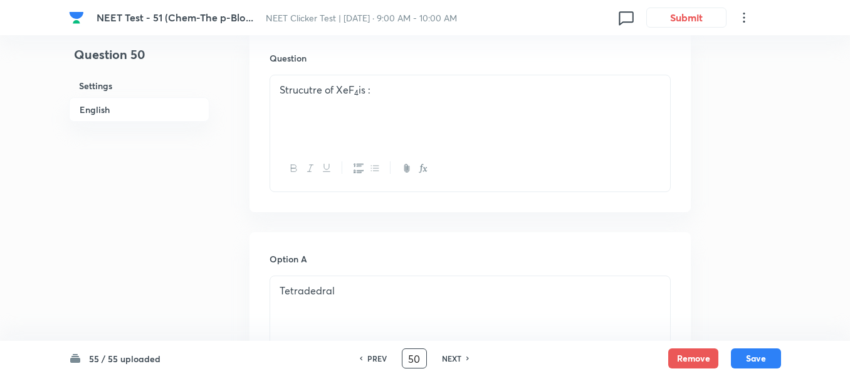
click at [453, 361] on h6 "NEXT" at bounding box center [451, 357] width 19 height 11
checkbox input "false"
type input "51"
click at [453, 361] on h6 "NEXT" at bounding box center [451, 357] width 19 height 11
checkbox input "false"
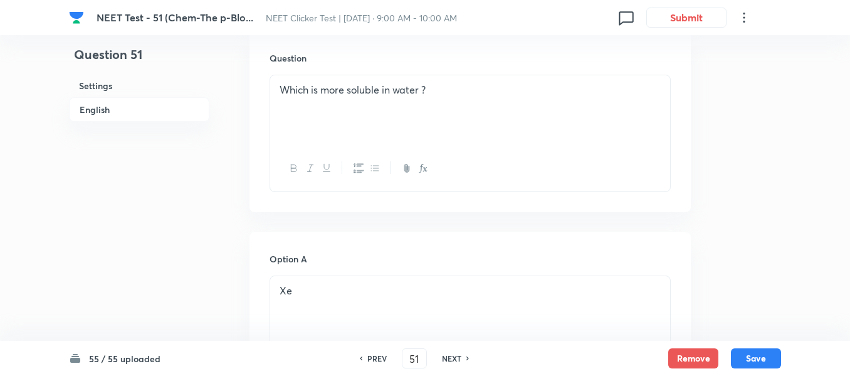
type input "52"
click at [453, 361] on h6 "NEXT" at bounding box center [451, 357] width 19 height 11
checkbox input "false"
type input "53"
click at [453, 361] on h6 "NEXT" at bounding box center [451, 357] width 19 height 11
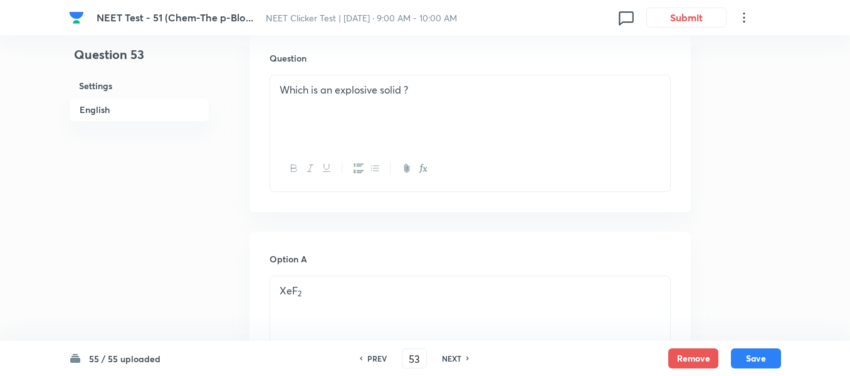
checkbox input "false"
type input "54"
click at [453, 361] on h6 "NEXT" at bounding box center [451, 357] width 19 height 11
checkbox input "false"
type input "55"
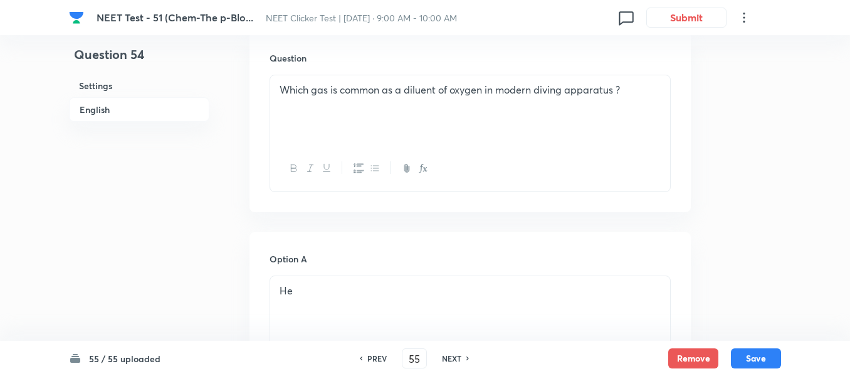
checkbox input "true"
click at [453, 361] on h6 "NEXT" at bounding box center [451, 357] width 19 height 11
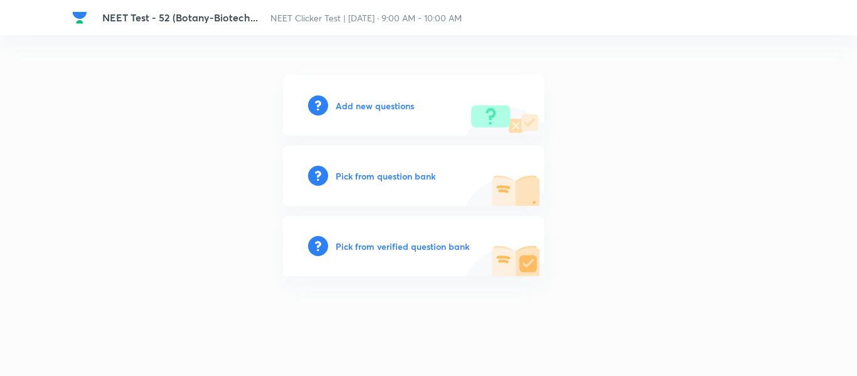
click at [363, 107] on h6 "Add new questions" at bounding box center [375, 105] width 78 height 13
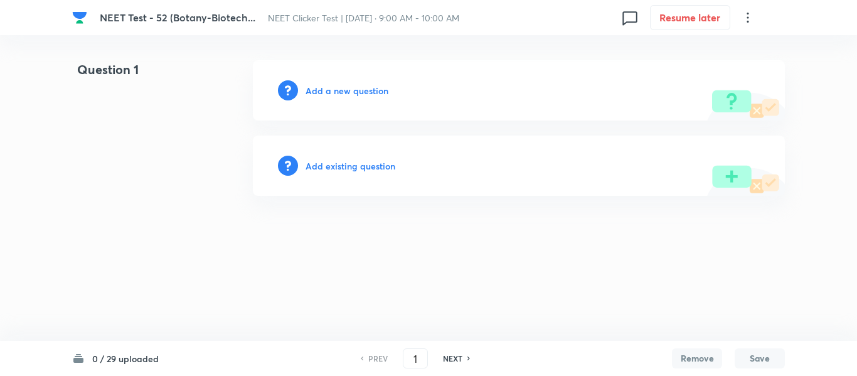
click at [344, 90] on h6 "Add a new question" at bounding box center [346, 90] width 83 height 13
click at [344, 90] on h6 "Choose a question type" at bounding box center [353, 90] width 97 height 13
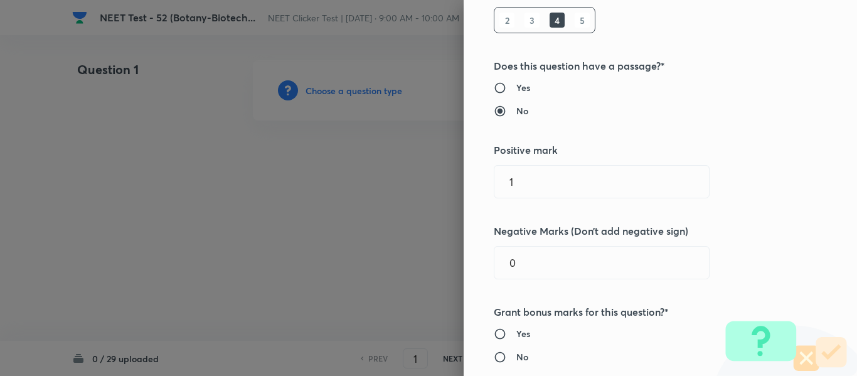
scroll to position [251, 0]
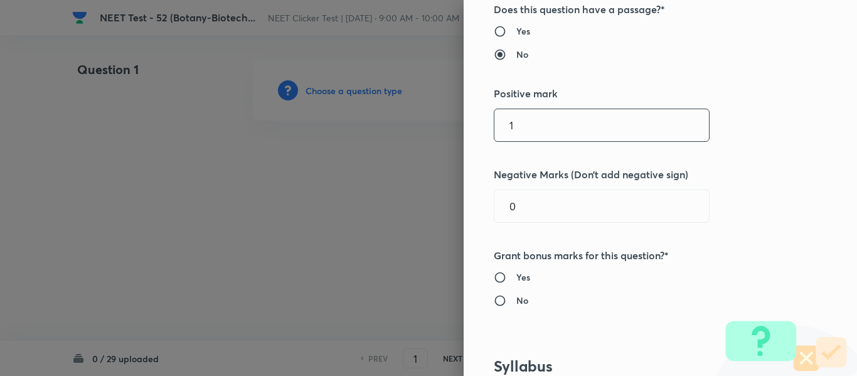
drag, startPoint x: 524, startPoint y: 128, endPoint x: 472, endPoint y: 128, distance: 51.4
click at [472, 128] on div "Question settings Question type* Single choice correct Number of options* 2 3 4…" at bounding box center [659, 188] width 393 height 376
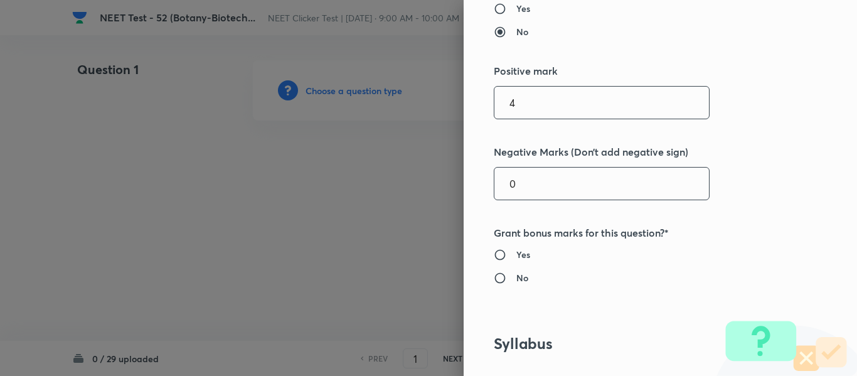
scroll to position [314, 0]
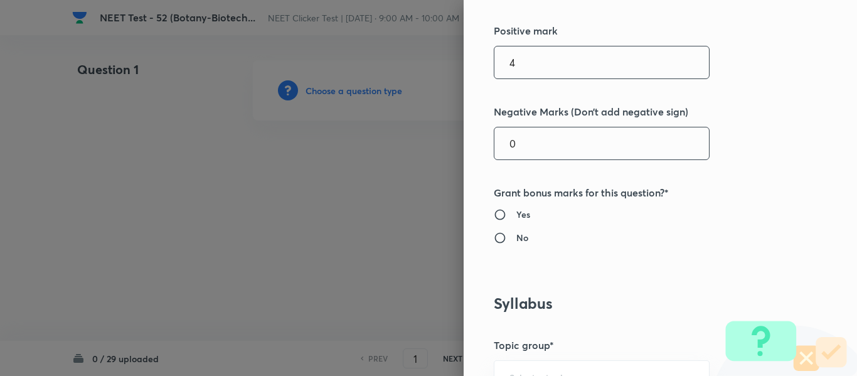
type input "4"
drag, startPoint x: 506, startPoint y: 144, endPoint x: 478, endPoint y: 148, distance: 28.6
click at [478, 148] on div "Question settings Question type* Single choice correct Number of options* 2 3 4…" at bounding box center [659, 188] width 393 height 376
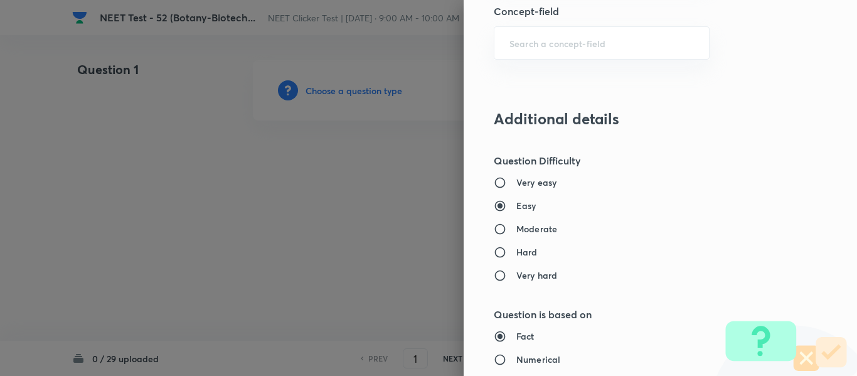
scroll to position [1003, 0]
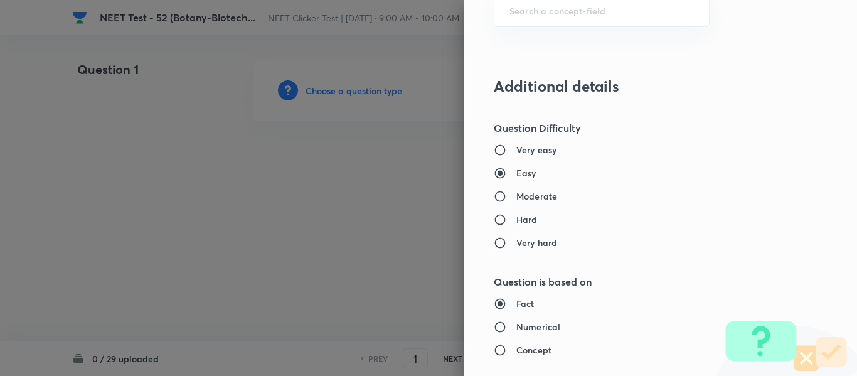
type input "1"
click at [530, 194] on h6 "Moderate" at bounding box center [536, 195] width 41 height 13
click at [516, 194] on input "Moderate" at bounding box center [505, 196] width 23 height 13
radio input "true"
radio input "false"
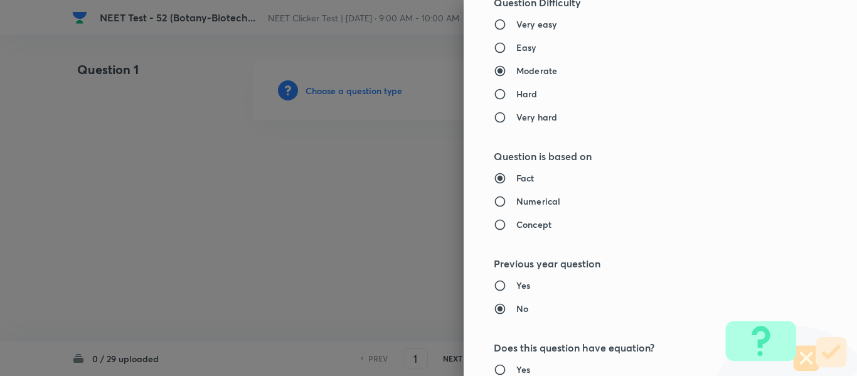
click at [522, 203] on h6 "Numerical" at bounding box center [538, 200] width 44 height 13
click at [516, 203] on input "Numerical" at bounding box center [505, 201] width 23 height 13
radio input "true"
radio input "false"
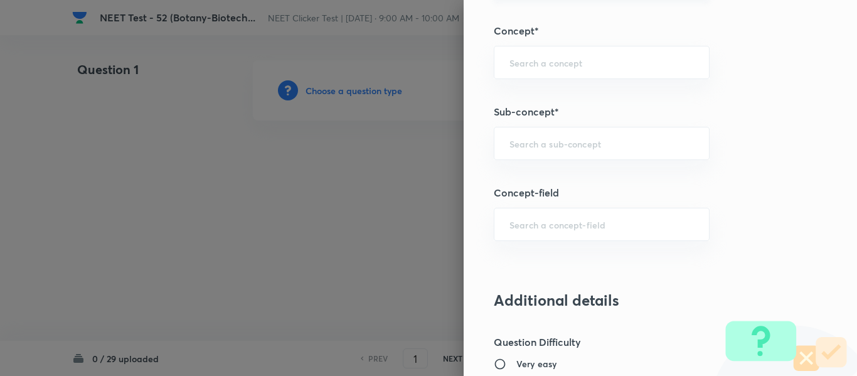
scroll to position [791, 0]
click at [586, 140] on input "text" at bounding box center [601, 142] width 184 height 12
paste input "Biotechnology"
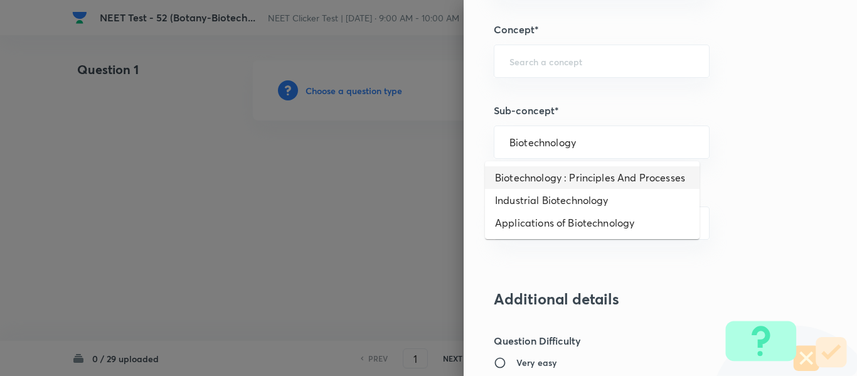
click at [648, 174] on li "Biotechnology : Principles And Processes" at bounding box center [592, 177] width 214 height 23
type input "Biotechnology : Principles And Processes"
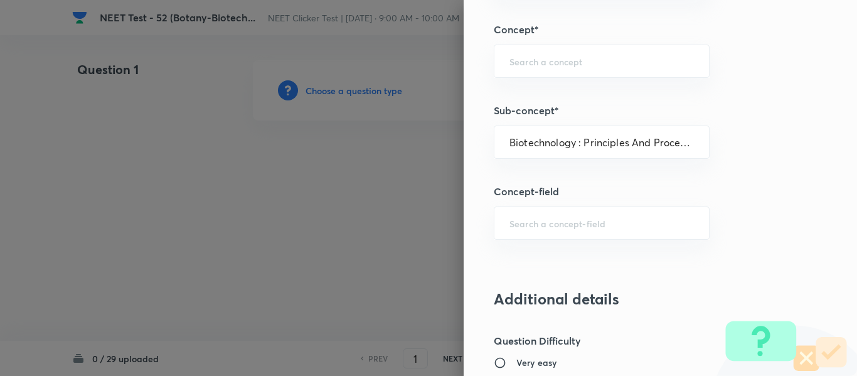
type input "Biology"
type input "Biotechnology & Applications"
type input "Principles & Processes"
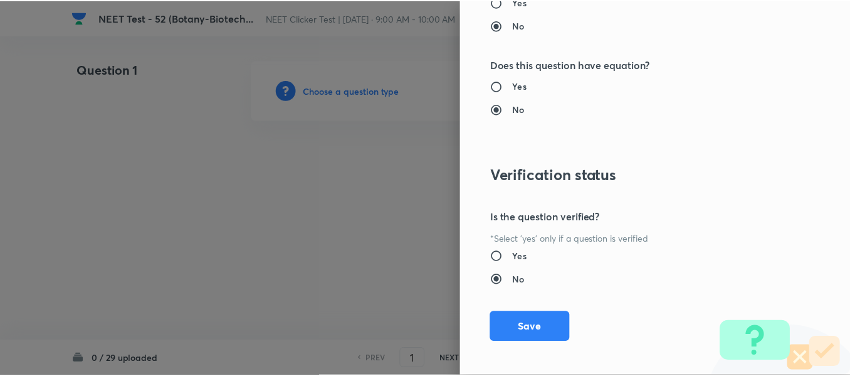
scroll to position [1418, 0]
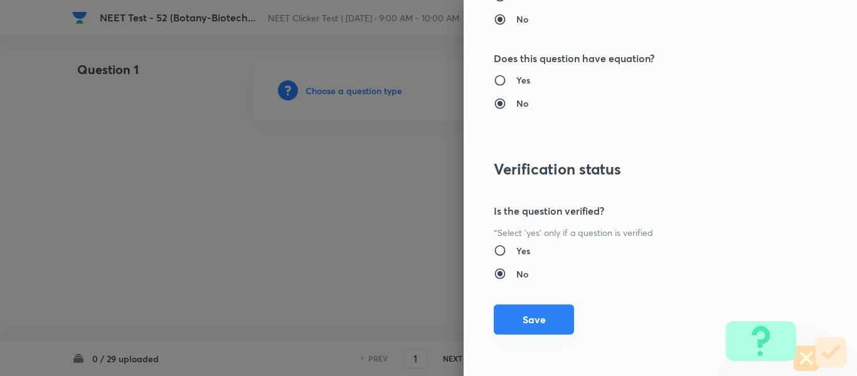
click at [512, 327] on button "Save" at bounding box center [534, 319] width 80 height 30
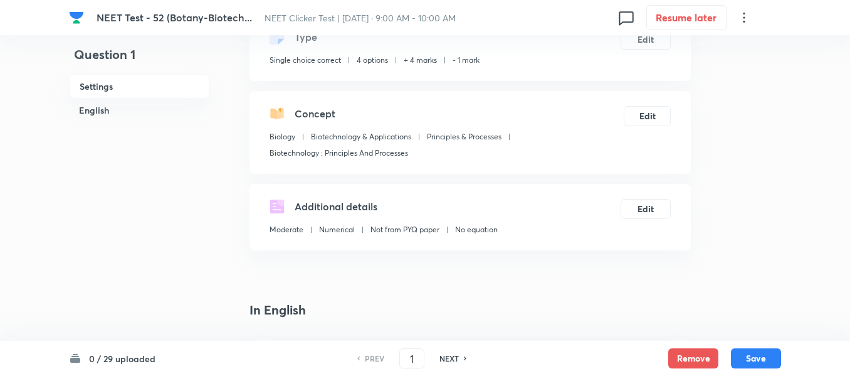
scroll to position [63, 0]
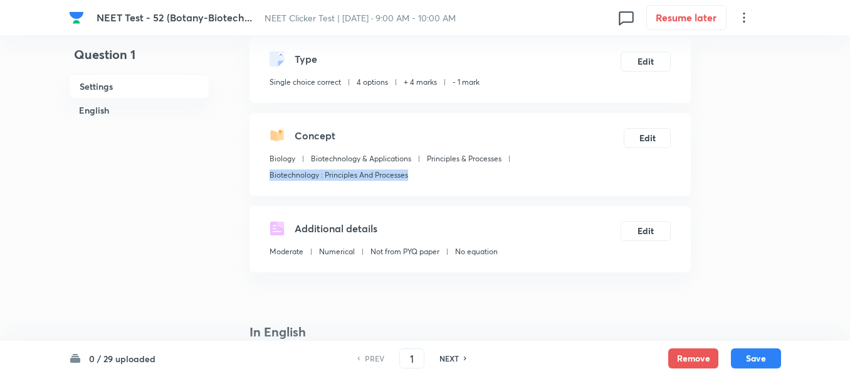
drag, startPoint x: 373, startPoint y: 175, endPoint x: 240, endPoint y: 174, distance: 133.0
copy p "Biotechnology : Principles And Processes"
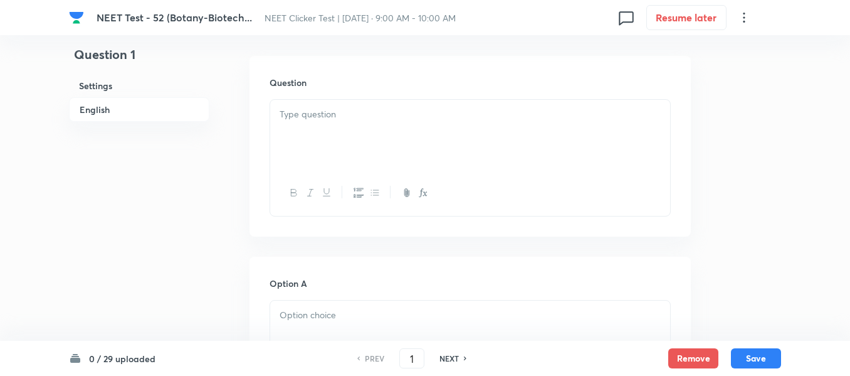
scroll to position [376, 0]
click at [430, 125] on div at bounding box center [470, 127] width 400 height 70
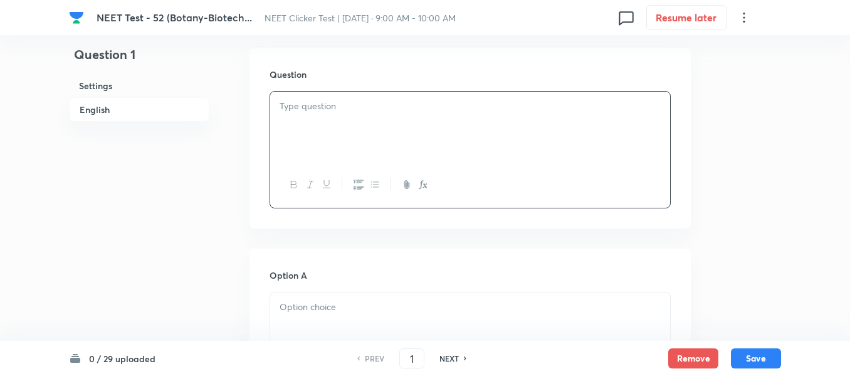
click at [379, 112] on p at bounding box center [470, 106] width 381 height 14
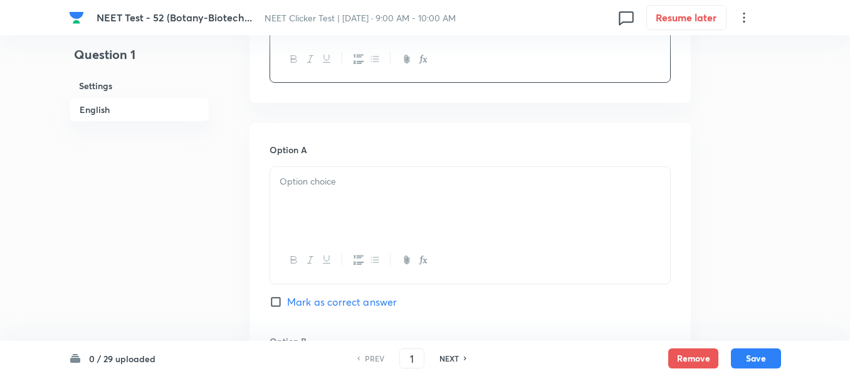
scroll to position [564, 0]
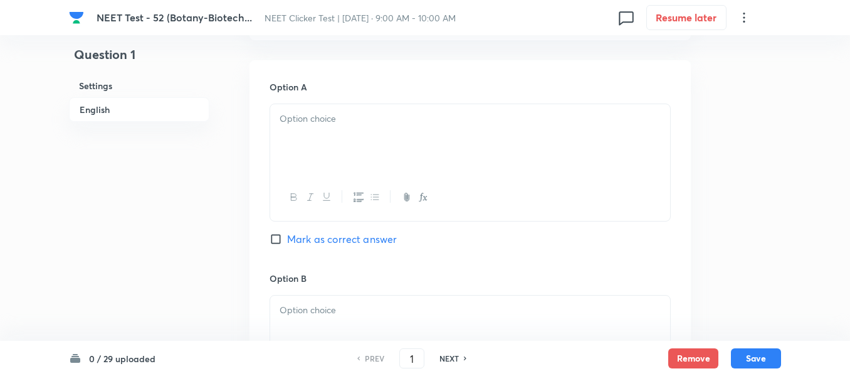
click at [425, 111] on div at bounding box center [470, 139] width 400 height 70
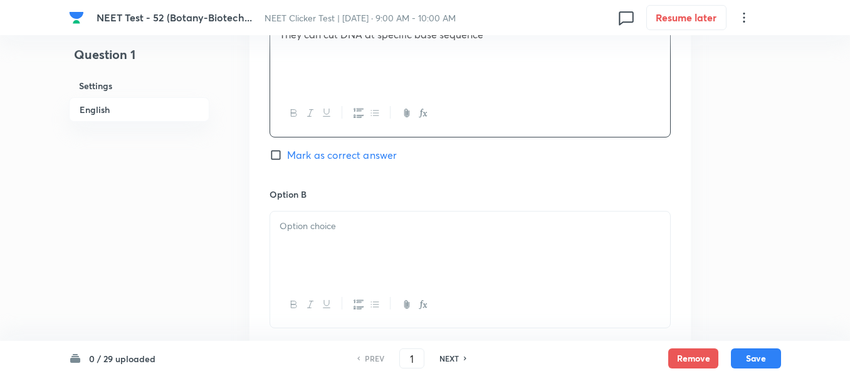
scroll to position [753, 0]
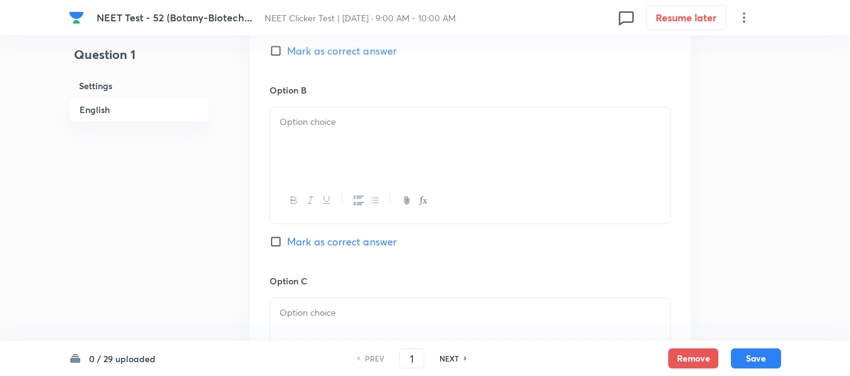
click at [406, 135] on div at bounding box center [470, 142] width 400 height 70
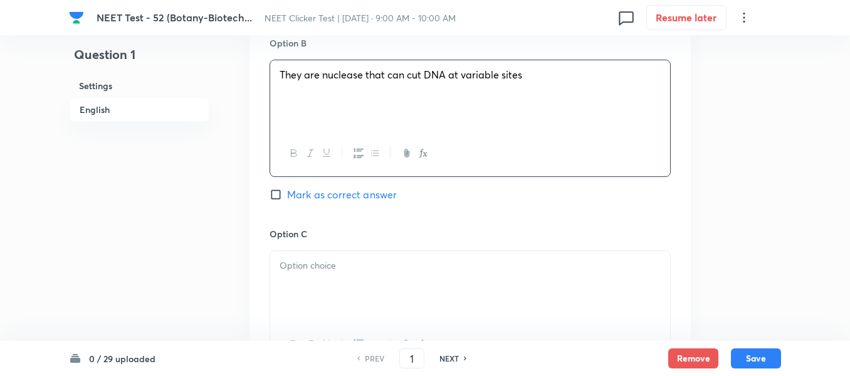
scroll to position [878, 0]
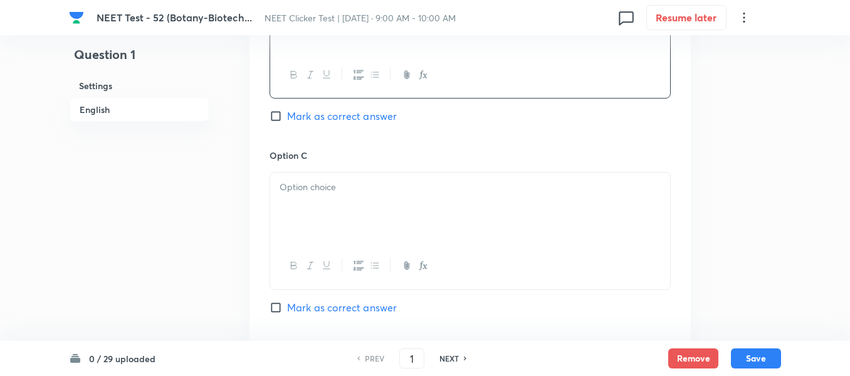
click at [399, 179] on div at bounding box center [470, 207] width 400 height 70
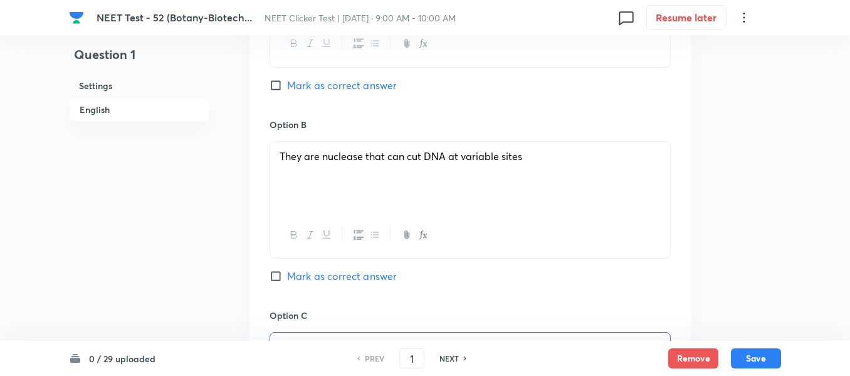
scroll to position [690, 0]
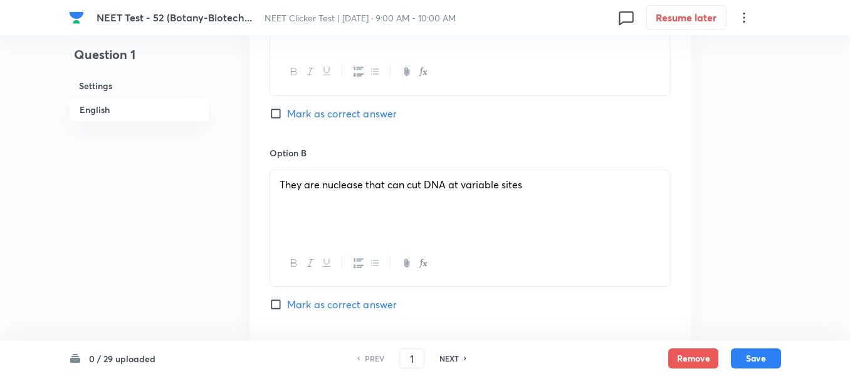
click at [278, 117] on input "Mark as correct answer" at bounding box center [279, 113] width 18 height 13
checkbox input "true"
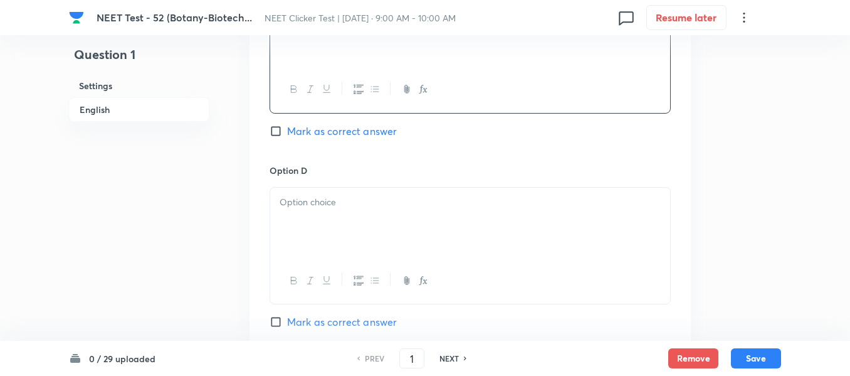
scroll to position [1066, 0]
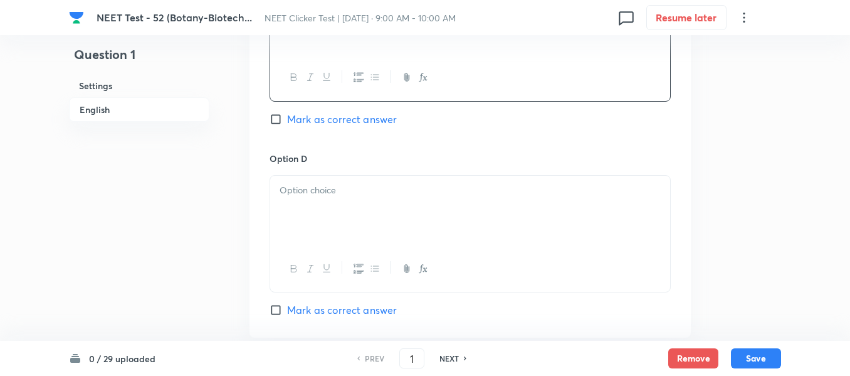
click at [412, 195] on p at bounding box center [470, 190] width 381 height 14
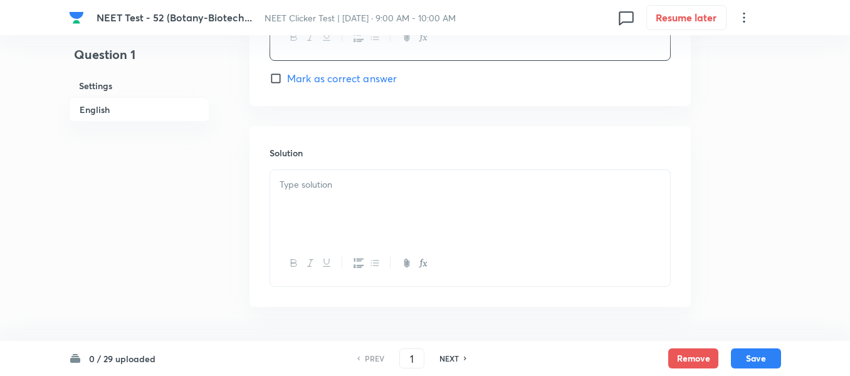
scroll to position [1317, 0]
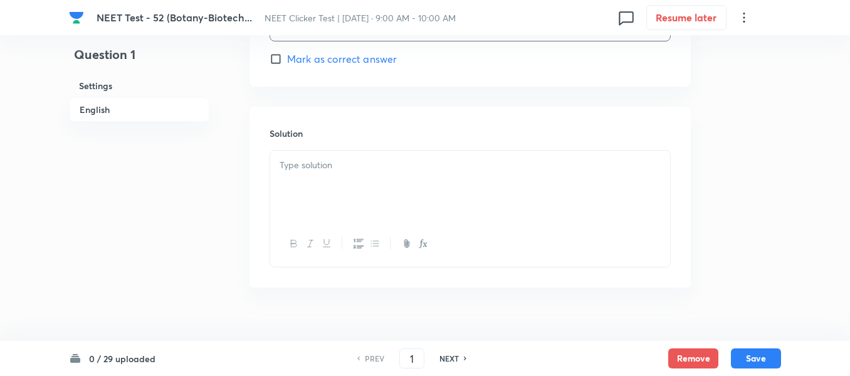
click at [360, 162] on p at bounding box center [470, 165] width 381 height 14
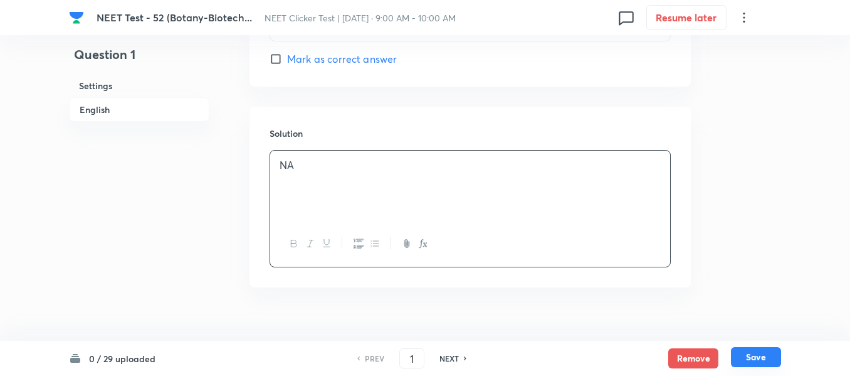
click at [754, 361] on button "Save" at bounding box center [756, 357] width 50 height 20
type input "2"
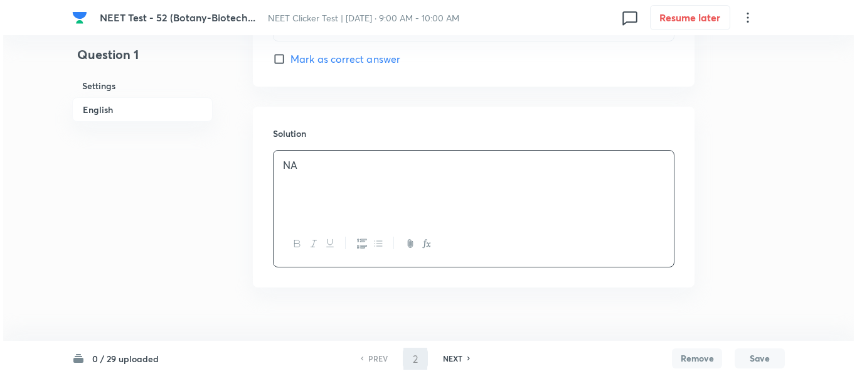
scroll to position [0, 0]
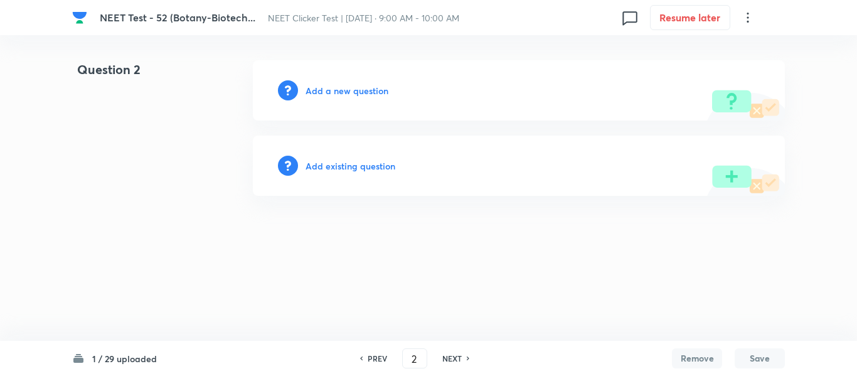
click at [333, 87] on h6 "Add a new question" at bounding box center [346, 90] width 83 height 13
click at [320, 90] on h6 "Choose a question type" at bounding box center [353, 90] width 97 height 13
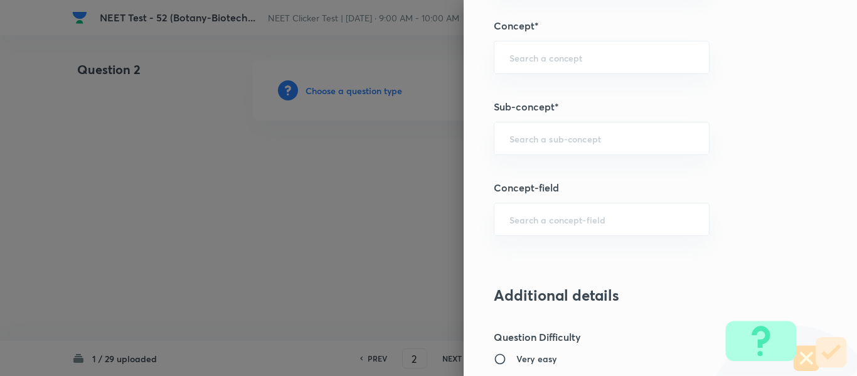
scroll to position [815, 0]
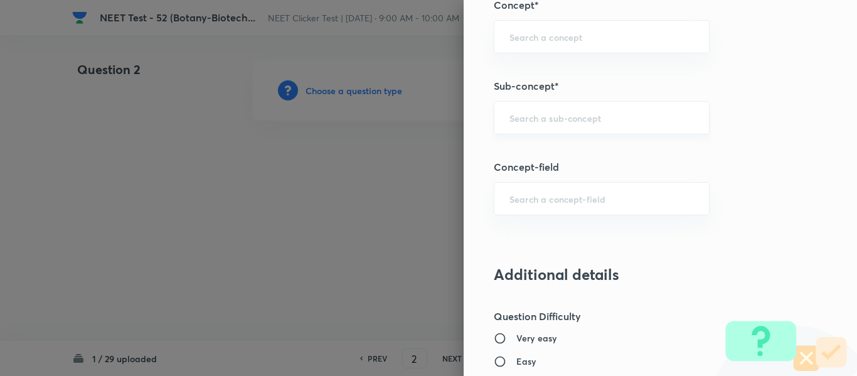
click at [551, 120] on input "text" at bounding box center [601, 118] width 184 height 12
paste input "Biotechnology : Principles And Processes"
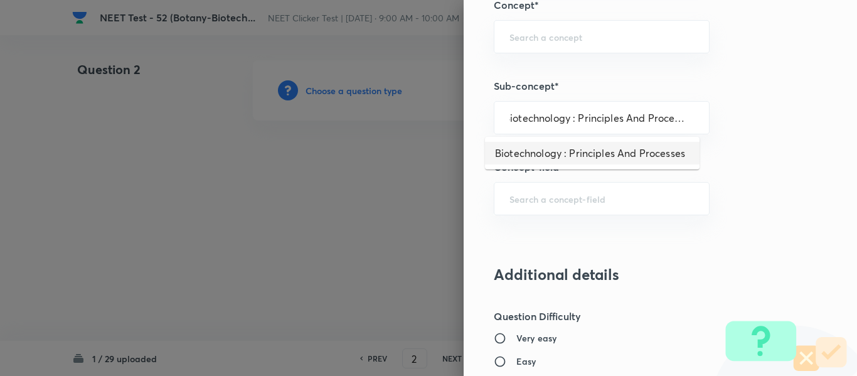
click at [561, 151] on li "Biotechnology : Principles And Processes" at bounding box center [592, 153] width 214 height 23
type input "Biotechnology : Principles And Processes"
type input "Biology"
type input "Biotechnology & Applications"
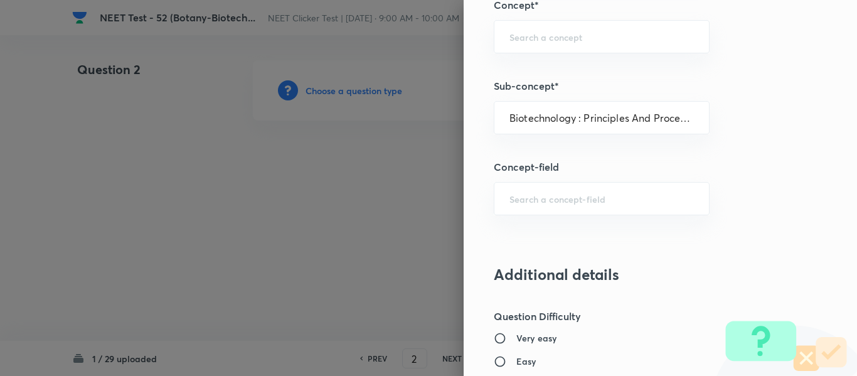
type input "Principles & Processes"
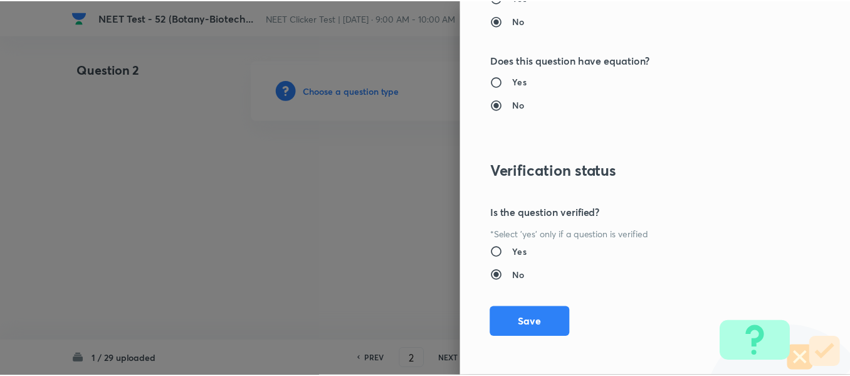
scroll to position [1418, 0]
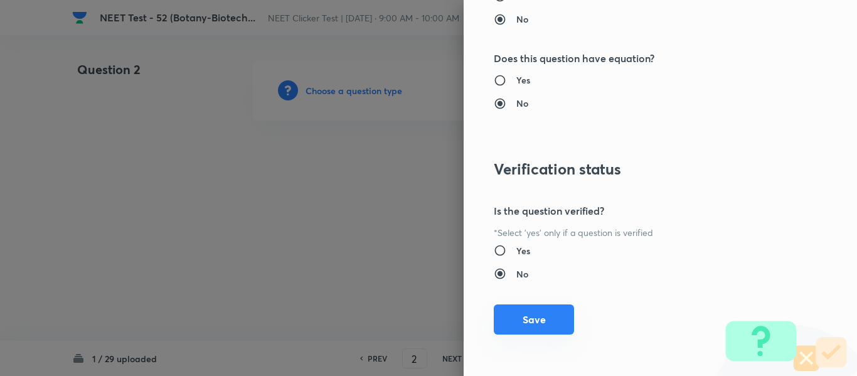
click at [526, 317] on button "Save" at bounding box center [534, 319] width 80 height 30
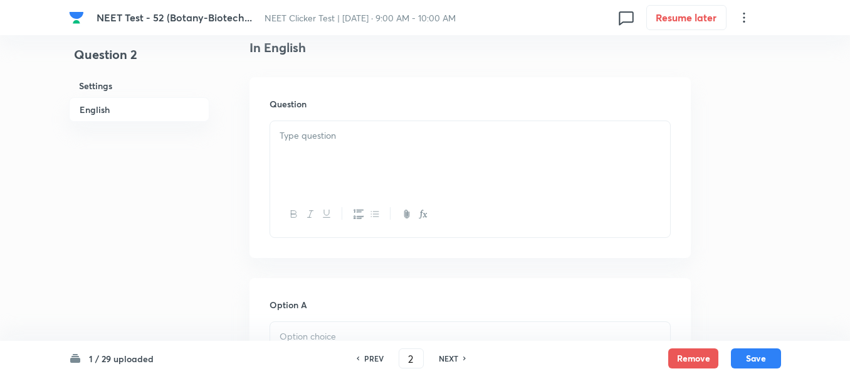
scroll to position [376, 0]
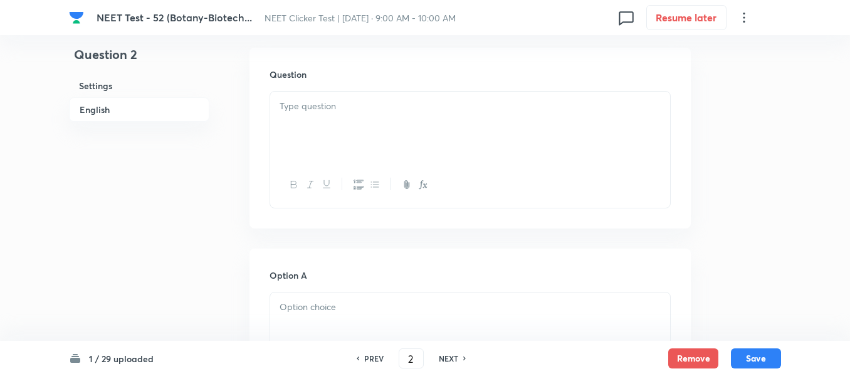
click at [414, 107] on p at bounding box center [470, 106] width 381 height 14
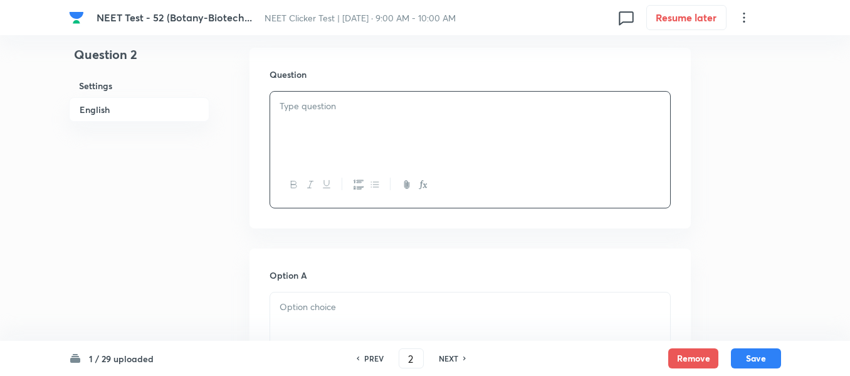
click at [414, 107] on p at bounding box center [470, 106] width 381 height 14
click at [435, 134] on div at bounding box center [470, 127] width 400 height 70
click at [379, 118] on div at bounding box center [470, 127] width 400 height 70
click at [409, 113] on p at bounding box center [470, 106] width 381 height 14
click at [452, 144] on div at bounding box center [470, 127] width 400 height 70
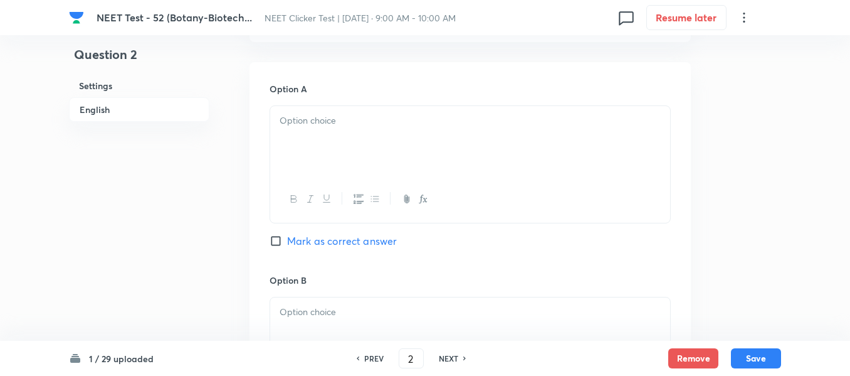
scroll to position [564, 0]
click at [452, 144] on div at bounding box center [470, 139] width 400 height 70
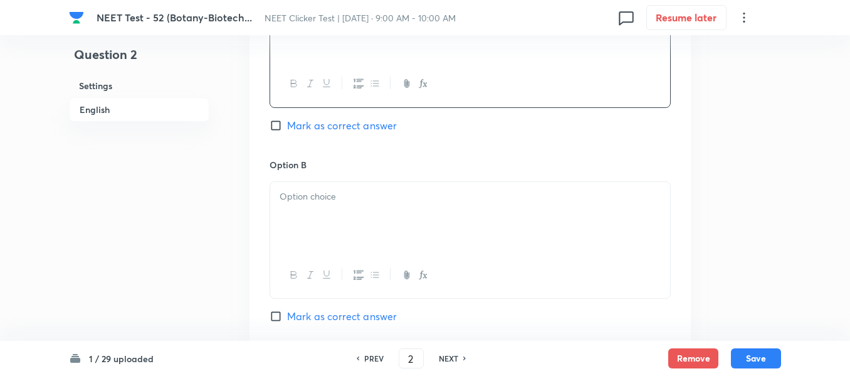
scroll to position [690, 0]
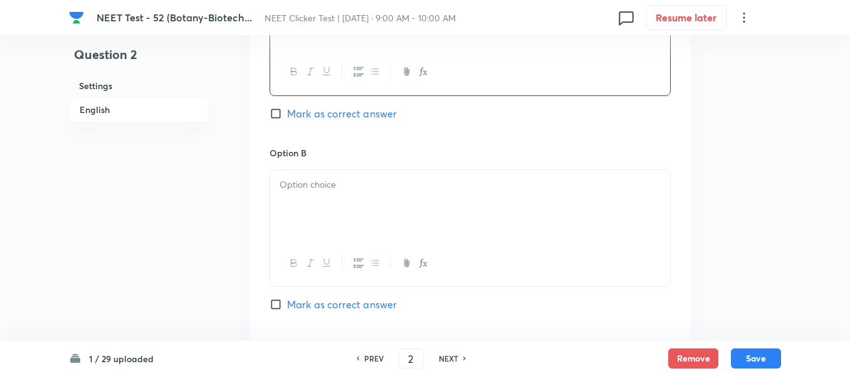
click at [394, 178] on p at bounding box center [470, 184] width 381 height 14
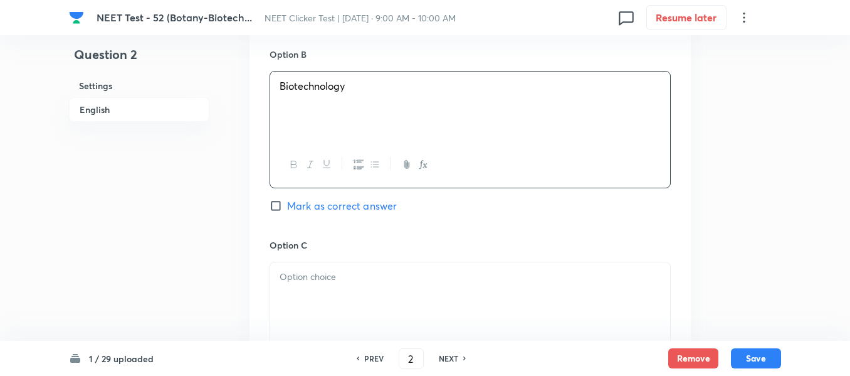
scroll to position [815, 0]
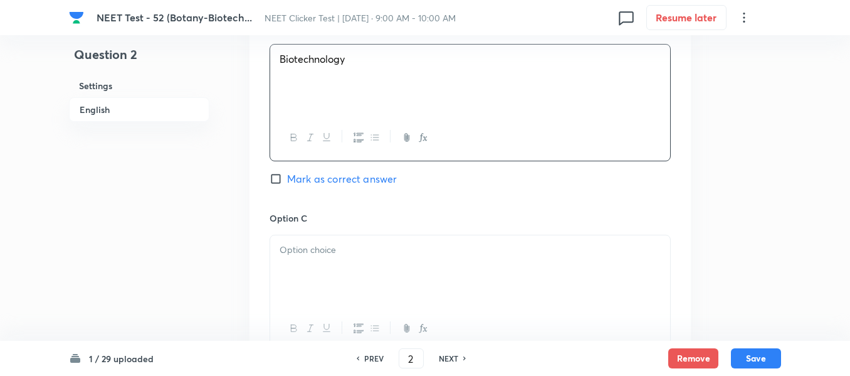
click at [365, 238] on div at bounding box center [470, 270] width 400 height 70
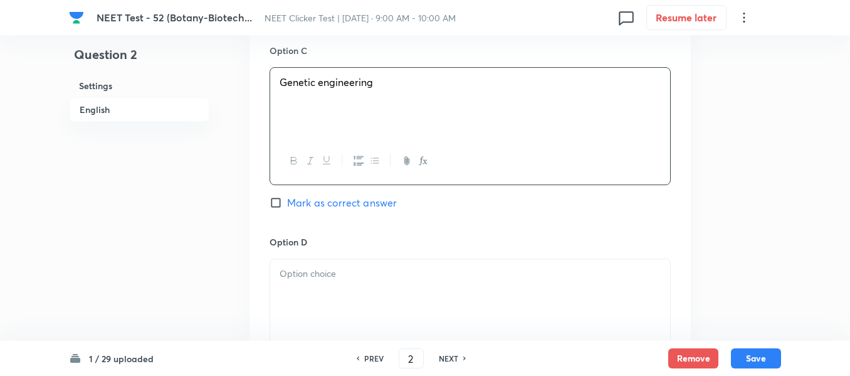
scroll to position [1066, 0]
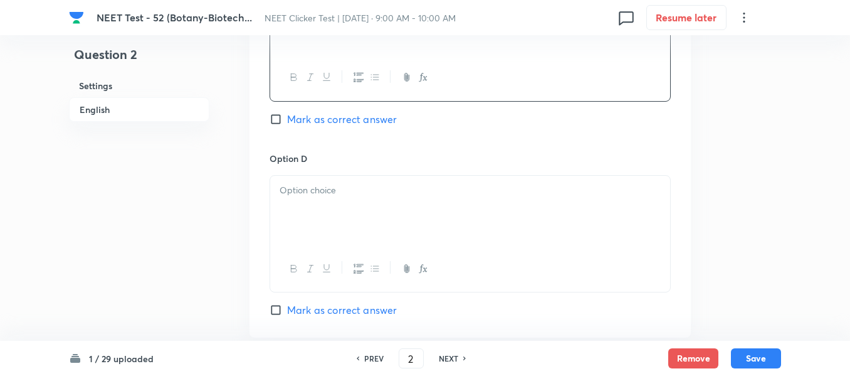
click at [405, 205] on div at bounding box center [470, 211] width 400 height 70
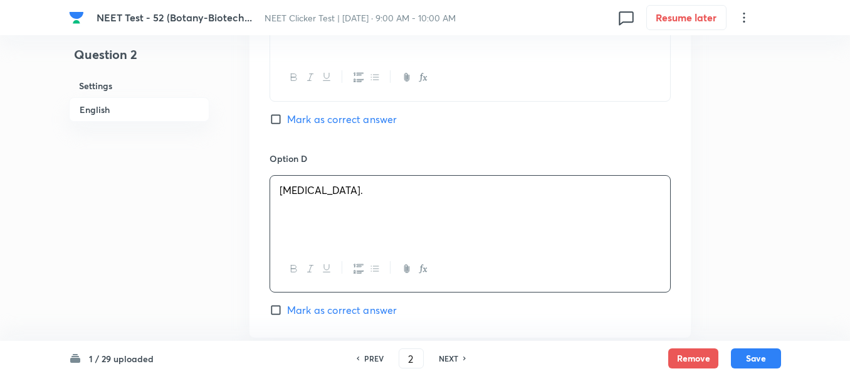
click at [285, 120] on input "Mark as correct answer" at bounding box center [279, 119] width 18 height 13
checkbox input "true"
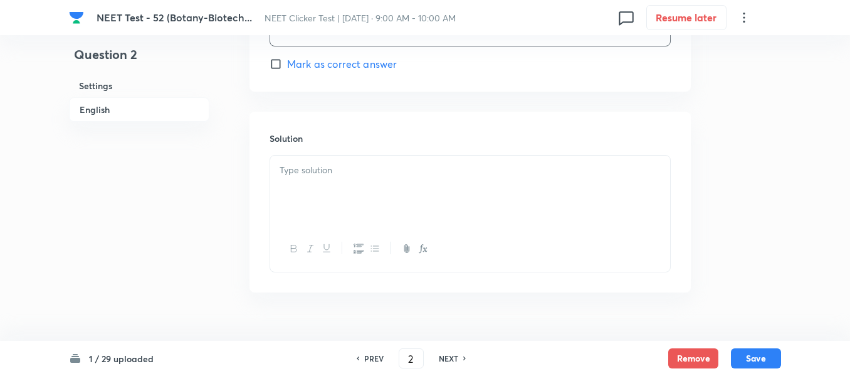
scroll to position [1317, 0]
click at [321, 171] on p at bounding box center [470, 165] width 381 height 14
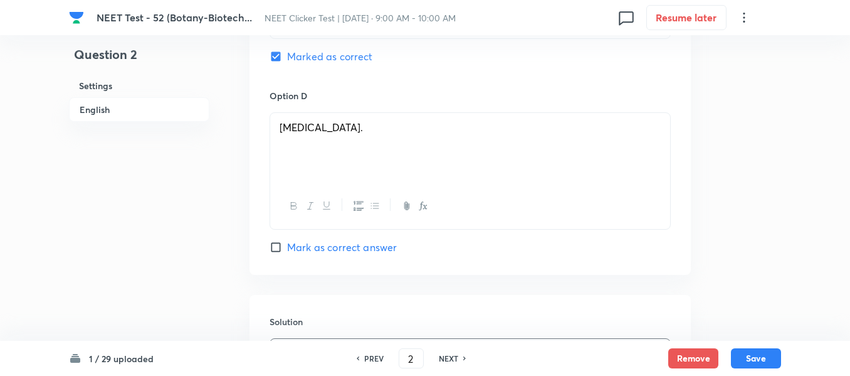
scroll to position [1066, 0]
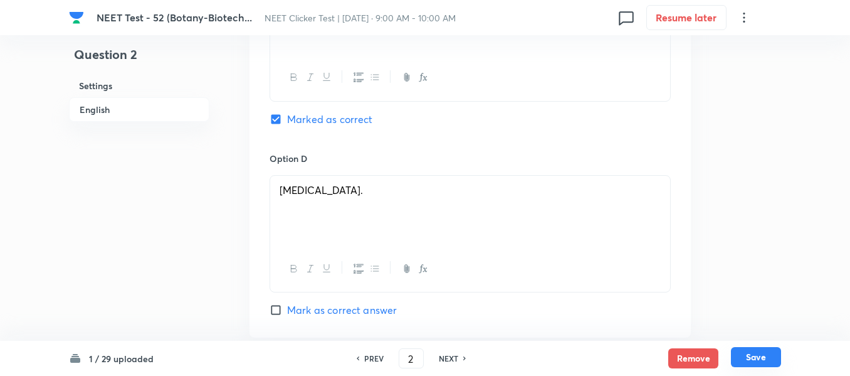
click at [749, 357] on button "Save" at bounding box center [756, 357] width 50 height 20
type input "3"
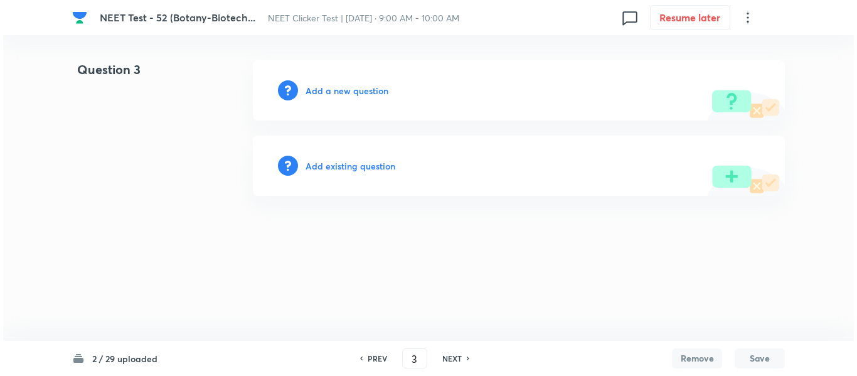
scroll to position [0, 0]
click at [338, 92] on h6 "Add a new question" at bounding box center [346, 90] width 83 height 13
click at [338, 92] on h6 "Choose a question type" at bounding box center [353, 90] width 97 height 13
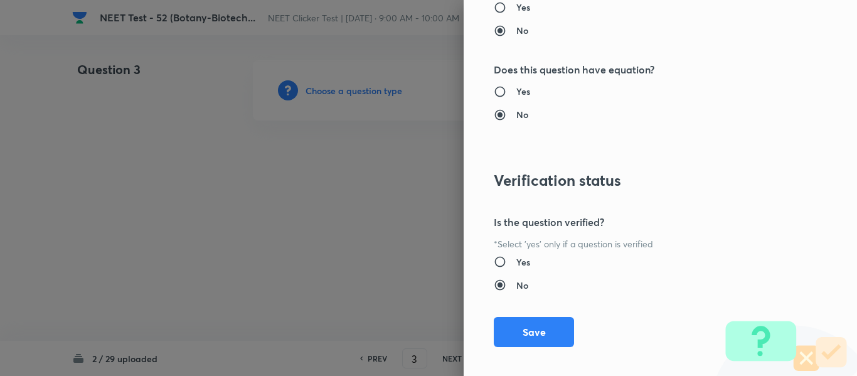
scroll to position [1418, 0]
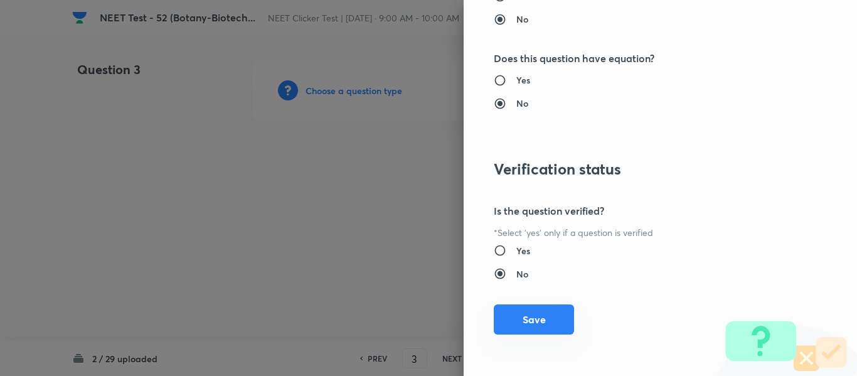
click at [532, 320] on button "Save" at bounding box center [534, 319] width 80 height 30
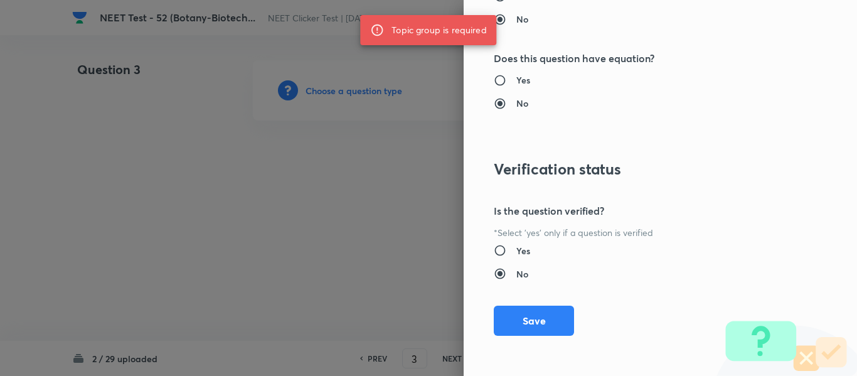
click at [405, 30] on div "Topic group is required" at bounding box center [438, 30] width 95 height 23
click at [391, 211] on div at bounding box center [428, 188] width 857 height 376
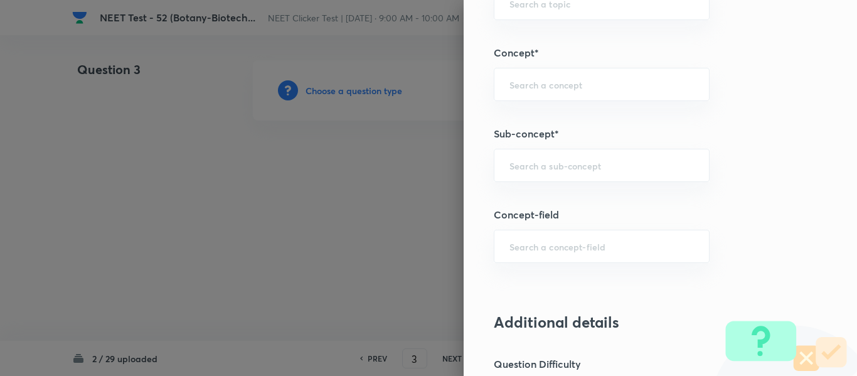
scroll to position [815, 0]
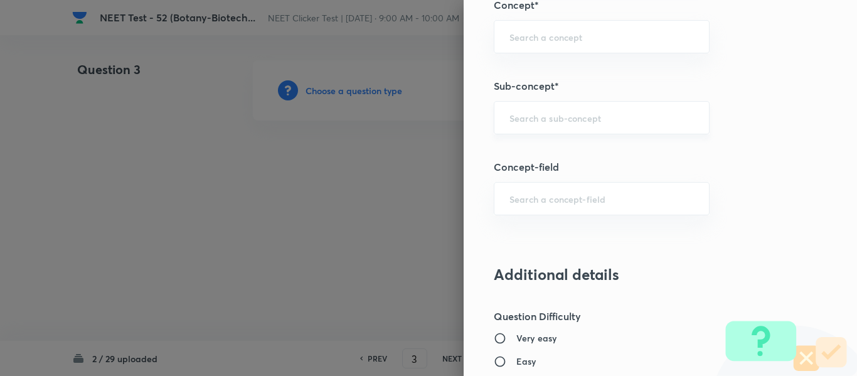
click at [556, 124] on div "​" at bounding box center [602, 117] width 216 height 33
paste input "Biotechnology : Principles And Processes"
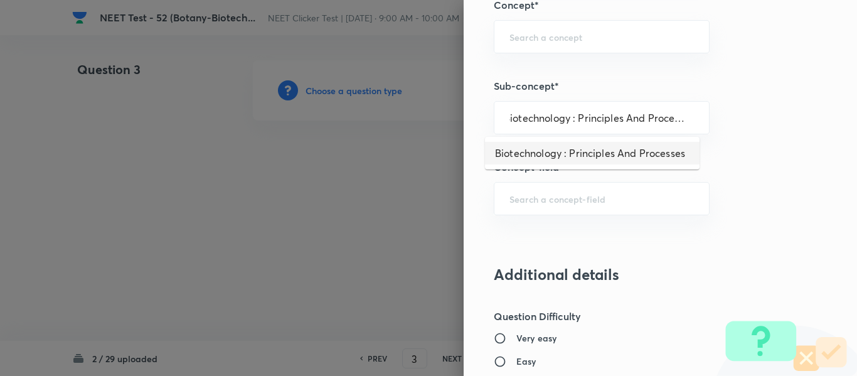
click at [545, 151] on li "Biotechnology : Principles And Processes" at bounding box center [592, 153] width 214 height 23
type input "Biotechnology : Principles And Processes"
type input "Biology"
type input "Biotechnology & Applications"
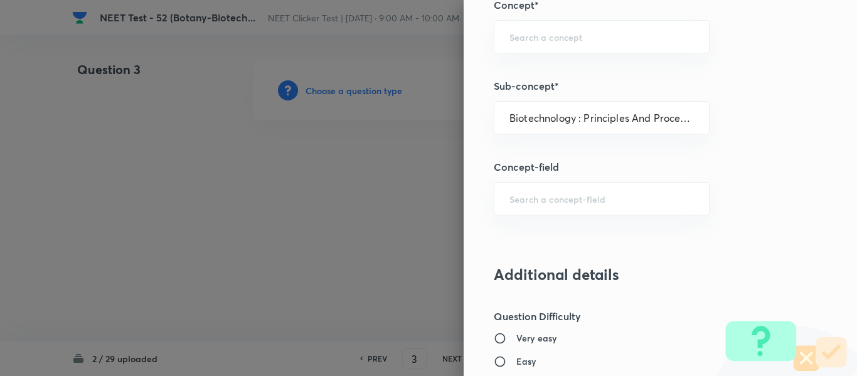
type input "Principles & Processes"
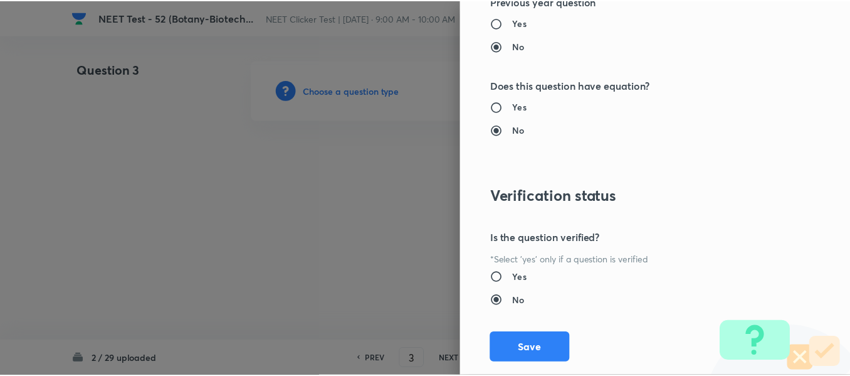
scroll to position [1418, 0]
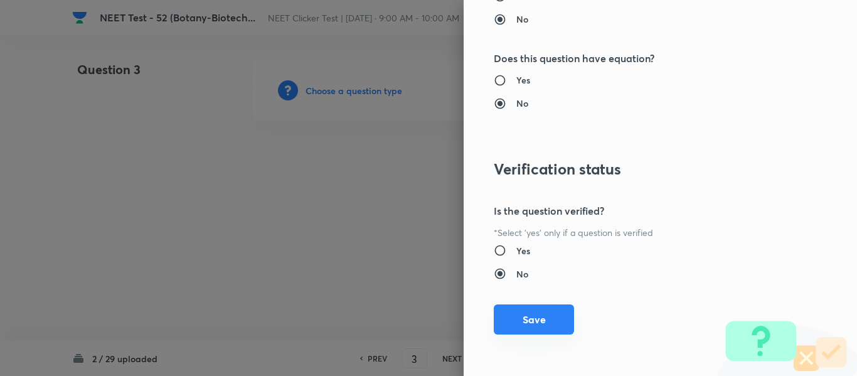
click at [521, 324] on button "Save" at bounding box center [534, 319] width 80 height 30
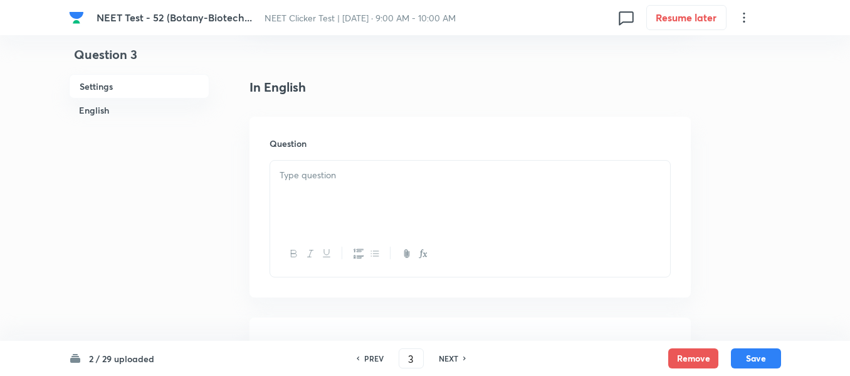
scroll to position [314, 0]
click at [444, 181] on div at bounding box center [470, 189] width 400 height 70
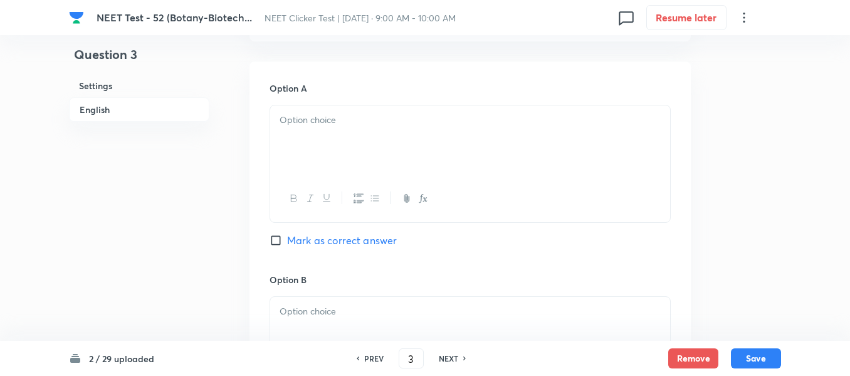
scroll to position [564, 0]
click at [421, 124] on p at bounding box center [470, 119] width 381 height 14
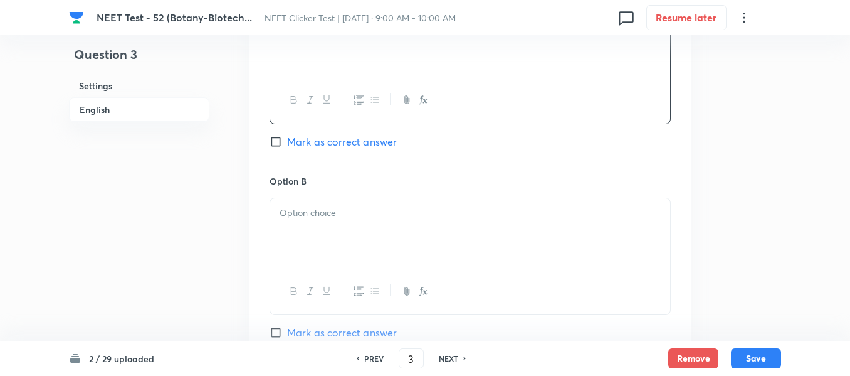
scroll to position [753, 0]
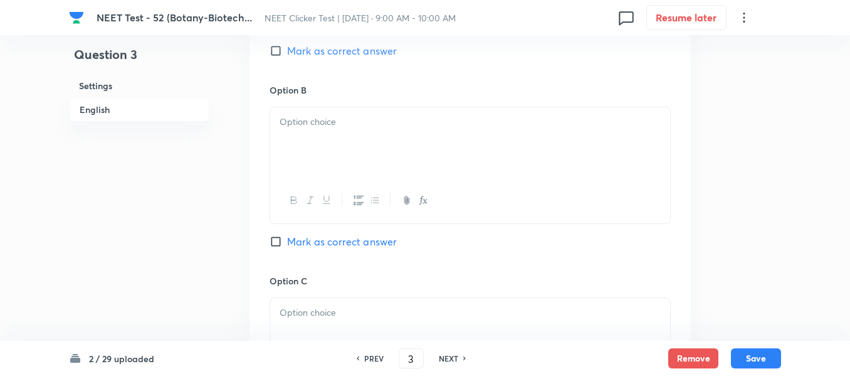
click at [379, 139] on div at bounding box center [470, 142] width 400 height 70
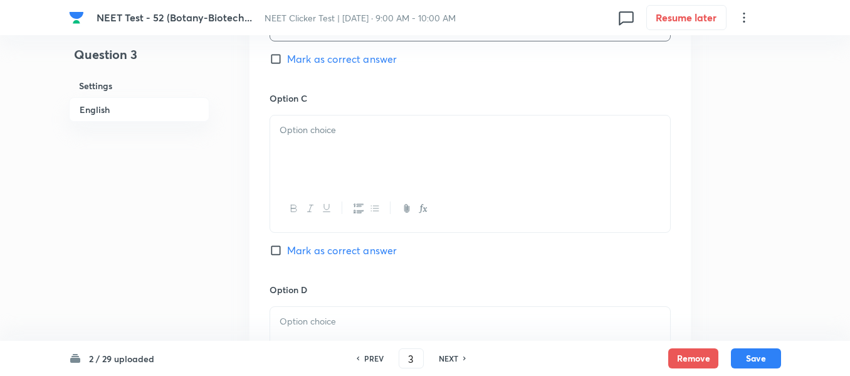
scroll to position [941, 0]
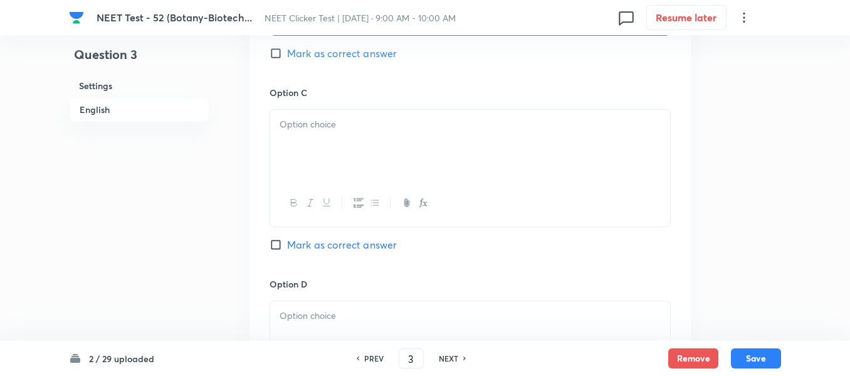
click at [384, 160] on div at bounding box center [470, 145] width 400 height 70
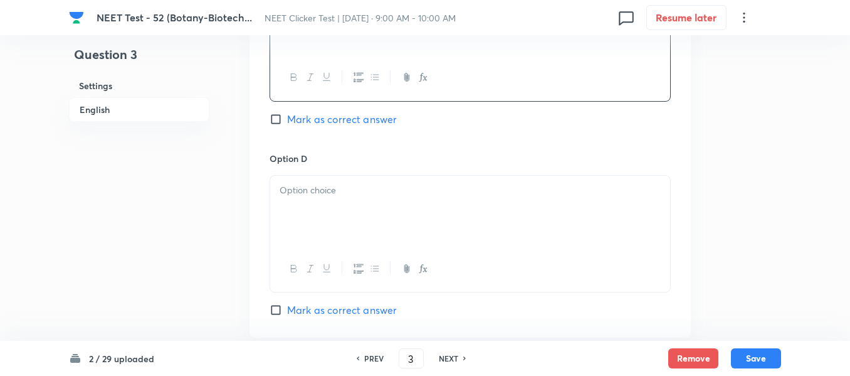
click at [369, 179] on div at bounding box center [470, 211] width 400 height 70
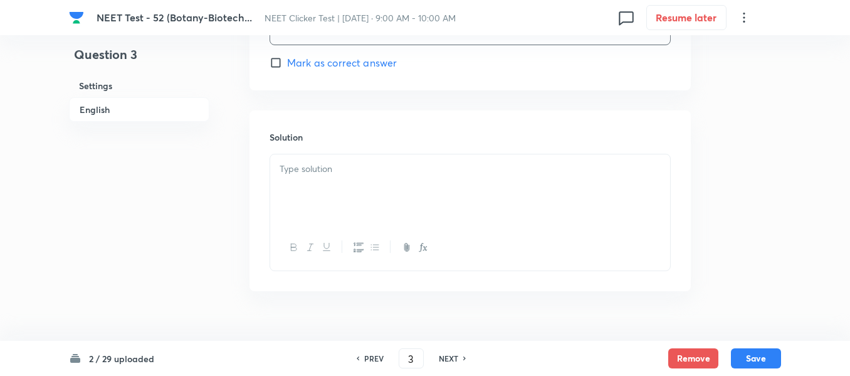
scroll to position [1317, 0]
click at [369, 179] on div at bounding box center [470, 186] width 400 height 70
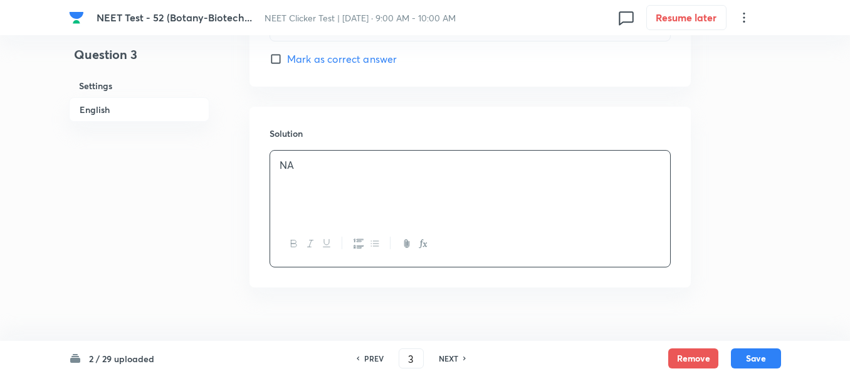
click at [90, 108] on h6 "English" at bounding box center [139, 109] width 140 height 24
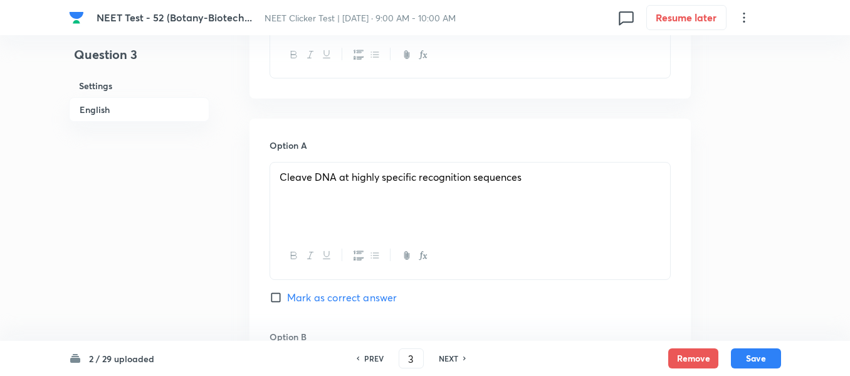
scroll to position [591, 0]
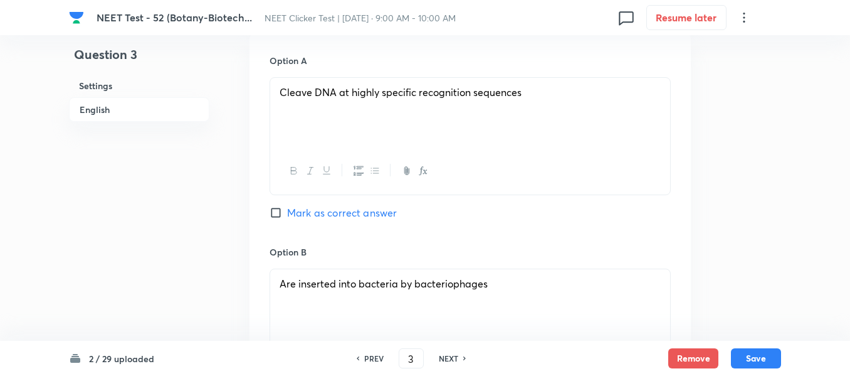
click at [281, 213] on input "Mark as correct answer" at bounding box center [279, 212] width 18 height 13
checkbox input "true"
click at [753, 356] on button "Save" at bounding box center [756, 357] width 50 height 20
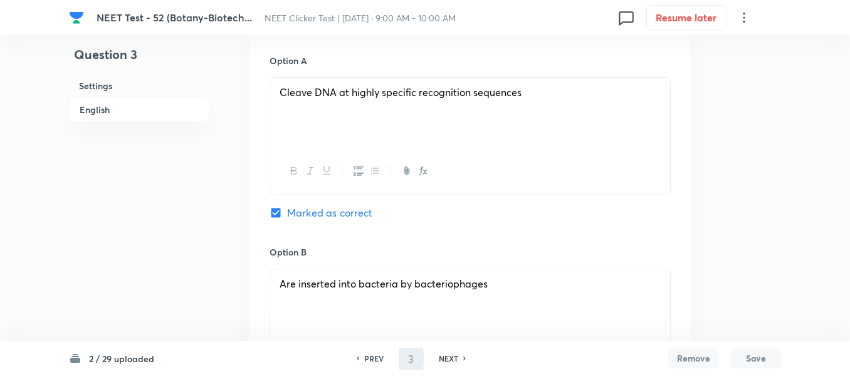
type input "4"
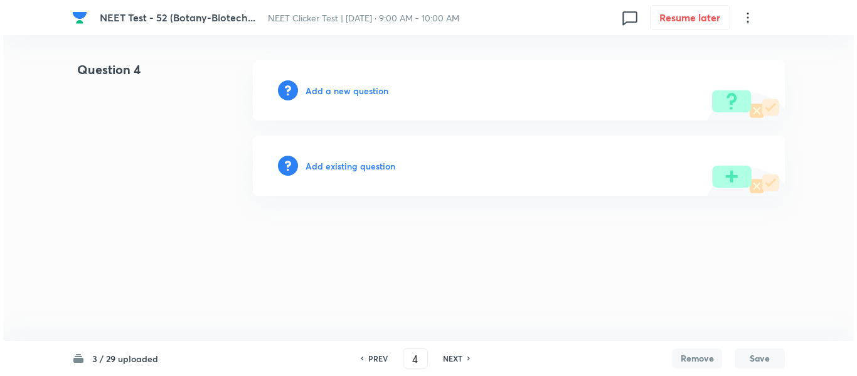
scroll to position [0, 0]
click at [322, 90] on h6 "Add a new question" at bounding box center [346, 90] width 83 height 13
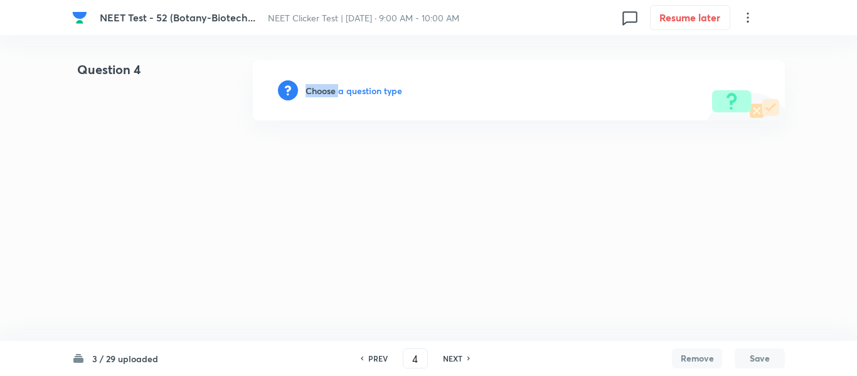
click at [322, 90] on h6 "Choose a question type" at bounding box center [353, 90] width 97 height 13
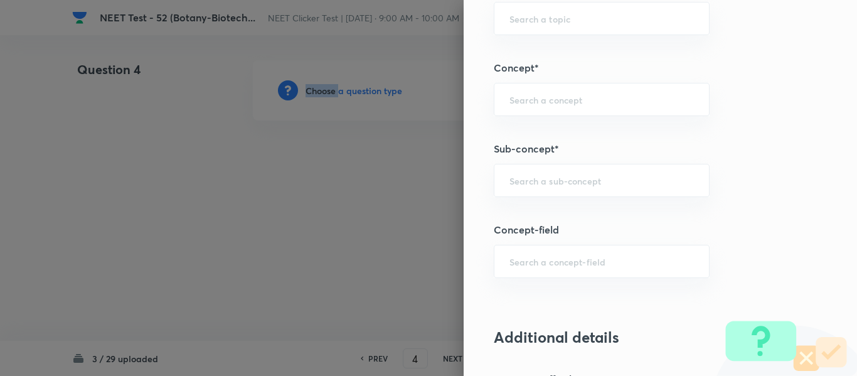
scroll to position [815, 0]
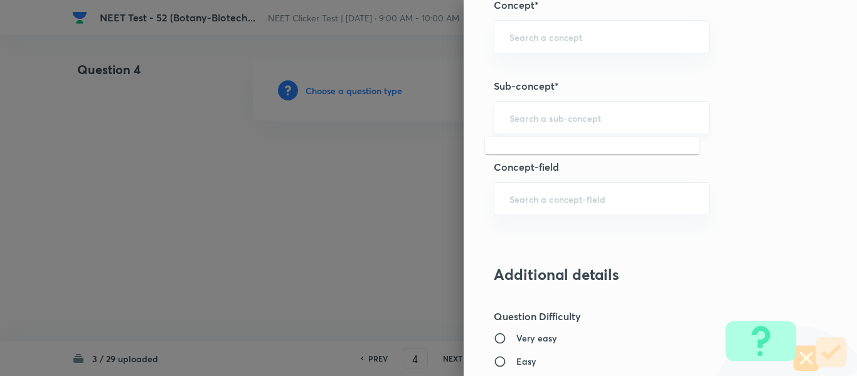
click at [594, 117] on input "text" at bounding box center [601, 118] width 184 height 12
type input "A"
click at [594, 117] on input "A" at bounding box center [601, 118] width 184 height 12
paste input "Biotechnology : Principles And Processes"
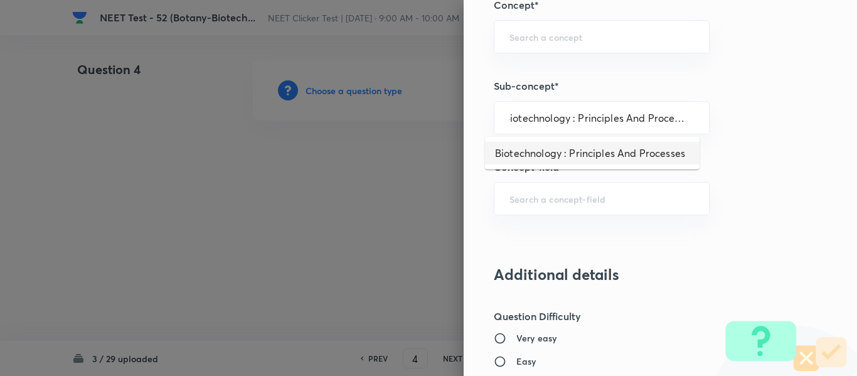
click at [587, 150] on li "Biotechnology : Principles And Processes" at bounding box center [592, 153] width 214 height 23
type input "Biotechnology : Principles And Processes"
type input "Biology"
type input "Biotechnology & Applications"
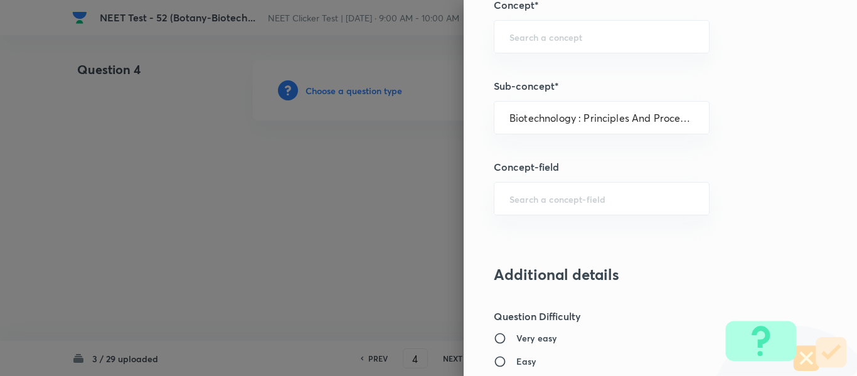
type input "Principles & Processes"
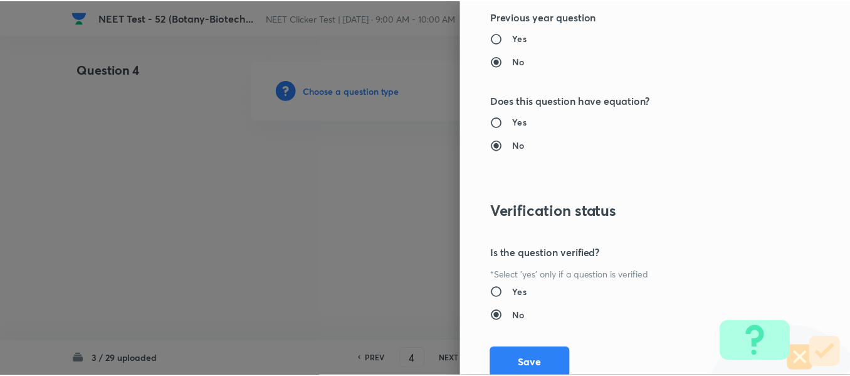
scroll to position [1418, 0]
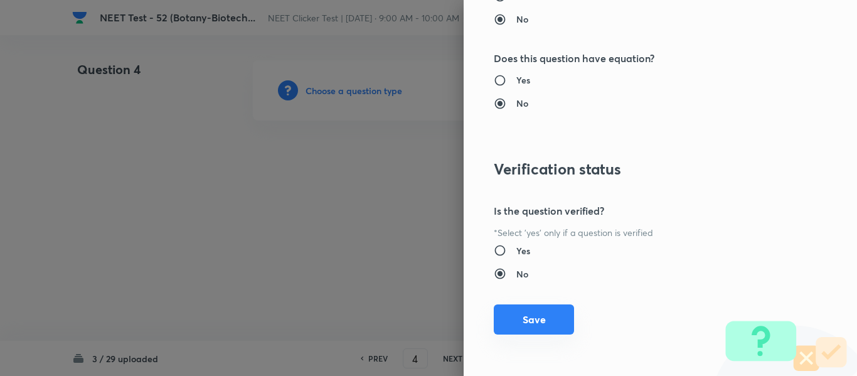
click at [529, 317] on button "Save" at bounding box center [534, 319] width 80 height 30
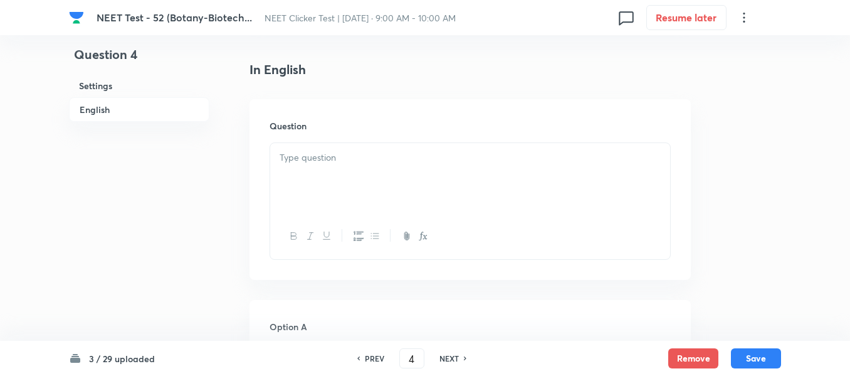
scroll to position [314, 0]
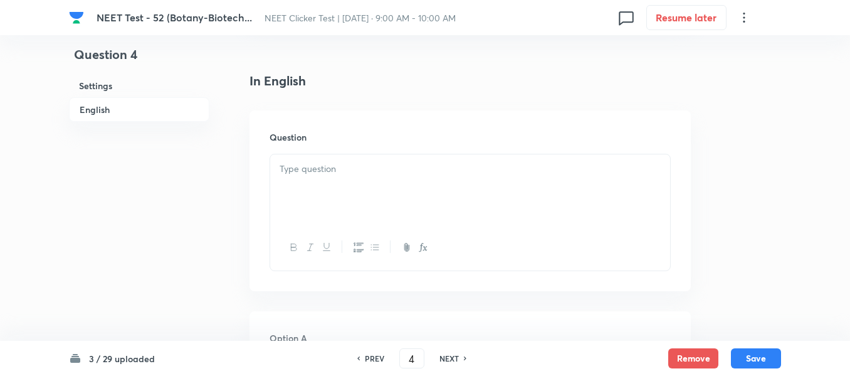
click at [505, 165] on p at bounding box center [470, 169] width 381 height 14
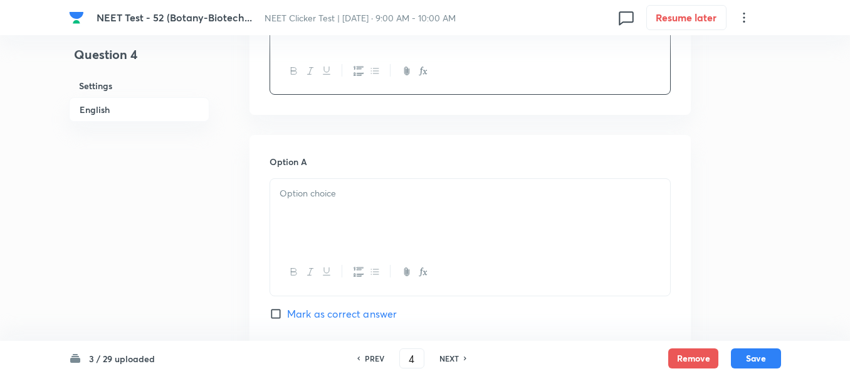
scroll to position [502, 0]
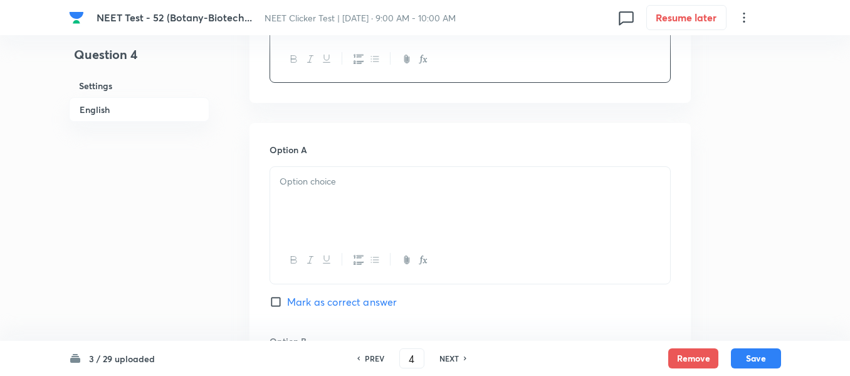
click at [485, 172] on div at bounding box center [470, 202] width 400 height 70
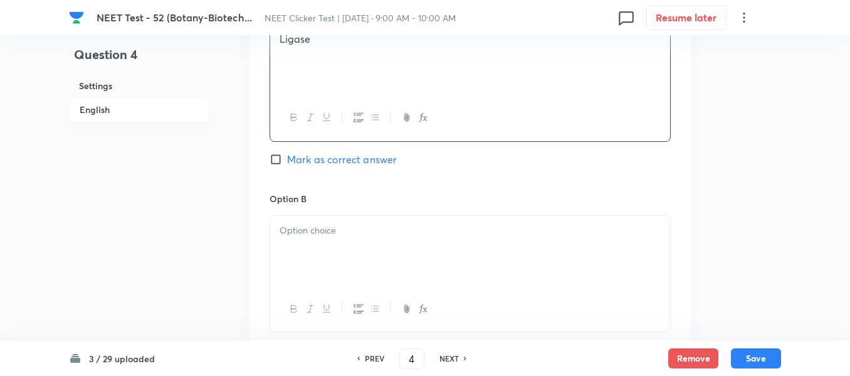
scroll to position [690, 0]
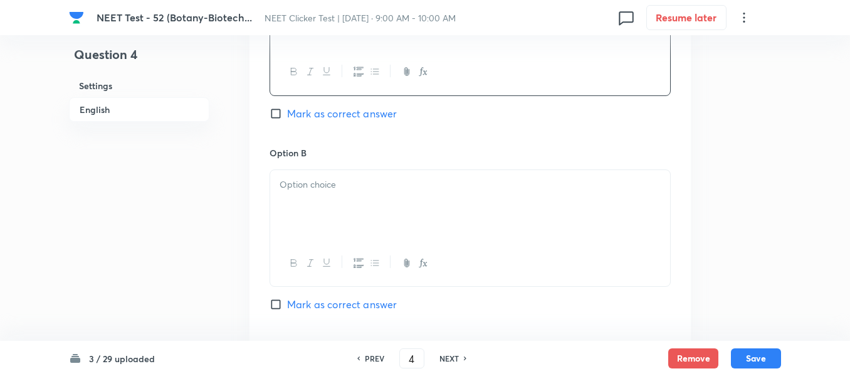
click at [383, 179] on p at bounding box center [470, 184] width 381 height 14
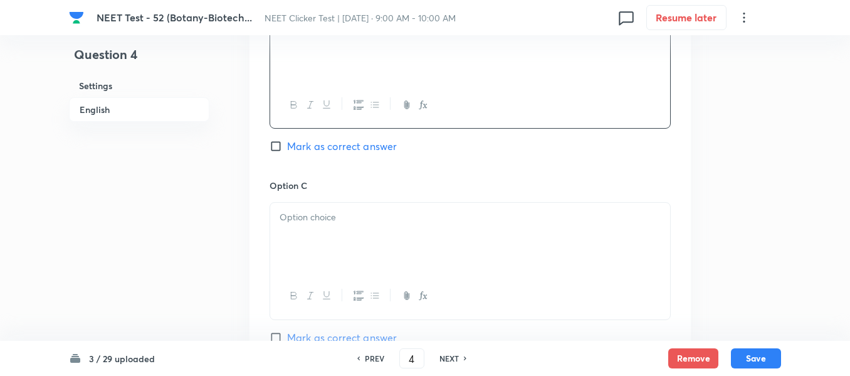
scroll to position [878, 0]
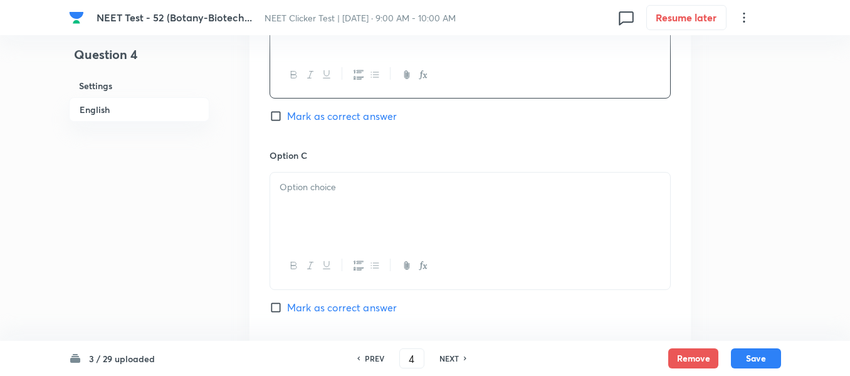
click at [426, 183] on p at bounding box center [470, 187] width 381 height 14
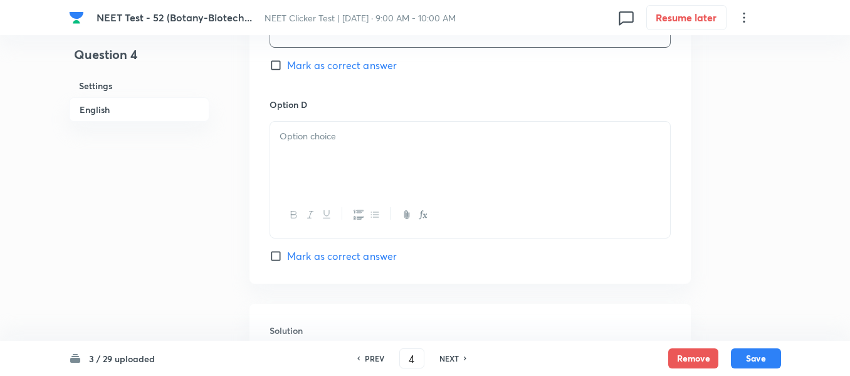
scroll to position [1129, 0]
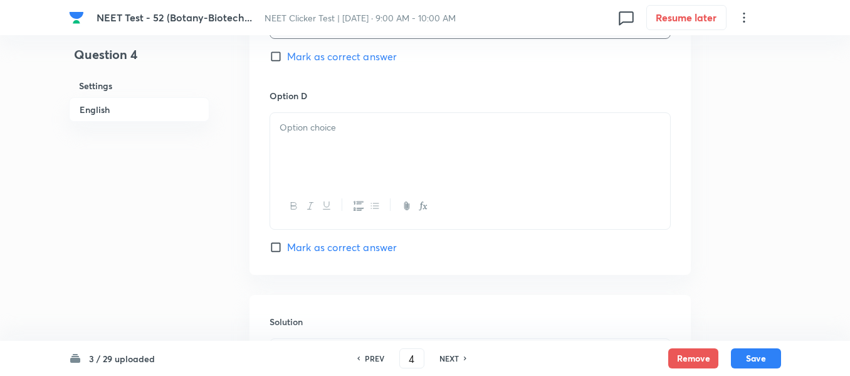
click at [425, 147] on div at bounding box center [470, 148] width 400 height 70
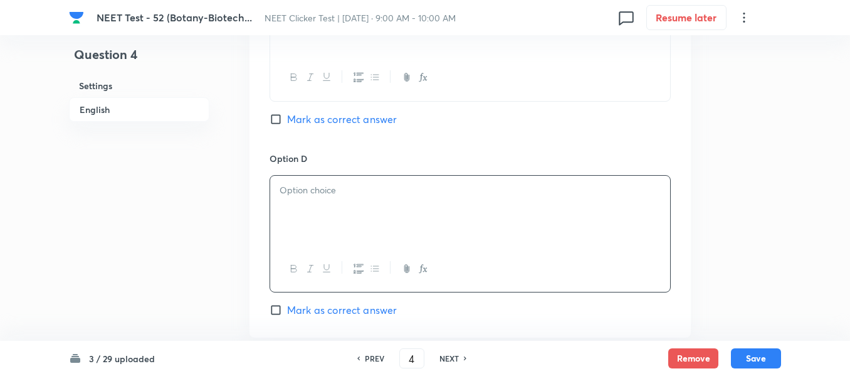
click at [281, 117] on input "Mark as correct answer" at bounding box center [279, 119] width 18 height 13
checkbox input "true"
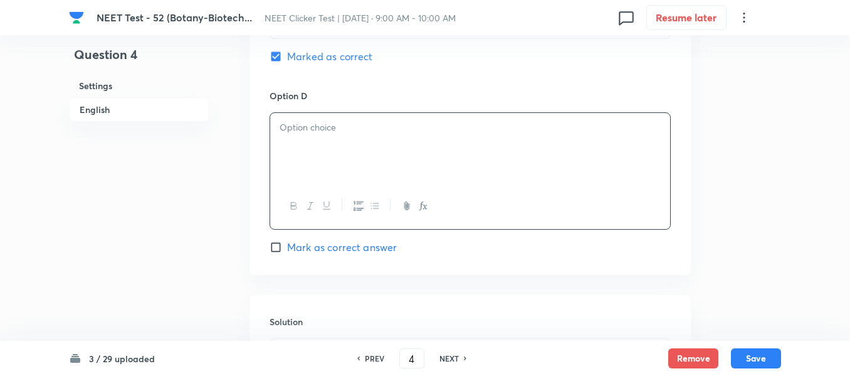
click at [375, 135] on div at bounding box center [470, 148] width 400 height 70
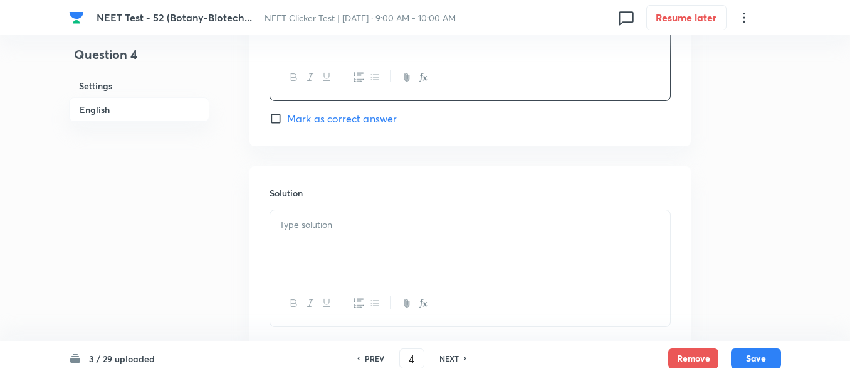
scroll to position [1317, 0]
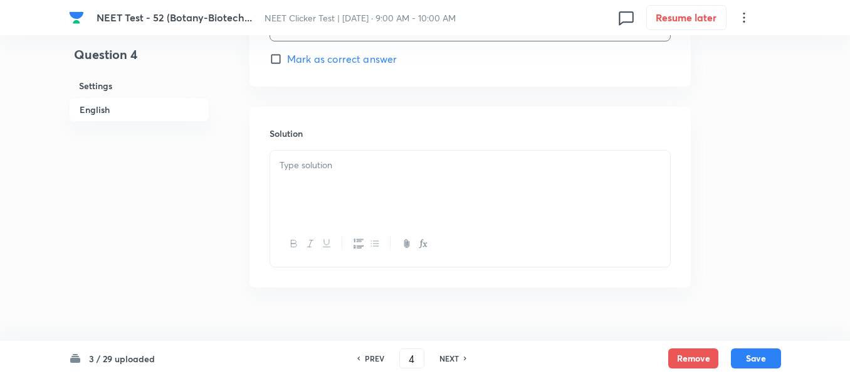
click at [347, 179] on div at bounding box center [470, 186] width 400 height 70
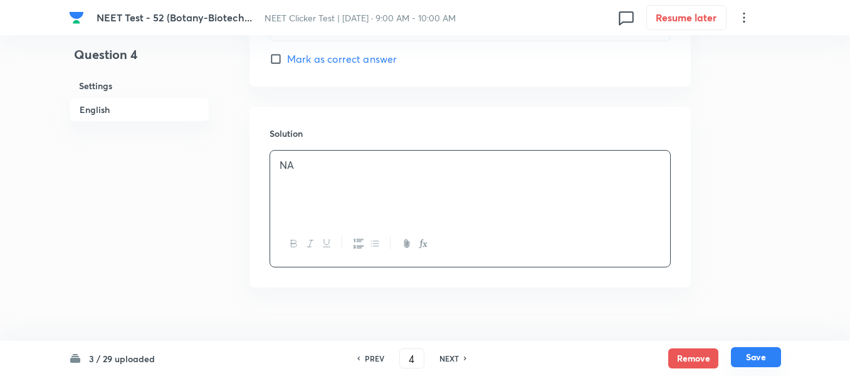
click at [754, 359] on button "Save" at bounding box center [756, 357] width 50 height 20
type input "5"
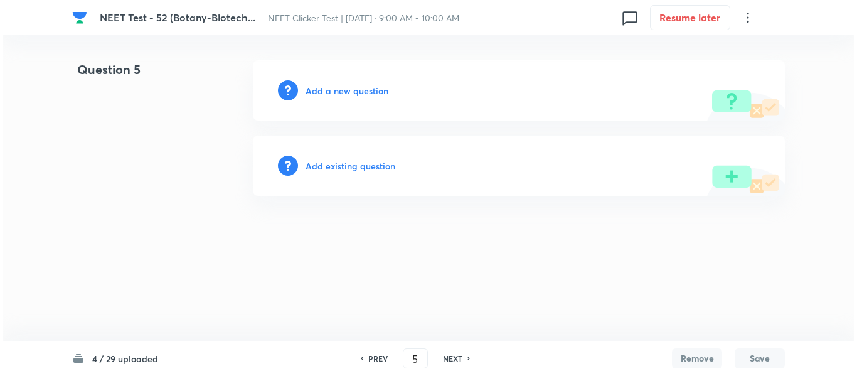
scroll to position [0, 0]
click at [330, 88] on h6 "Add a new question" at bounding box center [346, 90] width 83 height 13
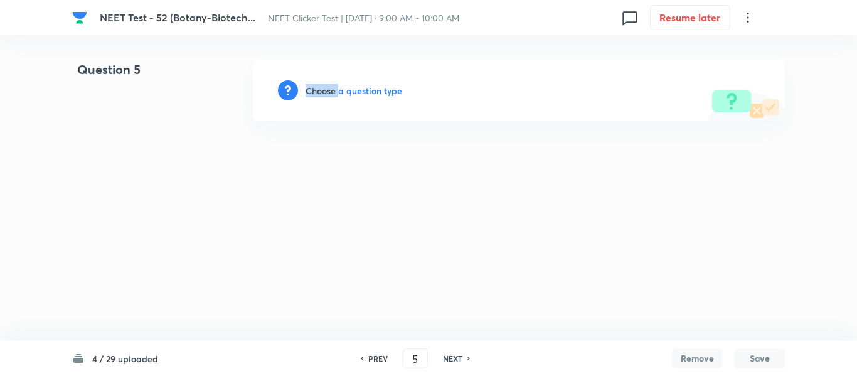
click at [330, 88] on h6 "Choose a question type" at bounding box center [353, 90] width 97 height 13
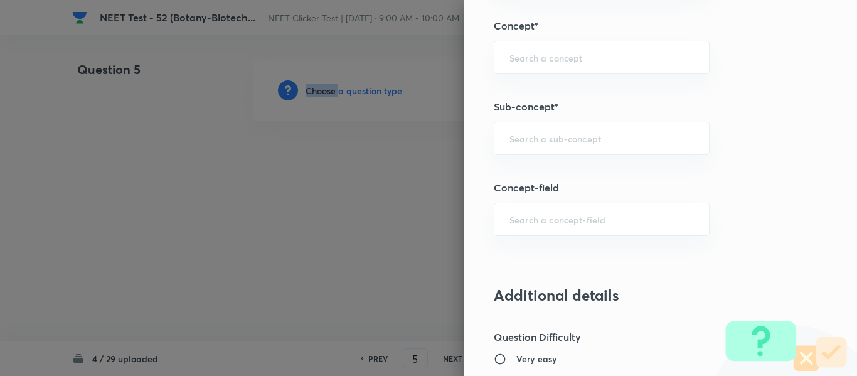
scroll to position [815, 0]
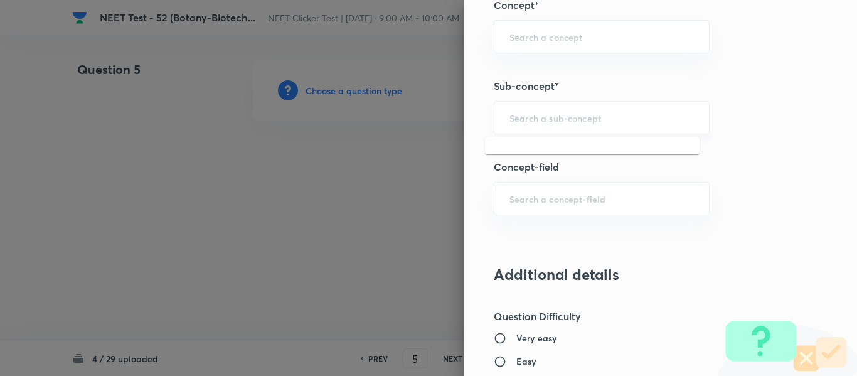
click at [594, 117] on input "text" at bounding box center [601, 118] width 184 height 12
paste input "Biotechnology : Principles And Processes"
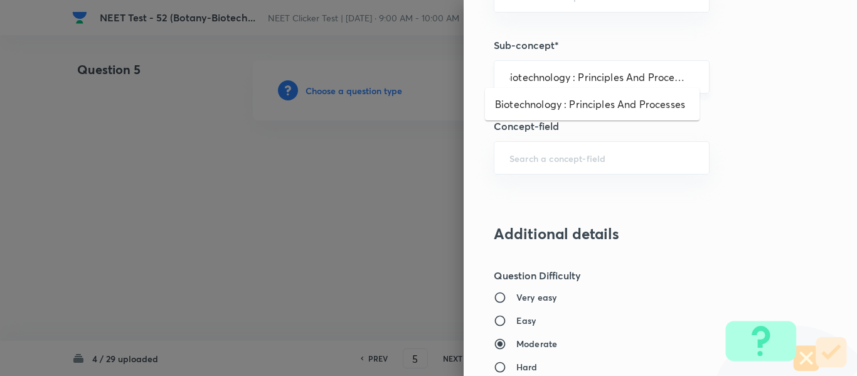
scroll to position [878, 0]
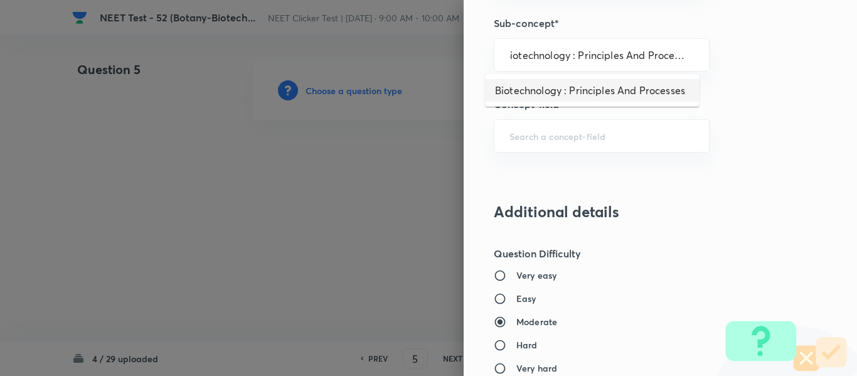
click at [583, 100] on li "Biotechnology : Principles And Processes" at bounding box center [592, 90] width 214 height 23
type input "Biotechnology : Principles And Processes"
type input "Biology"
type input "Biotechnology & Applications"
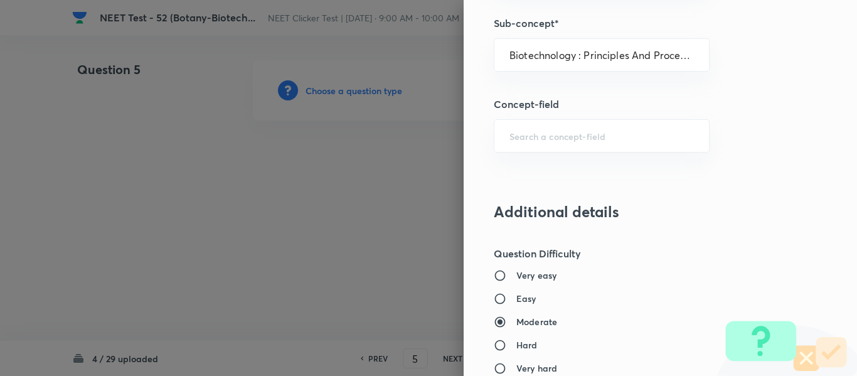
type input "Principles & Processes"
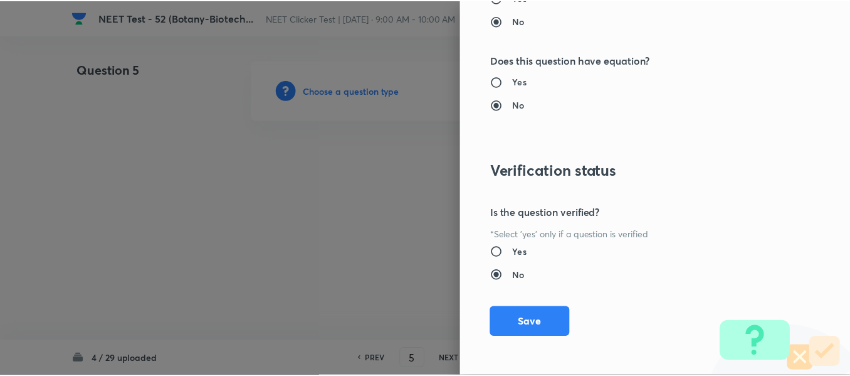
scroll to position [1418, 0]
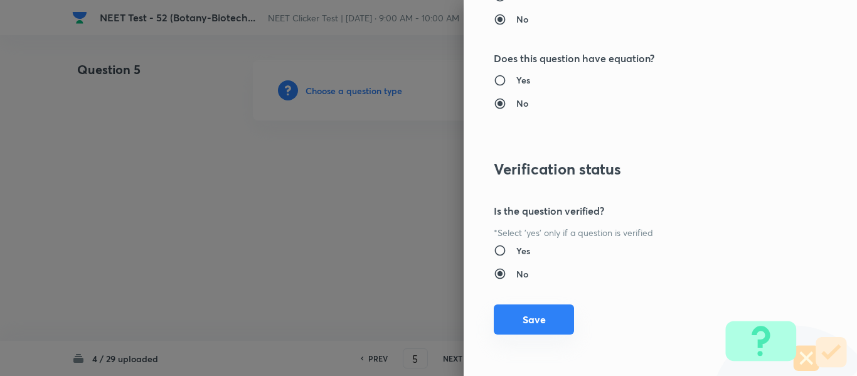
click at [528, 319] on button "Save" at bounding box center [534, 319] width 80 height 30
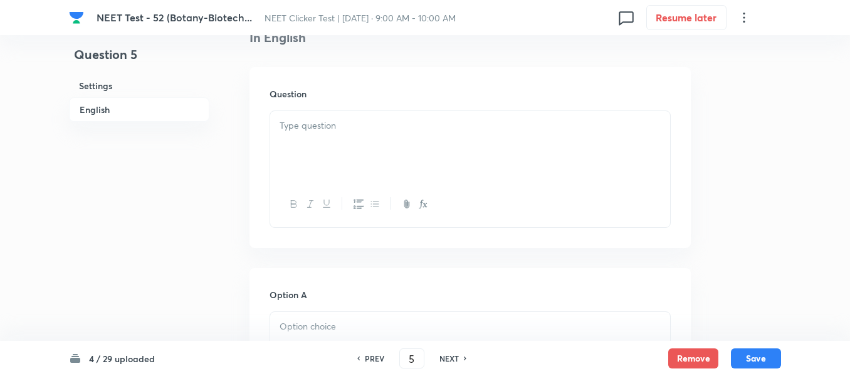
scroll to position [376, 0]
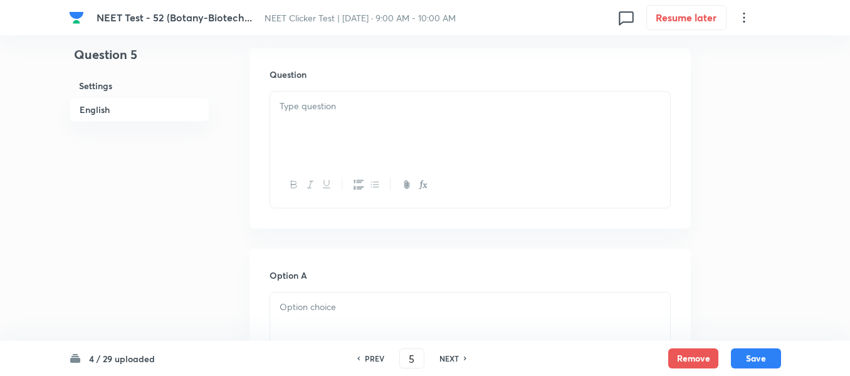
click at [433, 116] on div at bounding box center [470, 127] width 400 height 70
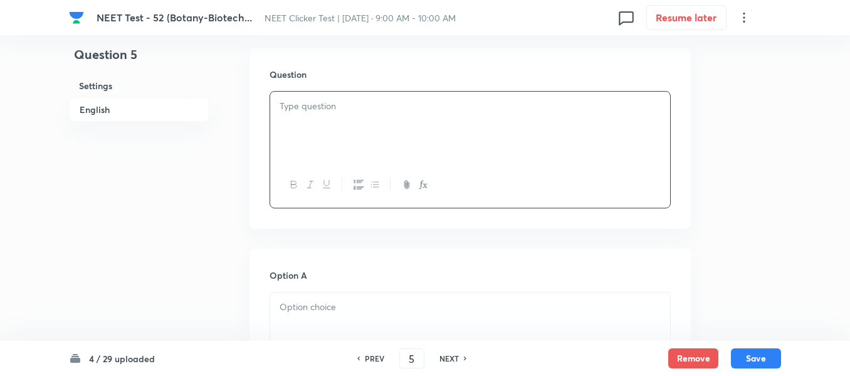
click at [389, 122] on div at bounding box center [470, 127] width 400 height 70
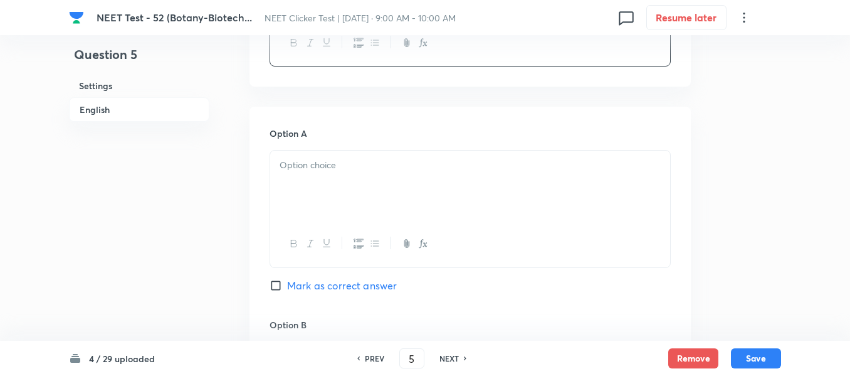
scroll to position [564, 0]
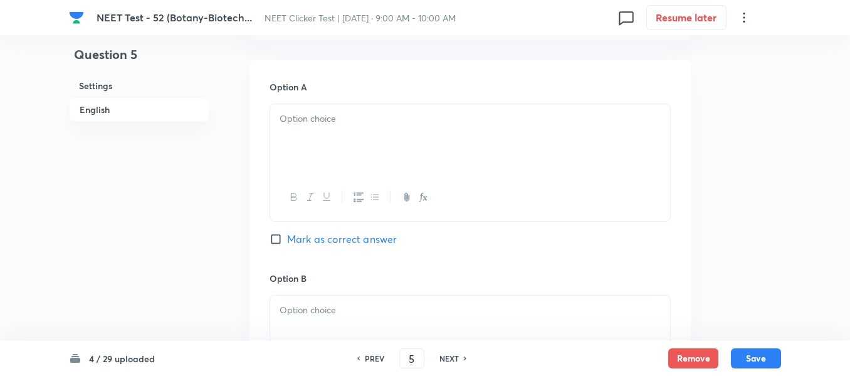
click at [389, 122] on p at bounding box center [470, 119] width 381 height 14
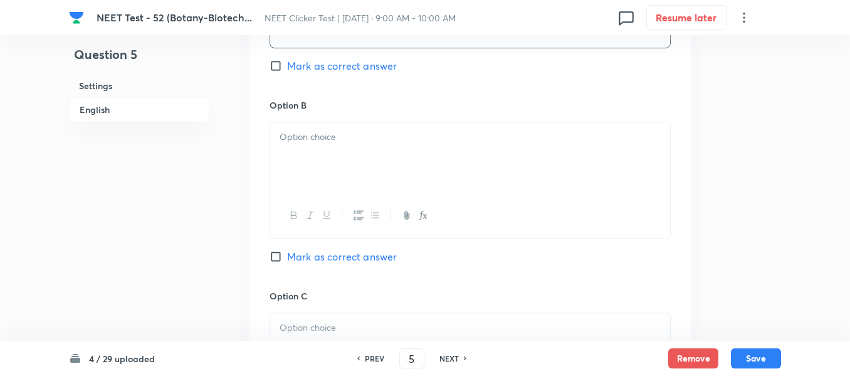
scroll to position [753, 0]
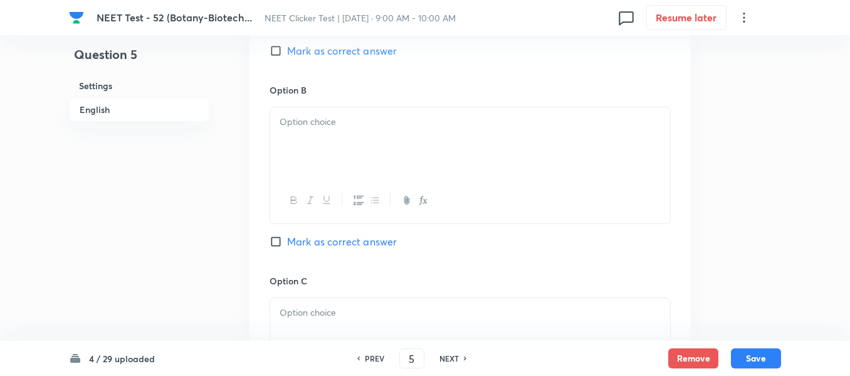
click at [463, 154] on div at bounding box center [470, 142] width 400 height 70
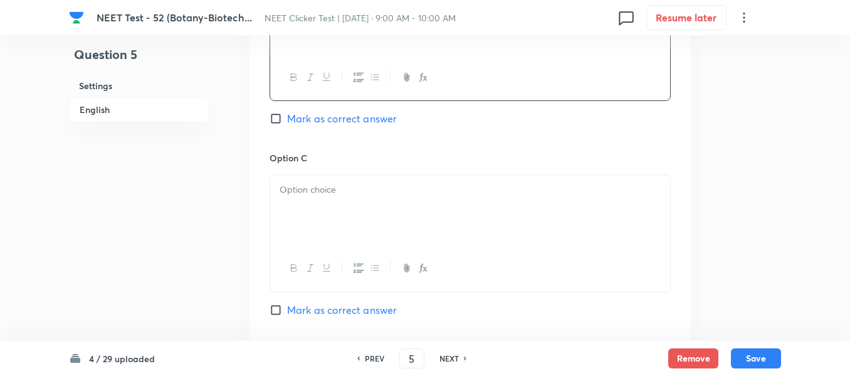
scroll to position [878, 0]
click at [367, 191] on p at bounding box center [470, 187] width 381 height 14
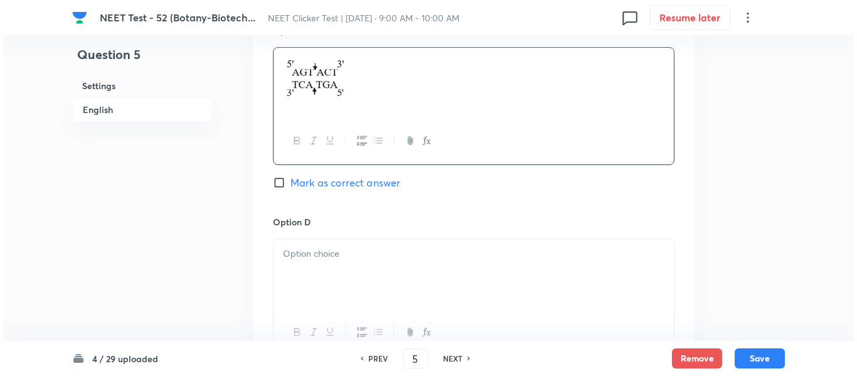
scroll to position [1066, 0]
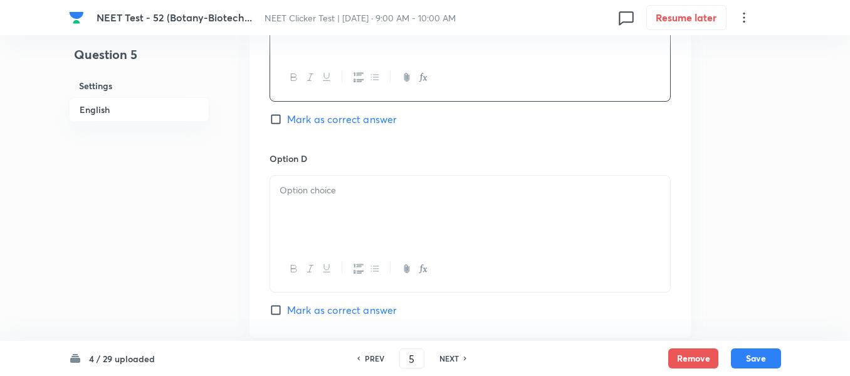
click at [374, 214] on div at bounding box center [470, 211] width 400 height 70
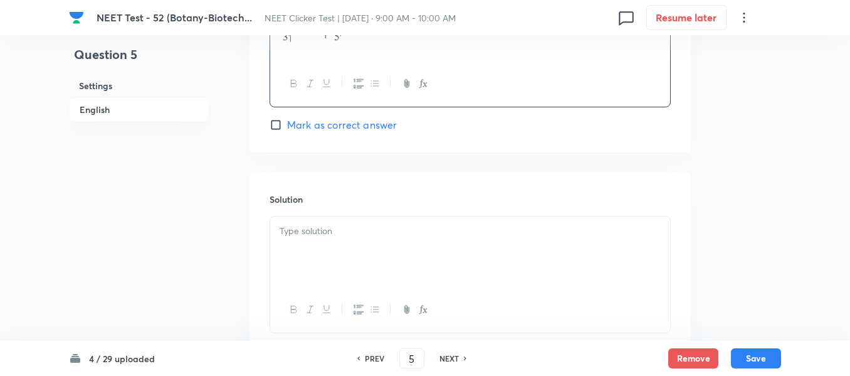
scroll to position [1254, 0]
click at [310, 234] on p at bounding box center [470, 228] width 381 height 14
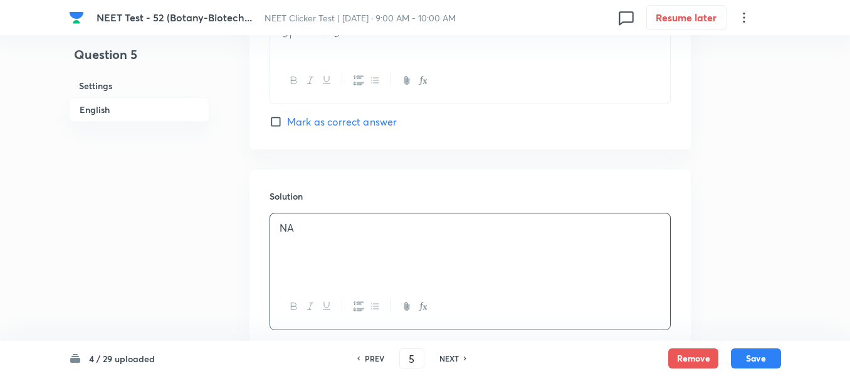
click at [107, 112] on h6 "English" at bounding box center [139, 109] width 140 height 24
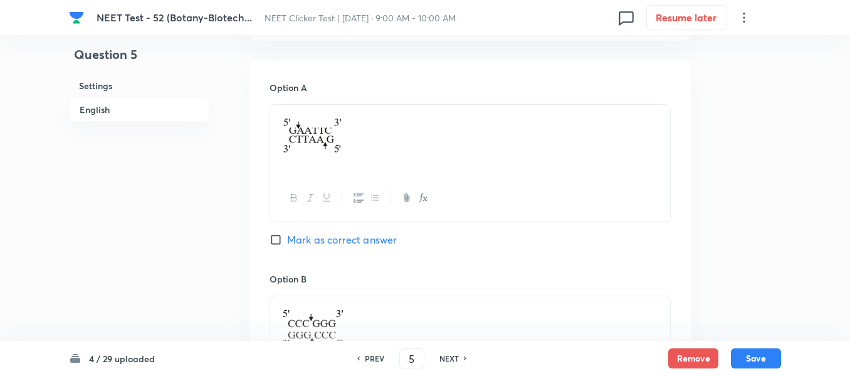
scroll to position [591, 0]
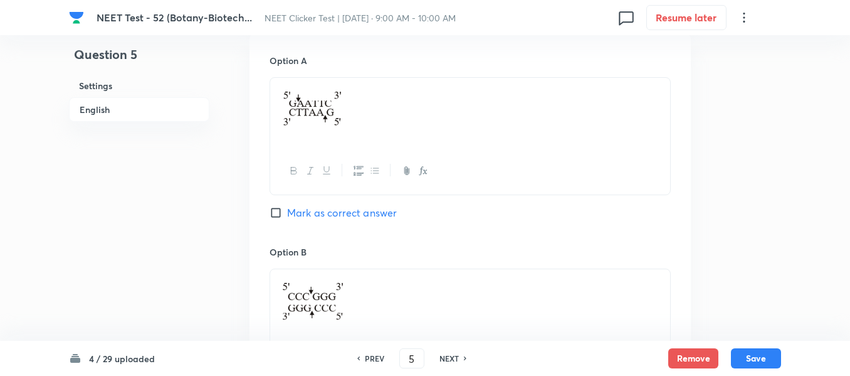
click at [275, 216] on input "Mark as correct answer" at bounding box center [279, 212] width 18 height 13
checkbox input "true"
click at [756, 354] on button "Save" at bounding box center [756, 357] width 50 height 20
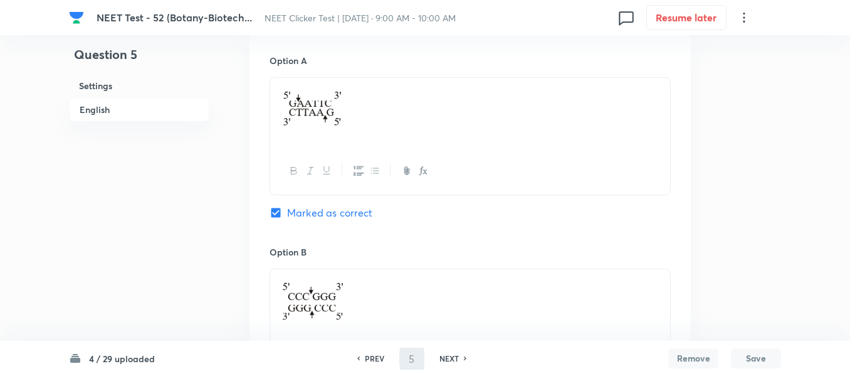
type input "6"
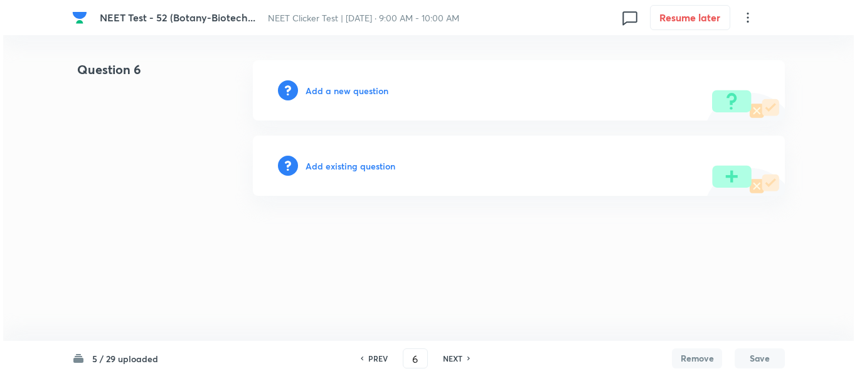
scroll to position [0, 0]
click at [329, 93] on h6 "Add a new question" at bounding box center [346, 90] width 83 height 13
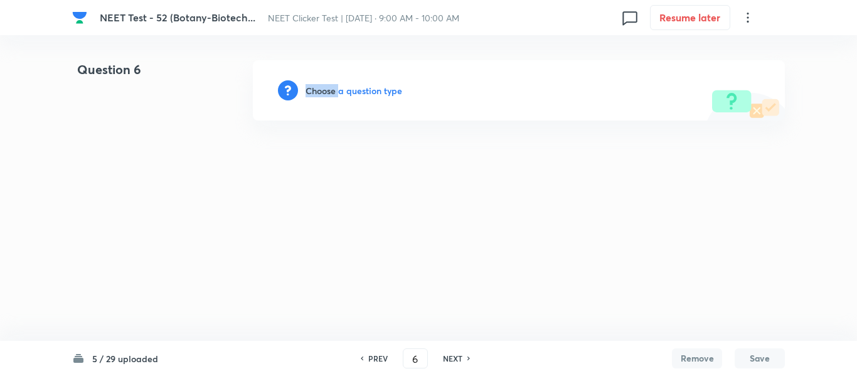
click at [329, 93] on h6 "Choose a question type" at bounding box center [353, 90] width 97 height 13
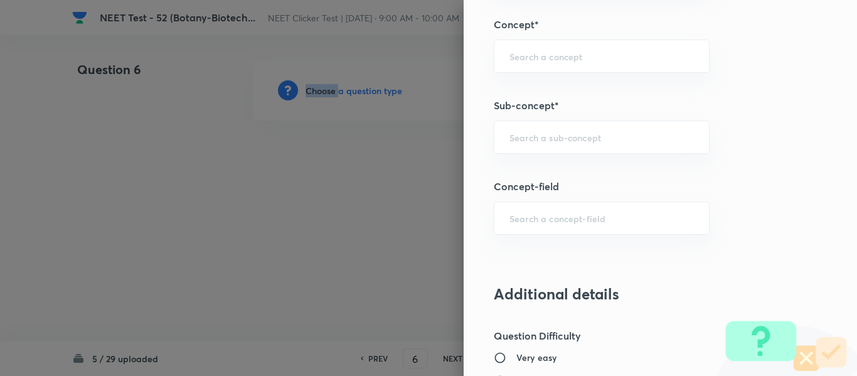
scroll to position [815, 0]
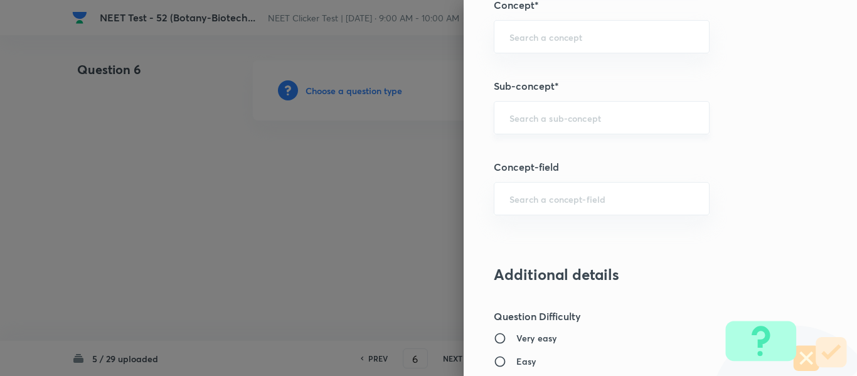
click at [603, 117] on input "text" at bounding box center [601, 118] width 184 height 12
type input "A"
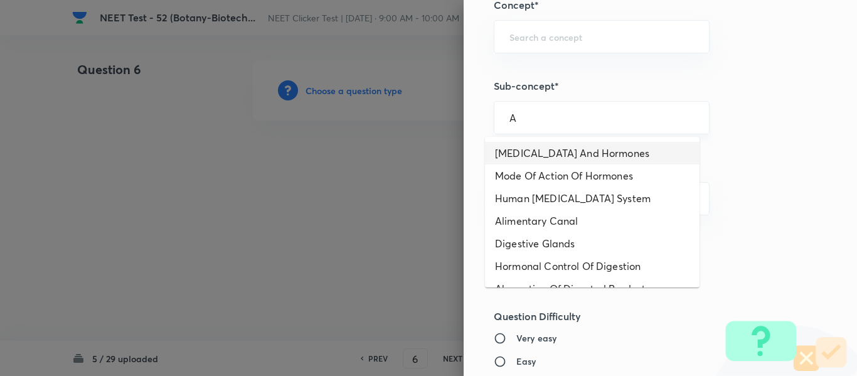
click at [600, 122] on input "A" at bounding box center [601, 118] width 184 height 12
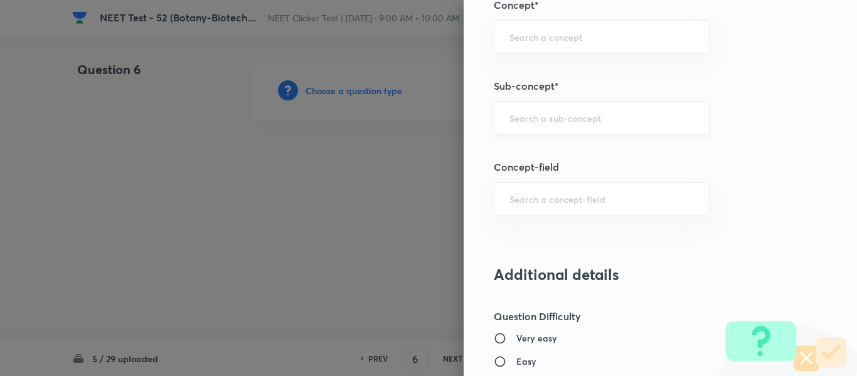
paste input "Biotechnology : Principles And Processes"
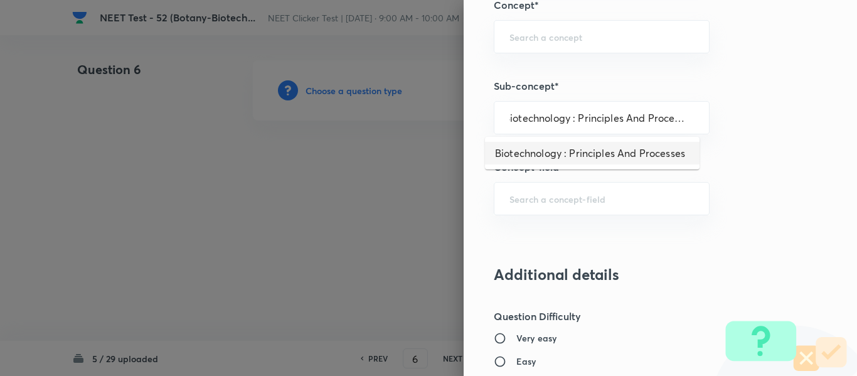
click at [553, 159] on li "Biotechnology : Principles And Processes" at bounding box center [592, 153] width 214 height 23
type input "Biotechnology : Principles And Processes"
type input "Biology"
type input "Biotechnology & Applications"
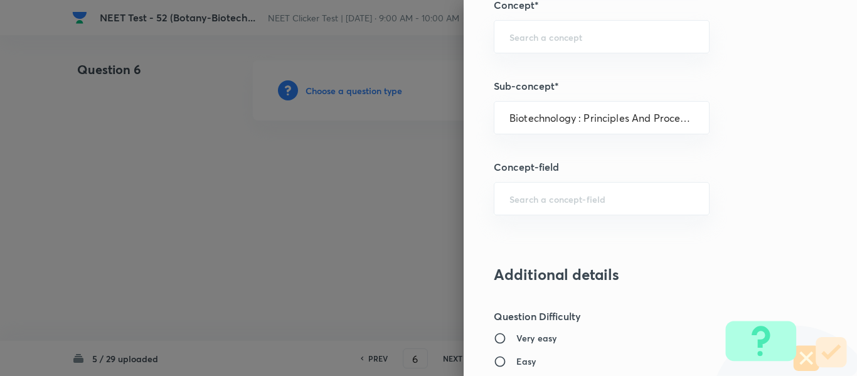
type input "Principles & Processes"
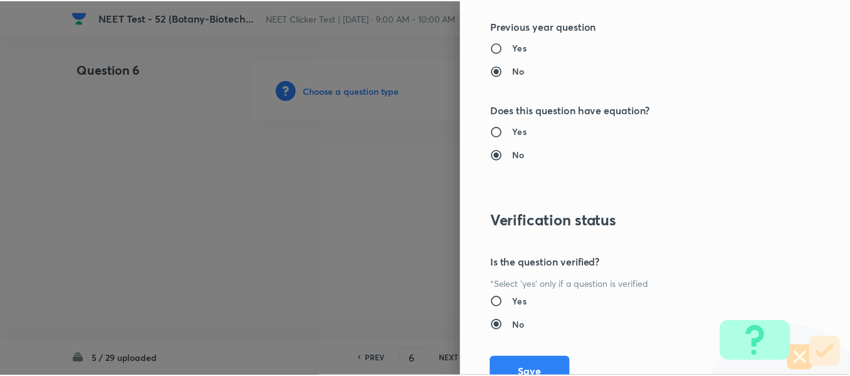
scroll to position [1418, 0]
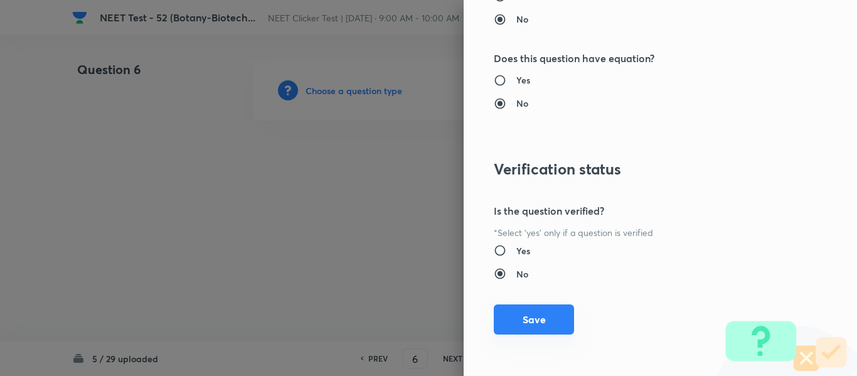
click at [527, 324] on button "Save" at bounding box center [534, 319] width 80 height 30
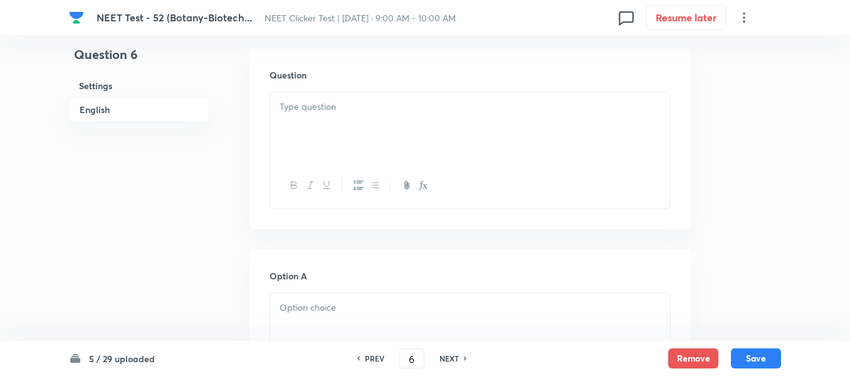
scroll to position [376, 0]
click at [446, 129] on div at bounding box center [470, 127] width 400 height 70
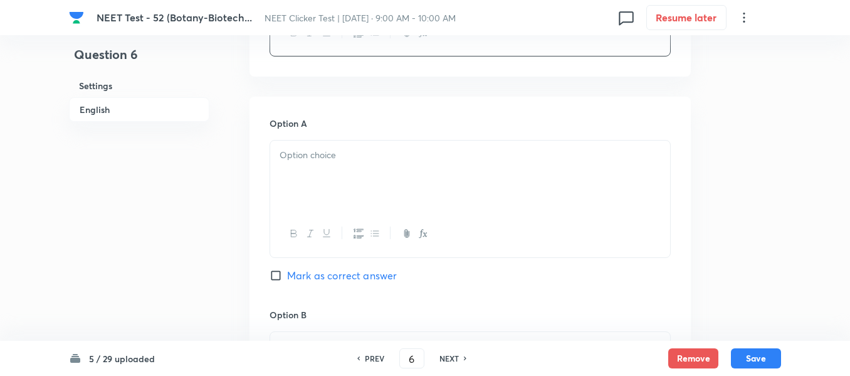
scroll to position [564, 0]
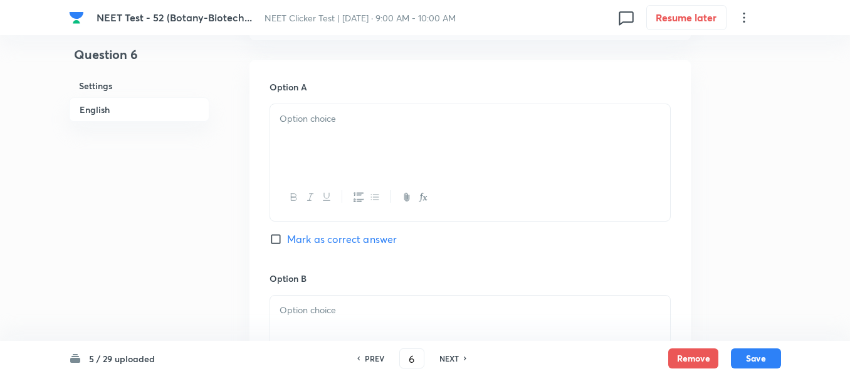
click at [384, 132] on div at bounding box center [470, 139] width 400 height 70
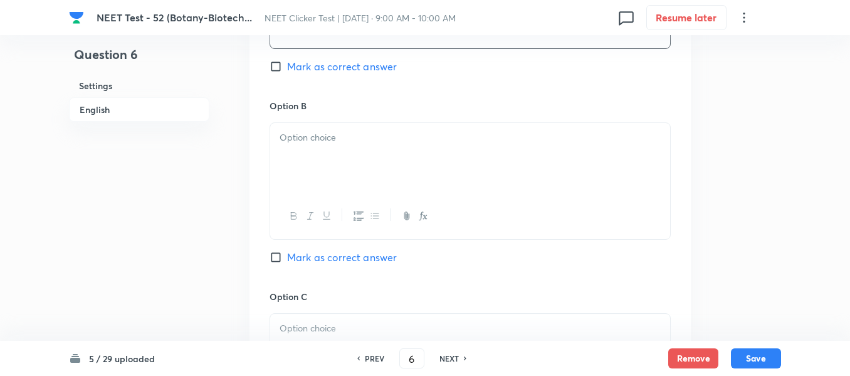
scroll to position [753, 0]
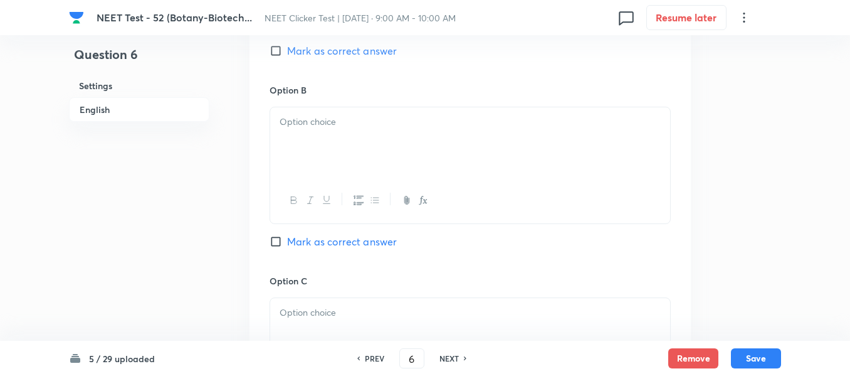
click at [428, 154] on div at bounding box center [470, 142] width 400 height 70
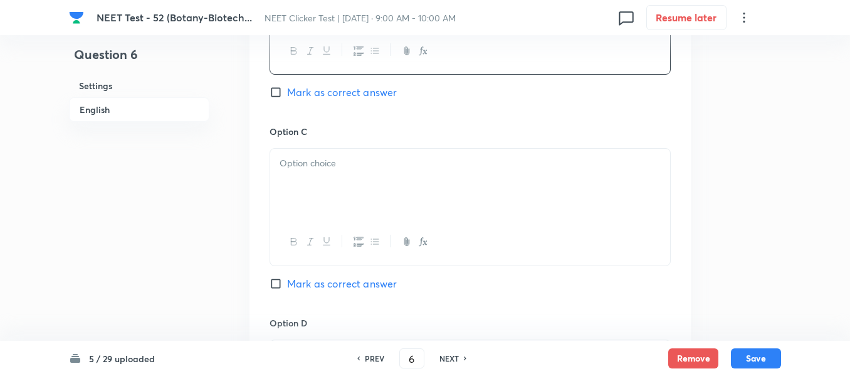
scroll to position [941, 0]
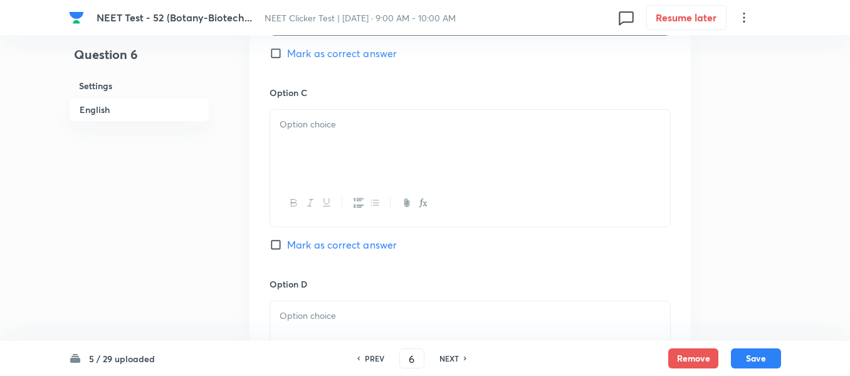
click at [405, 171] on div at bounding box center [470, 145] width 400 height 70
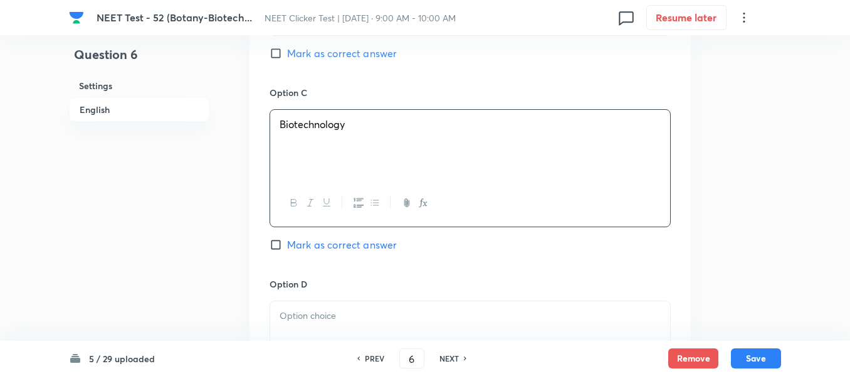
click at [292, 238] on span "Mark as correct answer" at bounding box center [342, 244] width 110 height 15
click at [287, 238] on input "Mark as correct answer" at bounding box center [279, 244] width 18 height 13
checkbox input "true"
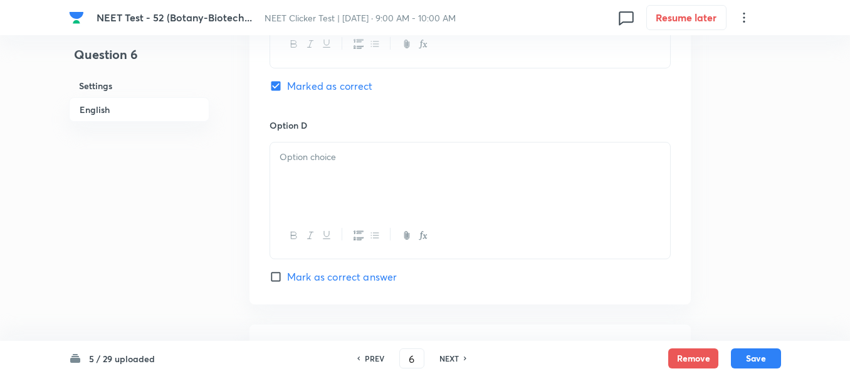
scroll to position [1129, 0]
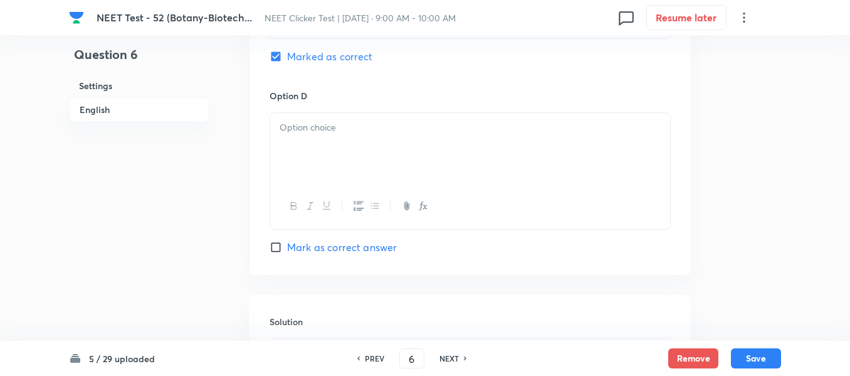
click at [433, 132] on p at bounding box center [470, 127] width 381 height 14
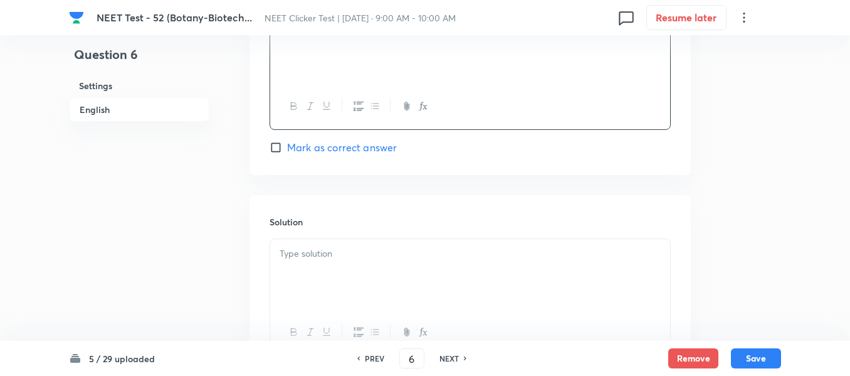
scroll to position [1254, 0]
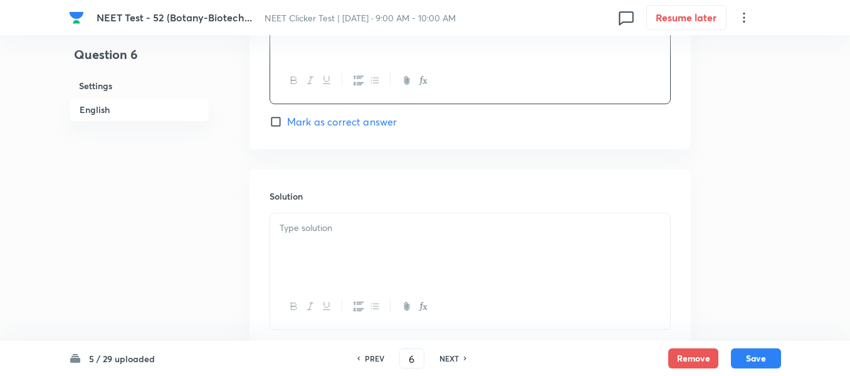
click at [344, 240] on div at bounding box center [470, 248] width 400 height 70
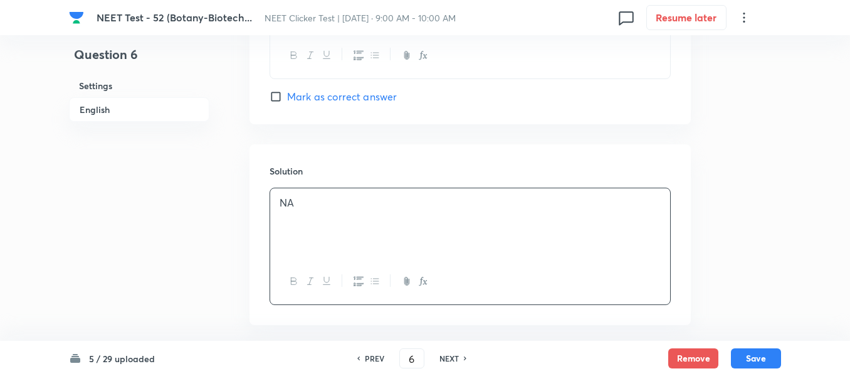
scroll to position [1339, 0]
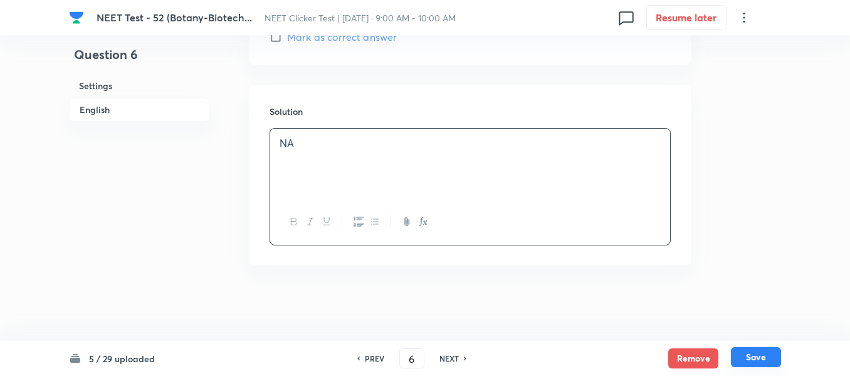
click at [757, 359] on button "Save" at bounding box center [756, 357] width 50 height 20
type input "7"
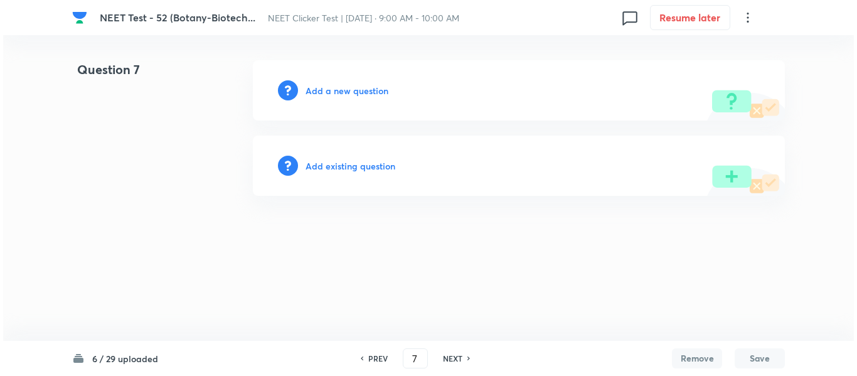
scroll to position [0, 0]
click at [326, 90] on h6 "Add a new question" at bounding box center [346, 90] width 83 height 13
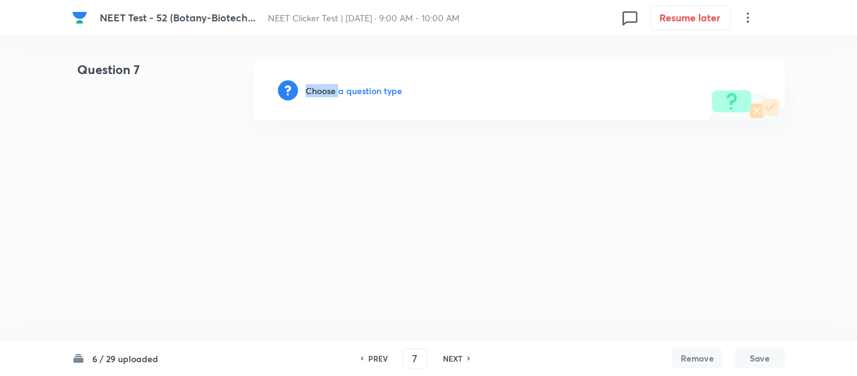
click at [326, 90] on h6 "Choose a question type" at bounding box center [353, 90] width 97 height 13
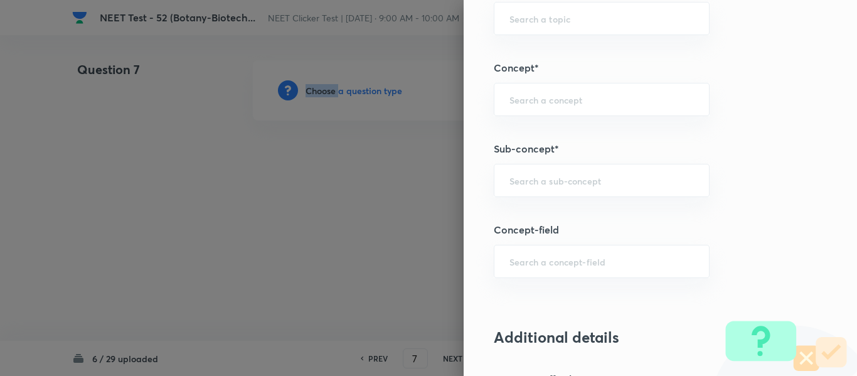
scroll to position [815, 0]
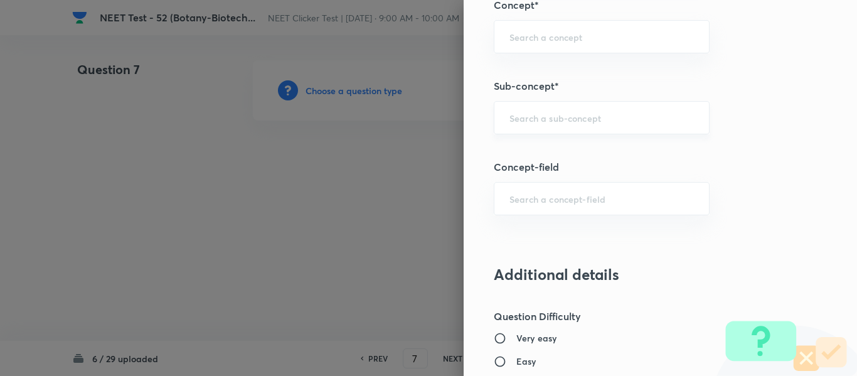
click at [596, 121] on input "text" at bounding box center [601, 118] width 184 height 12
paste input "Biotechnology : Principles And Processes"
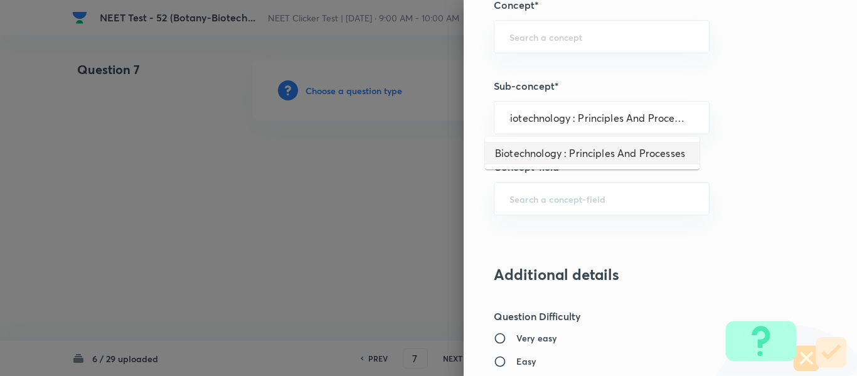
click at [590, 150] on li "Biotechnology : Principles And Processes" at bounding box center [592, 153] width 214 height 23
type input "Biotechnology : Principles And Processes"
type input "Biology"
type input "Biotechnology & Applications"
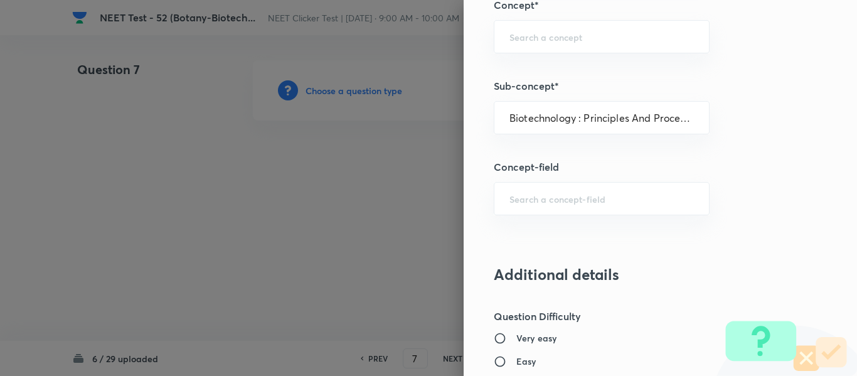
type input "Principles & Processes"
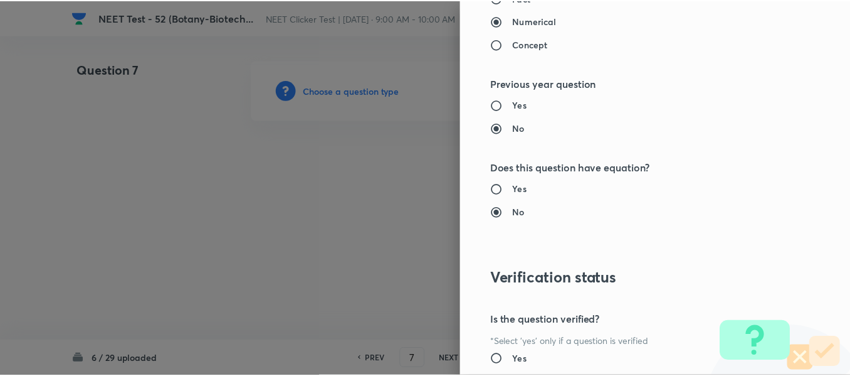
scroll to position [1418, 0]
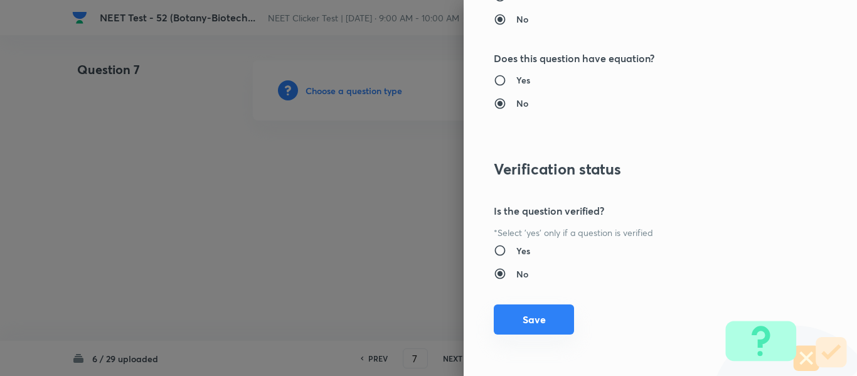
click at [526, 324] on button "Save" at bounding box center [534, 319] width 80 height 30
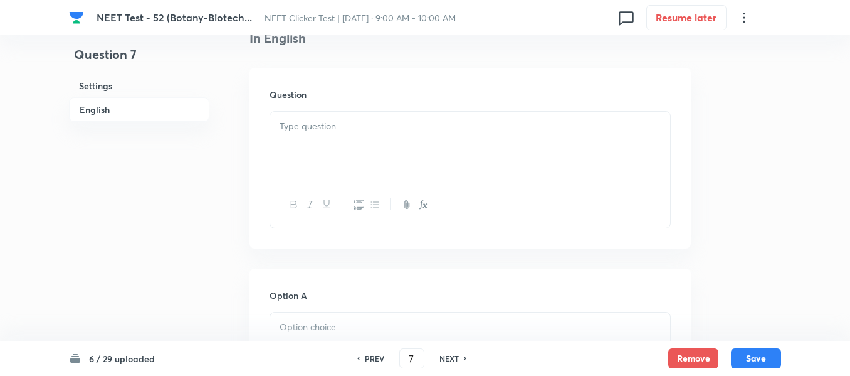
scroll to position [376, 0]
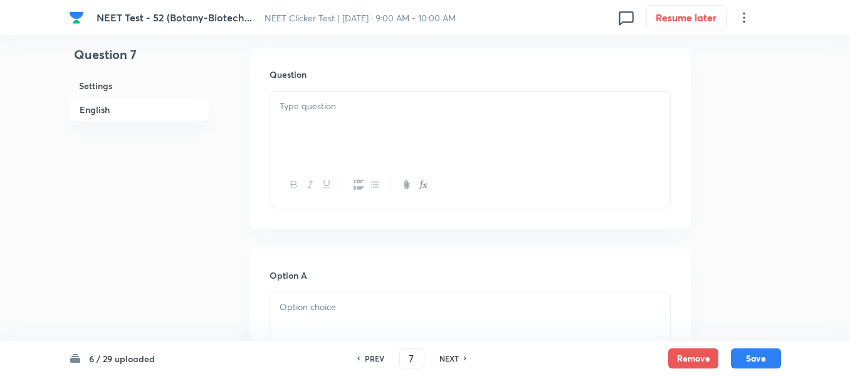
click at [430, 120] on div at bounding box center [470, 127] width 400 height 70
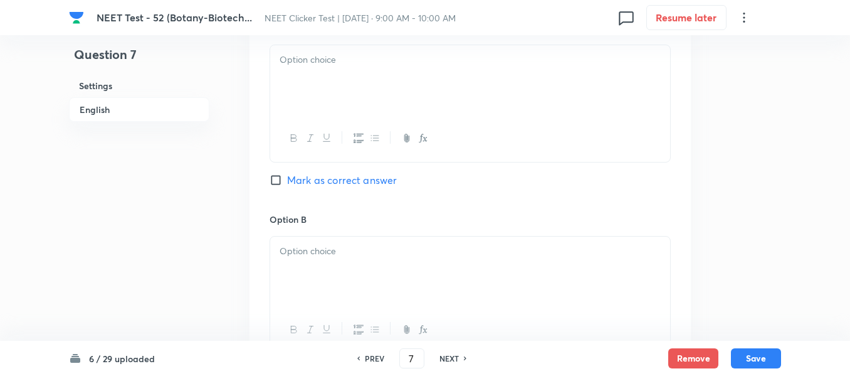
scroll to position [627, 0]
click at [467, 97] on div at bounding box center [470, 76] width 400 height 70
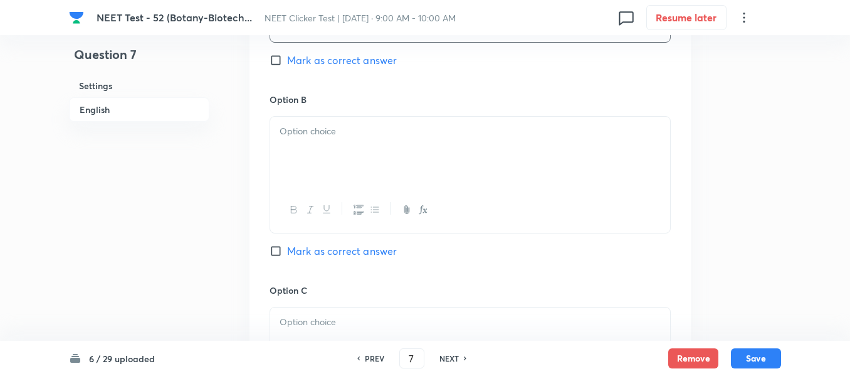
scroll to position [753, 0]
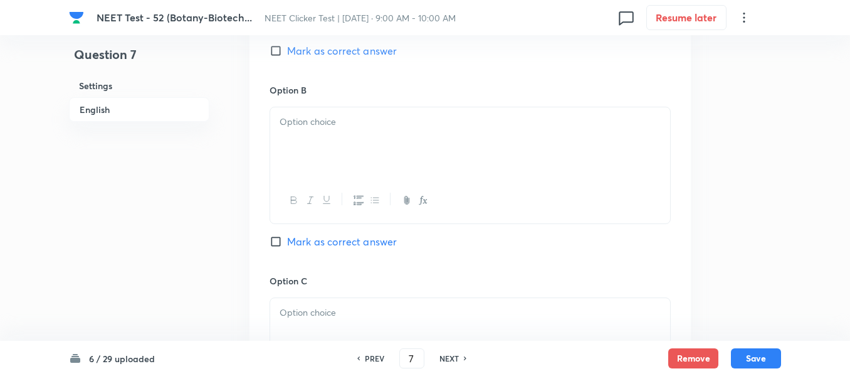
click at [378, 144] on div at bounding box center [470, 142] width 400 height 70
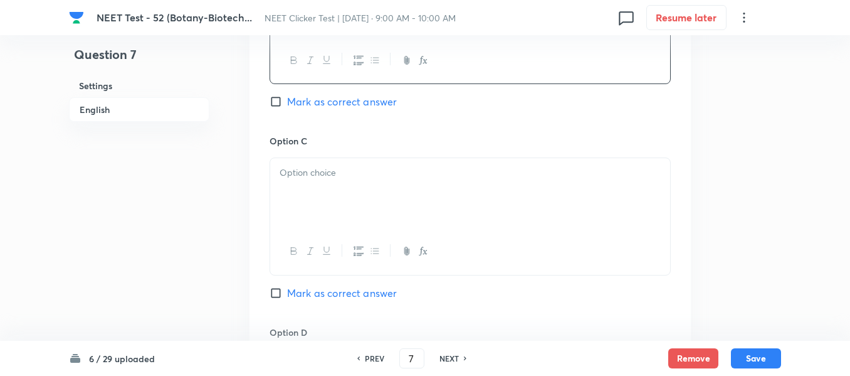
scroll to position [941, 0]
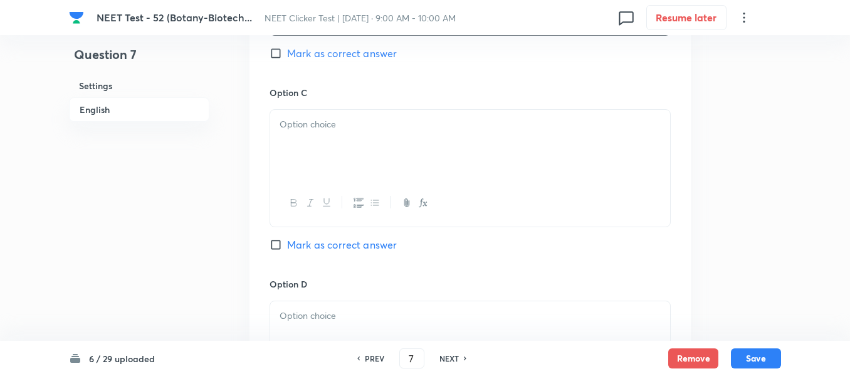
click at [421, 143] on div at bounding box center [470, 145] width 400 height 70
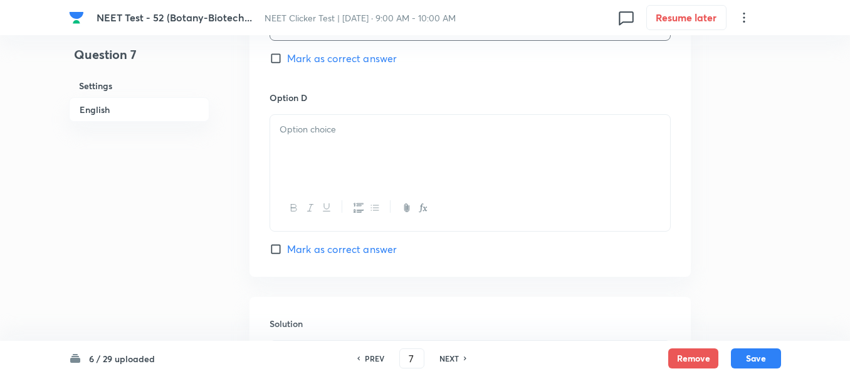
scroll to position [1129, 0]
click at [382, 144] on div at bounding box center [470, 148] width 400 height 70
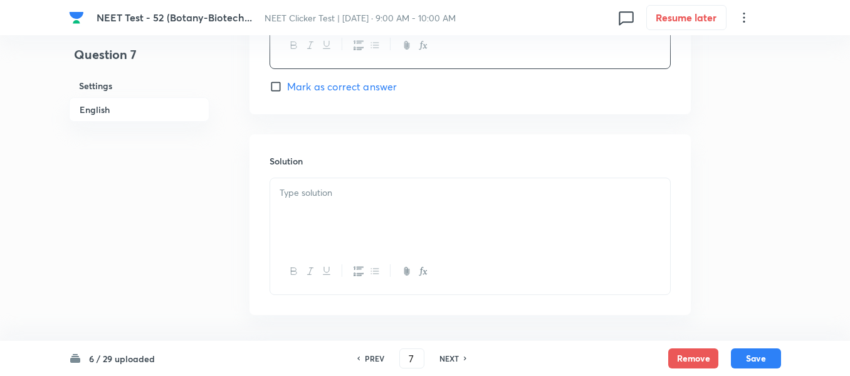
scroll to position [1317, 0]
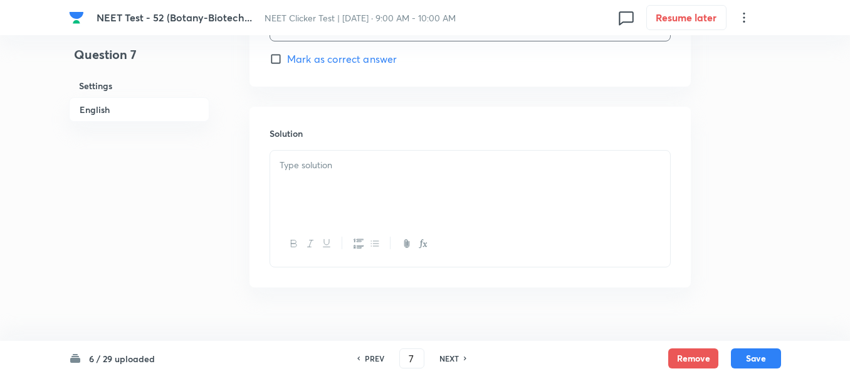
click at [354, 163] on p at bounding box center [470, 165] width 381 height 14
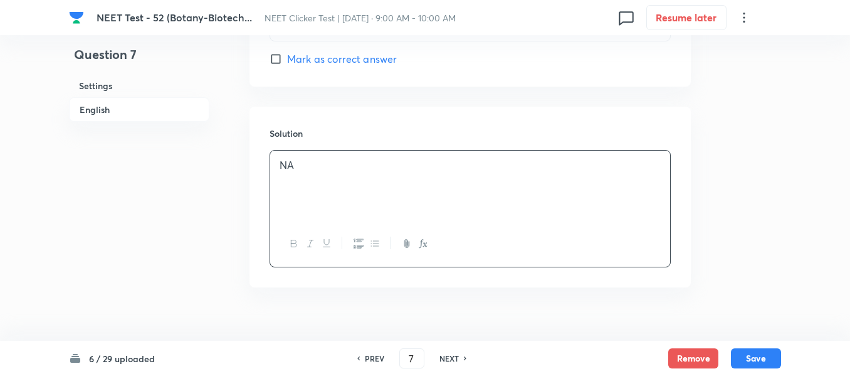
click at [107, 113] on h6 "English" at bounding box center [139, 109] width 140 height 24
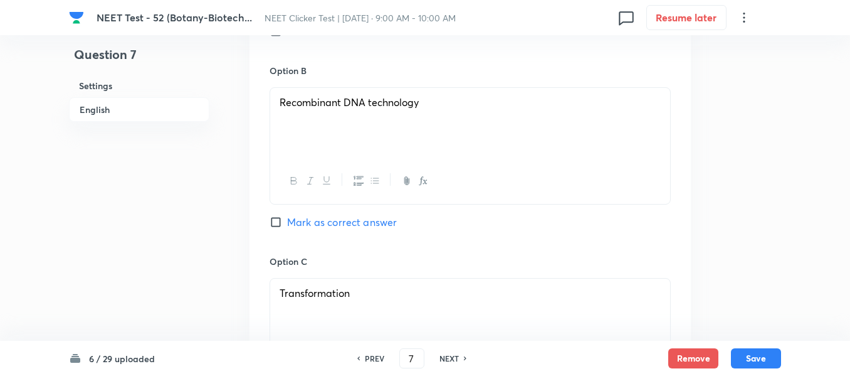
scroll to position [779, 0]
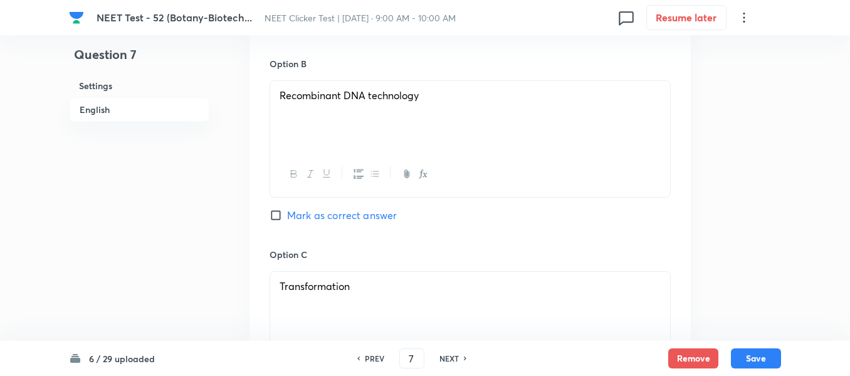
click at [283, 213] on input "Mark as correct answer" at bounding box center [279, 215] width 18 height 13
checkbox input "true"
click at [753, 359] on button "Save" at bounding box center [756, 357] width 50 height 20
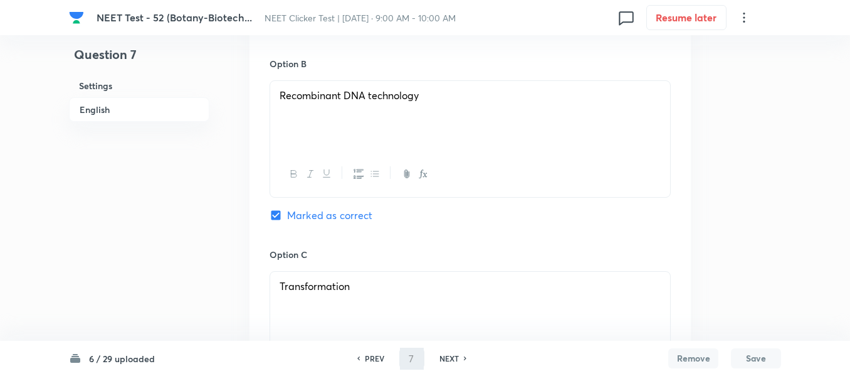
type input "8"
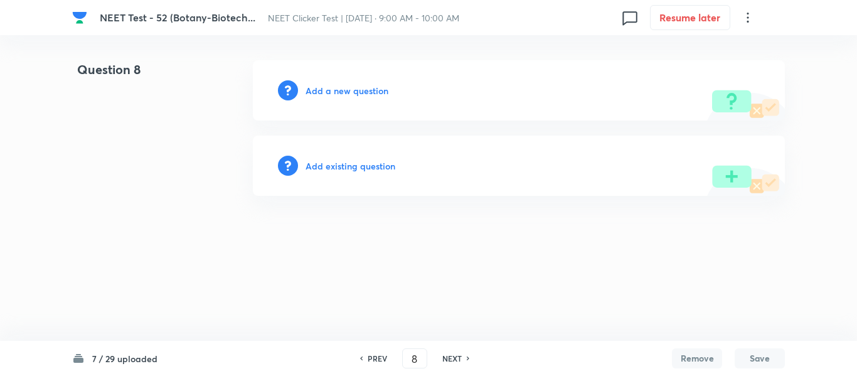
click at [327, 90] on h6 "Add a new question" at bounding box center [346, 90] width 83 height 13
click at [327, 90] on h6 "Choose a question type" at bounding box center [353, 90] width 97 height 13
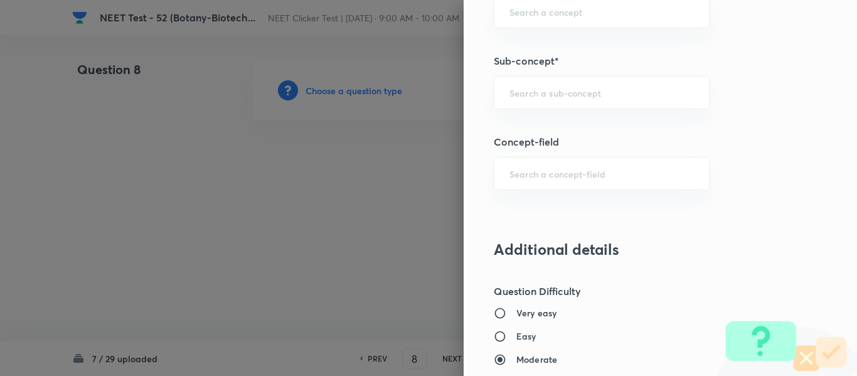
scroll to position [878, 0]
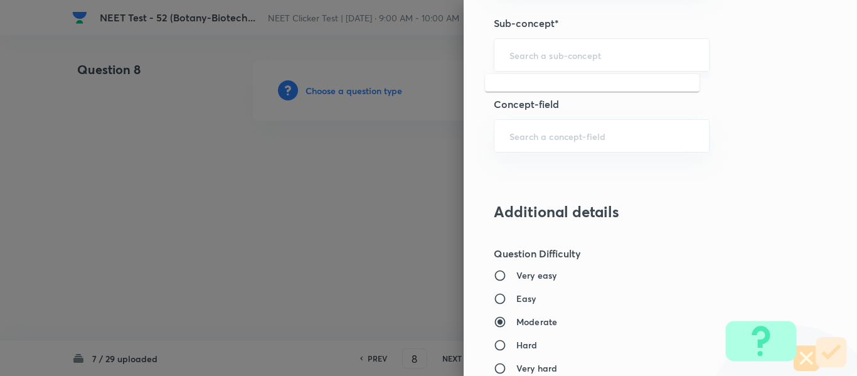
click at [569, 53] on input "text" at bounding box center [601, 55] width 184 height 12
paste input "Biotechnology : Principles And Processes"
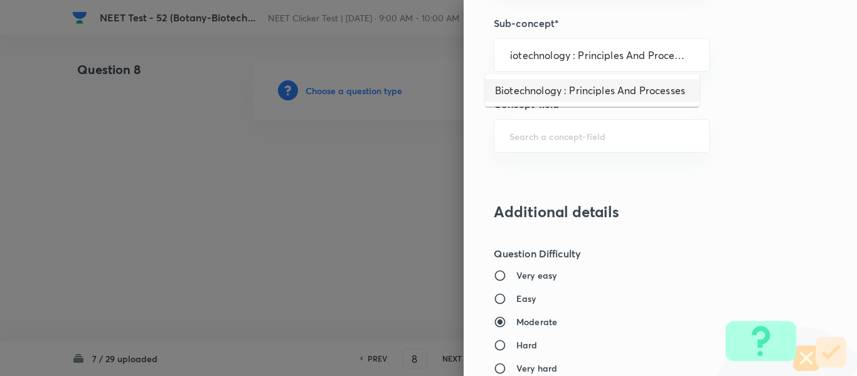
click at [563, 89] on li "Biotechnology : Principles And Processes" at bounding box center [592, 90] width 214 height 23
type input "Biotechnology : Principles And Processes"
type input "Biology"
type input "Biotechnology & Applications"
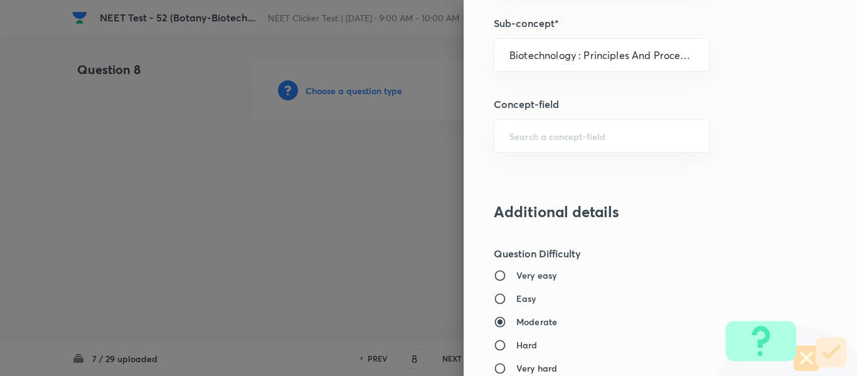
type input "Principles & Processes"
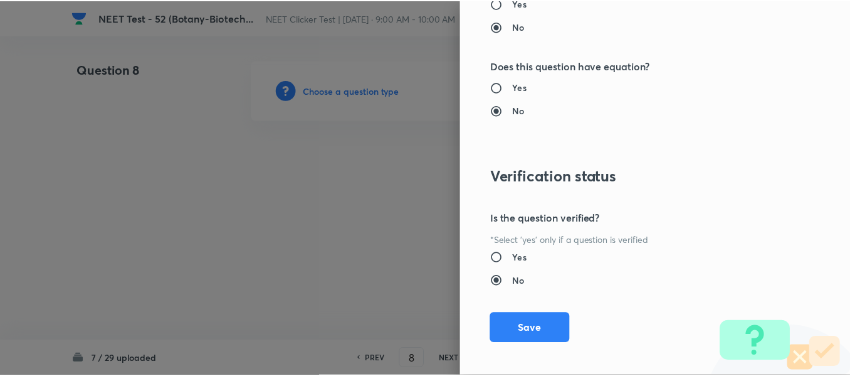
scroll to position [1418, 0]
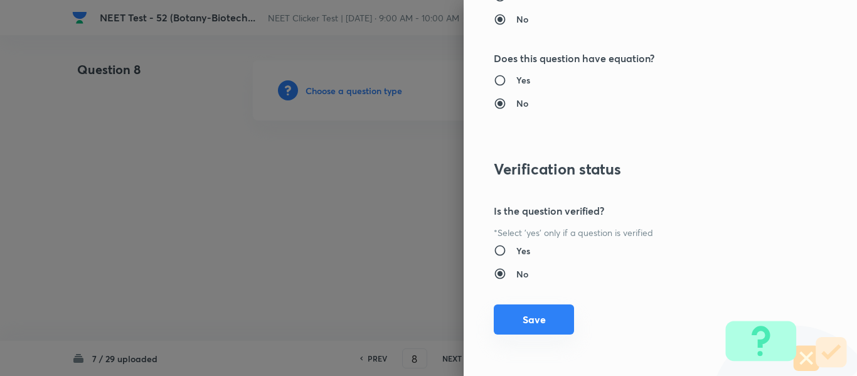
click at [530, 318] on button "Save" at bounding box center [534, 319] width 80 height 30
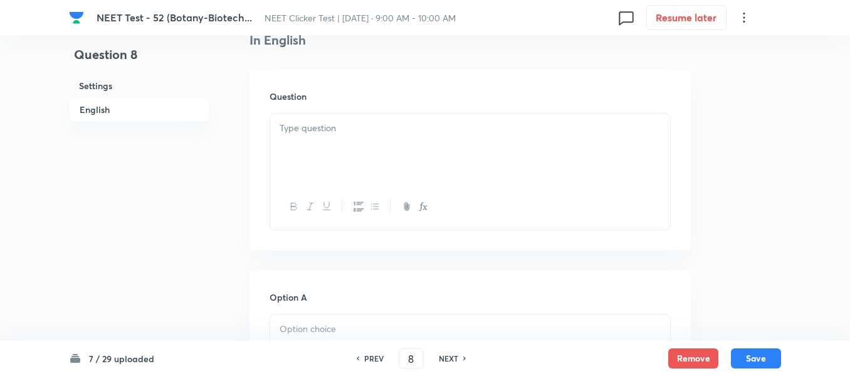
scroll to position [376, 0]
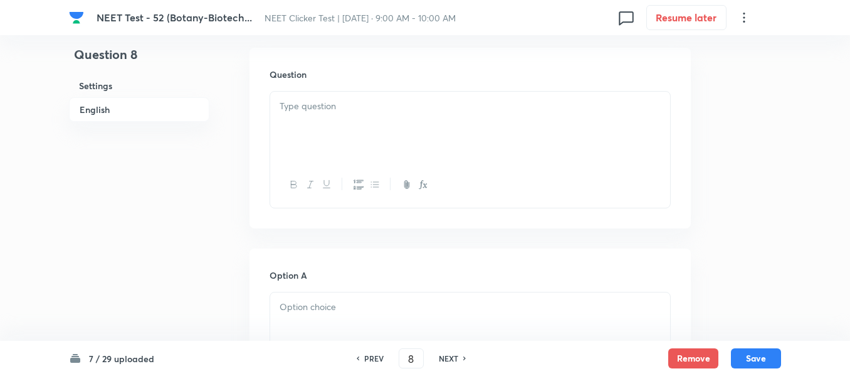
click at [414, 125] on div at bounding box center [470, 127] width 400 height 70
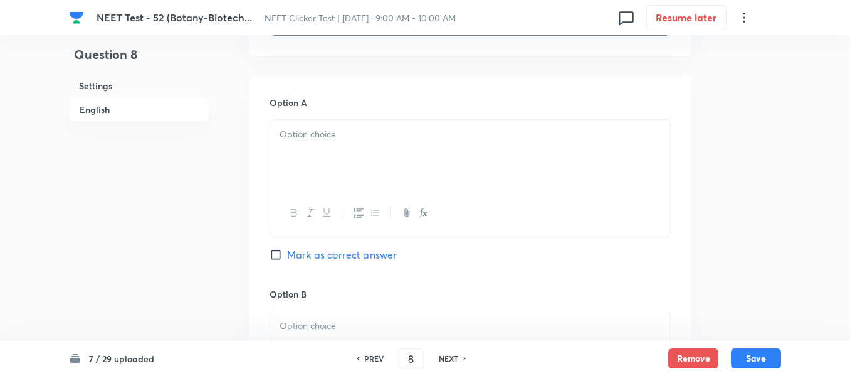
scroll to position [564, 0]
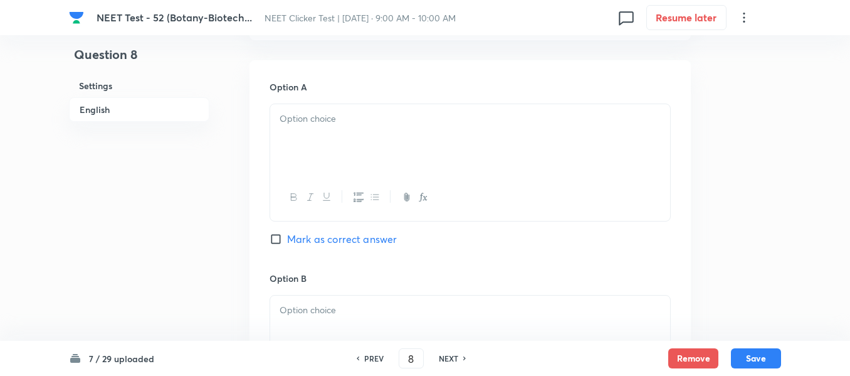
click at [406, 120] on p at bounding box center [470, 119] width 381 height 14
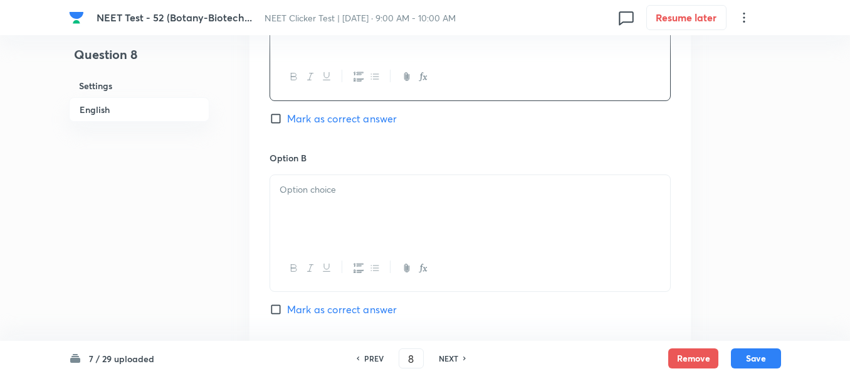
scroll to position [753, 0]
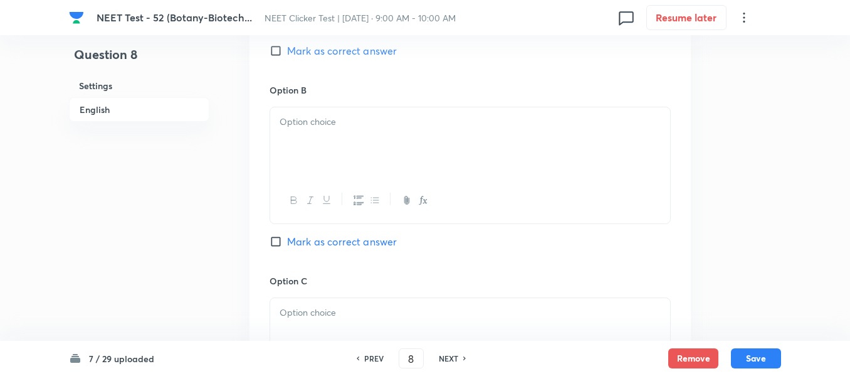
click at [376, 124] on p at bounding box center [470, 122] width 381 height 14
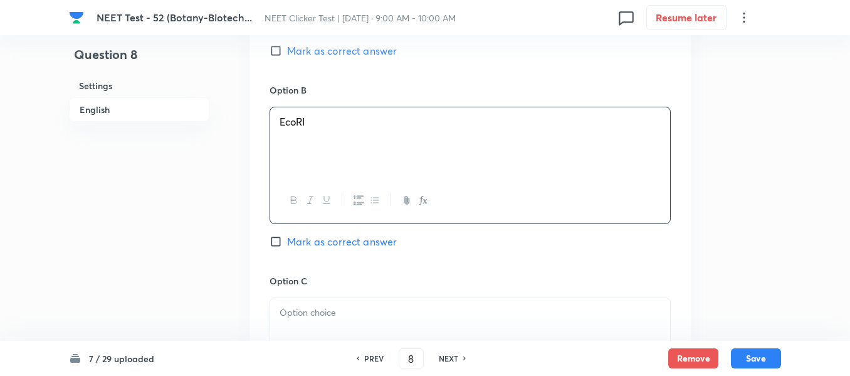
click at [275, 50] on input "Mark as correct answer" at bounding box center [279, 51] width 18 height 13
checkbox input "true"
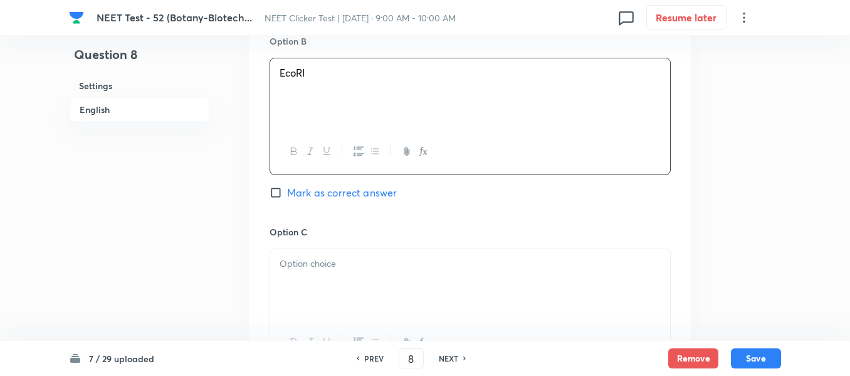
scroll to position [941, 0]
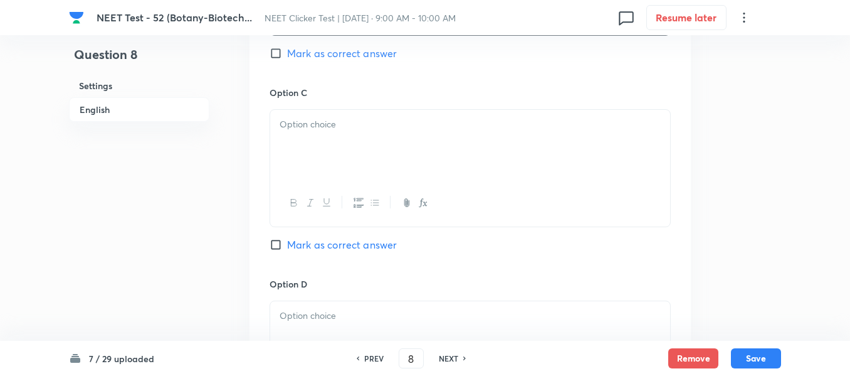
click at [457, 140] on div at bounding box center [470, 145] width 400 height 70
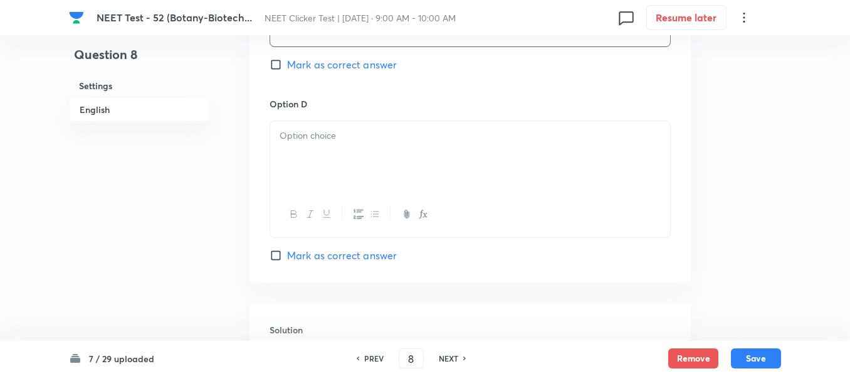
scroll to position [1129, 0]
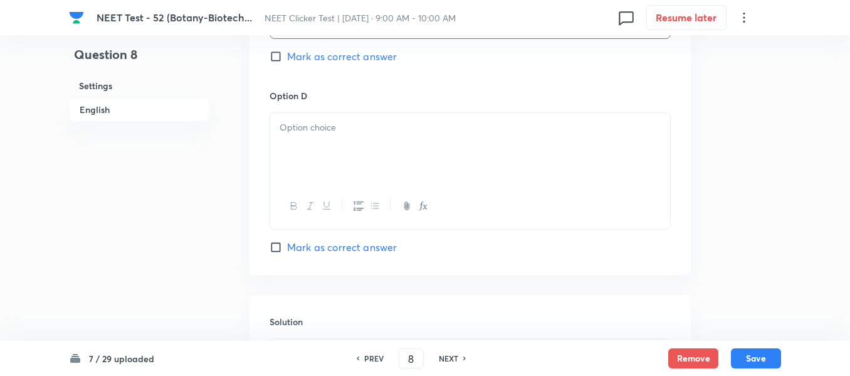
click at [456, 140] on div at bounding box center [470, 148] width 400 height 70
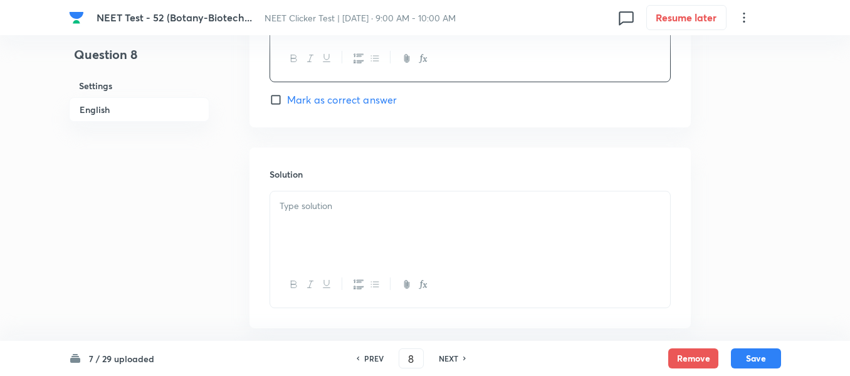
scroll to position [1339, 0]
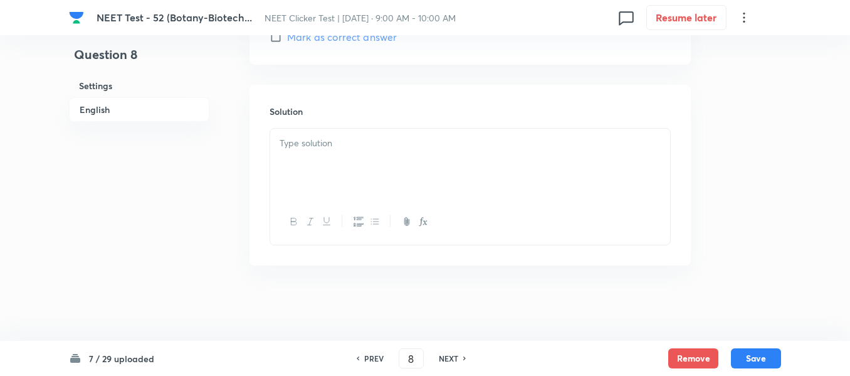
click at [414, 159] on div at bounding box center [470, 164] width 400 height 70
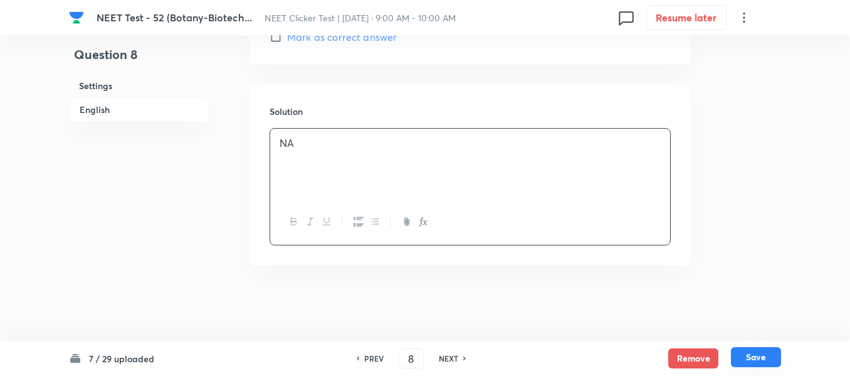
click at [749, 357] on button "Save" at bounding box center [756, 357] width 50 height 20
type input "9"
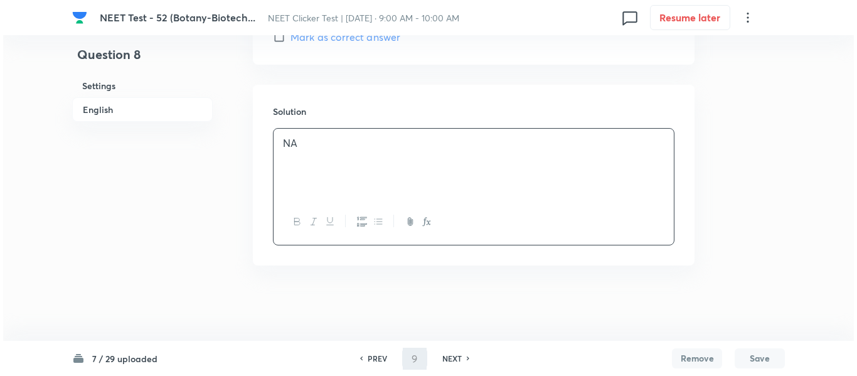
scroll to position [0, 0]
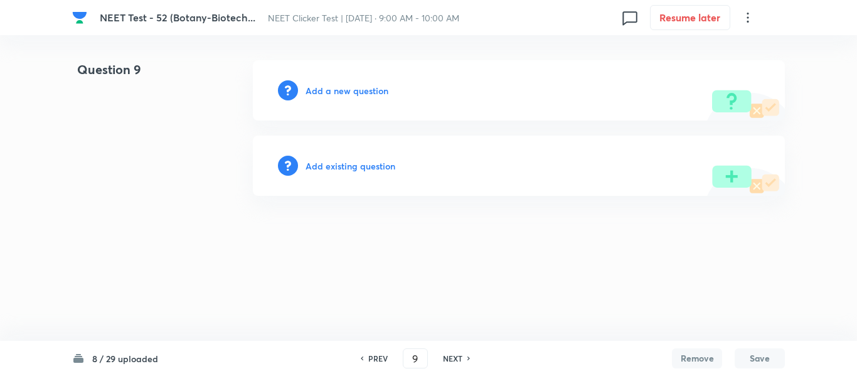
click at [336, 92] on h6 "Add a new question" at bounding box center [346, 90] width 83 height 13
click at [336, 92] on h6 "Choose a question type" at bounding box center [353, 90] width 97 height 13
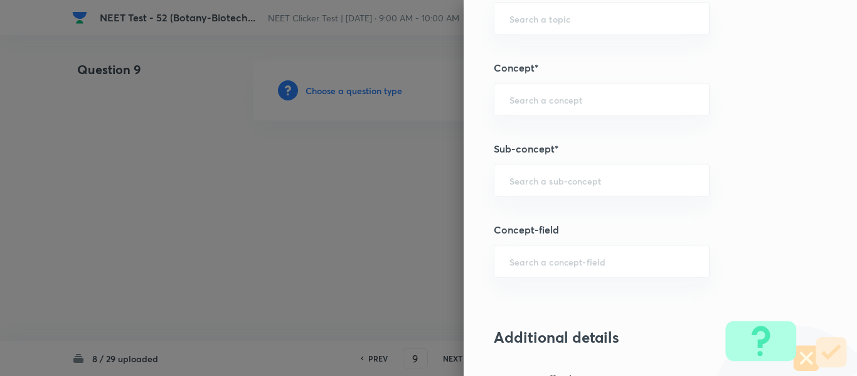
scroll to position [815, 0]
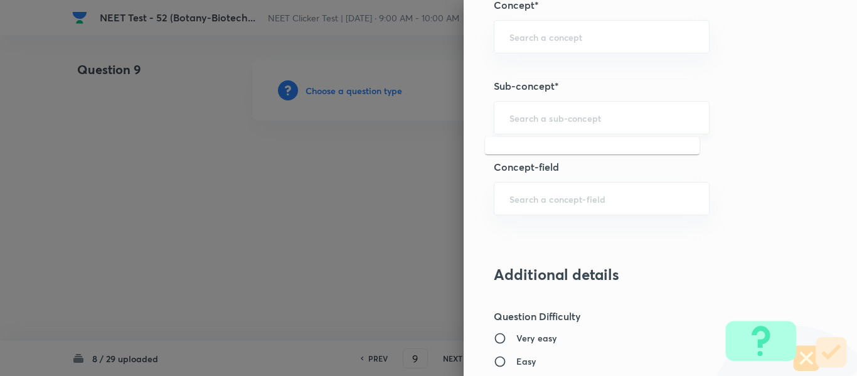
click at [578, 114] on input "text" at bounding box center [601, 118] width 184 height 12
type input "A"
paste input "Biotechnology : Principles And Processes"
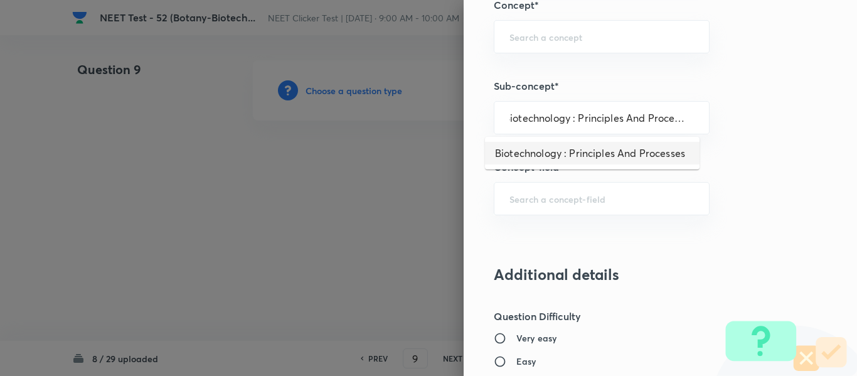
click at [564, 154] on li "Biotechnology : Principles And Processes" at bounding box center [592, 153] width 214 height 23
type input "Biotechnology : Principles And Processes"
type input "Biology"
type input "Biotechnology & Applications"
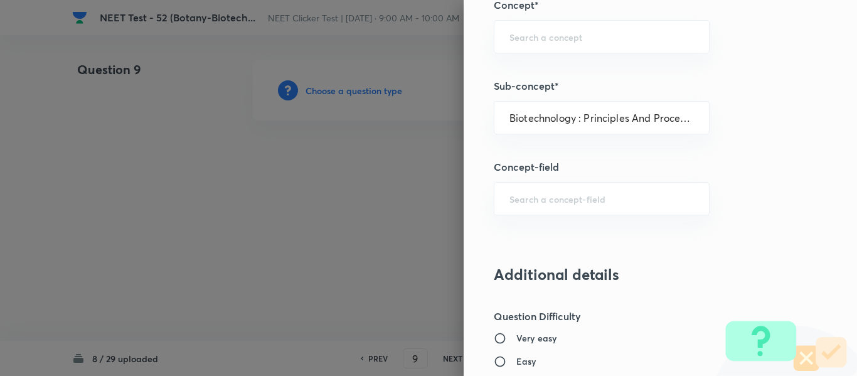
type input "Principles & Processes"
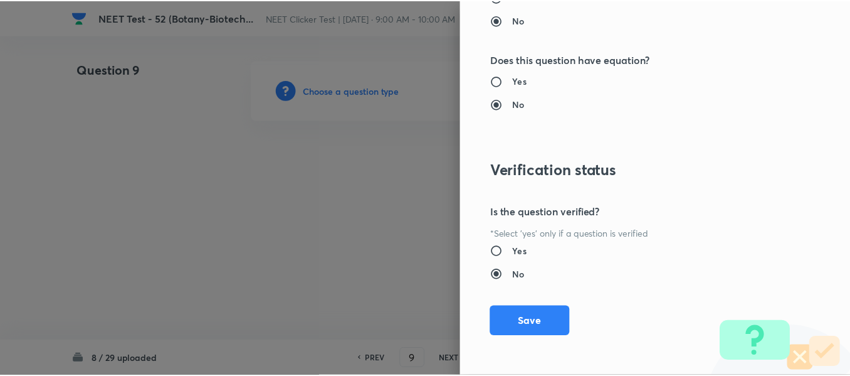
scroll to position [1418, 0]
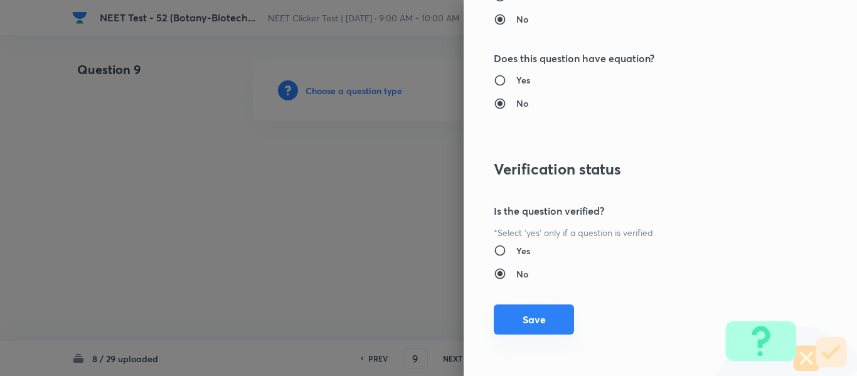
click at [518, 327] on button "Save" at bounding box center [534, 319] width 80 height 30
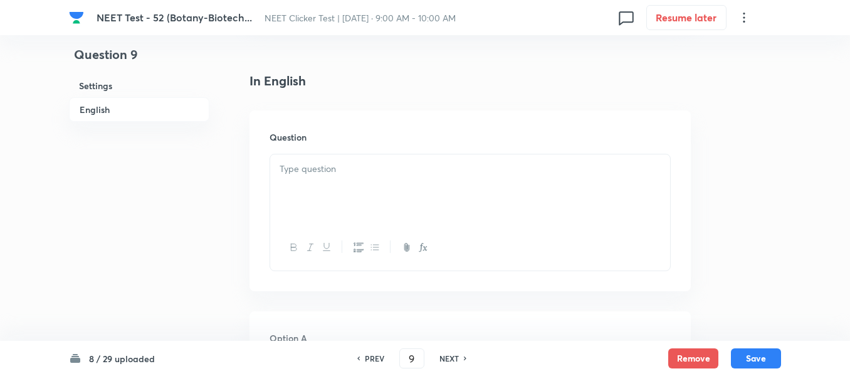
scroll to position [376, 0]
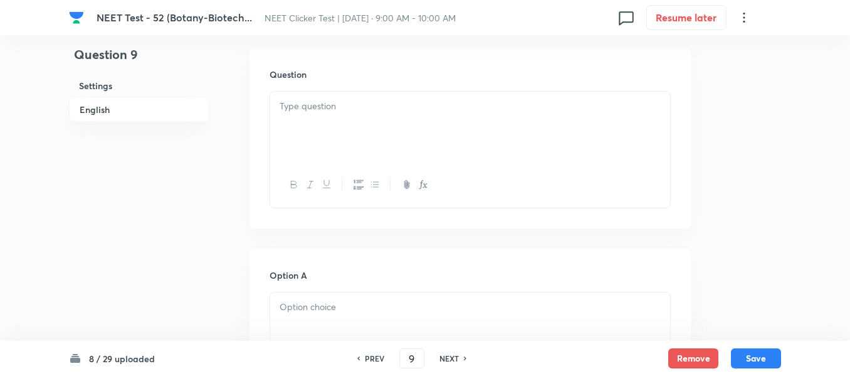
click at [458, 112] on p at bounding box center [470, 106] width 381 height 14
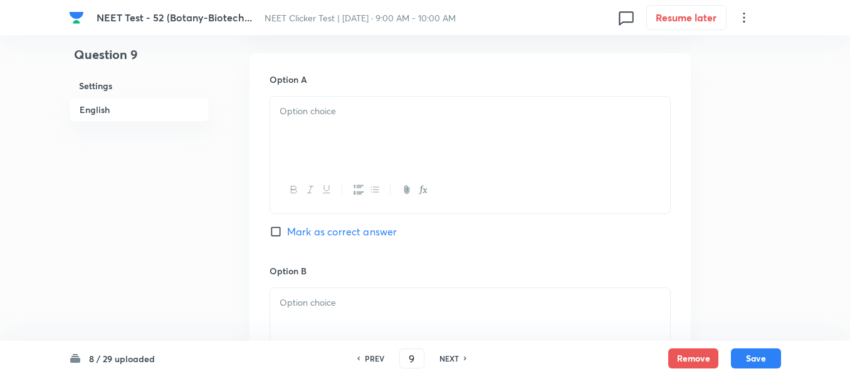
scroll to position [564, 0]
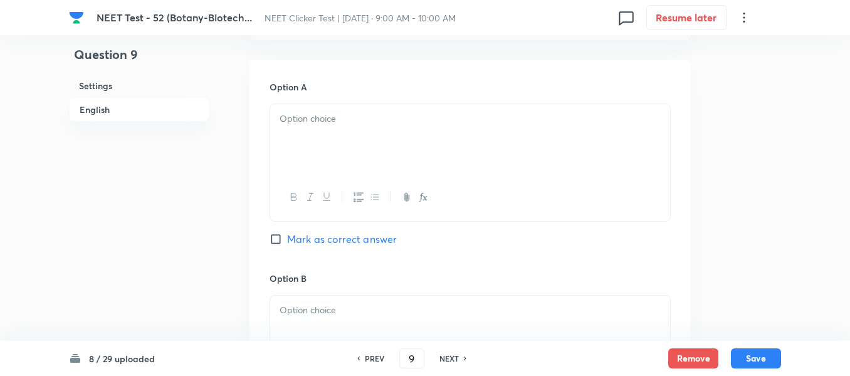
click at [376, 119] on p at bounding box center [470, 119] width 381 height 14
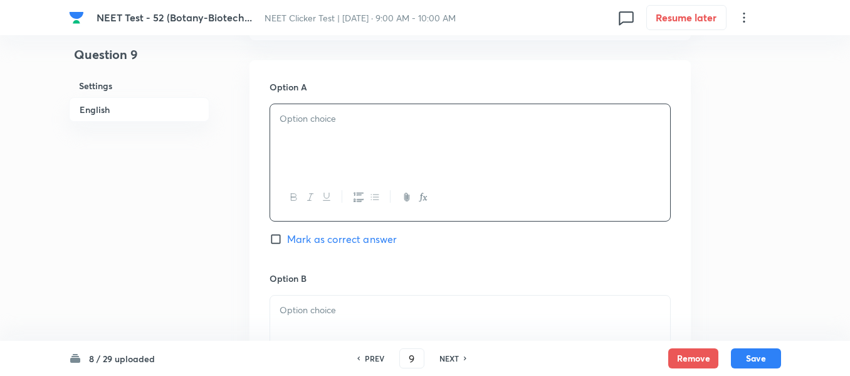
click at [438, 132] on div at bounding box center [470, 139] width 400 height 70
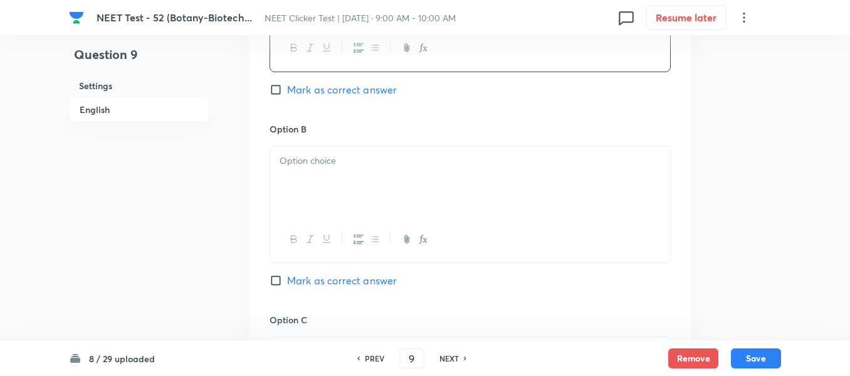
scroll to position [753, 0]
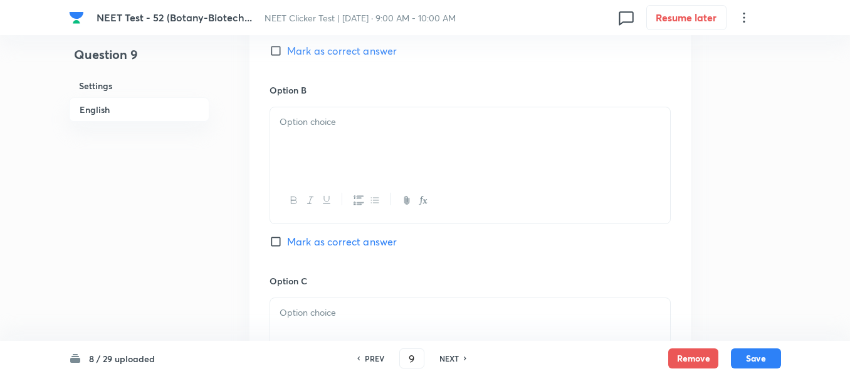
click at [394, 139] on div at bounding box center [470, 142] width 400 height 70
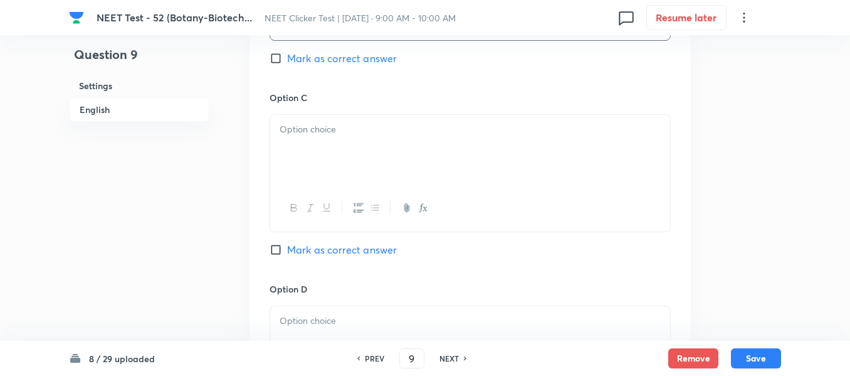
scroll to position [941, 0]
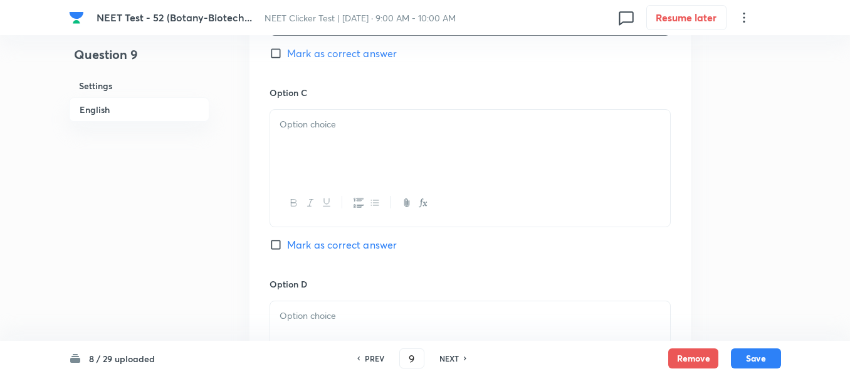
click at [406, 139] on div at bounding box center [470, 145] width 400 height 70
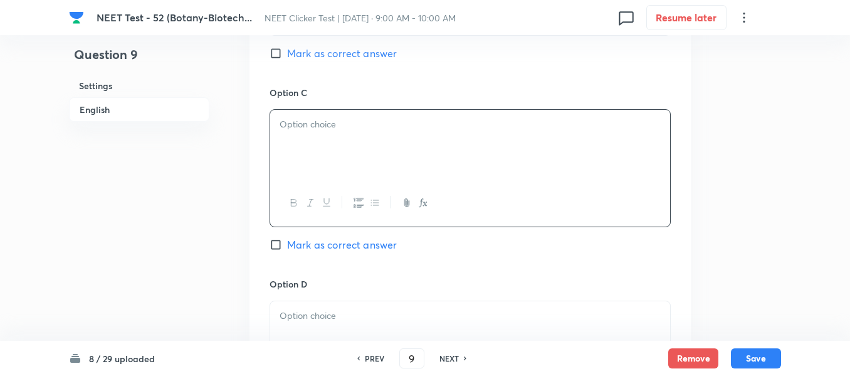
click at [425, 143] on div at bounding box center [470, 145] width 400 height 70
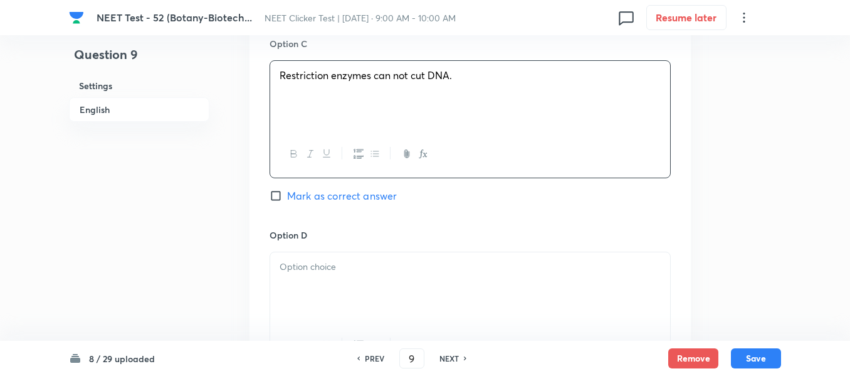
scroll to position [1066, 0]
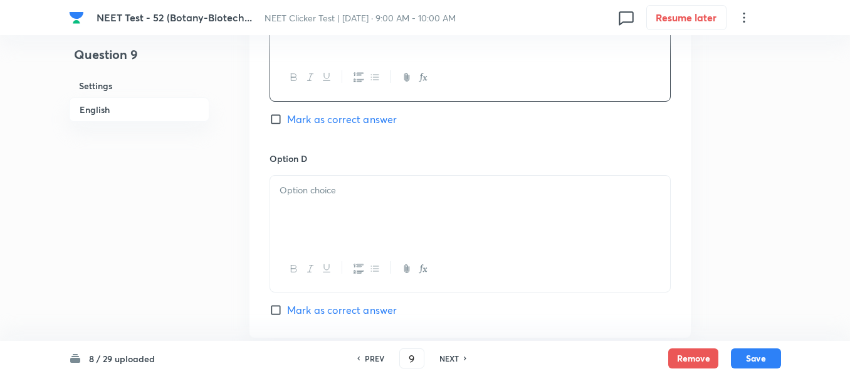
click at [382, 184] on p at bounding box center [470, 190] width 381 height 14
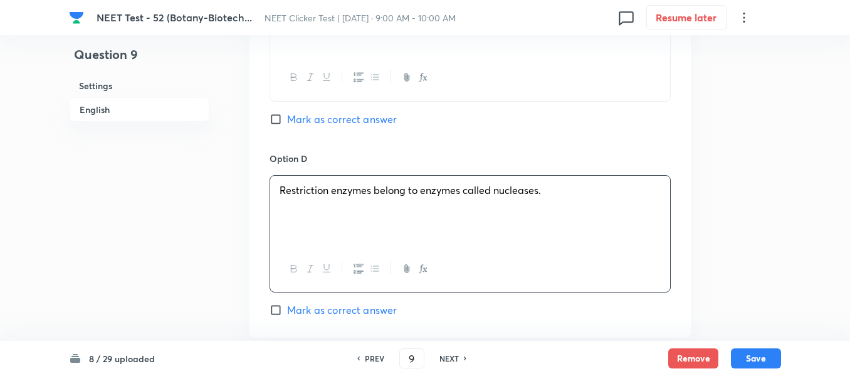
click at [278, 116] on input "Mark as correct answer" at bounding box center [279, 119] width 18 height 13
checkbox input "true"
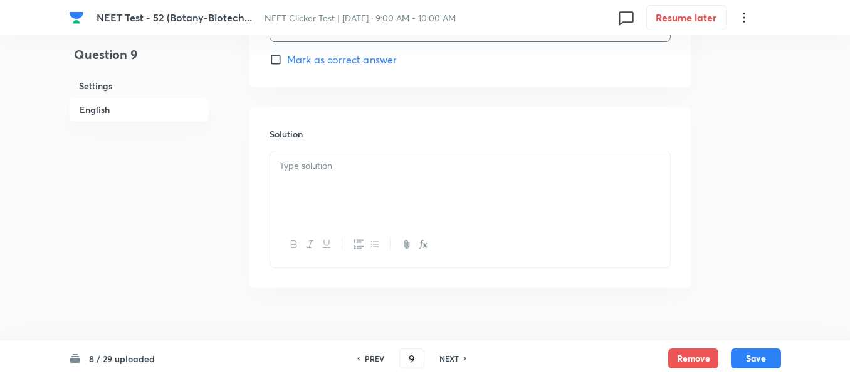
scroll to position [1317, 0]
click at [379, 164] on p at bounding box center [470, 165] width 381 height 14
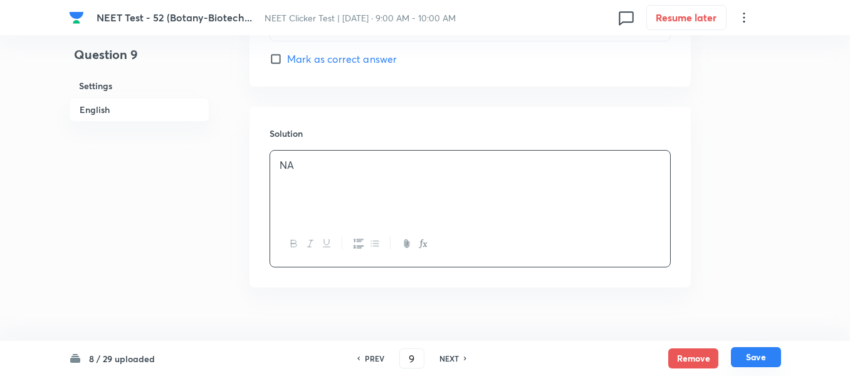
click at [753, 357] on button "Save" at bounding box center [756, 357] width 50 height 20
type input "10"
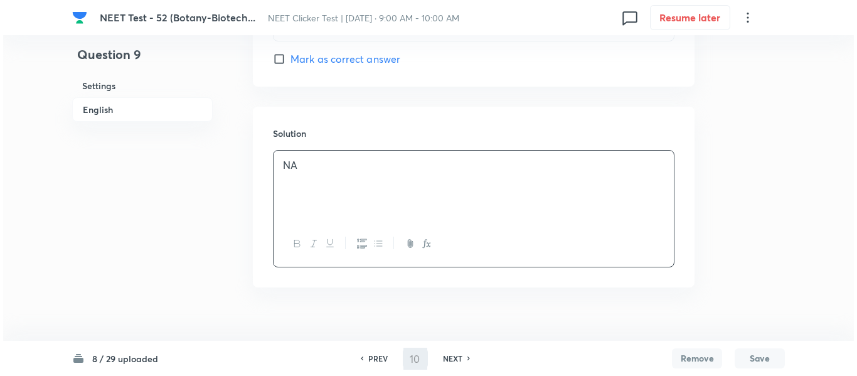
scroll to position [0, 0]
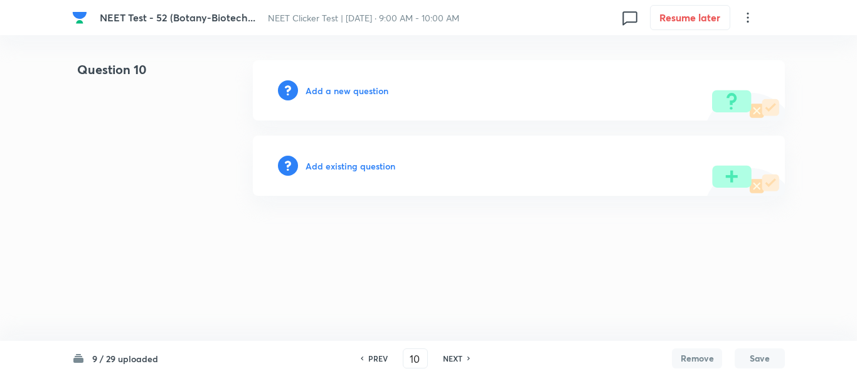
click at [324, 88] on h6 "Add a new question" at bounding box center [346, 90] width 83 height 13
click at [324, 88] on h6 "Choose a question type" at bounding box center [353, 90] width 97 height 13
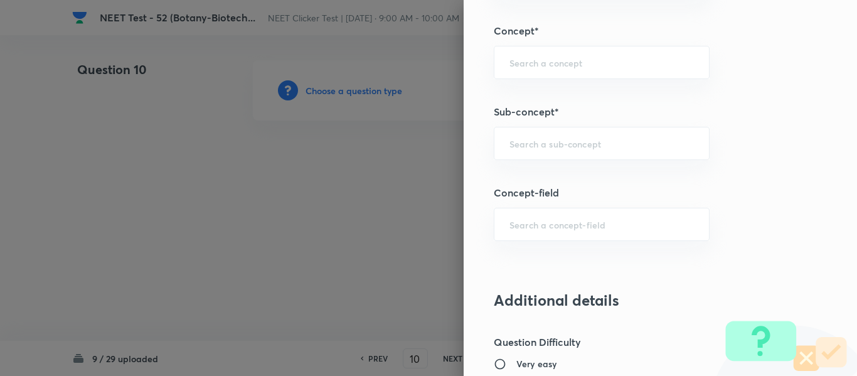
scroll to position [815, 0]
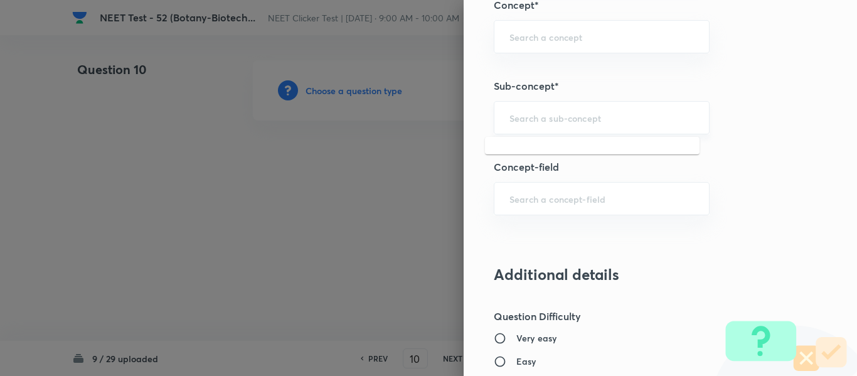
click at [575, 119] on input "text" at bounding box center [601, 118] width 184 height 12
paste input "Biotechnology : Principles And Processes"
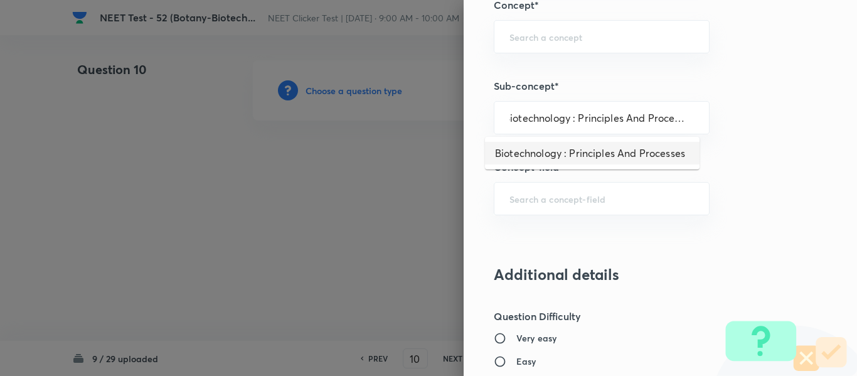
click at [556, 152] on li "Biotechnology : Principles And Processes" at bounding box center [592, 153] width 214 height 23
type input "Biotechnology : Principles And Processes"
type input "Biology"
type input "Biotechnology & Applications"
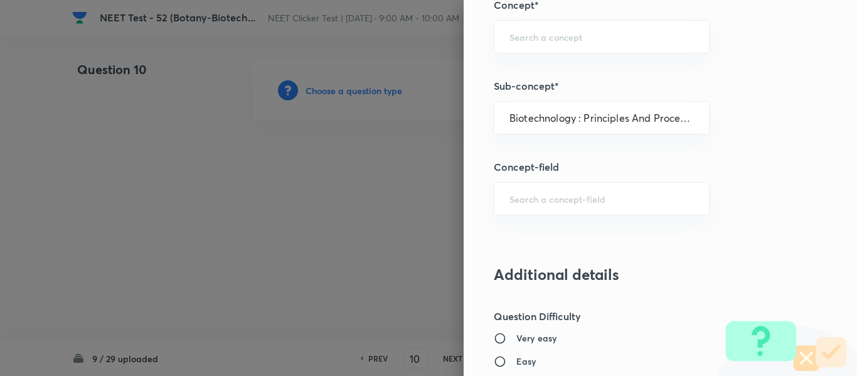
type input "Principles & Processes"
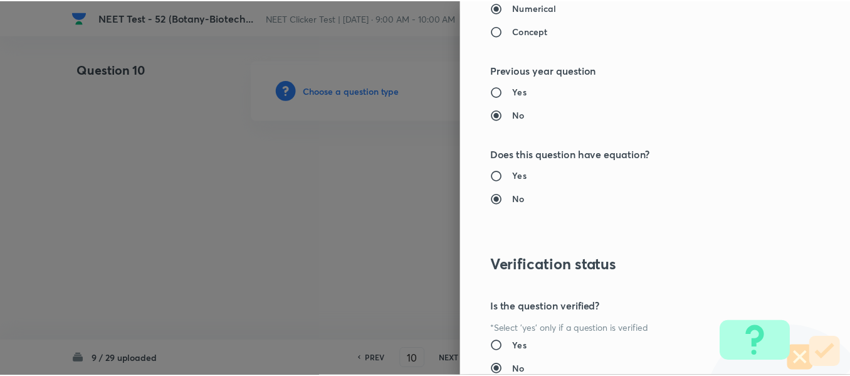
scroll to position [1418, 0]
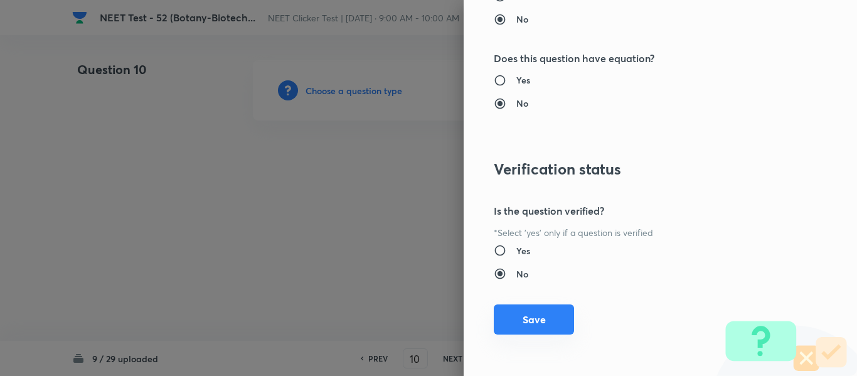
click at [518, 319] on button "Save" at bounding box center [534, 319] width 80 height 30
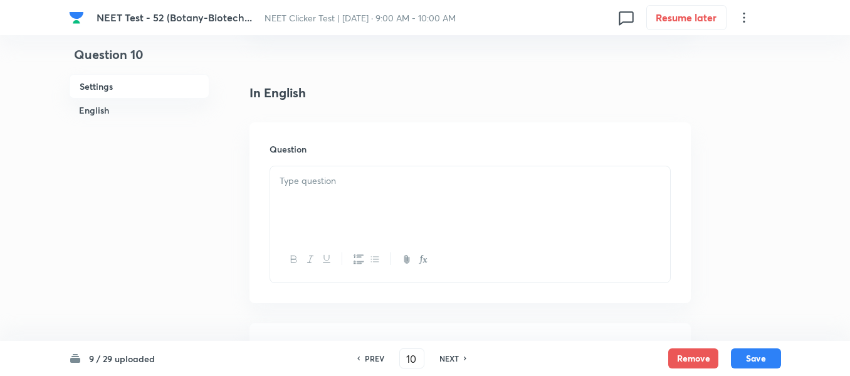
scroll to position [314, 0]
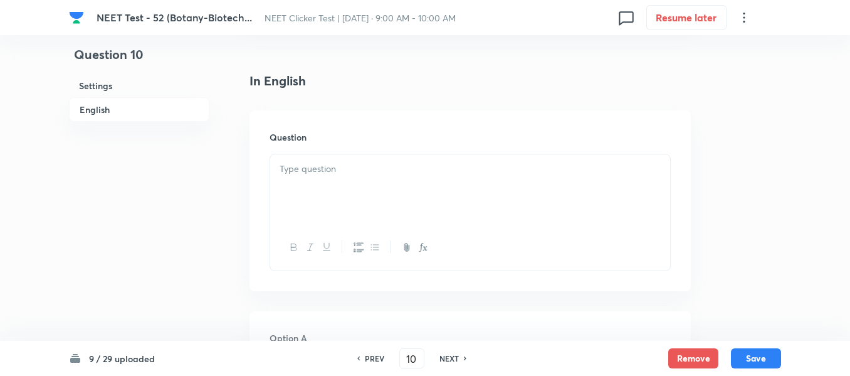
click at [411, 179] on div at bounding box center [470, 189] width 400 height 70
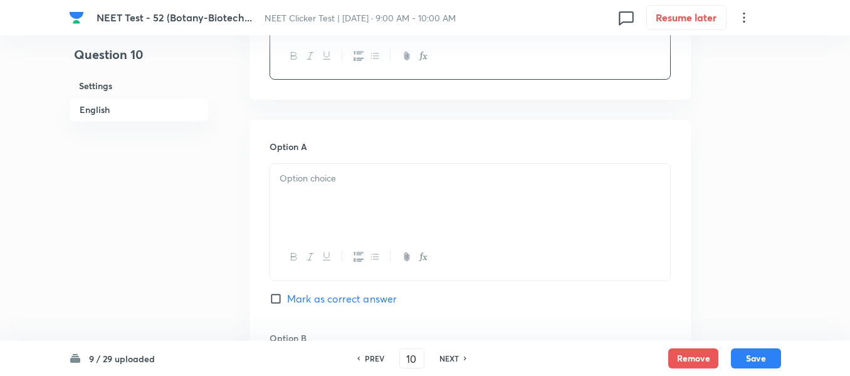
scroll to position [564, 0]
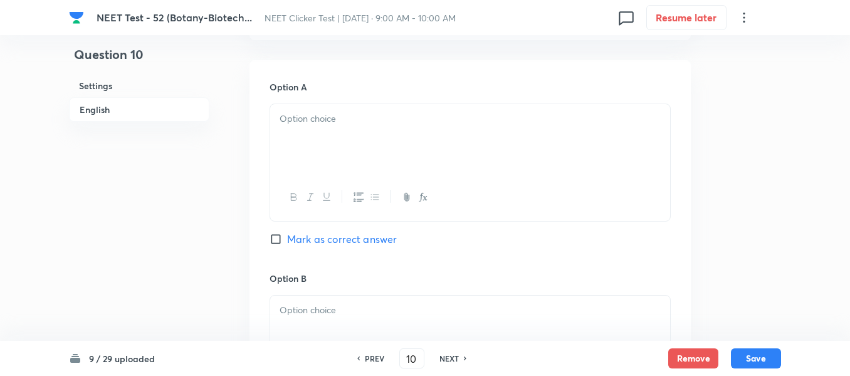
click at [442, 135] on div at bounding box center [470, 139] width 400 height 70
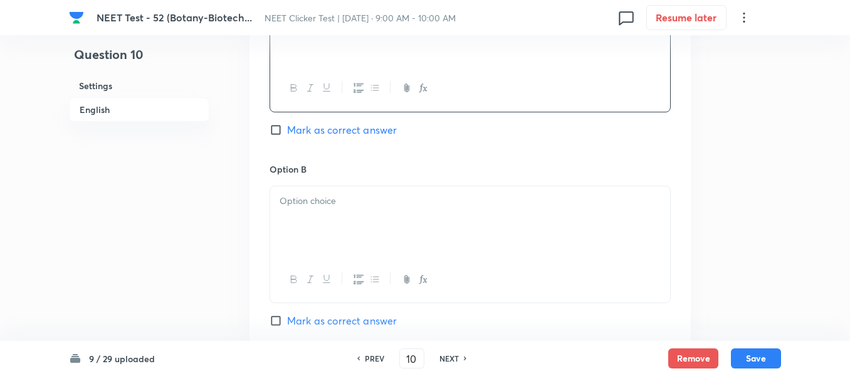
scroll to position [690, 0]
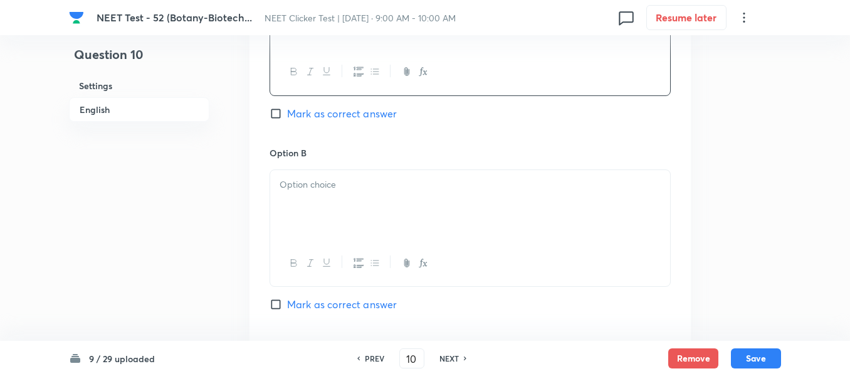
click at [410, 192] on div at bounding box center [470, 205] width 400 height 70
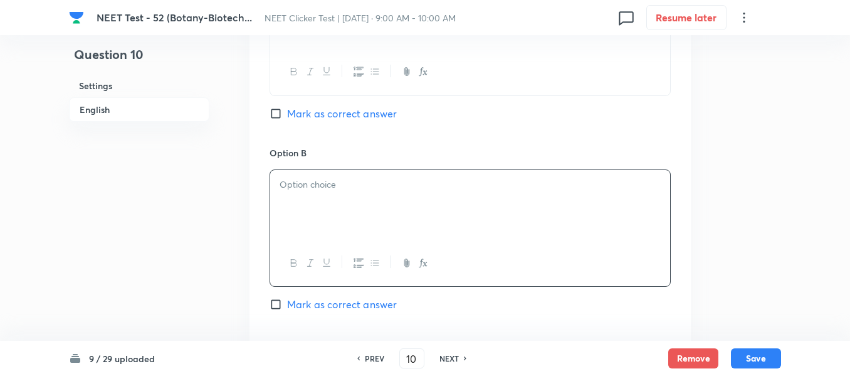
click at [415, 168] on div "Option B [PERSON_NAME] as correct answer" at bounding box center [470, 241] width 401 height 191
click at [407, 184] on p at bounding box center [470, 184] width 381 height 14
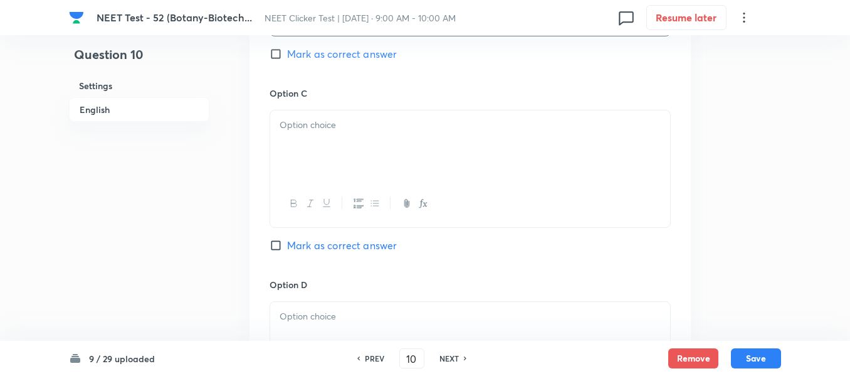
scroll to position [941, 0]
click at [378, 149] on div at bounding box center [470, 145] width 400 height 70
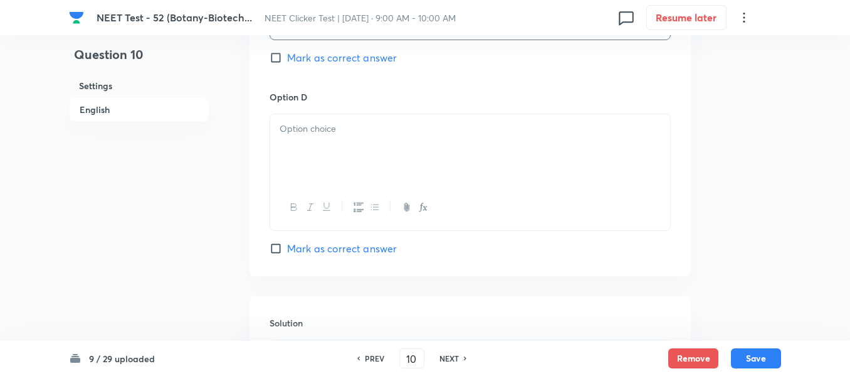
scroll to position [1129, 0]
click at [383, 146] on div at bounding box center [470, 148] width 400 height 70
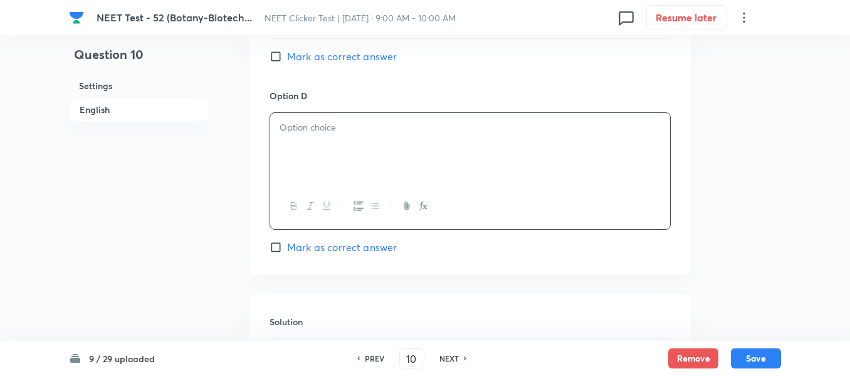
click at [386, 153] on div at bounding box center [470, 148] width 400 height 70
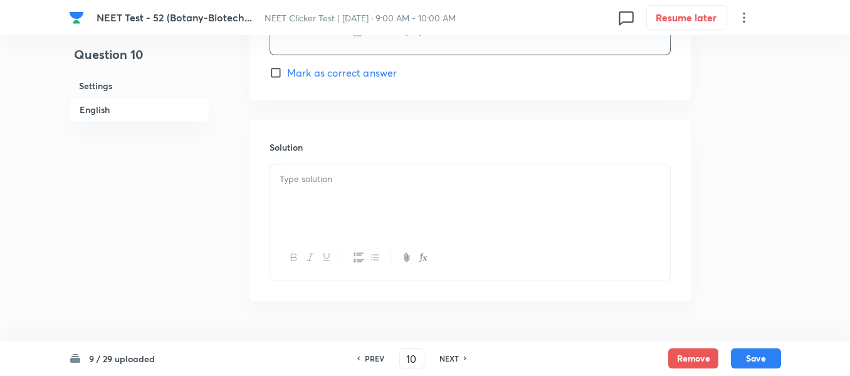
scroll to position [1317, 0]
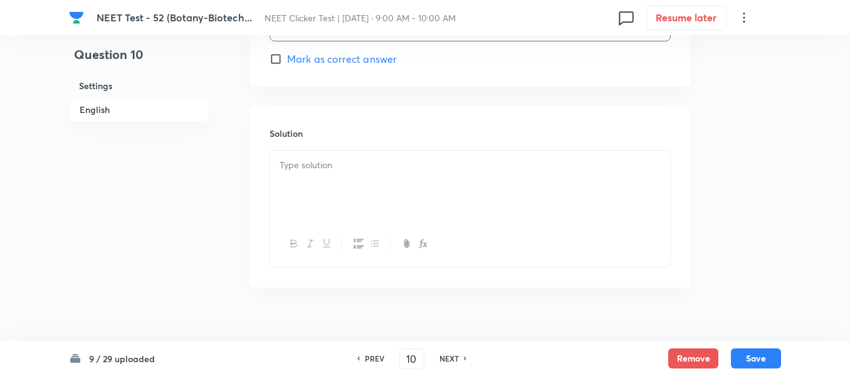
click at [371, 158] on p at bounding box center [470, 165] width 381 height 14
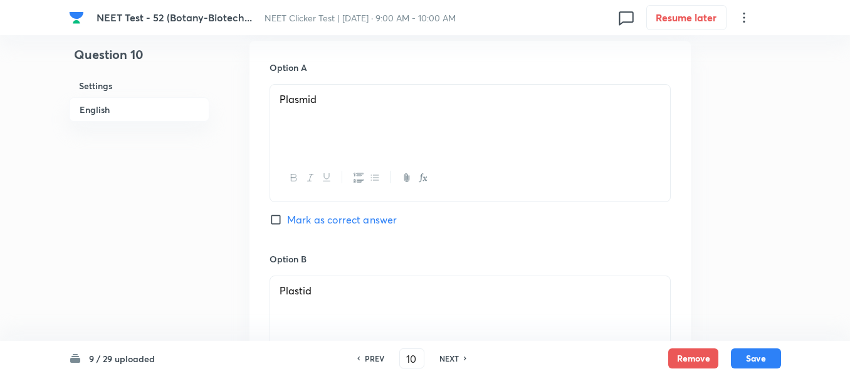
scroll to position [524, 0]
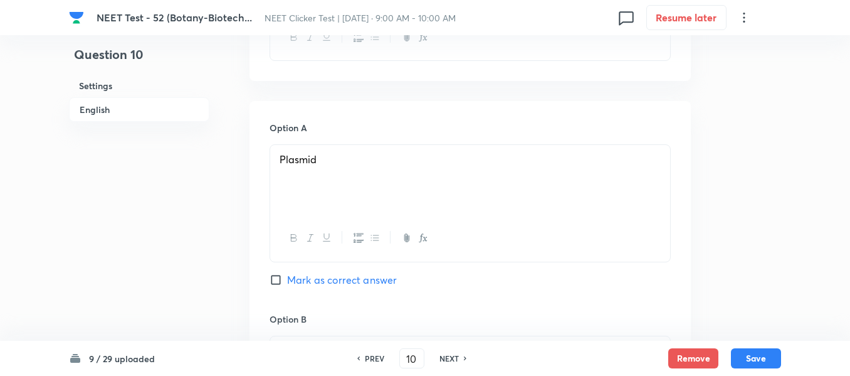
click at [280, 281] on input "Mark as correct answer" at bounding box center [279, 279] width 18 height 13
checkbox input "true"
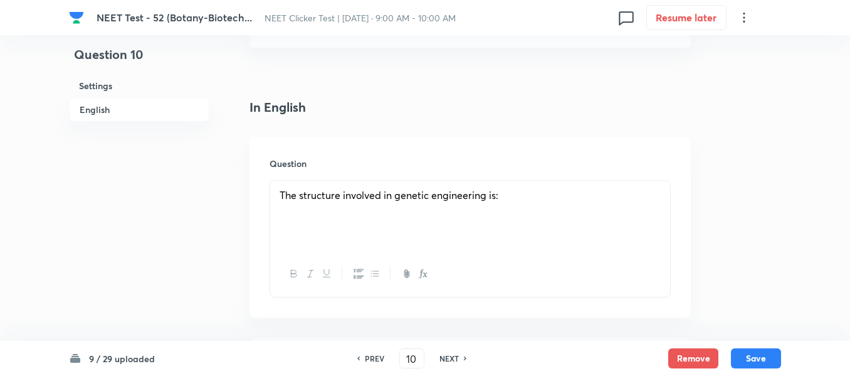
scroll to position [461, 0]
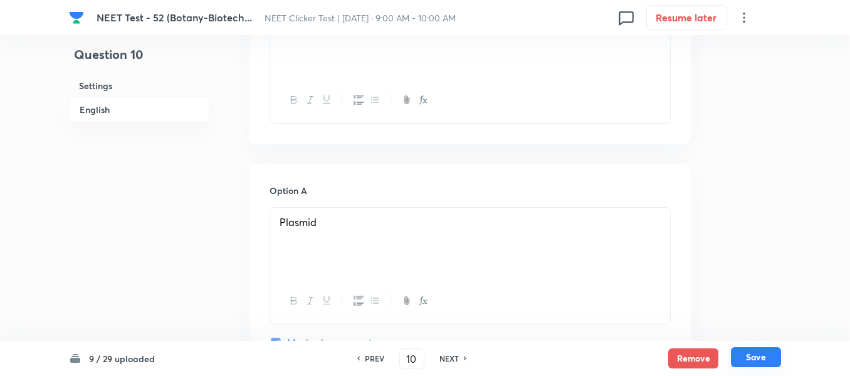
click at [758, 358] on button "Save" at bounding box center [756, 357] width 50 height 20
type input "11"
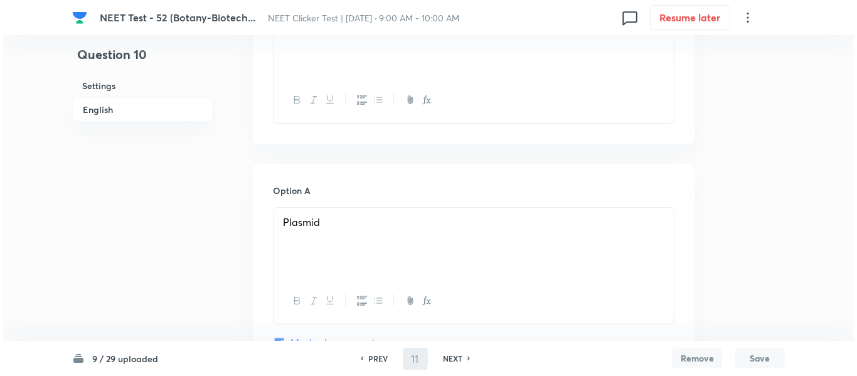
scroll to position [0, 0]
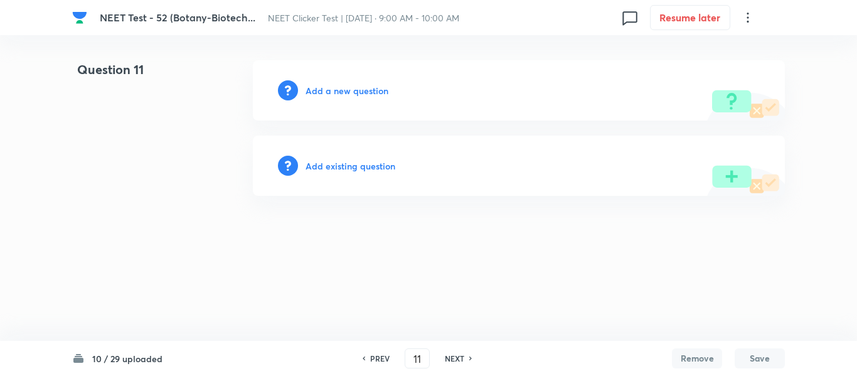
click at [334, 90] on h6 "Add a new question" at bounding box center [346, 90] width 83 height 13
click at [334, 90] on h6 "Choose a question type" at bounding box center [353, 90] width 97 height 13
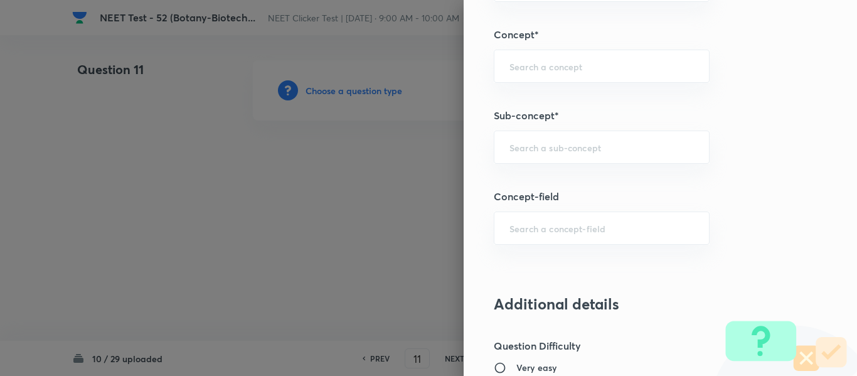
scroll to position [815, 0]
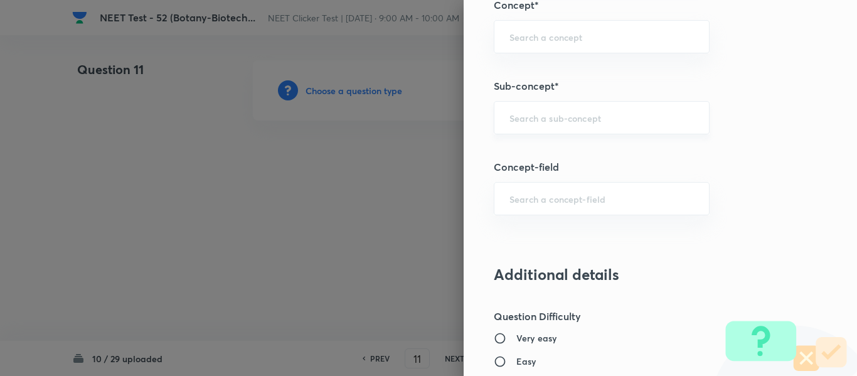
click at [579, 122] on input "text" at bounding box center [601, 118] width 184 height 12
paste input "Biotechnology : Principles And Processes"
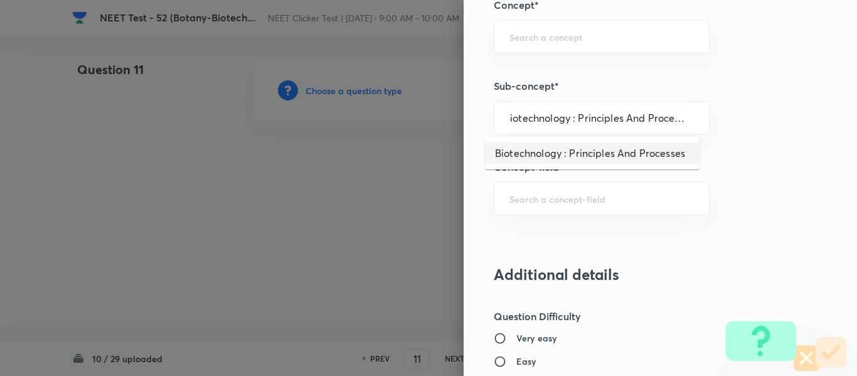
click at [567, 152] on li "Biotechnology : Principles And Processes" at bounding box center [592, 153] width 214 height 23
type input "Biotechnology : Principles And Processes"
type input "Biology"
type input "Biotechnology & Applications"
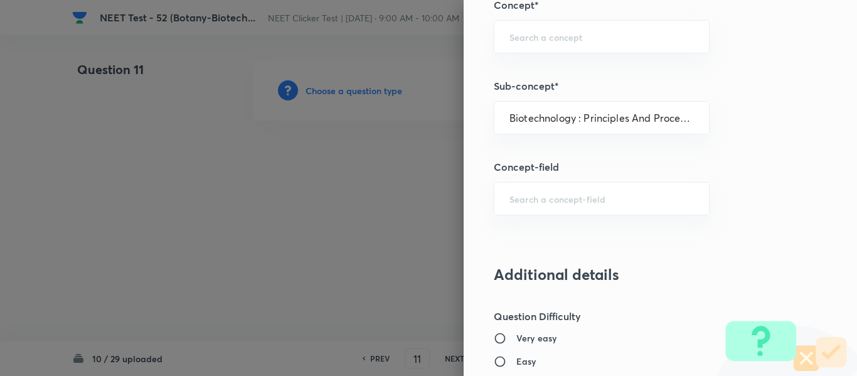
type input "Principles & Processes"
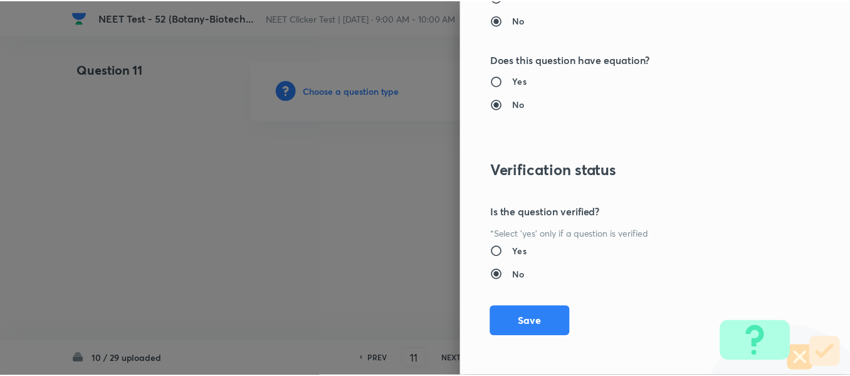
scroll to position [1418, 0]
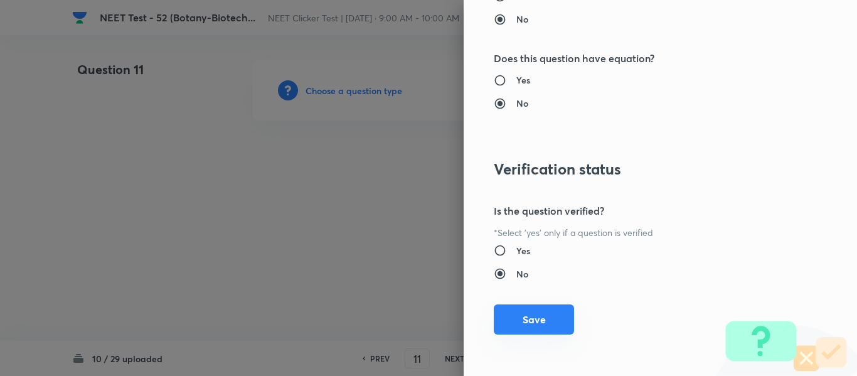
click at [517, 317] on button "Save" at bounding box center [534, 319] width 80 height 30
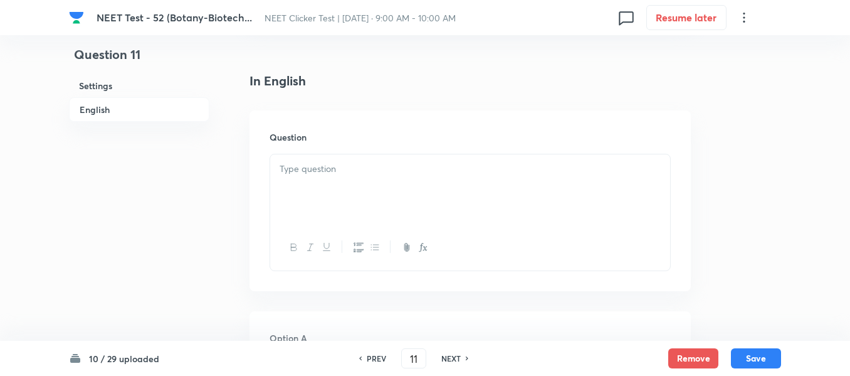
scroll to position [376, 0]
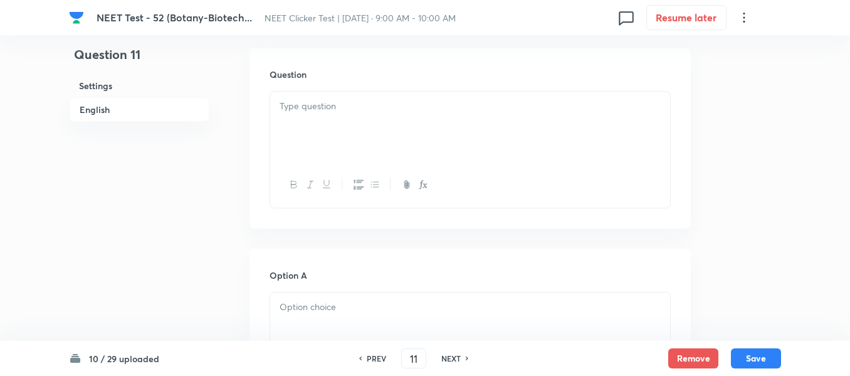
click at [410, 135] on div at bounding box center [470, 127] width 400 height 70
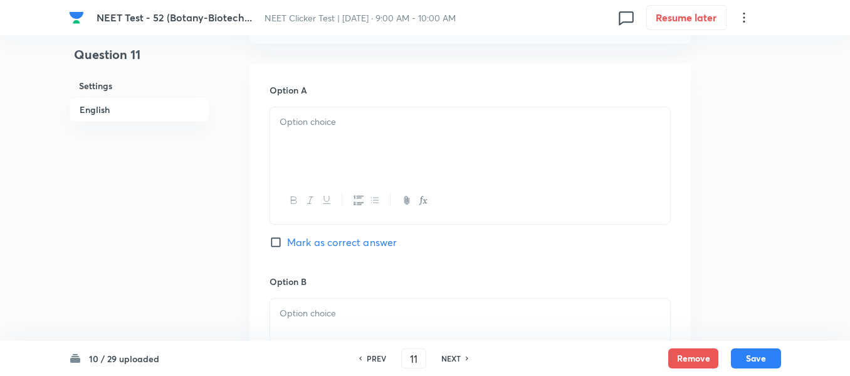
scroll to position [564, 0]
click at [390, 112] on p at bounding box center [470, 119] width 381 height 14
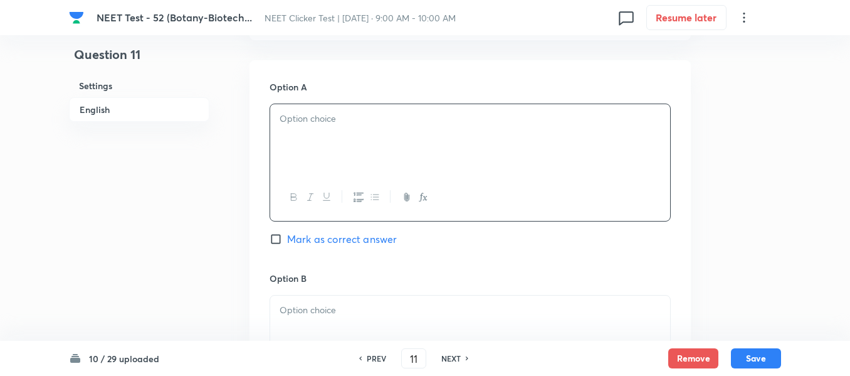
click at [374, 126] on p at bounding box center [470, 119] width 381 height 14
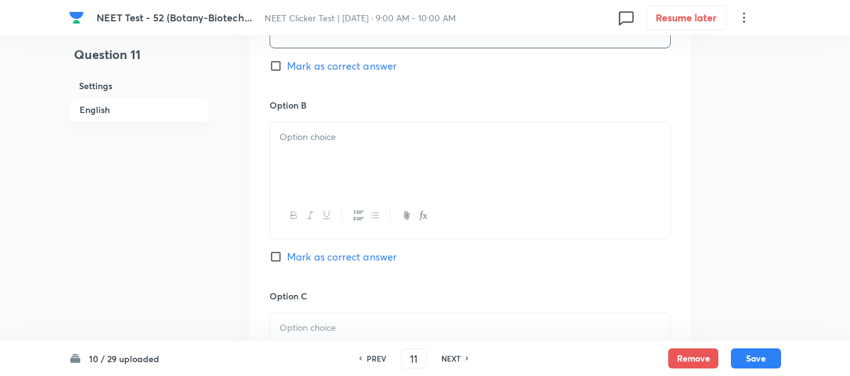
scroll to position [753, 0]
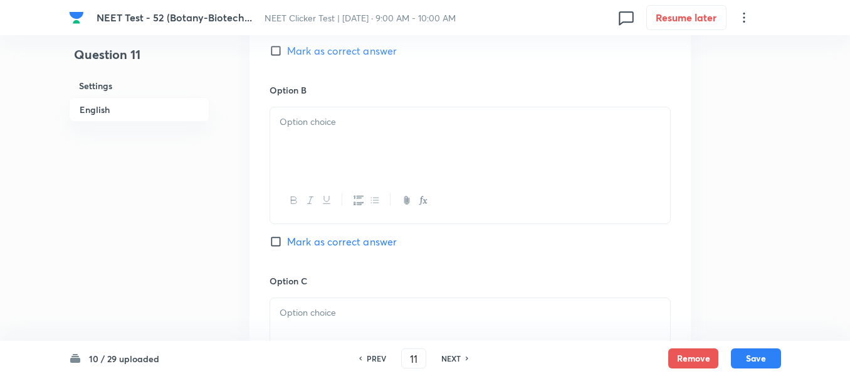
click at [421, 153] on div at bounding box center [470, 142] width 400 height 70
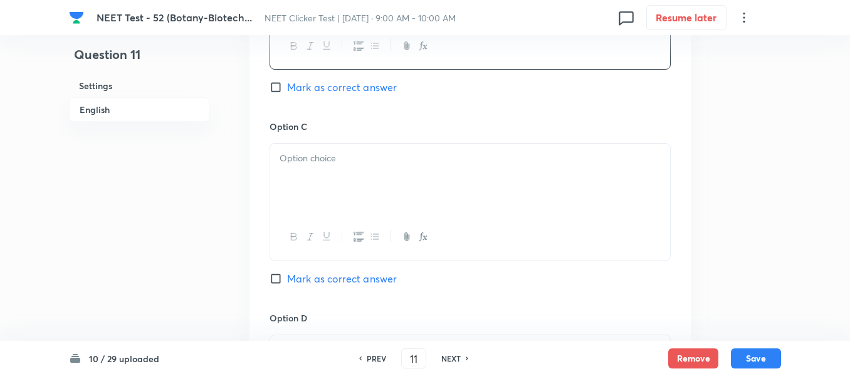
scroll to position [941, 0]
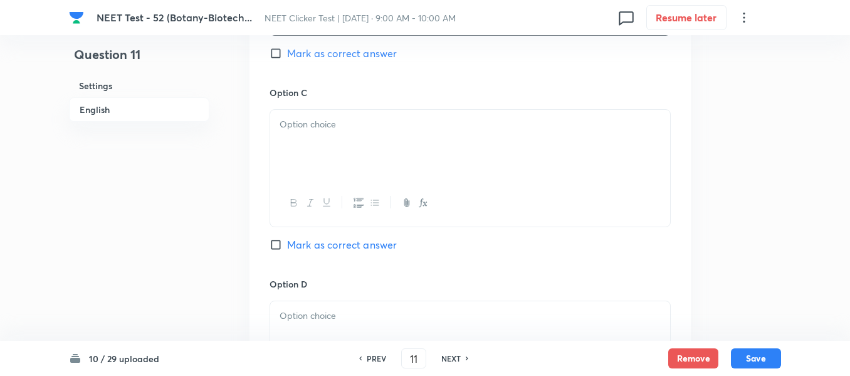
click at [381, 144] on div at bounding box center [470, 145] width 400 height 70
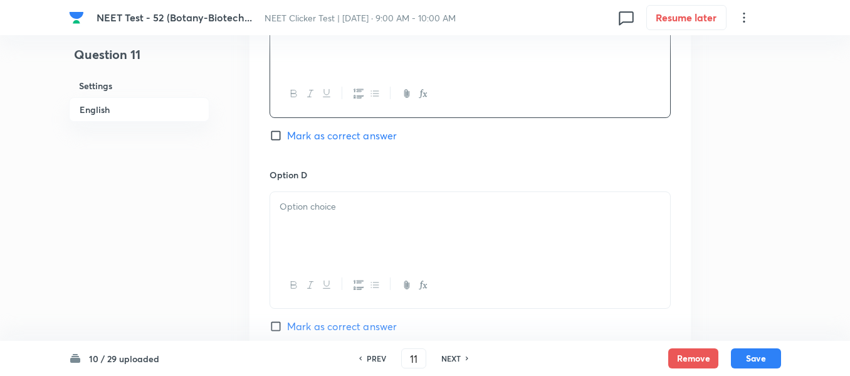
scroll to position [1129, 0]
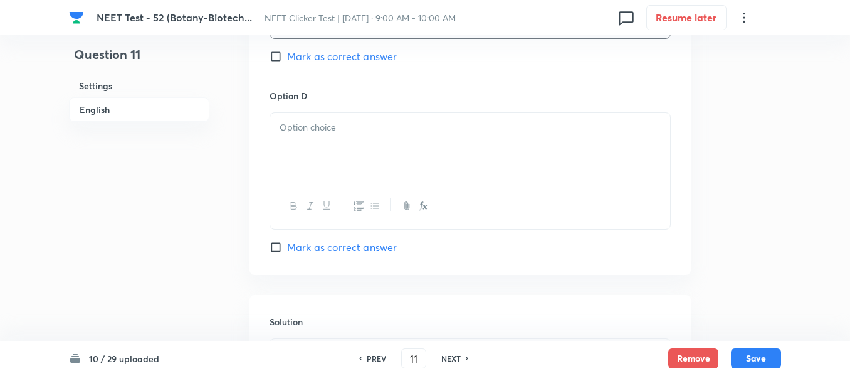
click at [391, 127] on p at bounding box center [470, 127] width 381 height 14
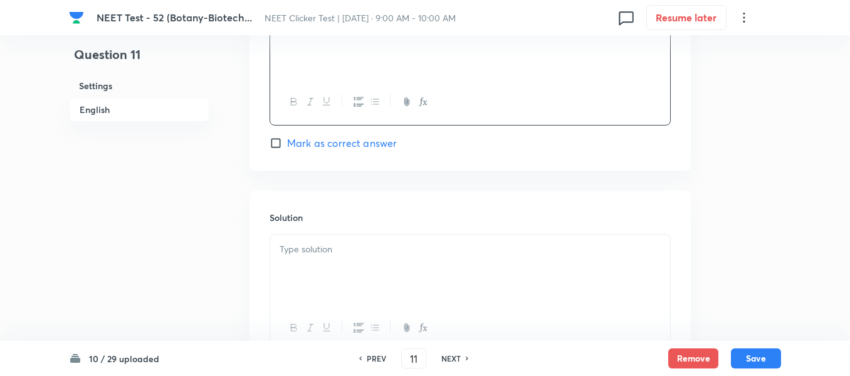
scroll to position [1339, 0]
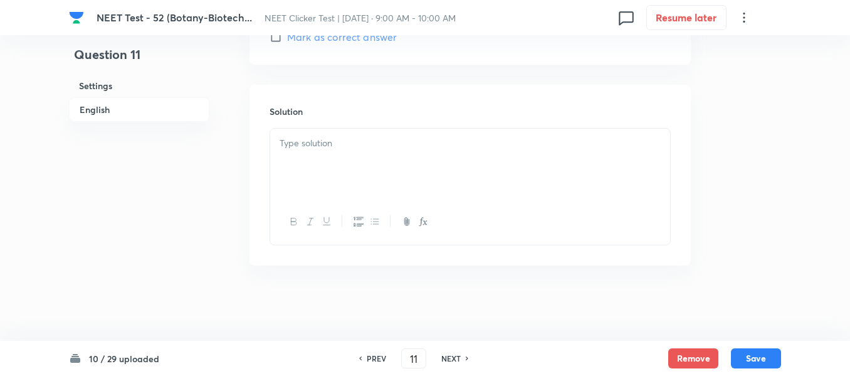
click at [368, 162] on div at bounding box center [470, 164] width 400 height 70
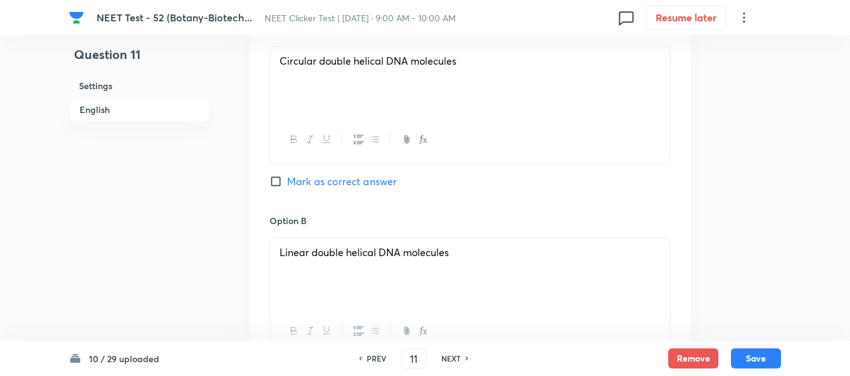
scroll to position [649, 0]
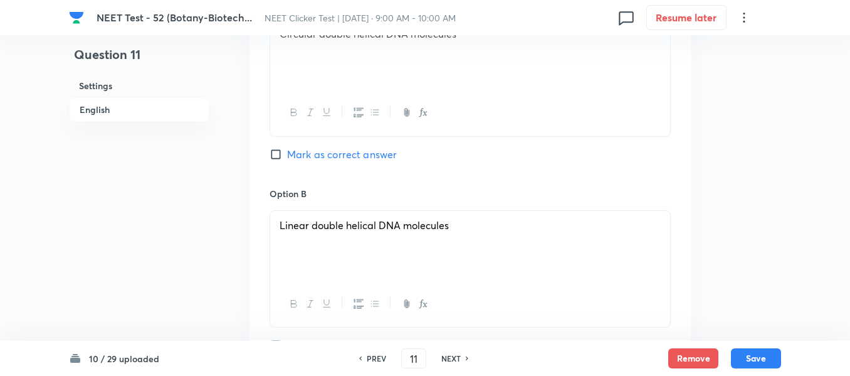
click at [278, 155] on input "Mark as correct answer" at bounding box center [279, 154] width 18 height 13
checkbox input "true"
click at [753, 356] on button "Save" at bounding box center [756, 357] width 50 height 20
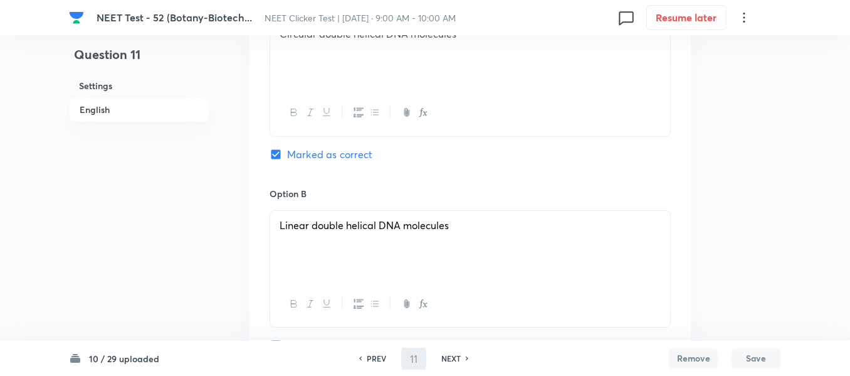
type input "12"
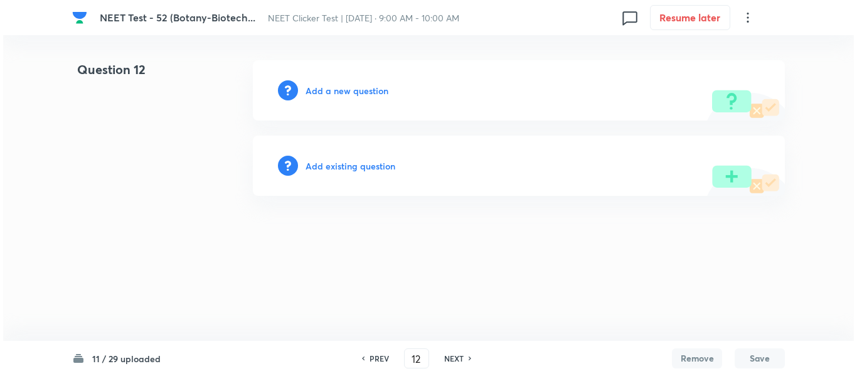
scroll to position [0, 0]
click at [334, 90] on h6 "Add a new question" at bounding box center [346, 90] width 83 height 13
click at [334, 90] on h6 "Choose a question type" at bounding box center [353, 90] width 97 height 13
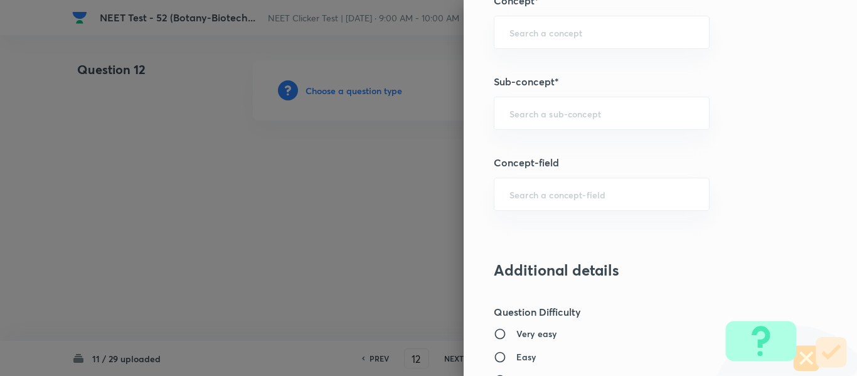
scroll to position [815, 0]
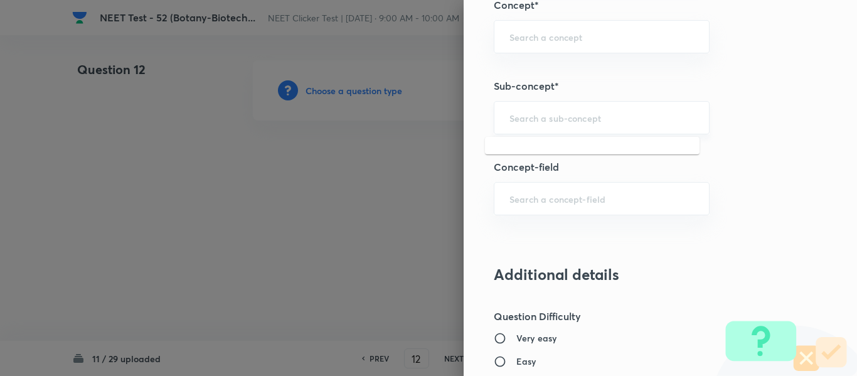
click at [549, 118] on input "text" at bounding box center [601, 118] width 184 height 12
paste input "Biotechnology : Principles And Processes"
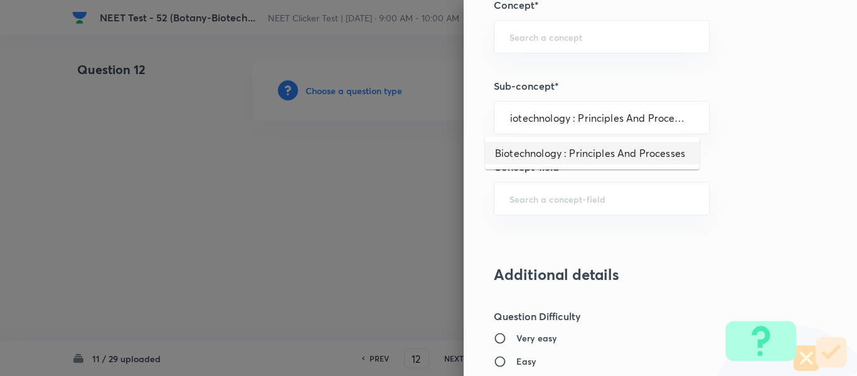
click at [558, 159] on li "Biotechnology : Principles And Processes" at bounding box center [592, 153] width 214 height 23
type input "Biotechnology : Principles And Processes"
type input "Biology"
type input "Biotechnology & Applications"
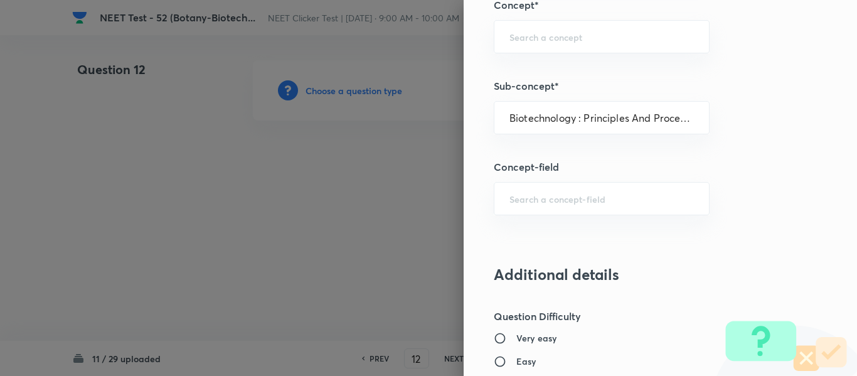
type input "Principles & Processes"
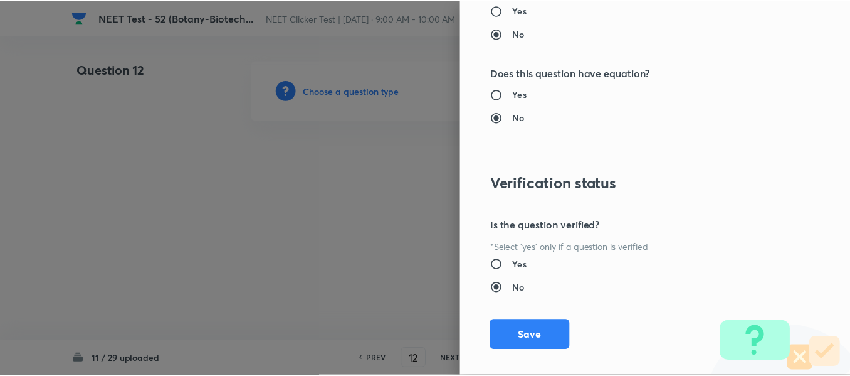
scroll to position [1418, 0]
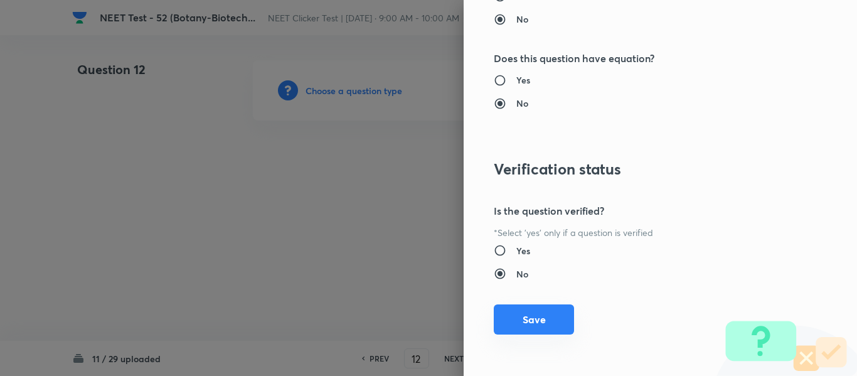
click at [529, 314] on button "Save" at bounding box center [534, 319] width 80 height 30
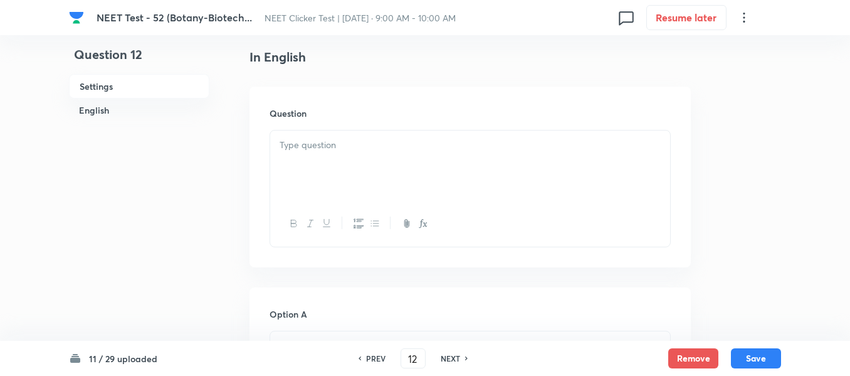
scroll to position [376, 0]
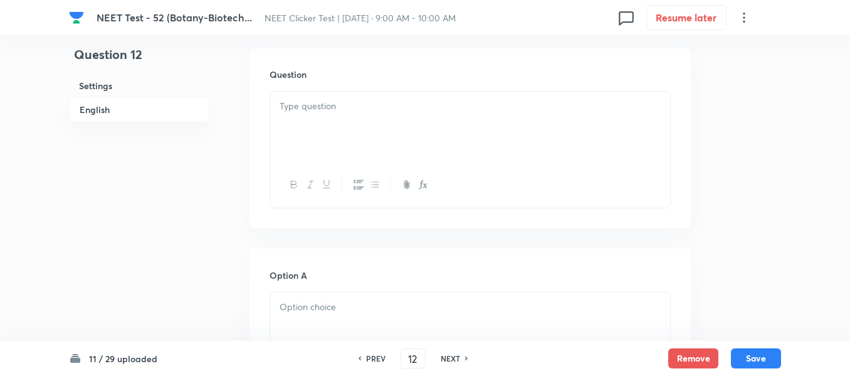
click at [391, 123] on div at bounding box center [470, 127] width 400 height 70
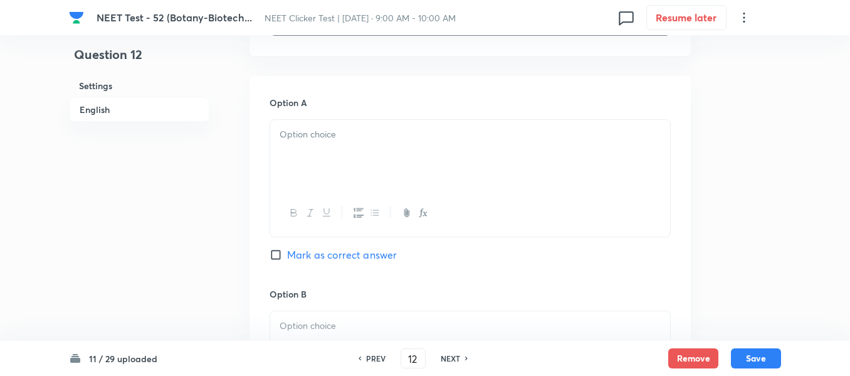
scroll to position [564, 0]
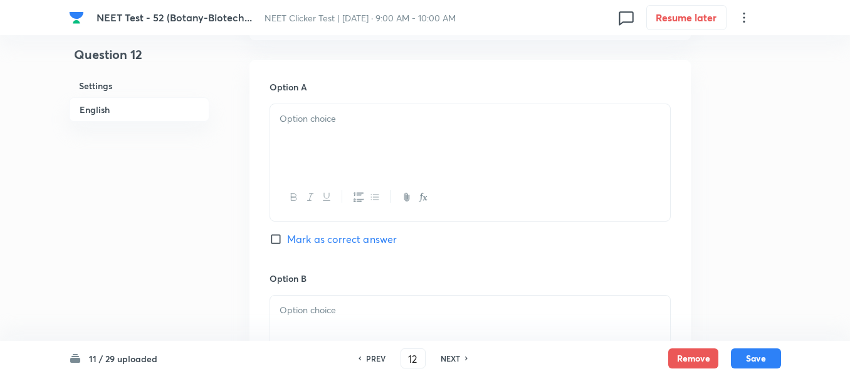
click at [363, 129] on div at bounding box center [470, 139] width 400 height 70
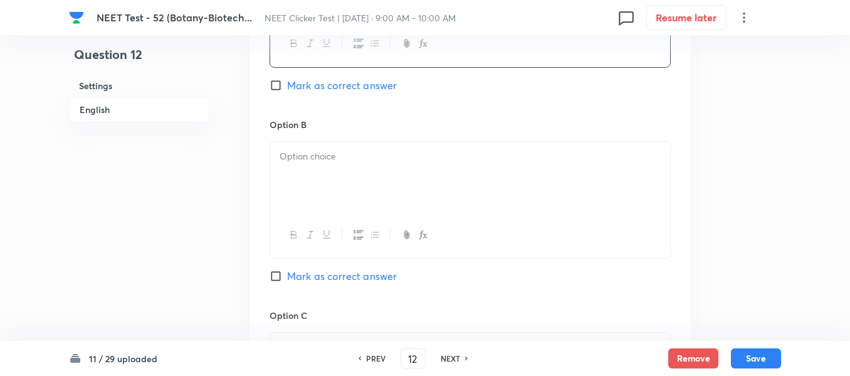
scroll to position [753, 0]
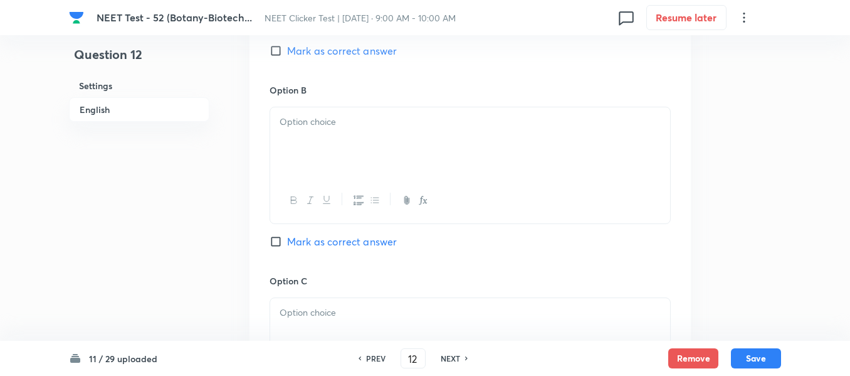
click at [369, 134] on div at bounding box center [470, 142] width 400 height 70
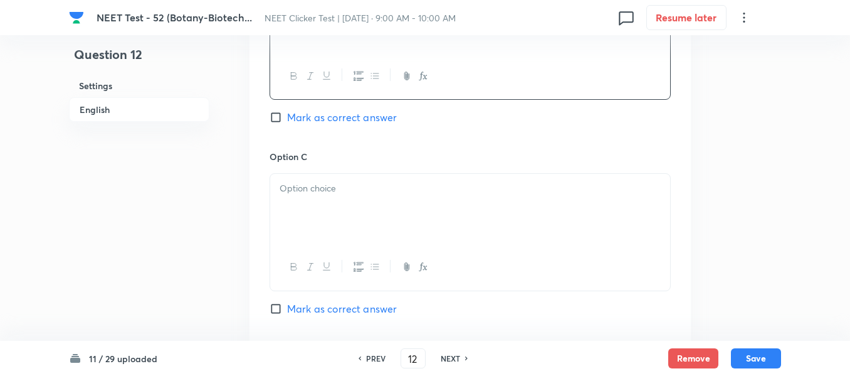
scroll to position [878, 0]
click at [374, 184] on p at bounding box center [470, 187] width 381 height 14
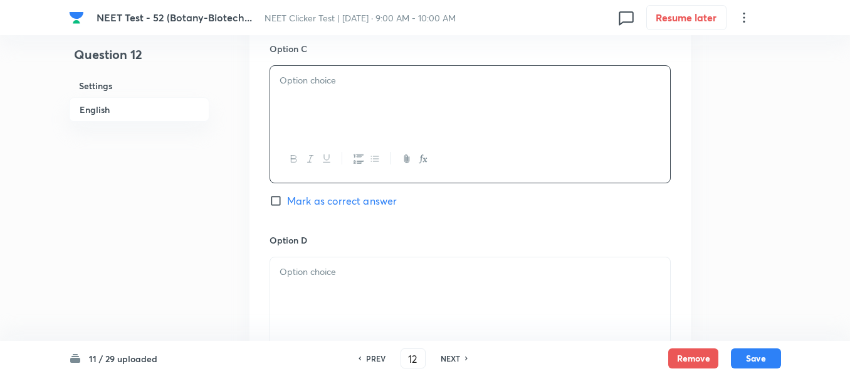
scroll to position [1003, 0]
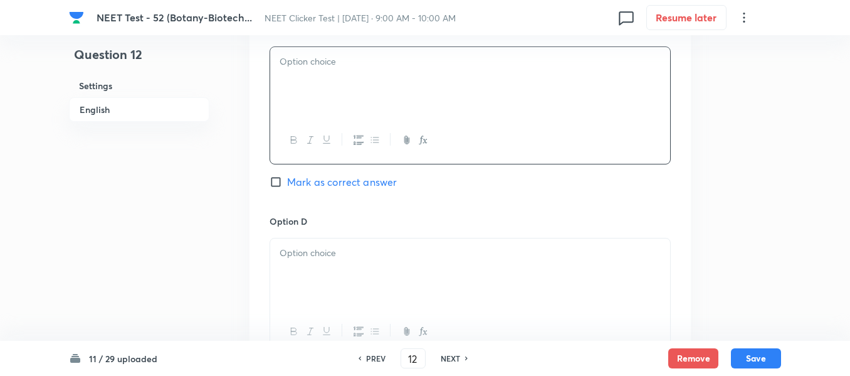
click at [391, 90] on div at bounding box center [470, 82] width 400 height 70
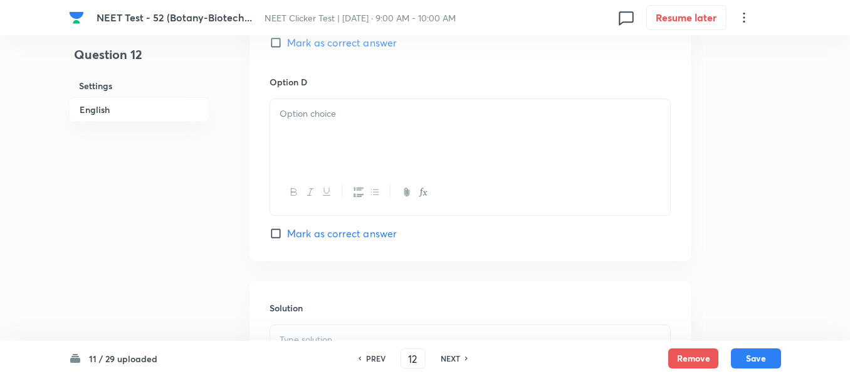
scroll to position [1192, 0]
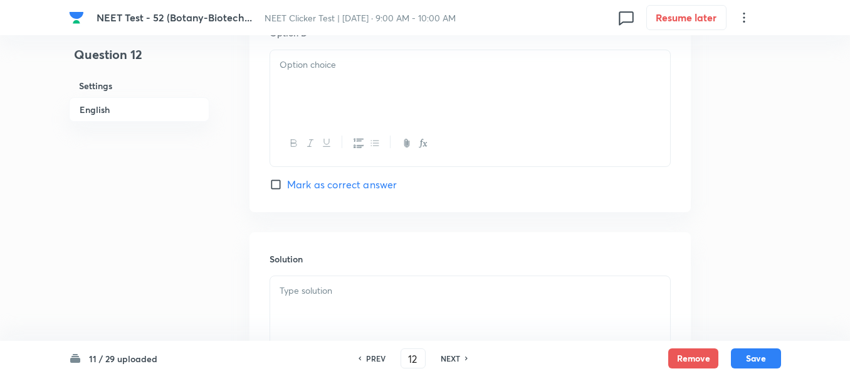
click at [364, 86] on div at bounding box center [470, 85] width 400 height 70
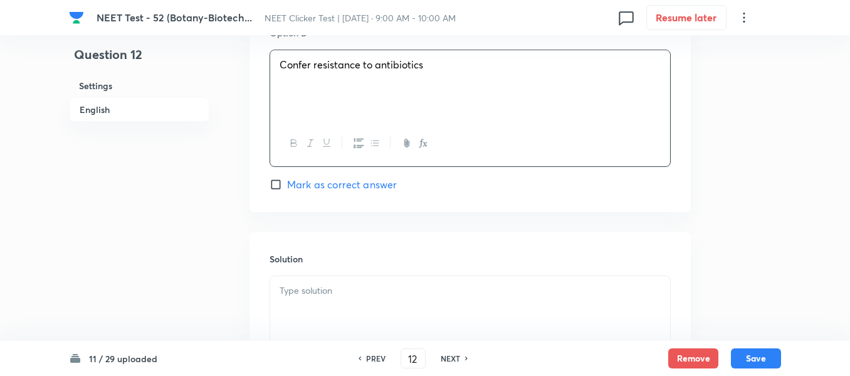
click at [283, 183] on input "Mark as correct answer" at bounding box center [279, 184] width 18 height 13
checkbox input "true"
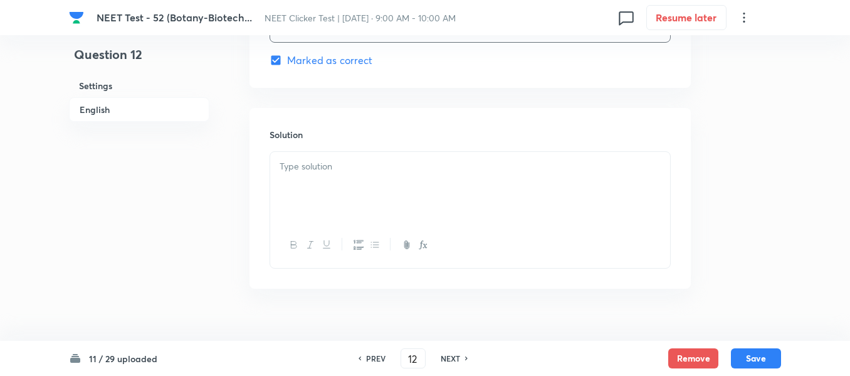
scroll to position [1317, 0]
click at [346, 168] on p at bounding box center [470, 165] width 381 height 14
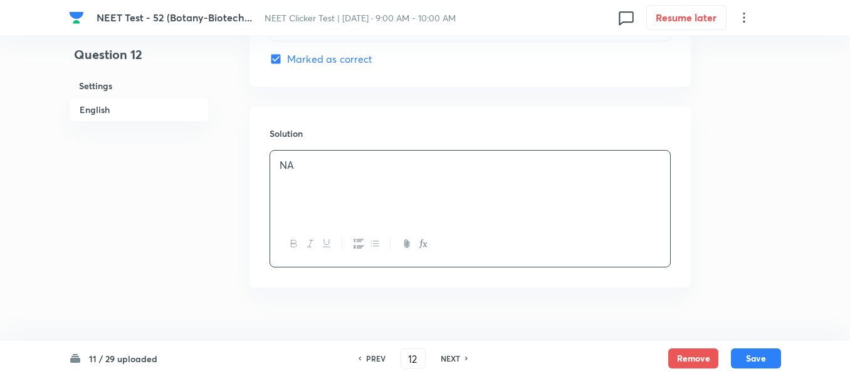
scroll to position [1339, 0]
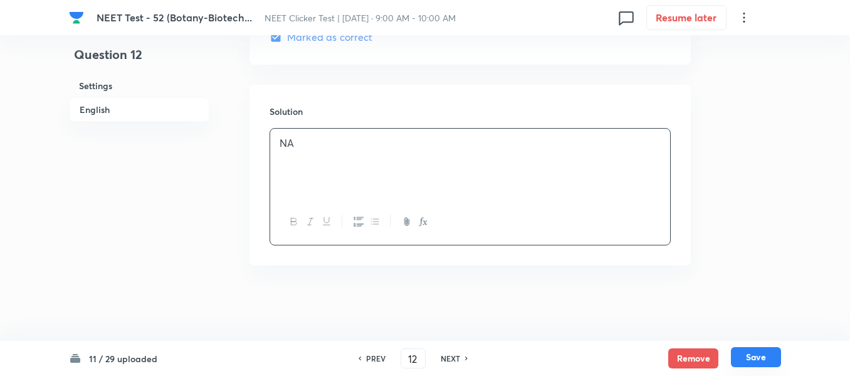
click at [751, 356] on button "Save" at bounding box center [756, 357] width 50 height 20
type input "13"
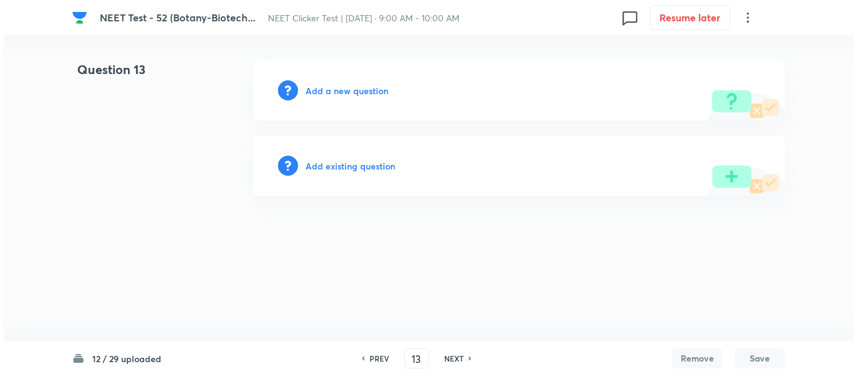
scroll to position [0, 0]
click at [329, 89] on h6 "Add a new question" at bounding box center [346, 90] width 83 height 13
click at [329, 89] on h6 "Choose a question type" at bounding box center [353, 90] width 97 height 13
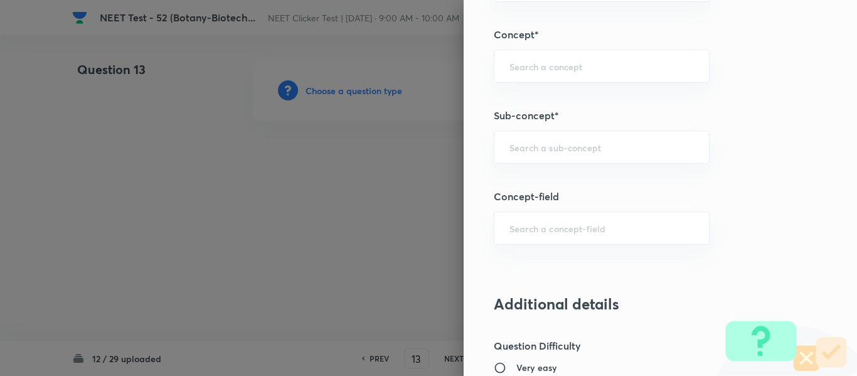
scroll to position [815, 0]
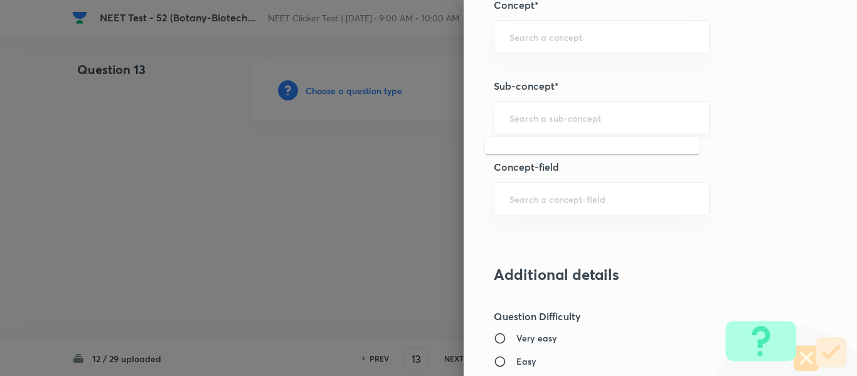
click at [583, 120] on input "text" at bounding box center [601, 118] width 184 height 12
paste input "Biotechnology : Principles And Processes"
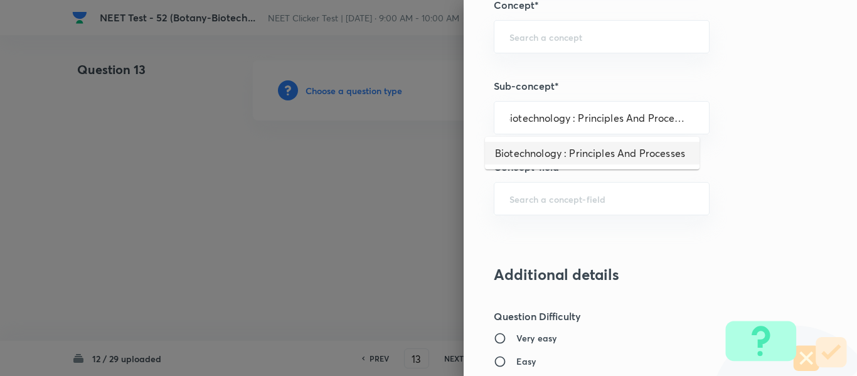
click at [564, 152] on li "Biotechnology : Principles And Processes" at bounding box center [592, 153] width 214 height 23
type input "Biotechnology : Principles And Processes"
type input "Biology"
type input "Biotechnology & Applications"
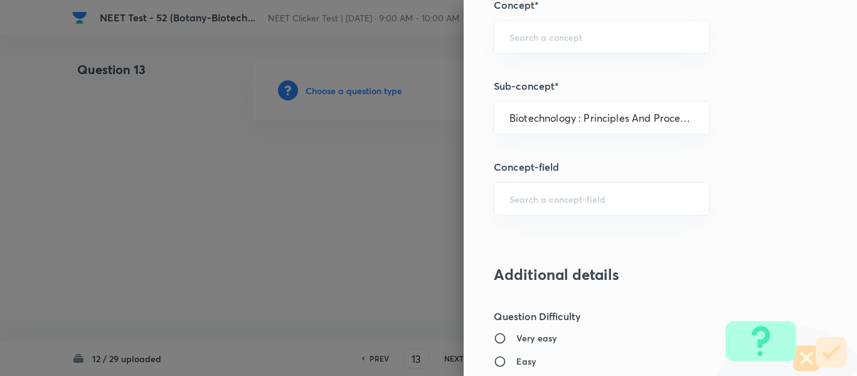
type input "Principles & Processes"
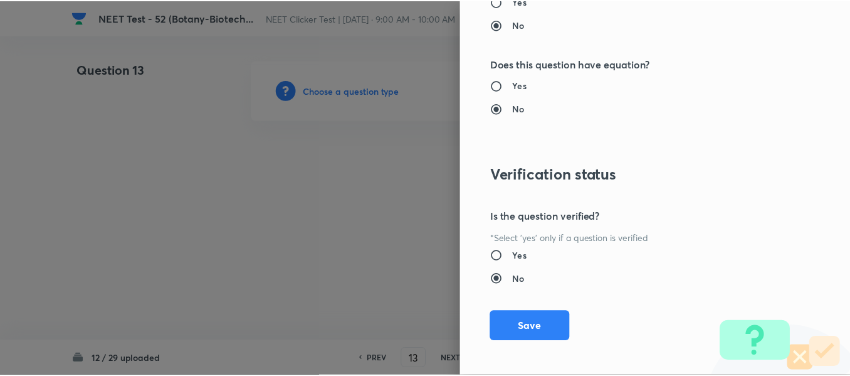
scroll to position [1418, 0]
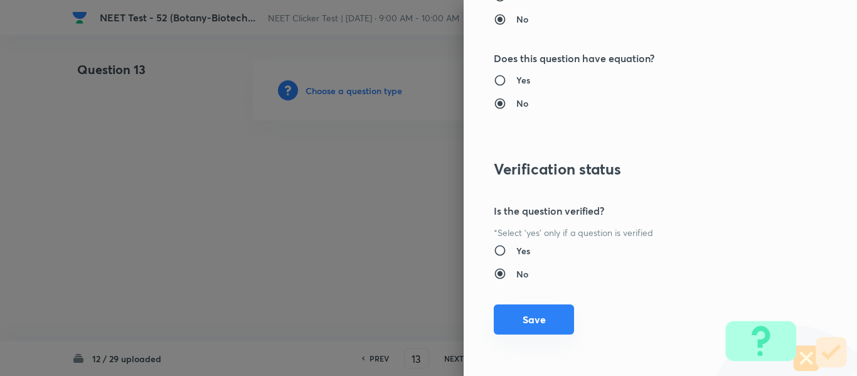
click at [528, 319] on button "Save" at bounding box center [534, 319] width 80 height 30
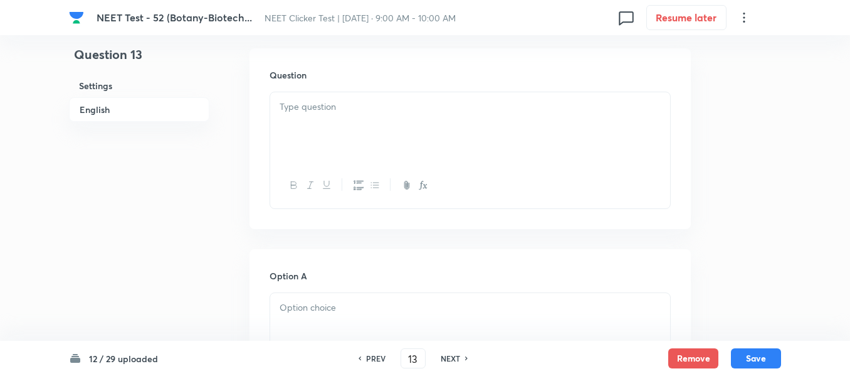
scroll to position [376, 0]
click at [428, 105] on p at bounding box center [470, 106] width 381 height 14
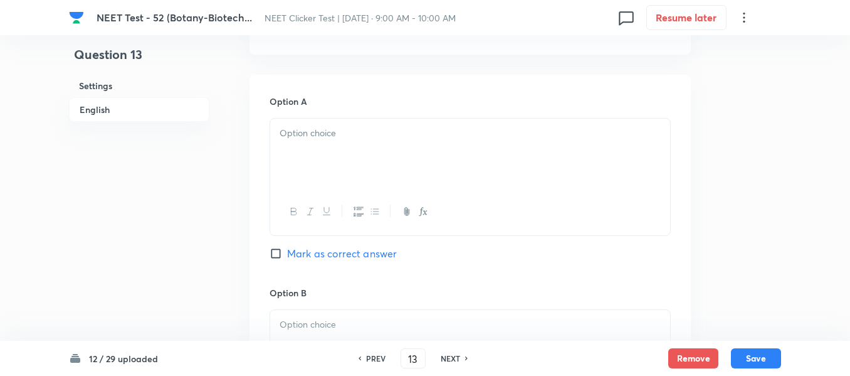
scroll to position [564, 0]
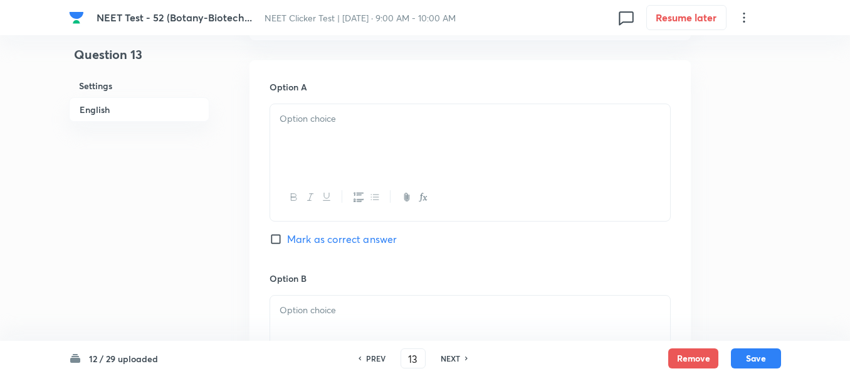
click at [353, 115] on p at bounding box center [470, 119] width 381 height 14
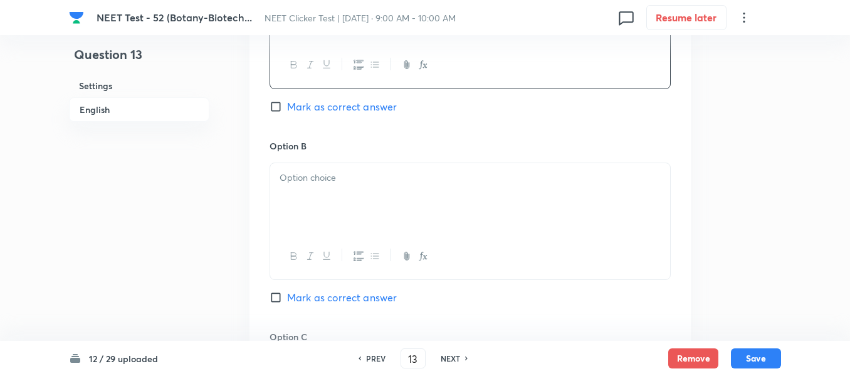
scroll to position [753, 0]
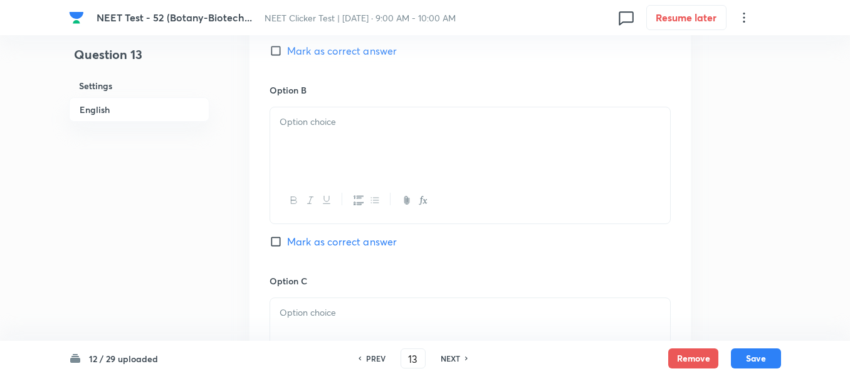
click at [382, 140] on div at bounding box center [470, 142] width 400 height 70
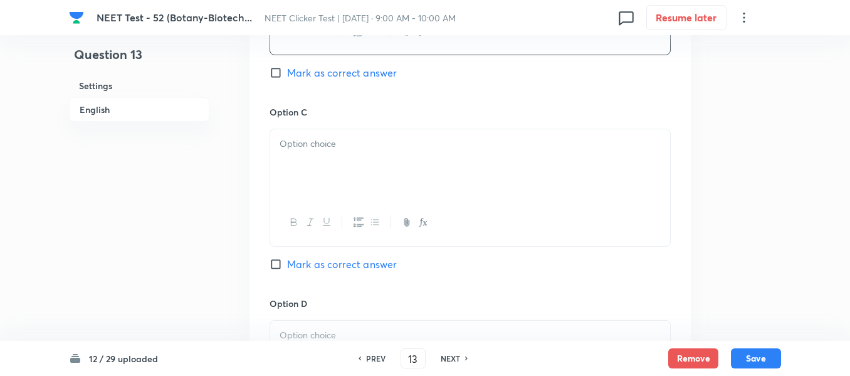
scroll to position [941, 0]
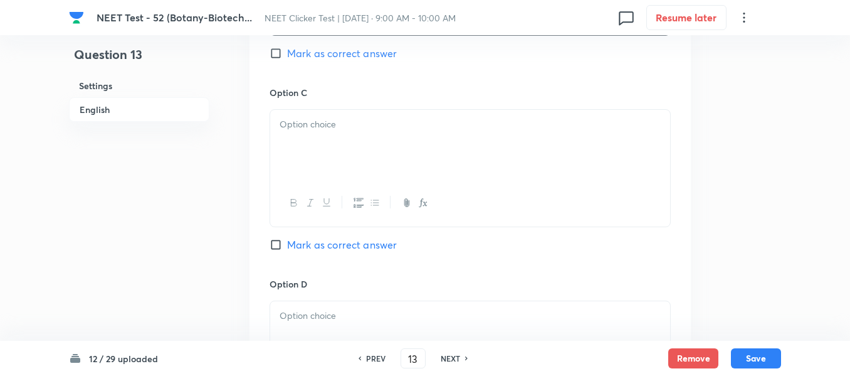
click at [401, 134] on div at bounding box center [470, 145] width 400 height 70
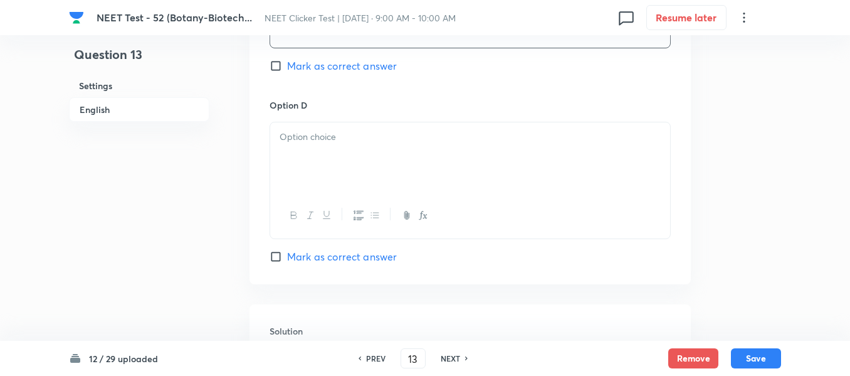
scroll to position [1129, 0]
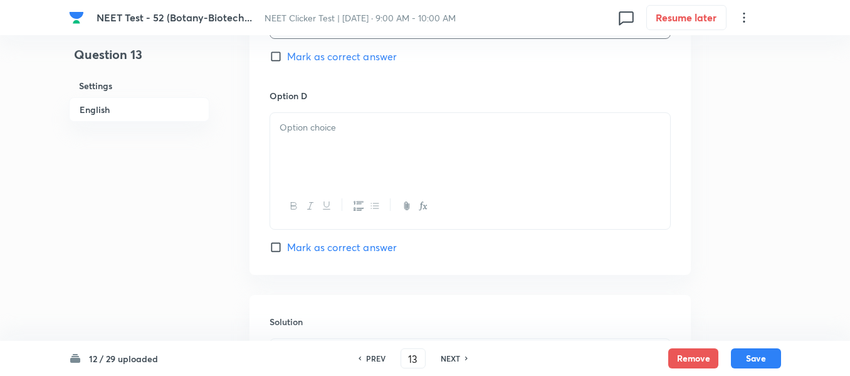
click at [369, 141] on div at bounding box center [470, 148] width 400 height 70
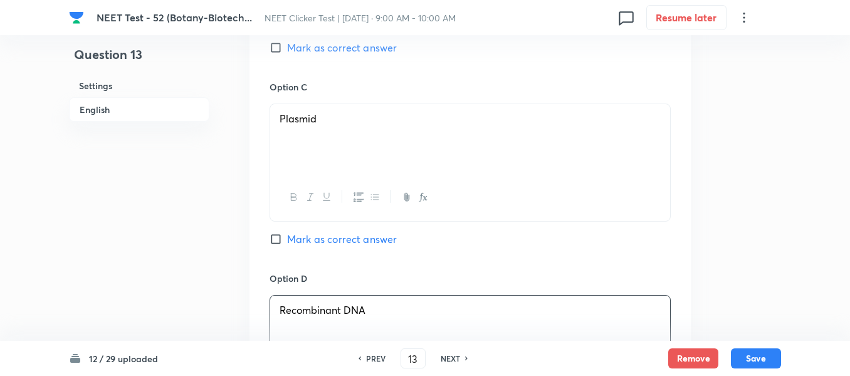
scroll to position [941, 0]
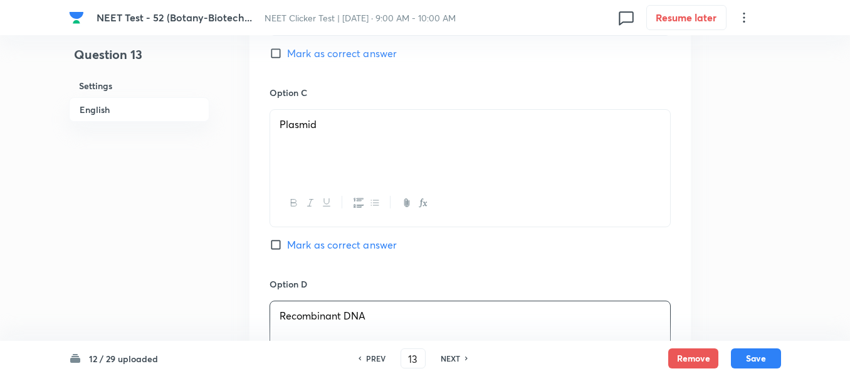
click at [283, 245] on input "Mark as correct answer" at bounding box center [279, 244] width 18 height 13
checkbox input "true"
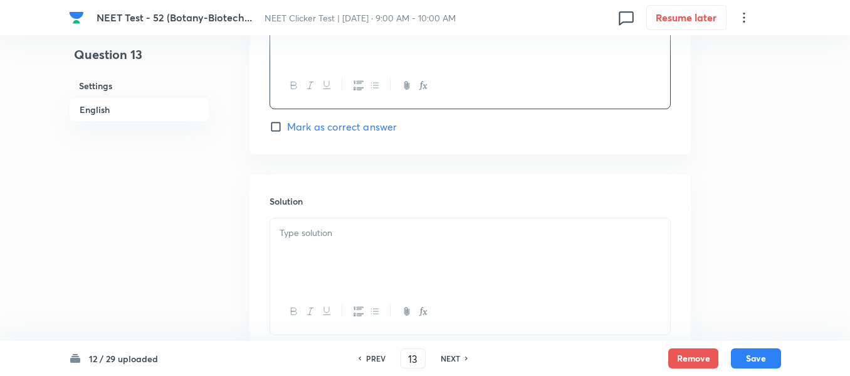
scroll to position [1254, 0]
click at [373, 230] on p at bounding box center [470, 228] width 381 height 14
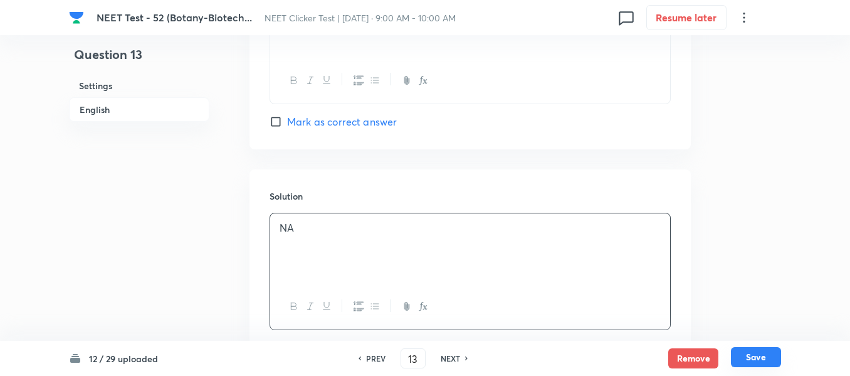
click at [757, 356] on button "Save" at bounding box center [756, 357] width 50 height 20
type input "14"
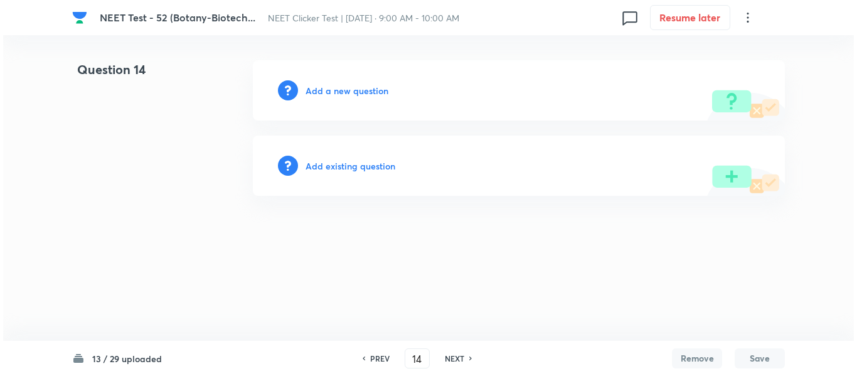
scroll to position [0, 0]
click at [328, 90] on h6 "Add a new question" at bounding box center [346, 90] width 83 height 13
click at [328, 90] on h6 "Choose a question type" at bounding box center [353, 90] width 97 height 13
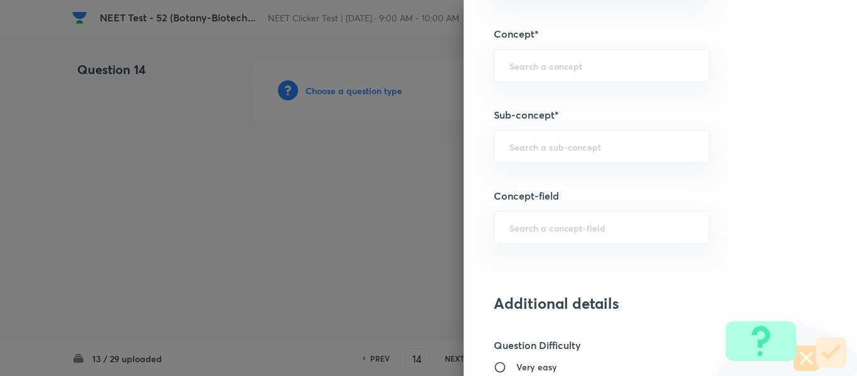
scroll to position [815, 0]
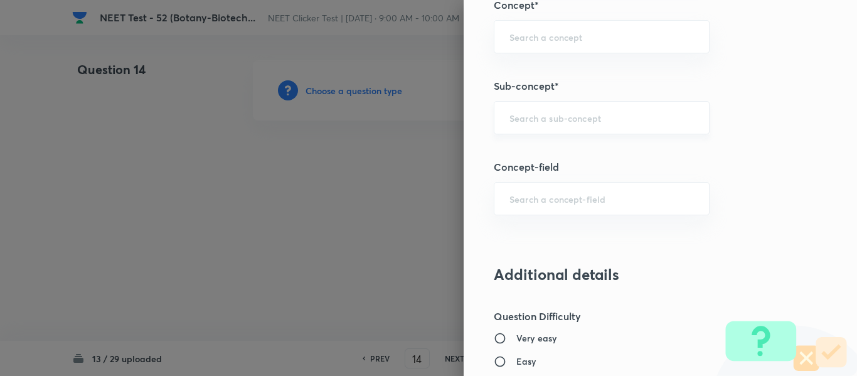
click at [567, 117] on input "text" at bounding box center [601, 118] width 184 height 12
paste input "Biotechnology : Principles And Processes"
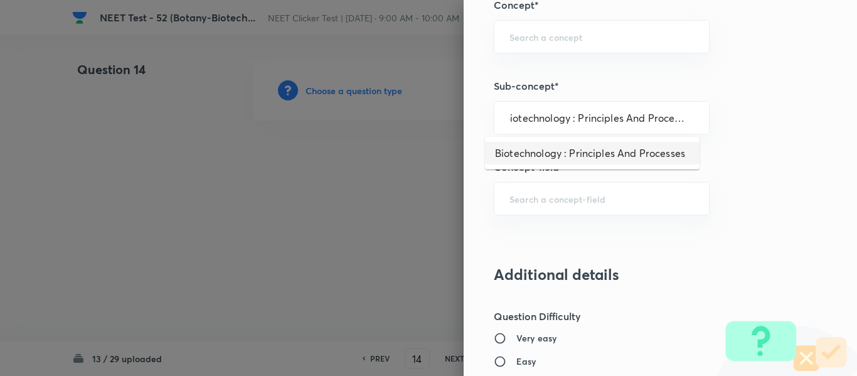
click at [546, 156] on li "Biotechnology : Principles And Processes" at bounding box center [592, 153] width 214 height 23
type input "Biotechnology : Principles And Processes"
type input "Biology"
type input "Biotechnology & Applications"
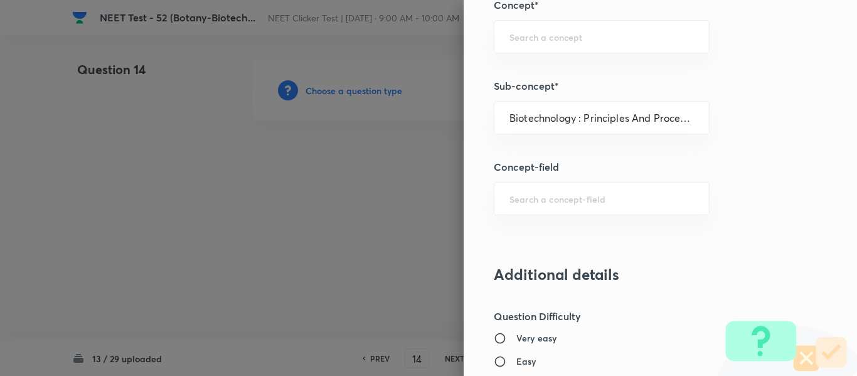
type input "Principles & Processes"
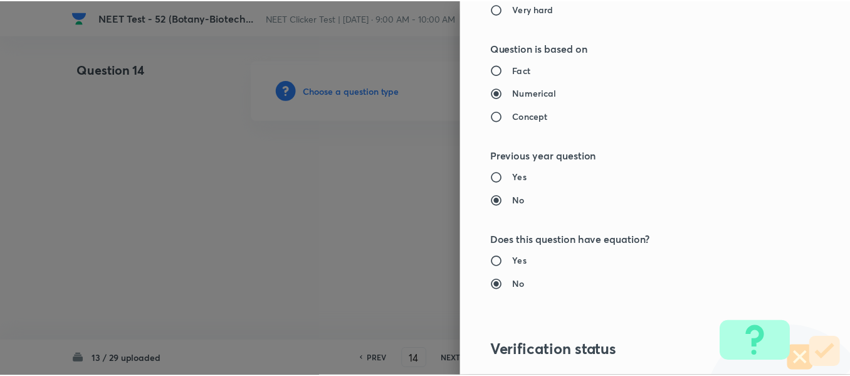
scroll to position [1418, 0]
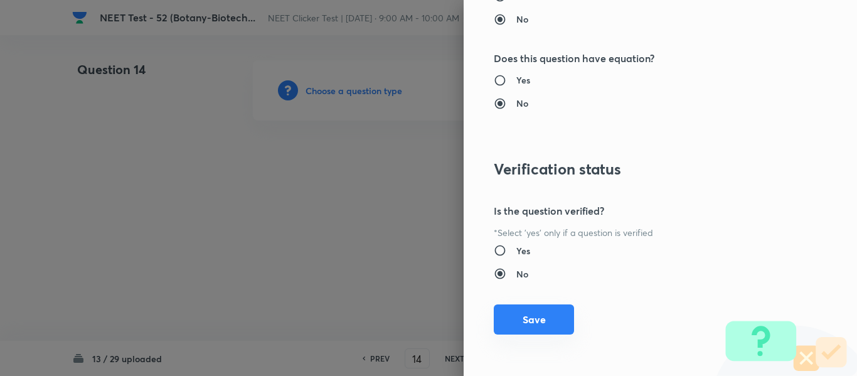
click at [523, 322] on button "Save" at bounding box center [534, 319] width 80 height 30
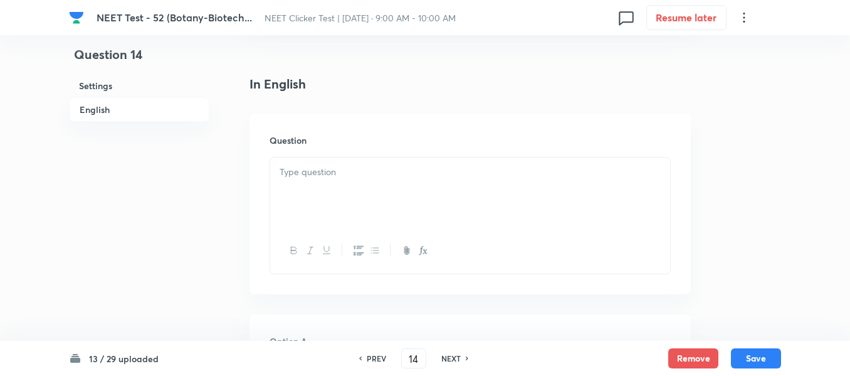
scroll to position [314, 0]
click at [402, 177] on div at bounding box center [470, 189] width 400 height 70
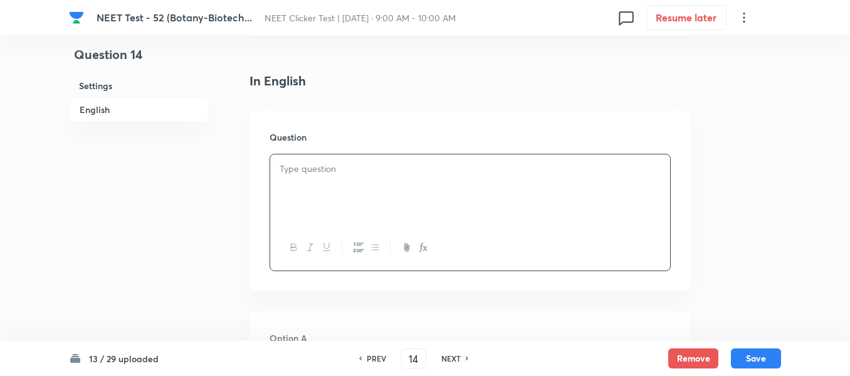
click at [462, 174] on p at bounding box center [470, 169] width 381 height 14
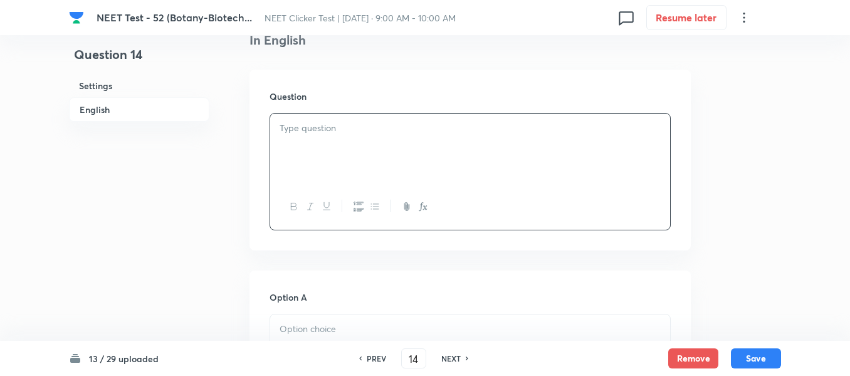
scroll to position [376, 0]
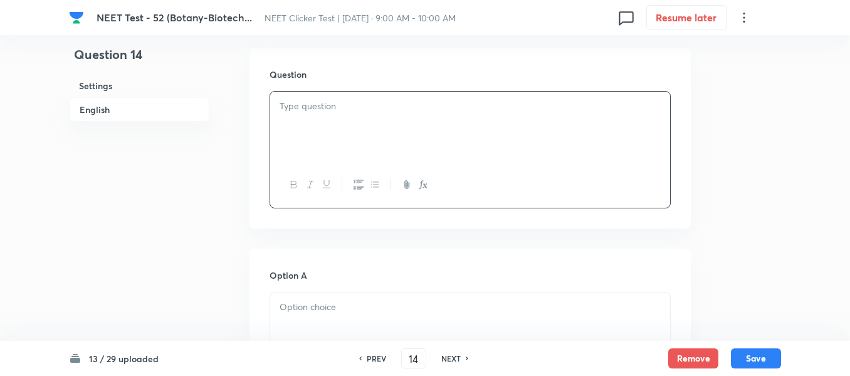
click at [471, 117] on div at bounding box center [470, 127] width 400 height 70
click at [430, 124] on div at bounding box center [470, 127] width 400 height 70
click at [471, 146] on div at bounding box center [470, 127] width 400 height 70
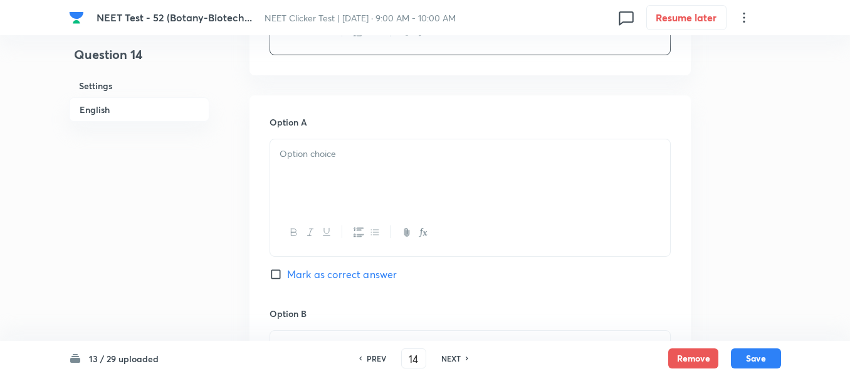
scroll to position [564, 0]
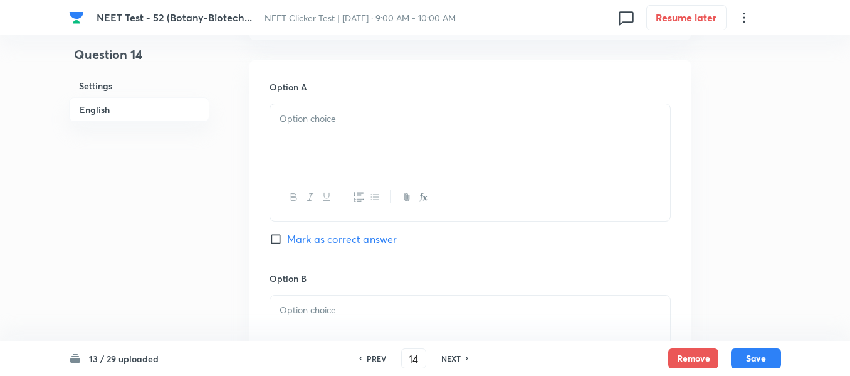
click at [374, 146] on div at bounding box center [470, 139] width 400 height 70
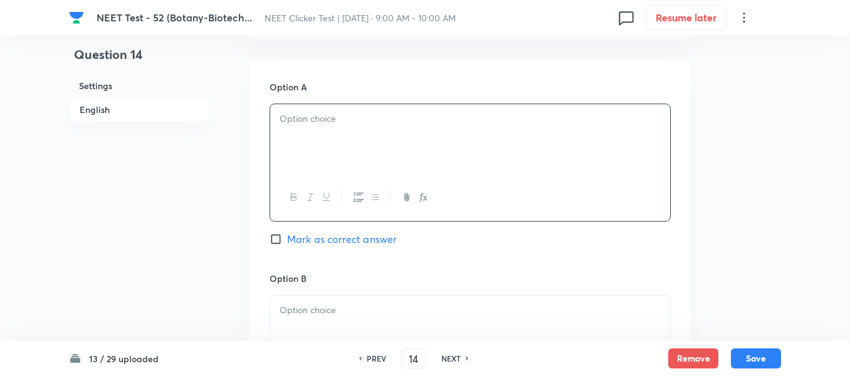
click at [380, 141] on div at bounding box center [470, 139] width 400 height 70
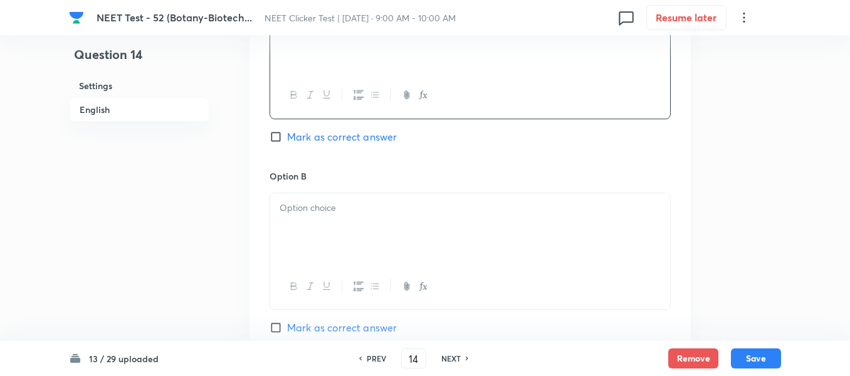
scroll to position [690, 0]
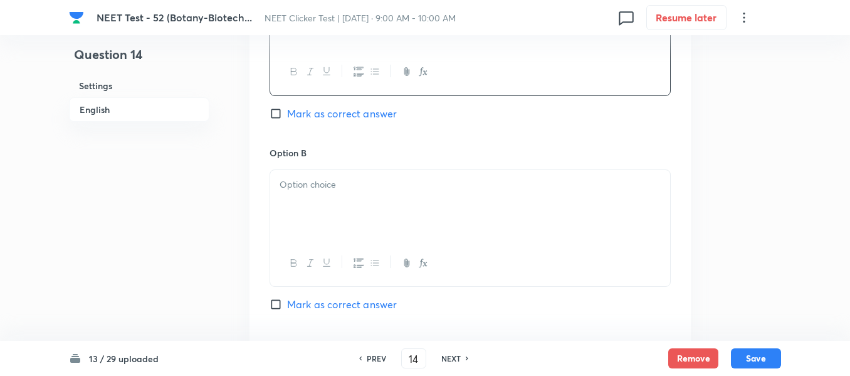
click at [439, 184] on p at bounding box center [470, 184] width 381 height 14
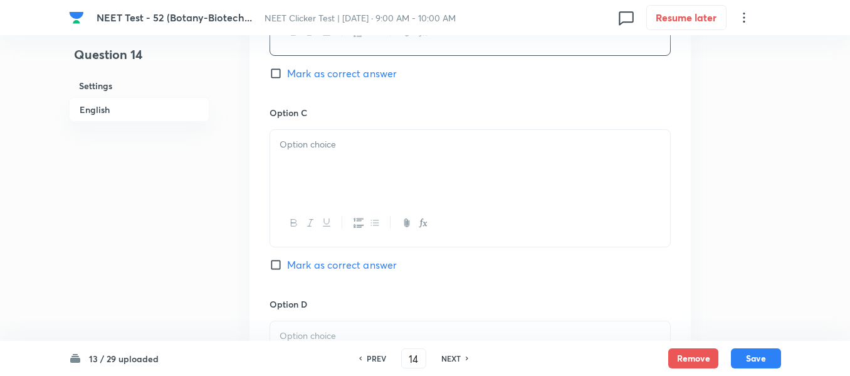
scroll to position [941, 0]
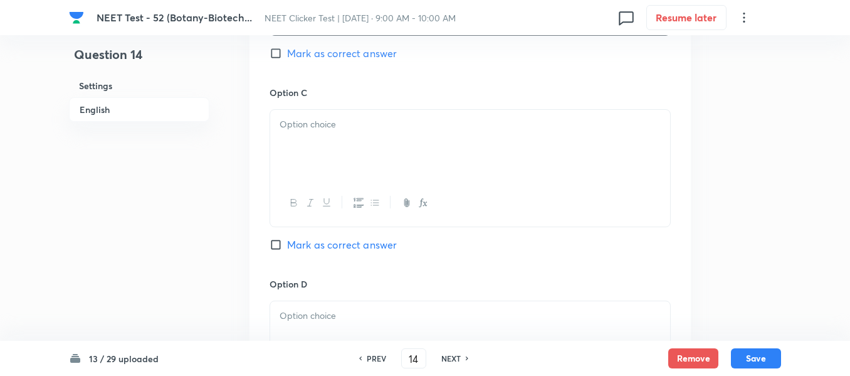
click at [398, 130] on p at bounding box center [470, 124] width 381 height 14
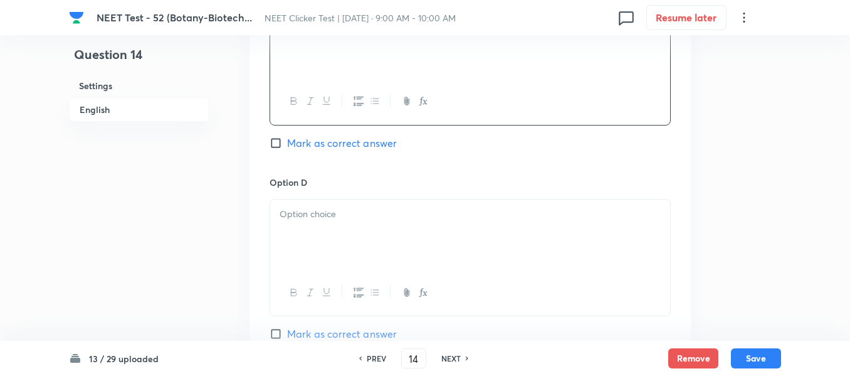
scroll to position [1066, 0]
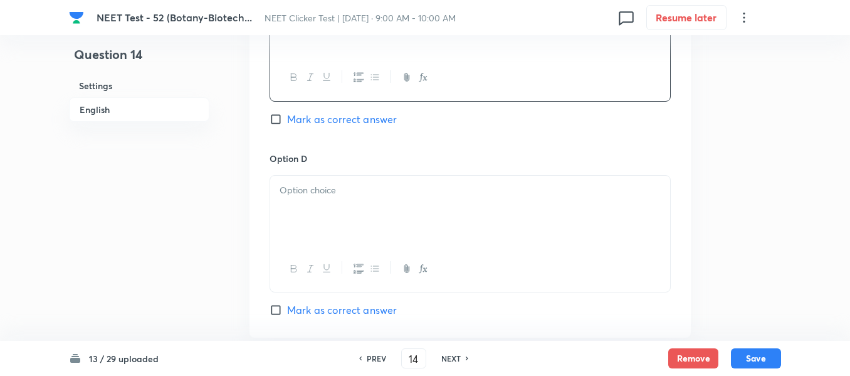
click at [370, 193] on p at bounding box center [470, 190] width 381 height 14
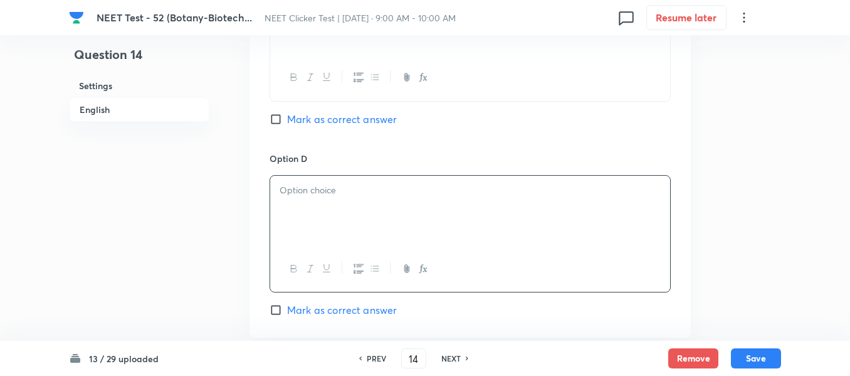
click at [356, 187] on p at bounding box center [470, 190] width 381 height 14
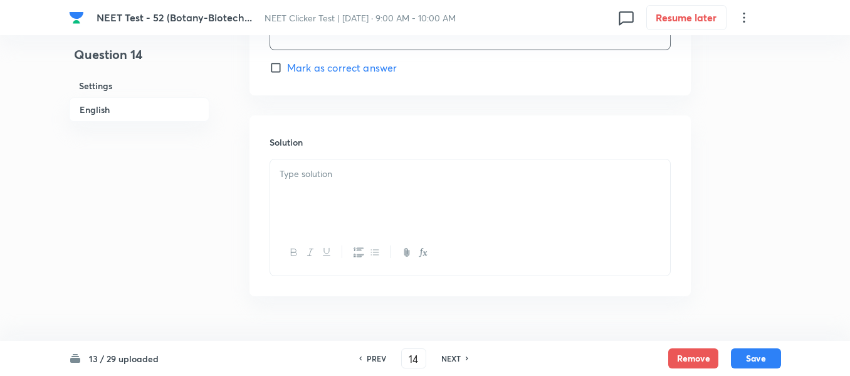
scroll to position [1317, 0]
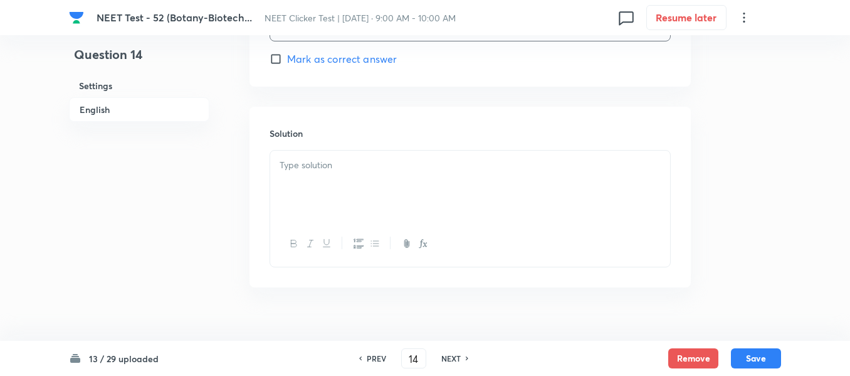
click at [355, 184] on div at bounding box center [470, 186] width 400 height 70
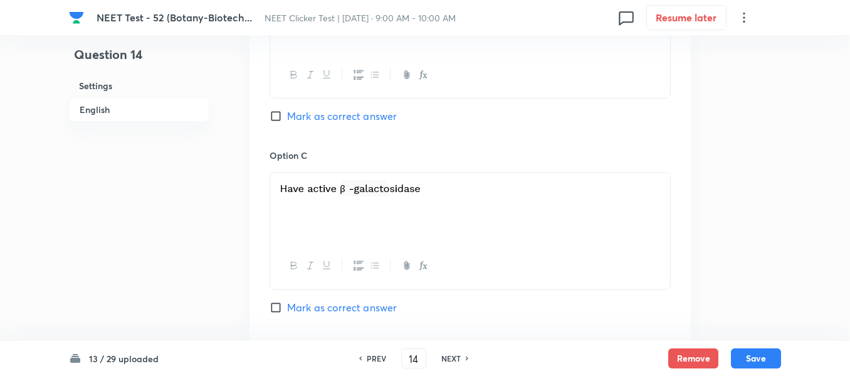
scroll to position [753, 0]
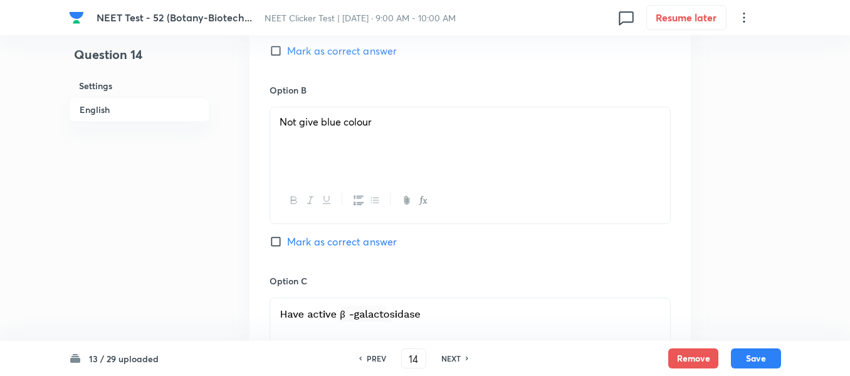
click at [278, 240] on input "Mark as correct answer" at bounding box center [279, 241] width 18 height 13
checkbox input "true"
click at [761, 358] on button "Save" at bounding box center [756, 357] width 50 height 20
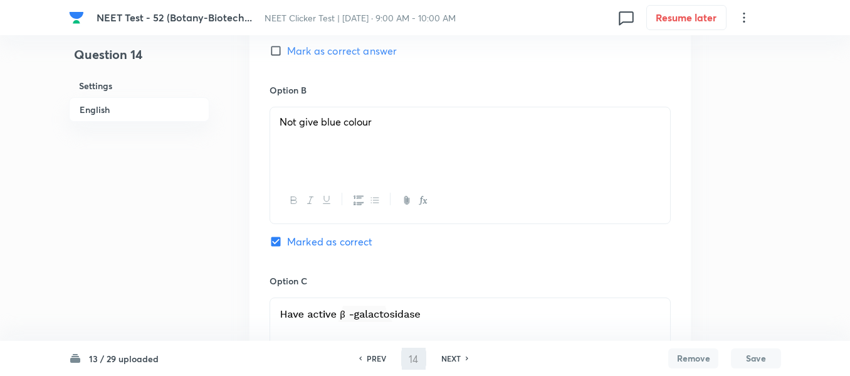
type input "15"
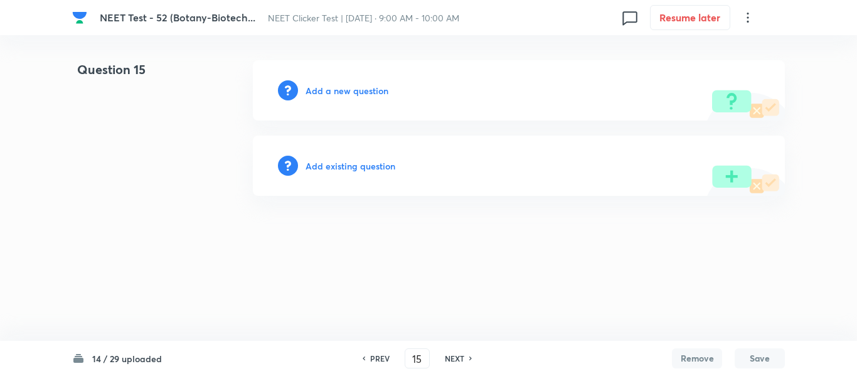
click at [335, 90] on h6 "Add a new question" at bounding box center [346, 90] width 83 height 13
click at [335, 90] on h6 "Choose a question type" at bounding box center [353, 90] width 97 height 13
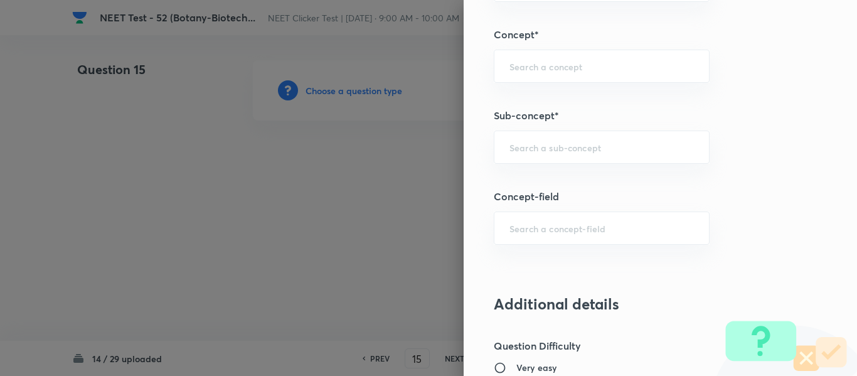
scroll to position [815, 0]
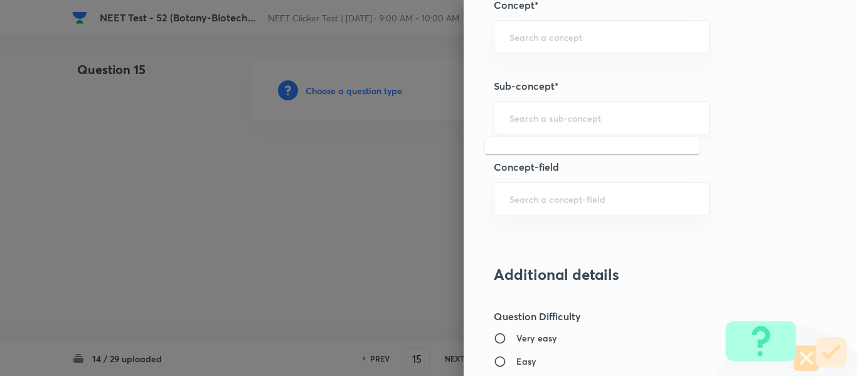
click at [576, 120] on input "text" at bounding box center [601, 118] width 184 height 12
paste input "Biotechnology : Principles And Processes"
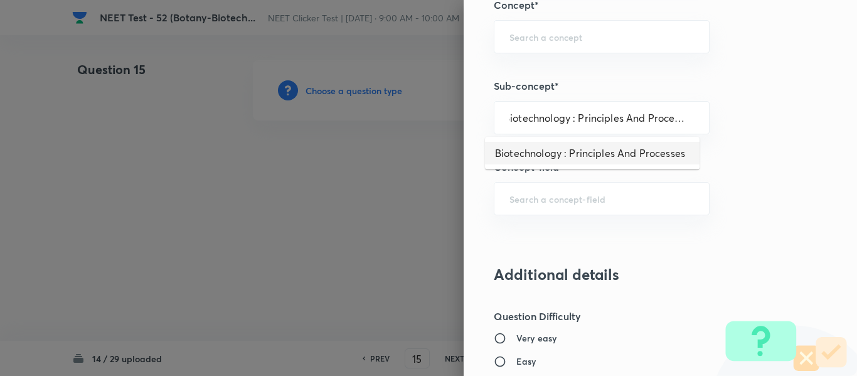
click at [557, 154] on li "Biotechnology : Principles And Processes" at bounding box center [592, 153] width 214 height 23
type input "Biotechnology : Principles And Processes"
type input "Biology"
type input "Biotechnology & Applications"
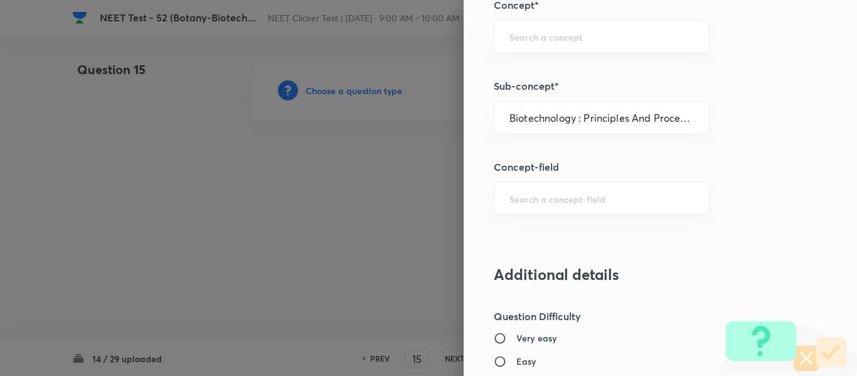
type input "Principles & Processes"
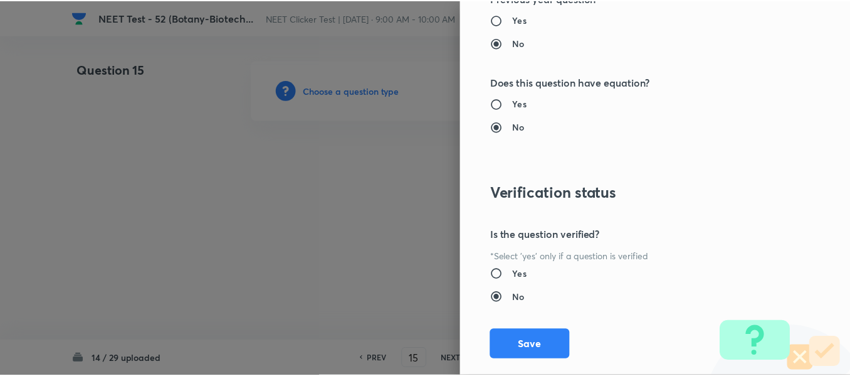
scroll to position [1418, 0]
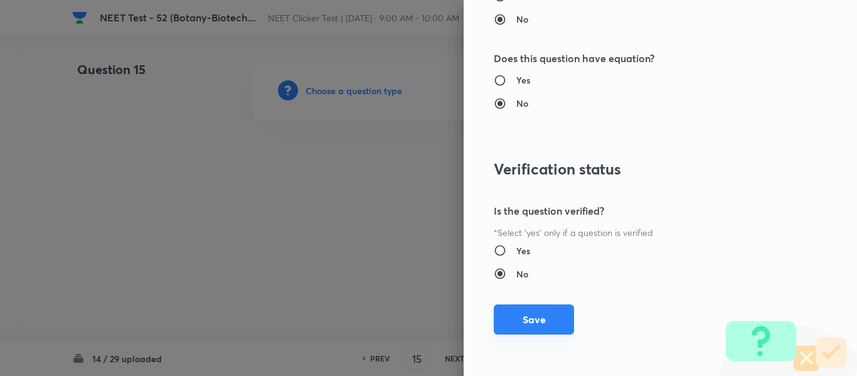
click at [518, 324] on button "Save" at bounding box center [534, 319] width 80 height 30
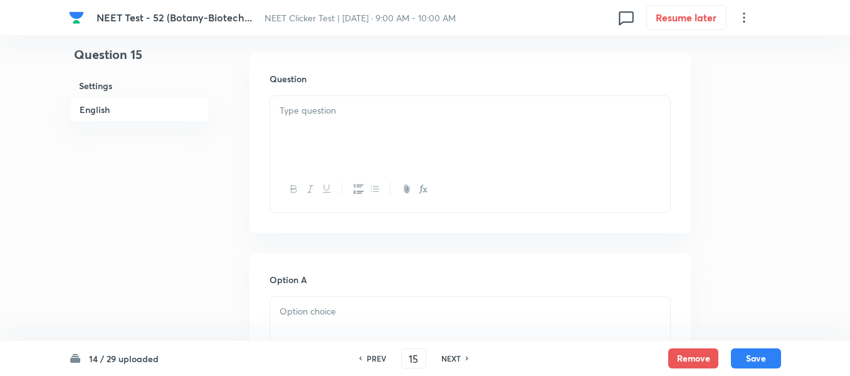
scroll to position [376, 0]
click at [381, 119] on div at bounding box center [470, 127] width 400 height 70
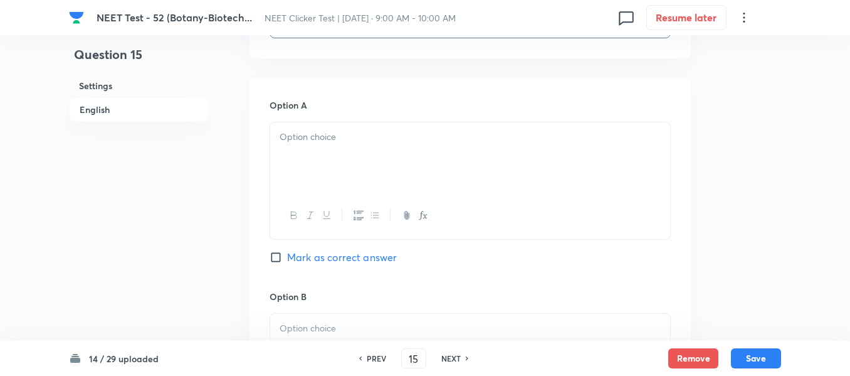
scroll to position [564, 0]
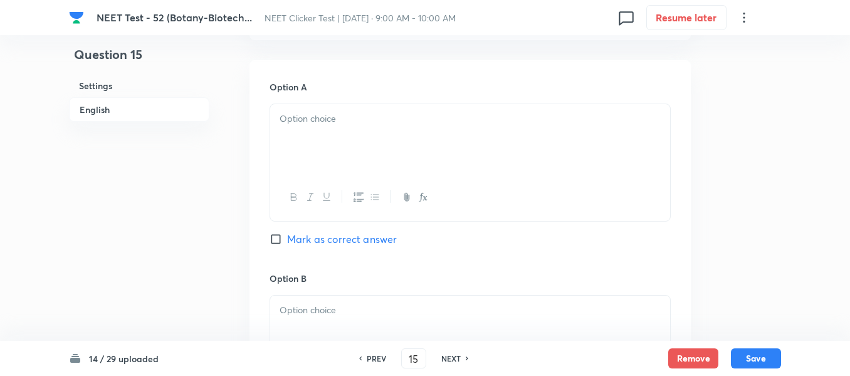
click at [435, 149] on div at bounding box center [470, 139] width 400 height 70
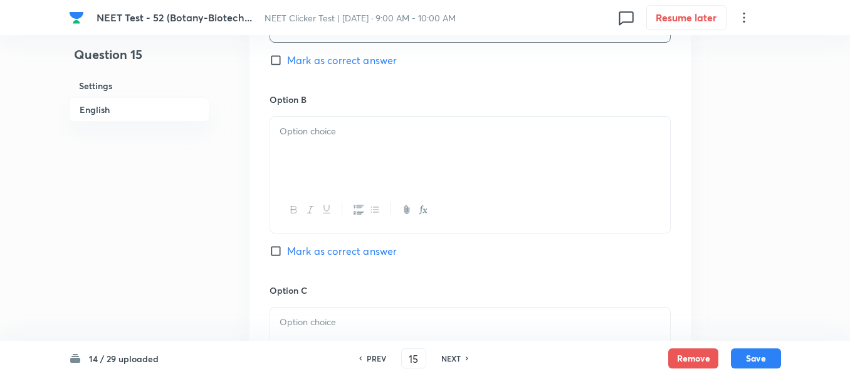
scroll to position [753, 0]
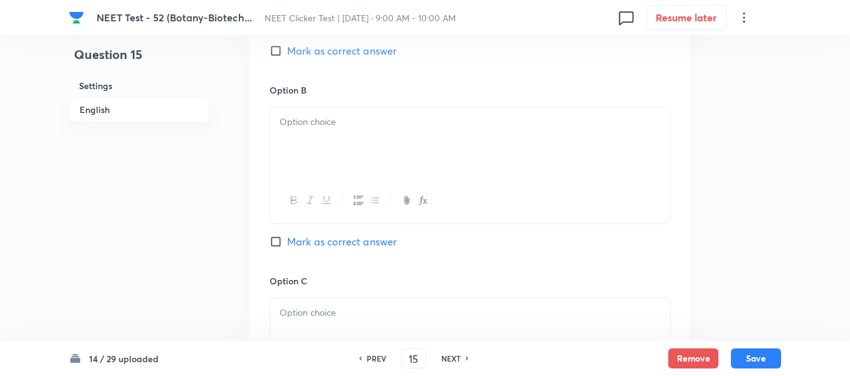
click at [391, 152] on div at bounding box center [470, 142] width 400 height 70
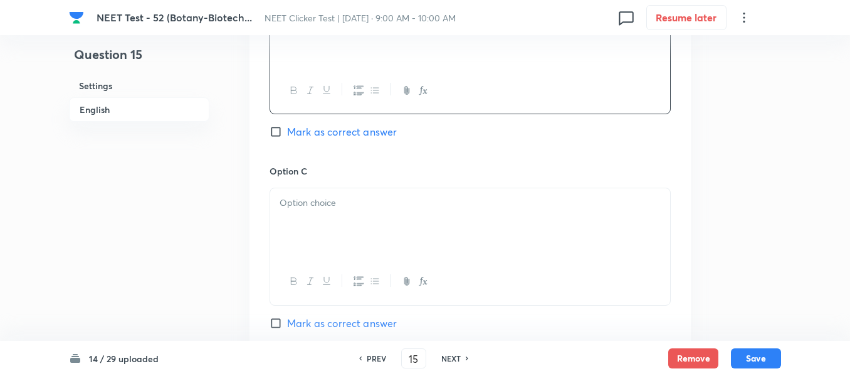
scroll to position [878, 0]
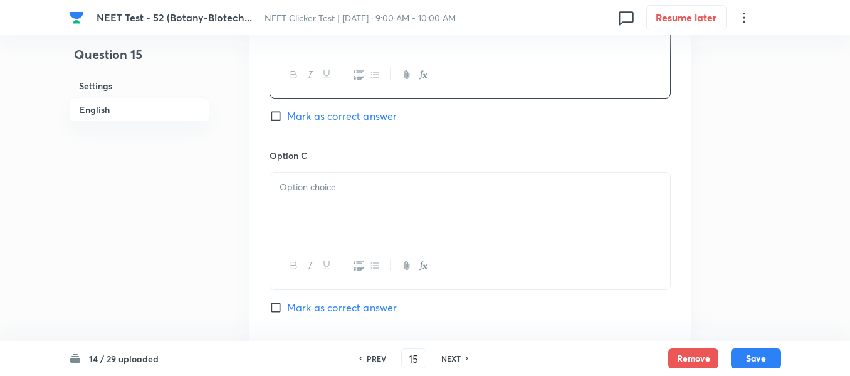
click at [362, 186] on p at bounding box center [470, 187] width 381 height 14
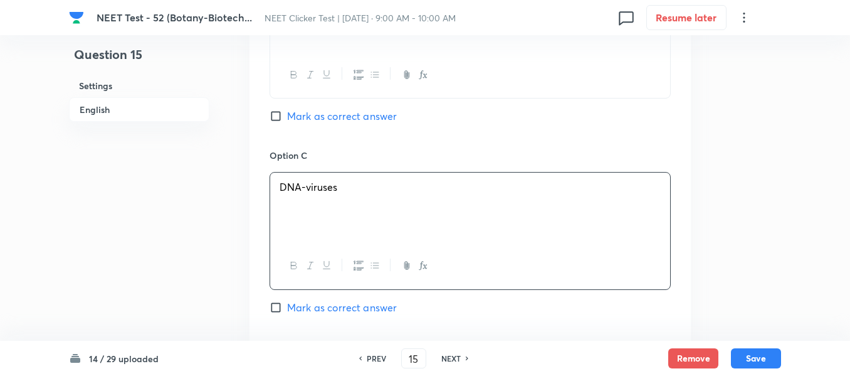
click at [278, 116] on input "Mark as correct answer" at bounding box center [279, 116] width 18 height 13
checkbox input "true"
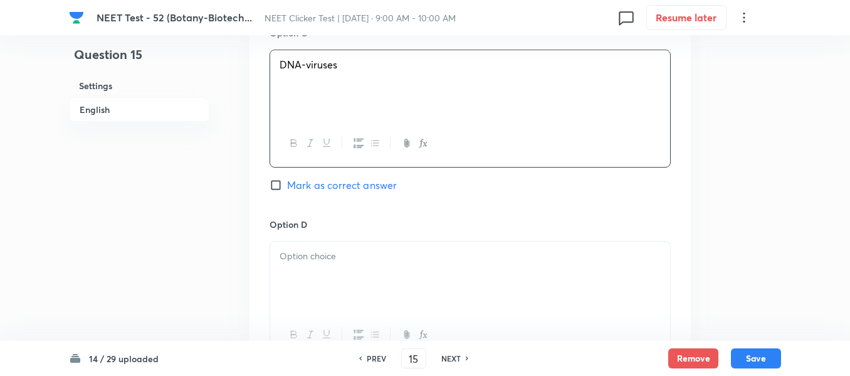
scroll to position [1003, 0]
click at [368, 248] on p at bounding box center [470, 253] width 381 height 14
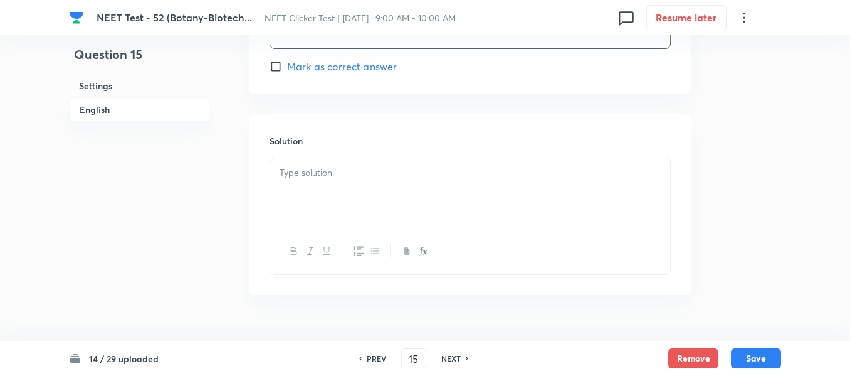
scroll to position [1317, 0]
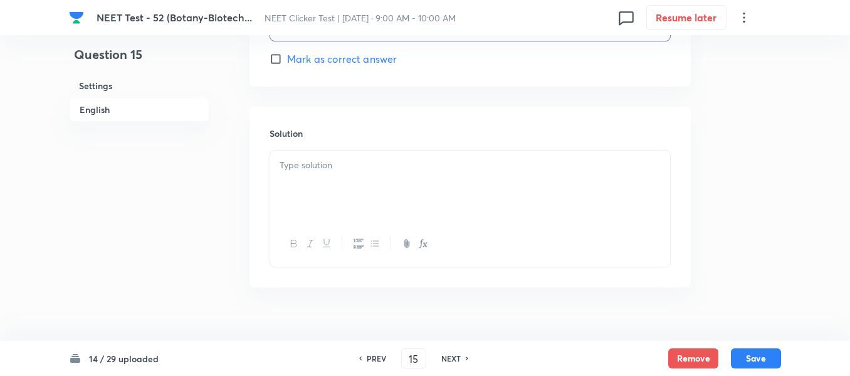
click at [345, 193] on div at bounding box center [470, 186] width 400 height 70
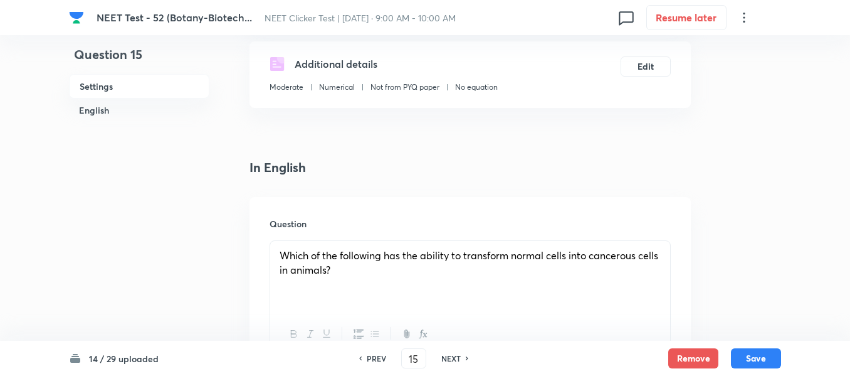
scroll to position [63, 0]
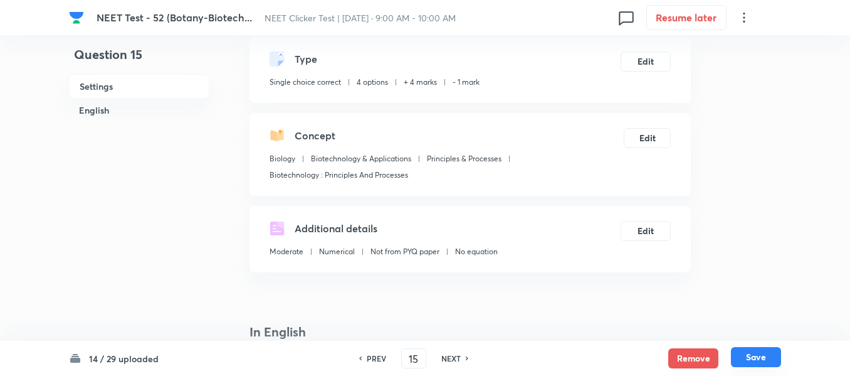
click at [756, 357] on button "Save" at bounding box center [756, 357] width 50 height 20
type input "16"
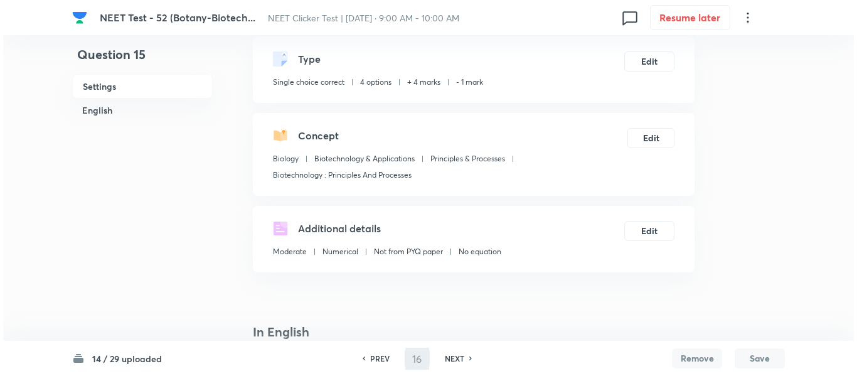
scroll to position [0, 0]
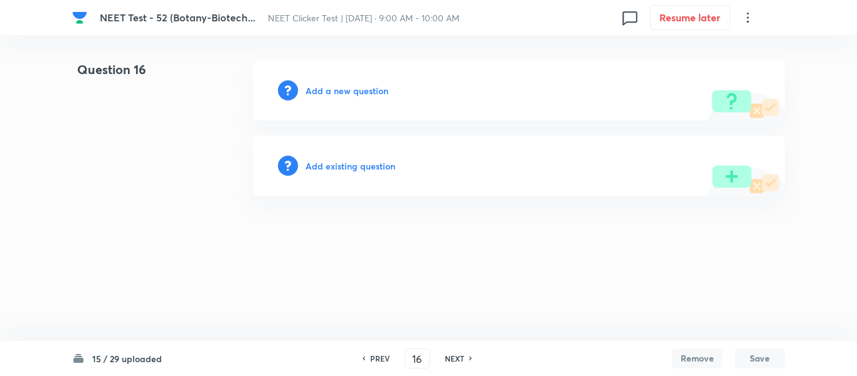
click at [339, 91] on h6 "Add a new question" at bounding box center [346, 90] width 83 height 13
click at [339, 91] on h6 "Choose a question type" at bounding box center [353, 90] width 97 height 13
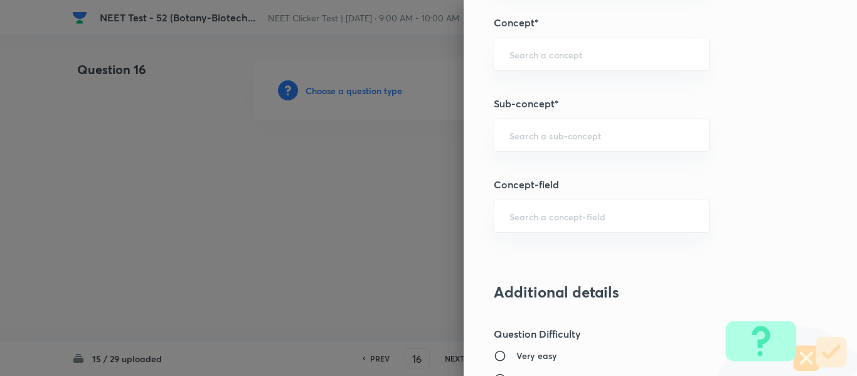
scroll to position [815, 0]
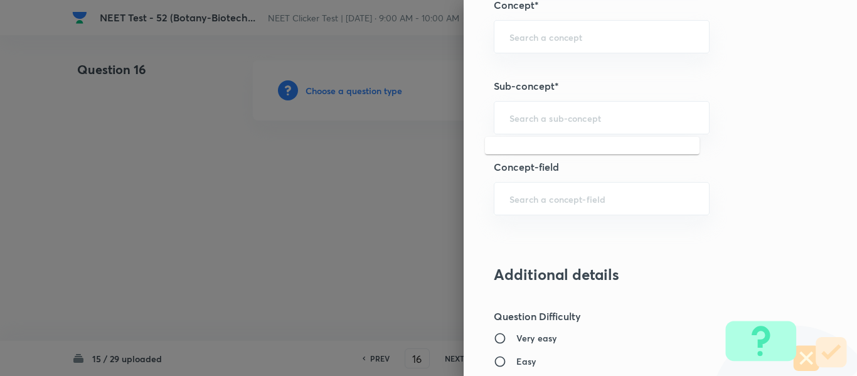
click at [558, 121] on input "text" at bounding box center [601, 118] width 184 height 12
paste input "Insertional inactivation is related to"
type input "Insertional inactivation is related to"
paste input "Biotechnology : Principles And Processes"
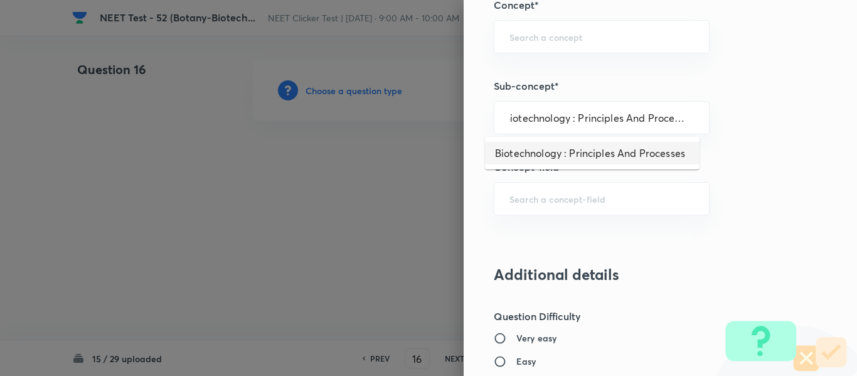
click at [571, 157] on li "Biotechnology : Principles And Processes" at bounding box center [592, 153] width 214 height 23
type input "Biotechnology : Principles And Processes"
type input "Biology"
type input "Biotechnology & Applications"
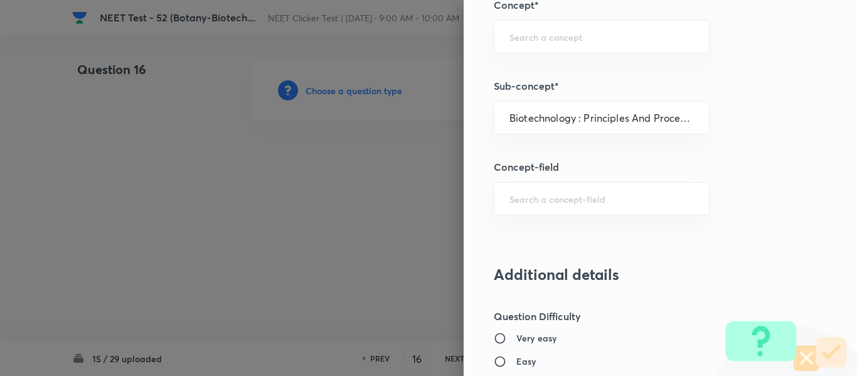
type input "Principles & Processes"
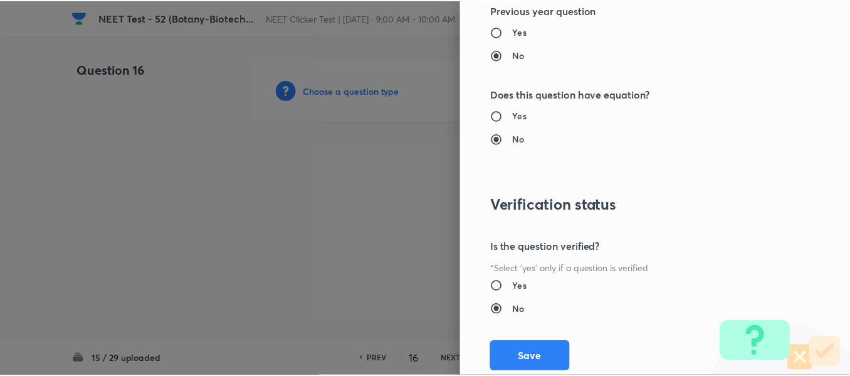
scroll to position [1418, 0]
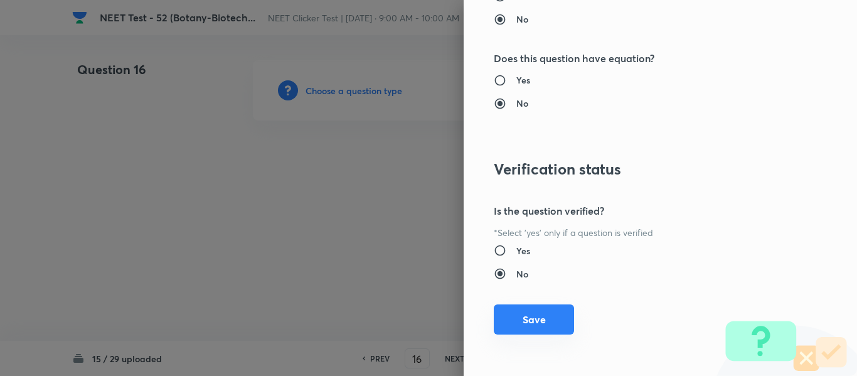
click at [521, 330] on button "Save" at bounding box center [534, 319] width 80 height 30
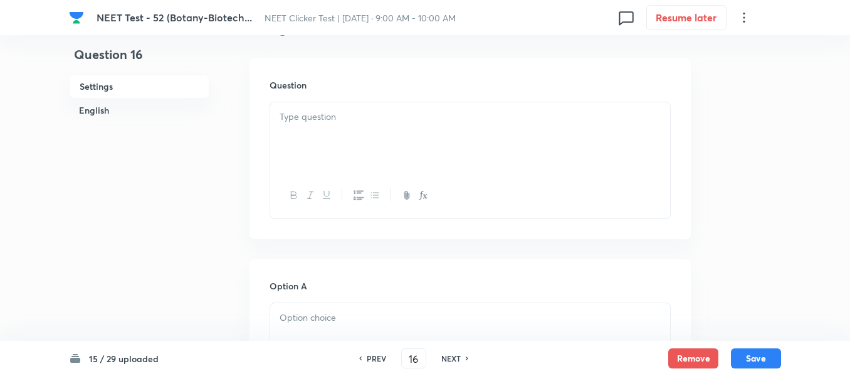
scroll to position [376, 0]
click at [366, 109] on p at bounding box center [470, 106] width 381 height 14
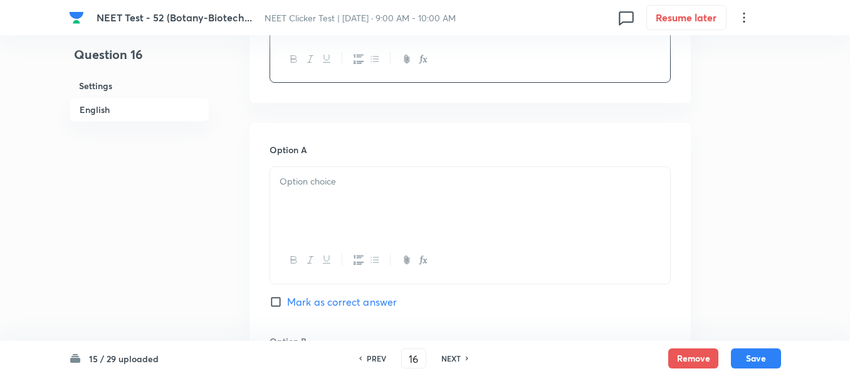
click at [351, 175] on p at bounding box center [470, 181] width 381 height 14
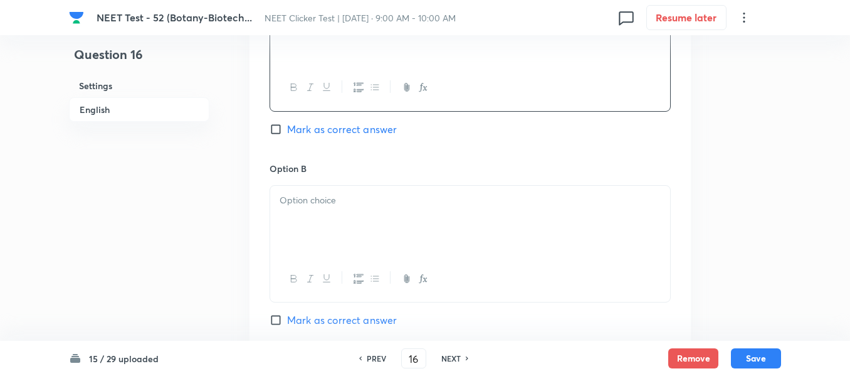
scroll to position [690, 0]
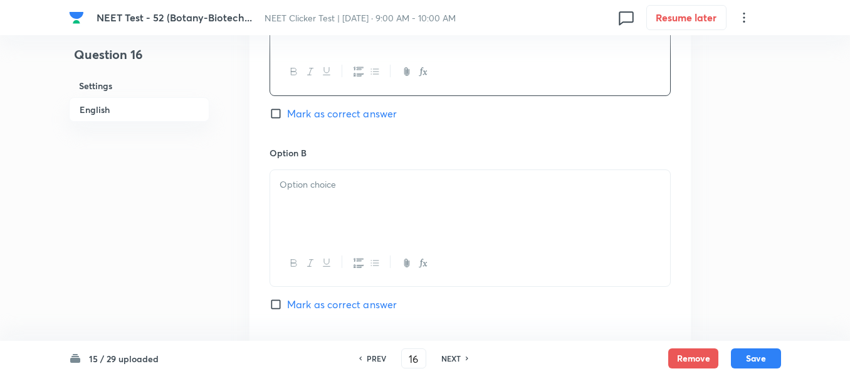
click at [420, 188] on p at bounding box center [470, 184] width 381 height 14
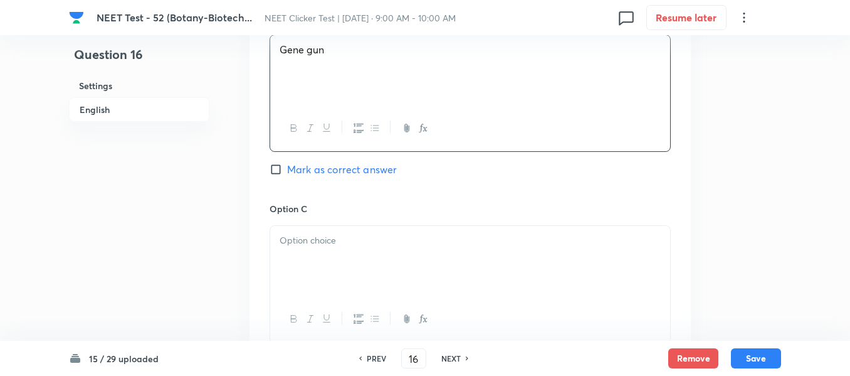
scroll to position [878, 0]
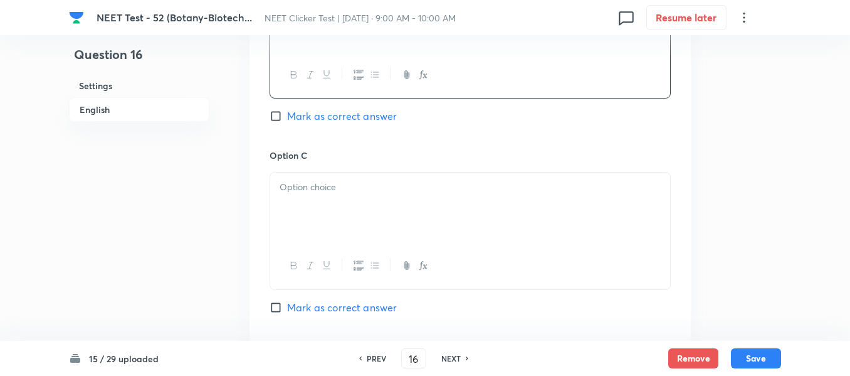
click at [364, 187] on p at bounding box center [470, 187] width 381 height 14
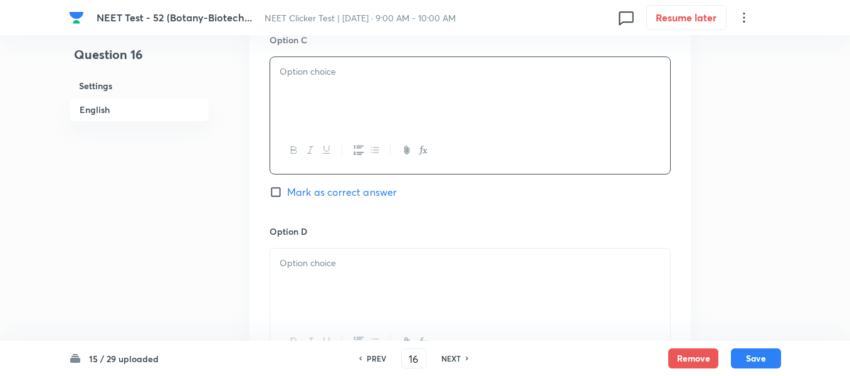
scroll to position [1003, 0]
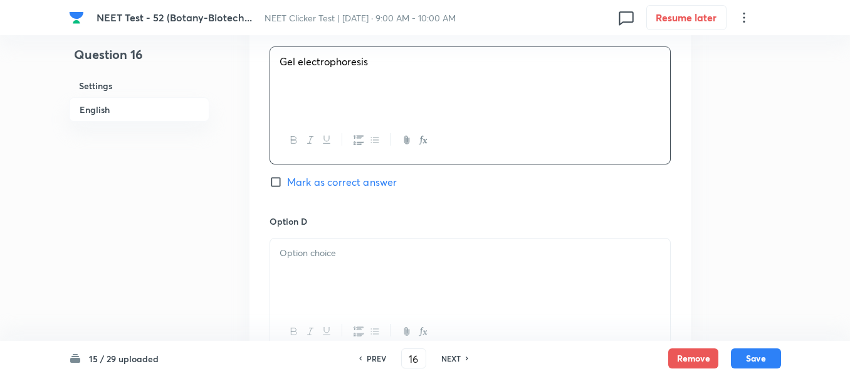
click at [395, 251] on p at bounding box center [470, 253] width 381 height 14
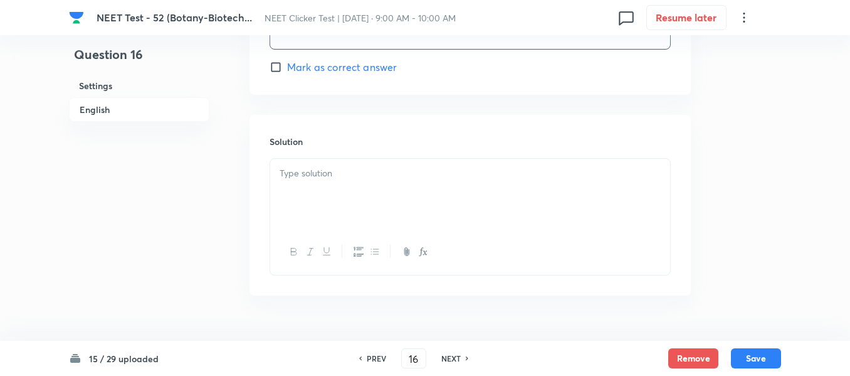
scroll to position [1317, 0]
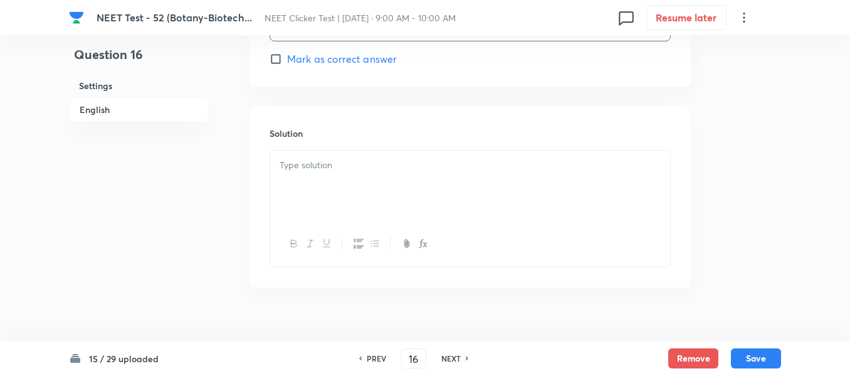
click at [379, 167] on p at bounding box center [470, 165] width 381 height 14
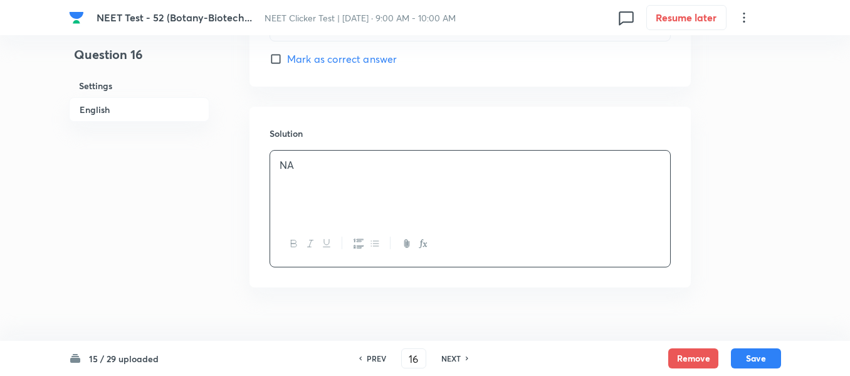
click at [278, 62] on input "Mark as correct answer" at bounding box center [279, 59] width 18 height 13
checkbox input "true"
click at [752, 354] on button "Save" at bounding box center [756, 357] width 50 height 20
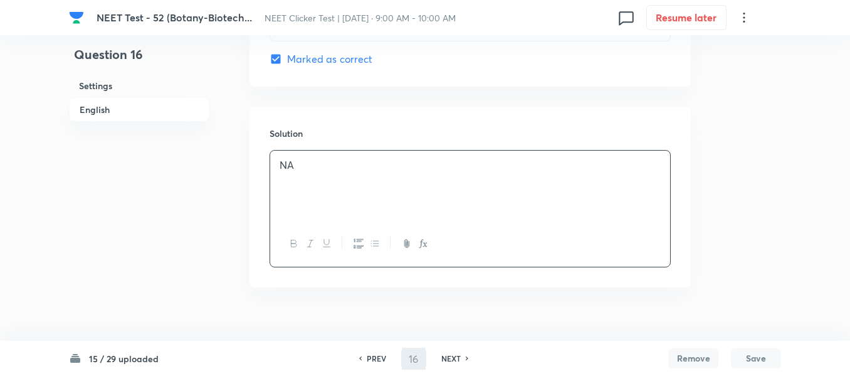
type input "17"
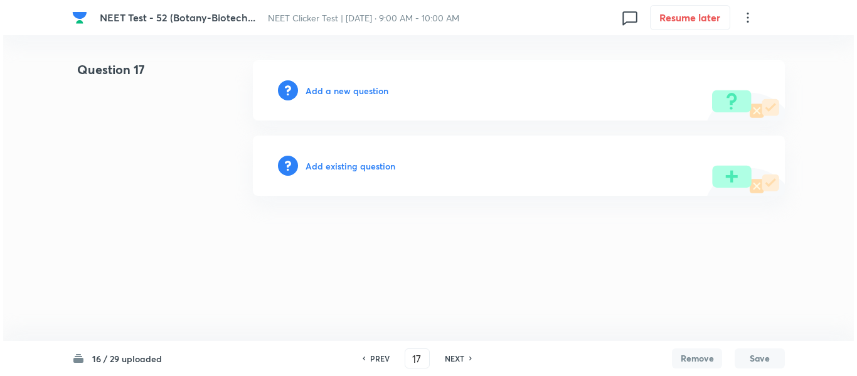
scroll to position [0, 0]
click at [331, 88] on h6 "Add a new question" at bounding box center [346, 90] width 83 height 13
click at [331, 88] on h6 "Choose a question type" at bounding box center [353, 90] width 97 height 13
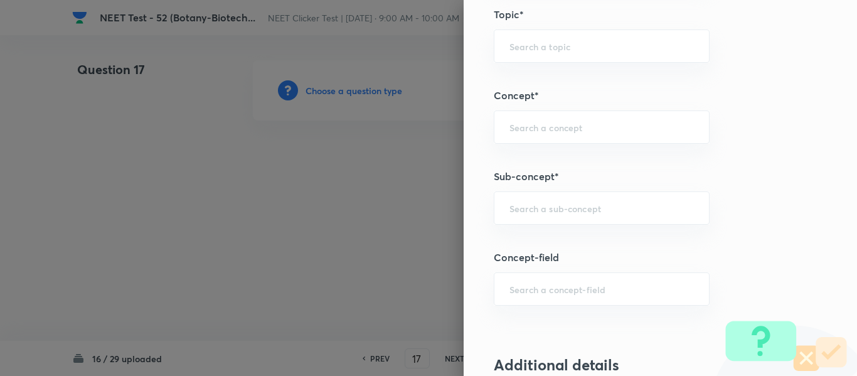
scroll to position [815, 0]
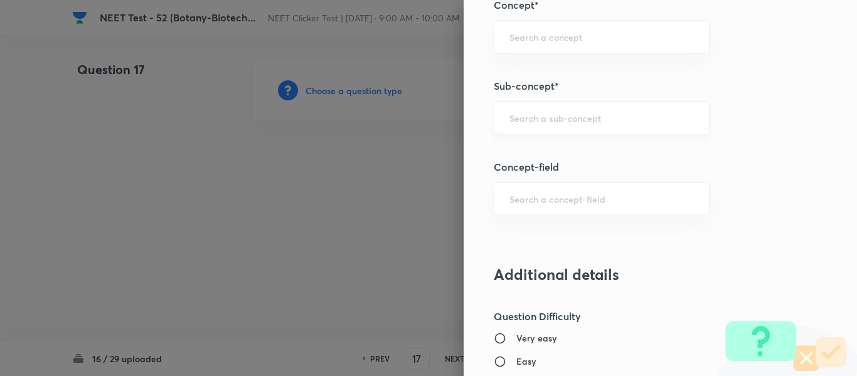
click at [551, 117] on input "text" at bounding box center [601, 118] width 184 height 12
paste input "Biotechnology : Principles And Processes"
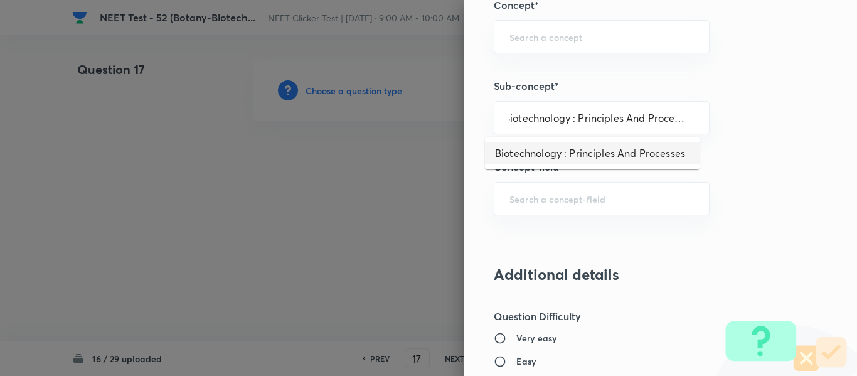
click at [539, 154] on li "Biotechnology : Principles And Processes" at bounding box center [592, 153] width 214 height 23
type input "Biotechnology : Principles And Processes"
type input "Biology"
type input "Biotechnology & Applications"
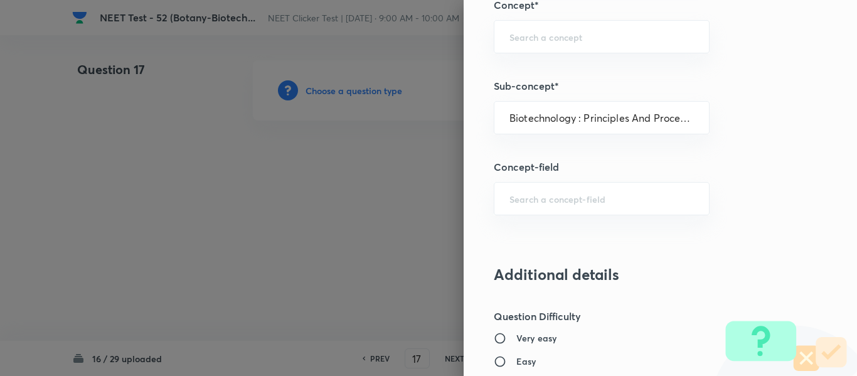
type input "Principles & Processes"
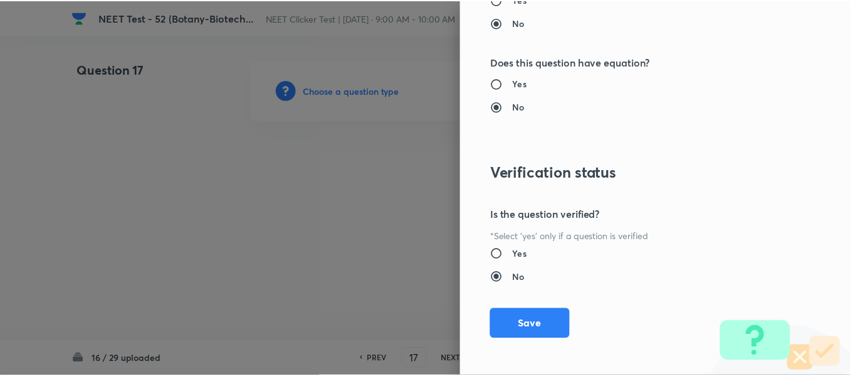
scroll to position [1418, 0]
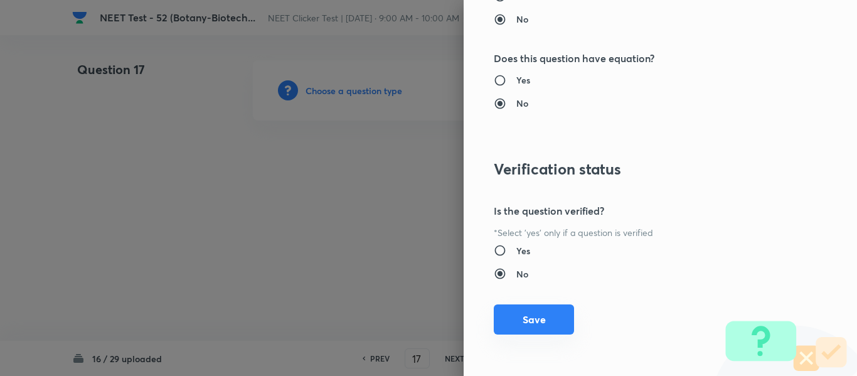
click at [521, 319] on button "Save" at bounding box center [534, 319] width 80 height 30
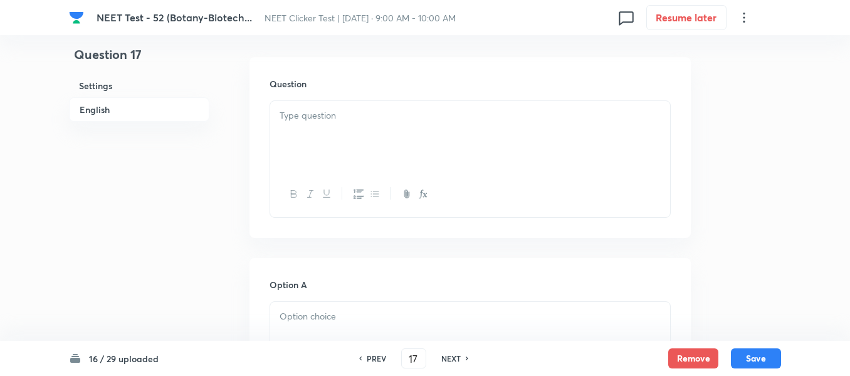
scroll to position [376, 0]
click at [445, 124] on div at bounding box center [470, 127] width 400 height 70
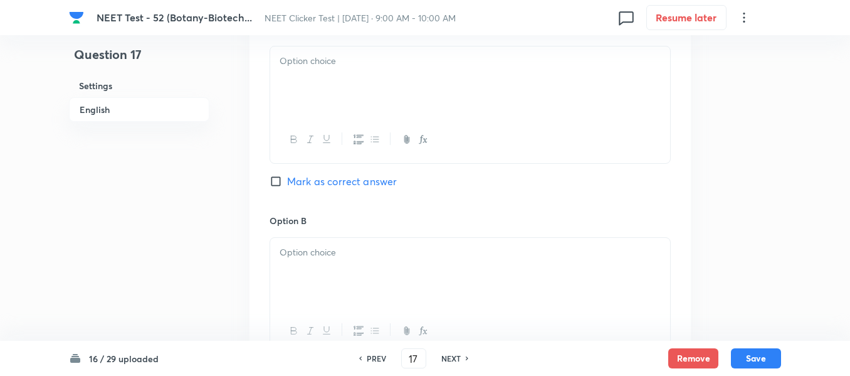
scroll to position [627, 0]
click at [381, 109] on div at bounding box center [470, 76] width 400 height 70
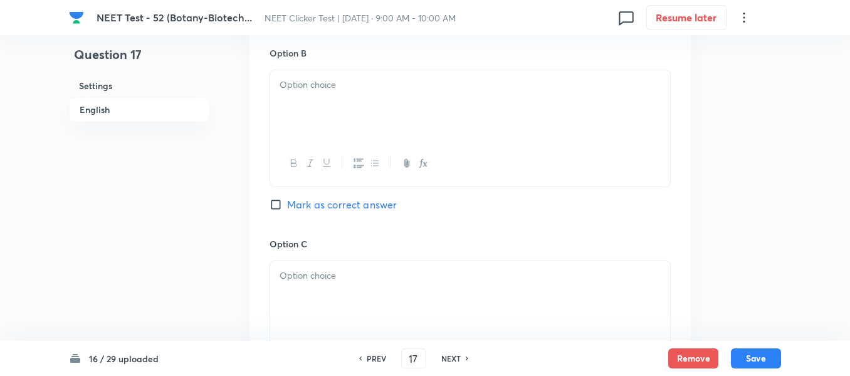
scroll to position [815, 0]
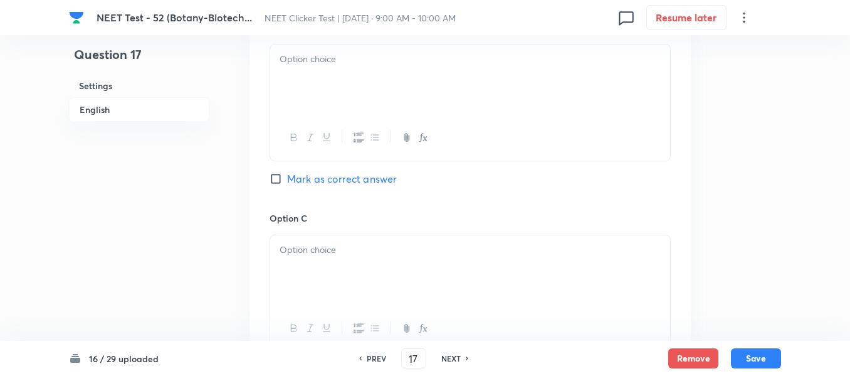
click at [450, 98] on div at bounding box center [470, 80] width 400 height 70
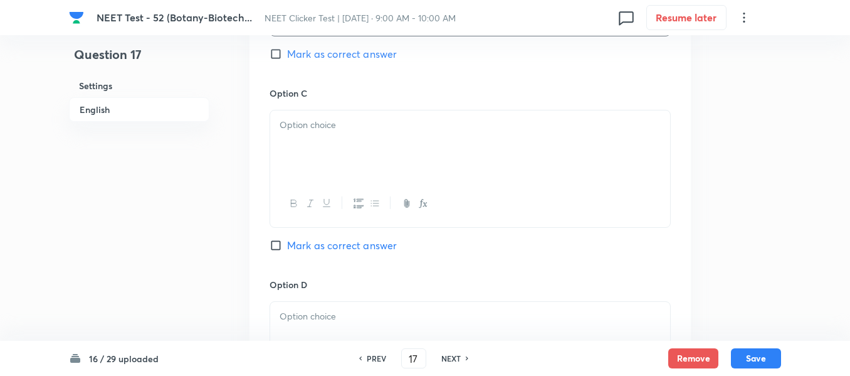
scroll to position [941, 0]
click at [414, 128] on p at bounding box center [470, 124] width 381 height 14
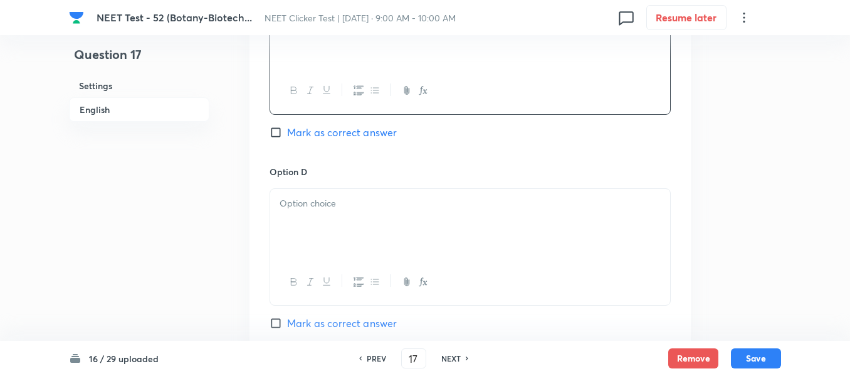
scroll to position [1066, 0]
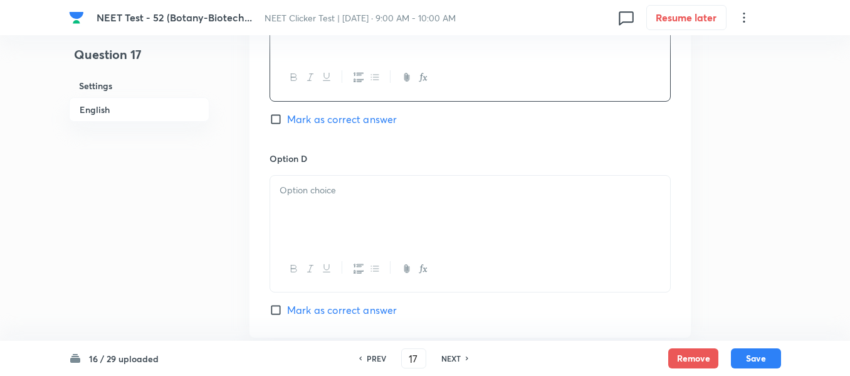
click at [394, 190] on p at bounding box center [470, 190] width 381 height 14
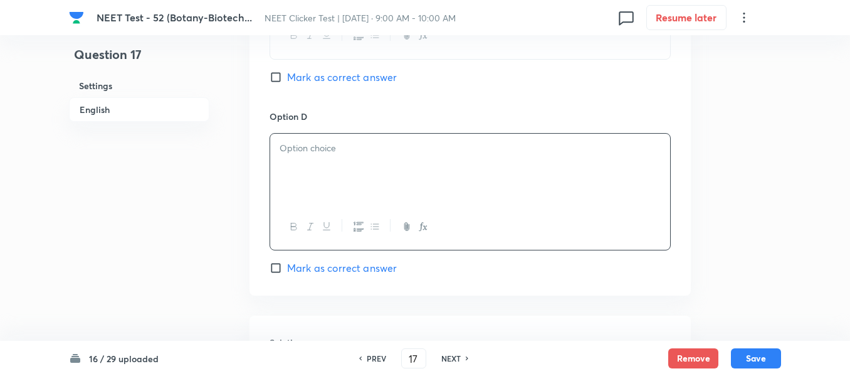
scroll to position [1129, 0]
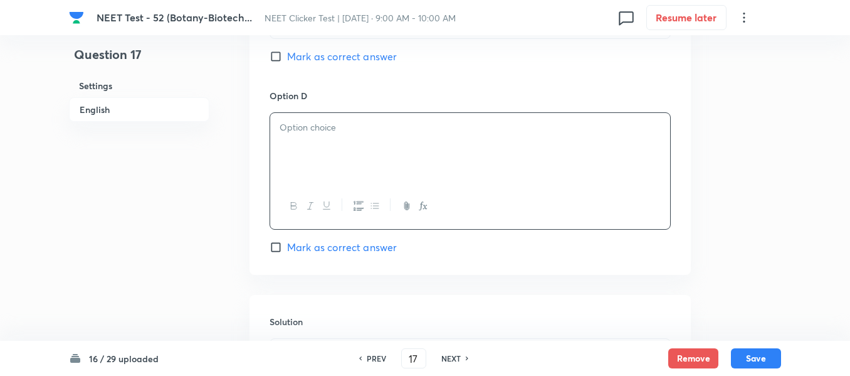
click at [378, 137] on div at bounding box center [470, 148] width 400 height 70
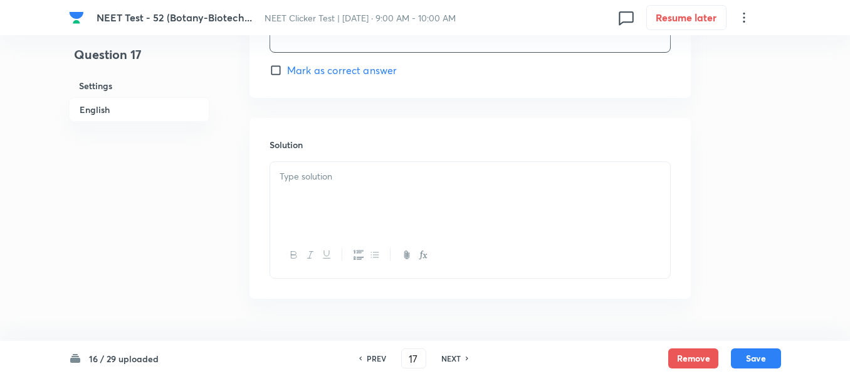
scroll to position [1339, 0]
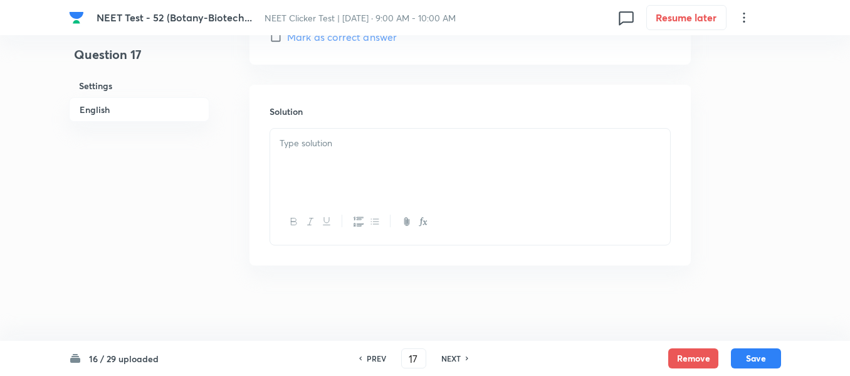
click at [378, 137] on p at bounding box center [470, 143] width 381 height 14
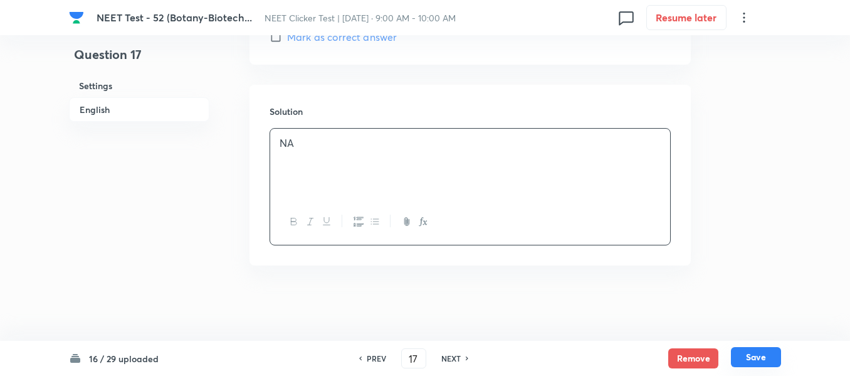
click at [760, 356] on button "Save" at bounding box center [756, 357] width 50 height 20
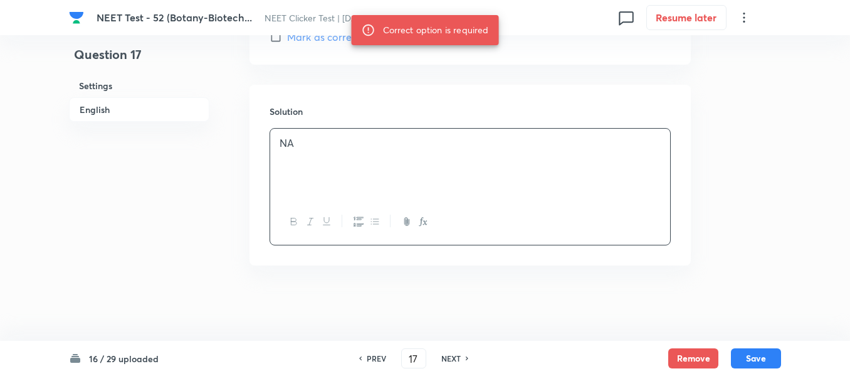
click at [85, 110] on h6 "English" at bounding box center [139, 109] width 140 height 24
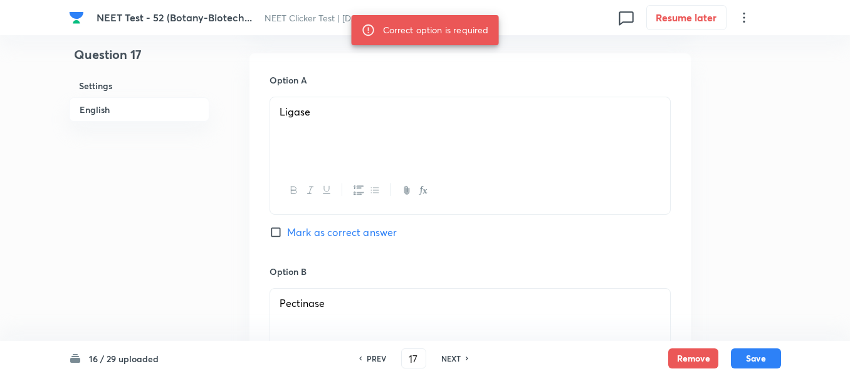
scroll to position [591, 0]
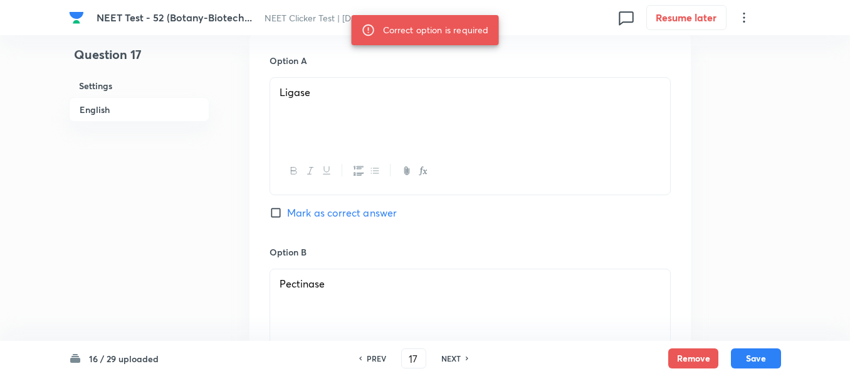
click at [276, 215] on input "Mark as correct answer" at bounding box center [279, 212] width 18 height 13
checkbox input "true"
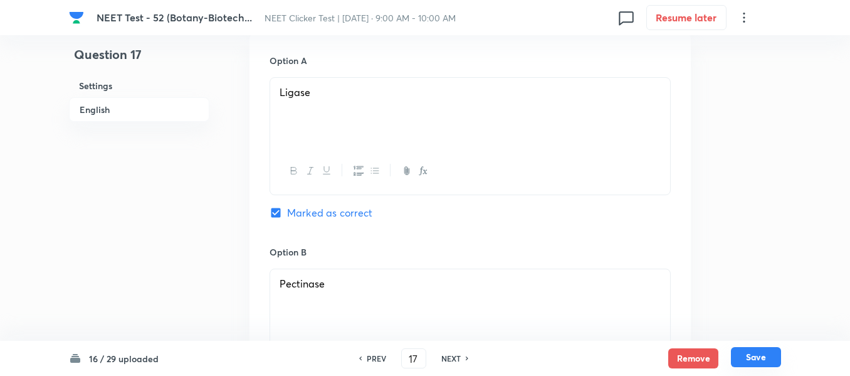
click at [758, 361] on button "Save" at bounding box center [756, 357] width 50 height 20
type input "18"
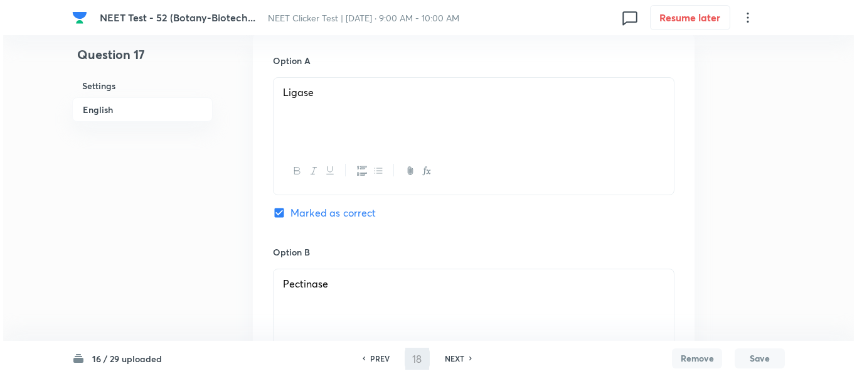
scroll to position [0, 0]
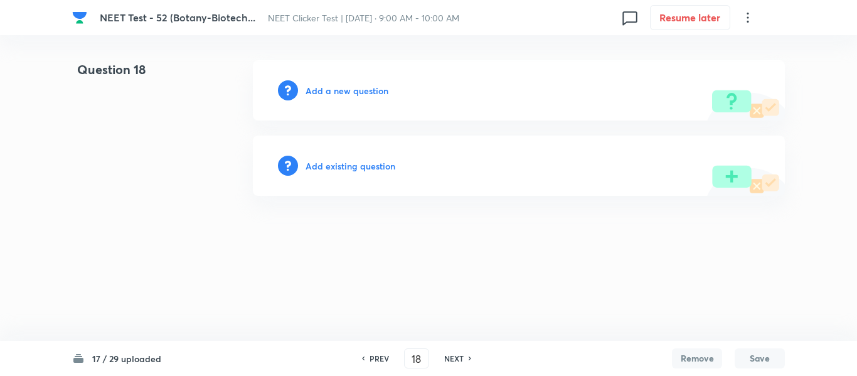
click at [334, 93] on h6 "Add a new question" at bounding box center [346, 90] width 83 height 13
click at [334, 93] on h6 "Choose a question type" at bounding box center [353, 90] width 97 height 13
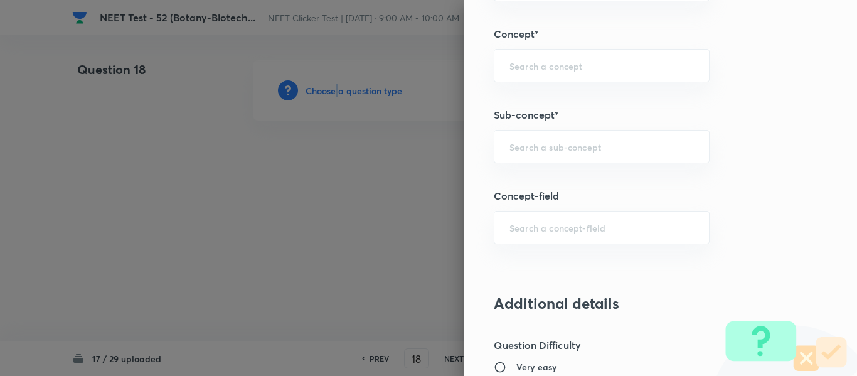
scroll to position [815, 0]
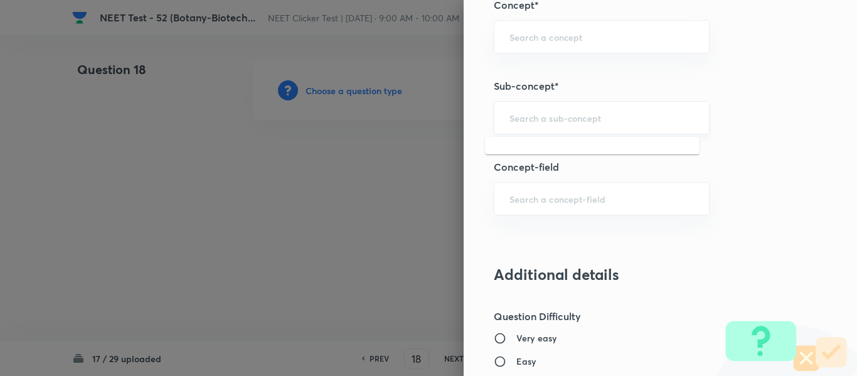
click at [578, 114] on input "text" at bounding box center [601, 118] width 184 height 12
paste input "Biotechnology : Principles And Processes"
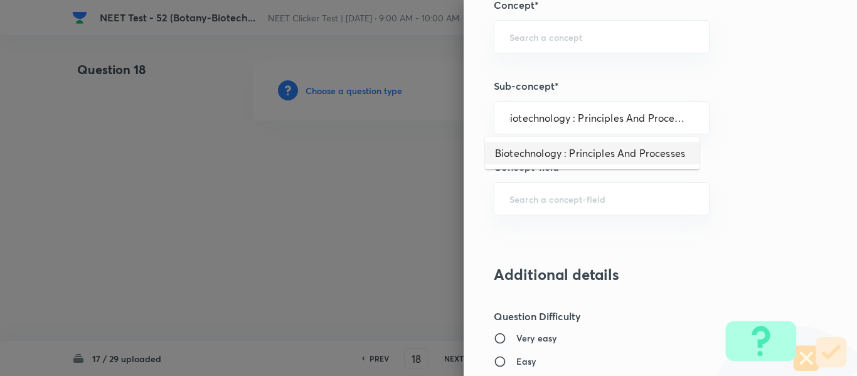
click at [560, 152] on li "Biotechnology : Principles And Processes" at bounding box center [592, 153] width 214 height 23
type input "Biotechnology : Principles And Processes"
type input "Biology"
type input "Biotechnology & Applications"
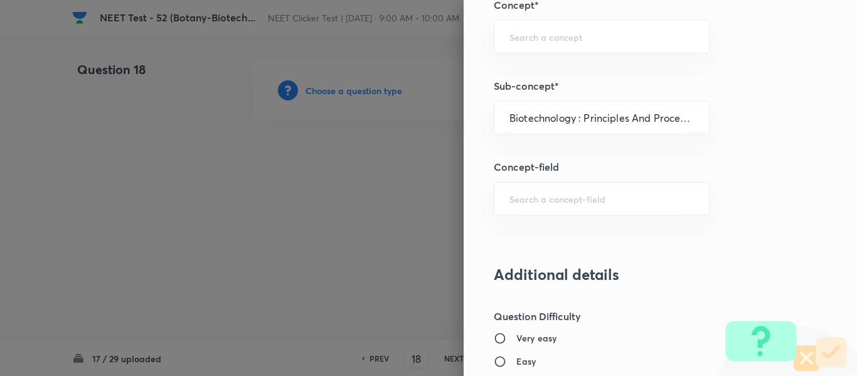
type input "Principles & Processes"
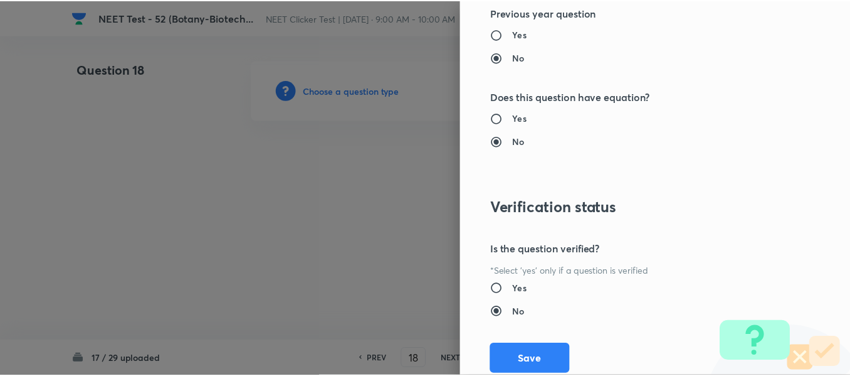
scroll to position [1418, 0]
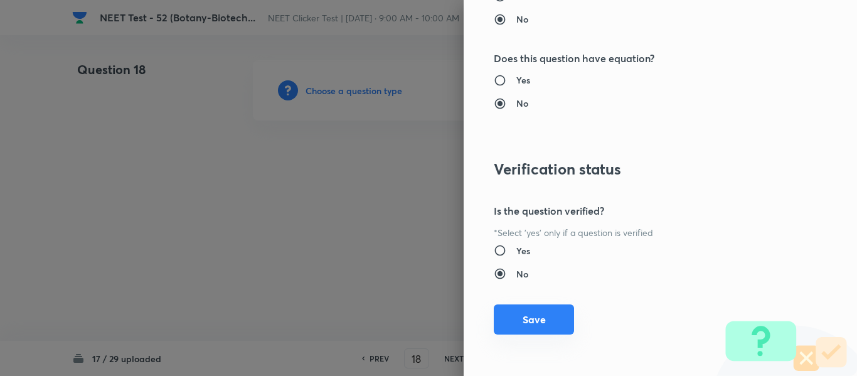
click at [515, 320] on button "Save" at bounding box center [534, 319] width 80 height 30
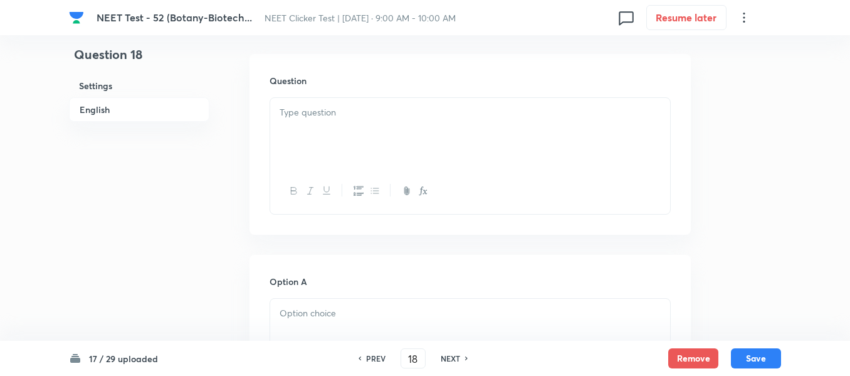
scroll to position [376, 0]
click at [448, 130] on div at bounding box center [470, 127] width 400 height 70
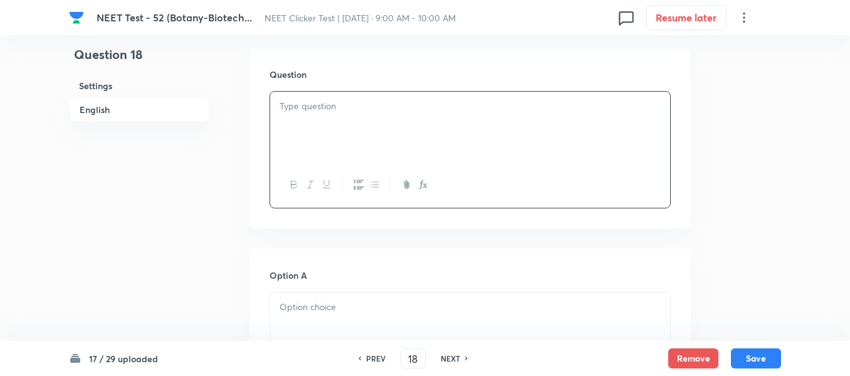
click at [448, 130] on div at bounding box center [470, 127] width 400 height 70
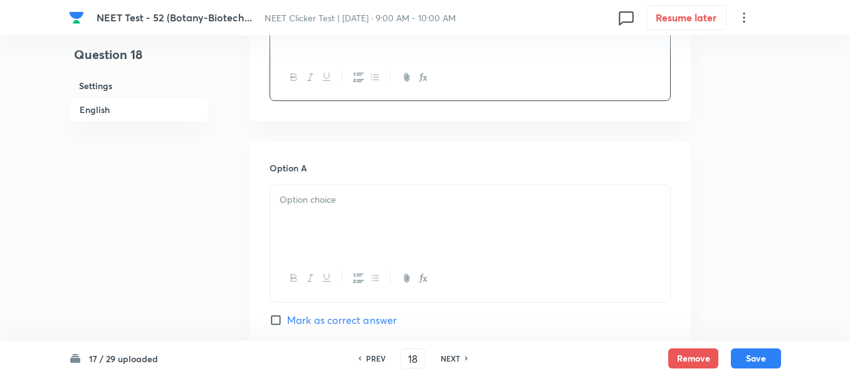
scroll to position [564, 0]
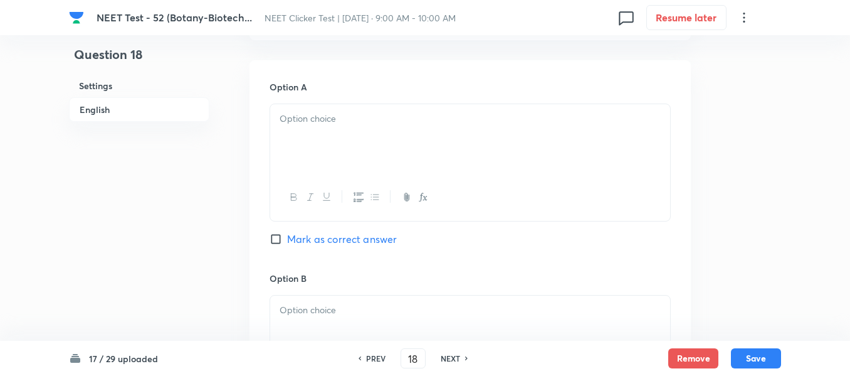
click at [386, 137] on div at bounding box center [470, 139] width 400 height 70
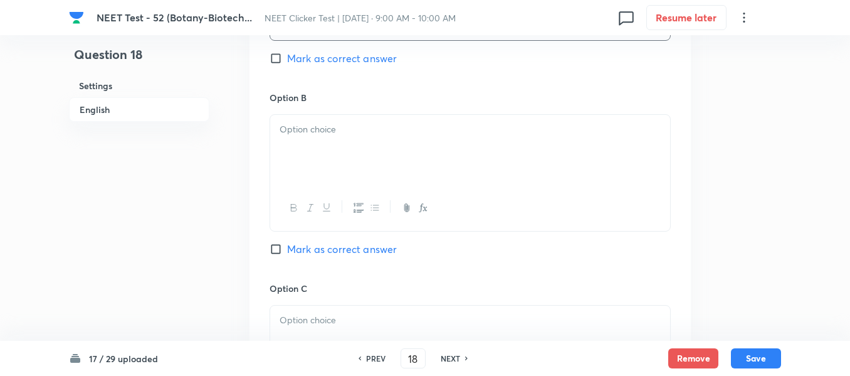
scroll to position [753, 0]
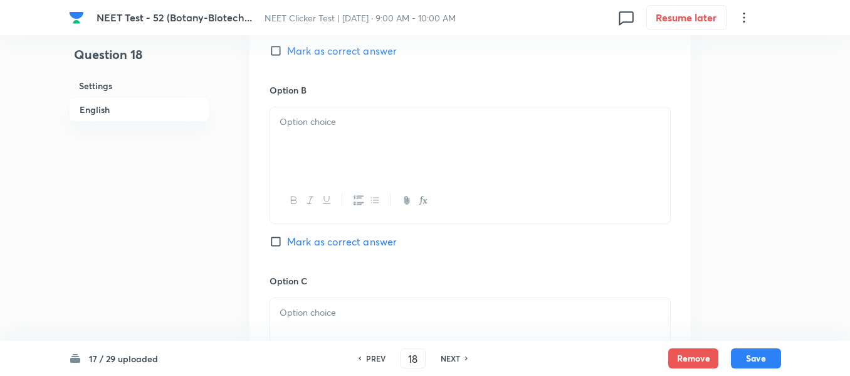
click at [418, 152] on div at bounding box center [470, 142] width 400 height 70
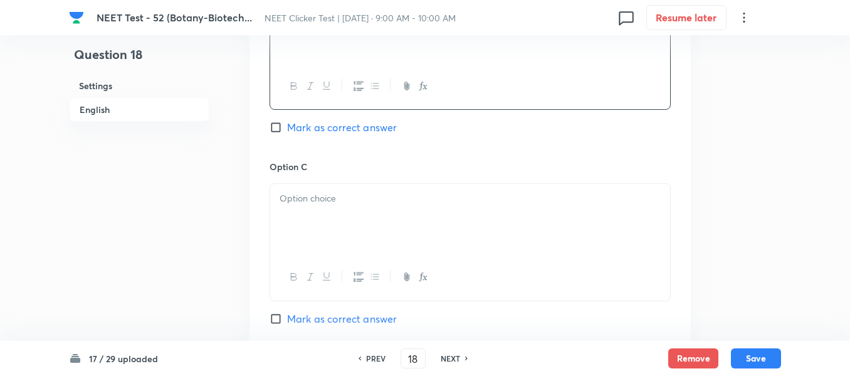
scroll to position [1003, 0]
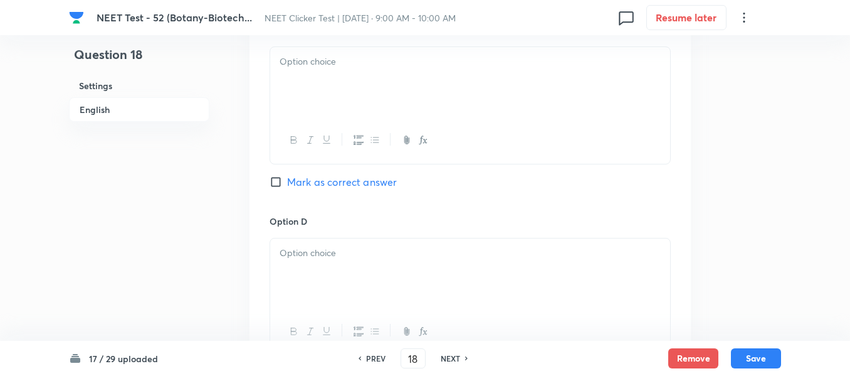
click at [340, 85] on div at bounding box center [470, 82] width 400 height 70
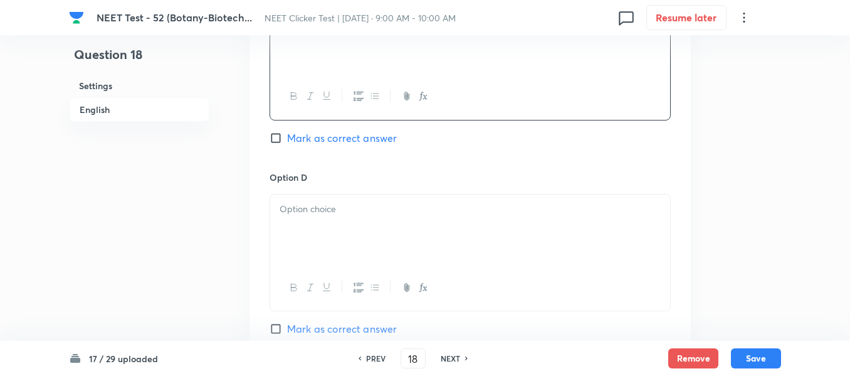
scroll to position [1129, 0]
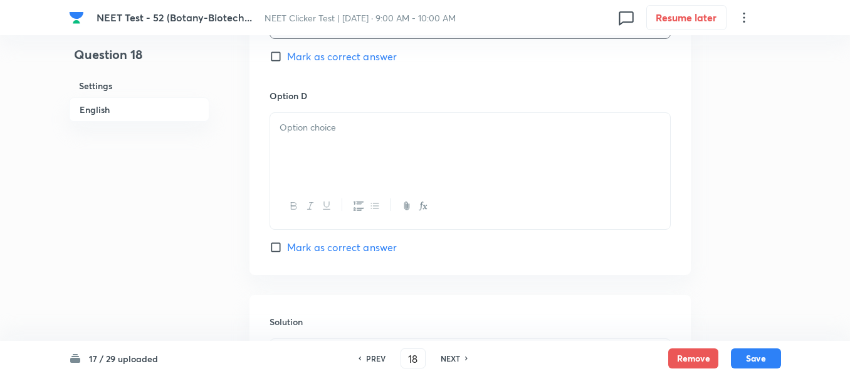
click at [370, 152] on div at bounding box center [470, 148] width 400 height 70
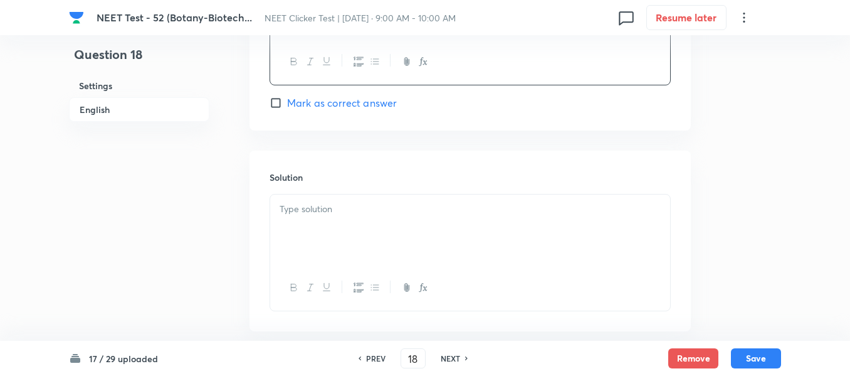
scroll to position [1317, 0]
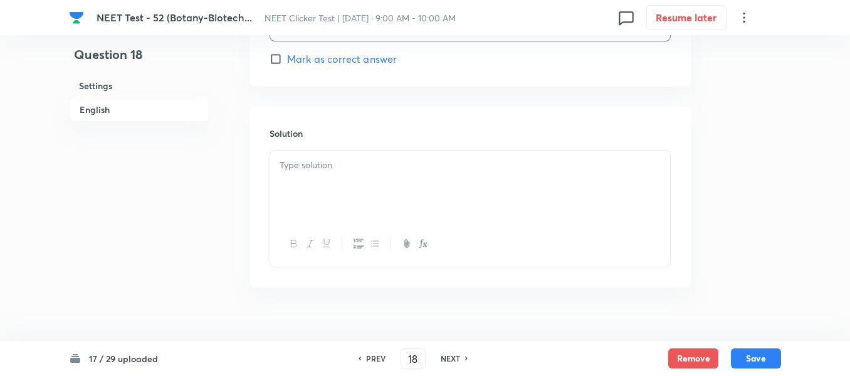
click at [349, 161] on p at bounding box center [470, 165] width 381 height 14
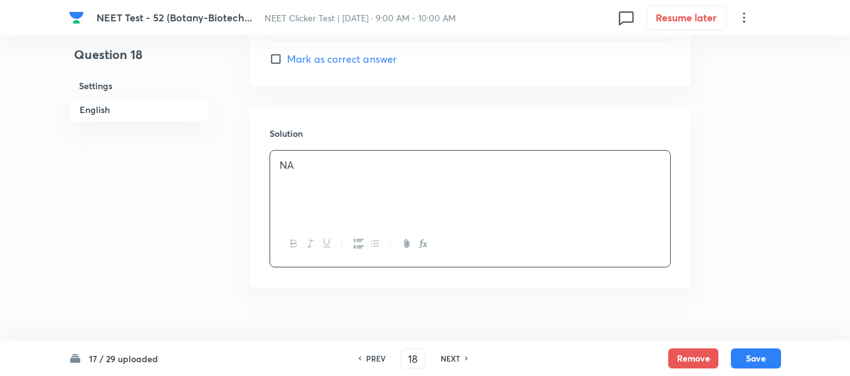
click at [100, 110] on h6 "English" at bounding box center [139, 109] width 140 height 24
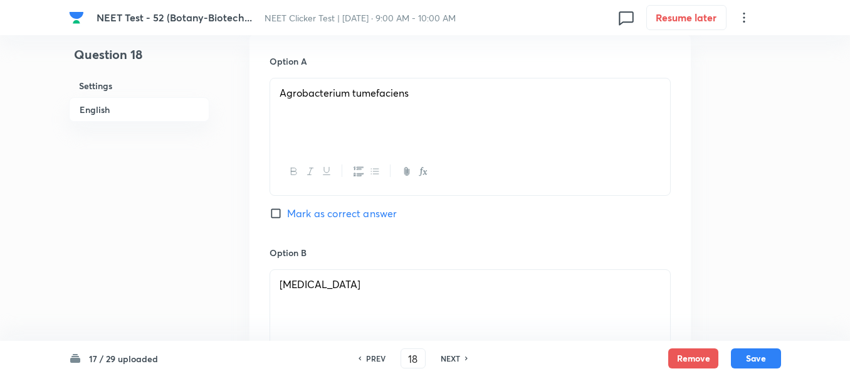
scroll to position [591, 0]
click at [278, 216] on input "Mark as correct answer" at bounding box center [279, 212] width 18 height 13
checkbox input "true"
click at [752, 357] on button "Save" at bounding box center [756, 357] width 50 height 20
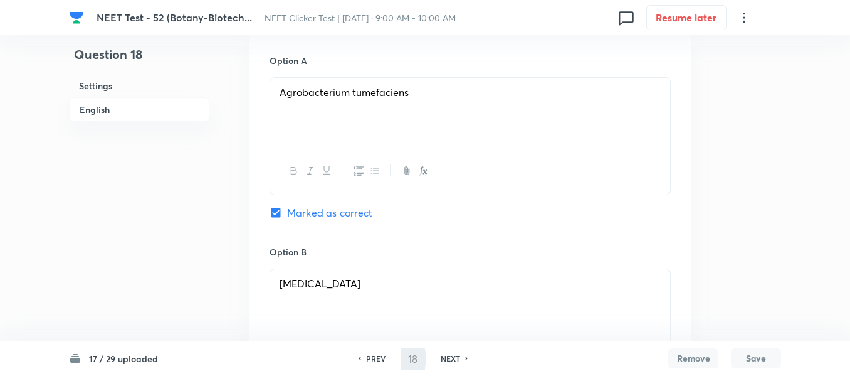
type input "19"
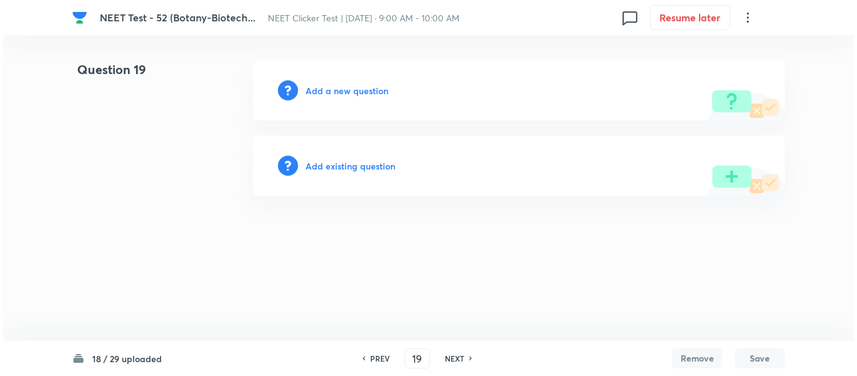
scroll to position [0, 0]
click at [327, 90] on h6 "Add a new question" at bounding box center [346, 90] width 83 height 13
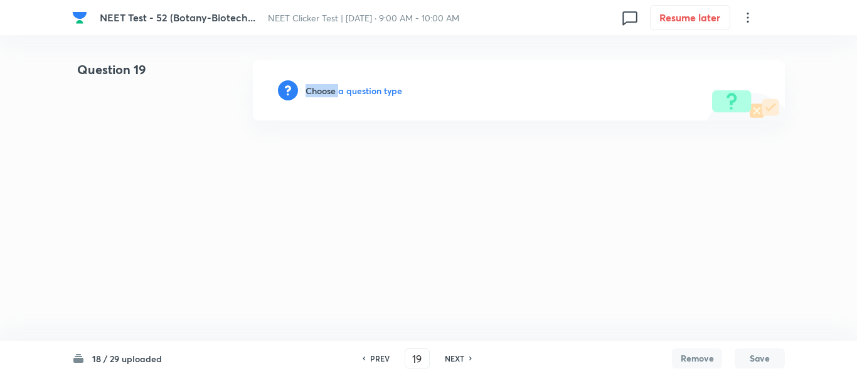
click at [327, 90] on h6 "Choose a question type" at bounding box center [353, 90] width 97 height 13
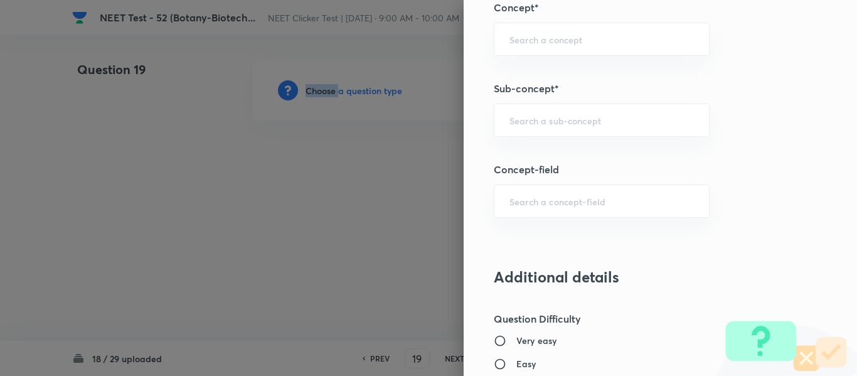
scroll to position [815, 0]
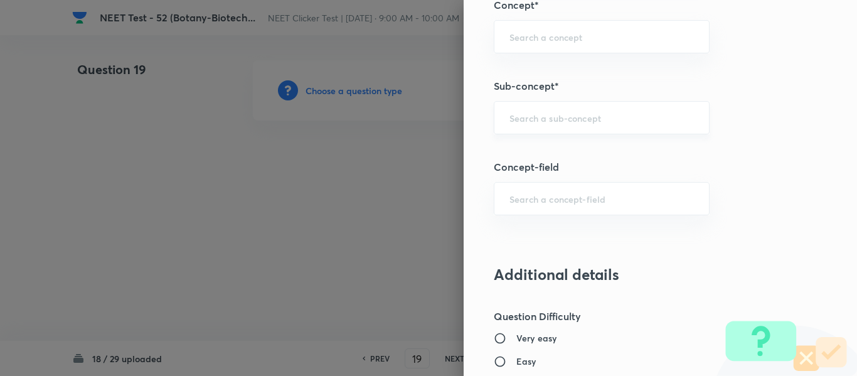
click at [537, 116] on input "text" at bounding box center [601, 118] width 184 height 12
paste input "Biotechnology : Principles And Processes"
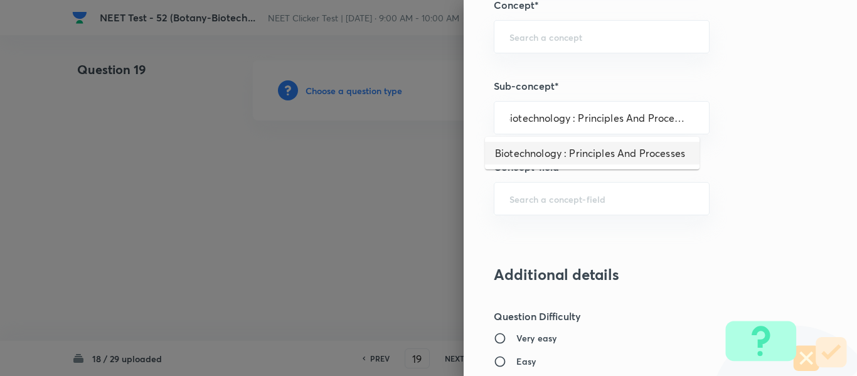
click at [540, 152] on li "Biotechnology : Principles And Processes" at bounding box center [592, 153] width 214 height 23
type input "Biotechnology : Principles And Processes"
type input "Biology"
type input "Biotechnology & Applications"
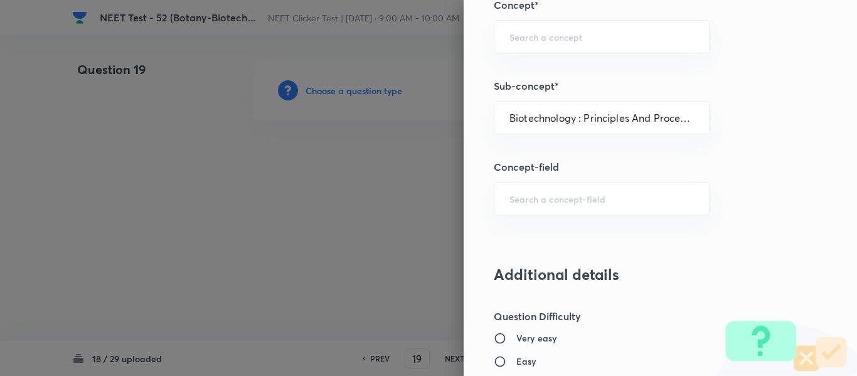
type input "Principles & Processes"
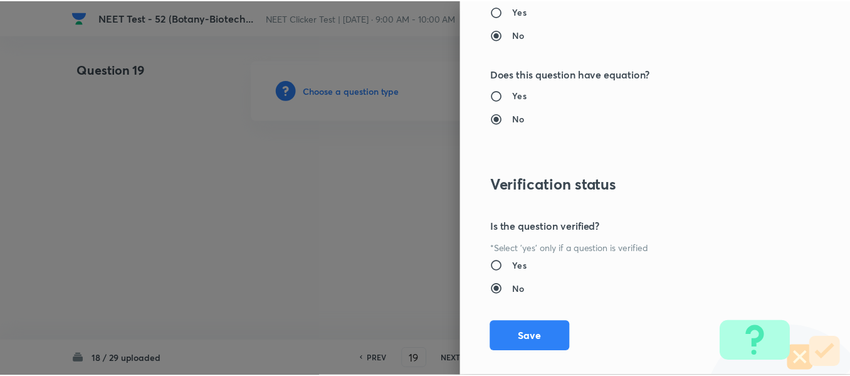
scroll to position [1418, 0]
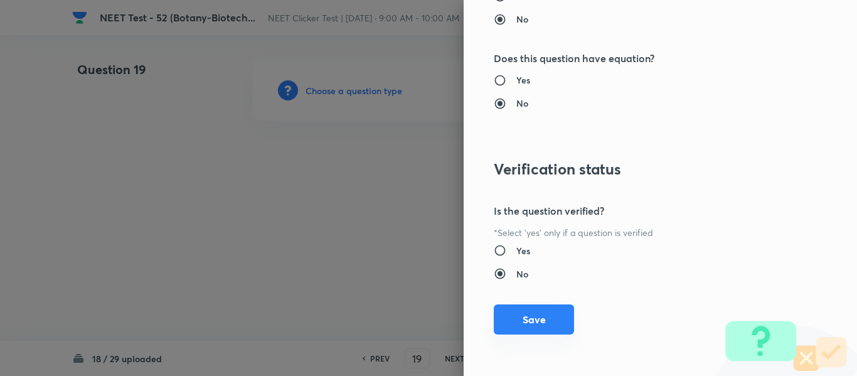
click at [529, 320] on button "Save" at bounding box center [534, 319] width 80 height 30
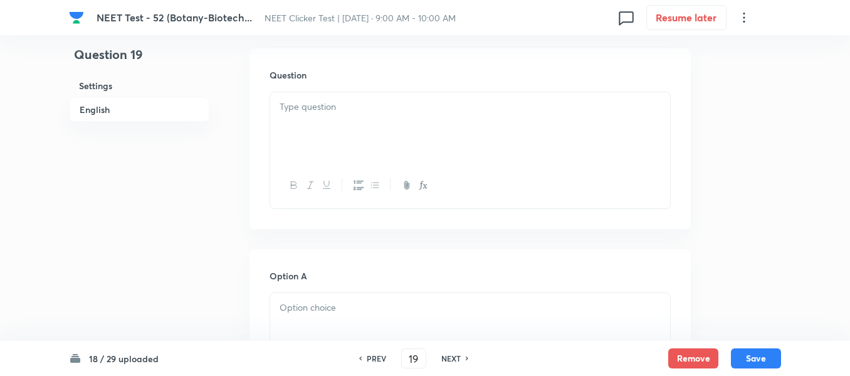
scroll to position [376, 0]
click at [388, 115] on div at bounding box center [470, 127] width 400 height 70
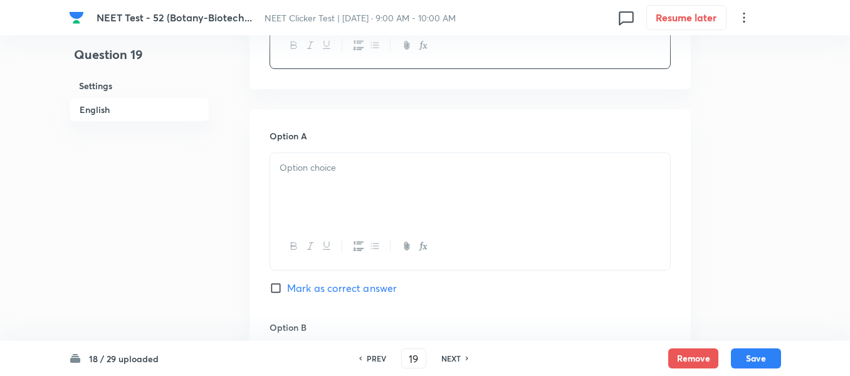
scroll to position [564, 0]
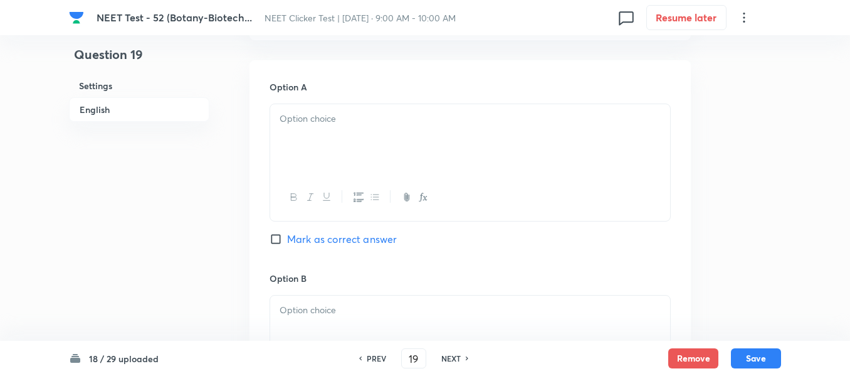
click at [375, 138] on div at bounding box center [470, 139] width 400 height 70
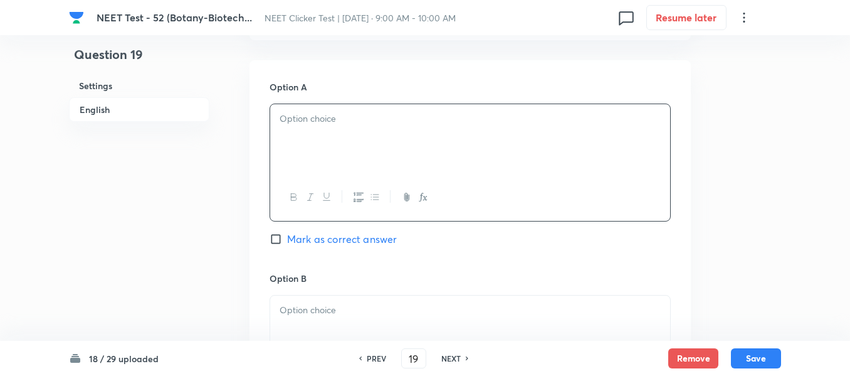
click at [366, 140] on div at bounding box center [470, 139] width 400 height 70
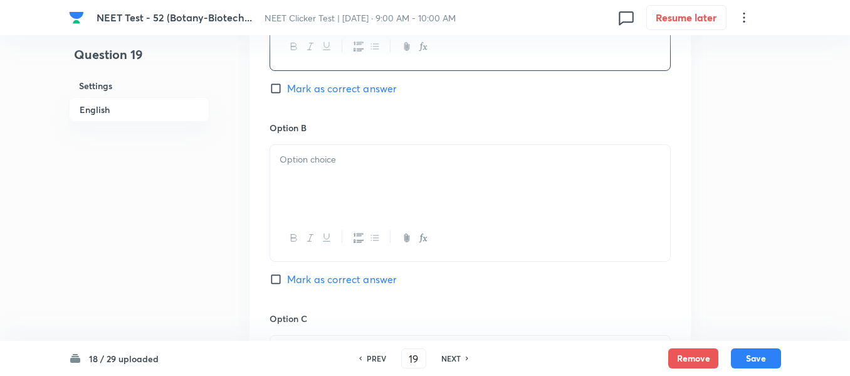
scroll to position [753, 0]
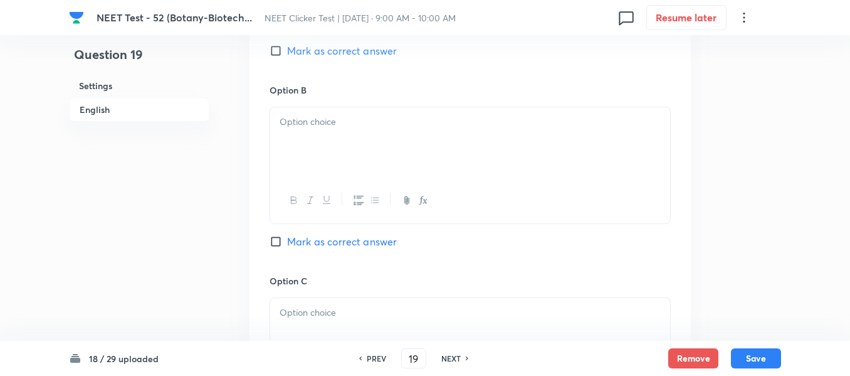
click at [371, 139] on div at bounding box center [470, 142] width 400 height 70
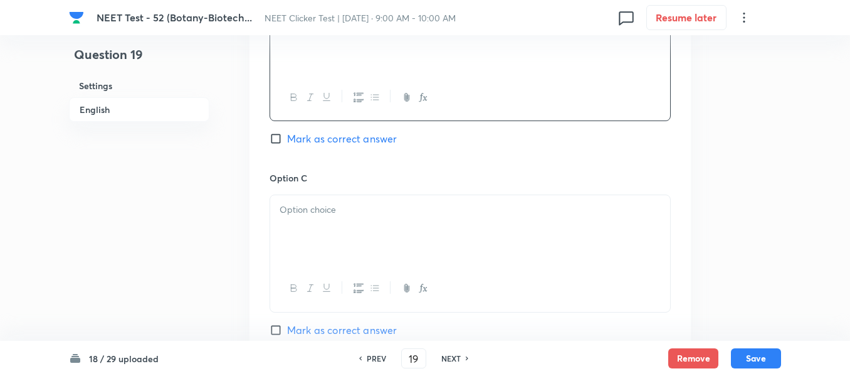
scroll to position [878, 0]
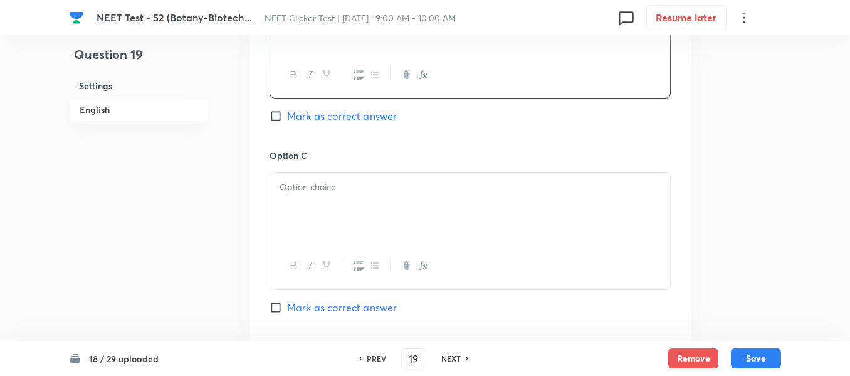
click at [347, 187] on p at bounding box center [470, 187] width 381 height 14
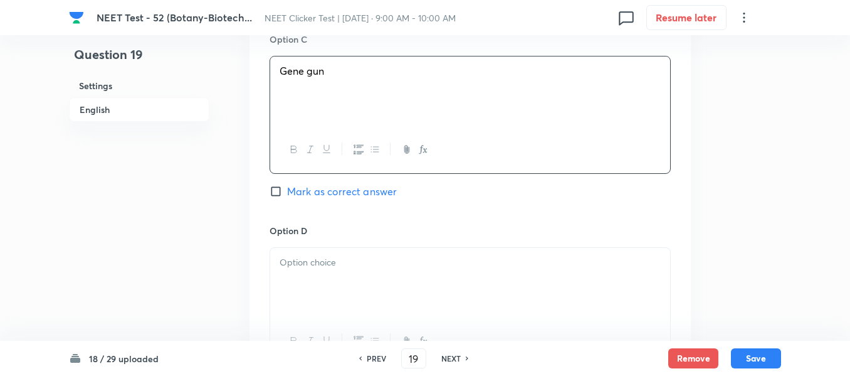
scroll to position [1129, 0]
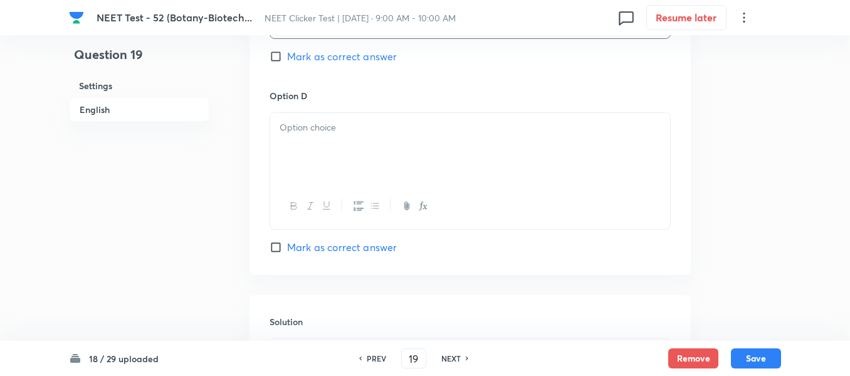
click at [339, 141] on div at bounding box center [470, 148] width 400 height 70
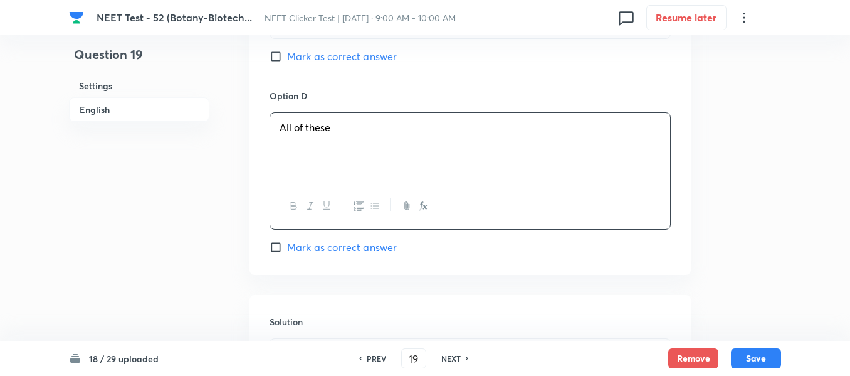
drag, startPoint x: 278, startPoint y: 247, endPoint x: 281, endPoint y: 239, distance: 8.7
click at [278, 246] on input "Mark as correct answer" at bounding box center [279, 247] width 18 height 13
checkbox input "true"
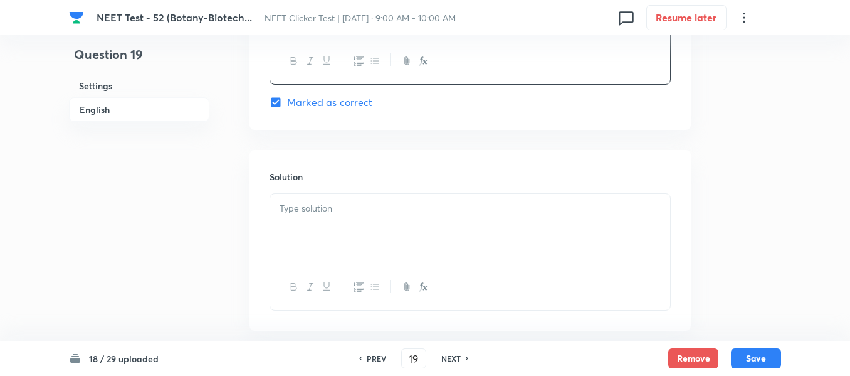
scroll to position [1317, 0]
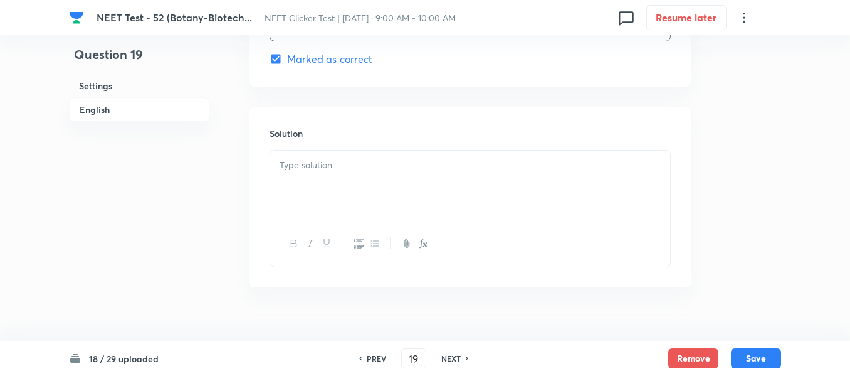
click at [344, 165] on p at bounding box center [470, 165] width 381 height 14
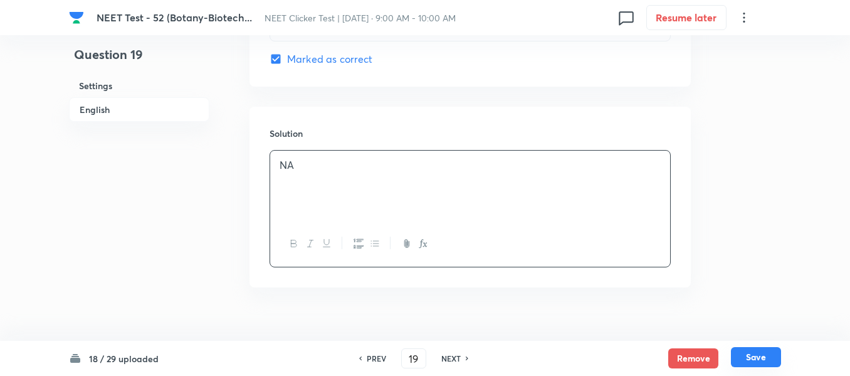
click at [759, 357] on button "Save" at bounding box center [756, 357] width 50 height 20
type input "20"
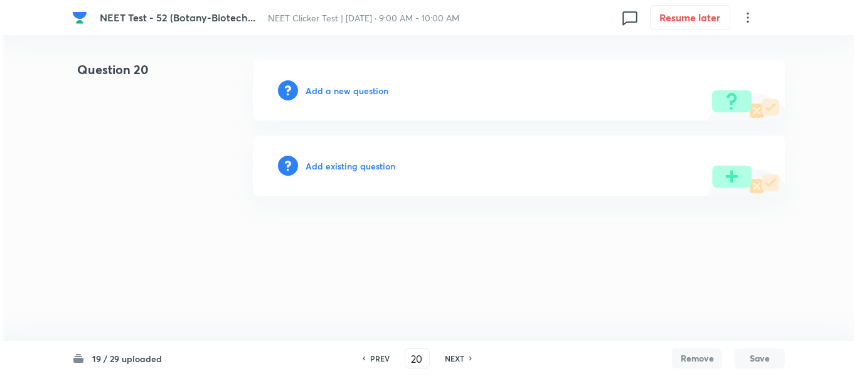
scroll to position [0, 0]
click at [327, 92] on h6 "Add a new question" at bounding box center [346, 90] width 83 height 13
click at [327, 92] on h6 "Choose a question type" at bounding box center [353, 90] width 97 height 13
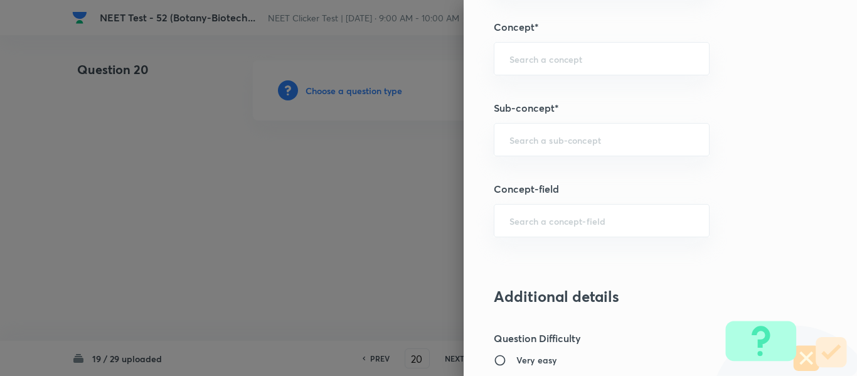
scroll to position [815, 0]
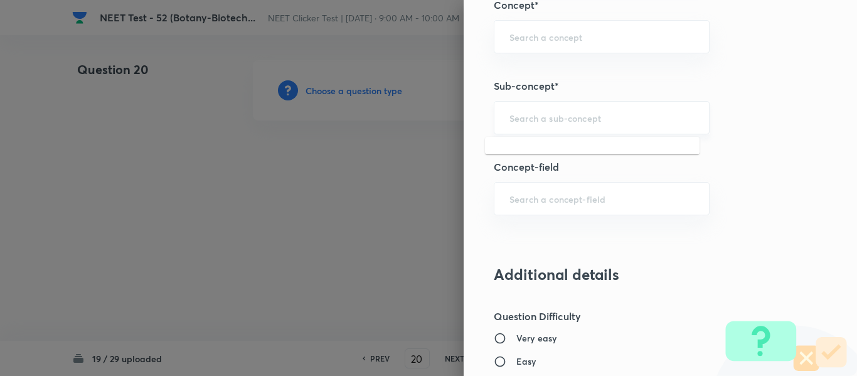
click at [573, 119] on input "text" at bounding box center [601, 118] width 184 height 12
paste input "Biotechnology : Principles And Processes"
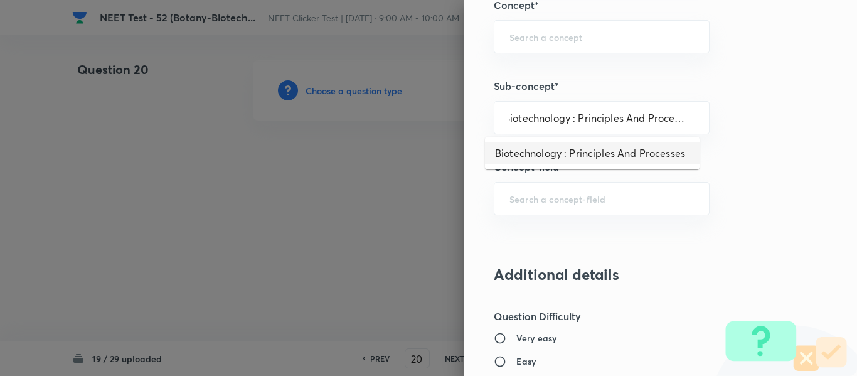
click at [574, 157] on li "Biotechnology : Principles And Processes" at bounding box center [592, 153] width 214 height 23
type input "Biotechnology : Principles And Processes"
type input "Biology"
type input "Biotechnology & Applications"
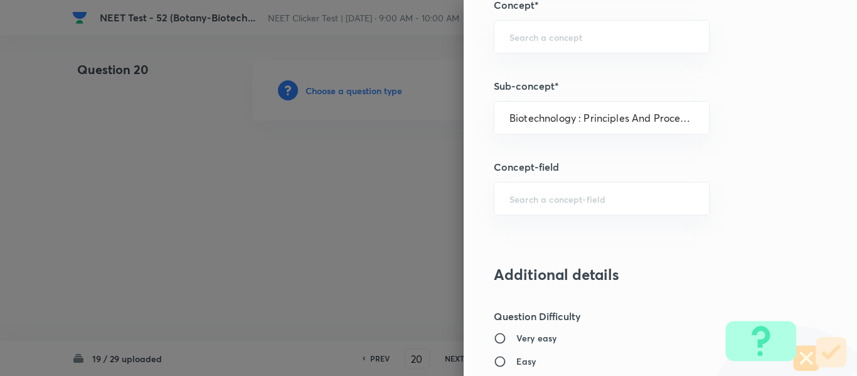
type input "Principles & Processes"
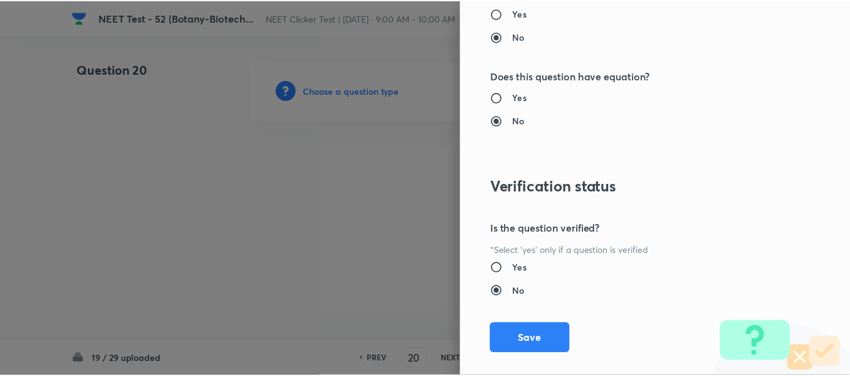
scroll to position [1418, 0]
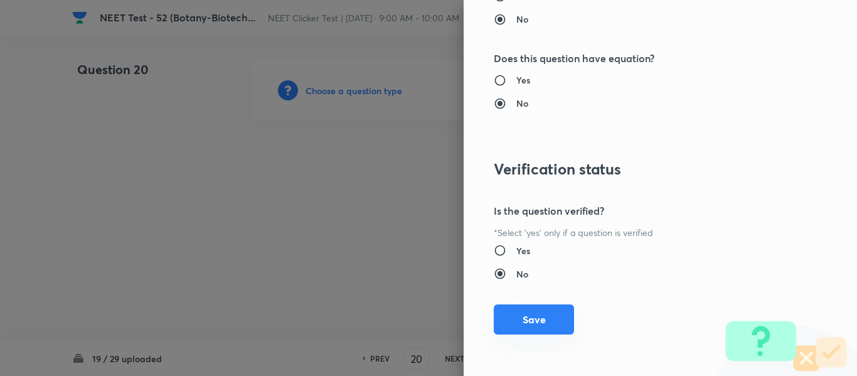
click at [523, 322] on button "Save" at bounding box center [534, 319] width 80 height 30
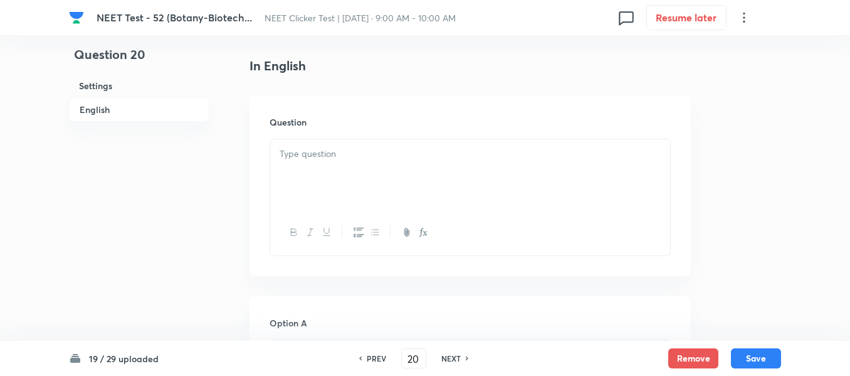
scroll to position [376, 0]
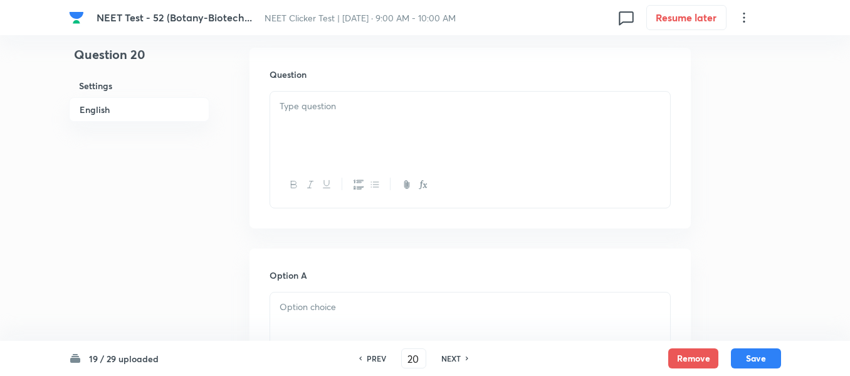
click at [434, 116] on div at bounding box center [470, 127] width 400 height 70
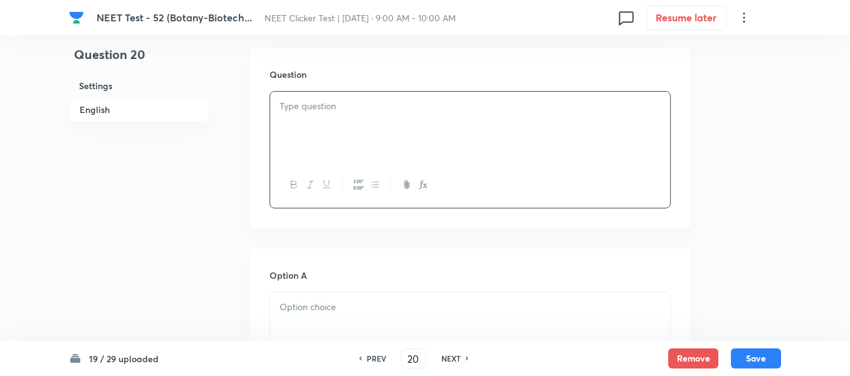
click at [434, 116] on div at bounding box center [470, 127] width 400 height 70
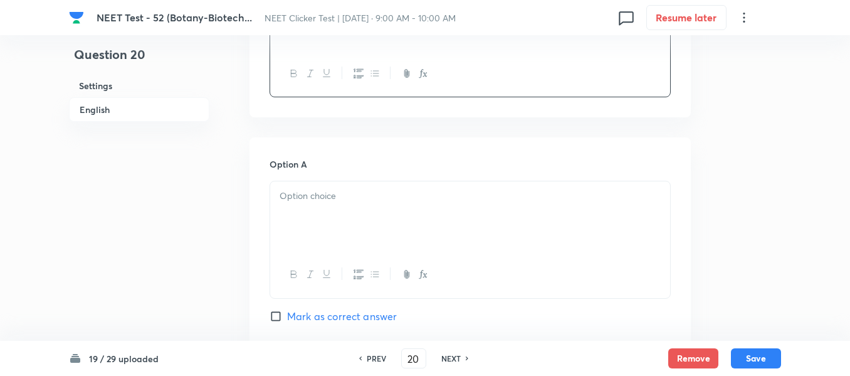
scroll to position [502, 0]
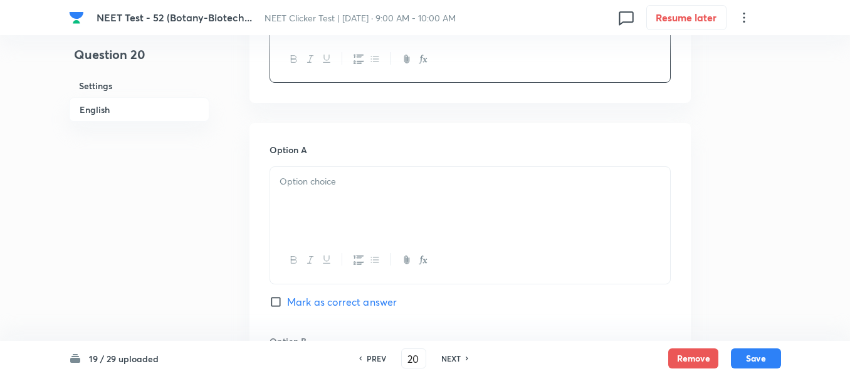
click at [351, 179] on p at bounding box center [470, 181] width 381 height 14
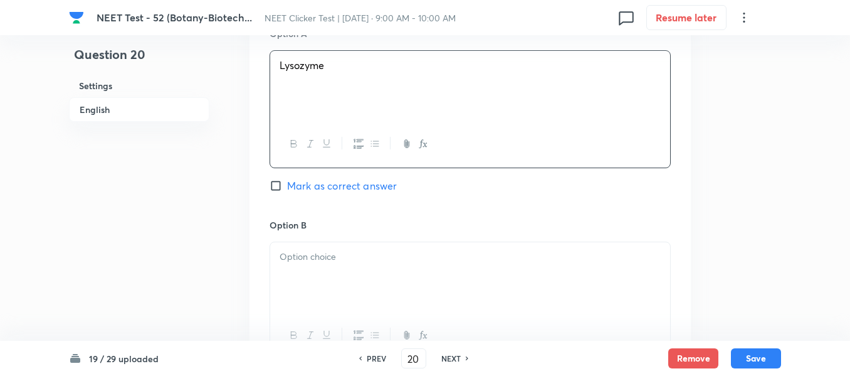
scroll to position [627, 0]
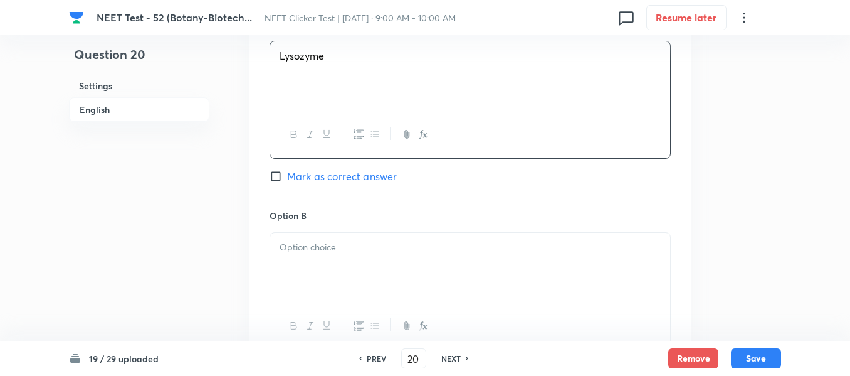
click at [355, 246] on p at bounding box center [470, 247] width 381 height 14
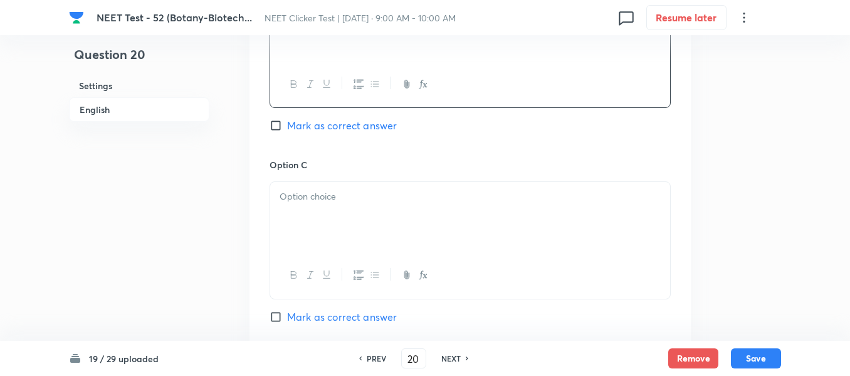
scroll to position [878, 0]
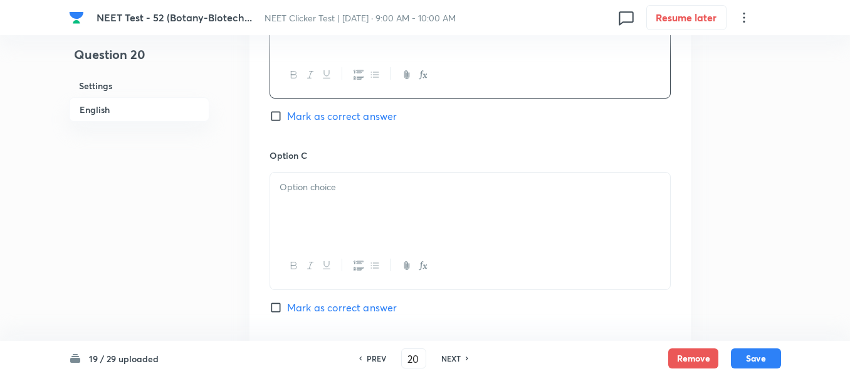
click at [393, 176] on div at bounding box center [470, 207] width 400 height 70
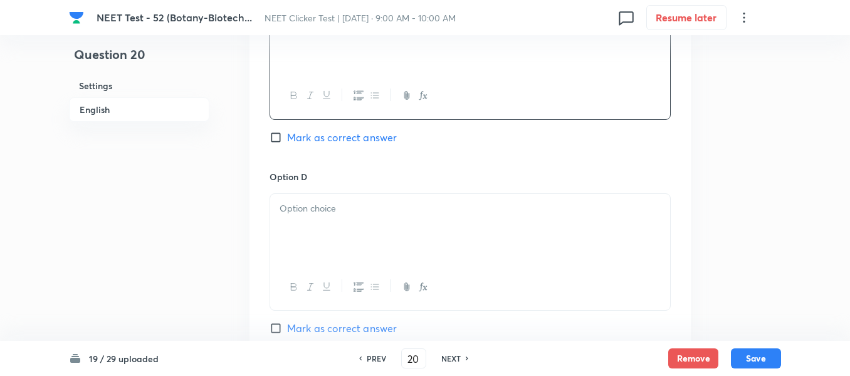
scroll to position [1066, 0]
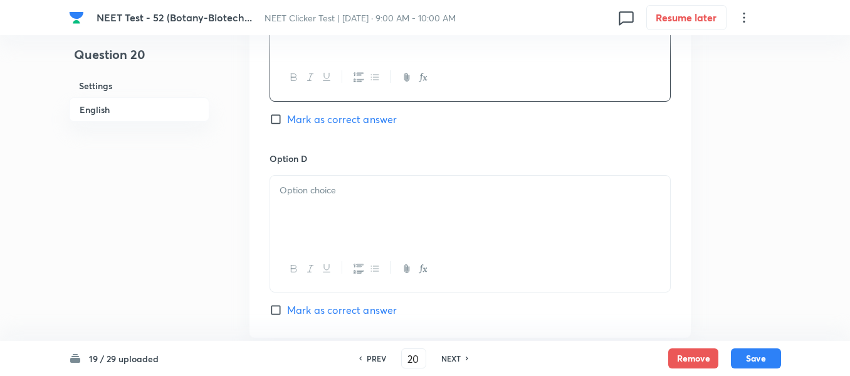
click at [360, 189] on p at bounding box center [470, 190] width 381 height 14
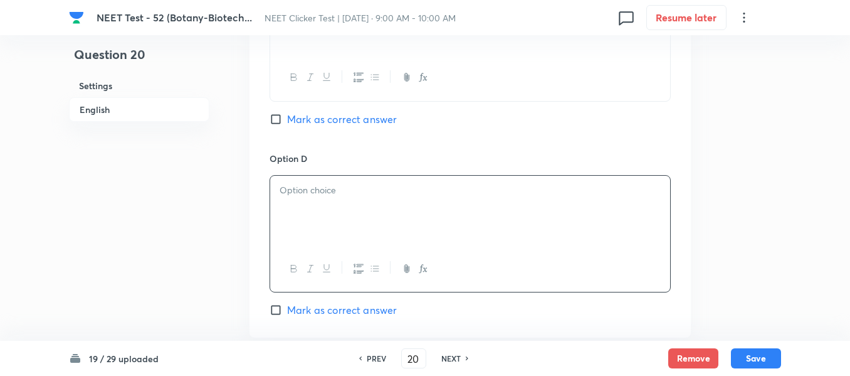
click at [374, 196] on p at bounding box center [470, 190] width 381 height 14
click at [290, 119] on span "Mark as correct answer" at bounding box center [342, 119] width 110 height 15
click at [287, 119] on input "Mark as correct answer" at bounding box center [279, 119] width 18 height 13
checkbox input "true"
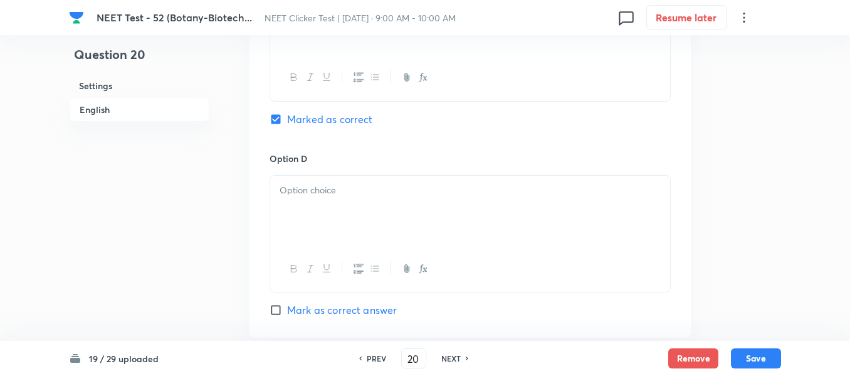
click at [405, 206] on div at bounding box center [470, 211] width 400 height 70
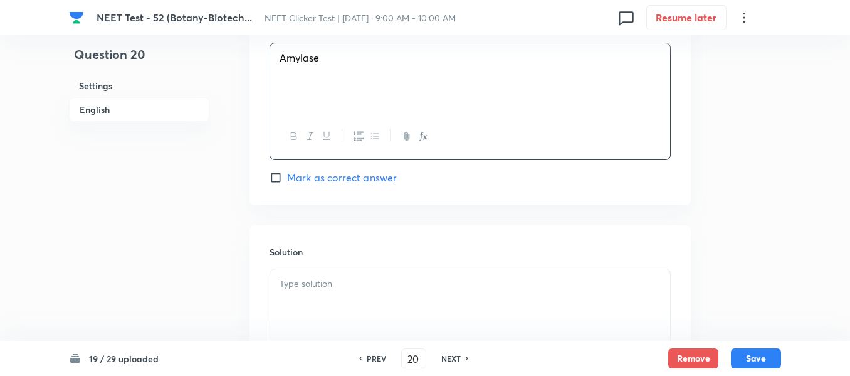
scroll to position [1254, 0]
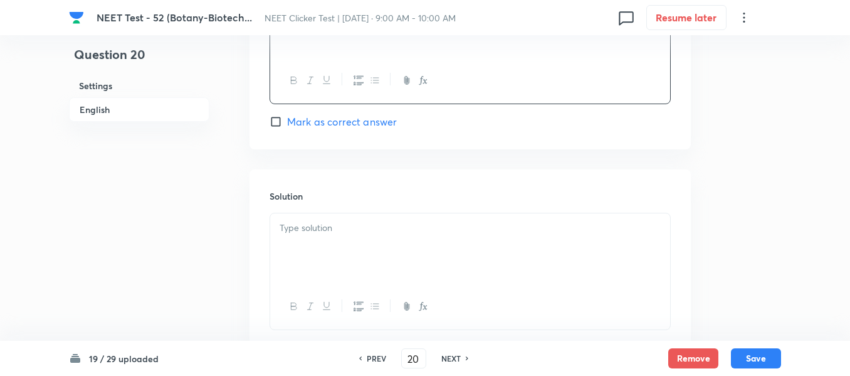
click at [332, 231] on p at bounding box center [470, 228] width 381 height 14
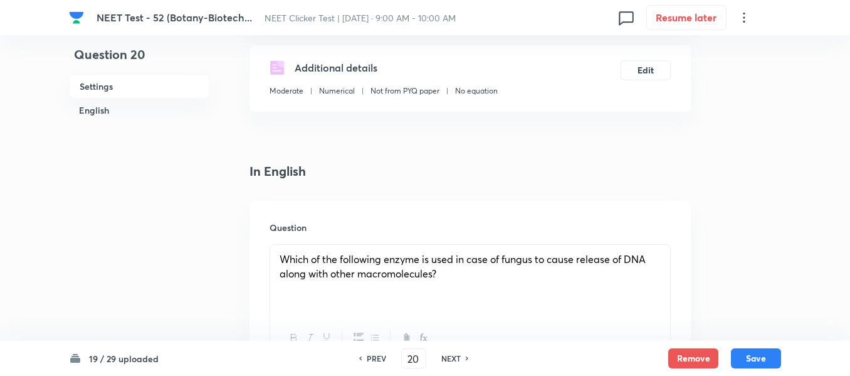
scroll to position [125, 0]
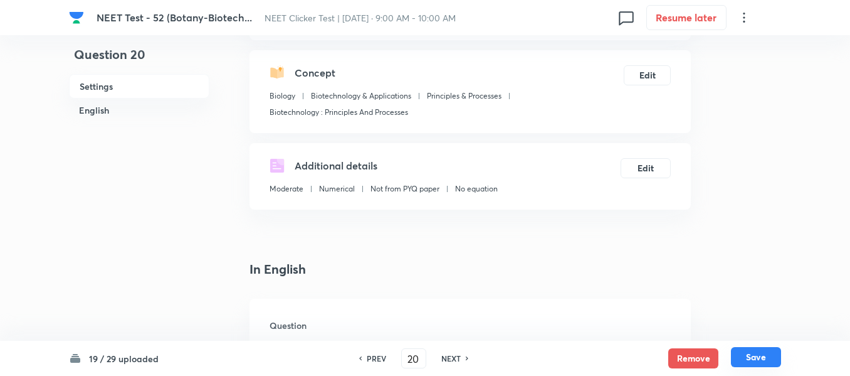
click at [753, 357] on button "Save" at bounding box center [756, 357] width 50 height 20
type input "21"
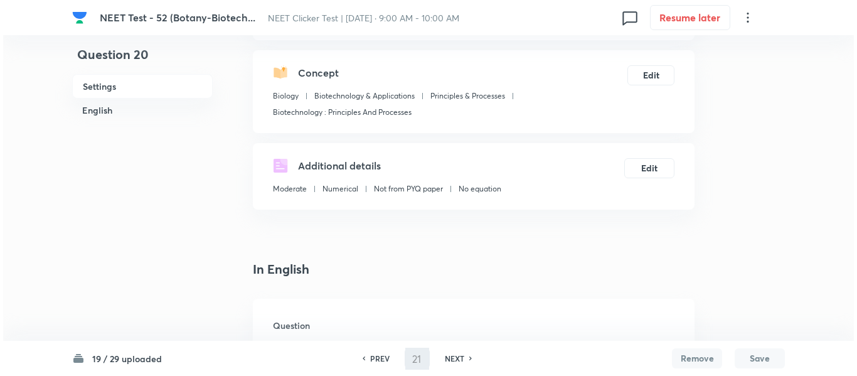
scroll to position [0, 0]
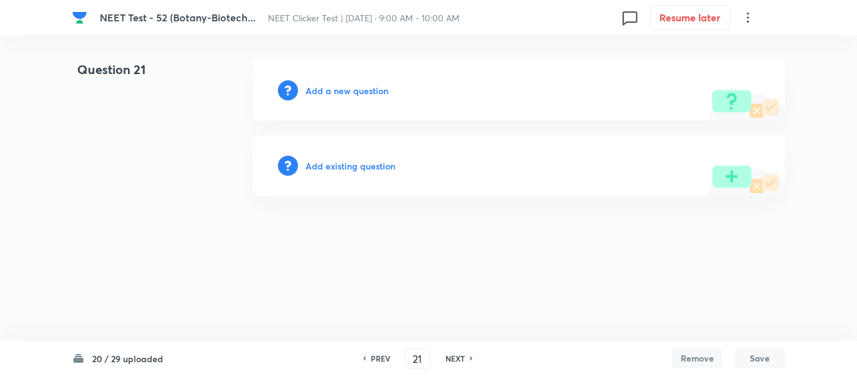
click at [337, 88] on h6 "Add a new question" at bounding box center [346, 90] width 83 height 13
click at [336, 88] on h6 "Choose a question type" at bounding box center [353, 90] width 97 height 13
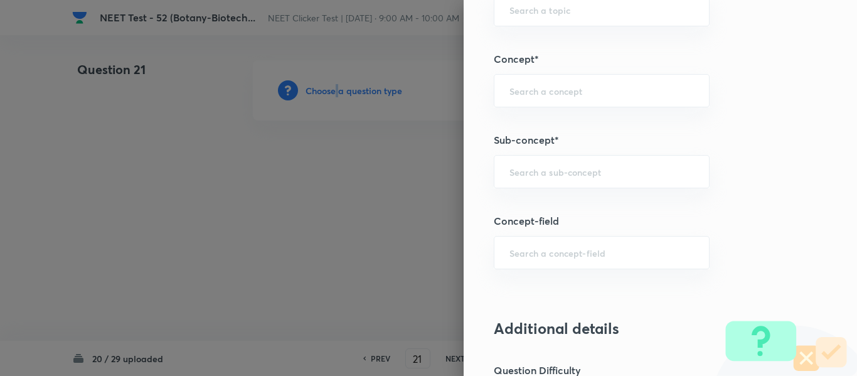
scroll to position [815, 0]
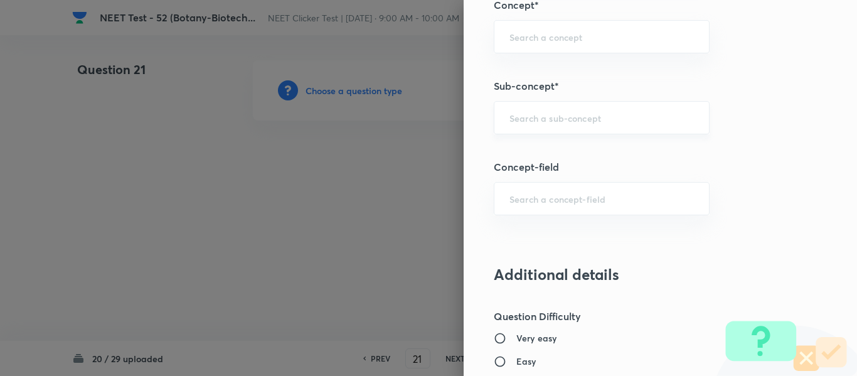
click at [563, 115] on input "text" at bounding box center [601, 118] width 184 height 12
paste input "Biotechnology : Principles And Processes"
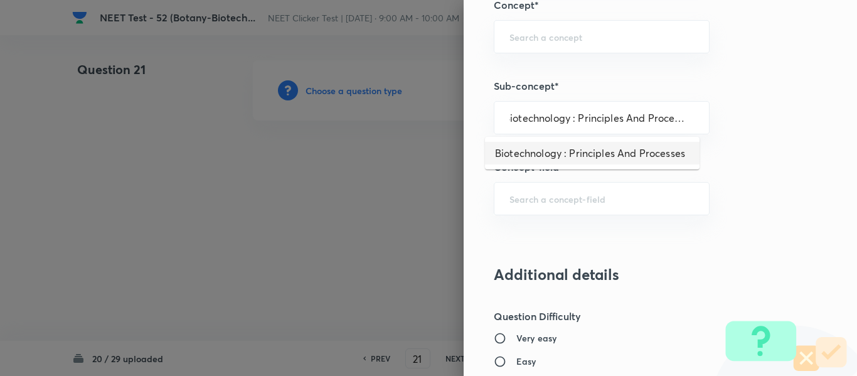
click at [541, 161] on li "Biotechnology : Principles And Processes" at bounding box center [592, 153] width 214 height 23
type input "Biotechnology : Principles And Processes"
type input "Biology"
type input "Biotechnology & Applications"
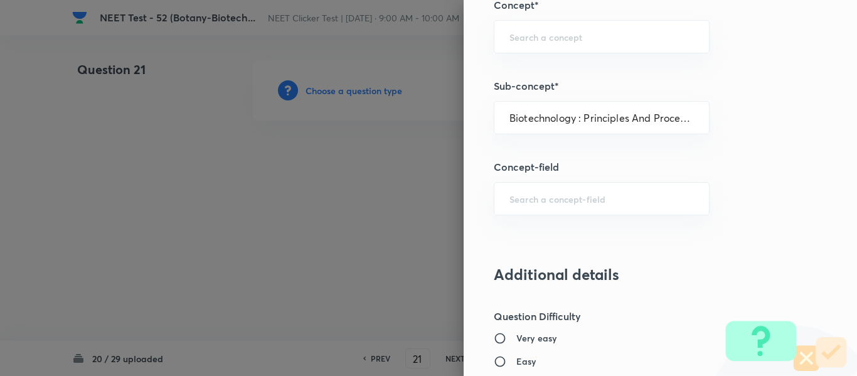
type input "Principles & Processes"
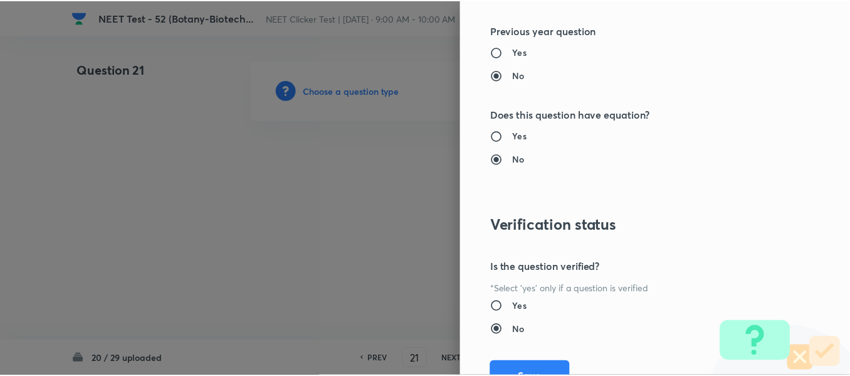
scroll to position [1418, 0]
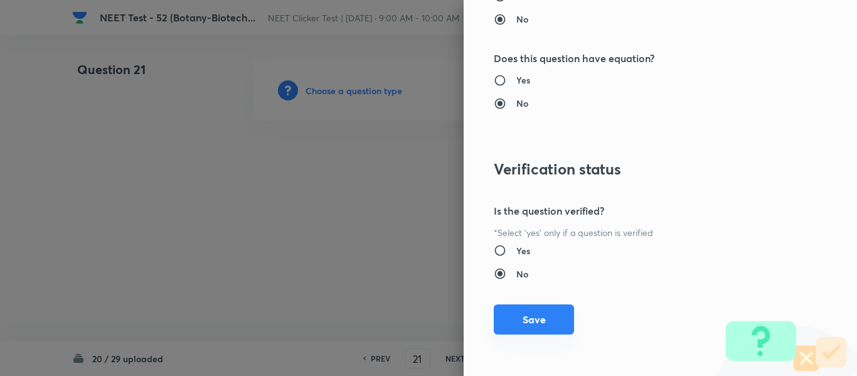
click at [539, 320] on button "Save" at bounding box center [534, 319] width 80 height 30
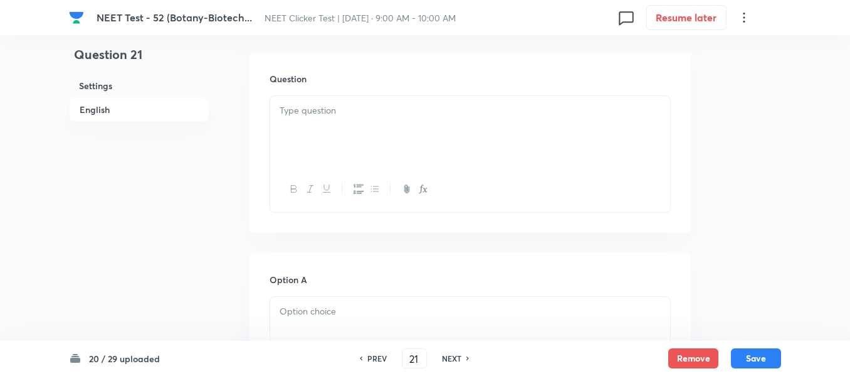
scroll to position [376, 0]
click at [444, 130] on div at bounding box center [470, 127] width 400 height 70
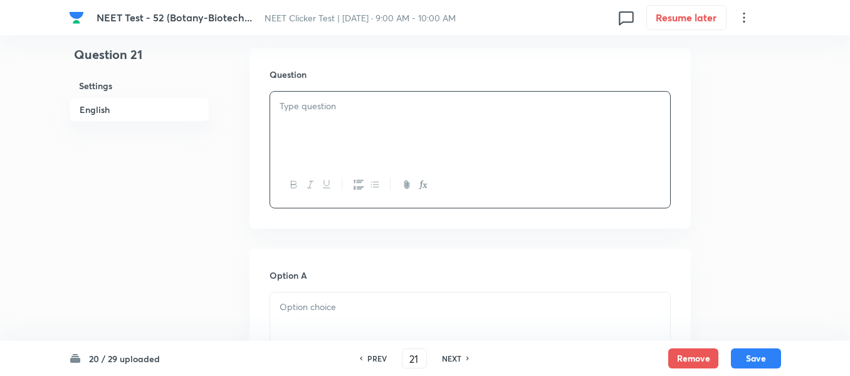
click at [349, 122] on div at bounding box center [470, 127] width 400 height 70
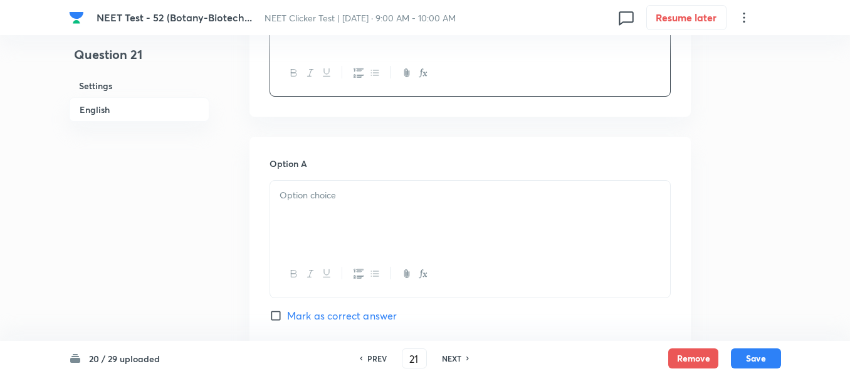
scroll to position [502, 0]
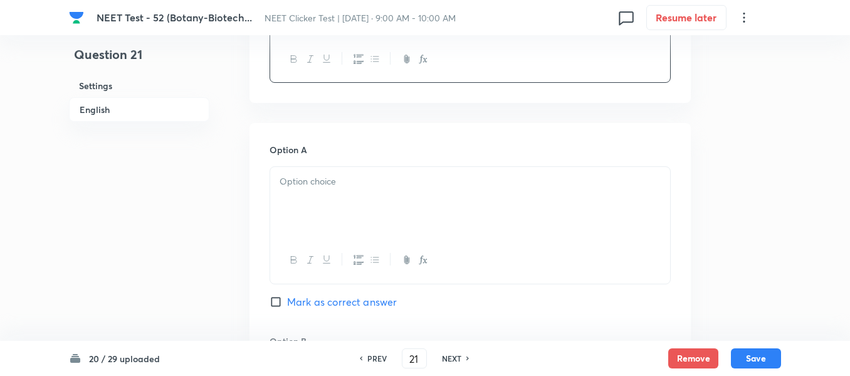
click at [454, 169] on div at bounding box center [470, 202] width 400 height 70
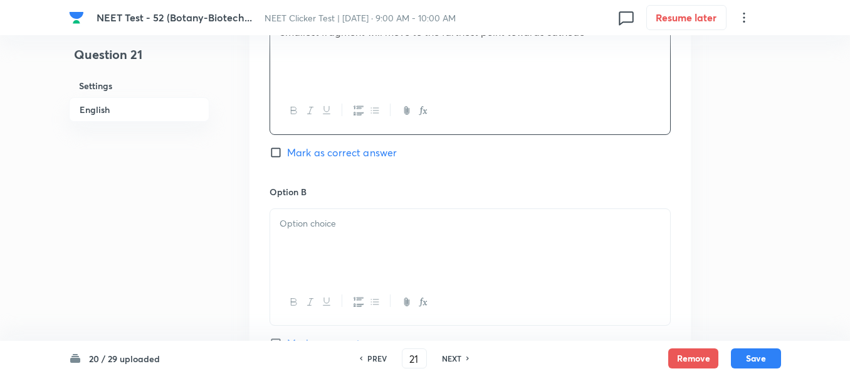
scroll to position [690, 0]
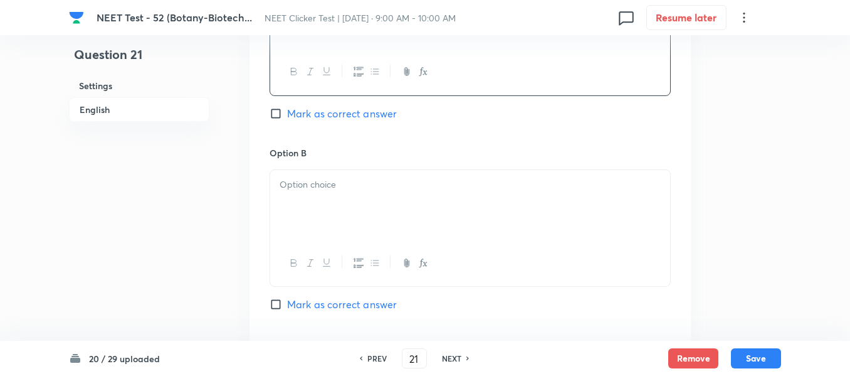
click at [399, 192] on div at bounding box center [470, 205] width 400 height 70
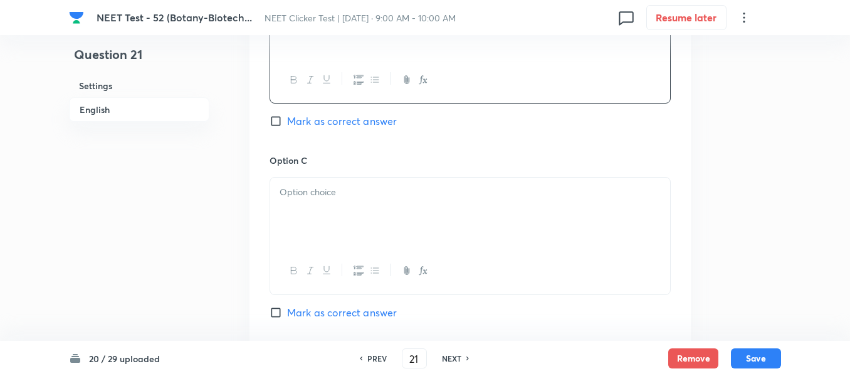
scroll to position [878, 0]
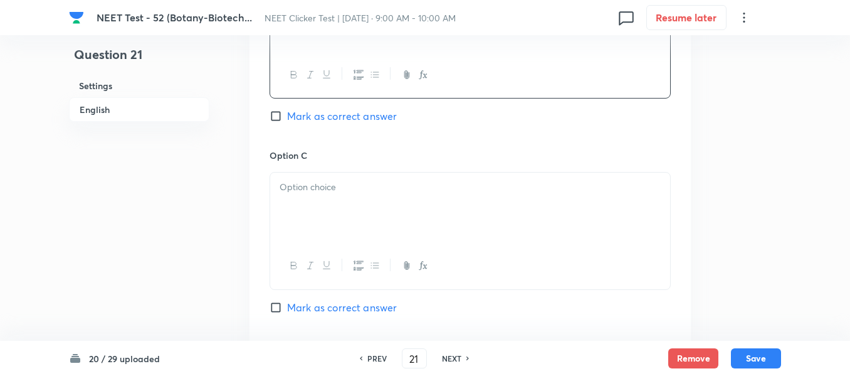
click at [376, 199] on div at bounding box center [470, 207] width 400 height 70
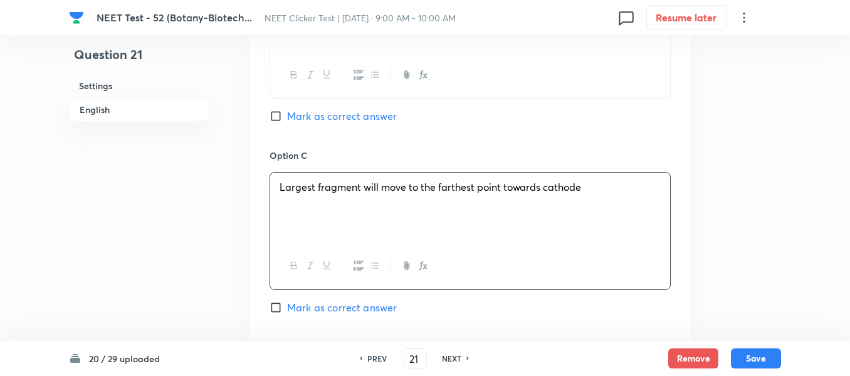
click at [278, 116] on input "Mark as correct answer" at bounding box center [279, 116] width 18 height 13
checkbox input "true"
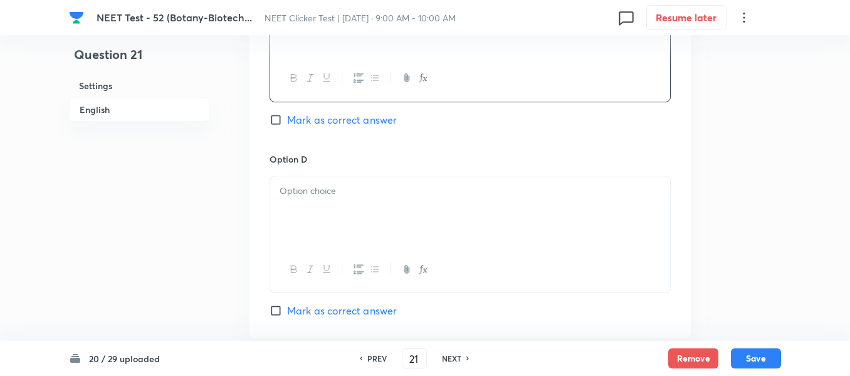
scroll to position [1066, 0]
click at [403, 189] on p at bounding box center [470, 190] width 381 height 14
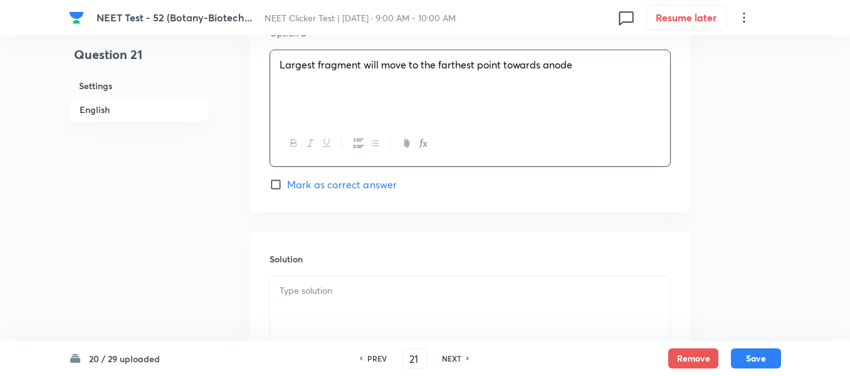
scroll to position [1317, 0]
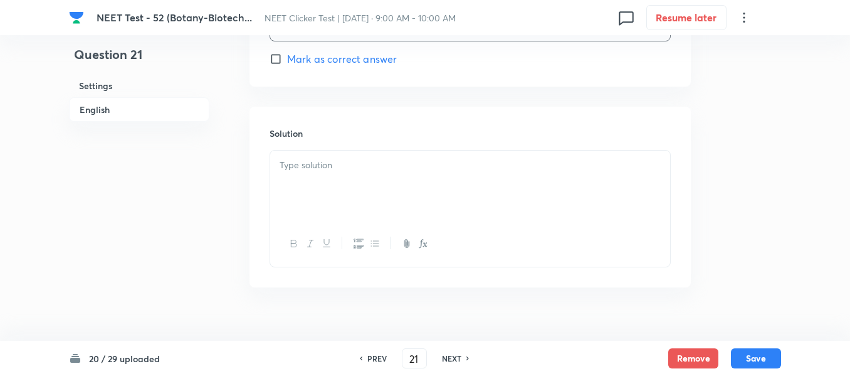
click at [346, 175] on div at bounding box center [470, 186] width 400 height 70
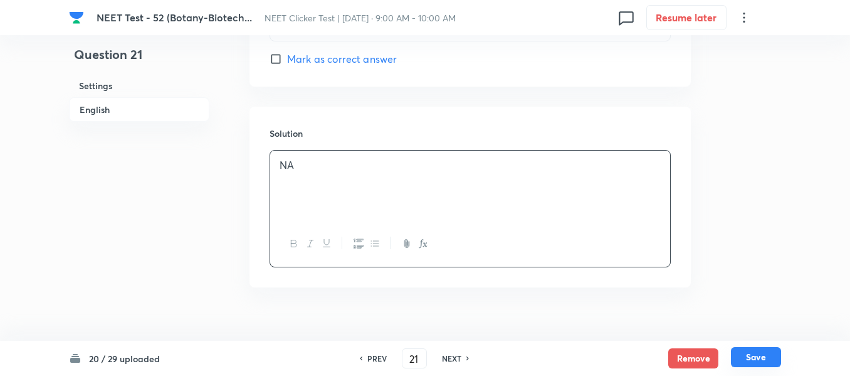
click at [756, 357] on button "Save" at bounding box center [756, 357] width 50 height 20
type input "22"
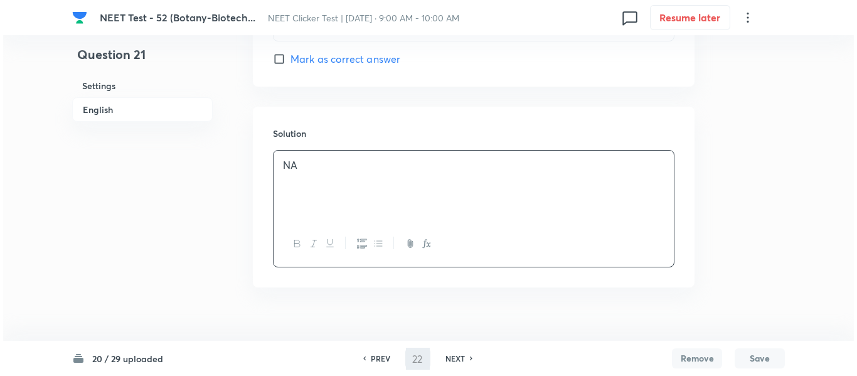
scroll to position [0, 0]
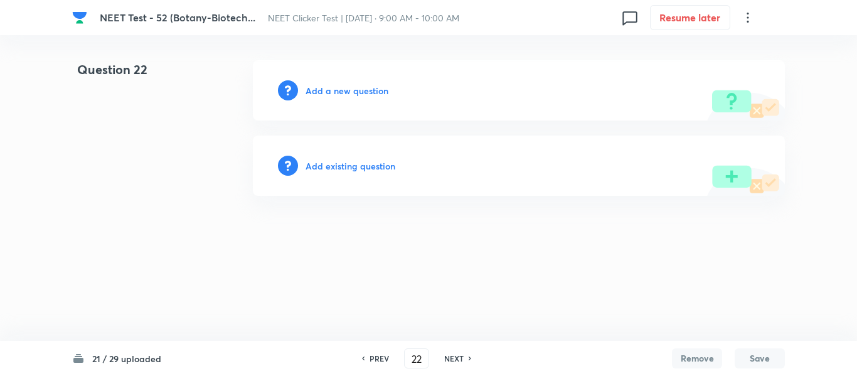
click at [334, 92] on h6 "Add a new question" at bounding box center [346, 90] width 83 height 13
click at [334, 92] on h6 "Choose a question type" at bounding box center [353, 90] width 97 height 13
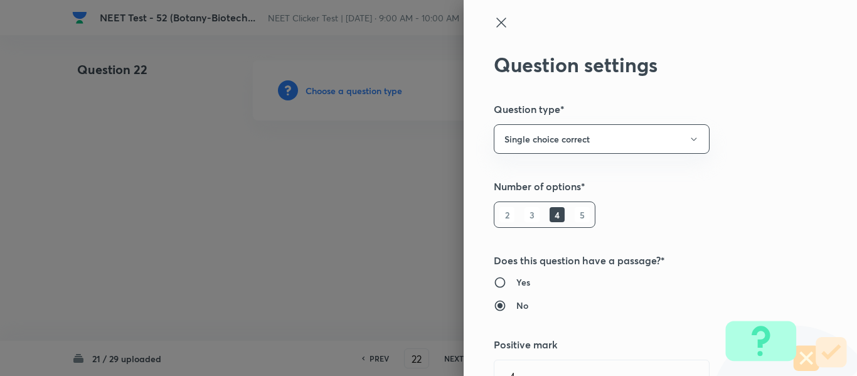
type input "Biology"
type input "Biotechnology & Applications"
type input "Principles & Processes"
type input "Biotechnology : Principles And Processes"
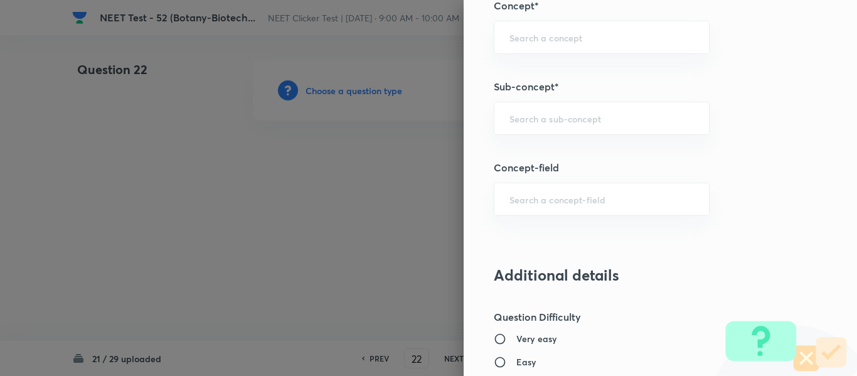
scroll to position [815, 0]
click at [566, 116] on input "text" at bounding box center [601, 118] width 184 height 12
paste input "Biotechnology : Principles And Processes"
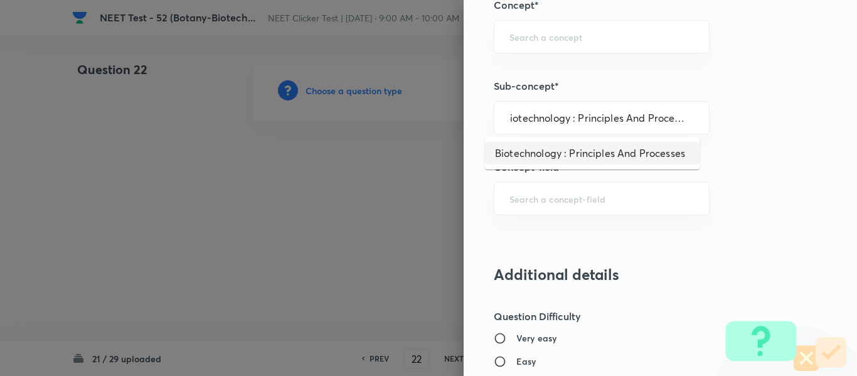
click at [573, 149] on li "Biotechnology : Principles And Processes" at bounding box center [592, 153] width 214 height 23
type input "Biotechnology : Principles And Processes"
type input "Biology"
type input "Biotechnology & Applications"
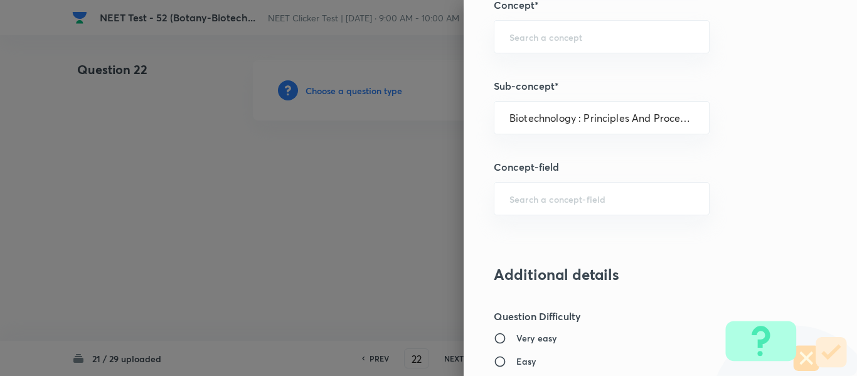
type input "Principles & Processes"
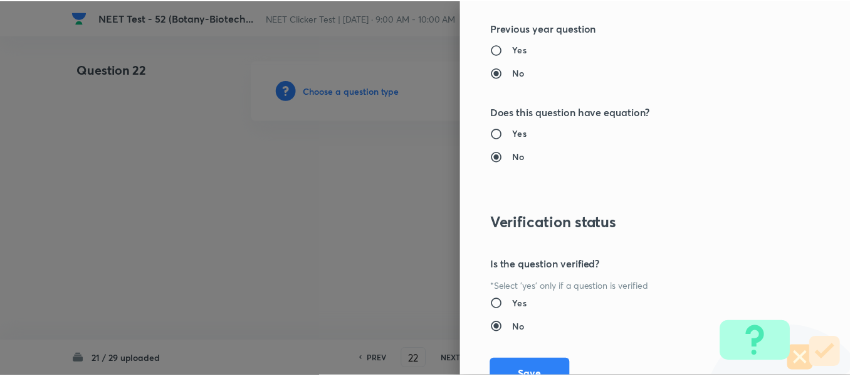
scroll to position [1418, 0]
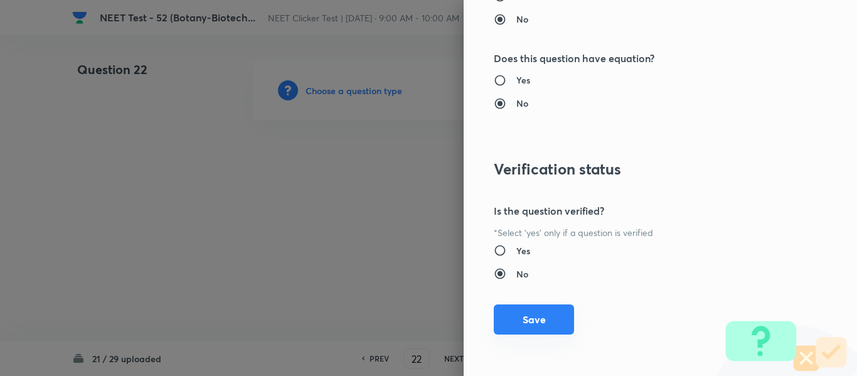
click at [524, 316] on button "Save" at bounding box center [534, 319] width 80 height 30
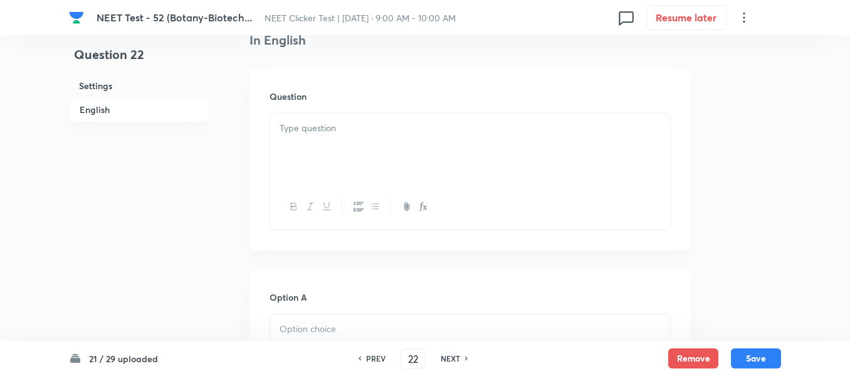
scroll to position [376, 0]
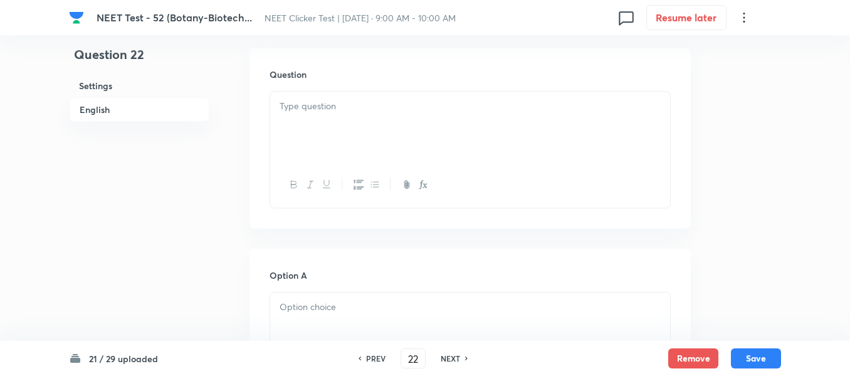
click at [428, 114] on div at bounding box center [470, 127] width 400 height 70
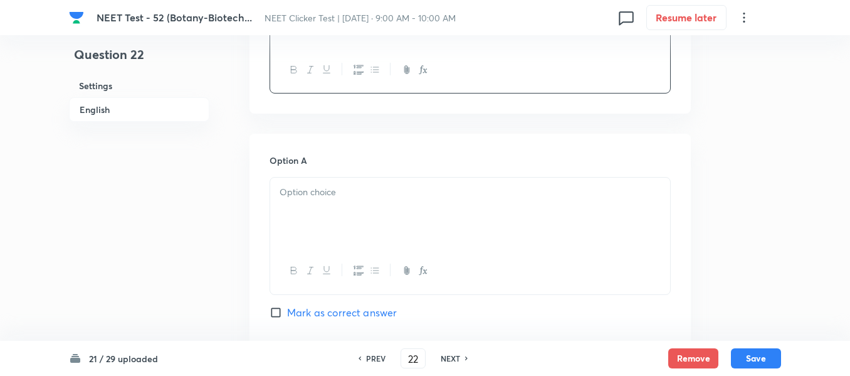
scroll to position [564, 0]
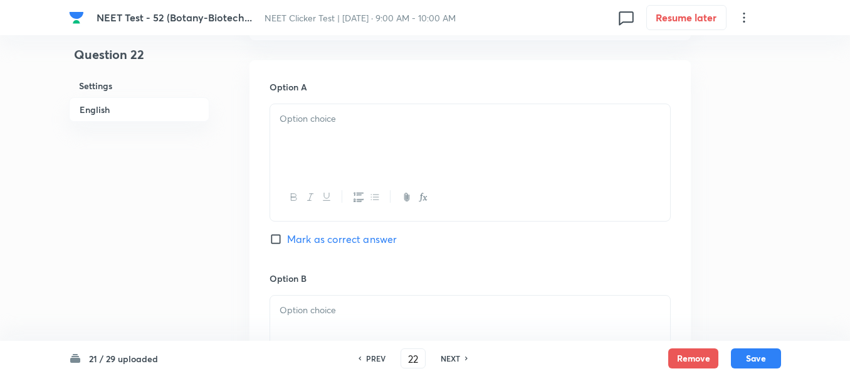
click at [383, 121] on p at bounding box center [470, 119] width 381 height 14
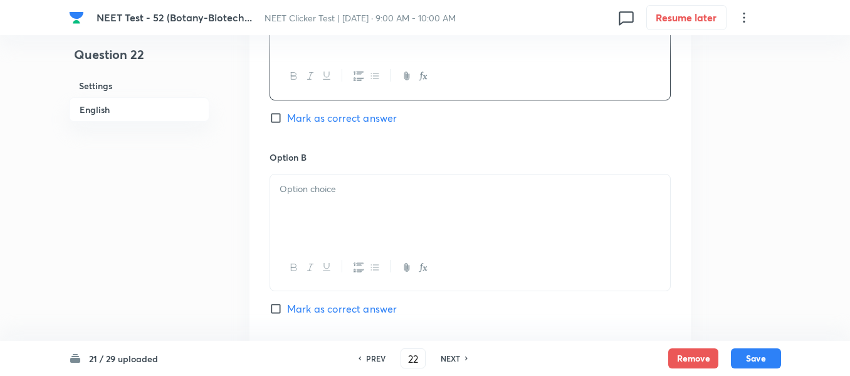
scroll to position [690, 0]
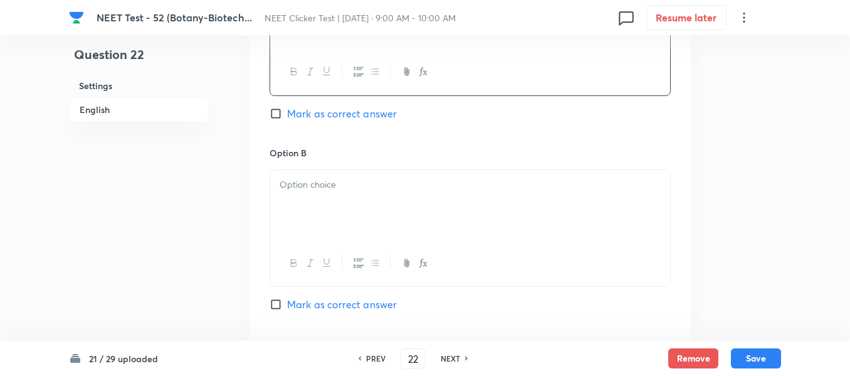
click at [383, 186] on p at bounding box center [470, 184] width 381 height 14
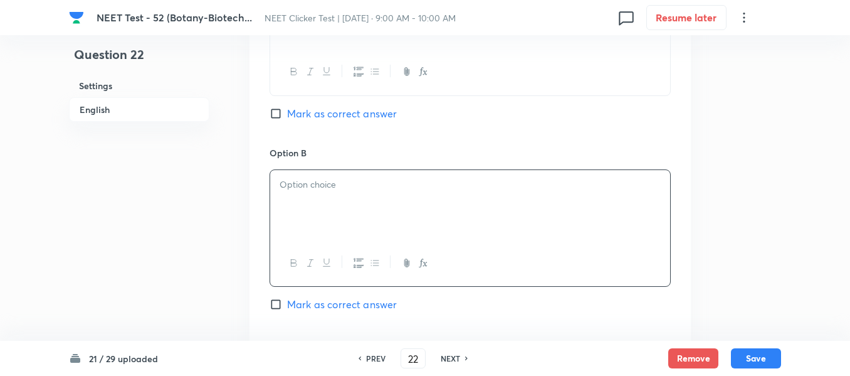
click at [370, 186] on p at bounding box center [470, 184] width 381 height 14
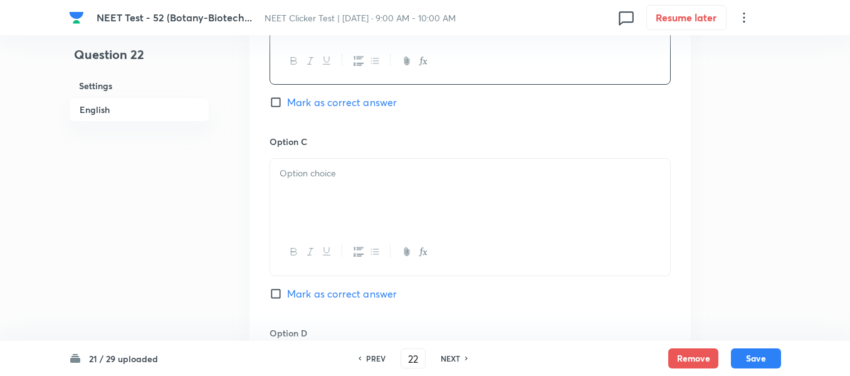
scroll to position [941, 0]
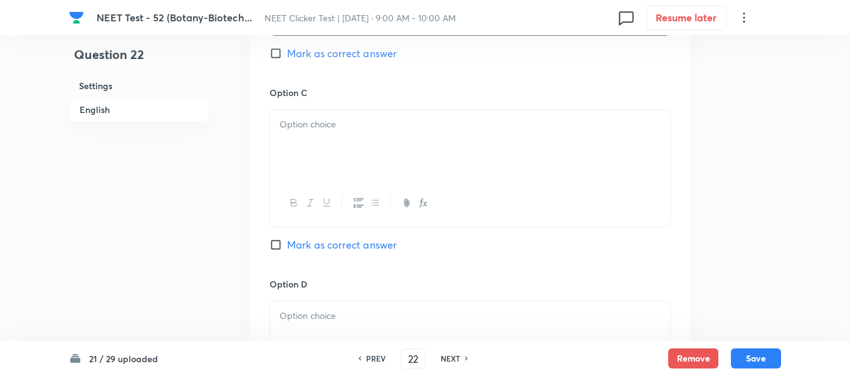
click at [359, 137] on div at bounding box center [470, 145] width 400 height 70
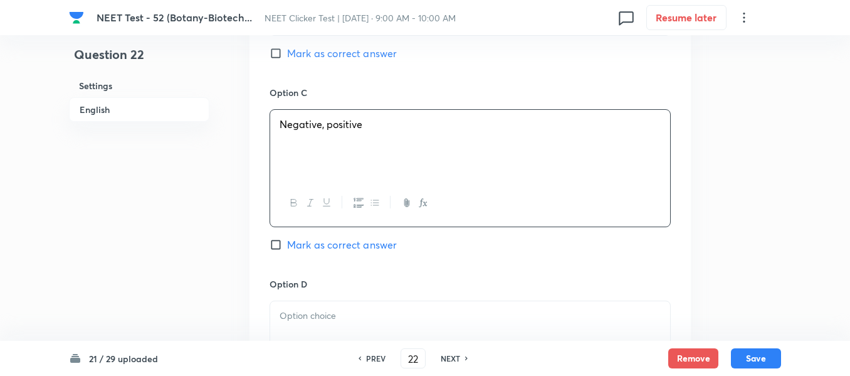
click at [285, 243] on input "Mark as correct answer" at bounding box center [279, 244] width 18 height 13
checkbox input "true"
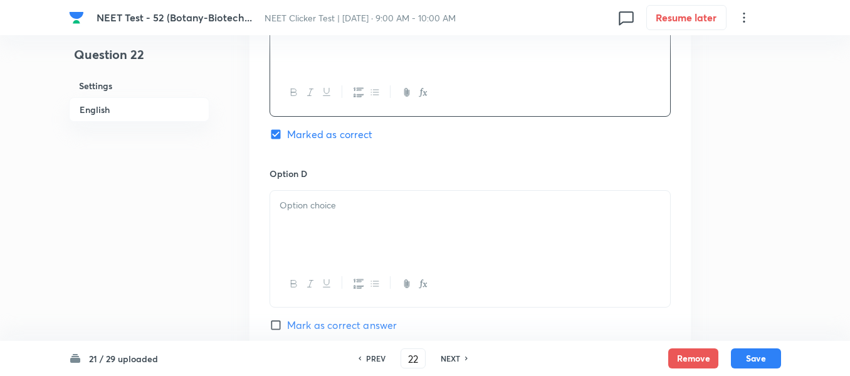
scroll to position [1129, 0]
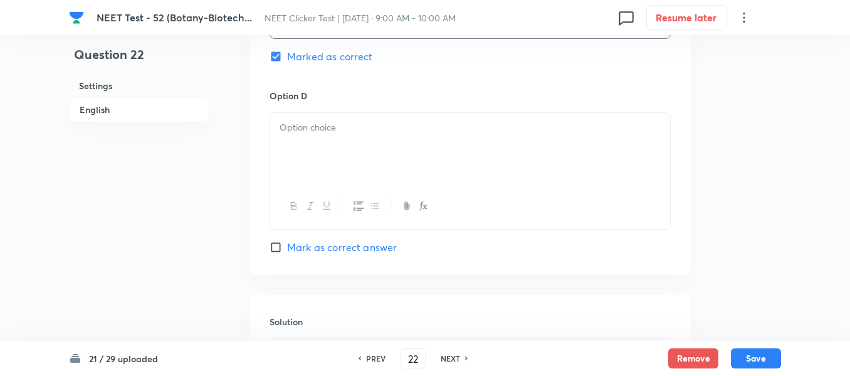
click at [349, 155] on div at bounding box center [470, 148] width 400 height 70
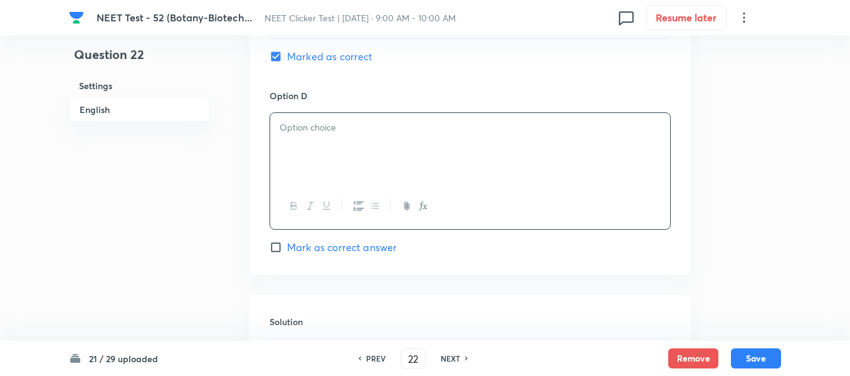
click at [406, 152] on div at bounding box center [470, 148] width 400 height 70
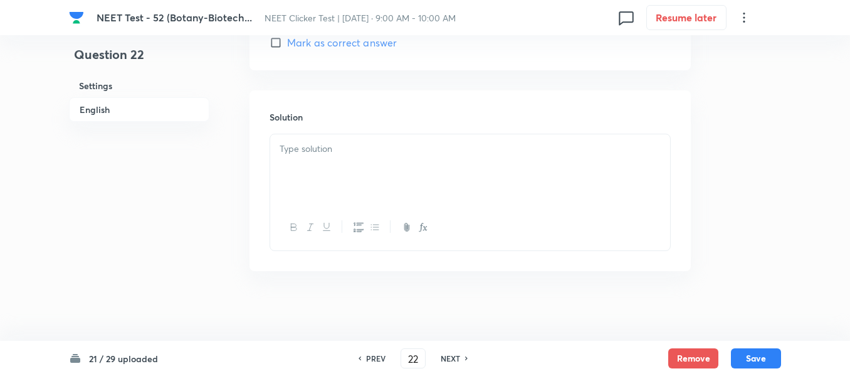
scroll to position [1339, 0]
click at [359, 149] on p at bounding box center [470, 143] width 381 height 14
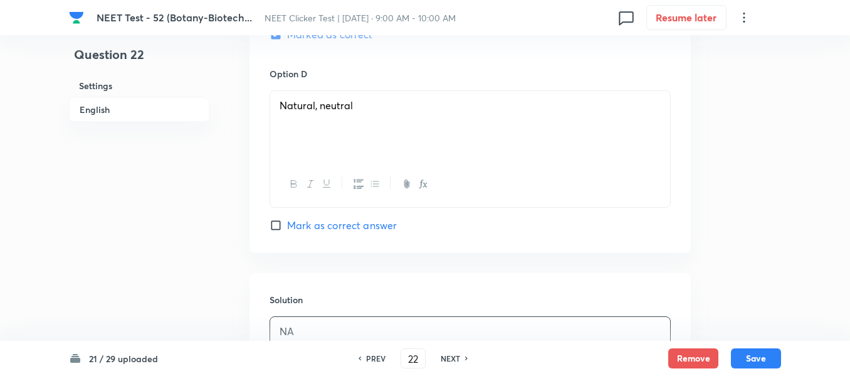
scroll to position [1088, 0]
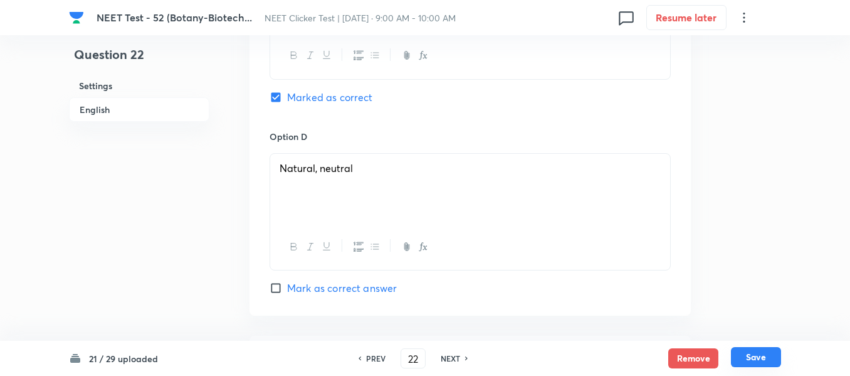
click at [759, 361] on button "Save" at bounding box center [756, 357] width 50 height 20
type input "23"
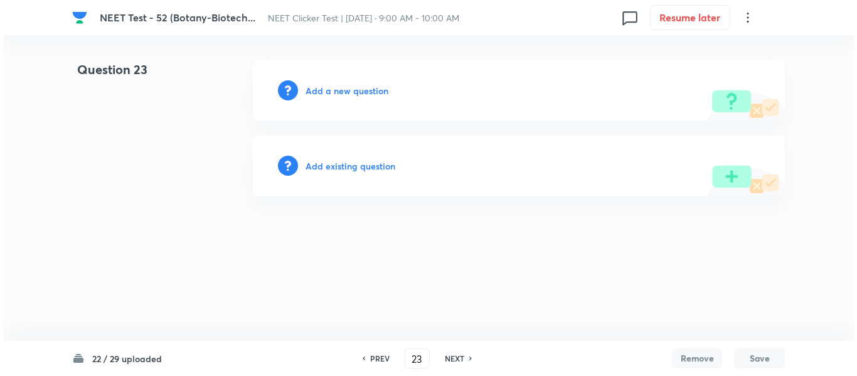
scroll to position [0, 0]
click at [337, 90] on h6 "Add a new question" at bounding box center [346, 90] width 83 height 13
click at [336, 90] on h6 "Choose a question type" at bounding box center [353, 90] width 97 height 13
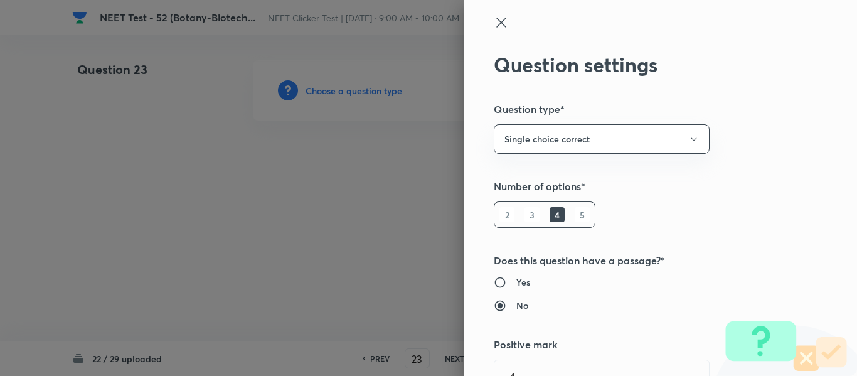
click at [336, 90] on div at bounding box center [428, 188] width 857 height 376
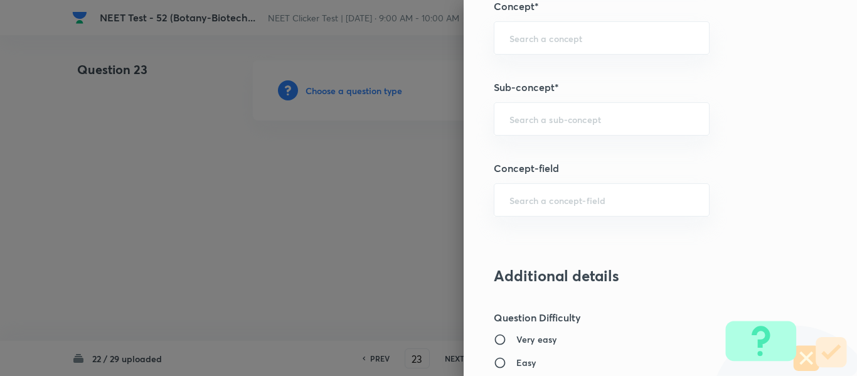
scroll to position [815, 0]
click at [537, 117] on input "text" at bounding box center [601, 118] width 184 height 12
paste input "Biotechnology : Principles And Processes"
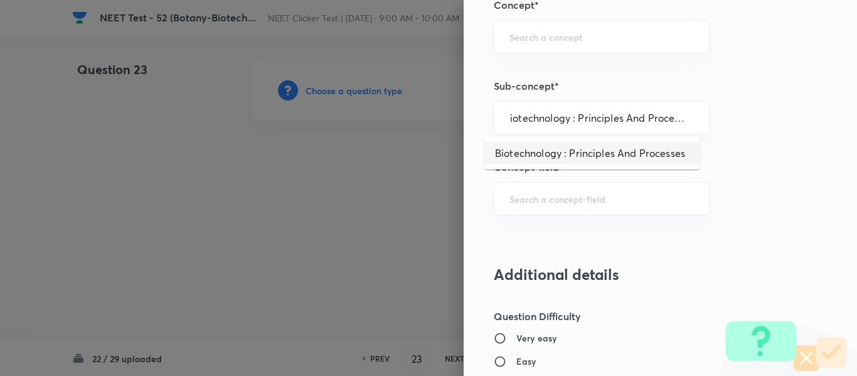
click at [550, 154] on li "Biotechnology : Principles And Processes" at bounding box center [592, 153] width 214 height 23
type input "Biotechnology : Principles And Processes"
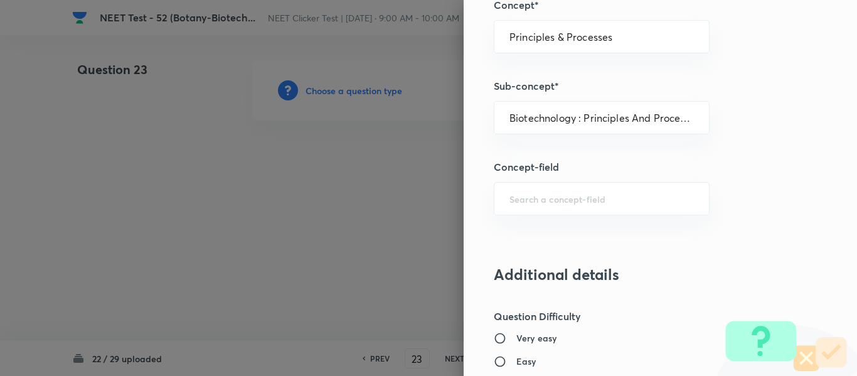
type input "Biology"
type input "Biotechnology & Applications"
type input "Principles & Processes"
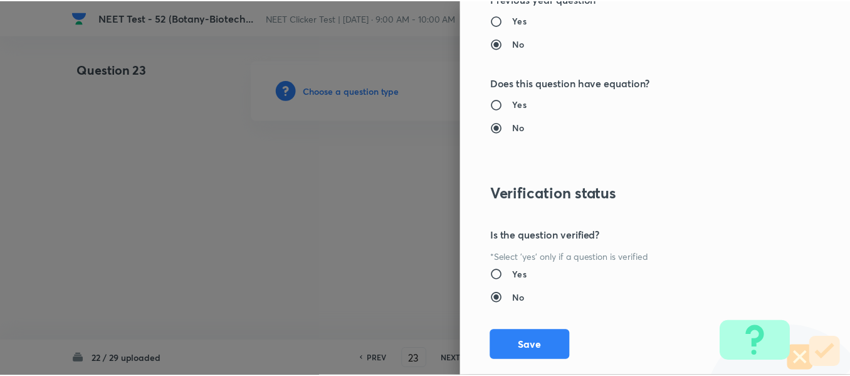
scroll to position [1418, 0]
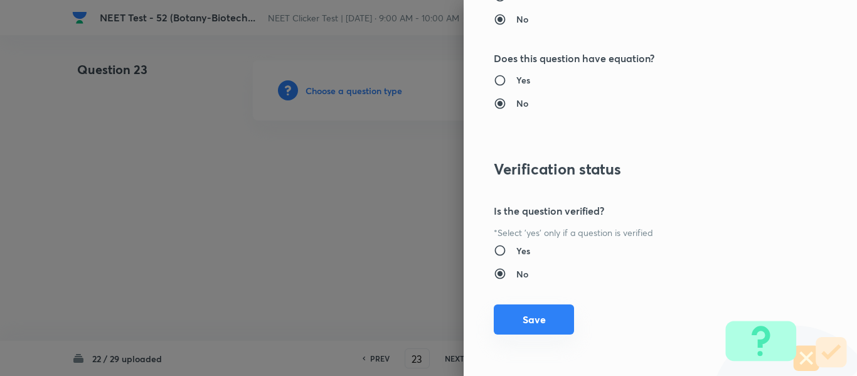
click at [527, 317] on button "Save" at bounding box center [534, 319] width 80 height 30
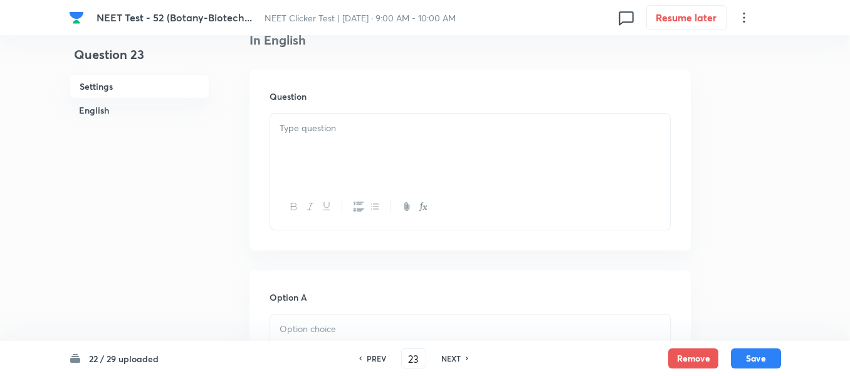
scroll to position [376, 0]
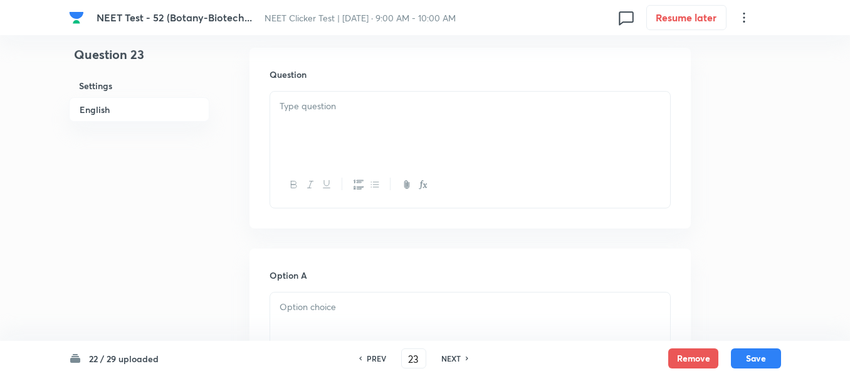
click at [378, 121] on div at bounding box center [470, 127] width 400 height 70
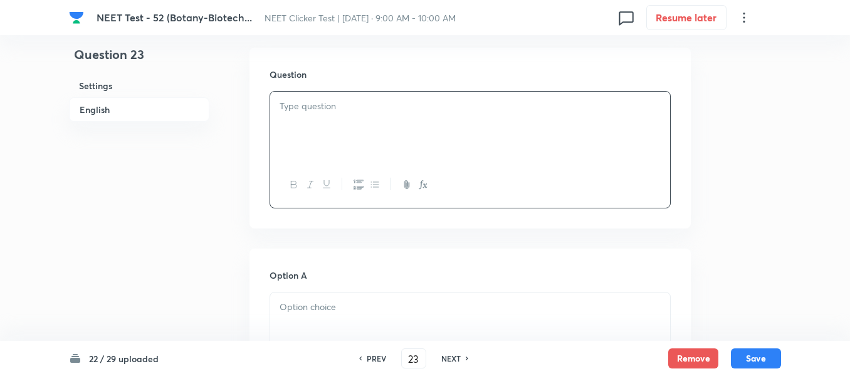
click at [484, 119] on div at bounding box center [470, 127] width 400 height 70
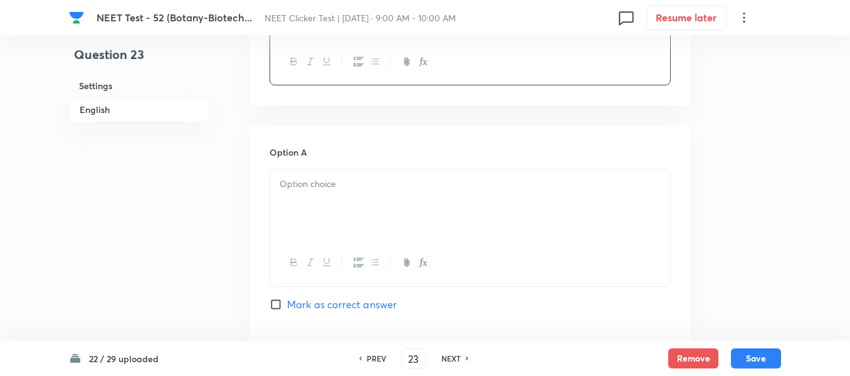
scroll to position [502, 0]
click at [401, 167] on div at bounding box center [470, 202] width 400 height 70
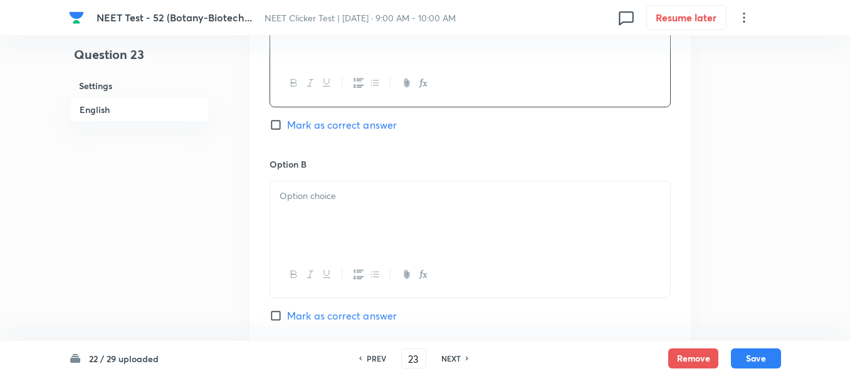
scroll to position [690, 0]
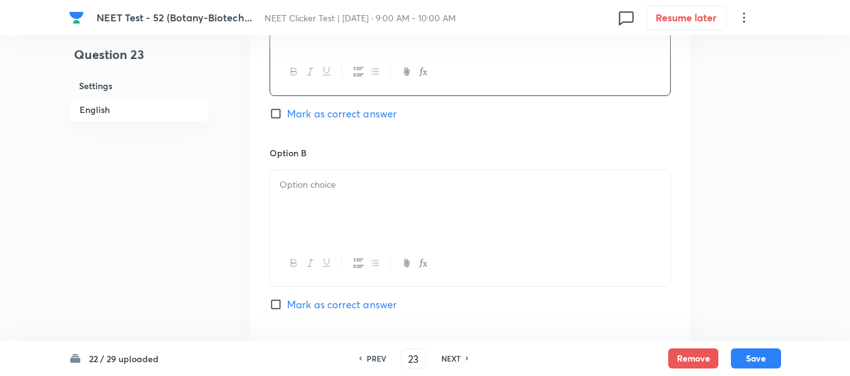
click at [334, 185] on p at bounding box center [470, 184] width 381 height 14
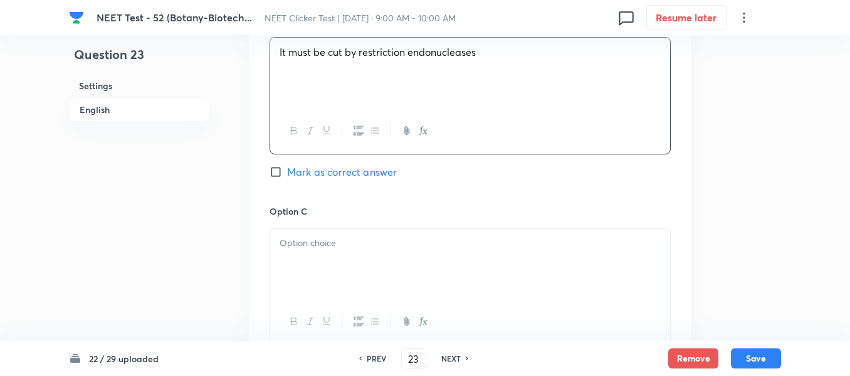
scroll to position [878, 0]
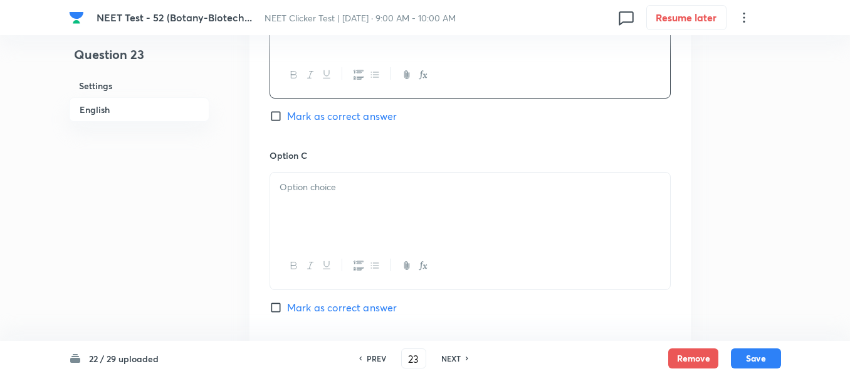
click at [374, 193] on p at bounding box center [470, 187] width 381 height 14
click at [357, 187] on p at bounding box center [470, 190] width 381 height 14
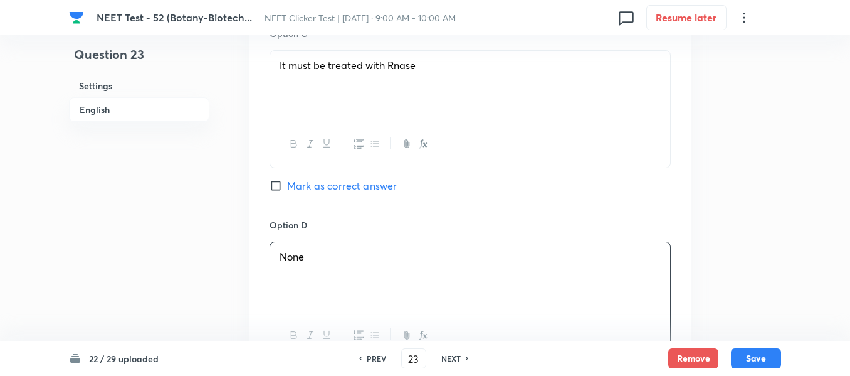
scroll to position [815, 0]
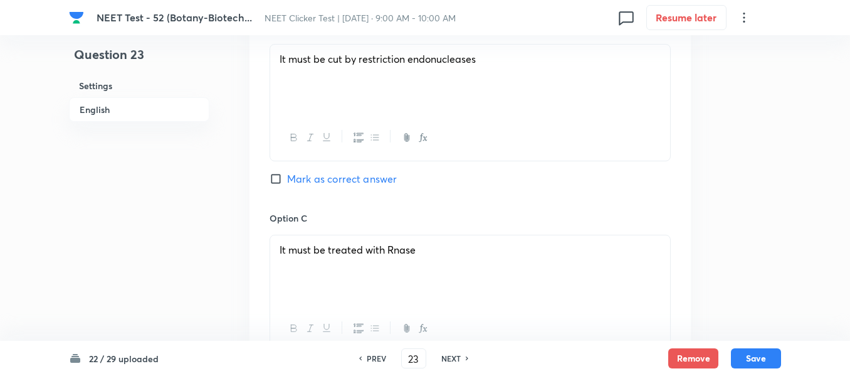
drag, startPoint x: 269, startPoint y: 176, endPoint x: 378, endPoint y: 194, distance: 110.6
click at [270, 176] on div "Option A It must be ground up with mortar and pestle Mark as correct answer Opt…" at bounding box center [471, 198] width 442 height 779
click at [275, 178] on input "Mark as correct answer" at bounding box center [279, 178] width 18 height 13
checkbox input "true"
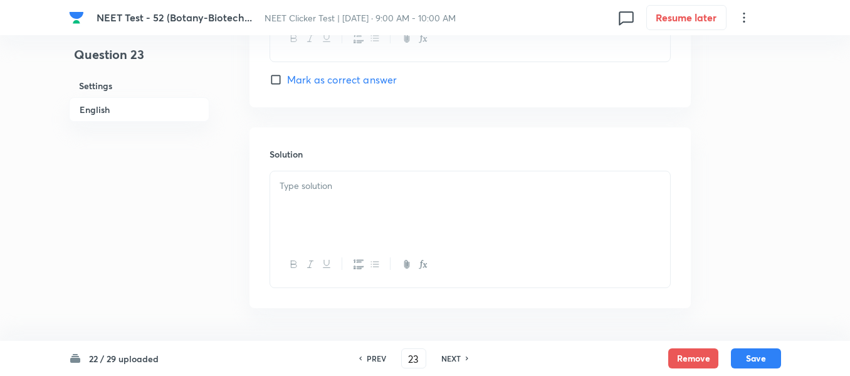
scroll to position [1339, 0]
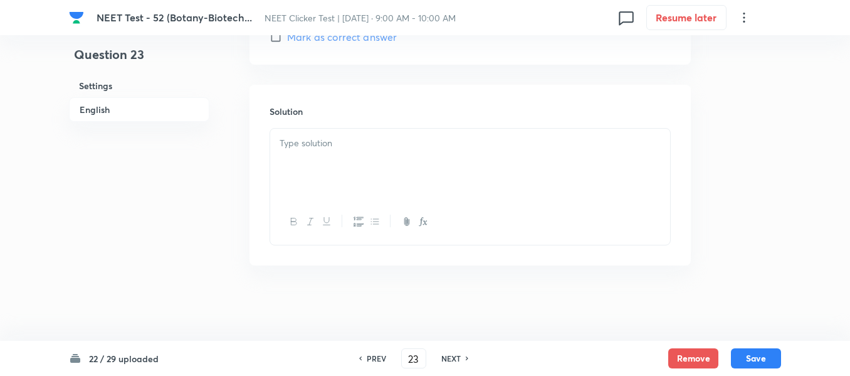
click at [355, 156] on div at bounding box center [470, 164] width 400 height 70
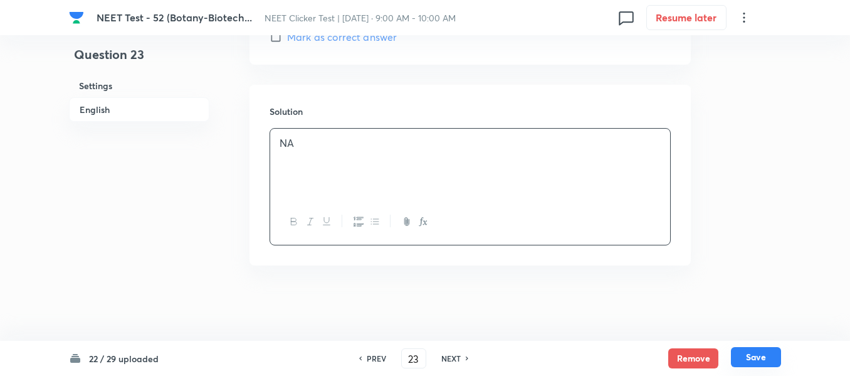
click at [759, 359] on button "Save" at bounding box center [756, 357] width 50 height 20
type input "24"
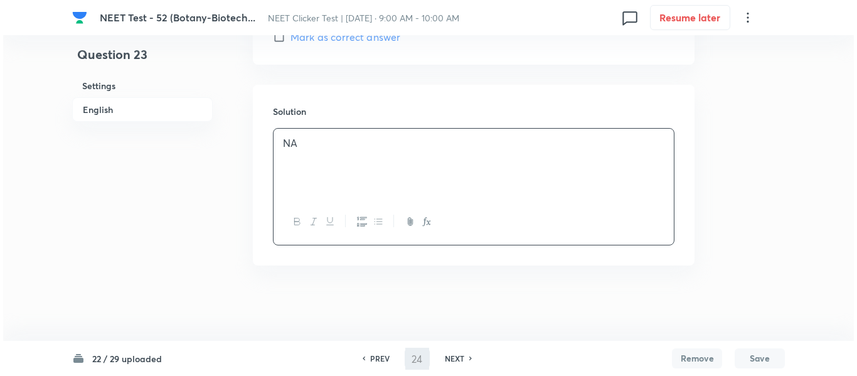
scroll to position [0, 0]
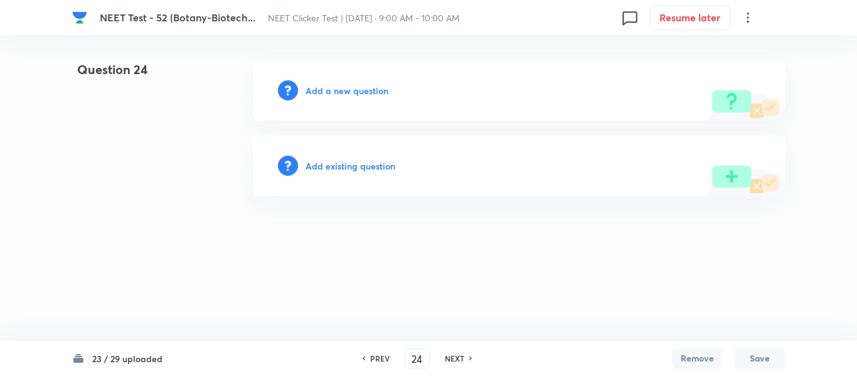
click at [325, 92] on h6 "Add a new question" at bounding box center [346, 90] width 83 height 13
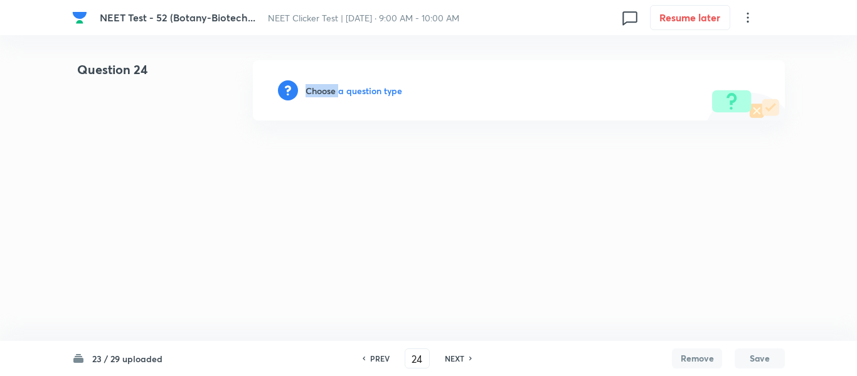
click at [325, 92] on h6 "Choose a question type" at bounding box center [353, 90] width 97 height 13
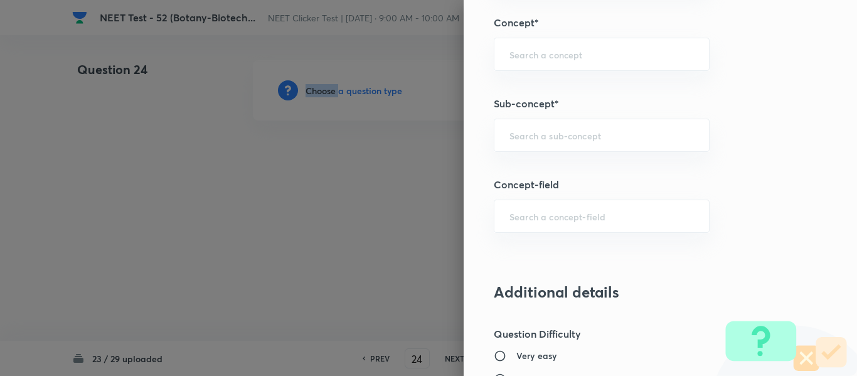
scroll to position [815, 0]
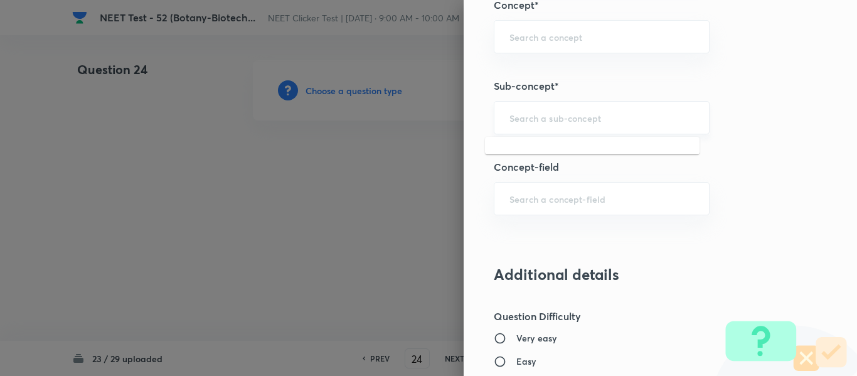
click at [541, 115] on input "text" at bounding box center [601, 118] width 184 height 12
paste input "Biotechnology : Principles And Processes"
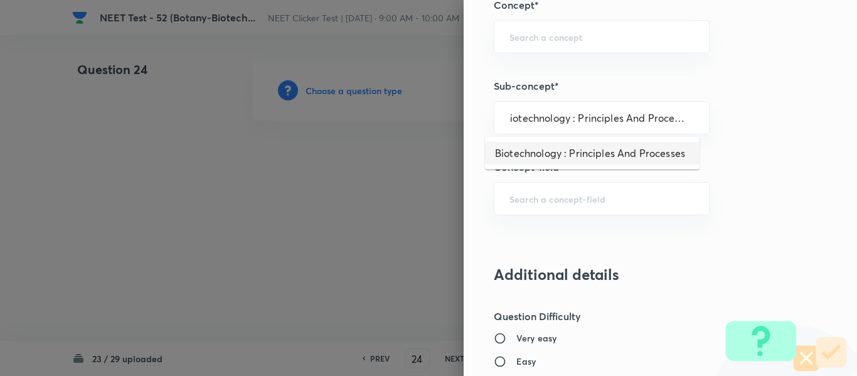
click at [553, 152] on li "Biotechnology : Principles And Processes" at bounding box center [592, 153] width 214 height 23
type input "Biotechnology : Principles And Processes"
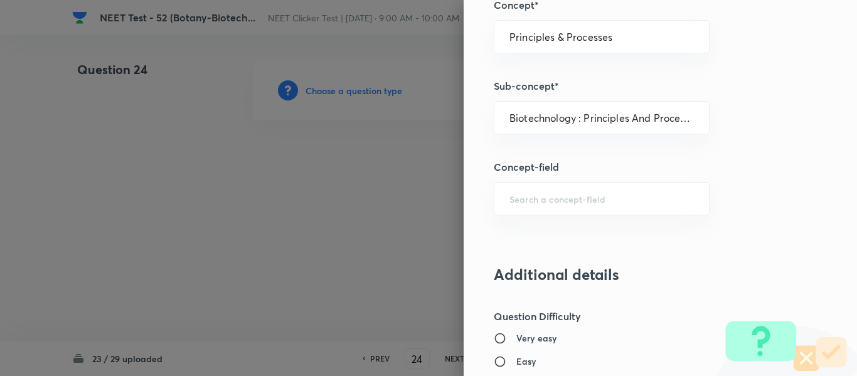
type input "Biology"
type input "Biotechnology & Applications"
type input "Principles & Processes"
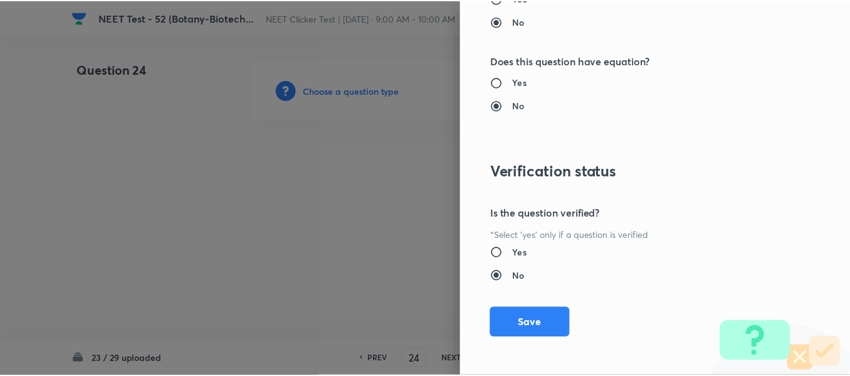
scroll to position [1418, 0]
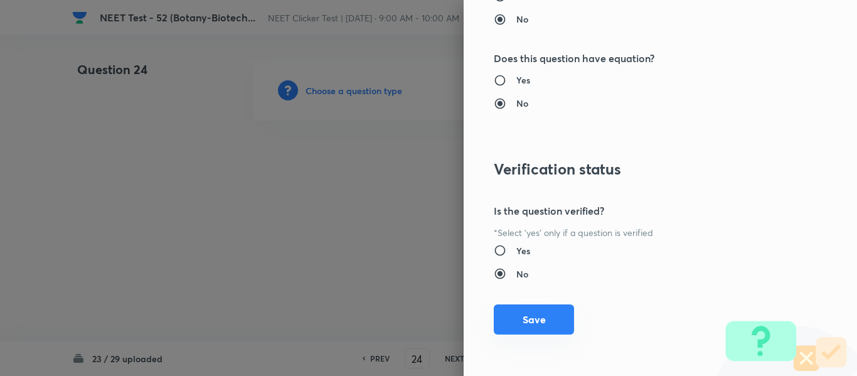
click at [527, 324] on button "Save" at bounding box center [534, 319] width 80 height 30
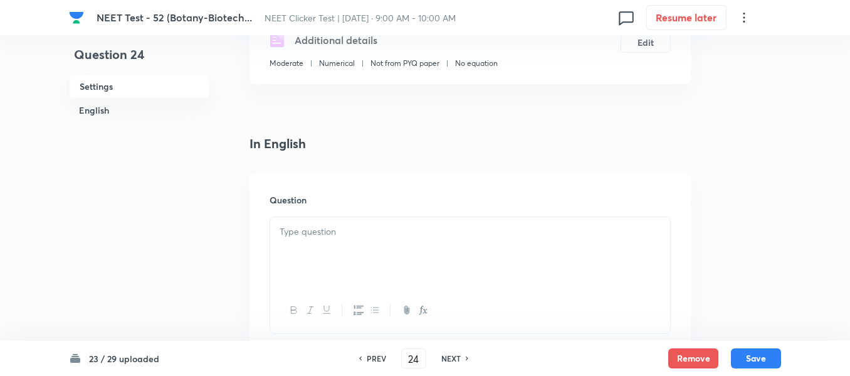
scroll to position [314, 0]
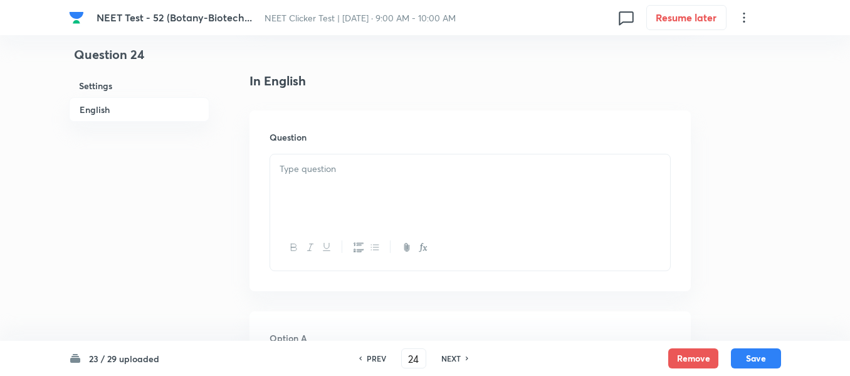
click at [366, 178] on div at bounding box center [470, 189] width 400 height 70
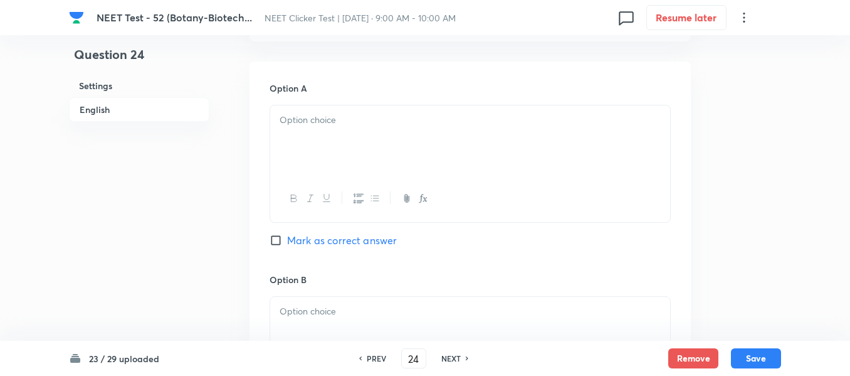
scroll to position [564, 0]
click at [375, 137] on div at bounding box center [470, 139] width 400 height 70
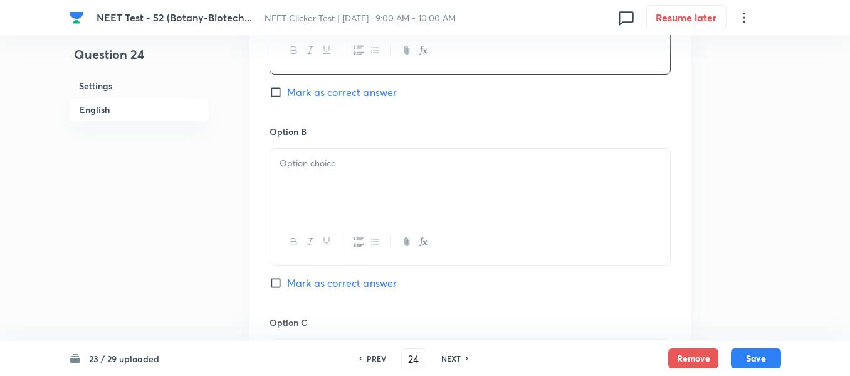
scroll to position [753, 0]
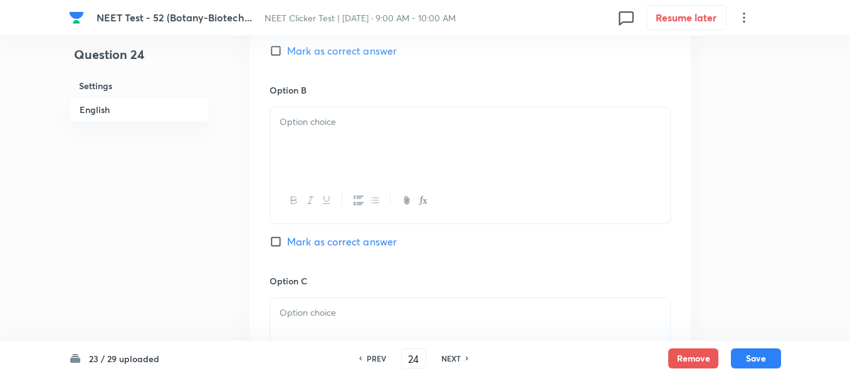
click at [362, 117] on p at bounding box center [470, 122] width 381 height 14
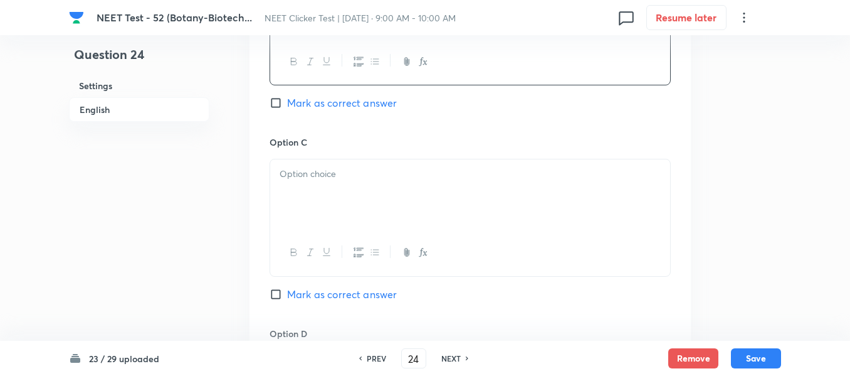
scroll to position [941, 0]
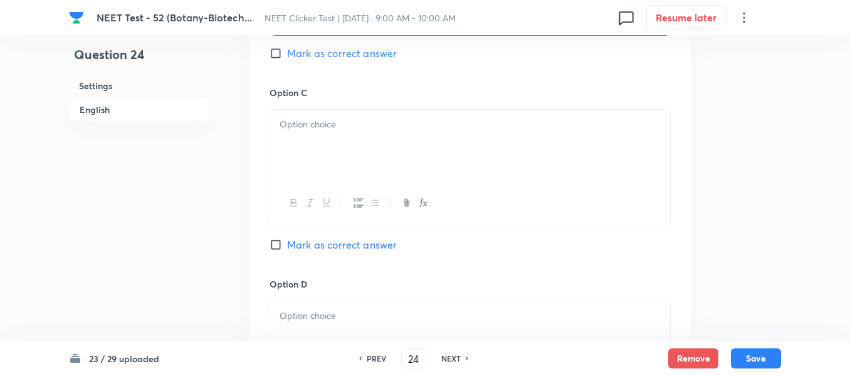
click at [358, 149] on div at bounding box center [470, 145] width 400 height 70
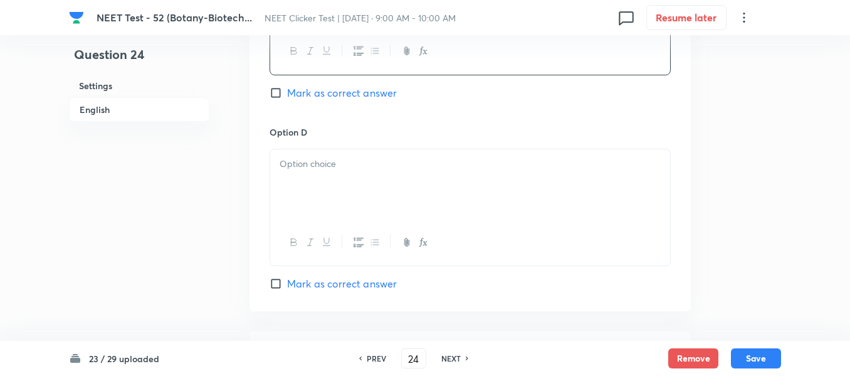
scroll to position [1129, 0]
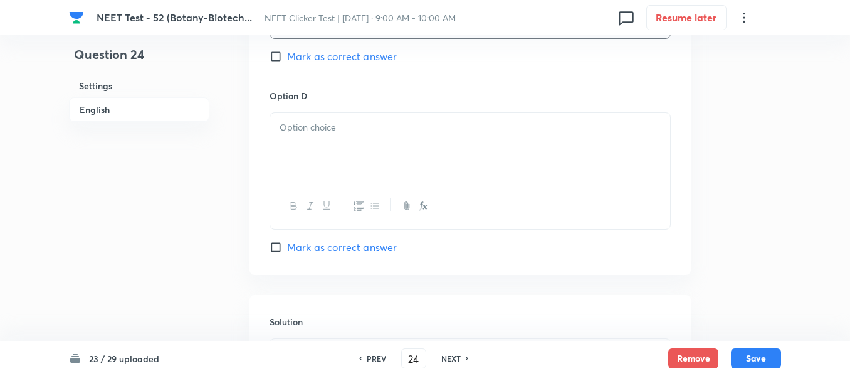
click at [368, 147] on div at bounding box center [470, 148] width 400 height 70
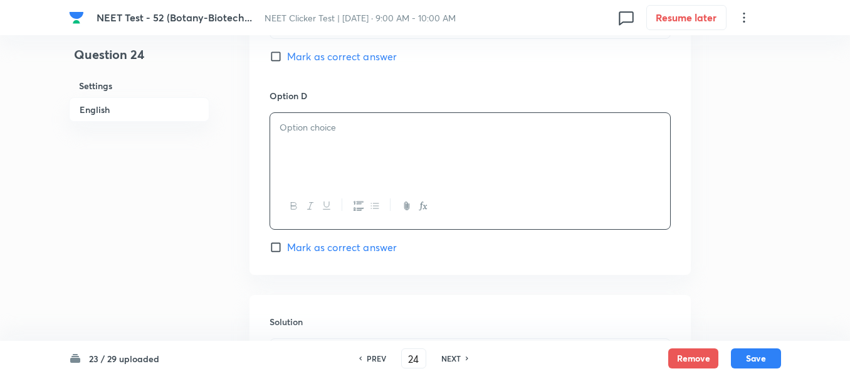
click at [357, 149] on div at bounding box center [470, 148] width 400 height 70
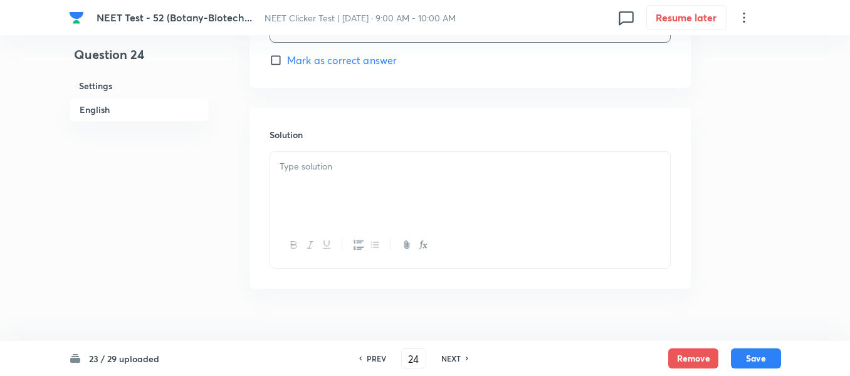
scroll to position [1317, 0]
click at [349, 167] on p at bounding box center [470, 165] width 381 height 14
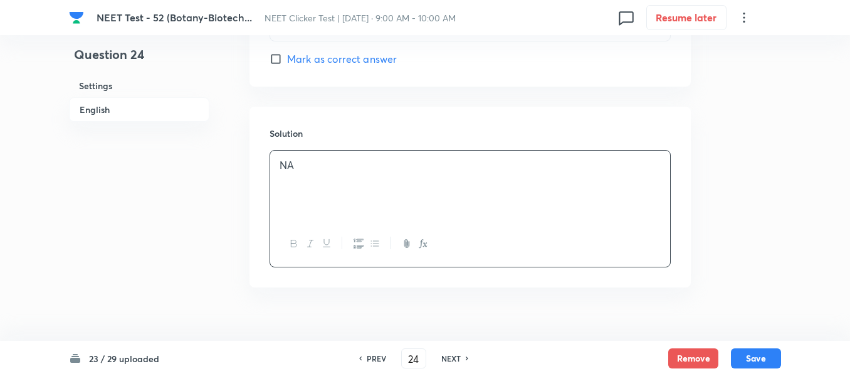
click at [97, 111] on h6 "English" at bounding box center [139, 109] width 140 height 24
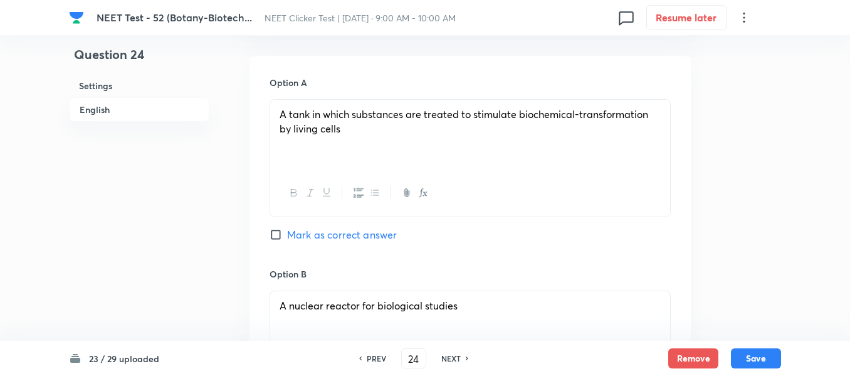
scroll to position [591, 0]
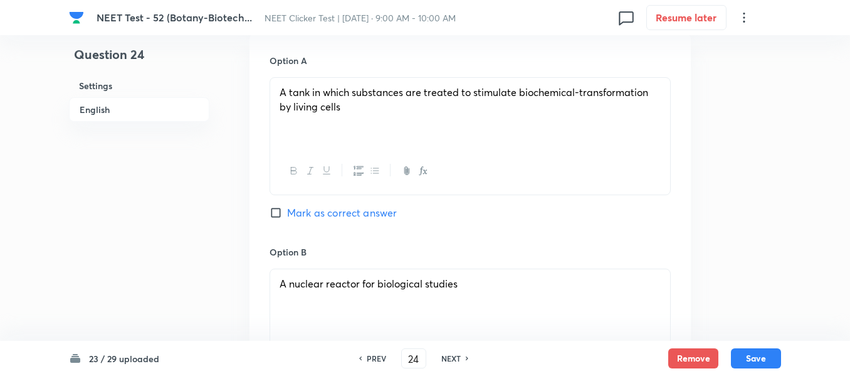
click at [279, 211] on input "Mark as correct answer" at bounding box center [279, 212] width 18 height 13
checkbox input "true"
click at [753, 357] on button "Save" at bounding box center [756, 357] width 50 height 20
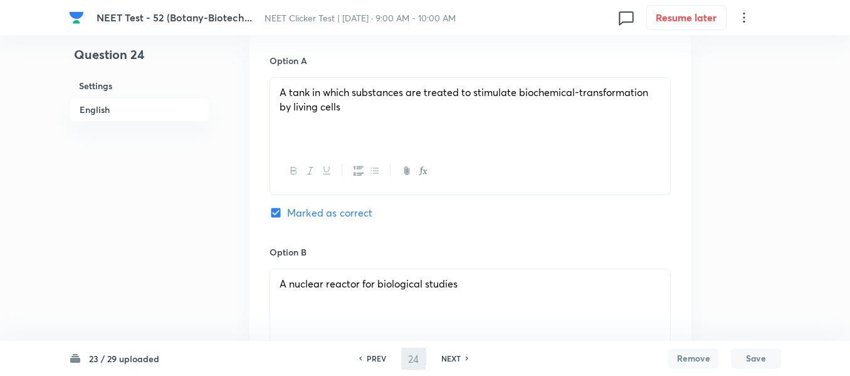
type input "25"
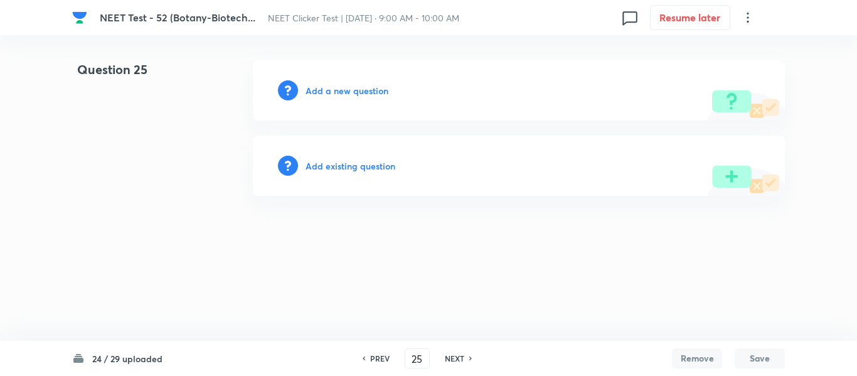
click at [341, 91] on h6 "Add a new question" at bounding box center [346, 90] width 83 height 13
click at [341, 91] on h6 "Choose a question type" at bounding box center [353, 90] width 97 height 13
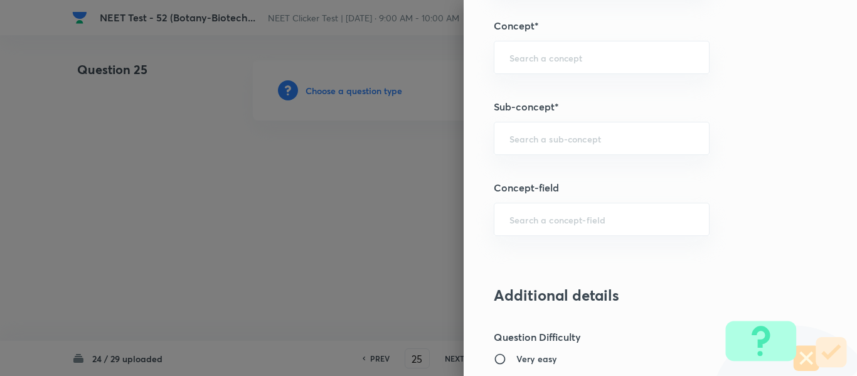
scroll to position [815, 0]
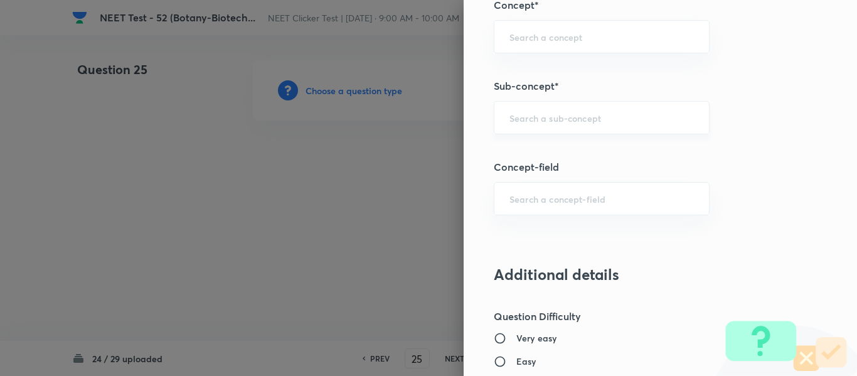
click at [553, 120] on input "text" at bounding box center [601, 118] width 184 height 12
type input "A"
paste input "Biotechnology : Principles And Processes"
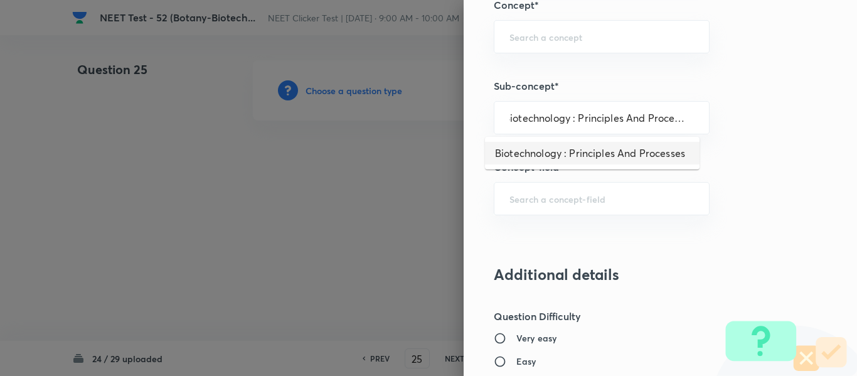
click at [555, 152] on li "Biotechnology : Principles And Processes" at bounding box center [592, 153] width 214 height 23
type input "Biotechnology : Principles And Processes"
type input "Biology"
type input "Biotechnology & Applications"
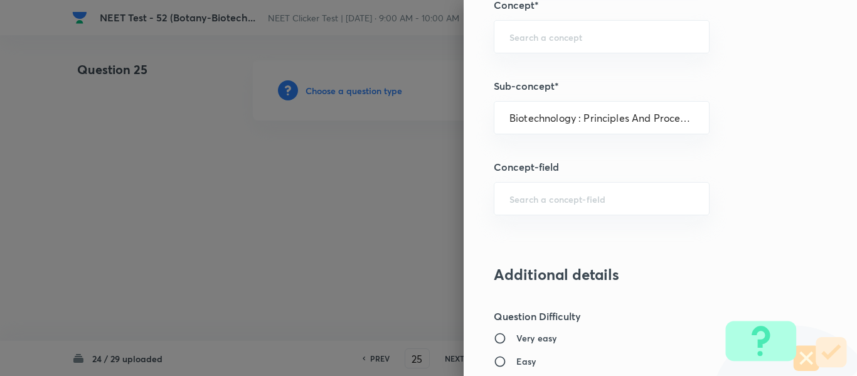
type input "Principles & Processes"
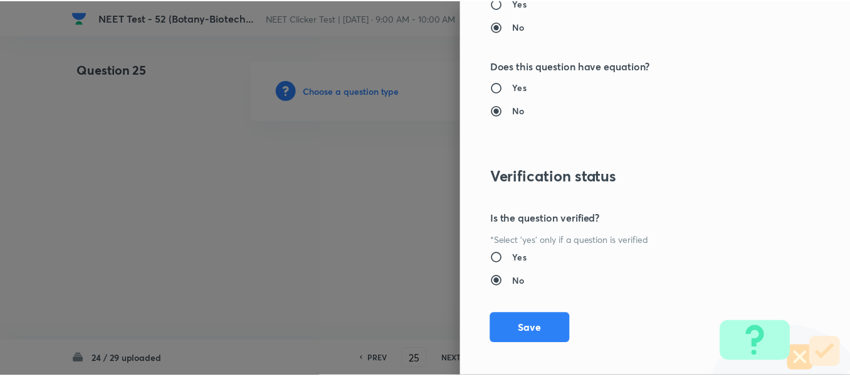
scroll to position [1418, 0]
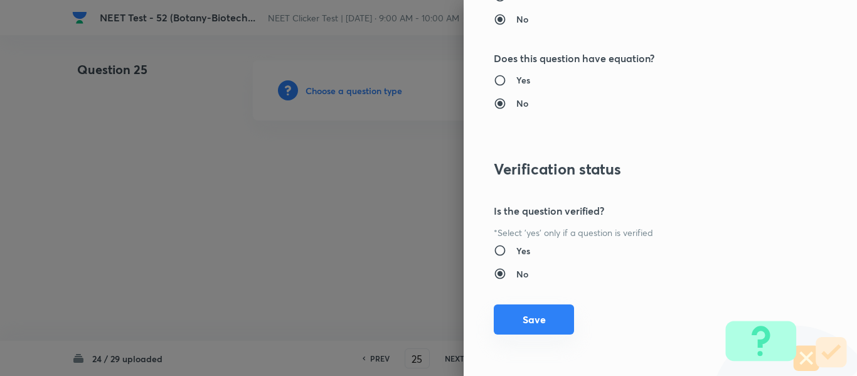
click at [524, 321] on button "Save" at bounding box center [534, 319] width 80 height 30
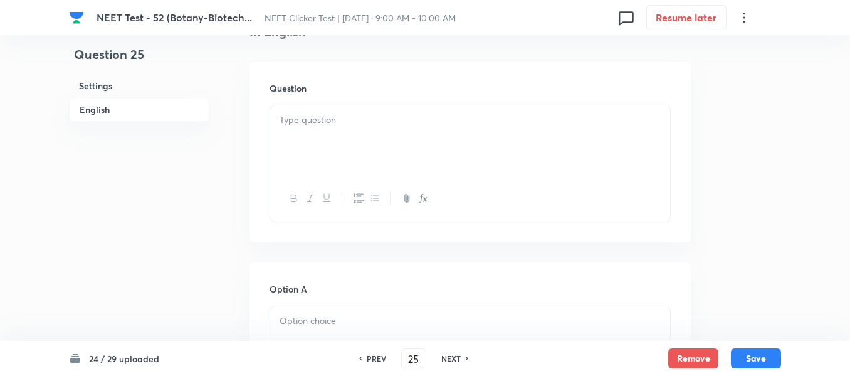
scroll to position [376, 0]
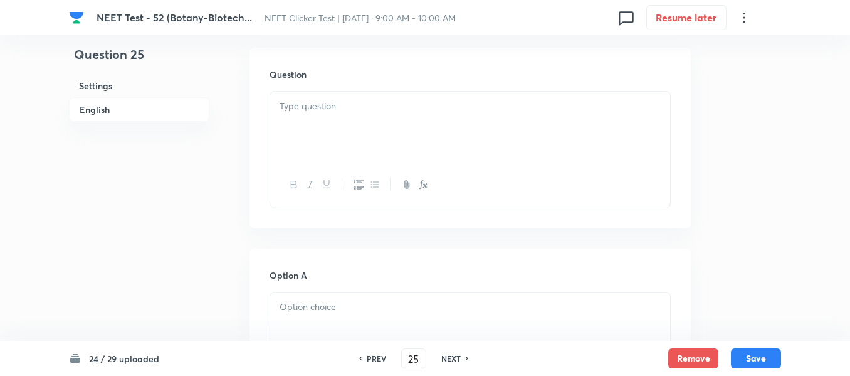
click at [454, 130] on div at bounding box center [470, 127] width 400 height 70
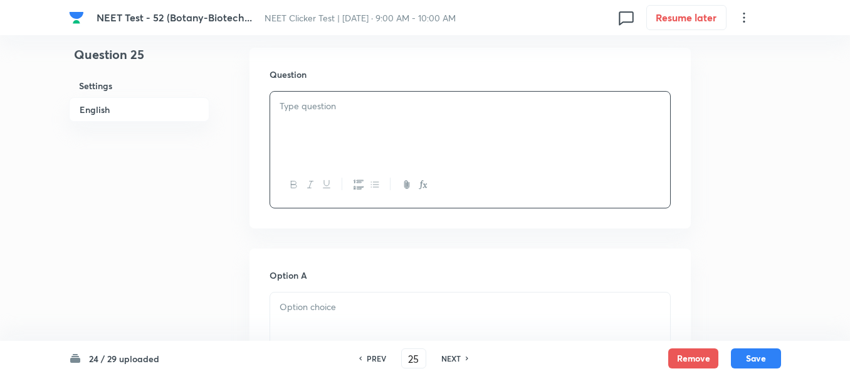
click at [322, 119] on div at bounding box center [470, 127] width 400 height 70
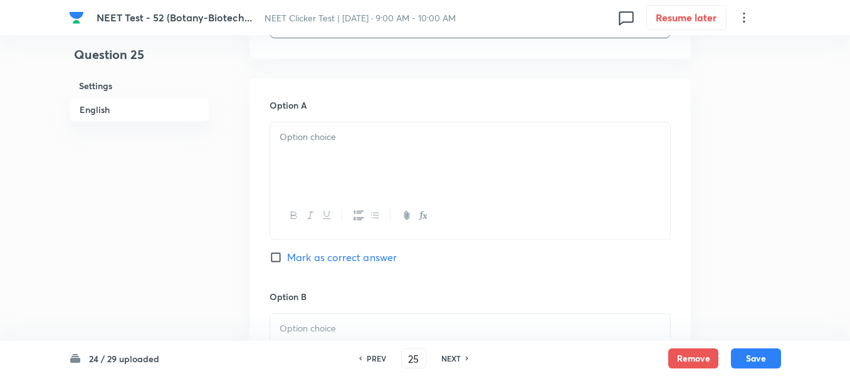
scroll to position [564, 0]
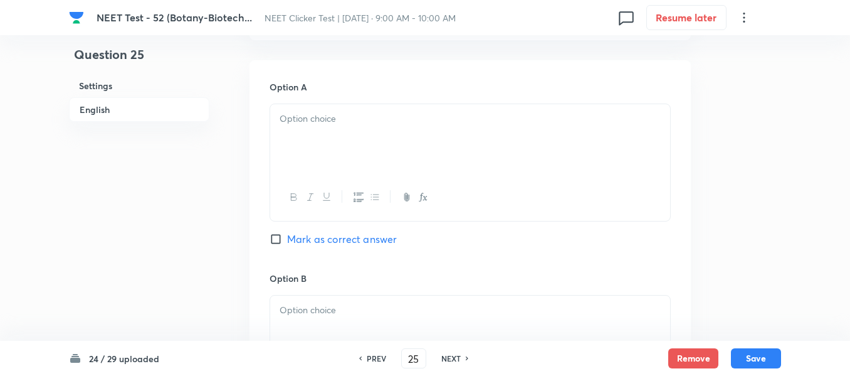
click at [415, 126] on p at bounding box center [470, 119] width 381 height 14
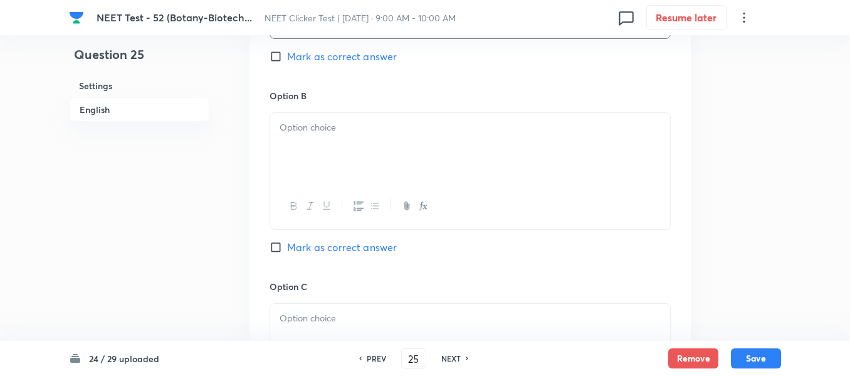
scroll to position [753, 0]
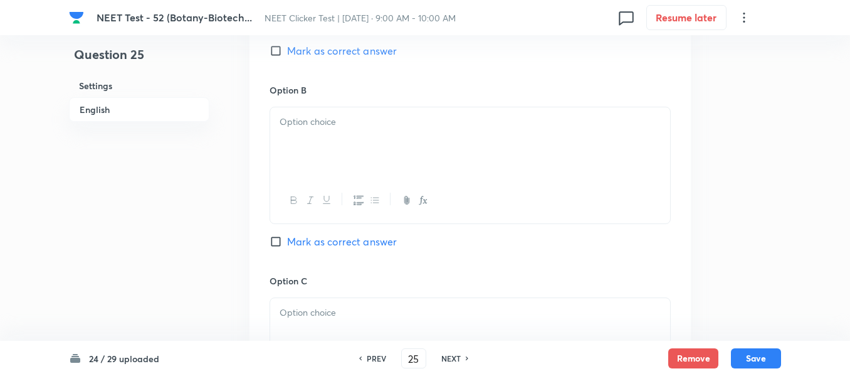
click at [376, 140] on div at bounding box center [470, 142] width 400 height 70
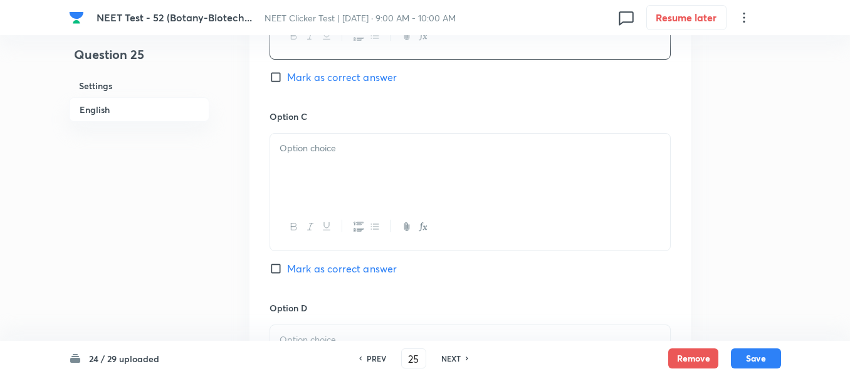
scroll to position [941, 0]
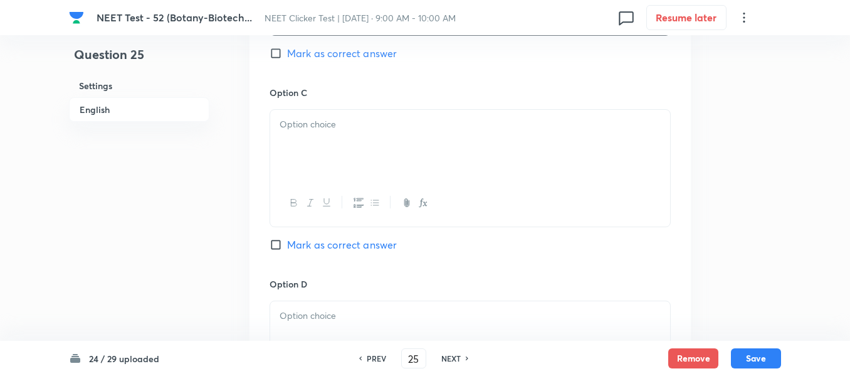
click at [368, 144] on div at bounding box center [470, 145] width 400 height 70
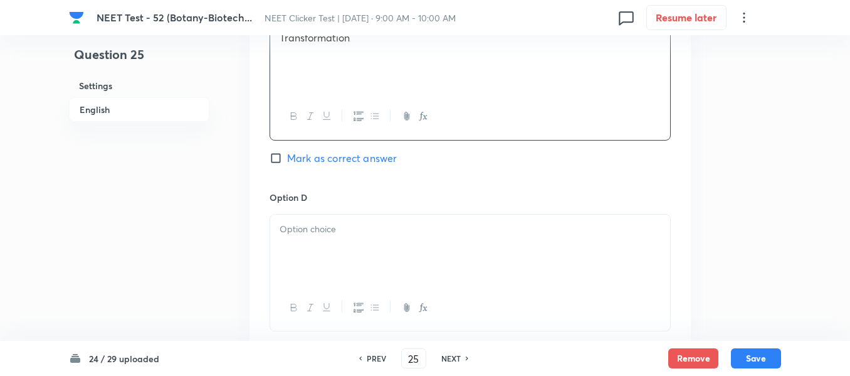
scroll to position [1066, 0]
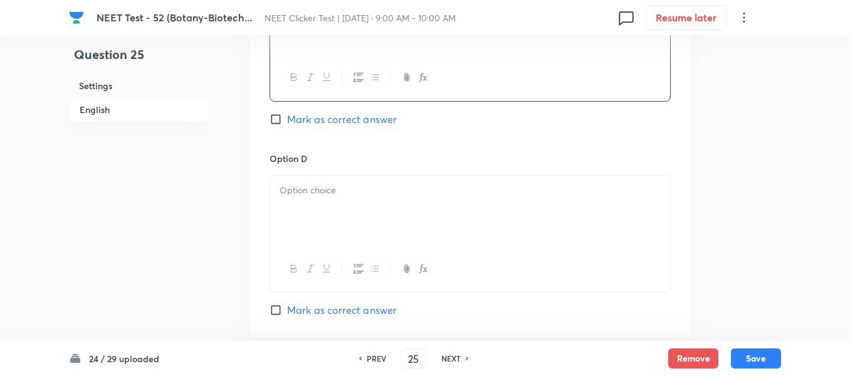
click at [371, 199] on div at bounding box center [470, 211] width 400 height 70
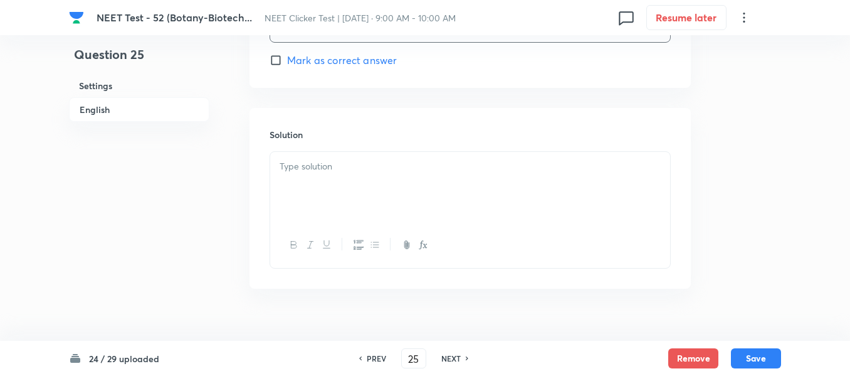
scroll to position [1317, 0]
click at [325, 168] on p at bounding box center [470, 165] width 381 height 14
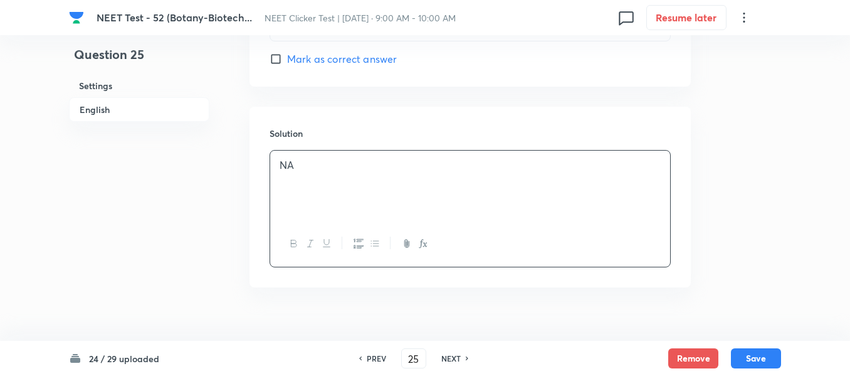
click at [102, 114] on h6 "English" at bounding box center [139, 109] width 140 height 24
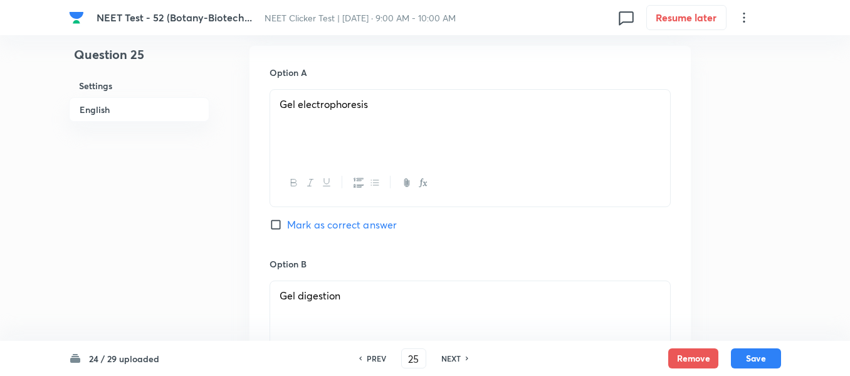
scroll to position [591, 0]
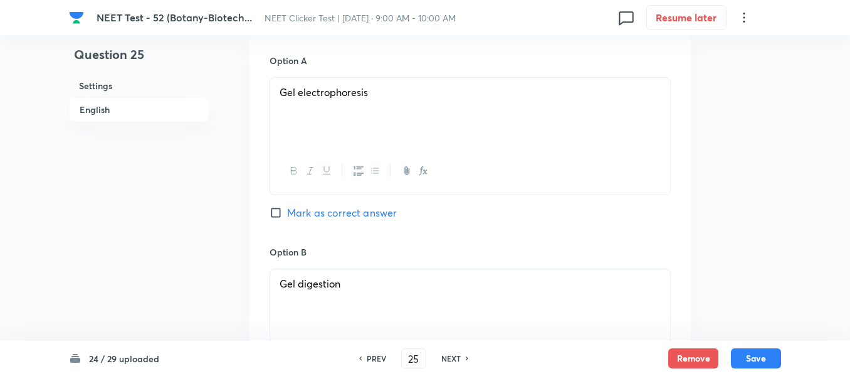
click at [279, 213] on input "Mark as correct answer" at bounding box center [279, 212] width 18 height 13
checkbox input "true"
click at [754, 356] on button "Save" at bounding box center [756, 357] width 50 height 20
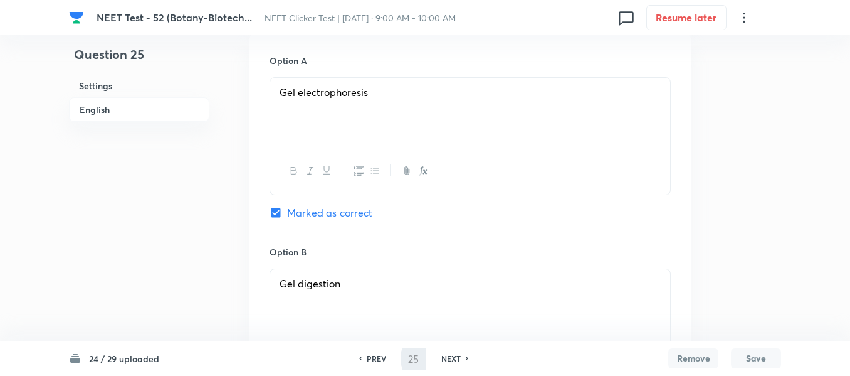
type input "26"
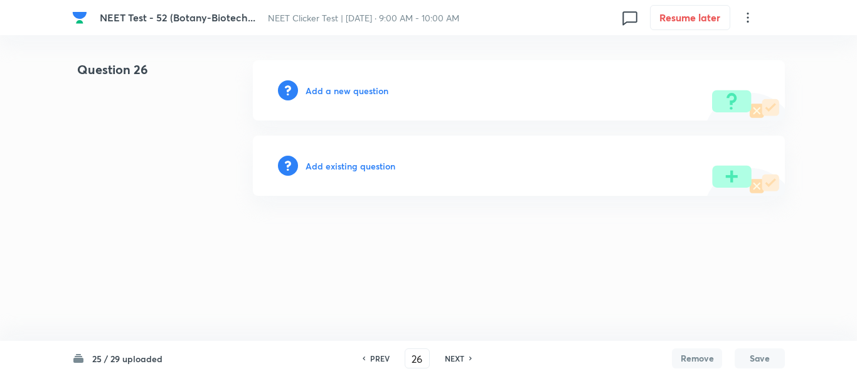
click at [332, 89] on h6 "Add a new question" at bounding box center [346, 90] width 83 height 13
click at [332, 89] on h6 "Choose a question type" at bounding box center [353, 90] width 97 height 13
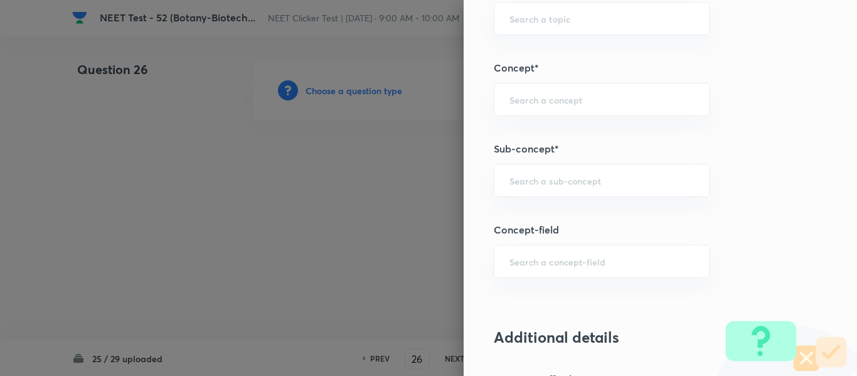
scroll to position [815, 0]
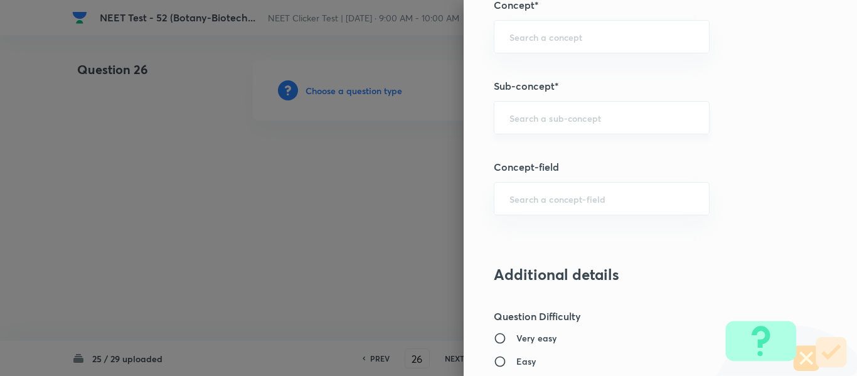
click at [579, 118] on input "text" at bounding box center [601, 118] width 184 height 12
paste input "Biotechnology : Principles And Processes"
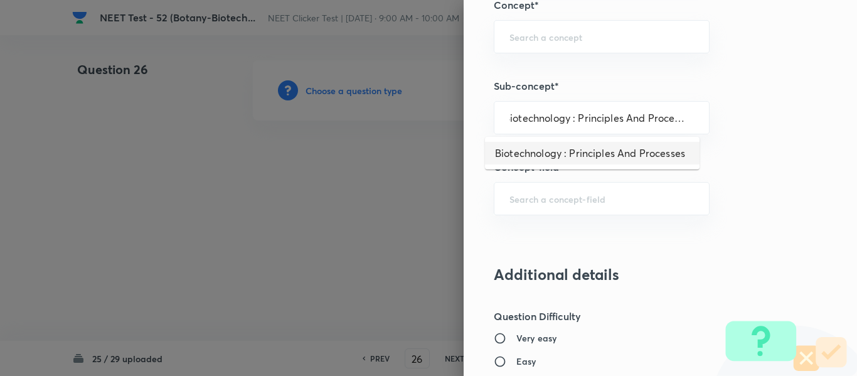
click at [548, 152] on li "Biotechnology : Principles And Processes" at bounding box center [592, 153] width 214 height 23
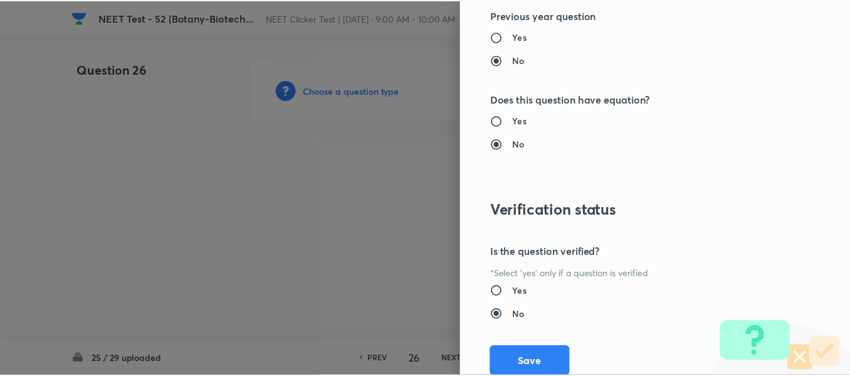
scroll to position [1418, 0]
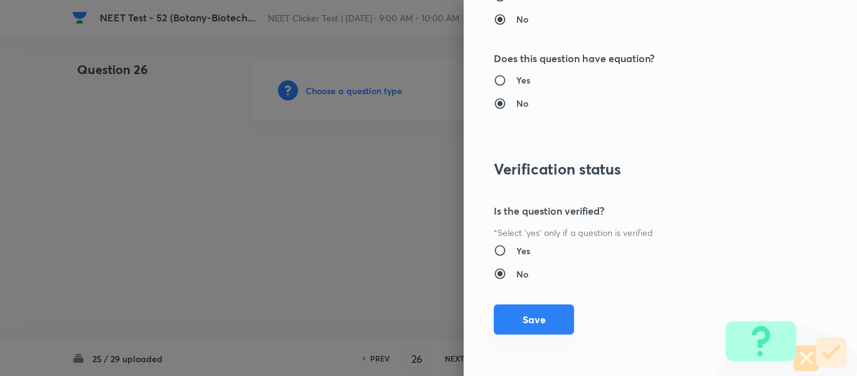
click at [542, 312] on button "Save" at bounding box center [534, 319] width 80 height 30
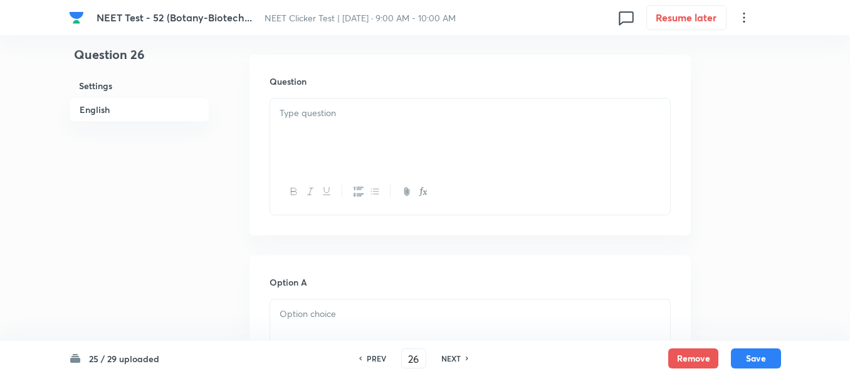
scroll to position [376, 0]
click at [426, 120] on div at bounding box center [470, 127] width 400 height 70
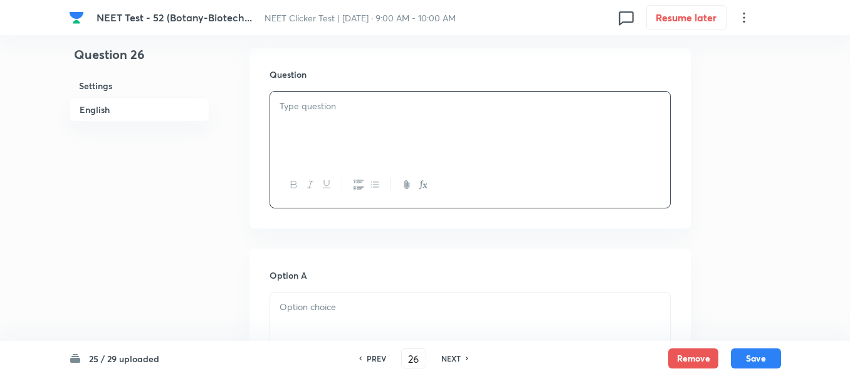
click at [342, 117] on div at bounding box center [470, 127] width 400 height 70
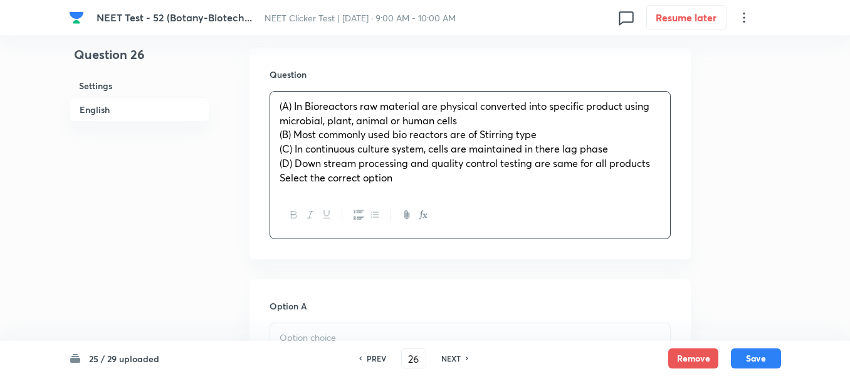
click at [310, 137] on span "(B) Most commonly used bio reactors are of Stirring type" at bounding box center [408, 133] width 257 height 13
click at [307, 149] on span "(C) In continuous culture system, cells are maintained in there lag phase" at bounding box center [444, 148] width 329 height 13
click at [309, 162] on span "(D) Down stream processing and quality control testing are same for all products" at bounding box center [465, 162] width 371 height 13
click at [309, 178] on span "Select the correct option" at bounding box center [336, 177] width 113 height 13
click at [311, 176] on span "Select the correct option" at bounding box center [336, 177] width 113 height 13
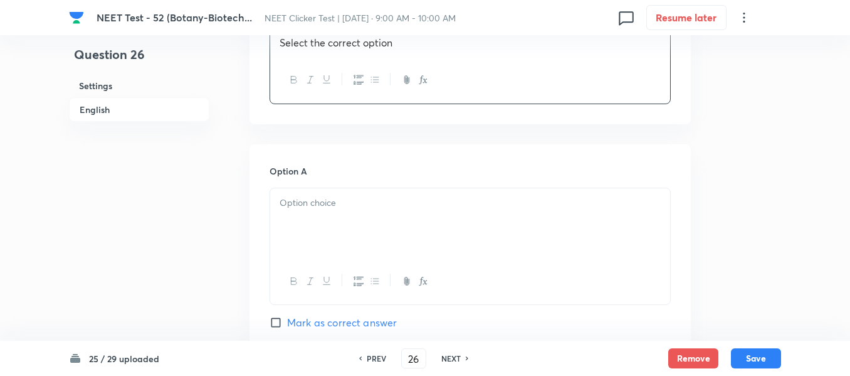
scroll to position [564, 0]
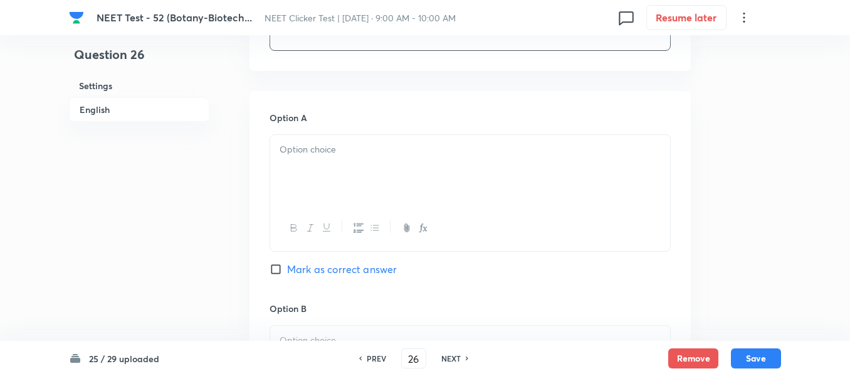
click at [460, 157] on div at bounding box center [470, 170] width 400 height 70
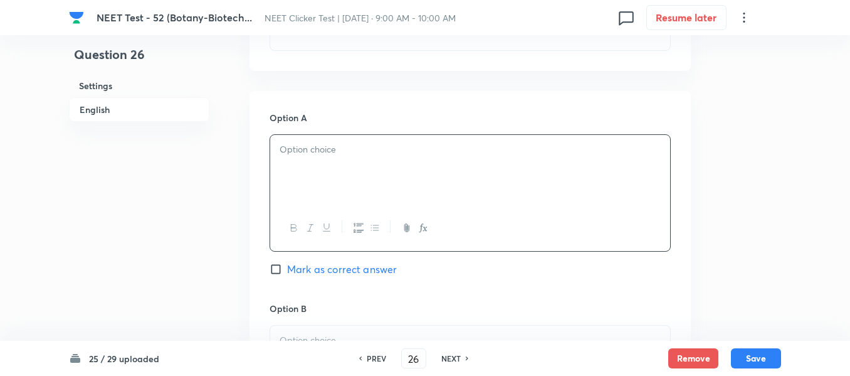
click at [338, 151] on p at bounding box center [470, 149] width 381 height 14
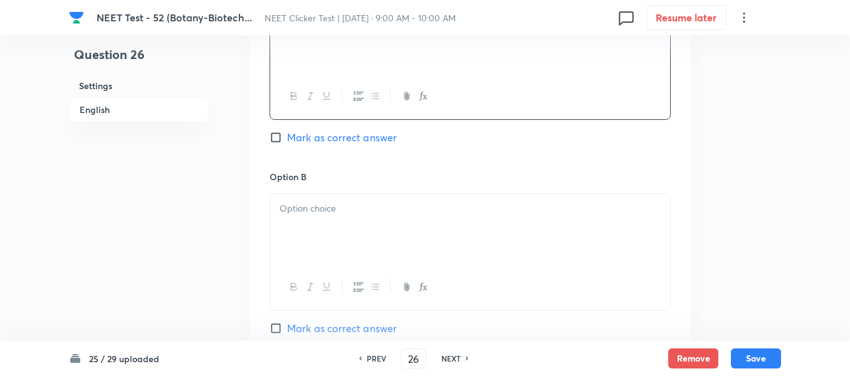
scroll to position [753, 0]
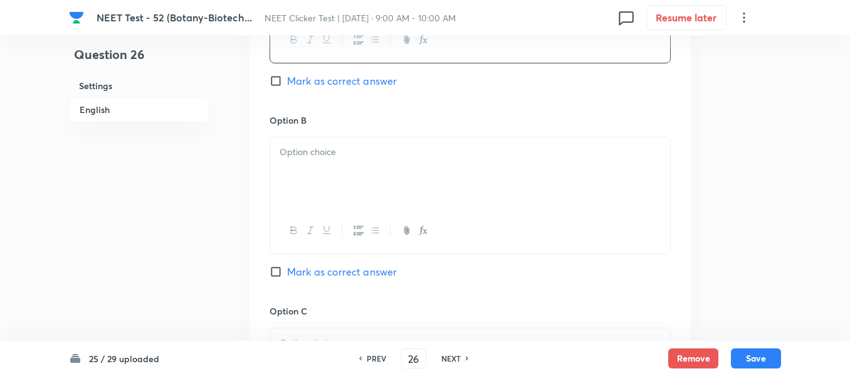
click at [408, 162] on div at bounding box center [470, 172] width 400 height 70
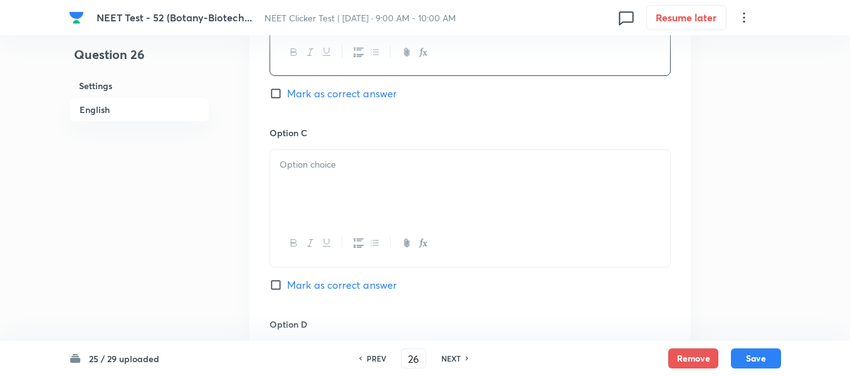
scroll to position [941, 0]
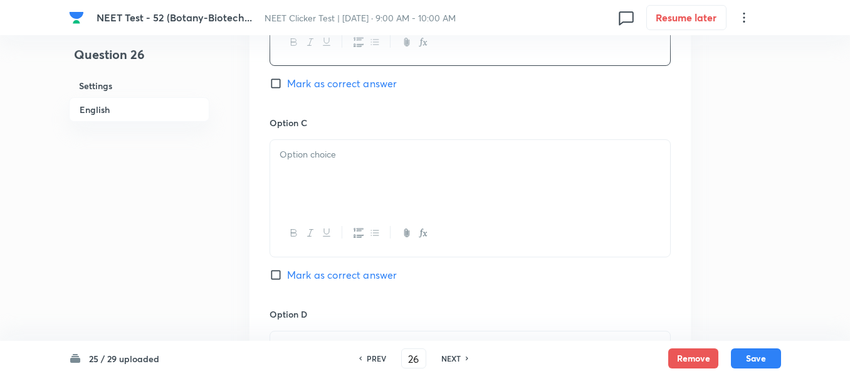
click at [374, 158] on p at bounding box center [470, 154] width 381 height 14
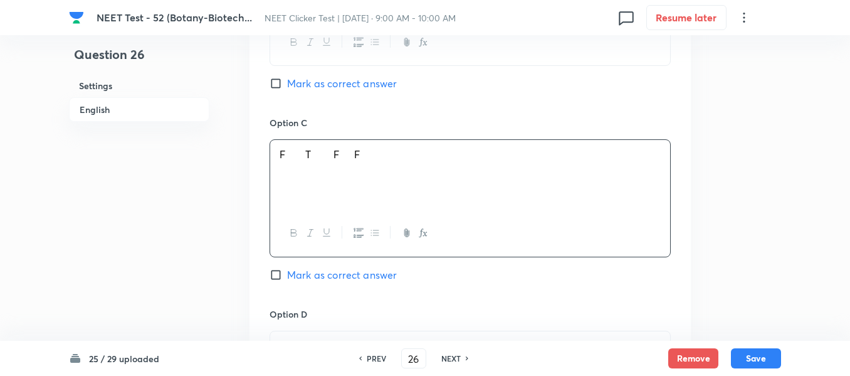
click at [393, 194] on div "F T F F" at bounding box center [470, 175] width 400 height 70
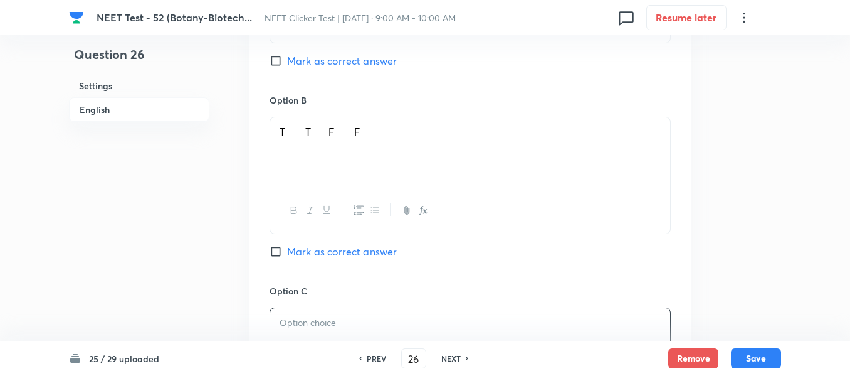
scroll to position [753, 0]
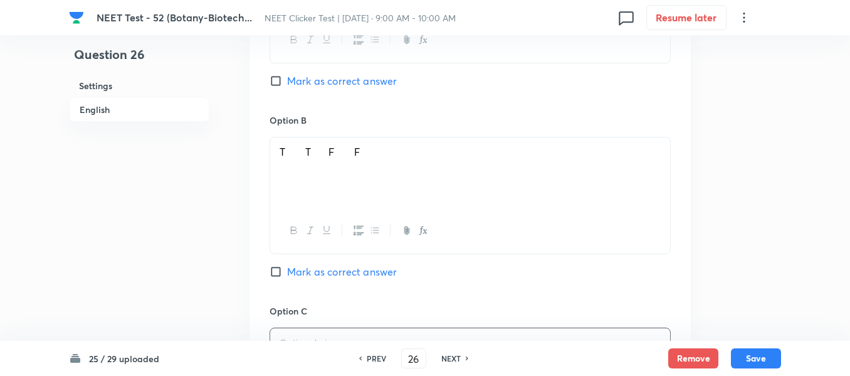
click at [421, 179] on div "T T F F" at bounding box center [470, 172] width 400 height 70
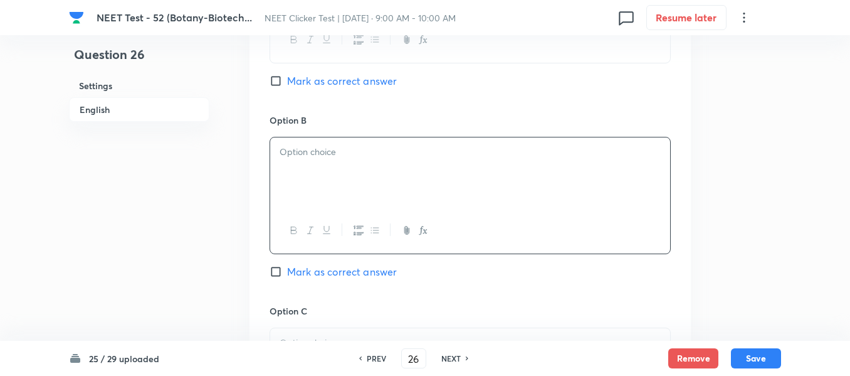
click at [425, 152] on p at bounding box center [470, 152] width 381 height 14
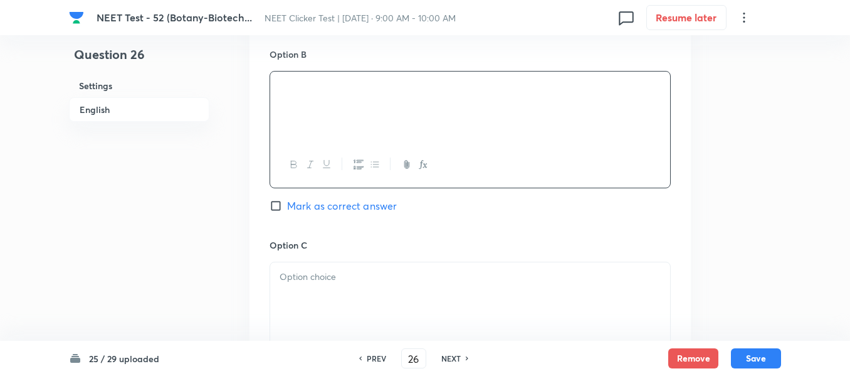
scroll to position [878, 0]
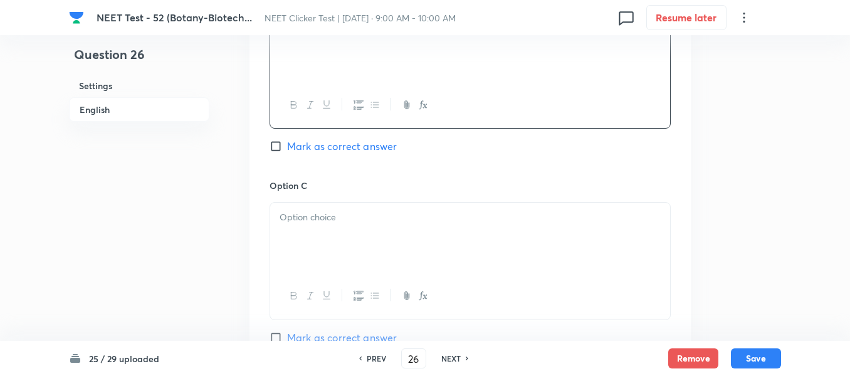
click at [389, 219] on p at bounding box center [470, 217] width 381 height 14
click at [403, 243] on div at bounding box center [470, 241] width 400 height 70
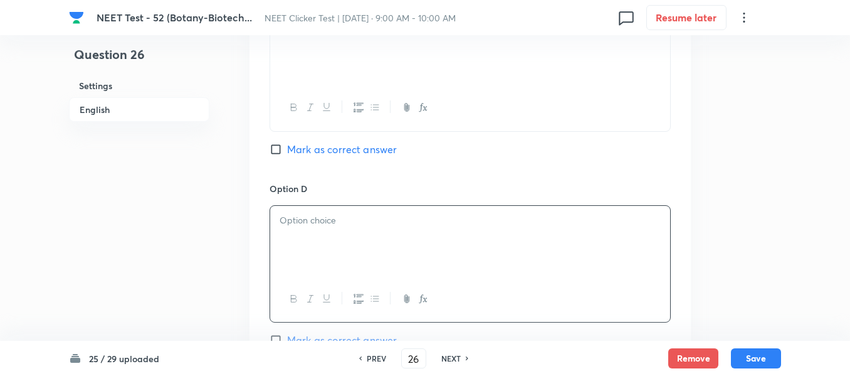
click at [281, 146] on input "Mark as correct answer" at bounding box center [279, 149] width 18 height 13
click at [389, 214] on p at bounding box center [470, 220] width 381 height 14
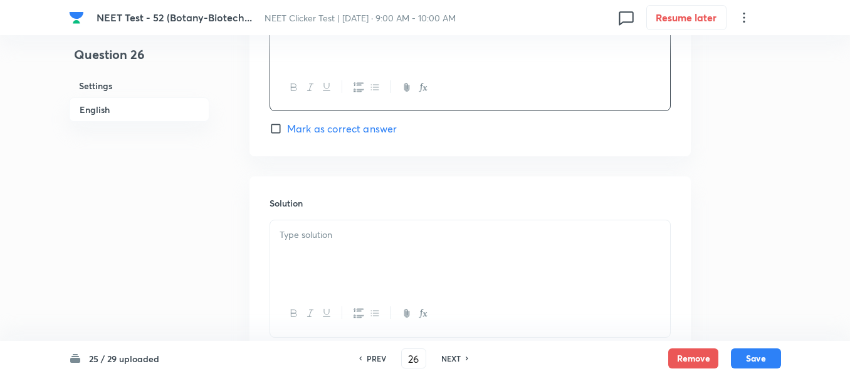
scroll to position [1317, 0]
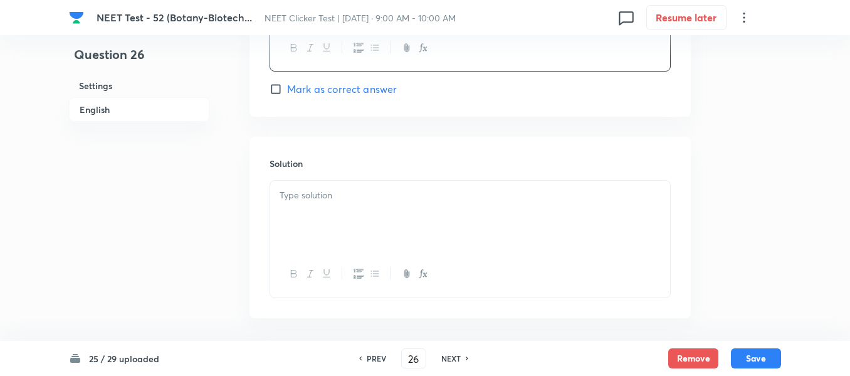
click at [382, 213] on div at bounding box center [470, 216] width 400 height 70
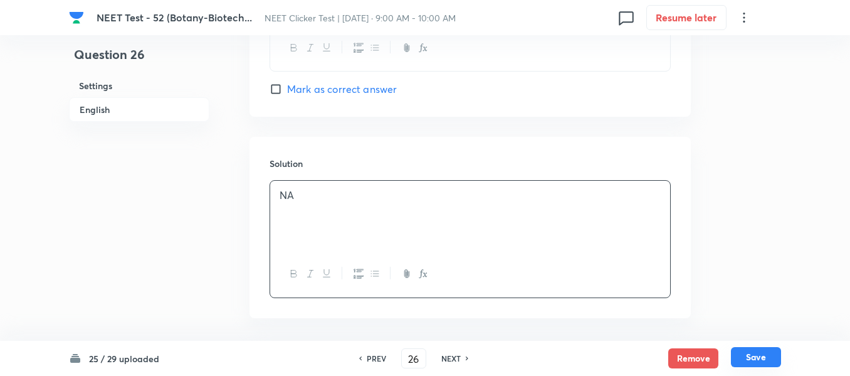
click at [761, 362] on button "Save" at bounding box center [756, 357] width 50 height 20
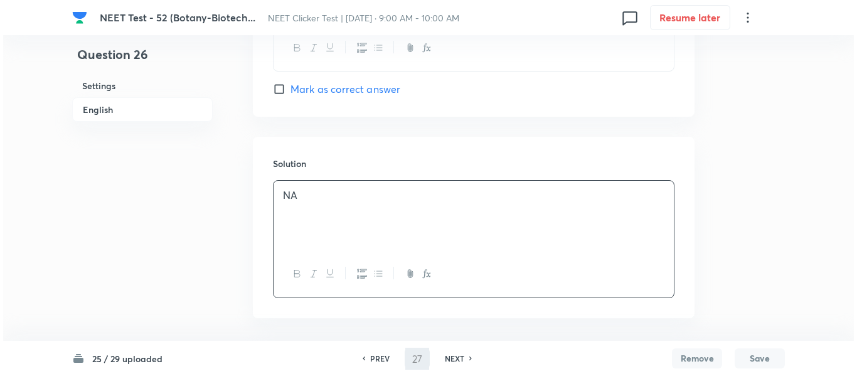
scroll to position [0, 0]
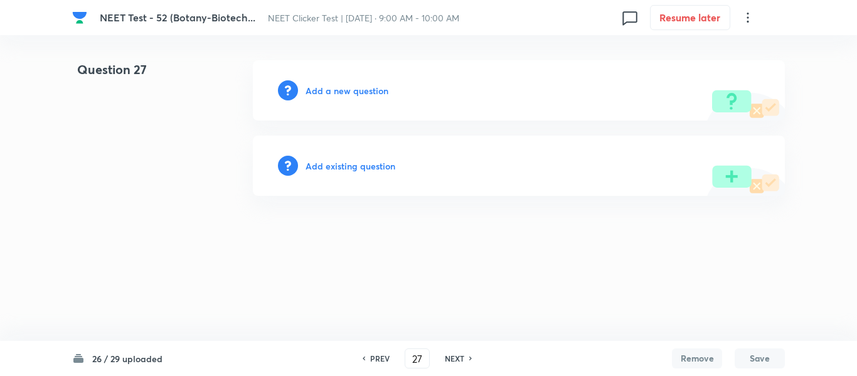
click at [334, 90] on h6 "Add a new question" at bounding box center [346, 90] width 83 height 13
click at [334, 90] on h6 "Choose a question type" at bounding box center [353, 90] width 97 height 13
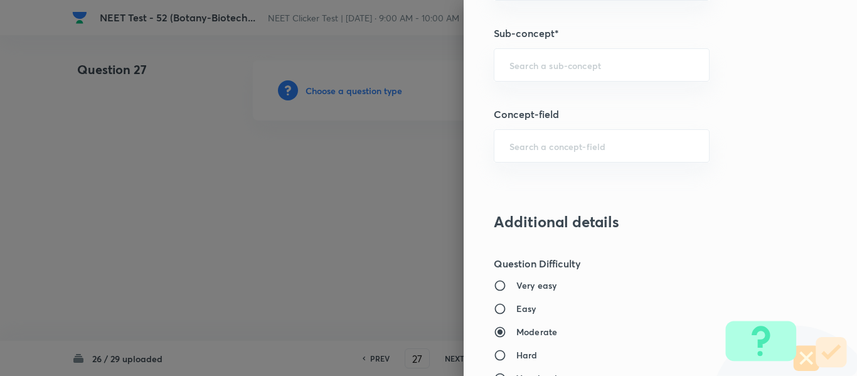
scroll to position [878, 0]
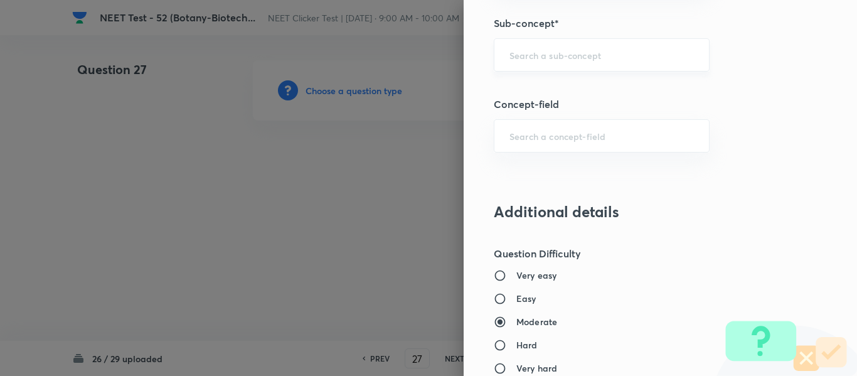
click at [569, 61] on input "text" at bounding box center [601, 55] width 184 height 12
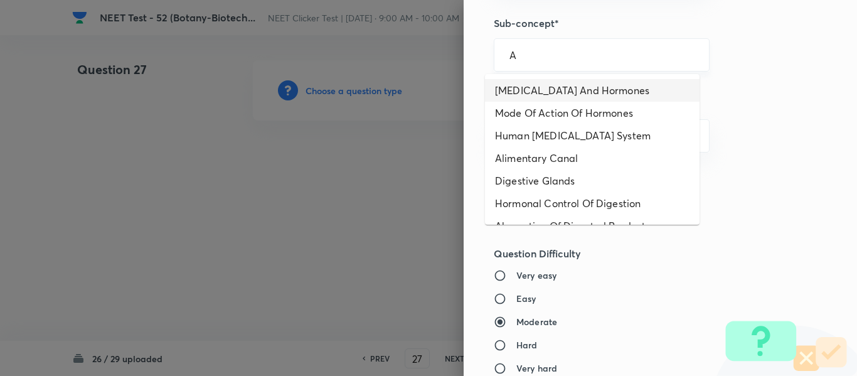
click at [648, 55] on input "A" at bounding box center [601, 55] width 184 height 12
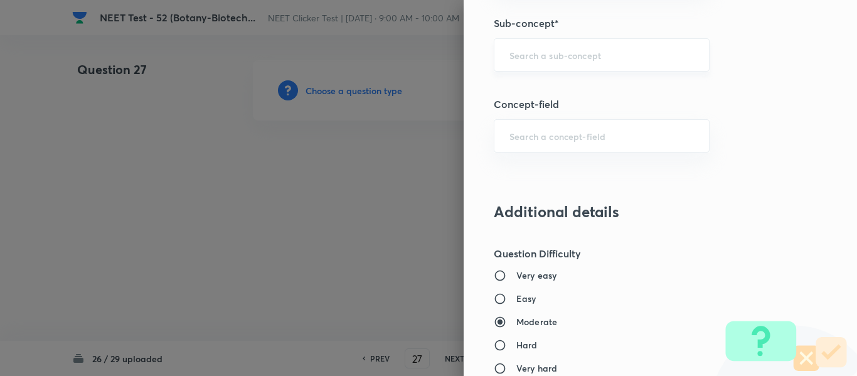
paste input "Biotechnology : Principles And Processes"
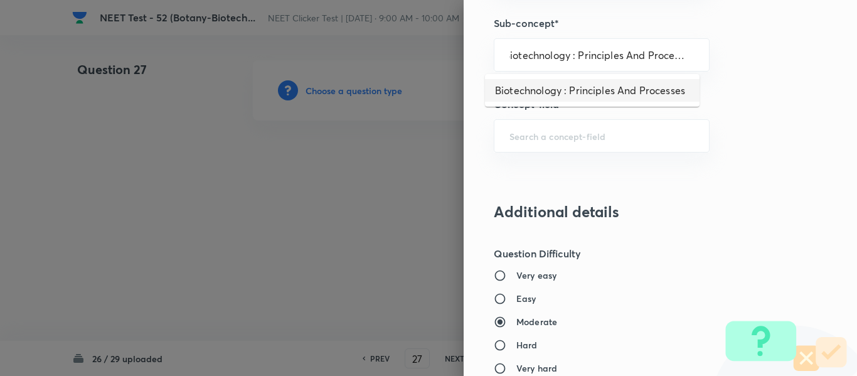
click at [573, 93] on li "Biotechnology : Principles And Processes" at bounding box center [592, 90] width 214 height 23
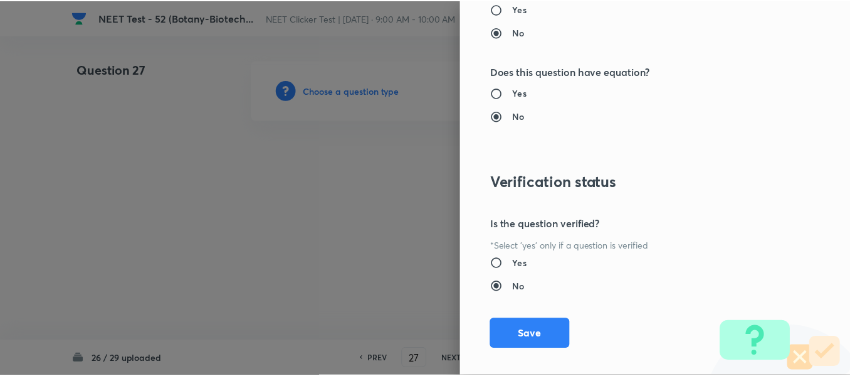
scroll to position [1418, 0]
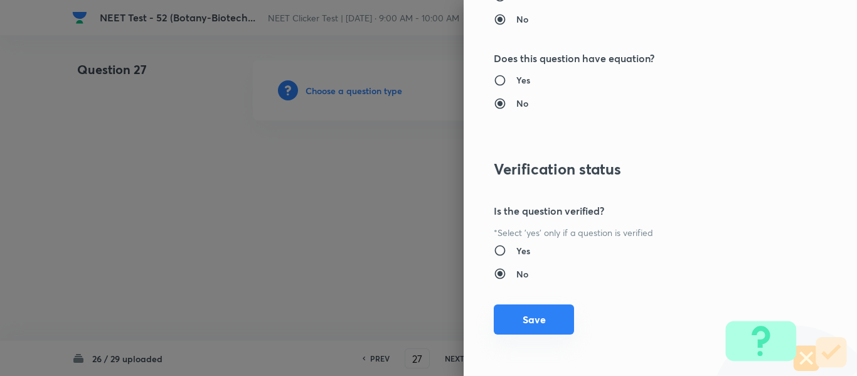
click at [533, 322] on button "Save" at bounding box center [534, 319] width 80 height 30
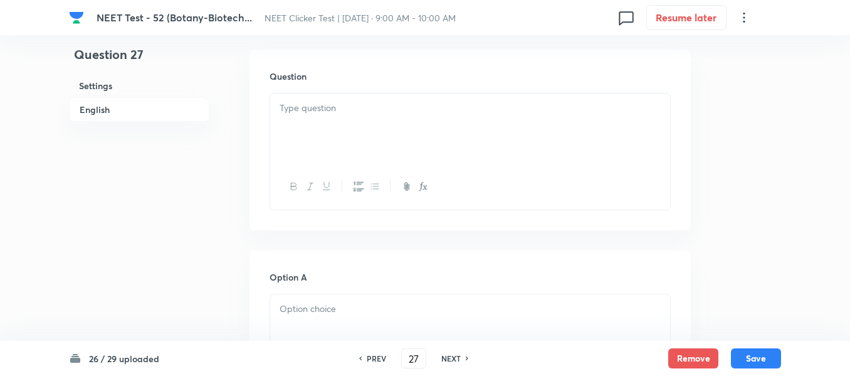
scroll to position [376, 0]
click at [403, 119] on div at bounding box center [470, 127] width 400 height 70
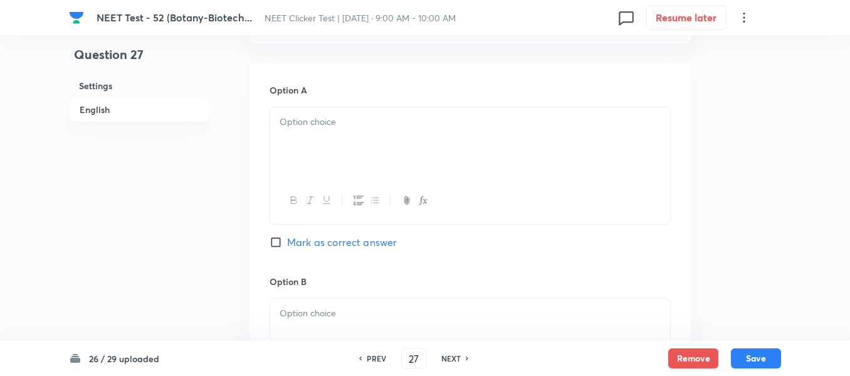
scroll to position [564, 0]
click at [390, 115] on p at bounding box center [470, 119] width 381 height 14
click at [382, 138] on div at bounding box center [470, 142] width 400 height 70
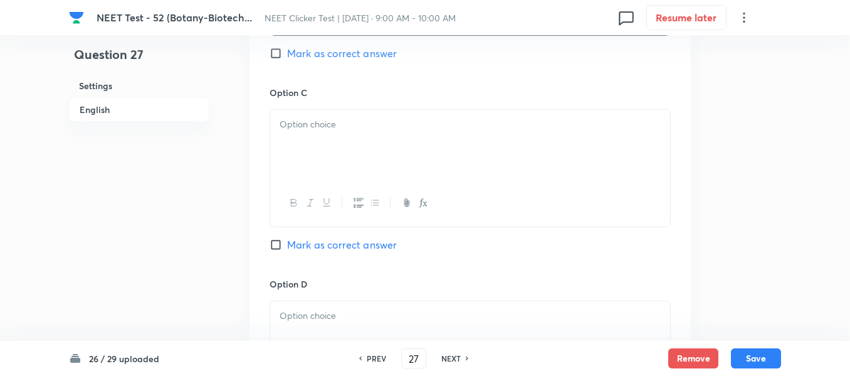
click at [369, 153] on div at bounding box center [470, 145] width 400 height 70
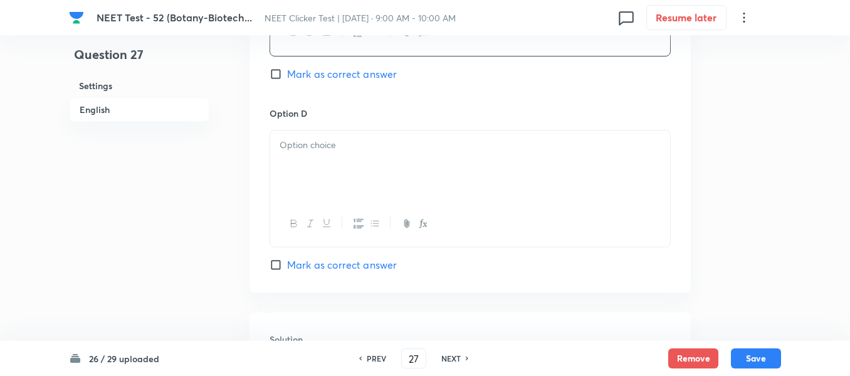
scroll to position [1129, 0]
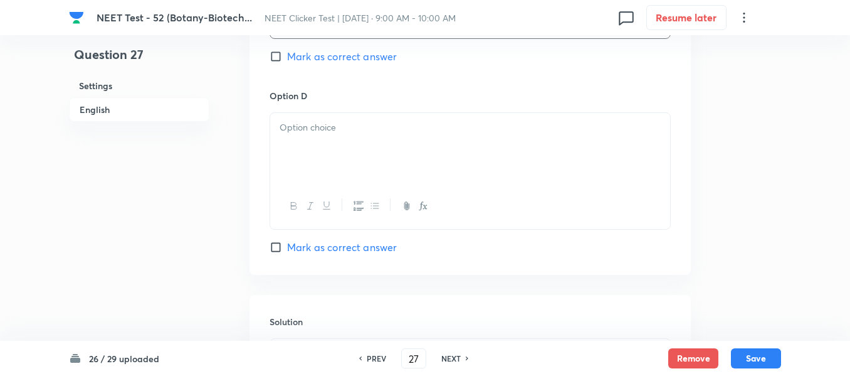
click at [335, 164] on div at bounding box center [470, 148] width 400 height 70
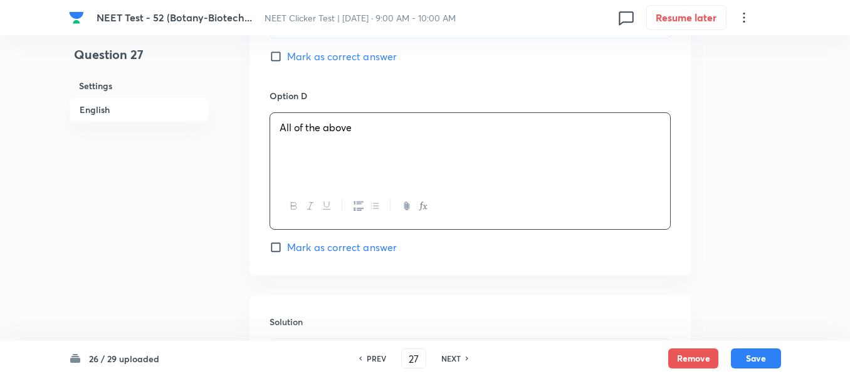
click at [273, 246] on input "Mark as correct answer" at bounding box center [279, 247] width 18 height 13
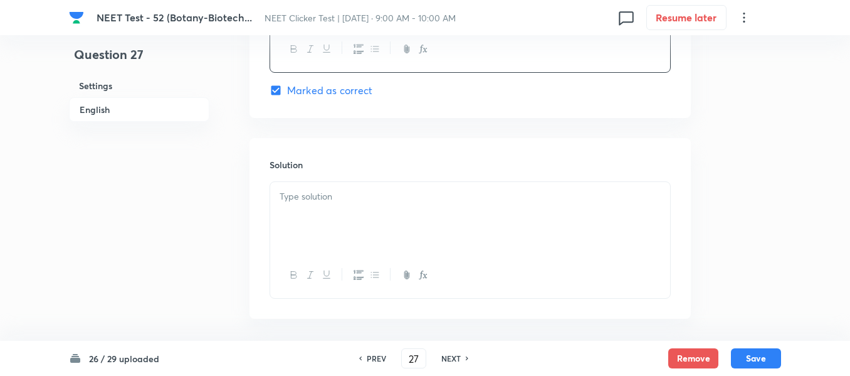
scroll to position [1317, 0]
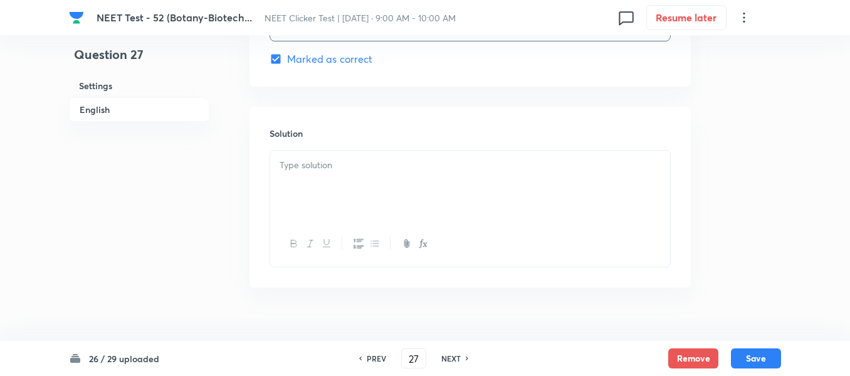
click at [364, 167] on p at bounding box center [470, 165] width 381 height 14
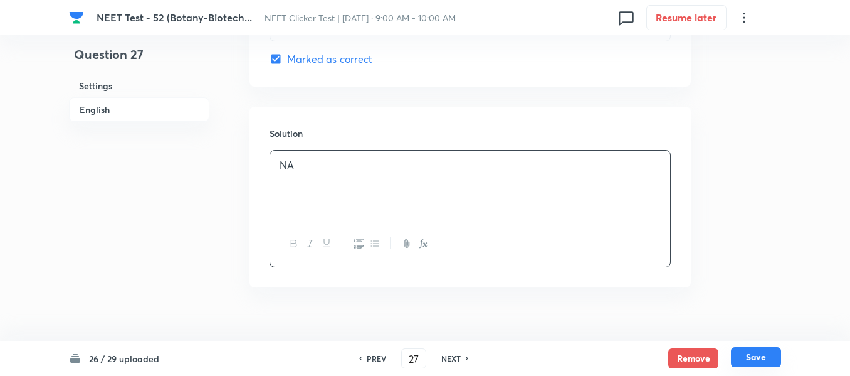
click at [755, 356] on button "Save" at bounding box center [756, 357] width 50 height 20
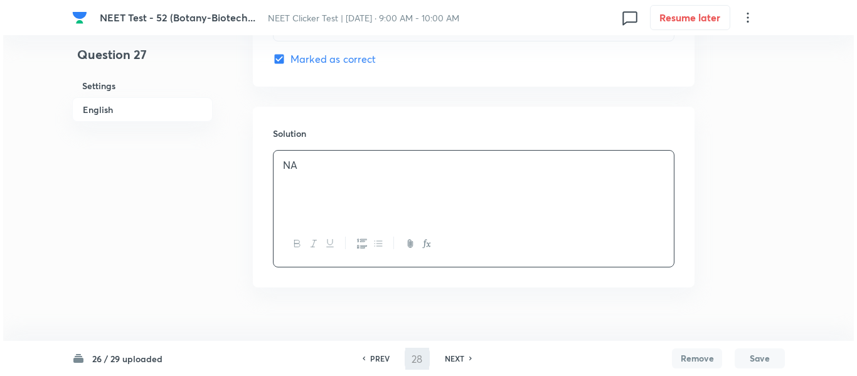
scroll to position [0, 0]
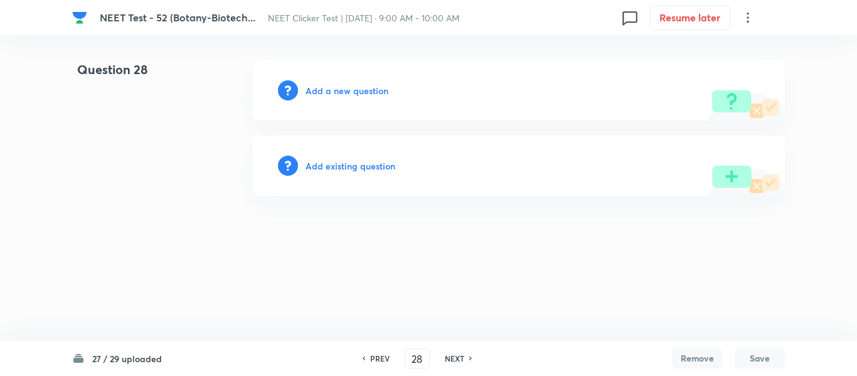
click at [334, 92] on h6 "Add a new question" at bounding box center [346, 90] width 83 height 13
click at [334, 92] on h6 "Choose a question type" at bounding box center [353, 90] width 97 height 13
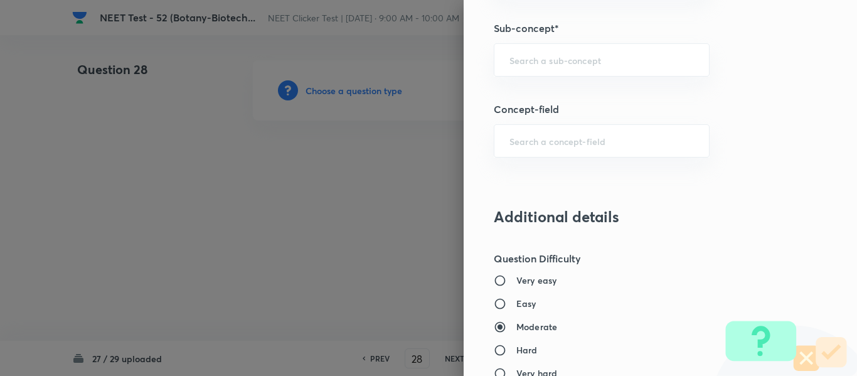
scroll to position [878, 0]
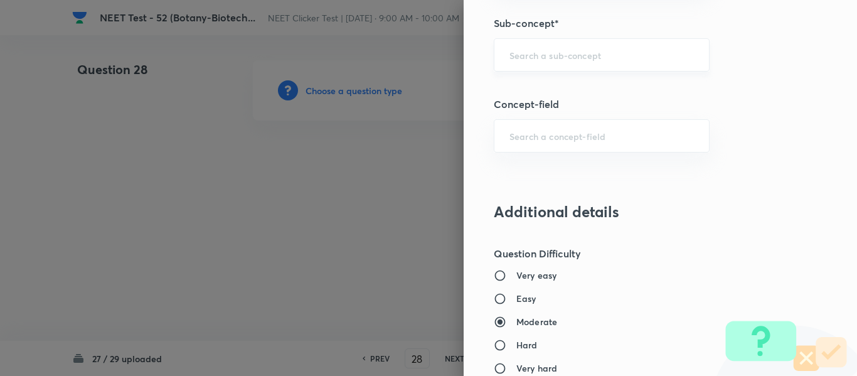
click at [600, 55] on input "text" at bounding box center [601, 55] width 184 height 12
paste input "Biotechnology : Principles And Processes"
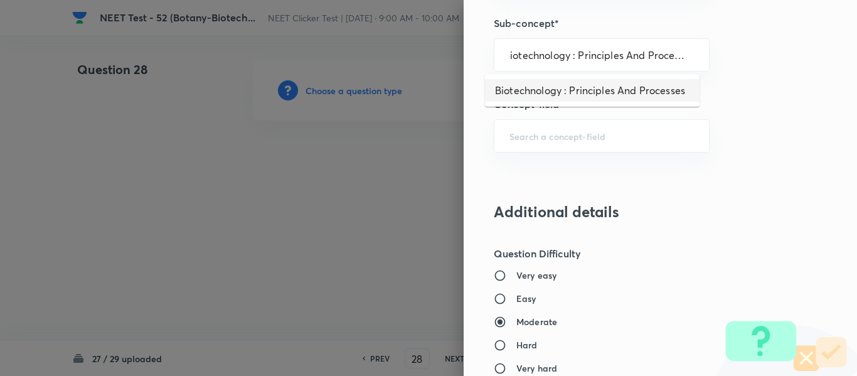
click at [574, 90] on li "Biotechnology : Principles And Processes" at bounding box center [592, 90] width 214 height 23
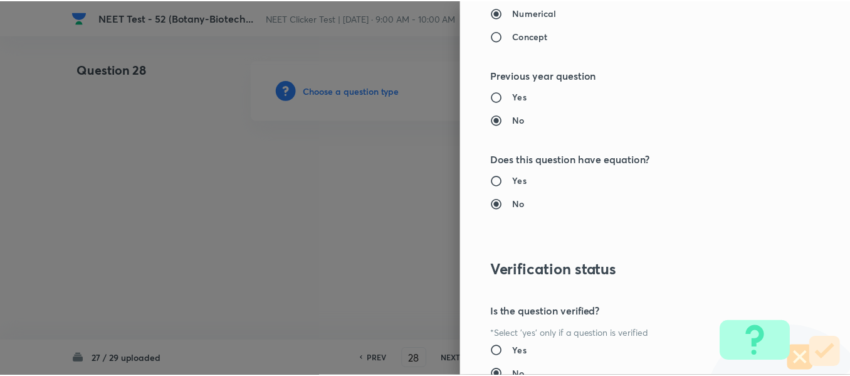
scroll to position [1418, 0]
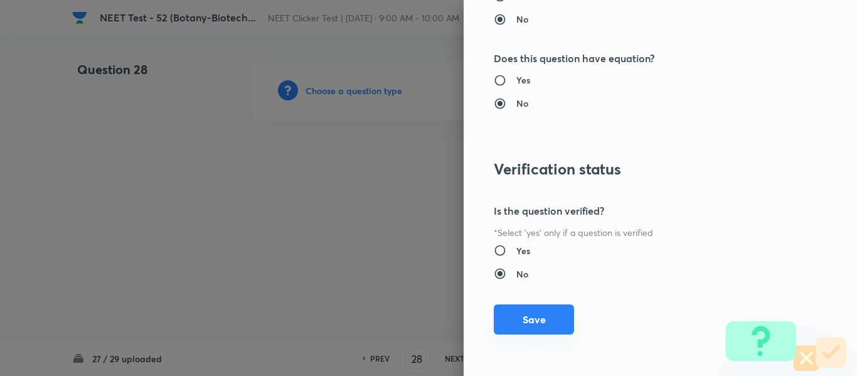
click at [521, 323] on button "Save" at bounding box center [534, 319] width 80 height 30
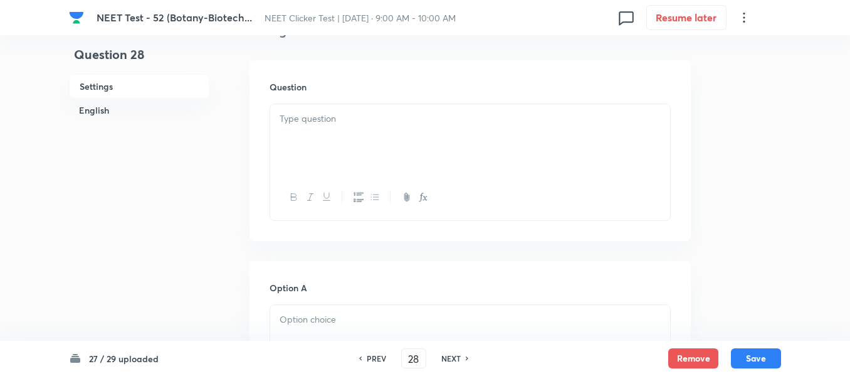
scroll to position [376, 0]
click at [432, 119] on div at bounding box center [470, 127] width 400 height 70
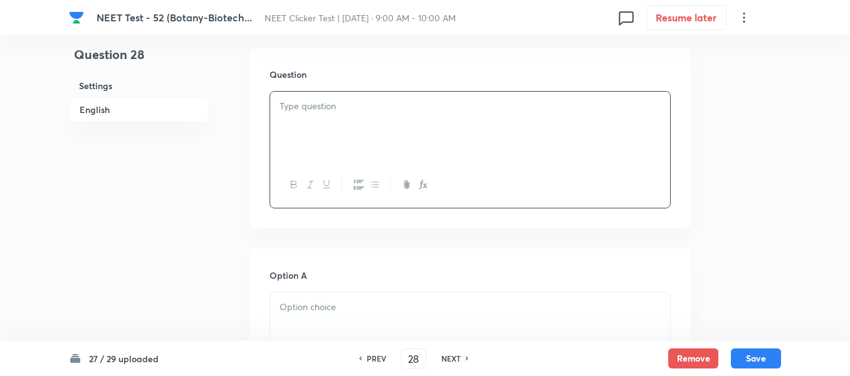
click at [356, 106] on p at bounding box center [470, 106] width 381 height 14
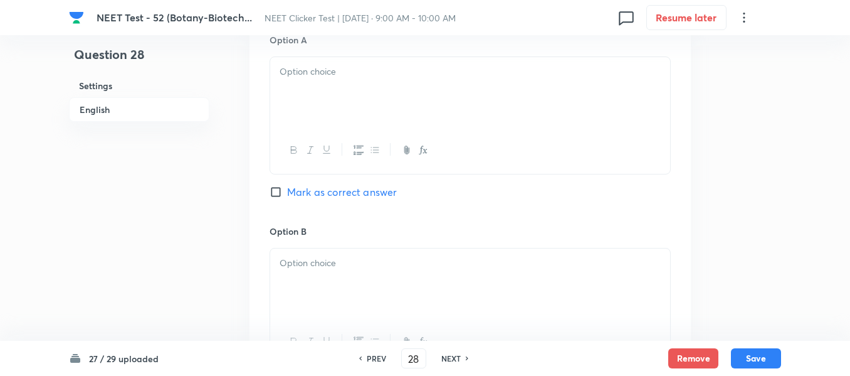
scroll to position [627, 0]
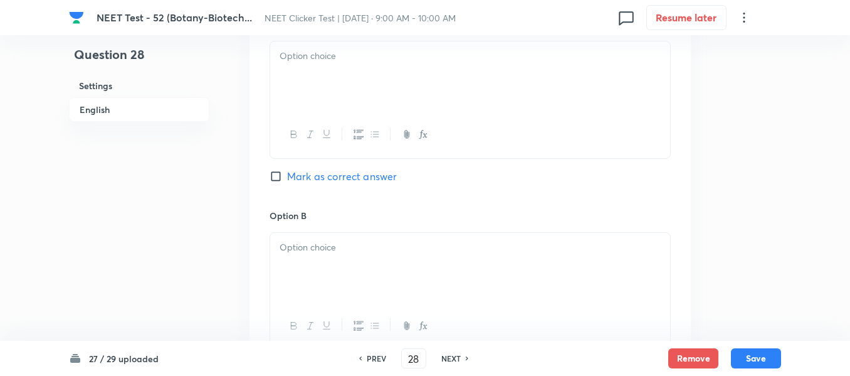
click at [339, 79] on div at bounding box center [470, 76] width 400 height 70
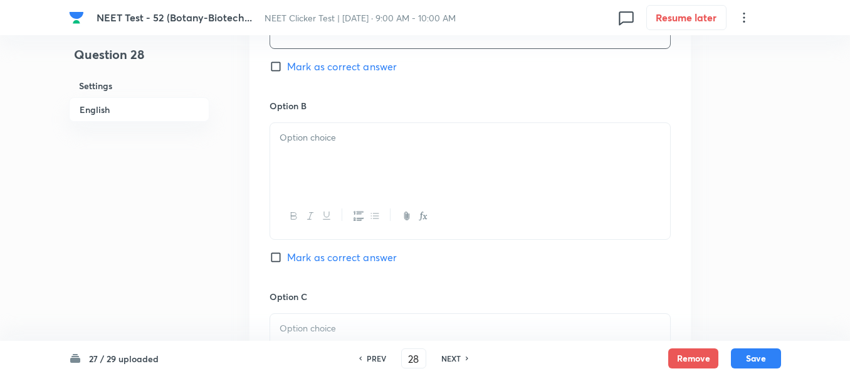
scroll to position [753, 0]
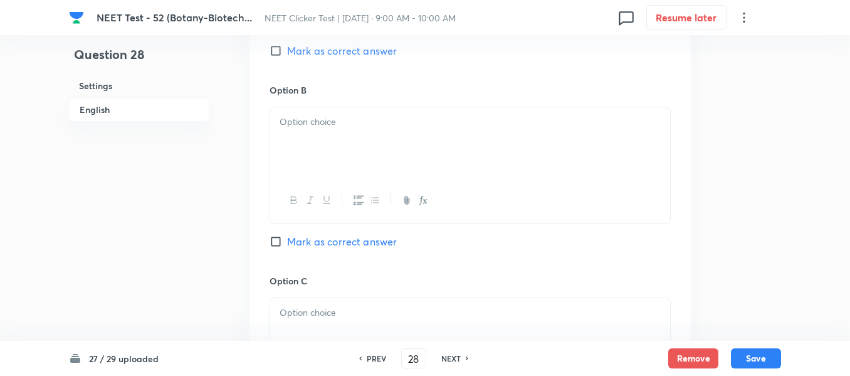
click at [404, 124] on p at bounding box center [470, 122] width 381 height 14
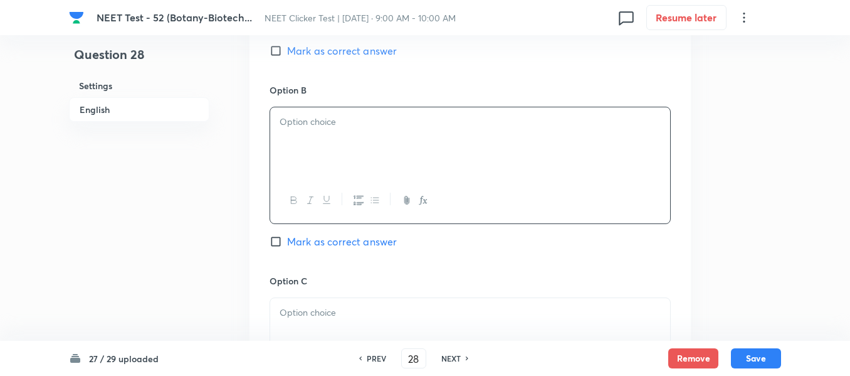
click at [377, 144] on div at bounding box center [470, 142] width 400 height 70
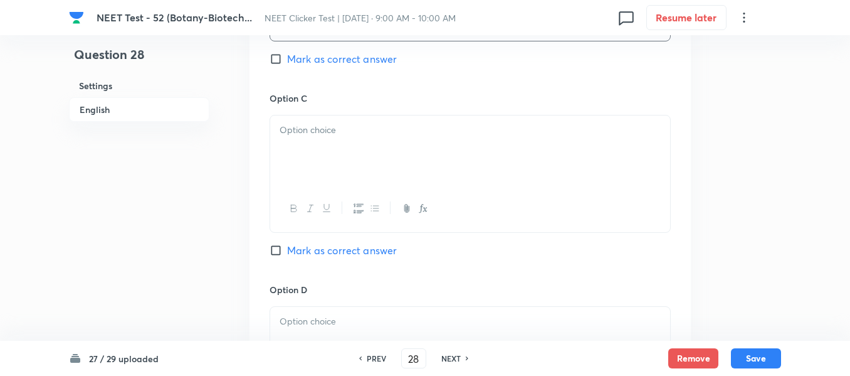
scroll to position [941, 0]
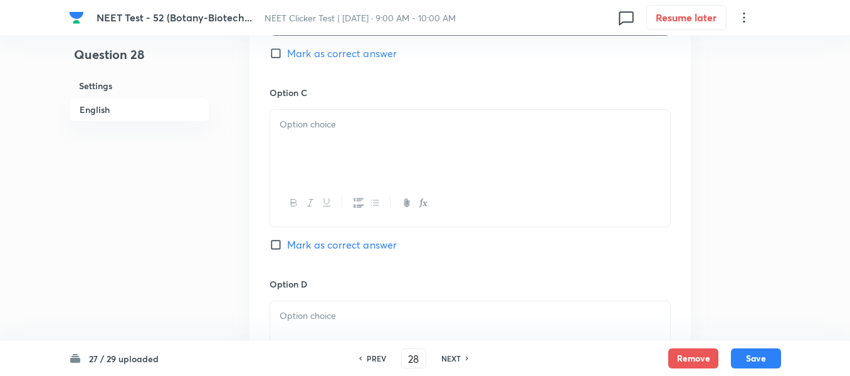
click at [380, 146] on div at bounding box center [470, 145] width 400 height 70
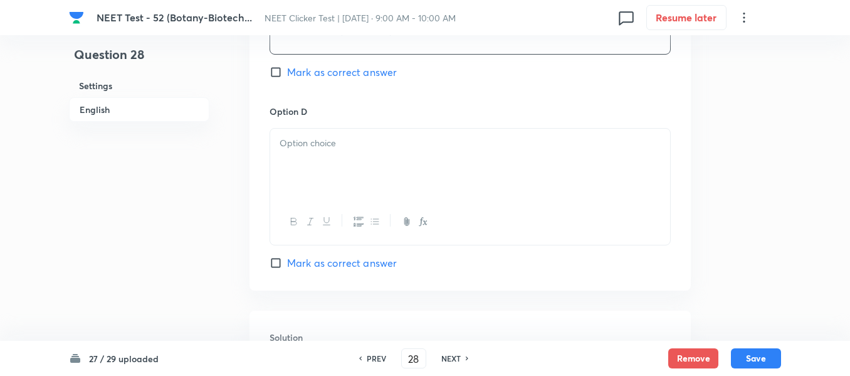
scroll to position [1129, 0]
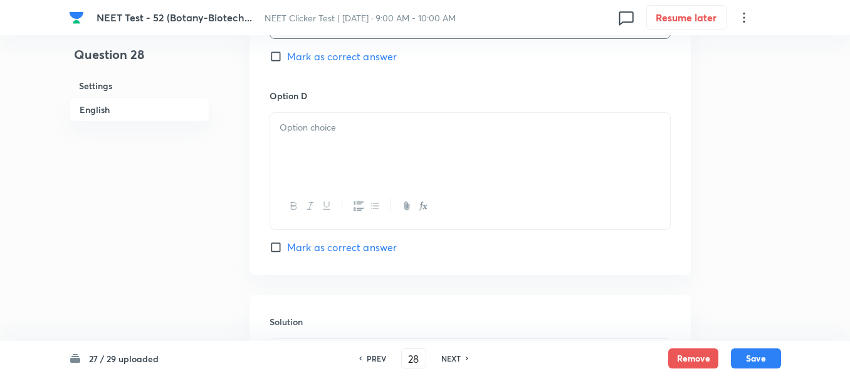
click at [349, 157] on div at bounding box center [470, 148] width 400 height 70
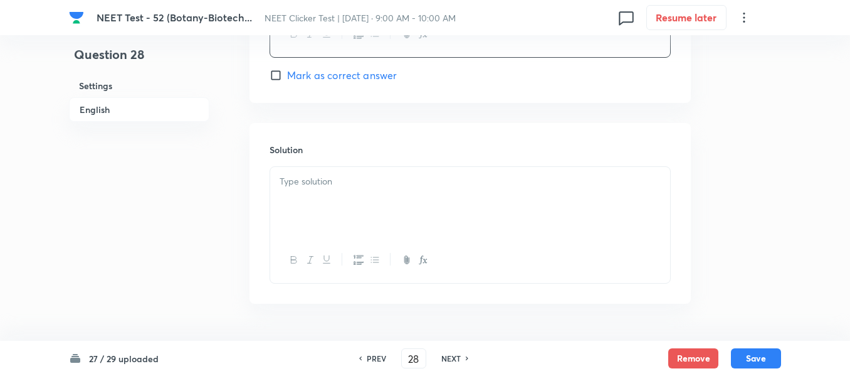
scroll to position [1317, 0]
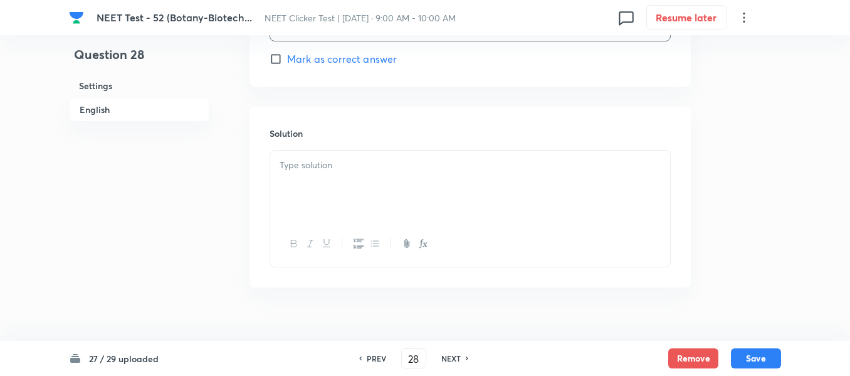
click at [348, 181] on div at bounding box center [470, 186] width 400 height 70
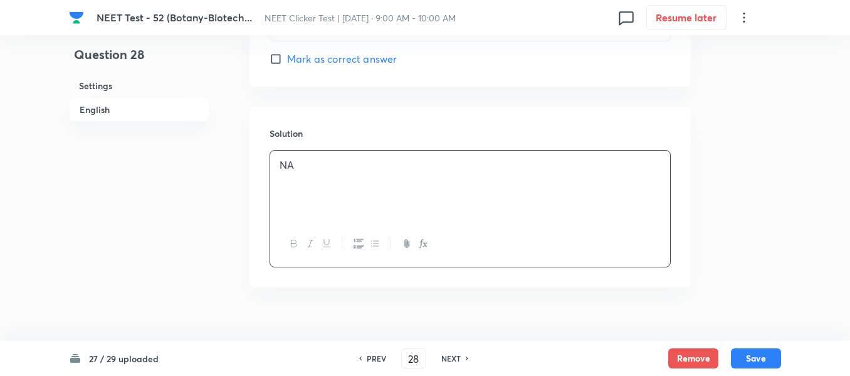
drag, startPoint x: 83, startPoint y: 113, endPoint x: 94, endPoint y: 119, distance: 12.1
click at [84, 113] on h6 "English" at bounding box center [139, 109] width 140 height 24
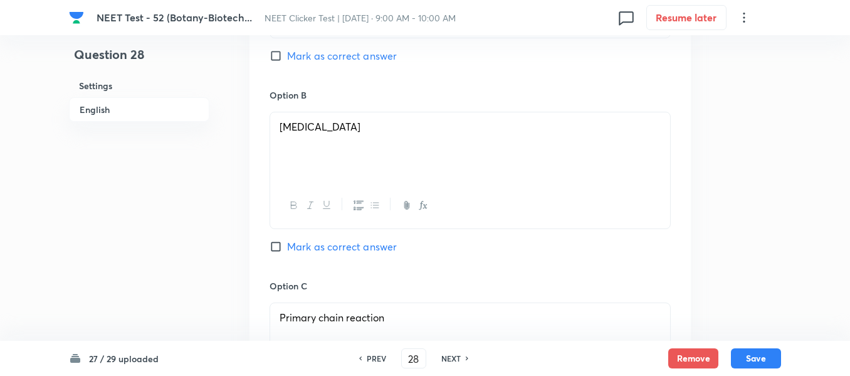
scroll to position [779, 0]
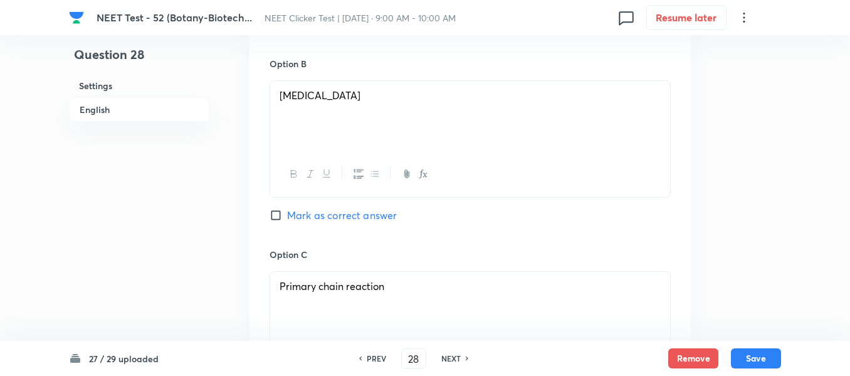
click at [280, 211] on input "Mark as correct answer" at bounding box center [279, 215] width 18 height 13
click at [765, 357] on button "Save" at bounding box center [756, 357] width 50 height 20
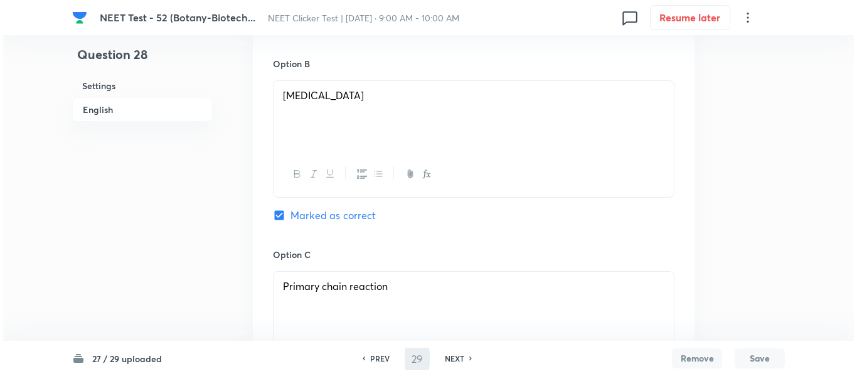
scroll to position [0, 0]
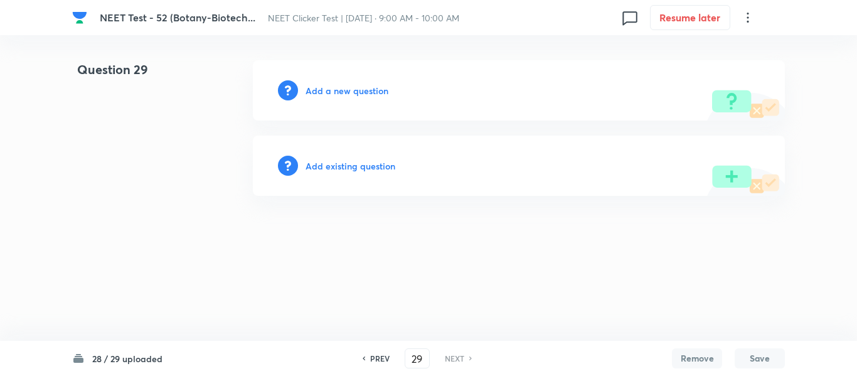
click at [327, 90] on h6 "Add a new question" at bounding box center [346, 90] width 83 height 13
click at [327, 90] on h6 "Choose a question type" at bounding box center [353, 90] width 97 height 13
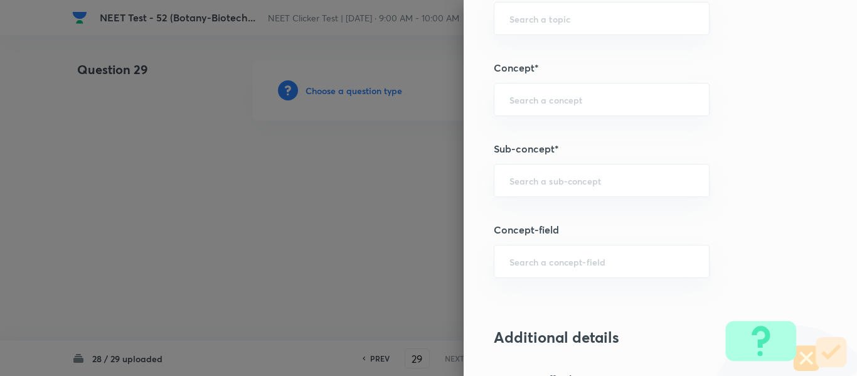
scroll to position [815, 0]
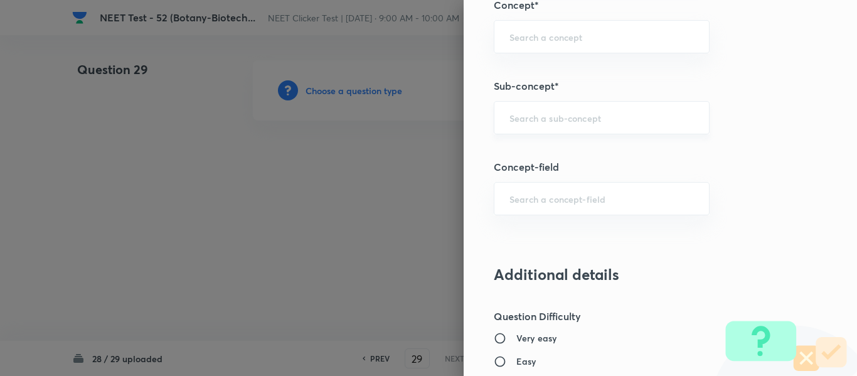
click at [564, 122] on input "text" at bounding box center [601, 118] width 184 height 12
click at [538, 117] on input "text" at bounding box center [601, 118] width 184 height 12
paste input "Biotechnology : Principles And Processes"
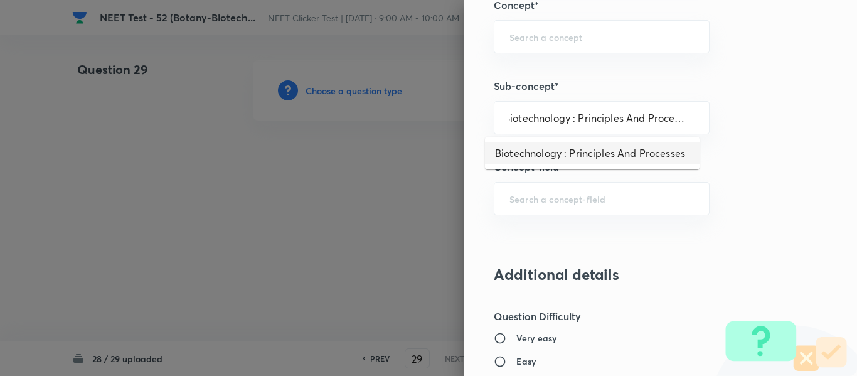
click at [539, 154] on li "Biotechnology : Principles And Processes" at bounding box center [592, 153] width 214 height 23
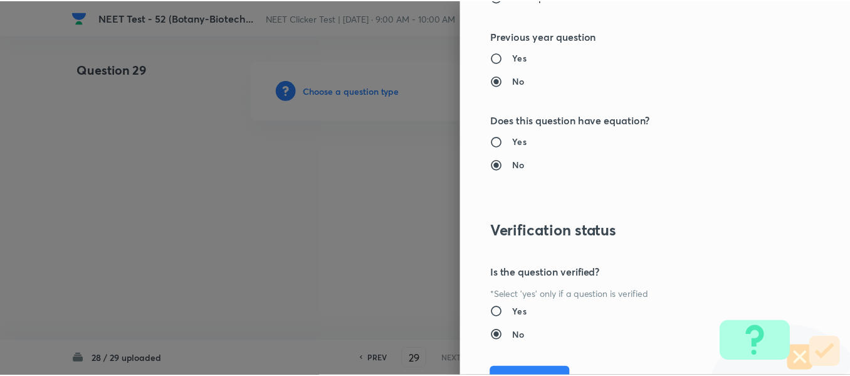
scroll to position [1418, 0]
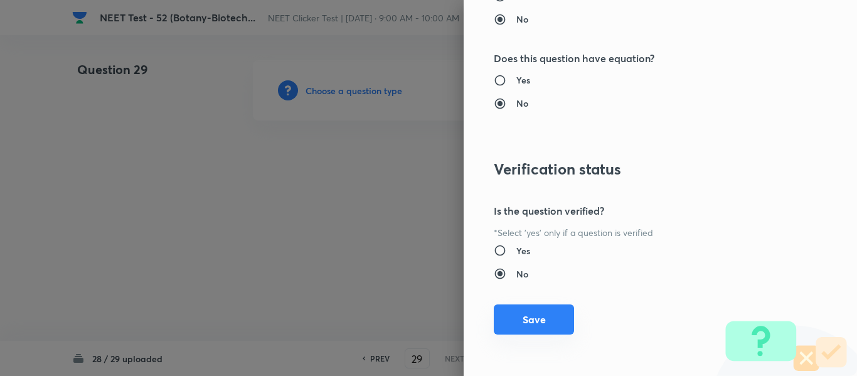
click at [532, 323] on button "Save" at bounding box center [534, 319] width 80 height 30
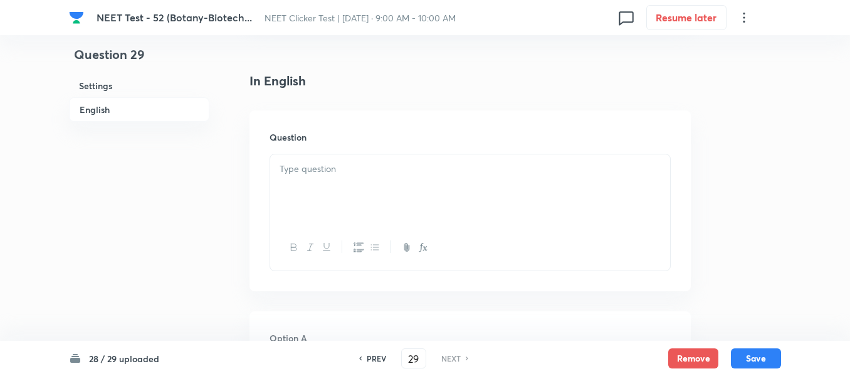
scroll to position [376, 0]
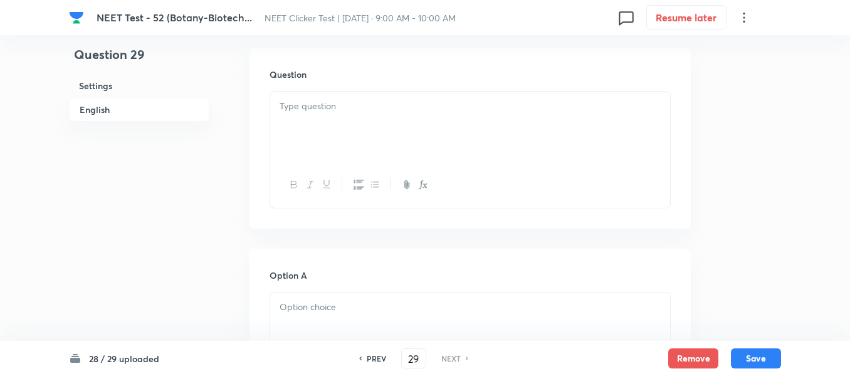
click at [383, 115] on div at bounding box center [470, 127] width 400 height 70
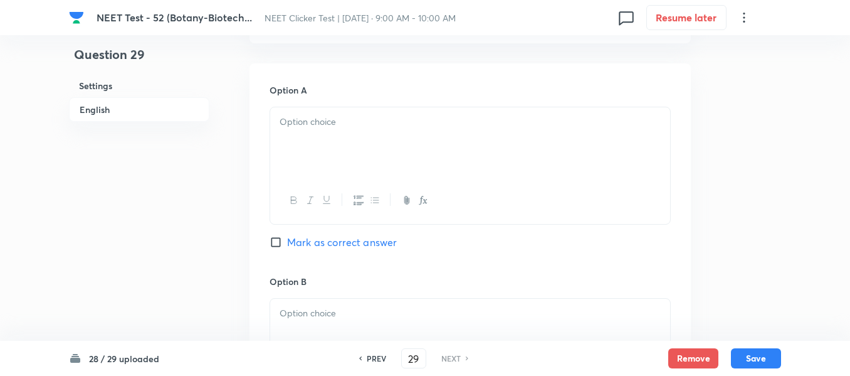
scroll to position [564, 0]
click at [374, 130] on div at bounding box center [470, 139] width 400 height 70
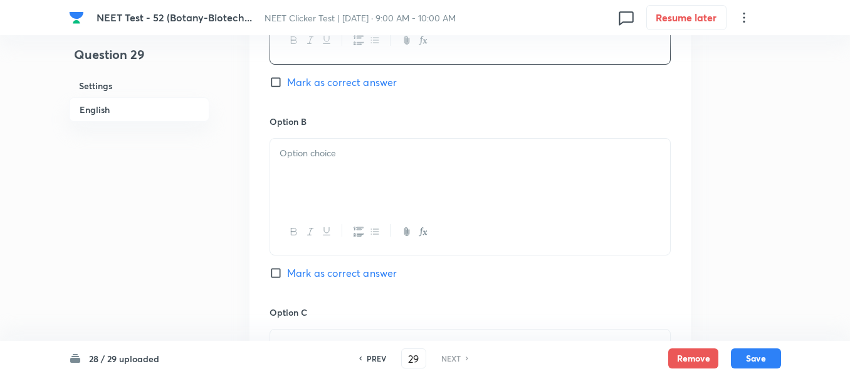
scroll to position [753, 0]
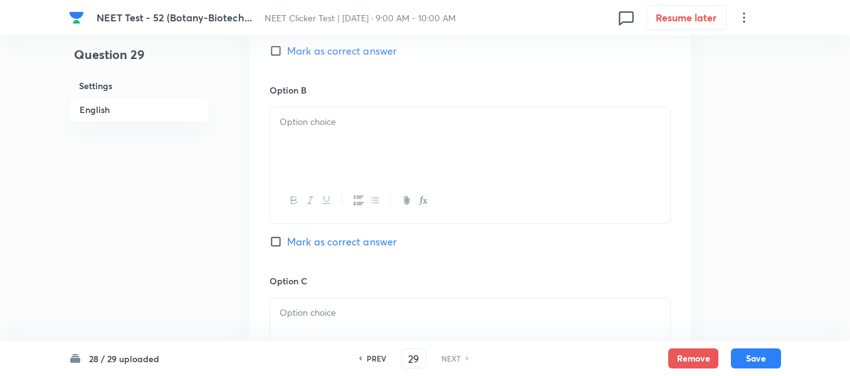
click at [416, 145] on div at bounding box center [470, 142] width 400 height 70
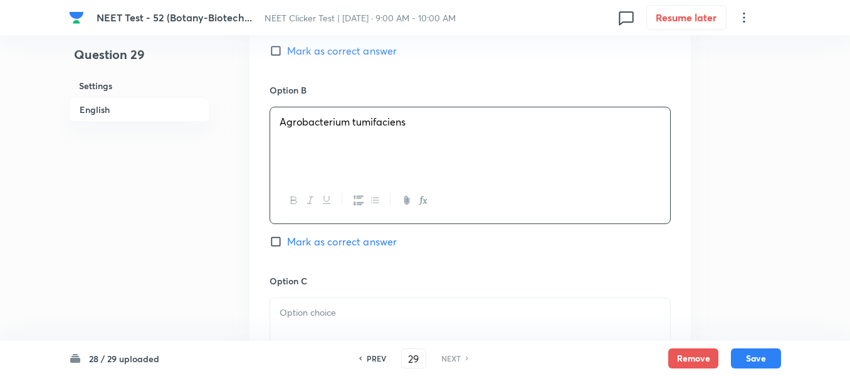
scroll to position [941, 0]
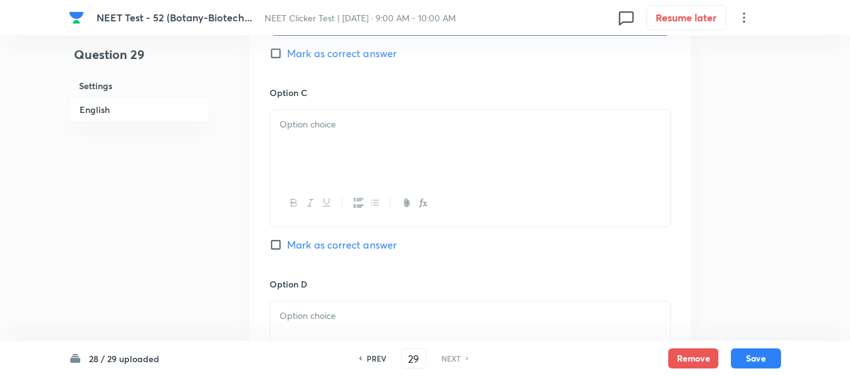
click at [368, 142] on div at bounding box center [470, 145] width 400 height 70
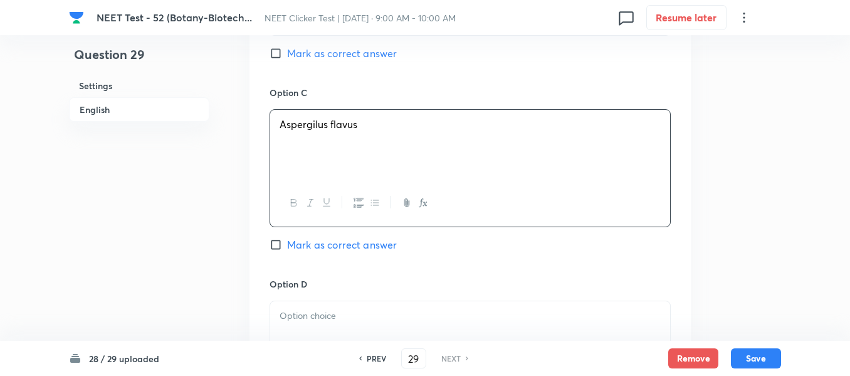
click at [98, 107] on h6 "English" at bounding box center [139, 109] width 140 height 24
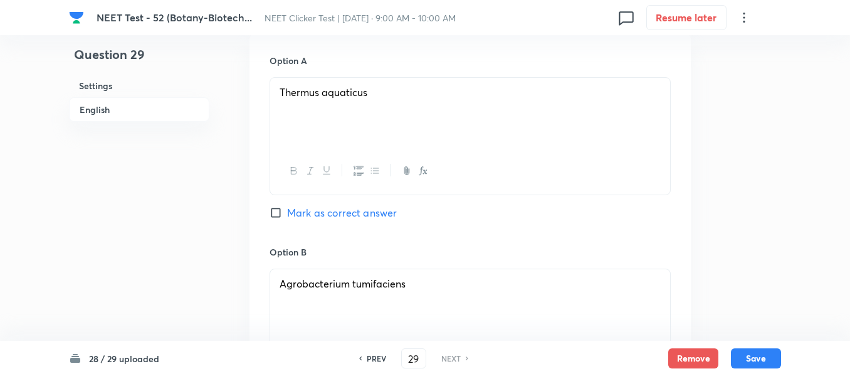
click at [278, 213] on input "Mark as correct answer" at bounding box center [279, 212] width 18 height 13
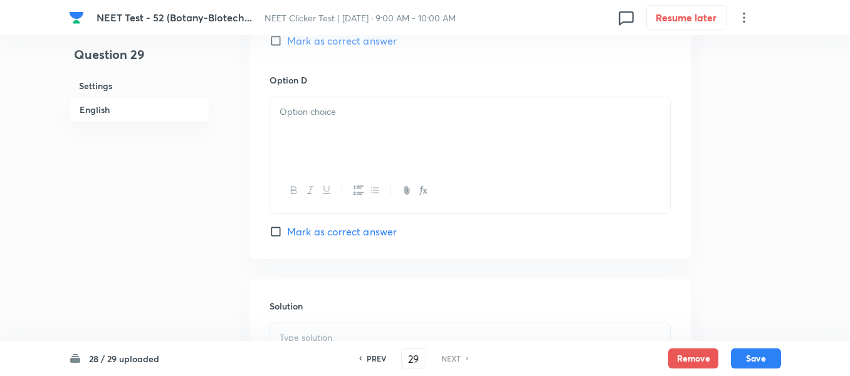
scroll to position [1155, 0]
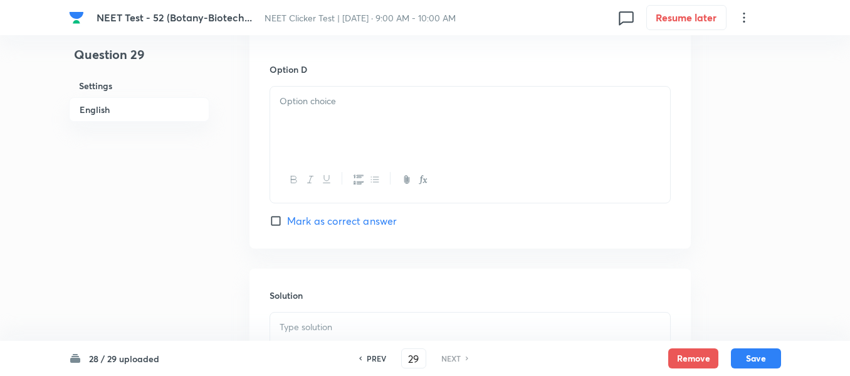
click at [368, 104] on p at bounding box center [470, 101] width 381 height 14
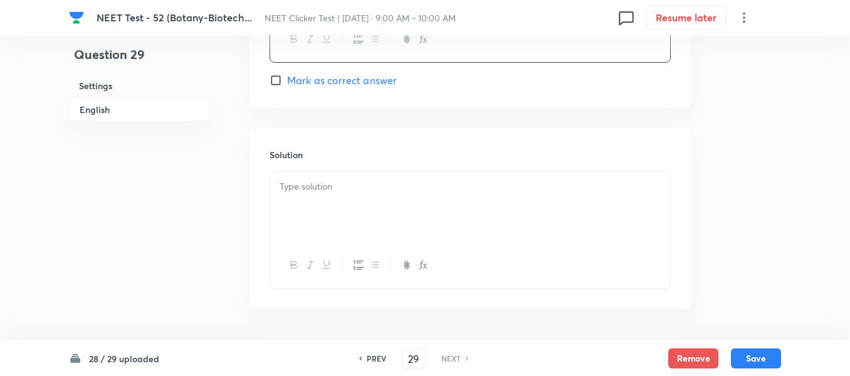
scroll to position [1339, 0]
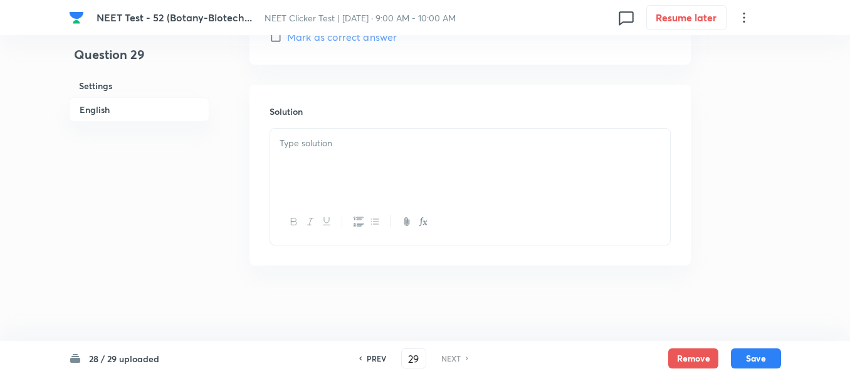
click at [352, 143] on p at bounding box center [470, 143] width 381 height 14
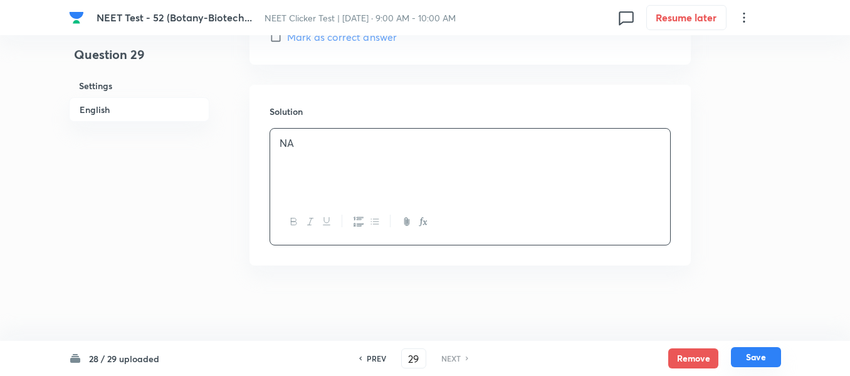
click at [759, 360] on button "Save" at bounding box center [756, 357] width 50 height 20
click at [309, 144] on p "NA" at bounding box center [470, 143] width 381 height 14
click at [759, 361] on button "Save" at bounding box center [756, 357] width 50 height 20
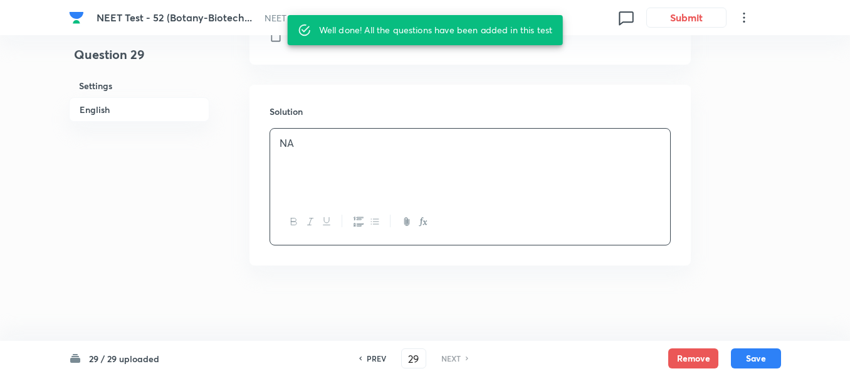
click at [309, 144] on p "NA" at bounding box center [470, 143] width 381 height 14
